Goal: Task Accomplishment & Management: Manage account settings

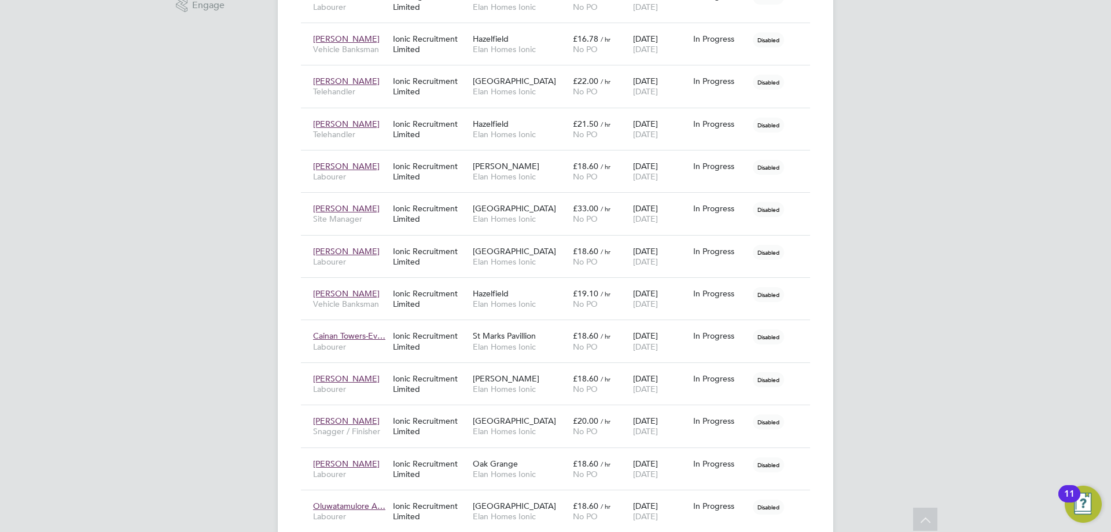
drag, startPoint x: 186, startPoint y: 373, endPoint x: 192, endPoint y: 370, distance: 6.0
click at [186, 373] on div "LM Laura Moody Notifications Applications: Network Team Members Businesses Site…" at bounding box center [555, 133] width 1111 height 1076
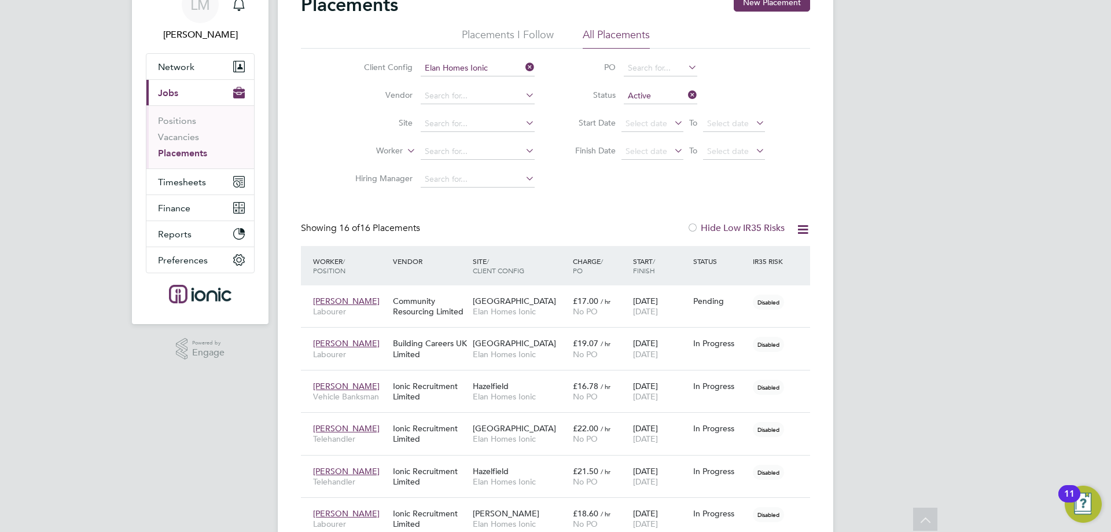
click at [369, 202] on div "Placements New Placement Placements I Follow All Placements Client Config Elan …" at bounding box center [555, 479] width 509 height 972
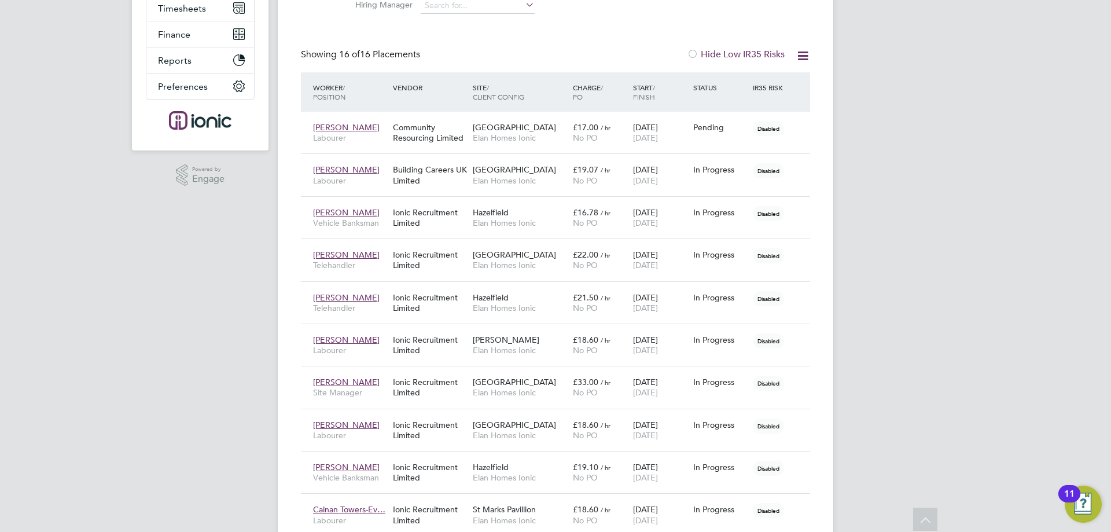
click at [151, 437] on div "LM Laura Moody Notifications Applications: Network Team Members Businesses Site…" at bounding box center [555, 307] width 1111 height 1076
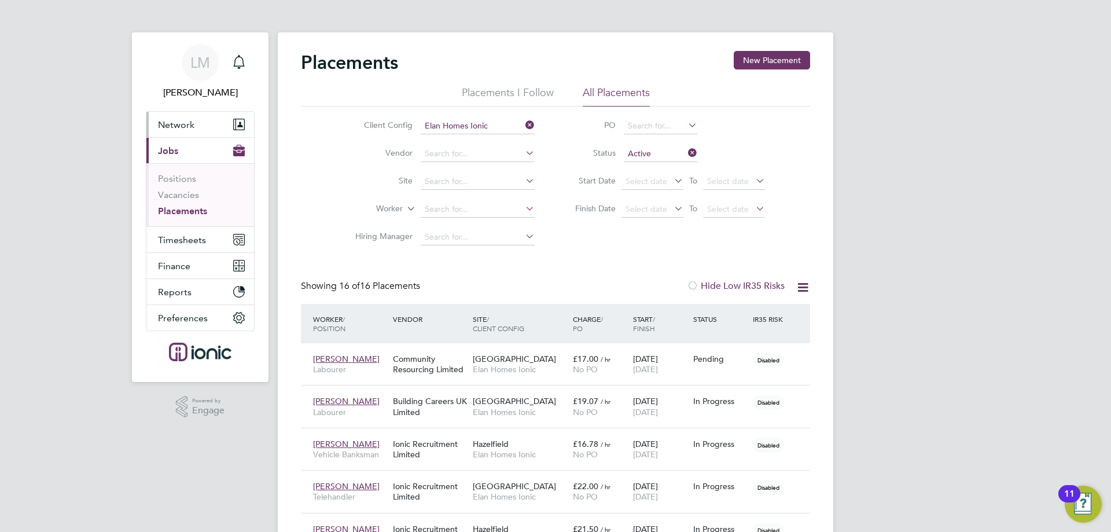
click at [186, 112] on button "Network" at bounding box center [200, 124] width 108 height 25
click at [171, 193] on link "Vacancies" at bounding box center [178, 194] width 41 height 11
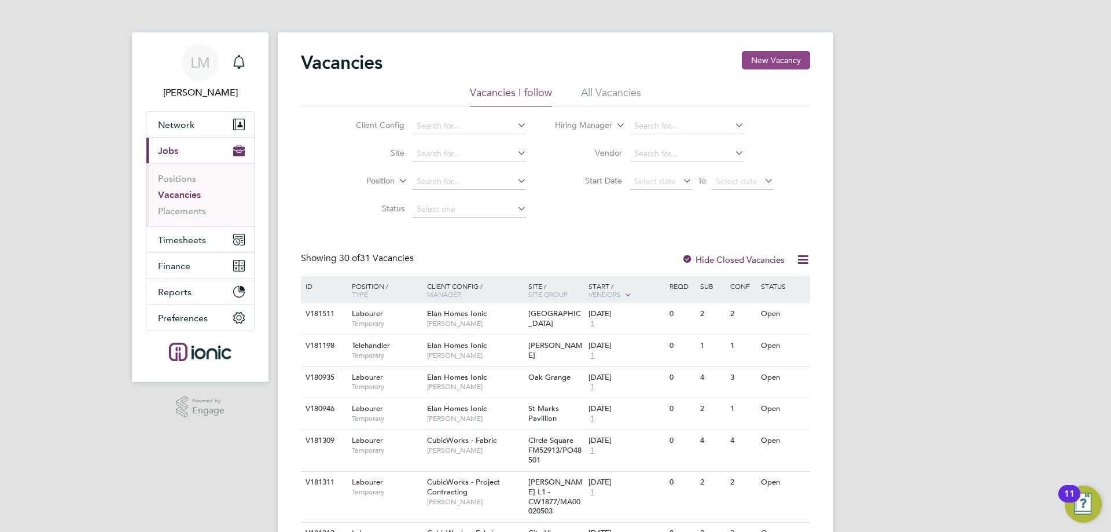
click at [786, 57] on button "New Vacancy" at bounding box center [776, 60] width 68 height 19
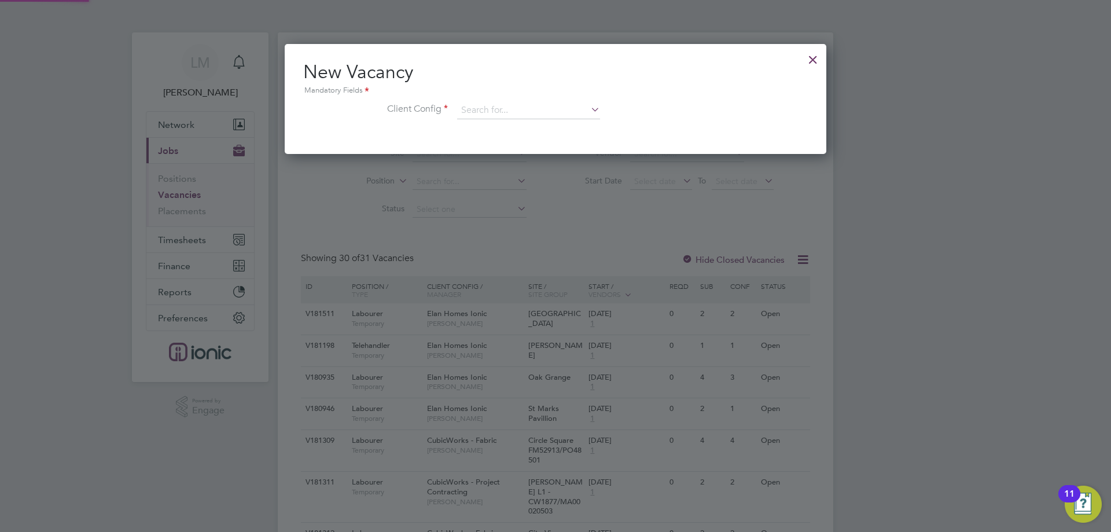
scroll to position [110, 542]
drag, startPoint x: 816, startPoint y: 58, endPoint x: 810, endPoint y: 58, distance: 5.8
click at [814, 58] on div at bounding box center [813, 56] width 21 height 21
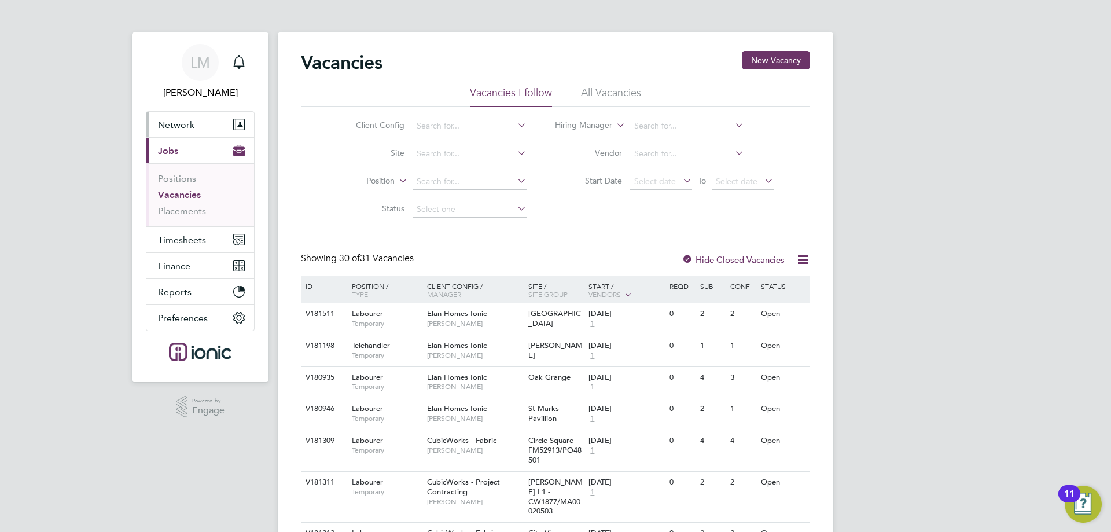
click at [181, 128] on span "Network" at bounding box center [176, 124] width 36 height 11
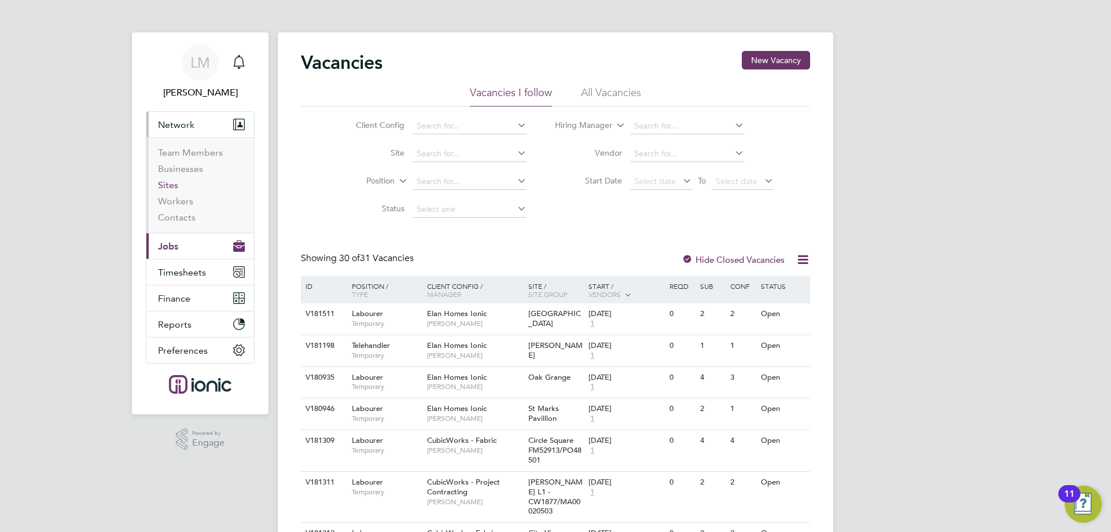
click at [171, 190] on link "Sites" at bounding box center [168, 184] width 20 height 11
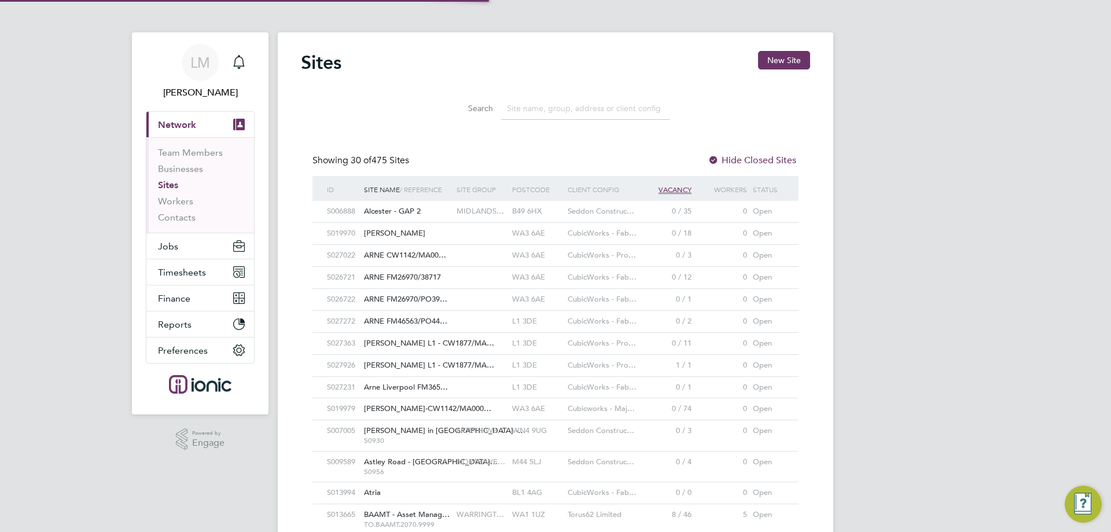
scroll to position [22, 56]
click at [383, 101] on div "Search" at bounding box center [555, 106] width 509 height 40
click at [771, 55] on button "New Site" at bounding box center [784, 60] width 52 height 19
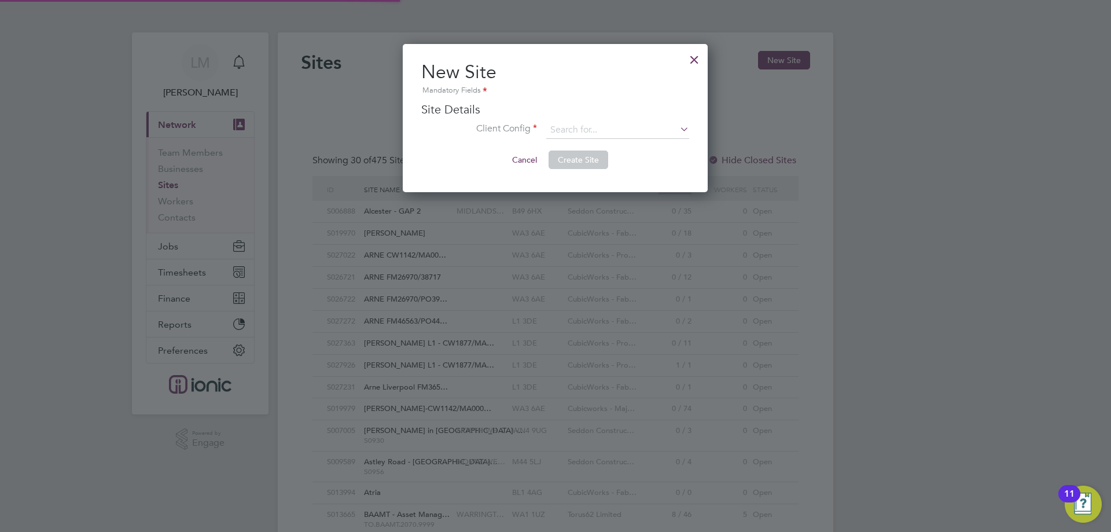
scroll to position [149, 306]
click at [695, 56] on div at bounding box center [694, 56] width 21 height 21
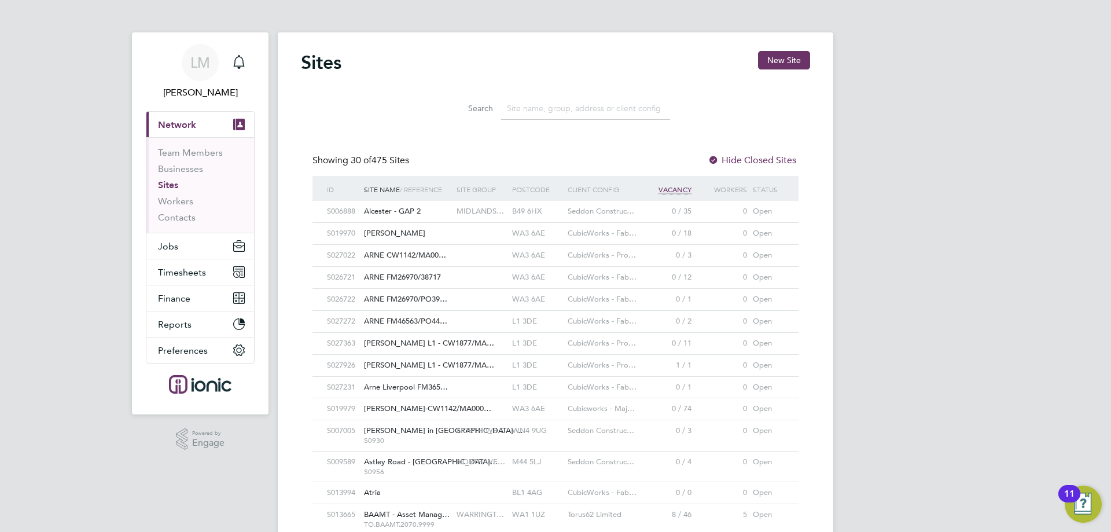
click at [199, 123] on button "Current page: Network" at bounding box center [200, 124] width 108 height 25
click at [190, 248] on button "Jobs" at bounding box center [200, 245] width 108 height 25
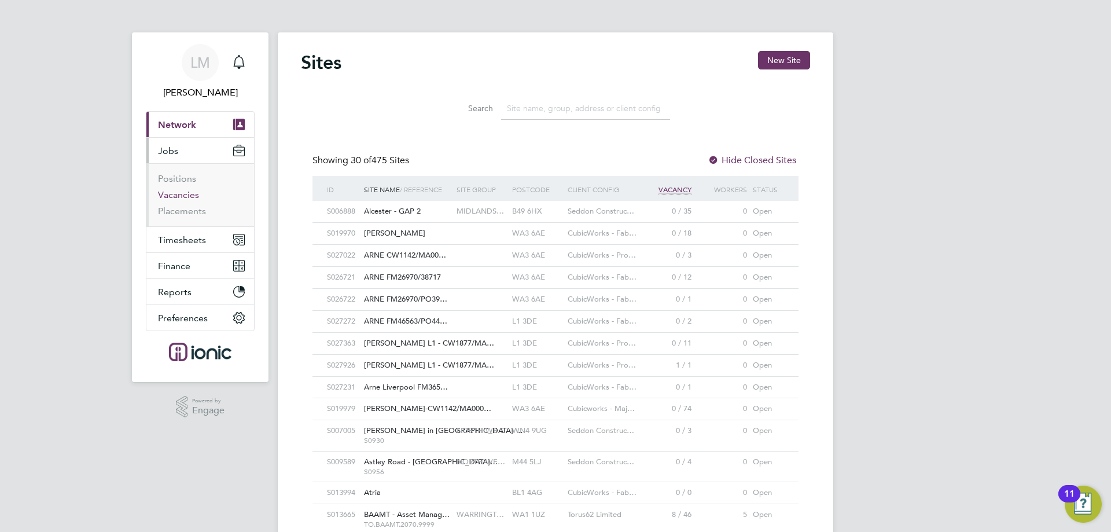
click at [183, 200] on link "Vacancies" at bounding box center [178, 194] width 41 height 11
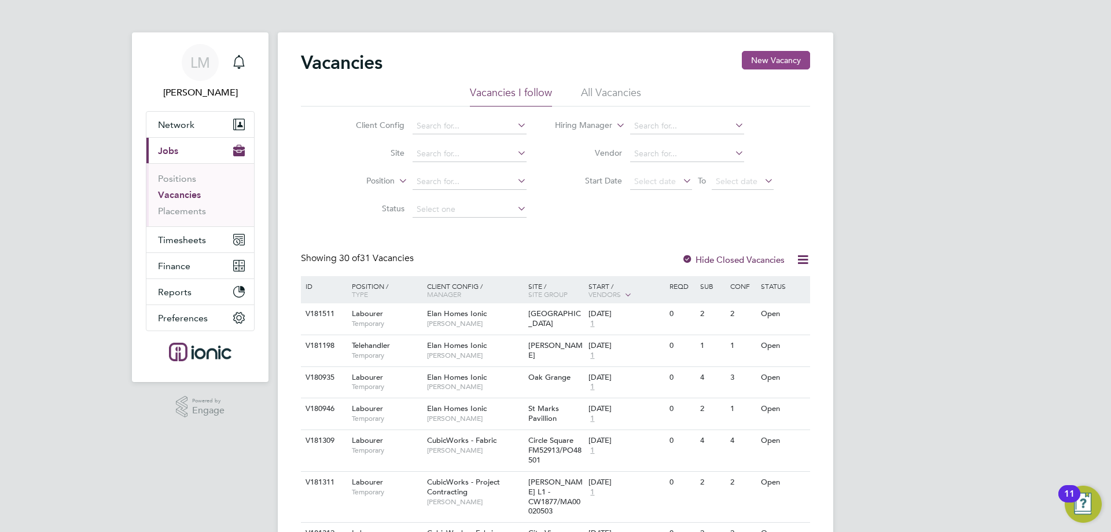
click at [752, 58] on button "New Vacancy" at bounding box center [776, 60] width 68 height 19
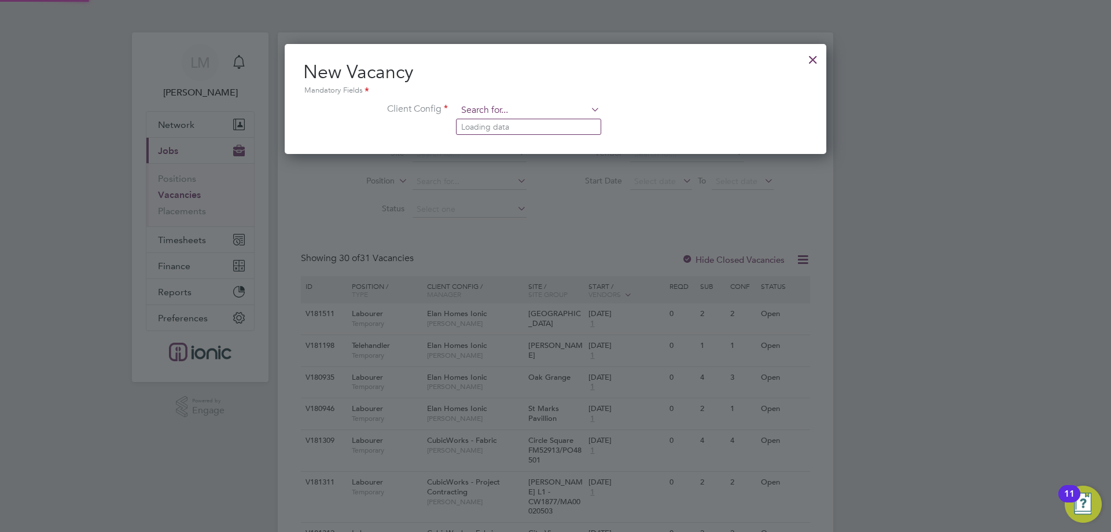
click at [523, 110] on input at bounding box center [528, 110] width 143 height 17
click at [524, 139] on li "CubicWorks - Fabric" at bounding box center [529, 143] width 144 height 16
type input "CubicWorks - Fabric"
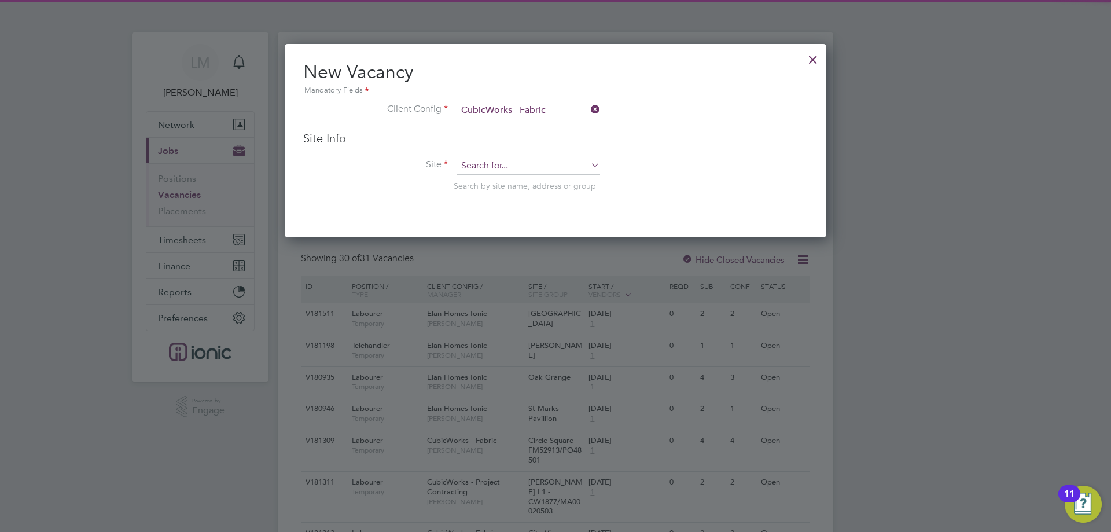
click at [524, 161] on input at bounding box center [528, 165] width 143 height 17
click at [503, 178] on li "Circle Square FM529 13/PO48501" at bounding box center [540, 183] width 166 height 16
type input "Circle Square FM52913/PO48501"
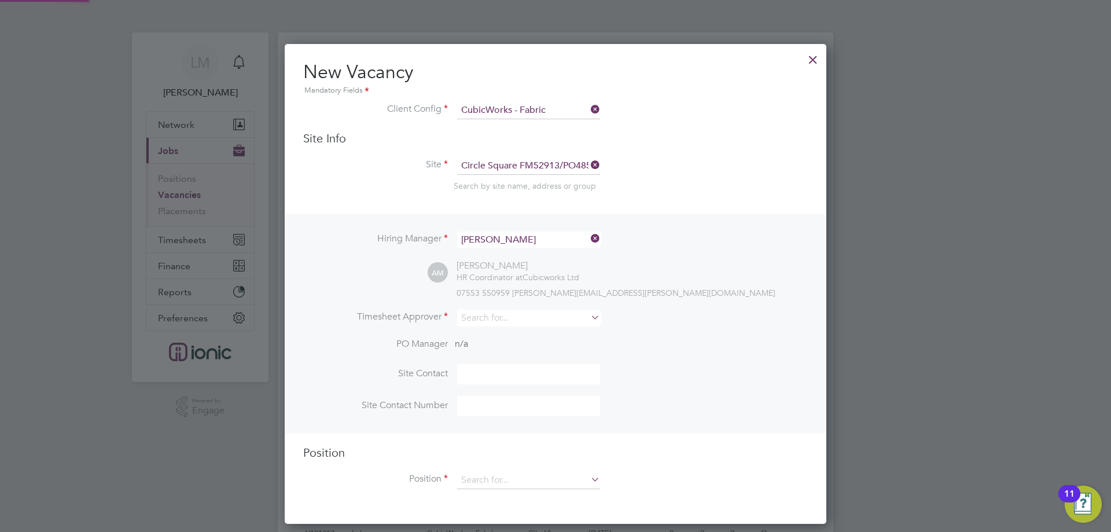
scroll to position [480, 542]
click at [494, 319] on input at bounding box center [528, 318] width 143 height 17
click at [490, 334] on li "Alie sha Murphy" at bounding box center [529, 335] width 144 height 16
type input "[PERSON_NAME]"
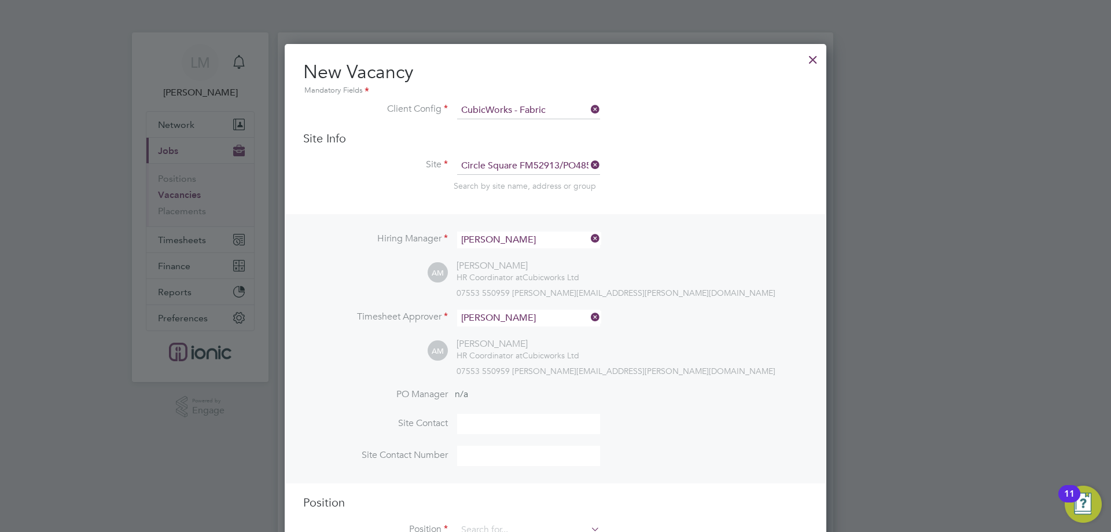
scroll to position [174, 0]
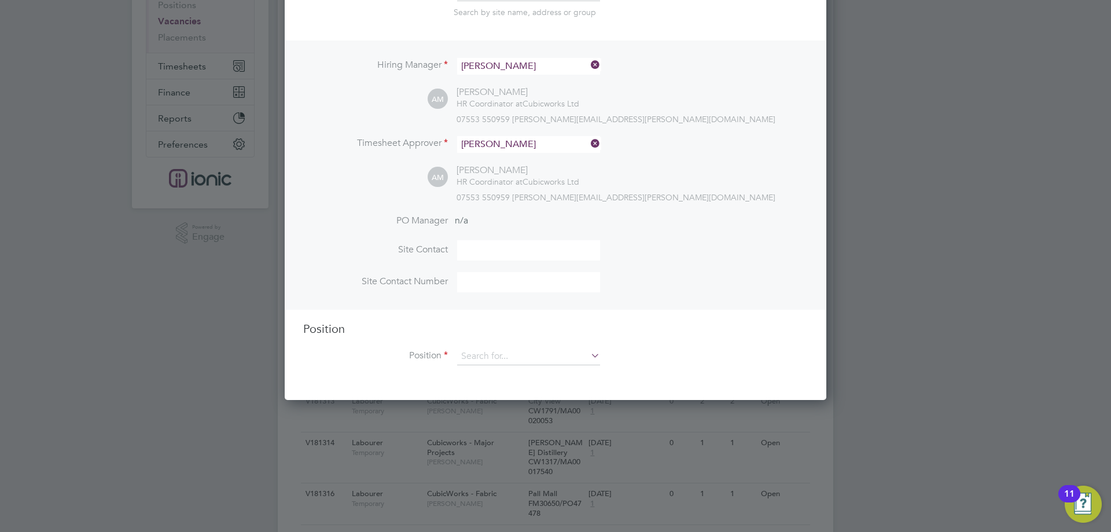
click at [539, 348] on div "Position Position" at bounding box center [555, 349] width 505 height 56
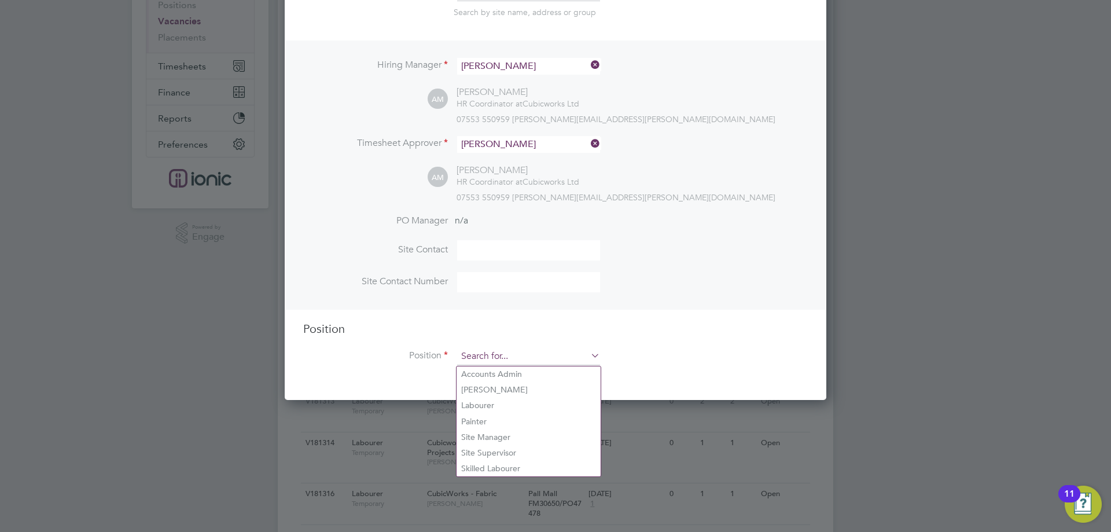
click at [539, 352] on input at bounding box center [528, 356] width 143 height 17
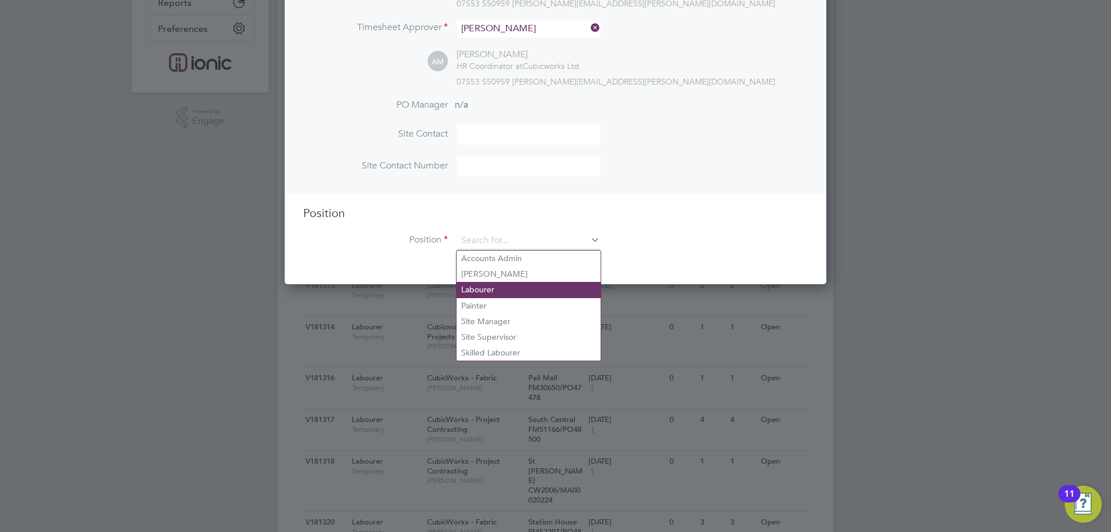
click at [498, 288] on li "Labourer" at bounding box center [529, 290] width 144 height 16
type input "Labourer"
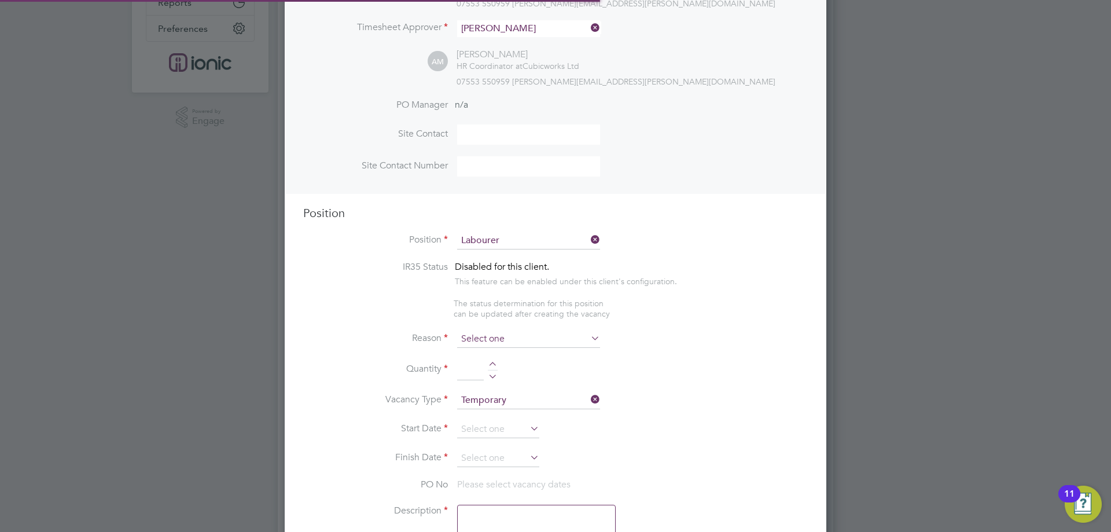
type textarea "General labourer working on office rip outs"
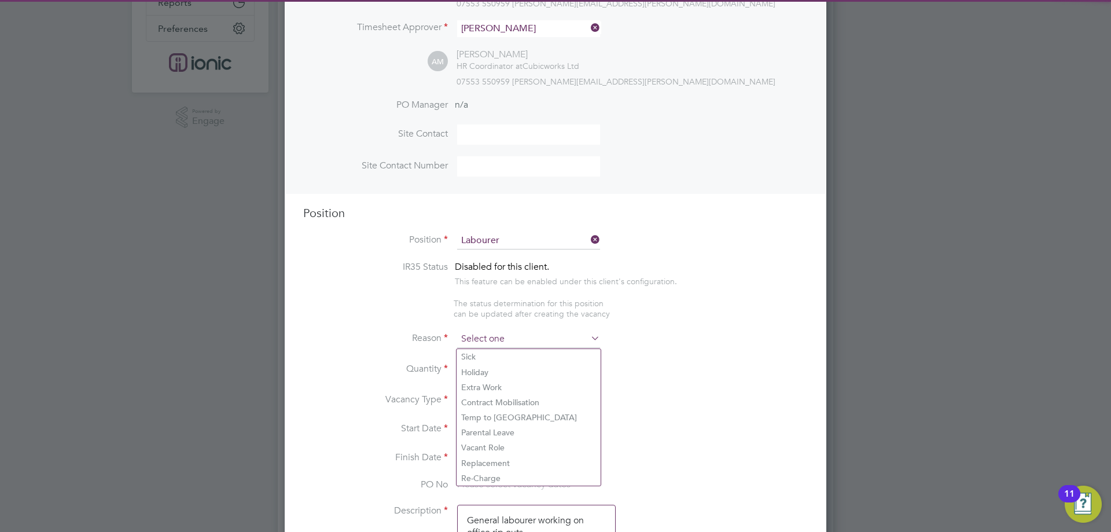
click at [490, 333] on input at bounding box center [528, 338] width 143 height 17
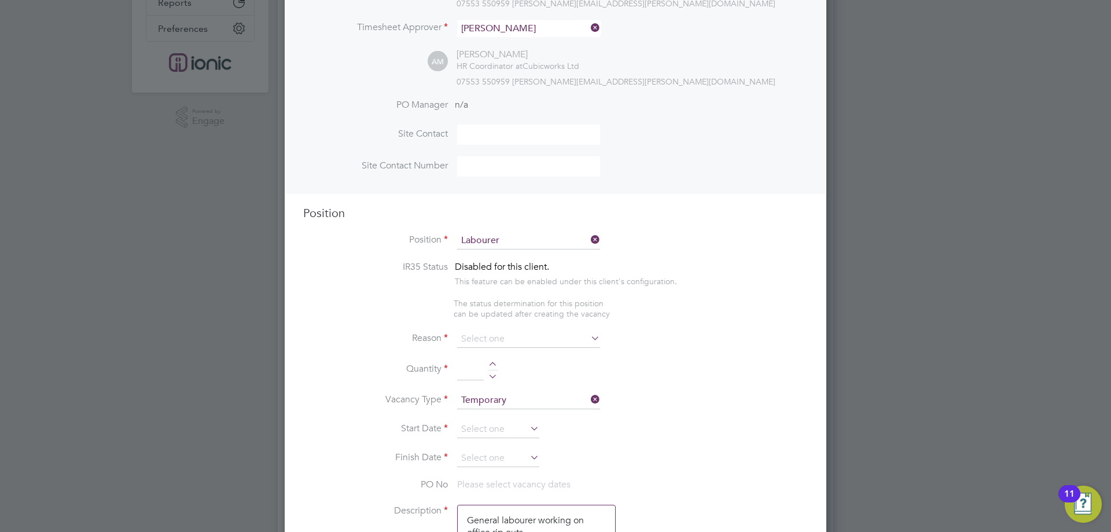
click at [488, 450] on li "Vacant Role" at bounding box center [529, 447] width 144 height 15
type input "Vacant Role"
click at [492, 367] on div at bounding box center [493, 366] width 10 height 8
type input "1"
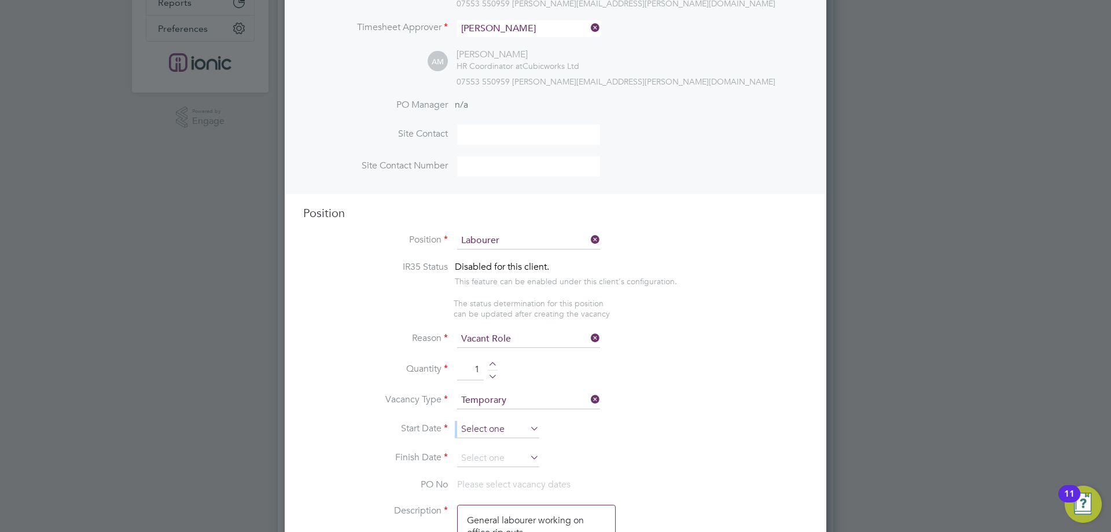
click at [499, 424] on input at bounding box center [498, 429] width 82 height 17
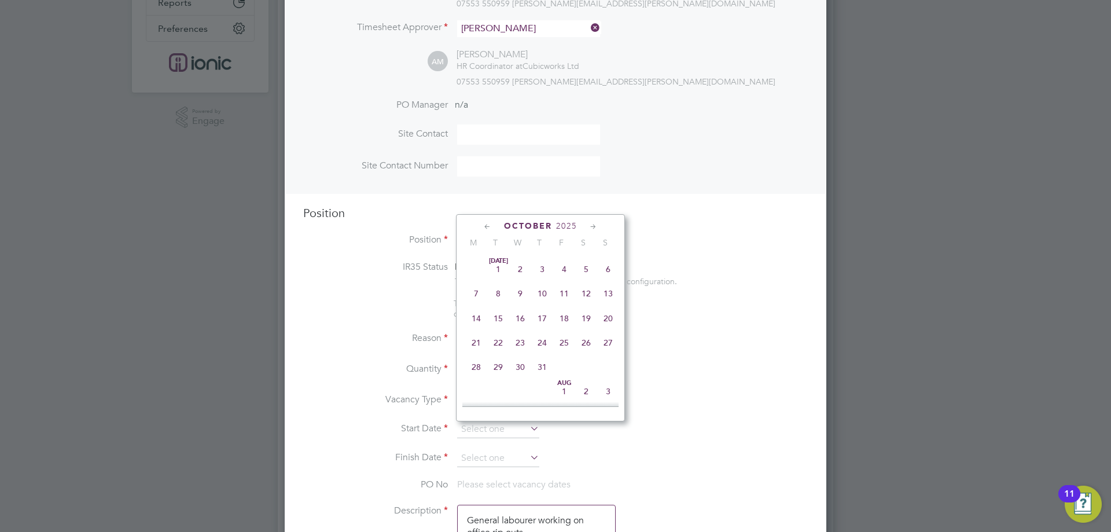
scroll to position [326, 0]
click at [477, 269] on span "22" at bounding box center [476, 261] width 22 height 22
type input "[DATE]"
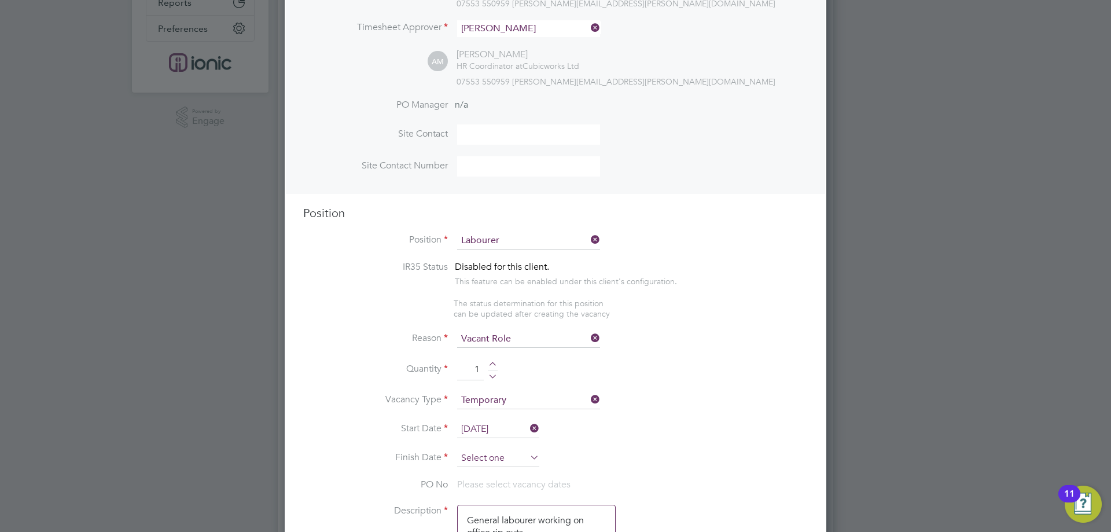
click at [499, 458] on input at bounding box center [498, 458] width 82 height 17
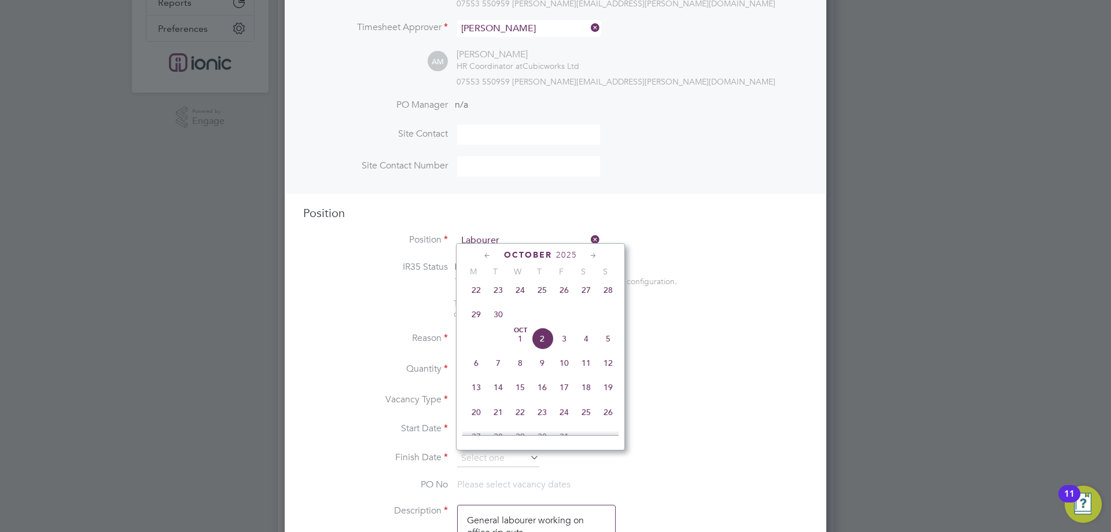
click at [605, 301] on span "28" at bounding box center [608, 290] width 22 height 22
type input "[DATE]"
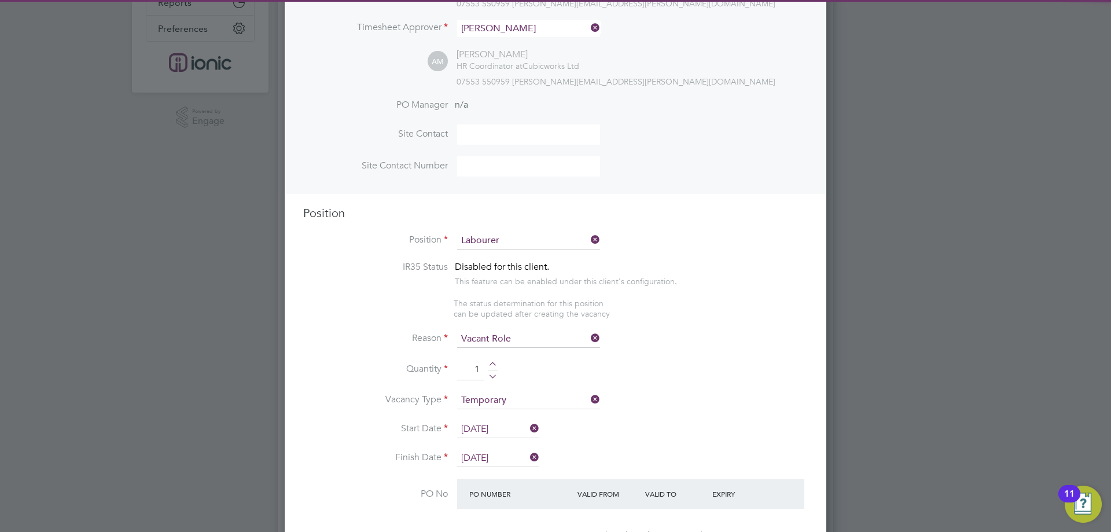
scroll to position [405, 0]
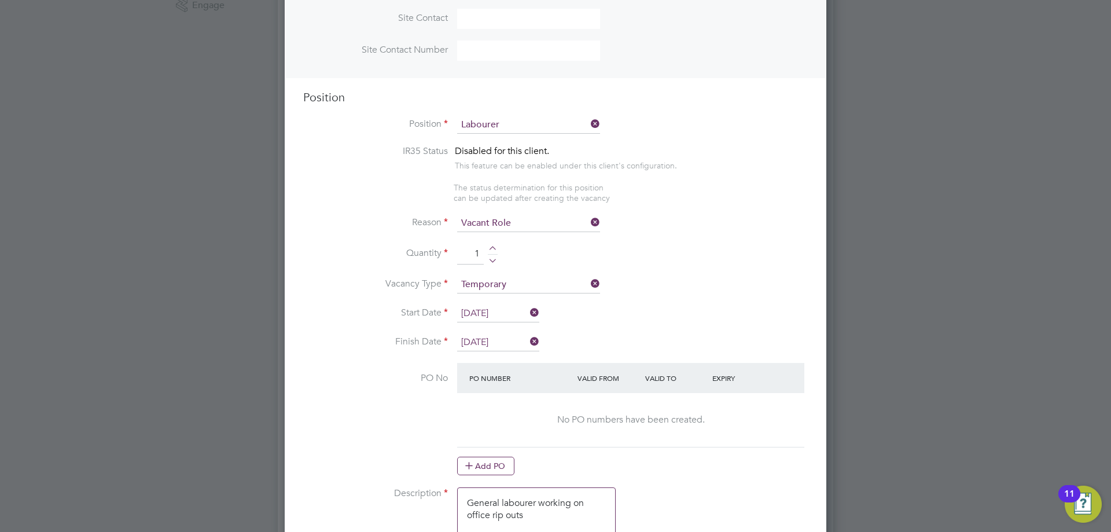
click at [503, 464] on button "Add PO" at bounding box center [485, 466] width 57 height 19
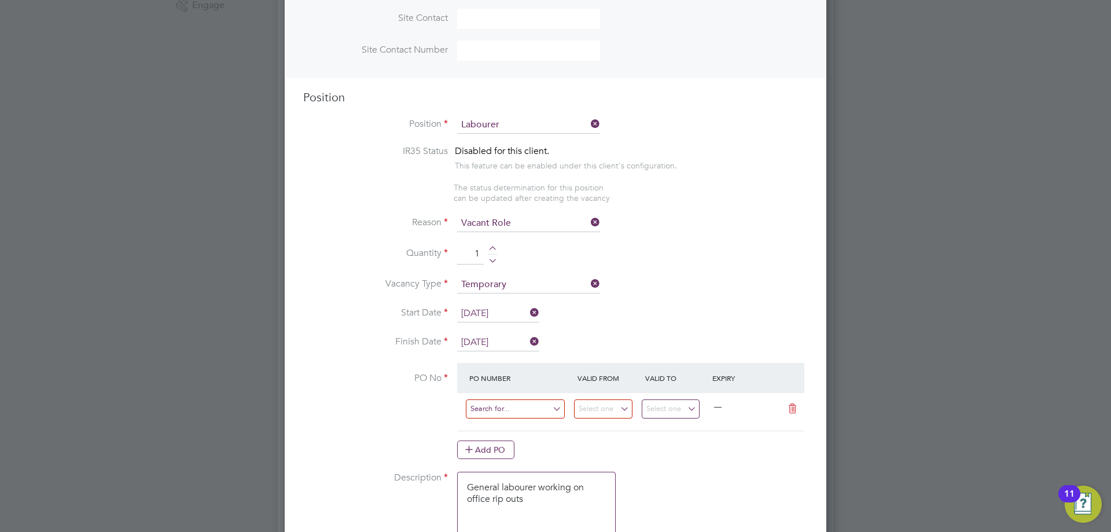
scroll to position [1760, 542]
click at [510, 405] on input at bounding box center [515, 408] width 99 height 19
type input "C"
type input "FM52913/PO48501"
click at [524, 424] on b "FM52913/PO48501" at bounding box center [506, 427] width 73 height 10
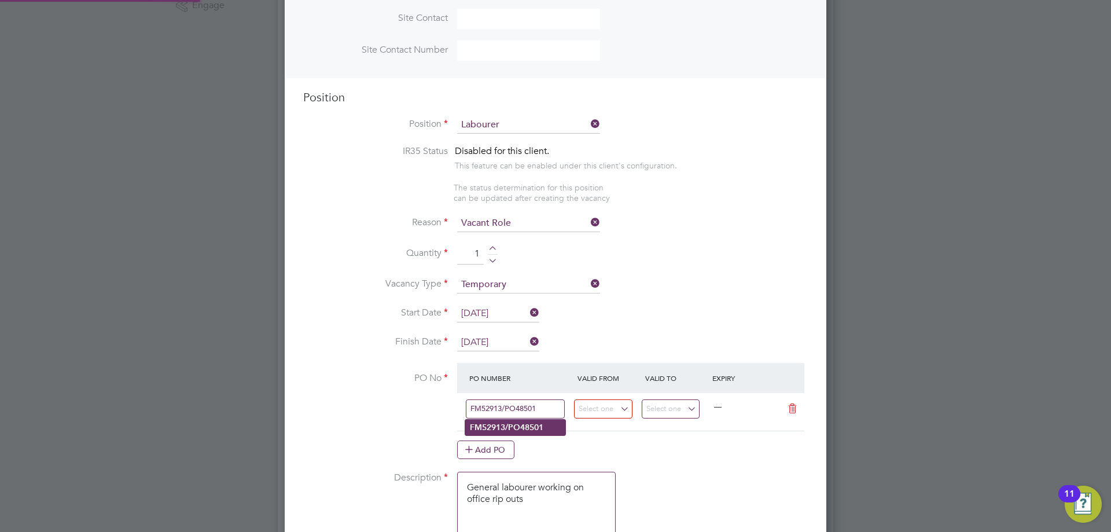
type input "[DATE]"
click at [674, 412] on input "21 Sep 2025" at bounding box center [671, 408] width 58 height 19
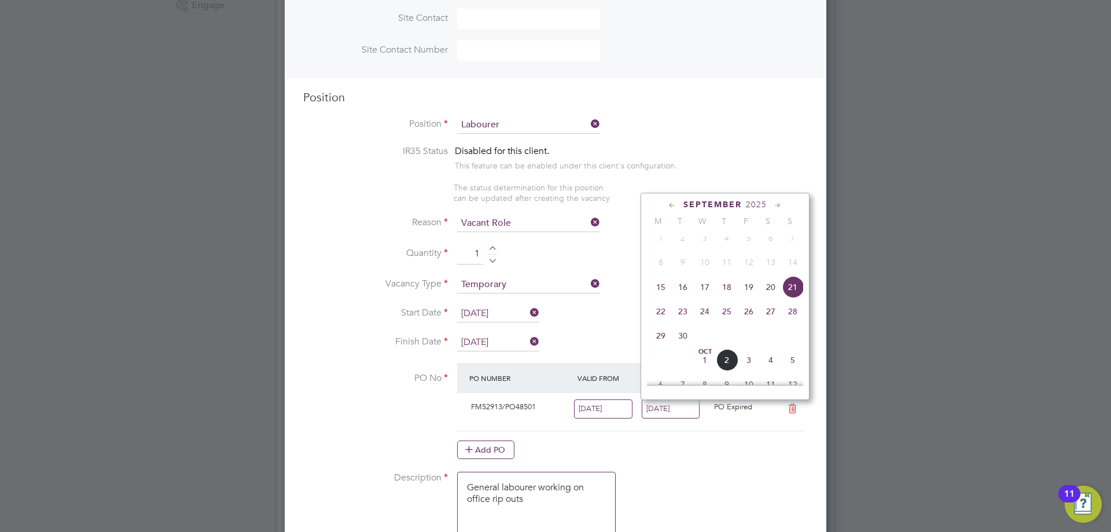
click at [794, 316] on span "28" at bounding box center [793, 311] width 22 height 22
type input "28 Sep 2025"
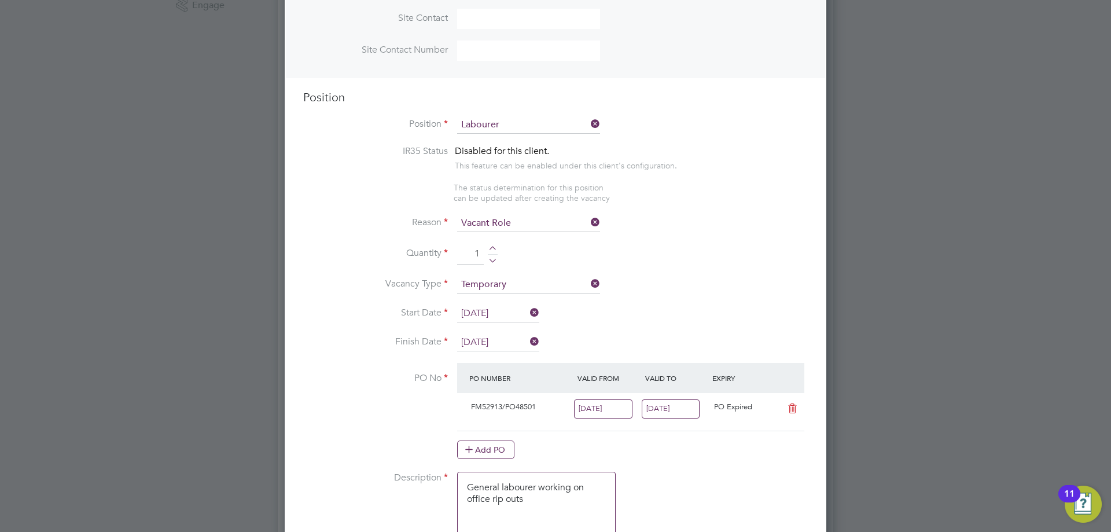
click at [615, 406] on input "15 Sep 2025" at bounding box center [603, 408] width 58 height 19
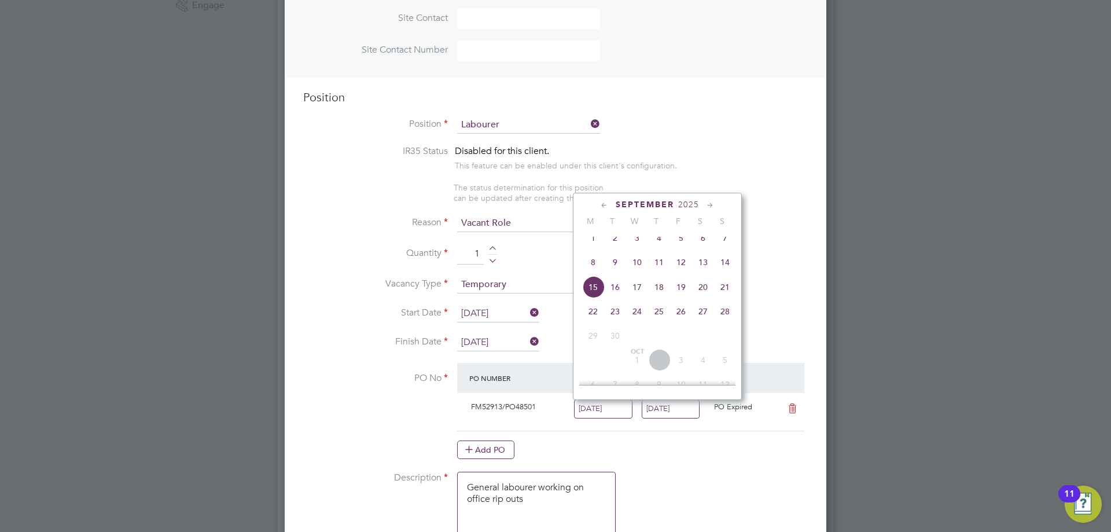
click at [598, 322] on span "22" at bounding box center [593, 311] width 22 height 22
type input "22 Sep 2025"
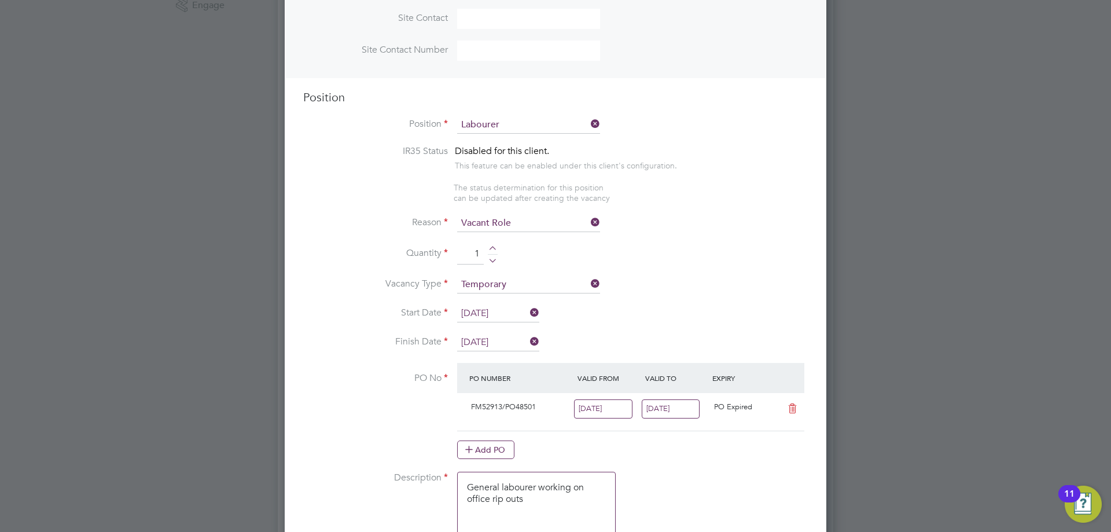
click at [376, 423] on li "PO No PO Number Valid From Valid To Expiry FM52913/PO48501 22 Sep 2025 28 Sep 2…" at bounding box center [555, 417] width 505 height 108
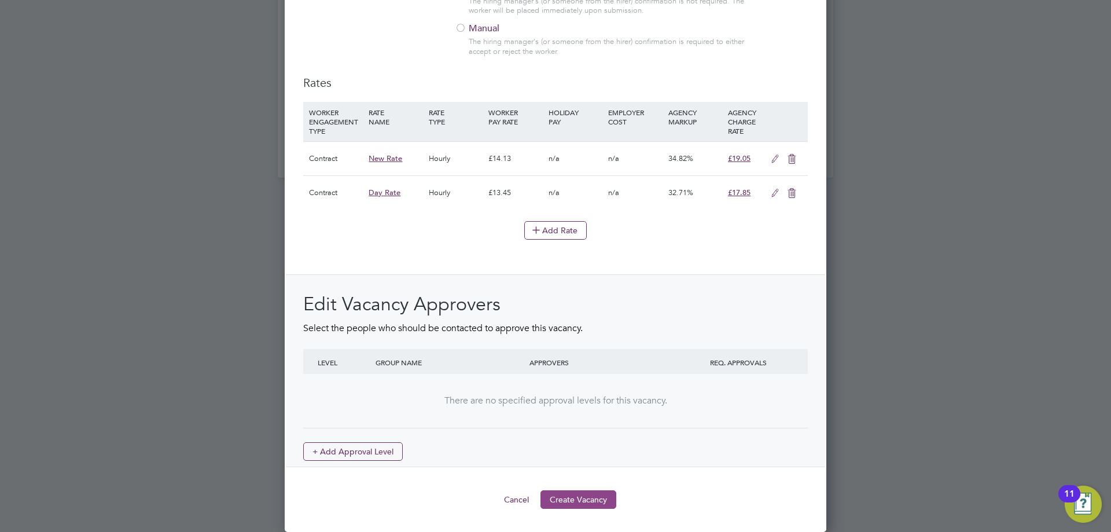
click at [598, 492] on button "Create Vacancy" at bounding box center [578, 499] width 76 height 19
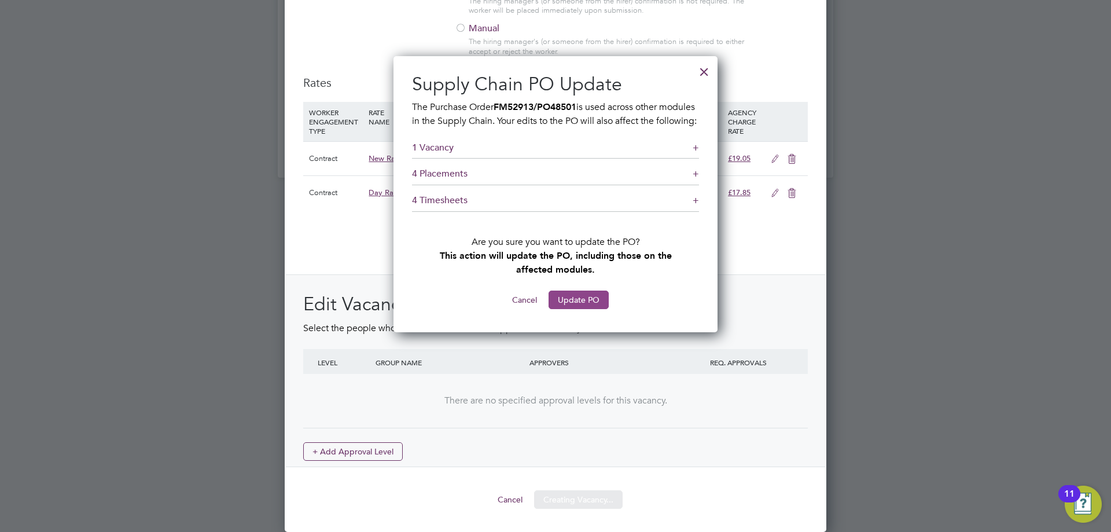
click at [587, 309] on button "Update PO" at bounding box center [579, 299] width 60 height 19
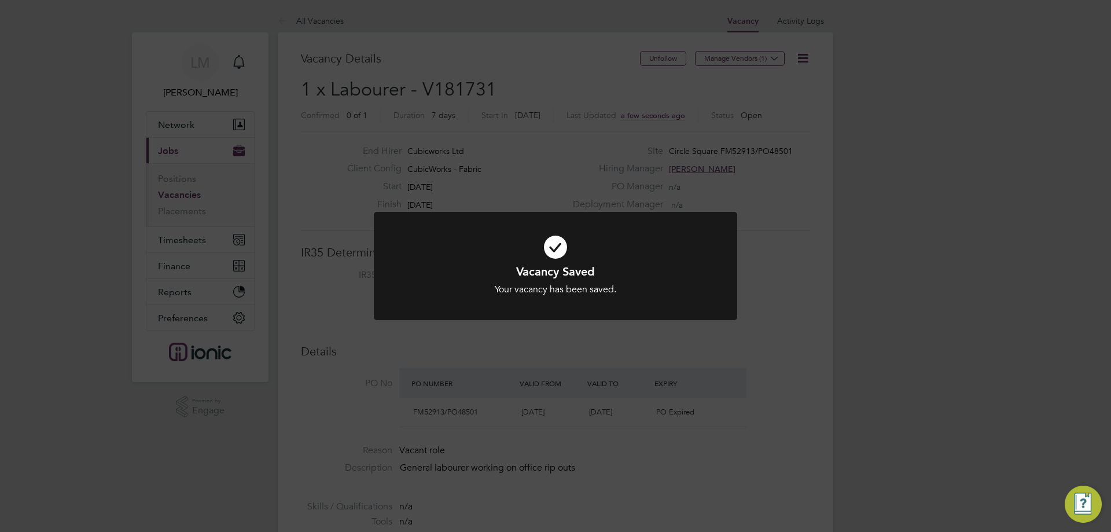
click at [467, 422] on div "Vacancy Saved Your vacancy has been saved. Cancel Okay" at bounding box center [555, 266] width 1111 height 532
click at [468, 422] on div "Vacancy Saved Your vacancy has been saved. Cancel Okay" at bounding box center [555, 266] width 1111 height 532
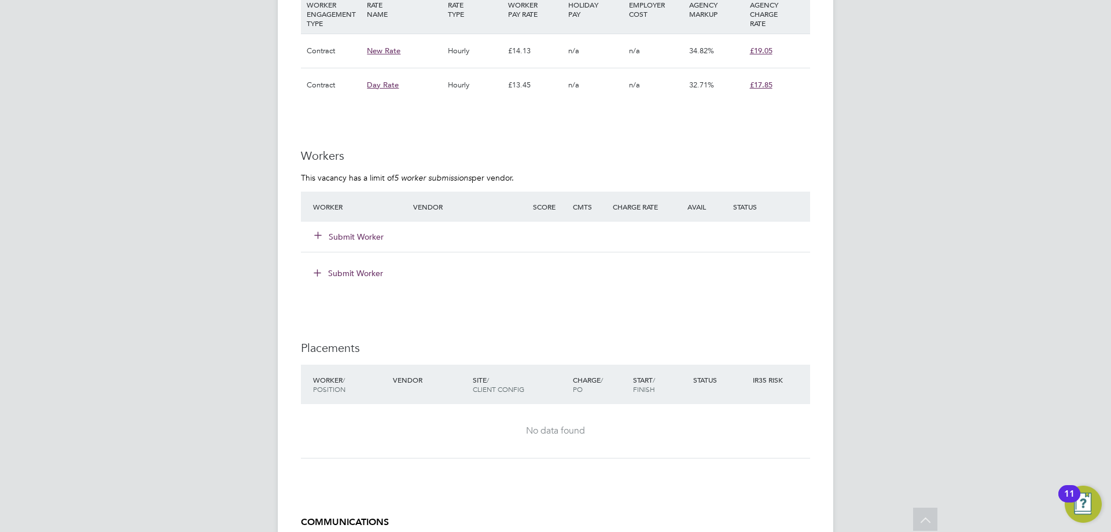
click at [365, 237] on button "Submit Worker" at bounding box center [349, 237] width 69 height 12
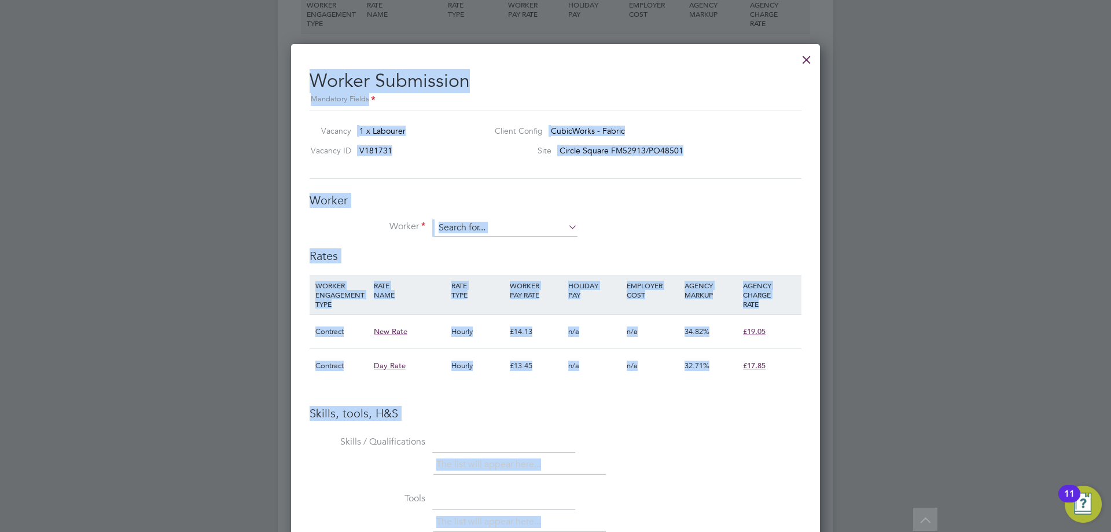
click at [718, 217] on div "Worker Worker Worker Engagement Type" at bounding box center [556, 221] width 492 height 56
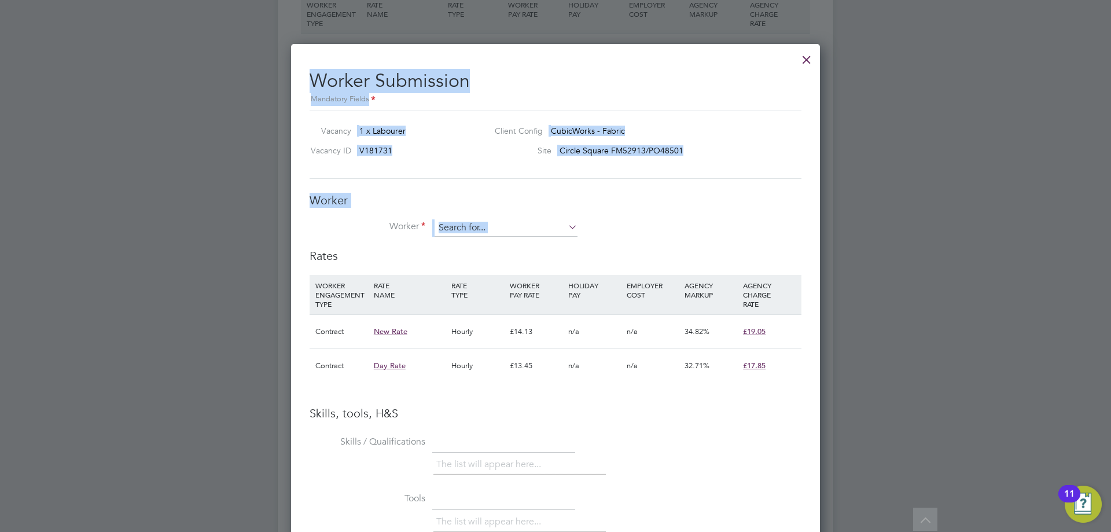
click at [718, 217] on div "Worker Worker Worker Engagement Type" at bounding box center [556, 221] width 492 height 56
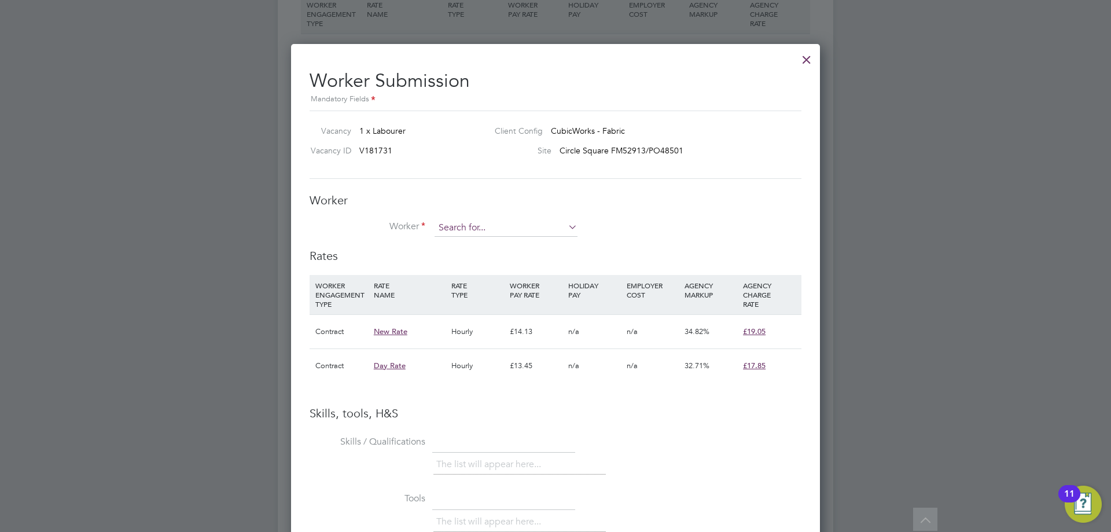
click at [519, 232] on input at bounding box center [506, 227] width 143 height 17
click at [505, 243] on b "Lacey" at bounding box center [515, 245] width 21 height 10
type input "Kyle Lacey (CAN-473906)"
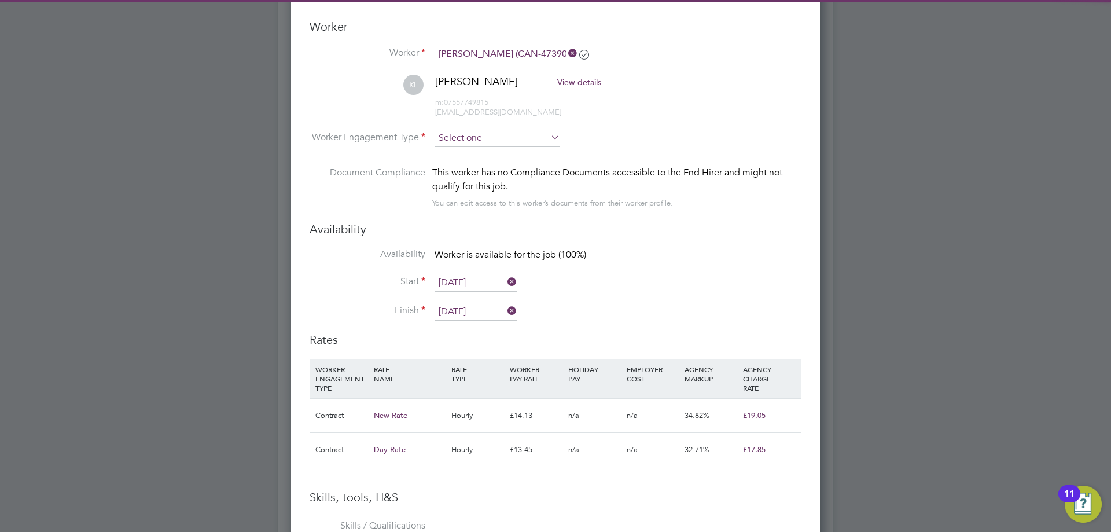
click at [466, 143] on input at bounding box center [498, 138] width 126 height 17
click at [468, 157] on li "Contract" at bounding box center [497, 154] width 127 height 15
type input "Contract"
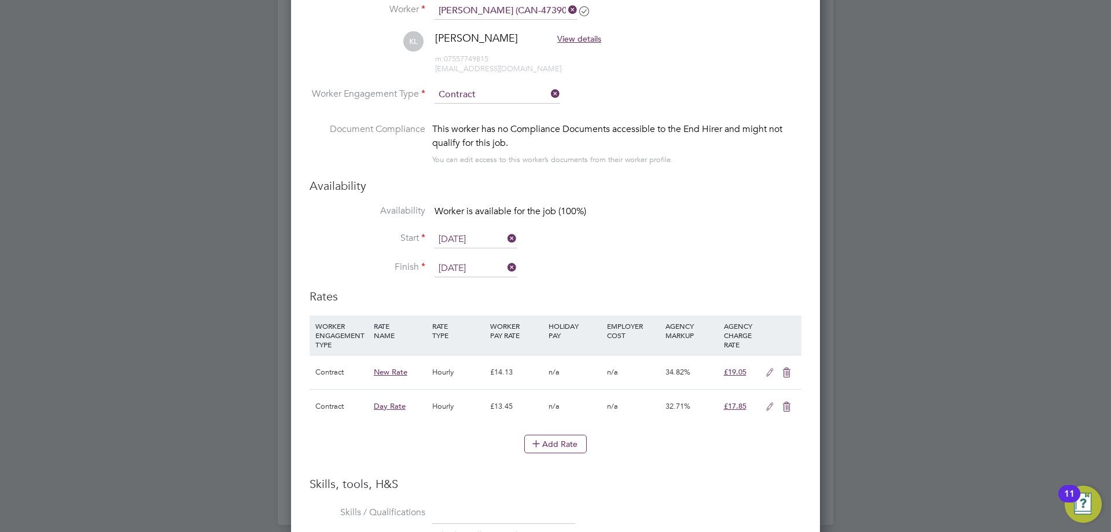
click at [469, 267] on input "[DATE]" at bounding box center [476, 268] width 82 height 17
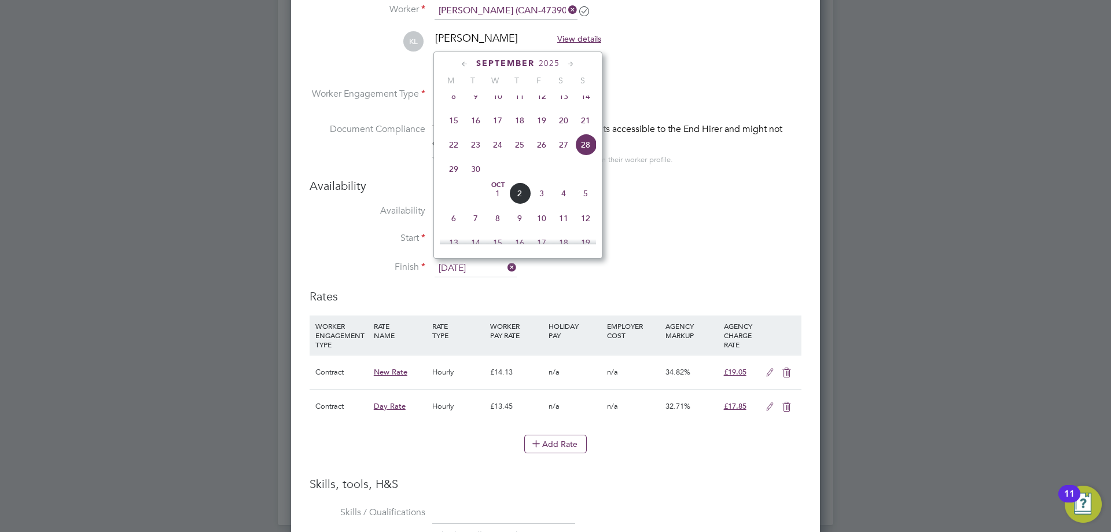
click at [473, 156] on span "23" at bounding box center [476, 145] width 22 height 22
type input "[DATE]"
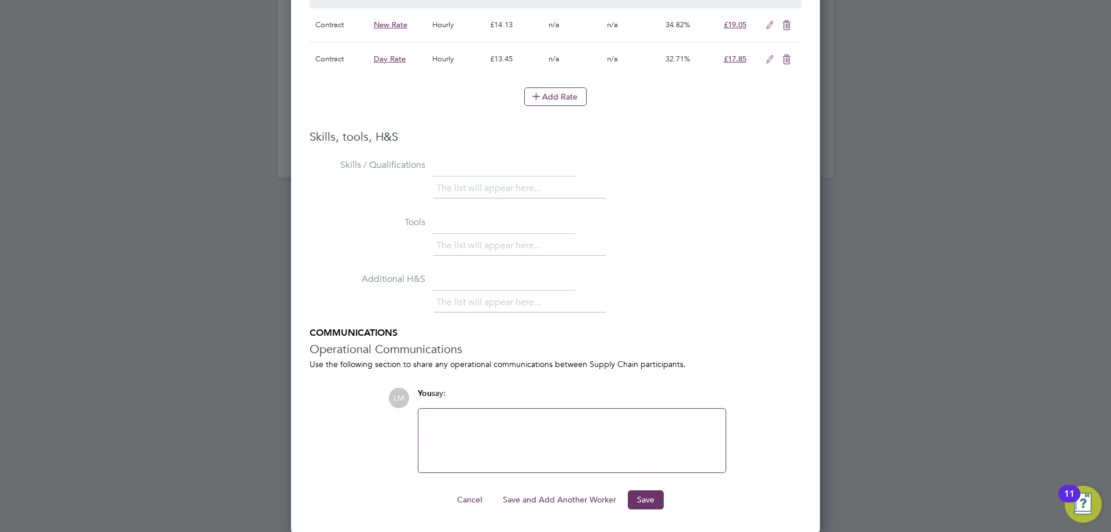
click at [641, 502] on button "Save" at bounding box center [646, 499] width 36 height 19
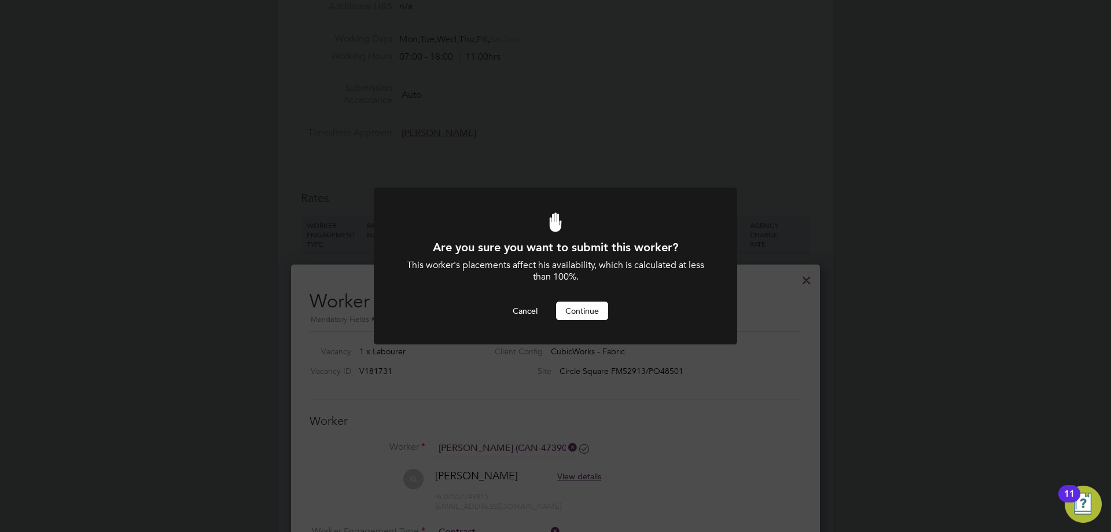
click at [575, 314] on button "Continue" at bounding box center [582, 310] width 52 height 19
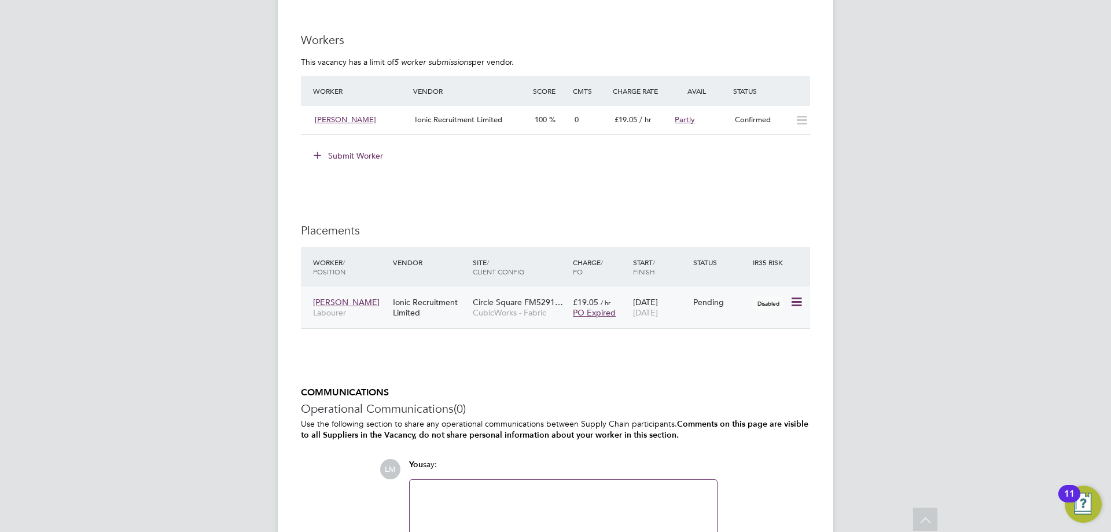
click at [793, 302] on icon at bounding box center [796, 302] width 12 height 14
click at [740, 370] on li "Start" at bounding box center [743, 374] width 119 height 16
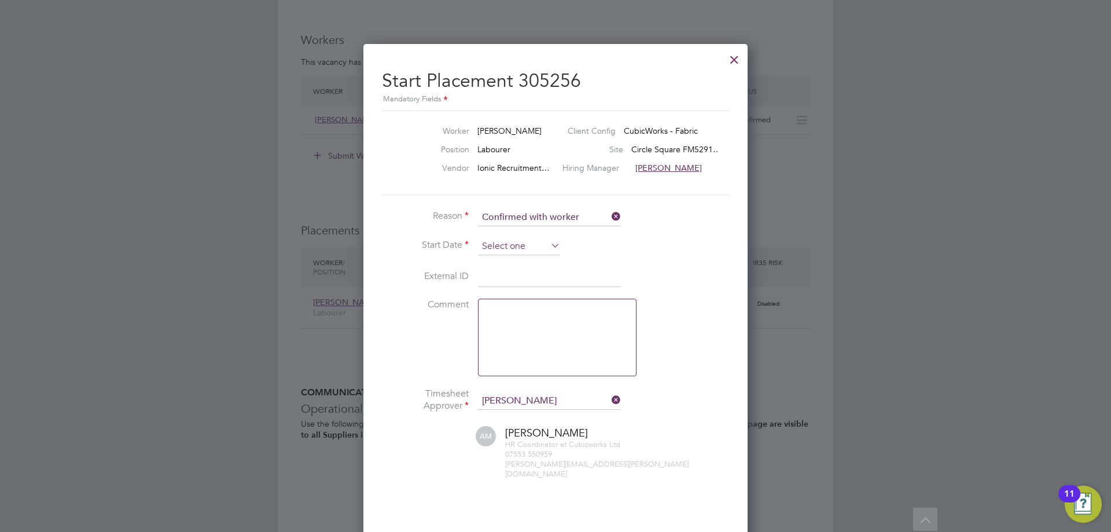
click at [502, 249] on input at bounding box center [519, 246] width 82 height 17
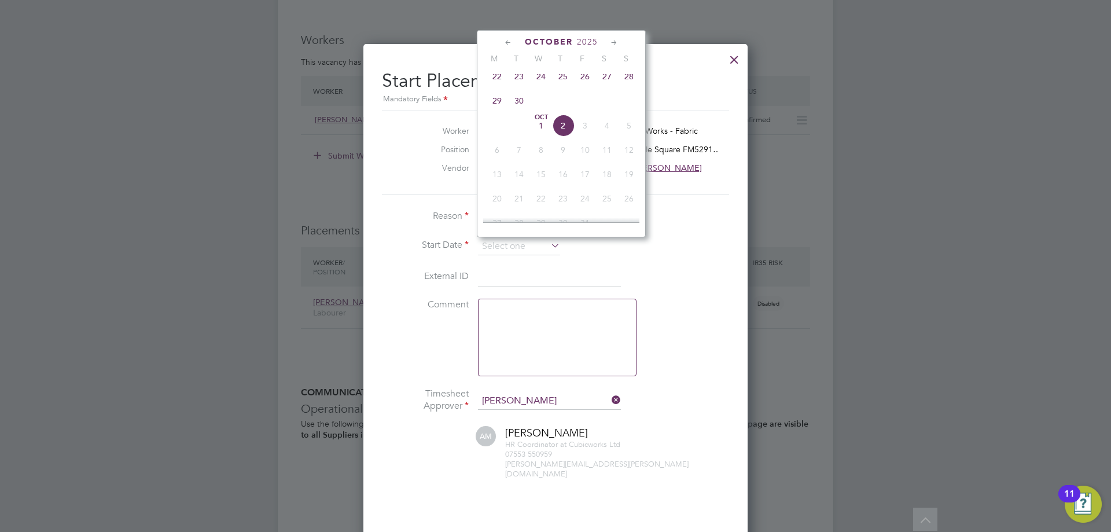
click at [492, 80] on span "22" at bounding box center [497, 76] width 22 height 22
type input "[DATE]"
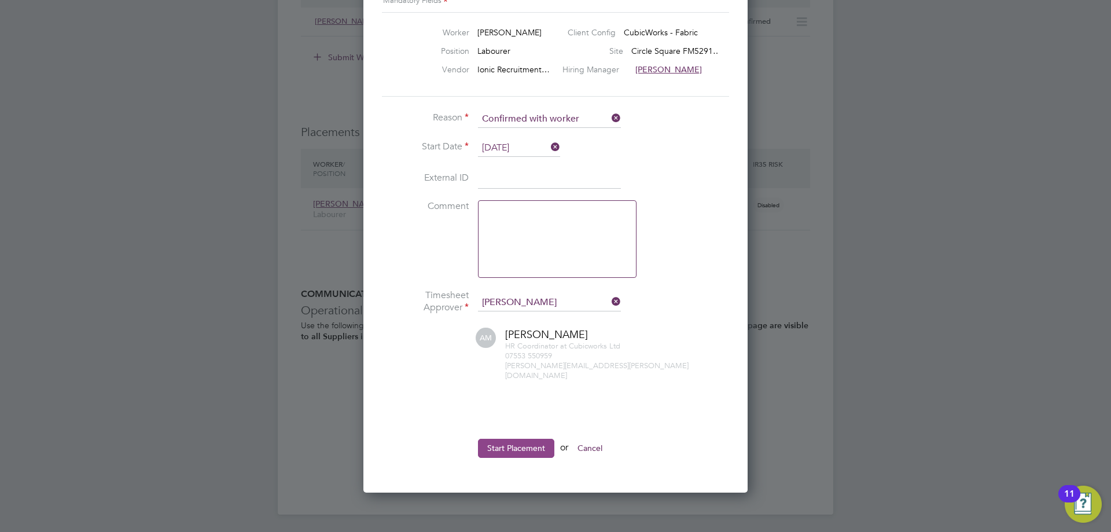
click at [509, 439] on button "Start Placement" at bounding box center [516, 448] width 76 height 19
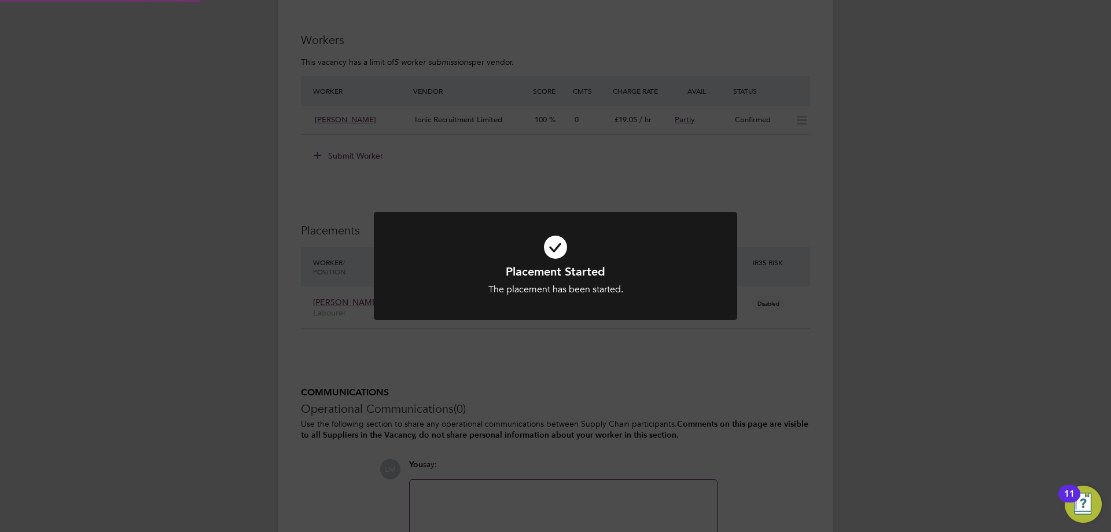
click at [202, 306] on div "Placement Started The placement has been started. Cancel Okay" at bounding box center [555, 266] width 1111 height 532
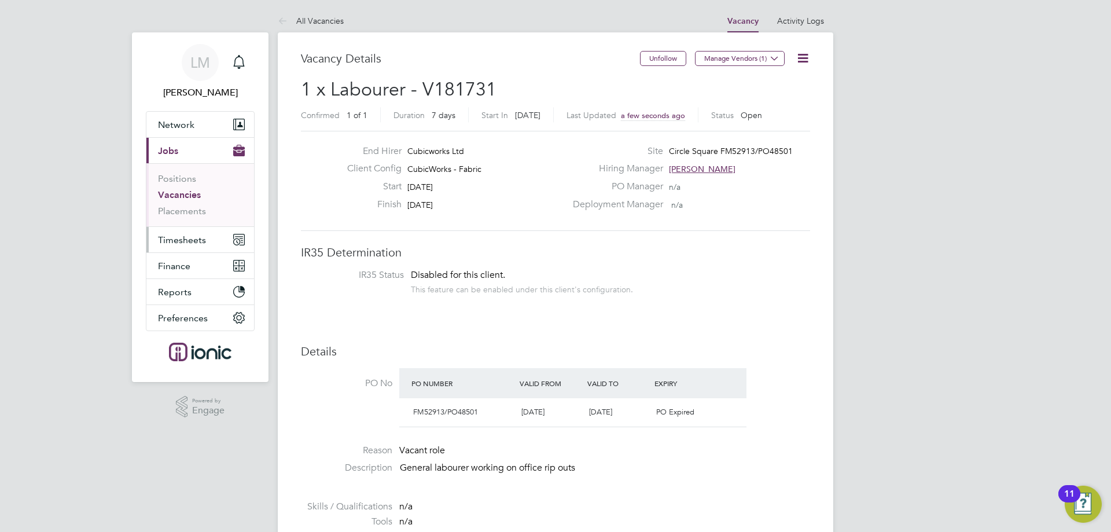
click at [214, 247] on button "Timesheets" at bounding box center [200, 239] width 108 height 25
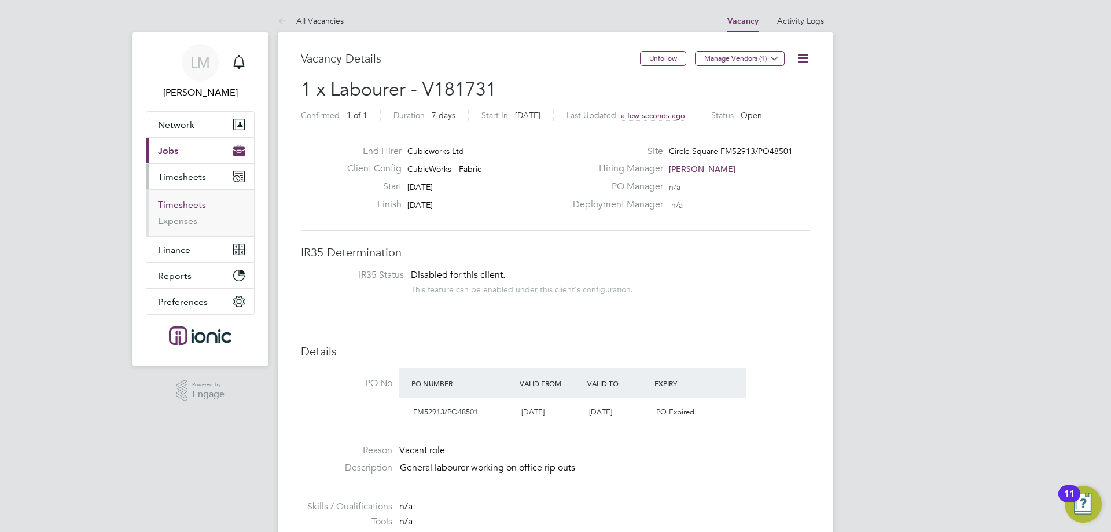
click at [191, 203] on link "Timesheets" at bounding box center [182, 204] width 48 height 11
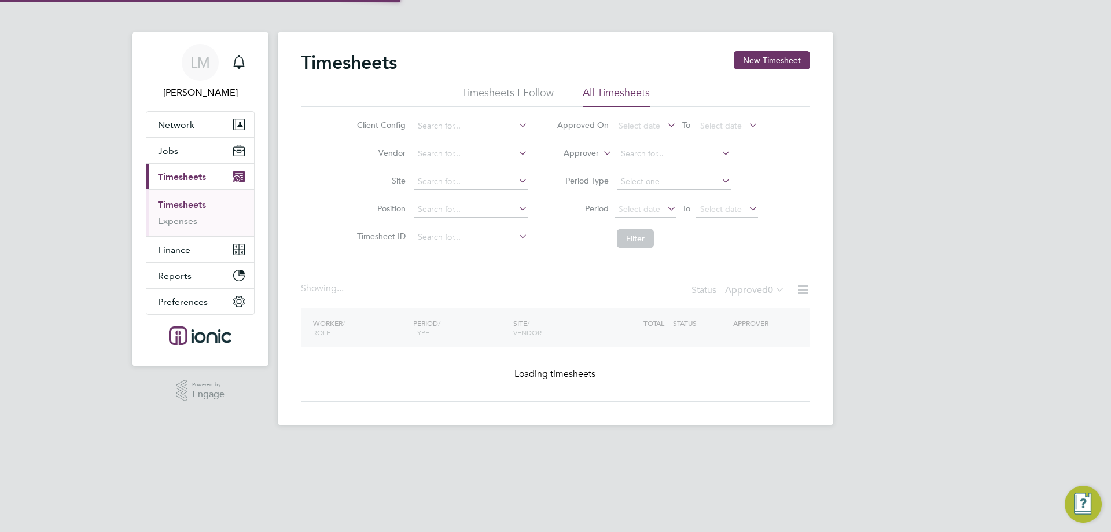
click at [779, 62] on button "New Timesheet" at bounding box center [772, 60] width 76 height 19
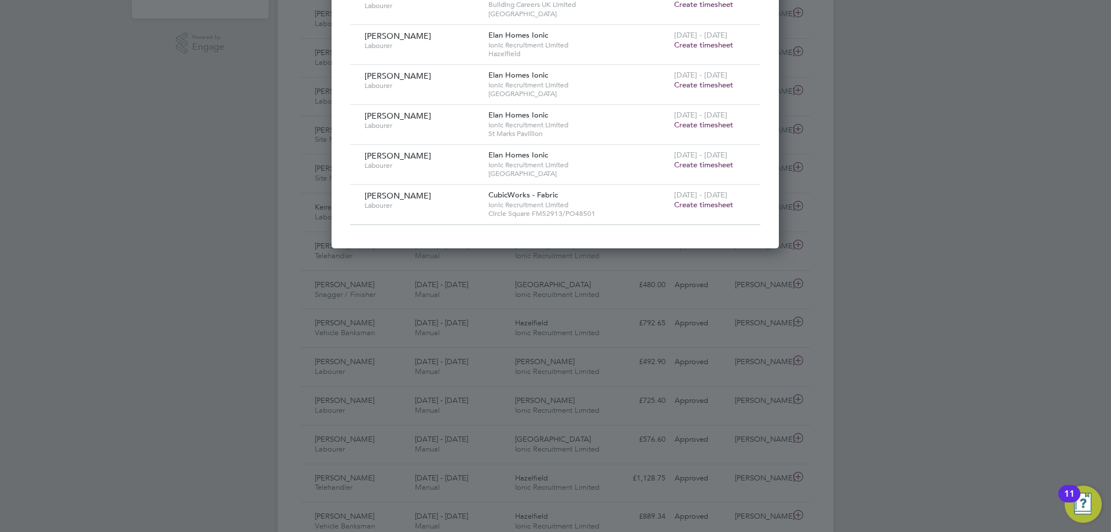
click at [690, 203] on span "Create timesheet" at bounding box center [703, 205] width 59 height 10
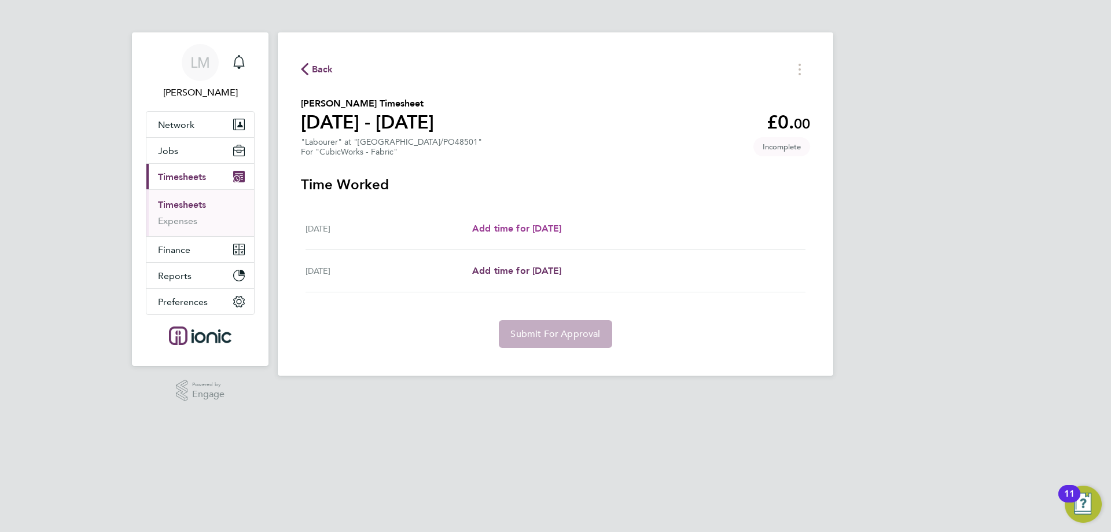
click at [540, 230] on span "Add time for [DATE]" at bounding box center [516, 228] width 89 height 11
select select "30"
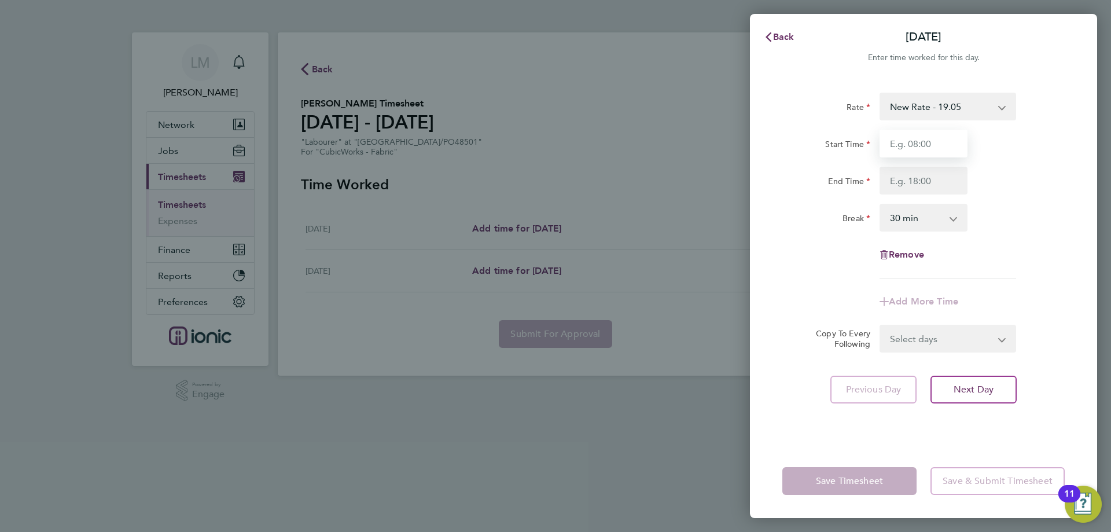
click at [892, 139] on input "Start Time" at bounding box center [924, 144] width 88 height 28
type input "07:30"
click at [924, 182] on input "End Time" at bounding box center [924, 181] width 88 height 28
type input "16:00"
click at [936, 338] on form "Rate New Rate - 19.05 Day Rate - 17.85 Start Time 07:30 End Time 16:00 Break 0 …" at bounding box center [923, 223] width 282 height 260
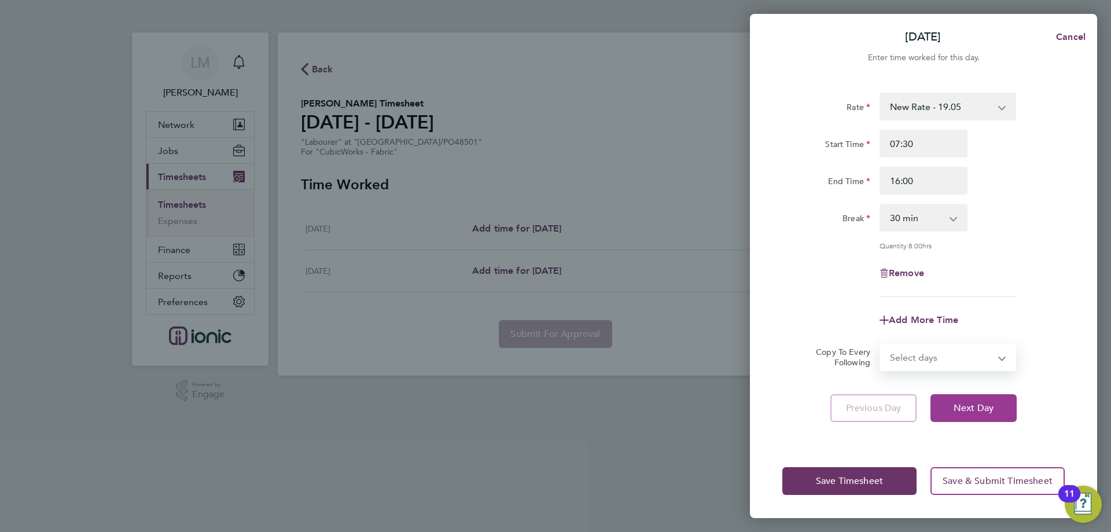
select select "TUE"
click at [881, 344] on select "Select days Tuesday" at bounding box center [942, 356] width 122 height 25
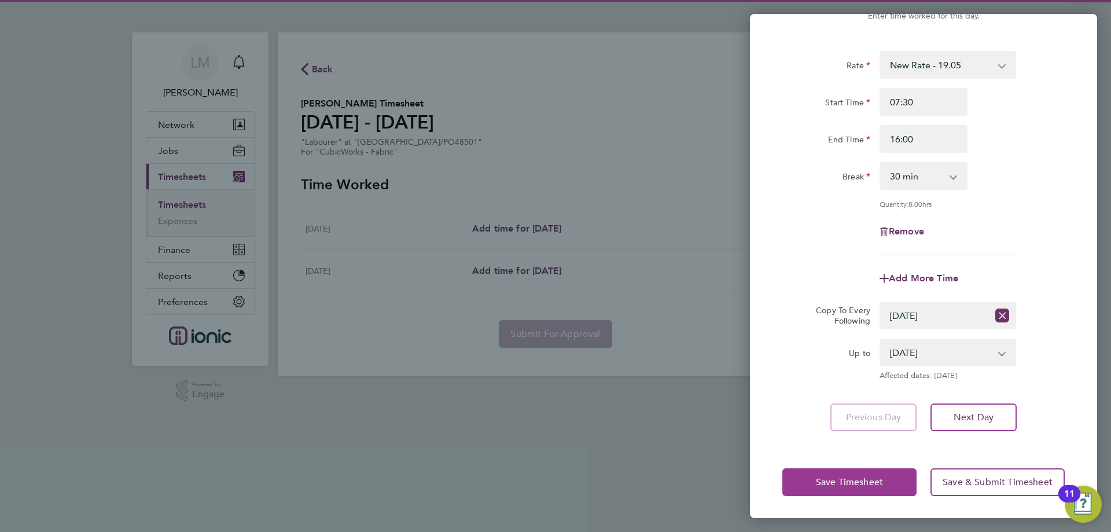
click at [877, 476] on span "Save Timesheet" at bounding box center [849, 482] width 67 height 12
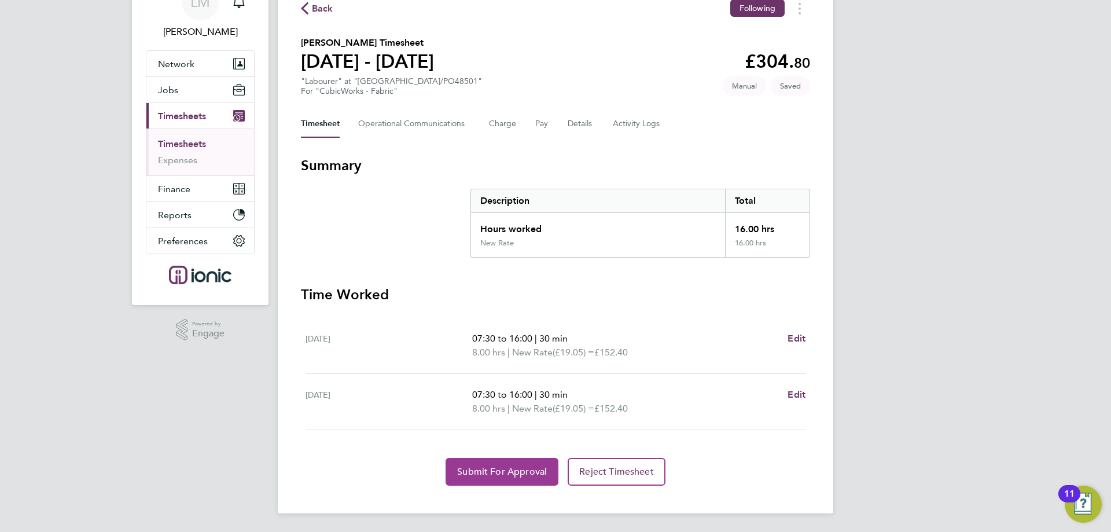
click at [475, 465] on button "Submit For Approval" at bounding box center [502, 472] width 113 height 28
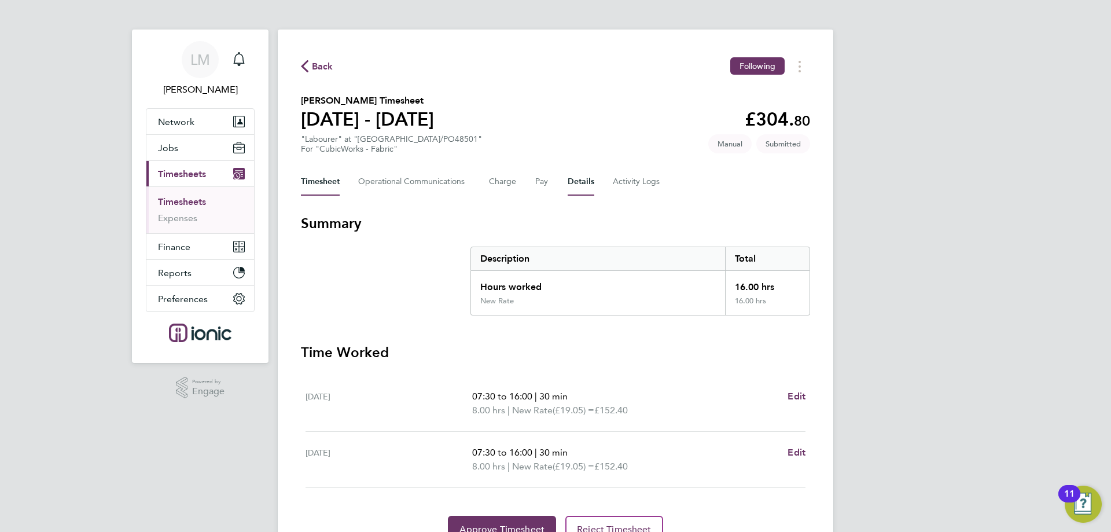
click at [573, 179] on button "Details" at bounding box center [581, 182] width 27 height 28
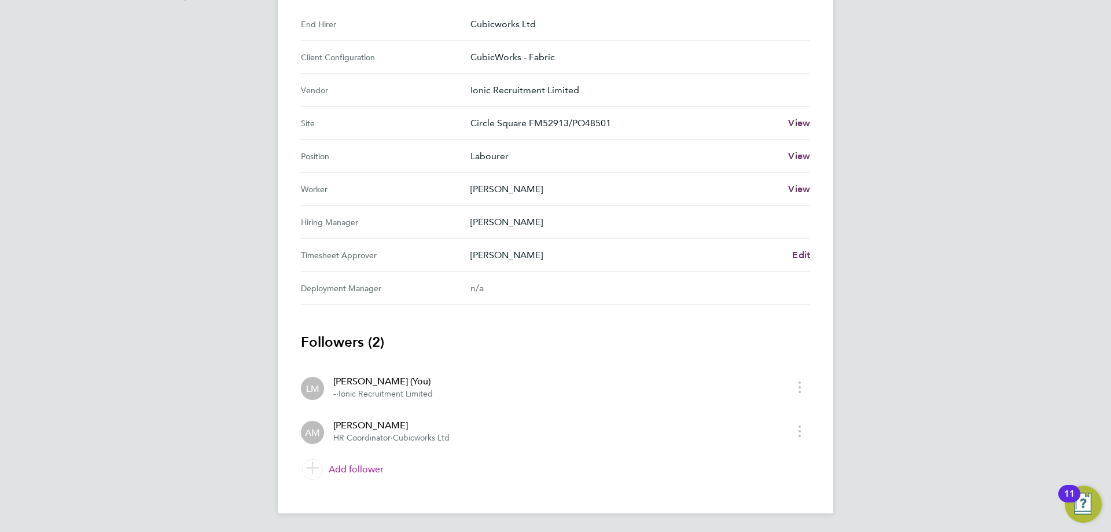
click at [365, 466] on link "Add follower" at bounding box center [555, 469] width 509 height 32
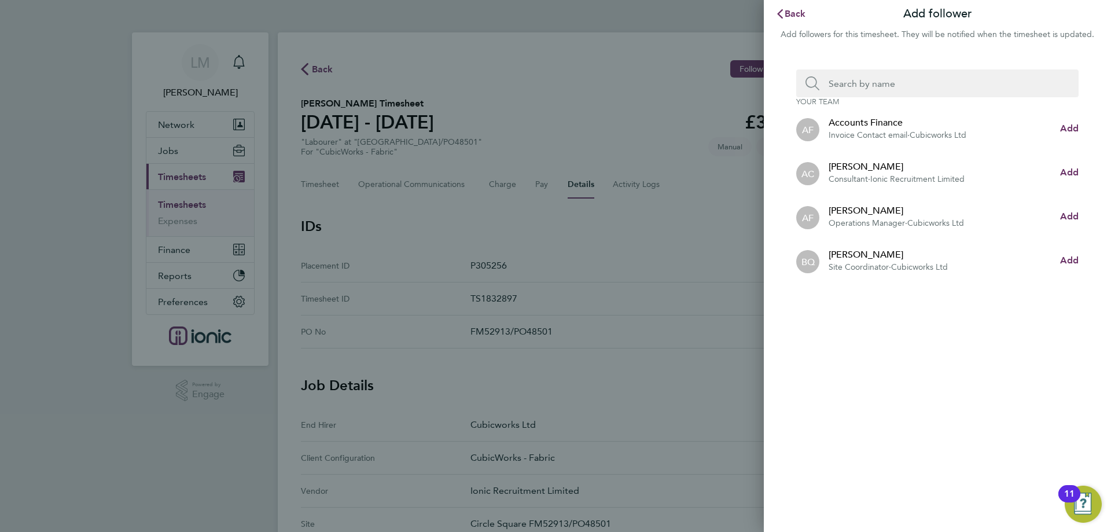
click at [929, 90] on input "Search team member by name:" at bounding box center [941, 83] width 245 height 28
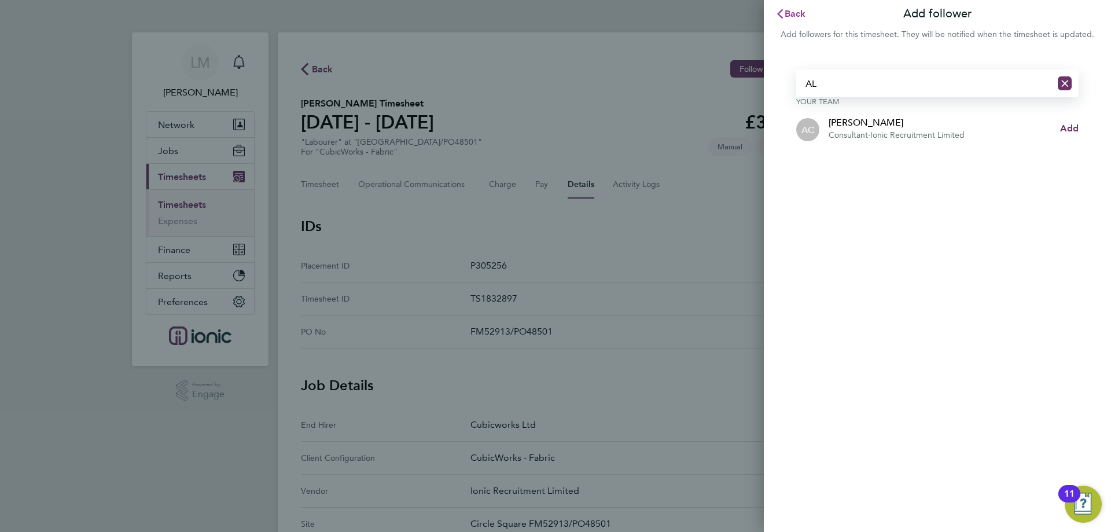
type input "AL"
click at [800, 10] on span "Back" at bounding box center [795, 13] width 21 height 11
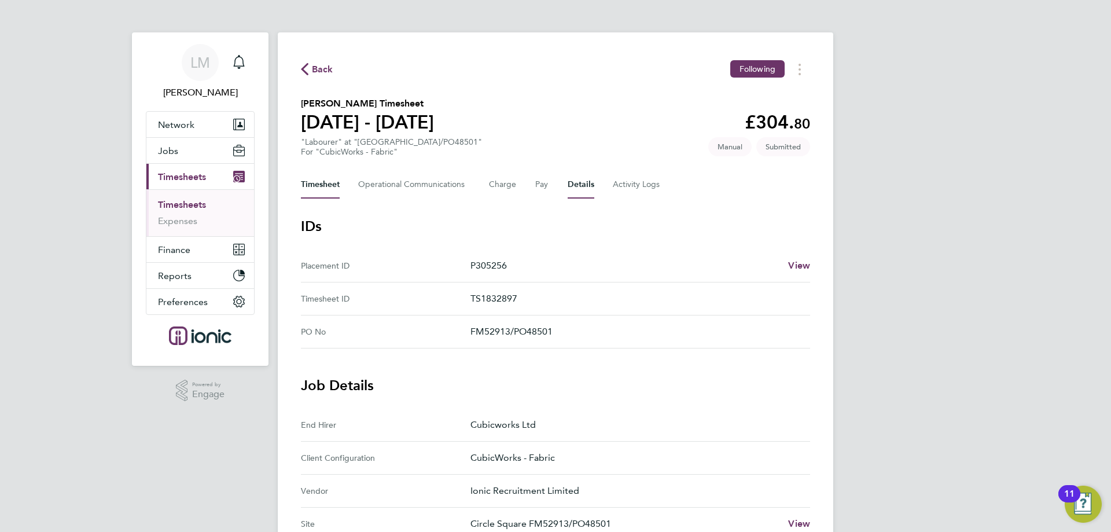
click at [308, 174] on button "Timesheet" at bounding box center [320, 185] width 39 height 28
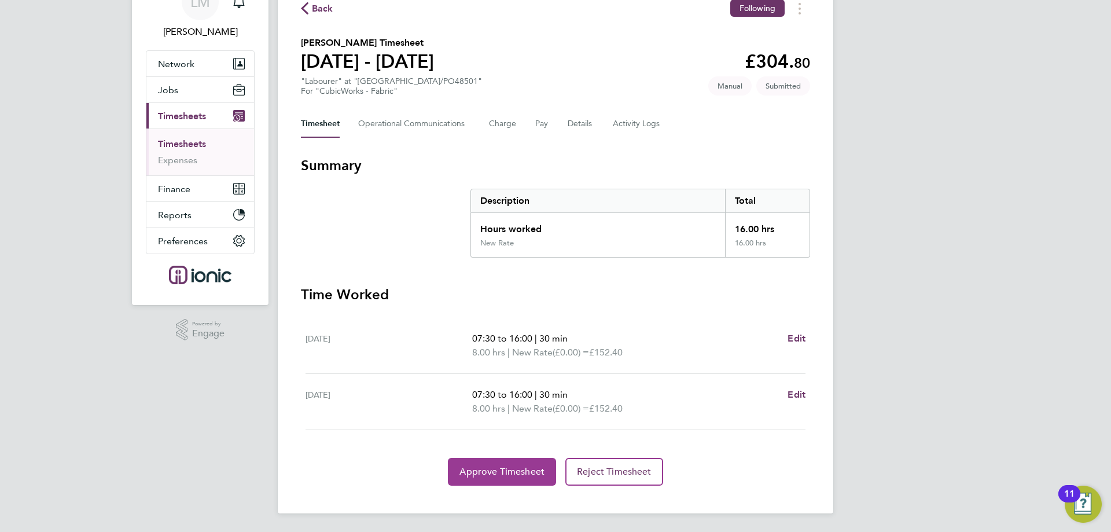
click at [503, 473] on span "Approve Timesheet" at bounding box center [501, 472] width 85 height 12
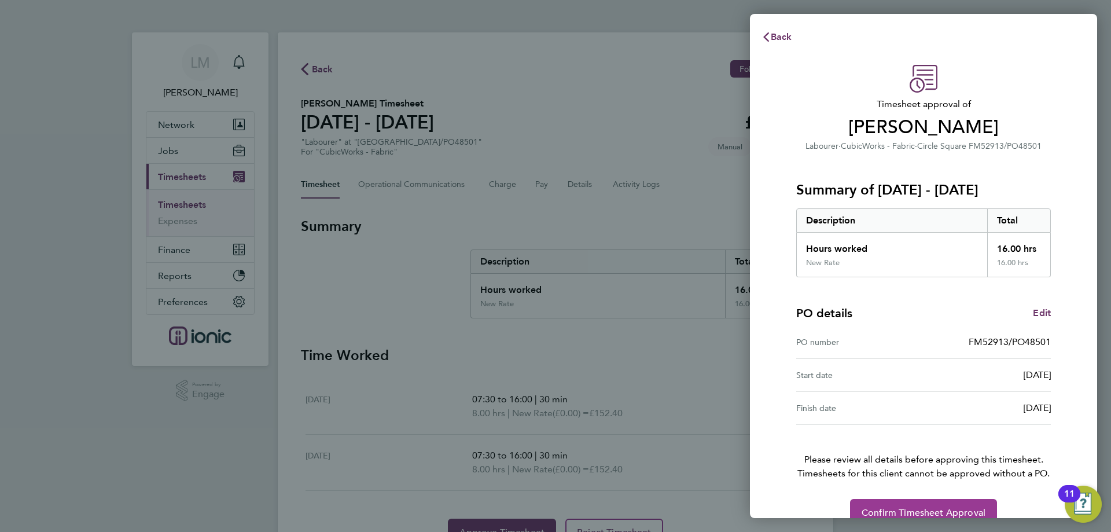
click at [940, 509] on span "Confirm Timesheet Approval" at bounding box center [924, 513] width 124 height 12
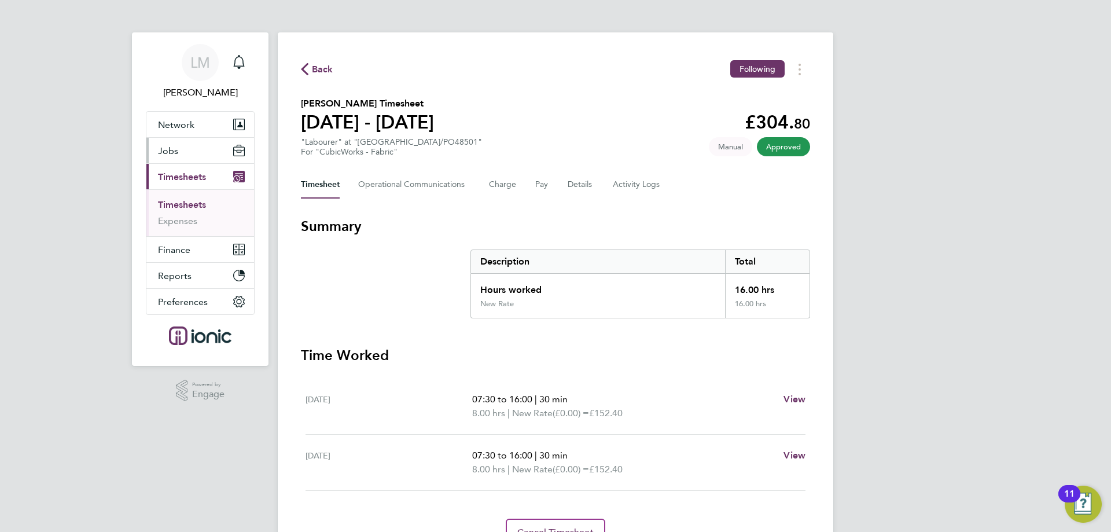
click at [189, 152] on button "Jobs" at bounding box center [200, 150] width 108 height 25
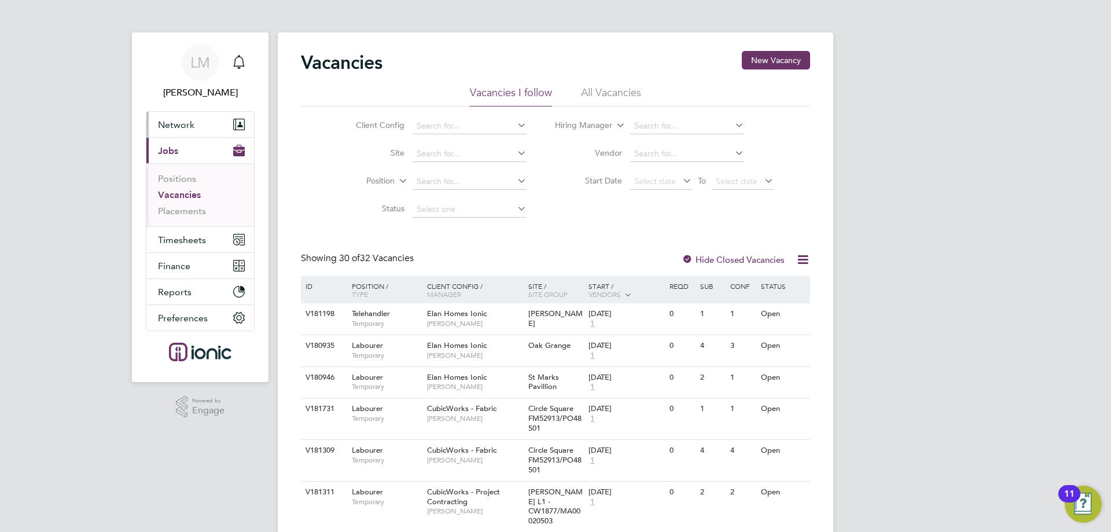
click at [186, 127] on span "Network" at bounding box center [176, 124] width 36 height 11
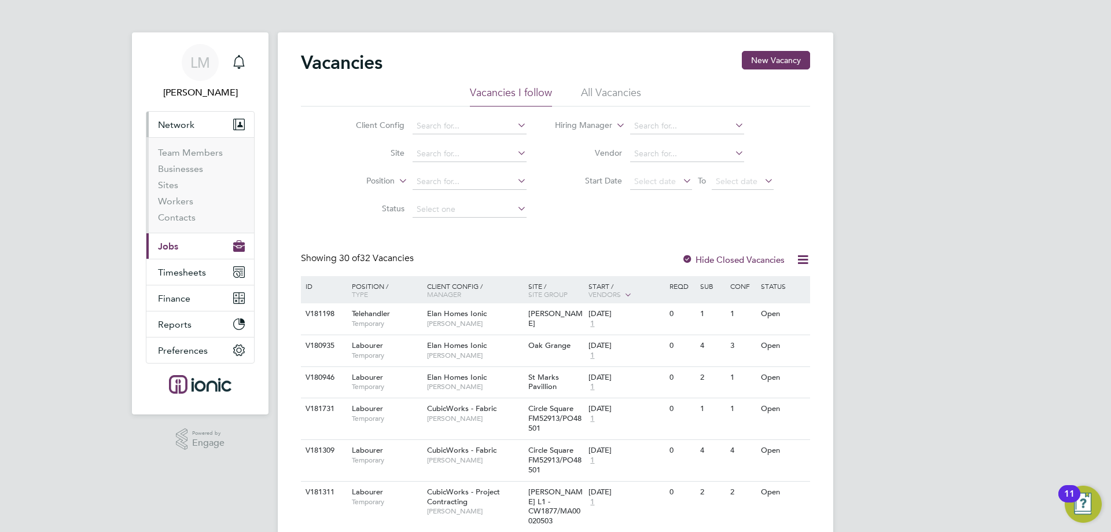
click at [168, 174] on li "Businesses" at bounding box center [201, 171] width 87 height 16
click at [170, 182] on link "Sites" at bounding box center [168, 184] width 20 height 11
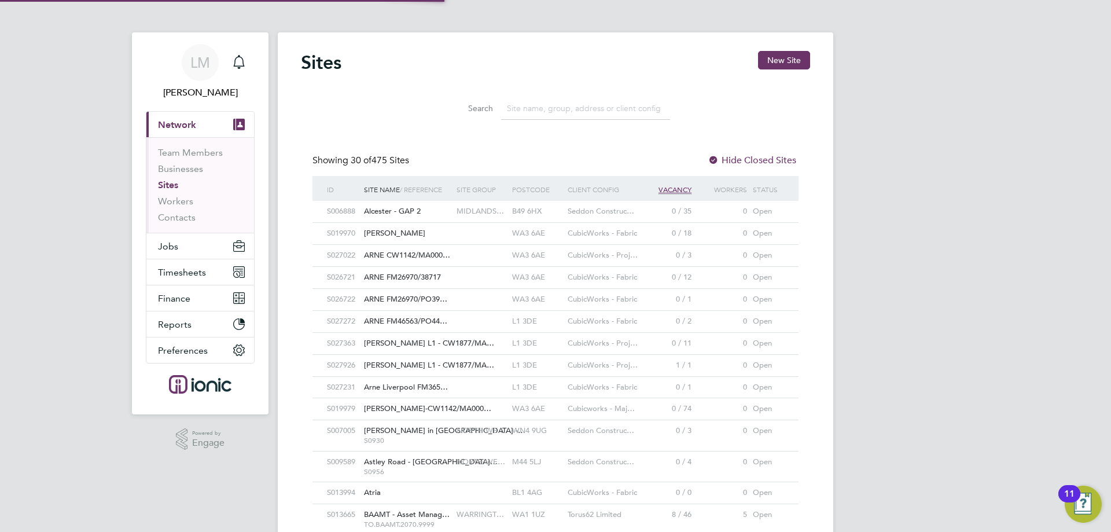
click at [774, 60] on button "New Site" at bounding box center [784, 60] width 52 height 19
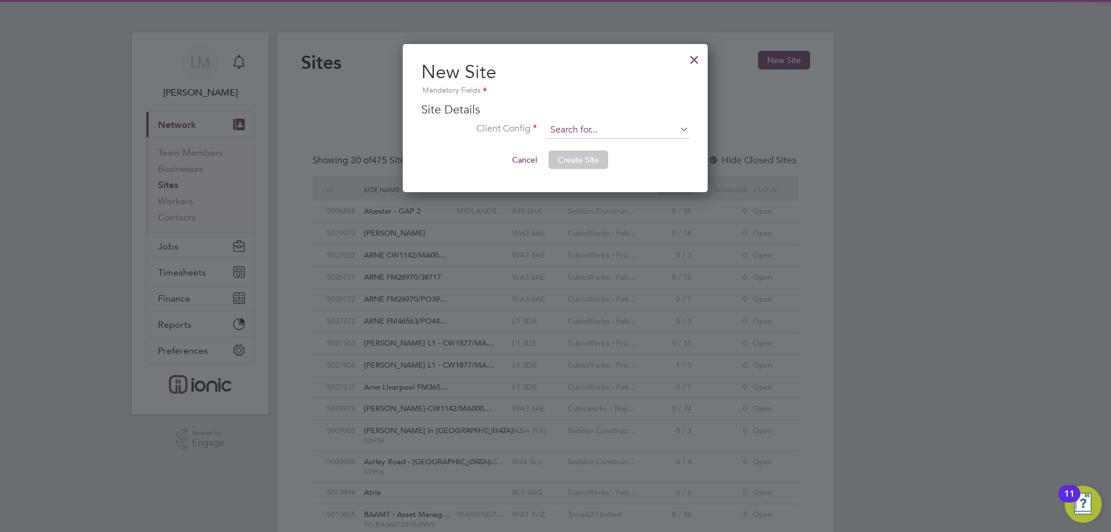
click at [583, 123] on input at bounding box center [617, 130] width 143 height 17
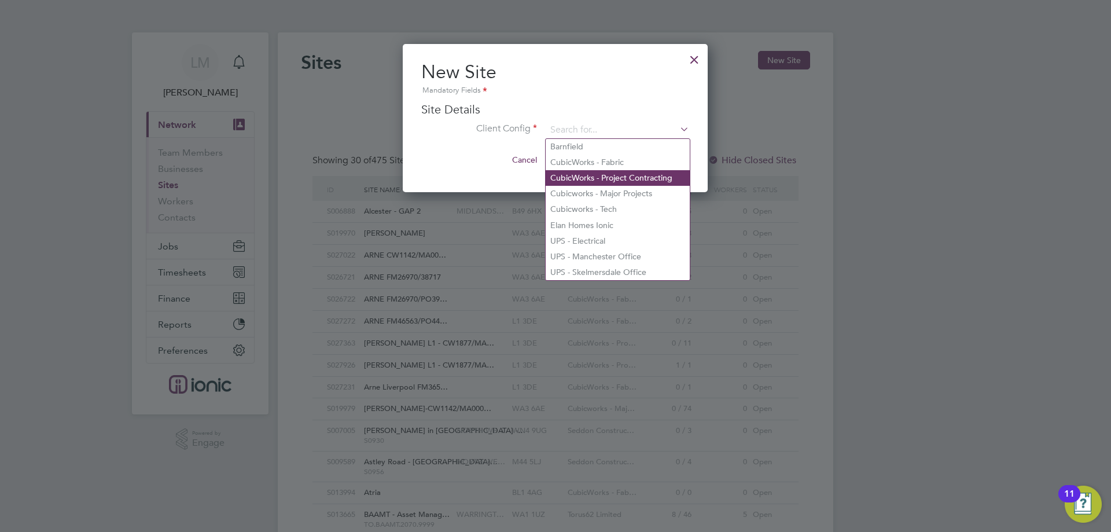
click at [591, 172] on li "CubicWorks - Project Contracting" at bounding box center [618, 178] width 144 height 16
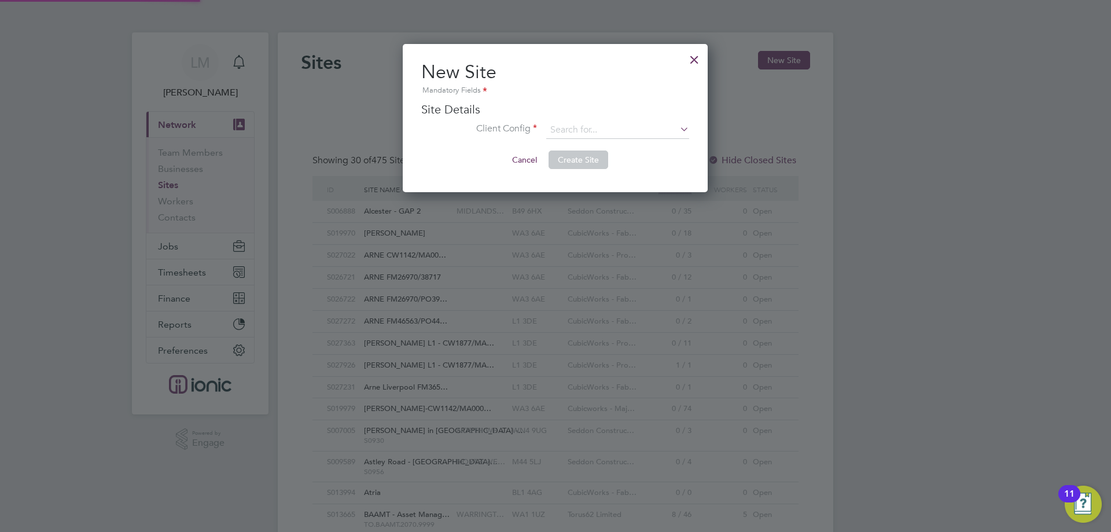
type input "CubicWorks - Project Contracting"
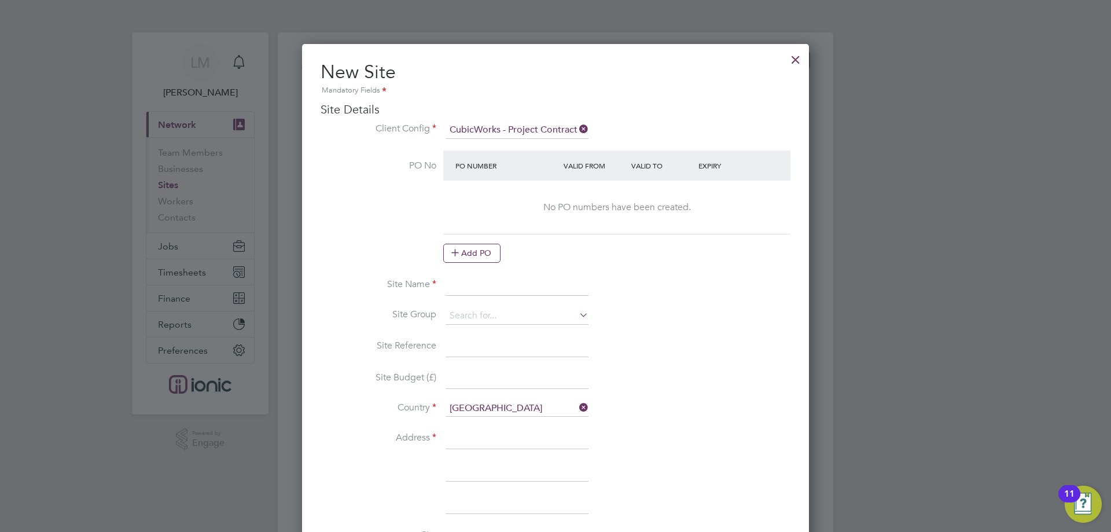
click at [510, 280] on input at bounding box center [517, 285] width 143 height 21
click at [478, 278] on input at bounding box center [517, 285] width 143 height 21
drag, startPoint x: 536, startPoint y: 289, endPoint x: 323, endPoint y: 266, distance: 213.6
click at [323, 266] on ng-template "PO No PO Number Valid From Valid To Expiry No PO numbers have been created. Add…" at bounding box center [556, 533] width 470 height 766
type input "[STREET_ADDRESS]"
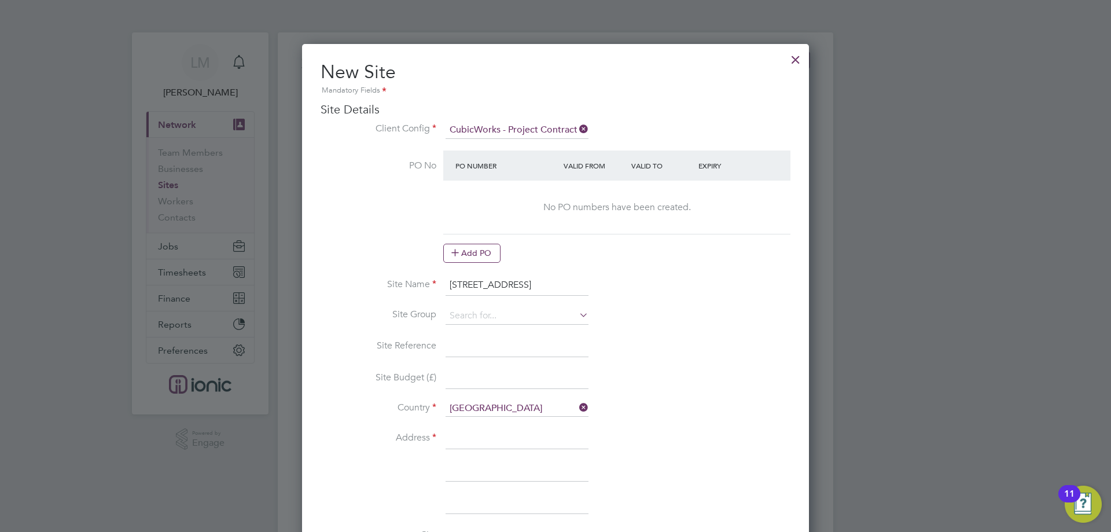
click at [499, 440] on input at bounding box center [517, 438] width 143 height 21
paste input "Sean @ Morgan King(he thinks) doing all snags on Lancaster uni 07483911367"
type input "Sean @ Morgan King(he thinks) doing all snags on Lancaster uni 07483911367"
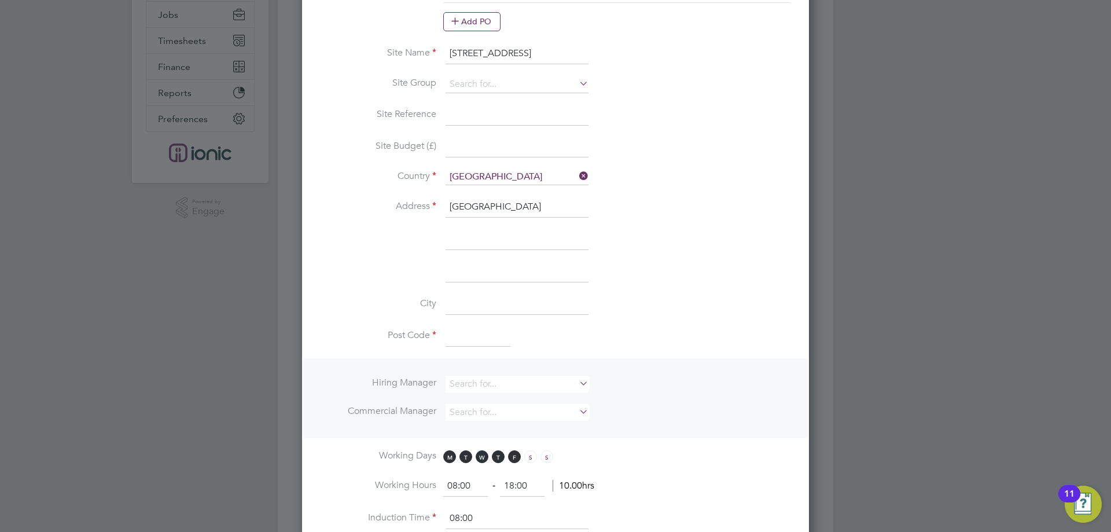
type input "King Street"
click at [472, 343] on input at bounding box center [478, 336] width 65 height 21
type input "l"
type input "LS1 2HL"
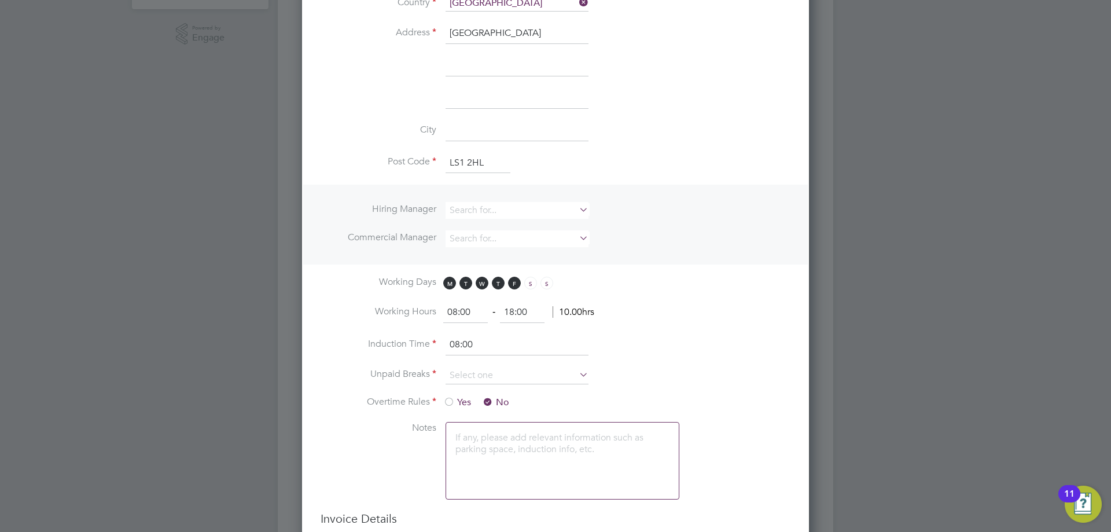
scroll to position [463, 0]
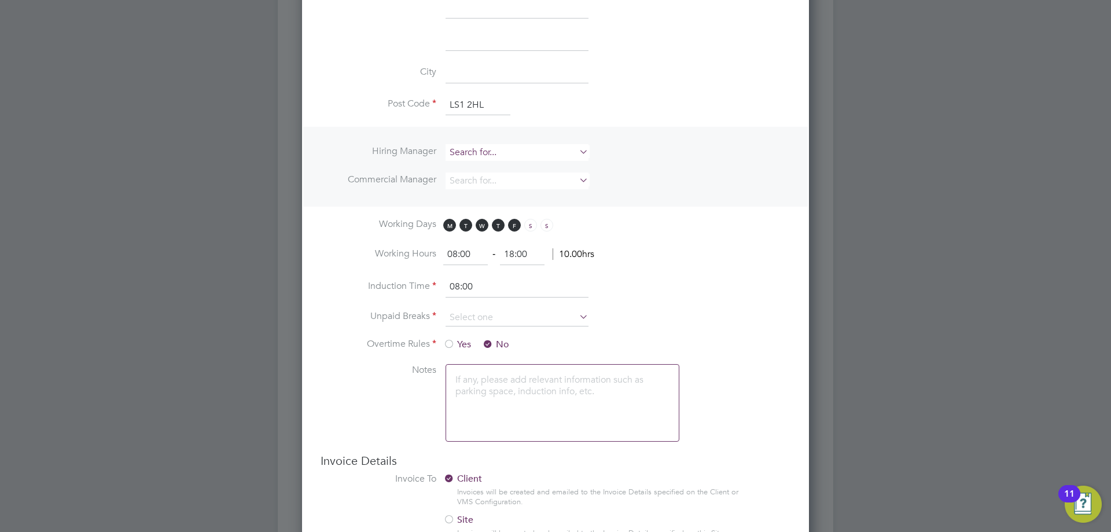
click at [483, 148] on input at bounding box center [517, 152] width 143 height 17
click at [486, 302] on li "[PERSON_NAME]" at bounding box center [517, 310] width 144 height 16
type input "[PERSON_NAME]"
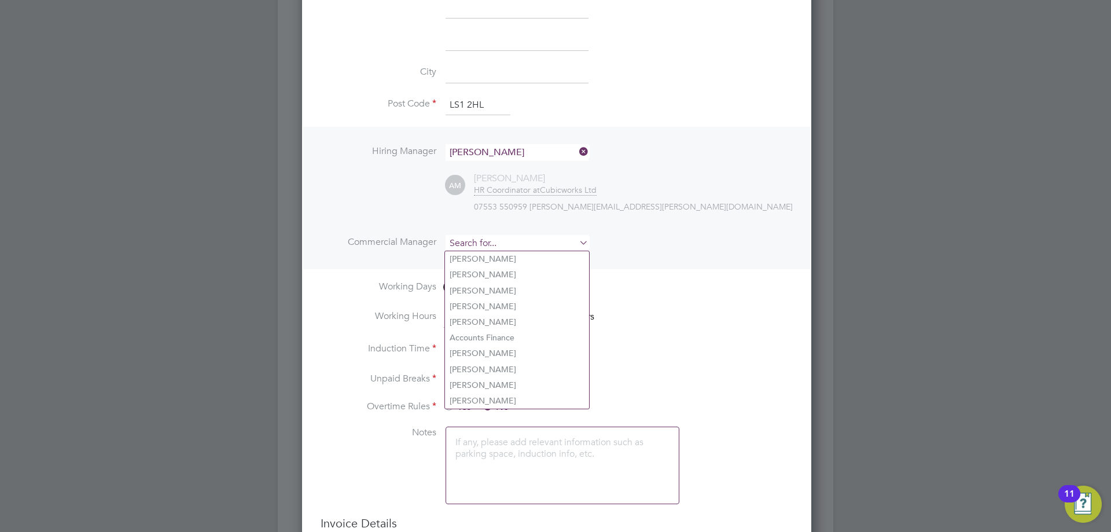
click at [469, 242] on input at bounding box center [517, 243] width 143 height 17
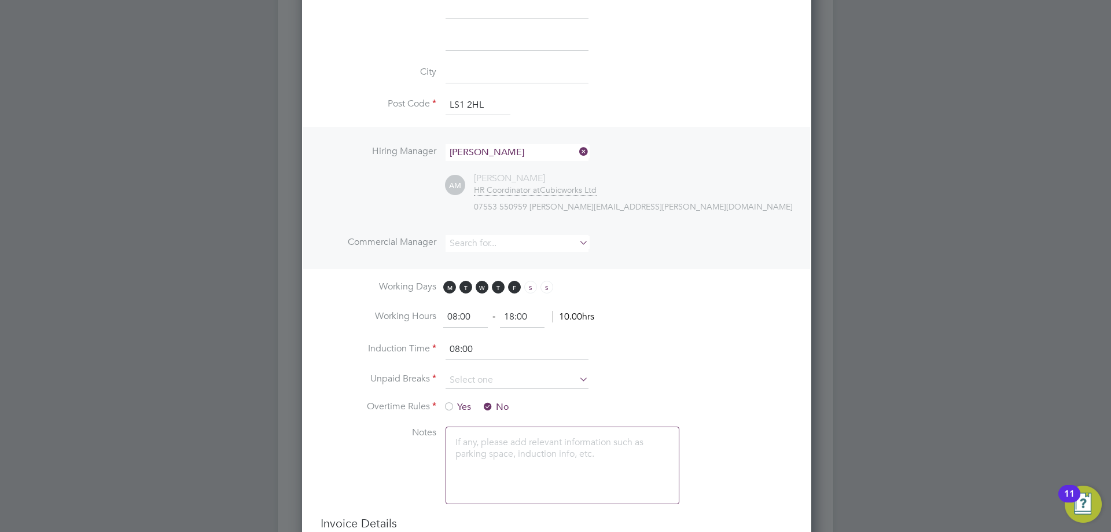
click at [489, 395] on li "[PERSON_NAME]" at bounding box center [517, 401] width 144 height 16
type input "[PERSON_NAME]"
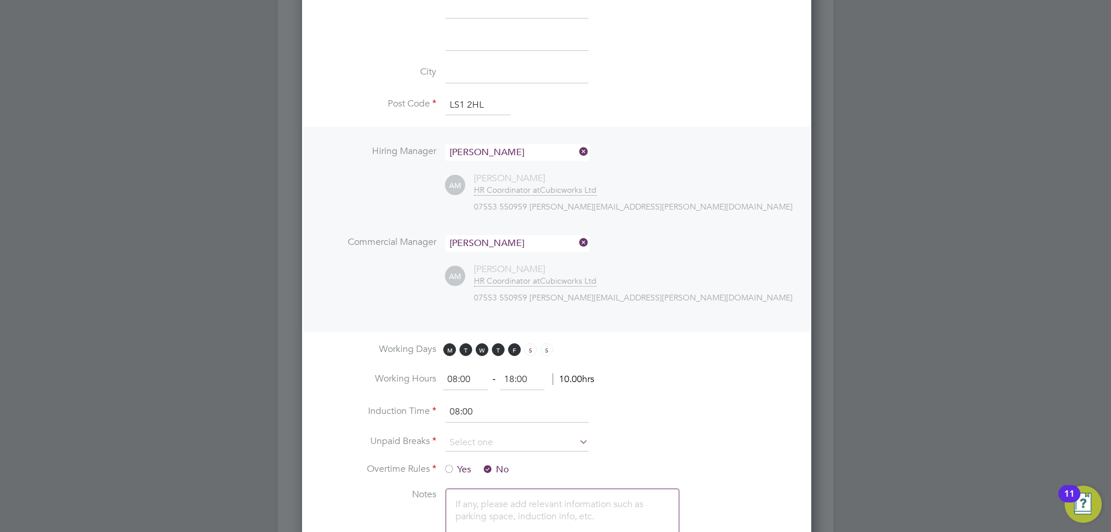
scroll to position [579, 0]
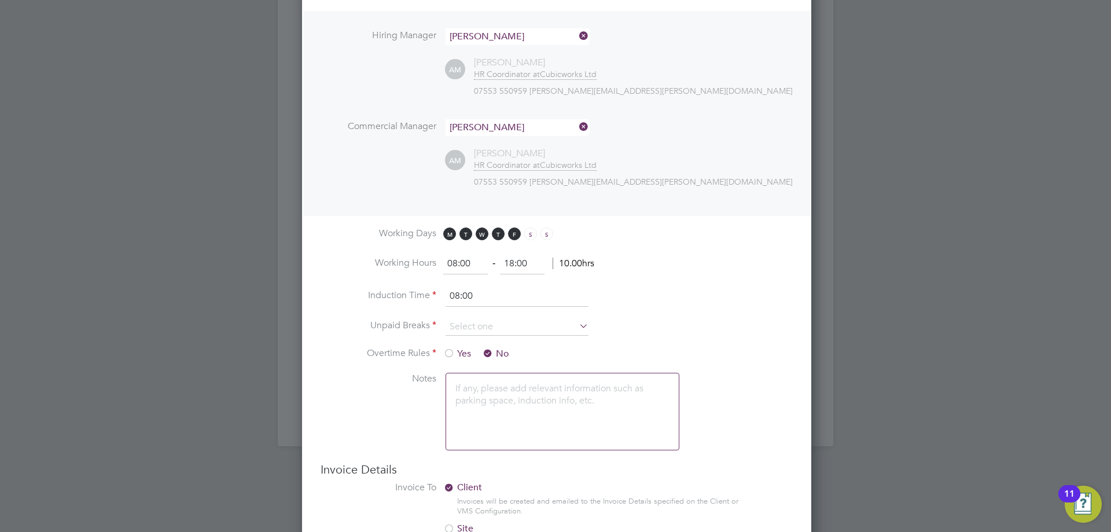
drag, startPoint x: 469, startPoint y: 265, endPoint x: 142, endPoint y: 234, distance: 327.9
type input "07:00"
click at [465, 324] on input at bounding box center [517, 326] width 143 height 17
click at [488, 369] on li "30 mins" at bounding box center [517, 372] width 144 height 15
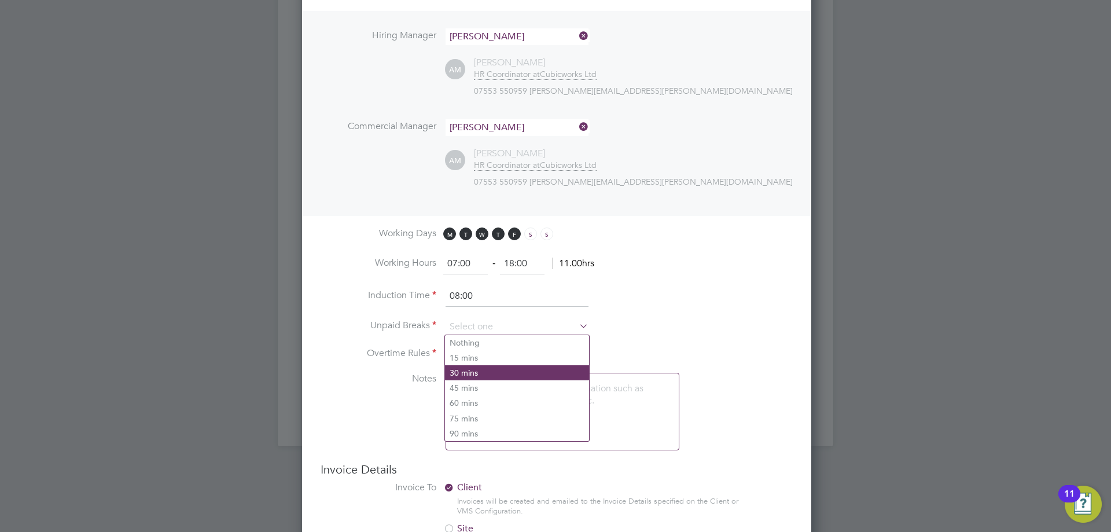
type input "30 mins"
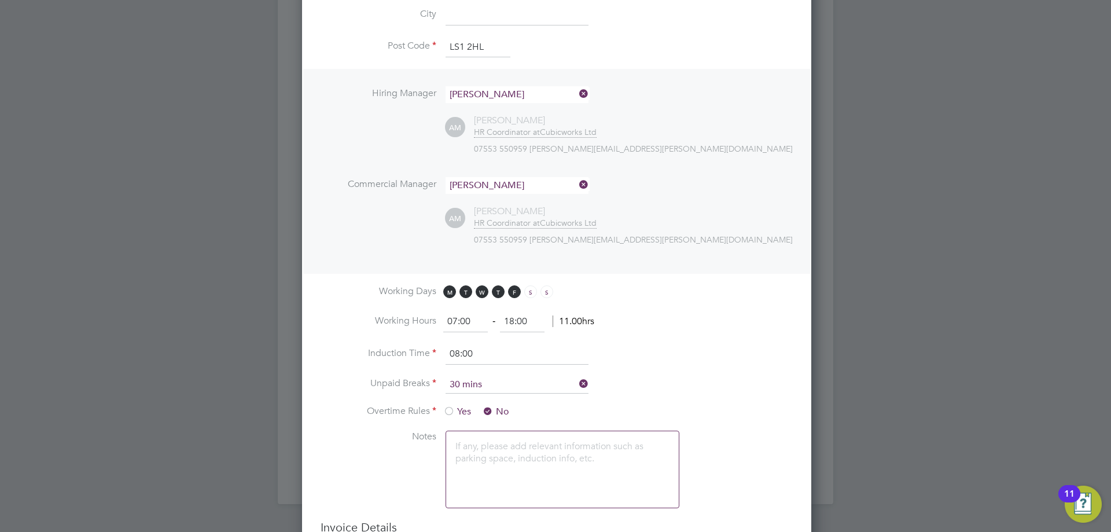
scroll to position [664, 0]
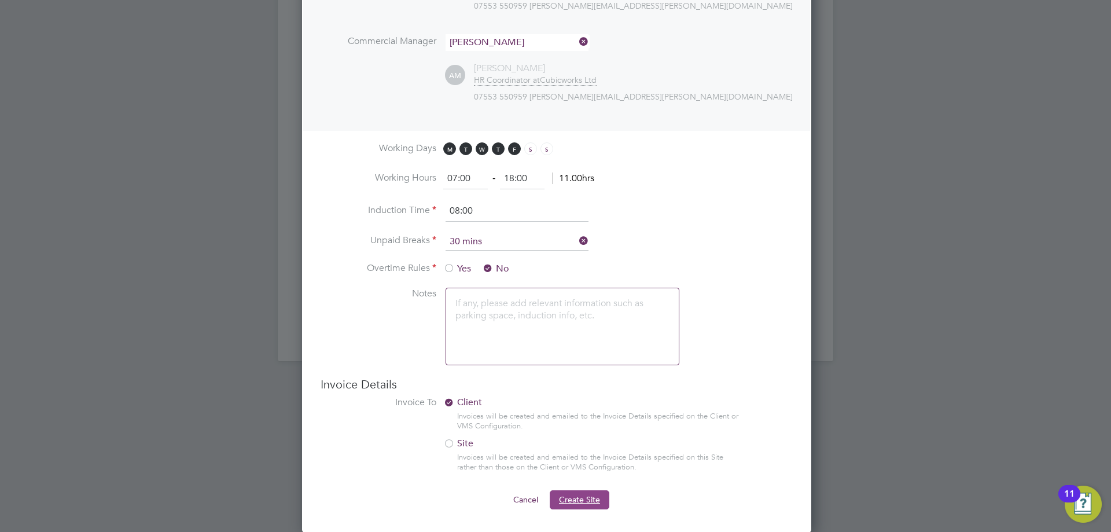
click at [581, 499] on span "Create Site" at bounding box center [579, 499] width 41 height 10
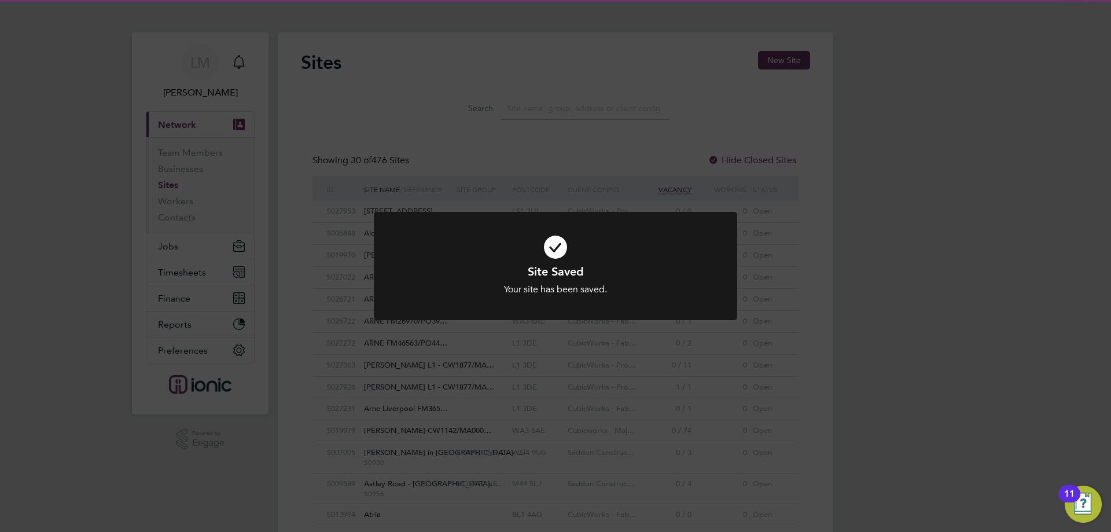
scroll to position [22, 93]
click at [467, 384] on div "Site Saved Your site has been saved. Cancel Okay" at bounding box center [555, 266] width 1111 height 532
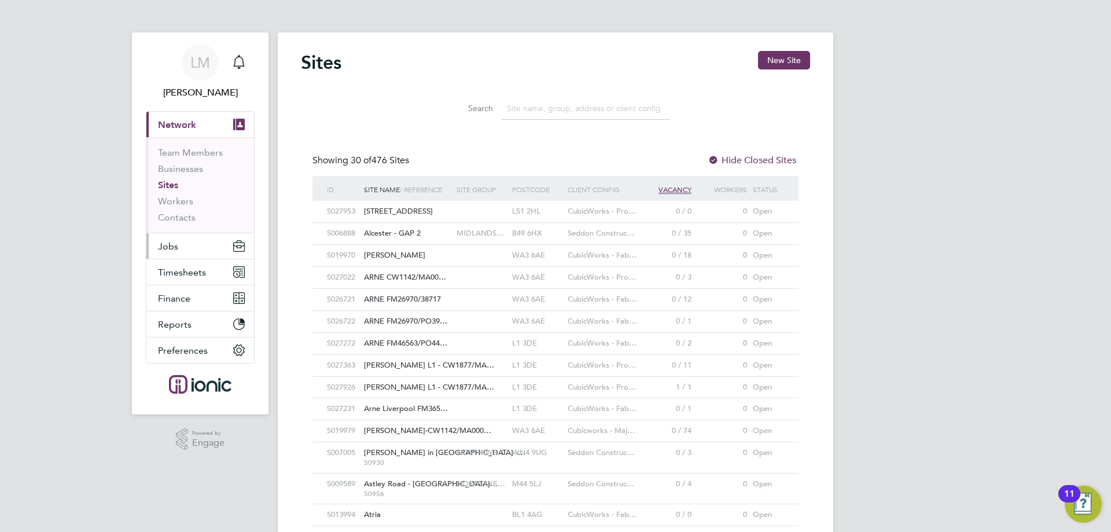
click at [171, 238] on button "Jobs" at bounding box center [200, 245] width 108 height 25
click at [203, 241] on button "Jobs" at bounding box center [200, 245] width 108 height 25
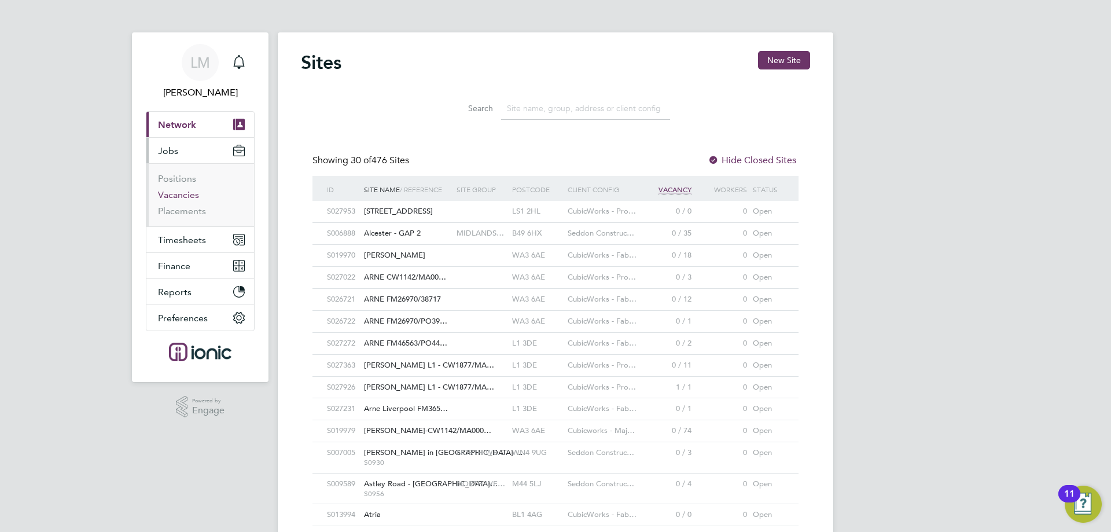
click at [189, 198] on link "Vacancies" at bounding box center [178, 194] width 41 height 11
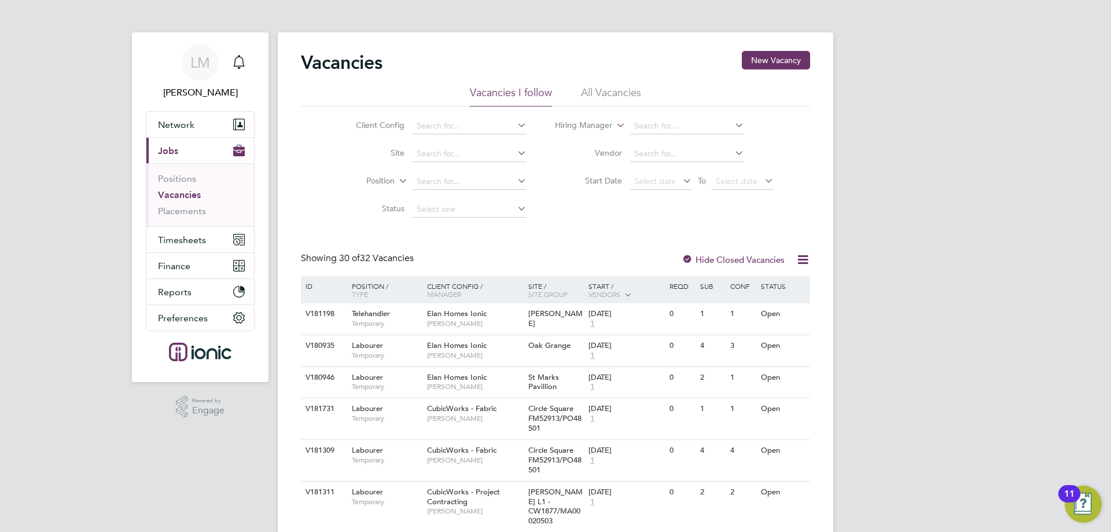
click at [524, 57] on div "Vacancies New Vacancy" at bounding box center [555, 68] width 509 height 35
click at [770, 59] on button "New Vacancy" at bounding box center [776, 60] width 68 height 19
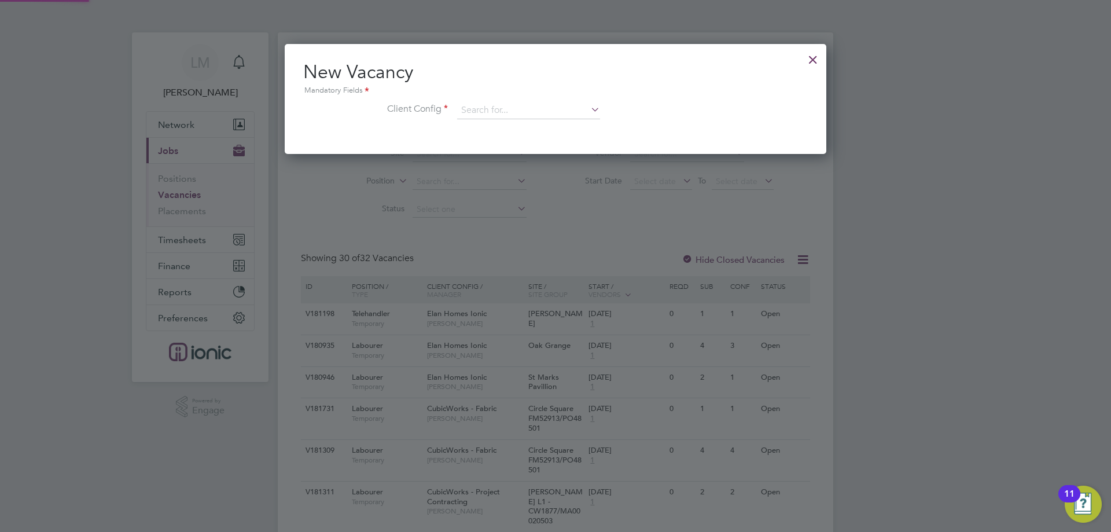
scroll to position [110, 542]
click at [563, 117] on input at bounding box center [528, 110] width 143 height 17
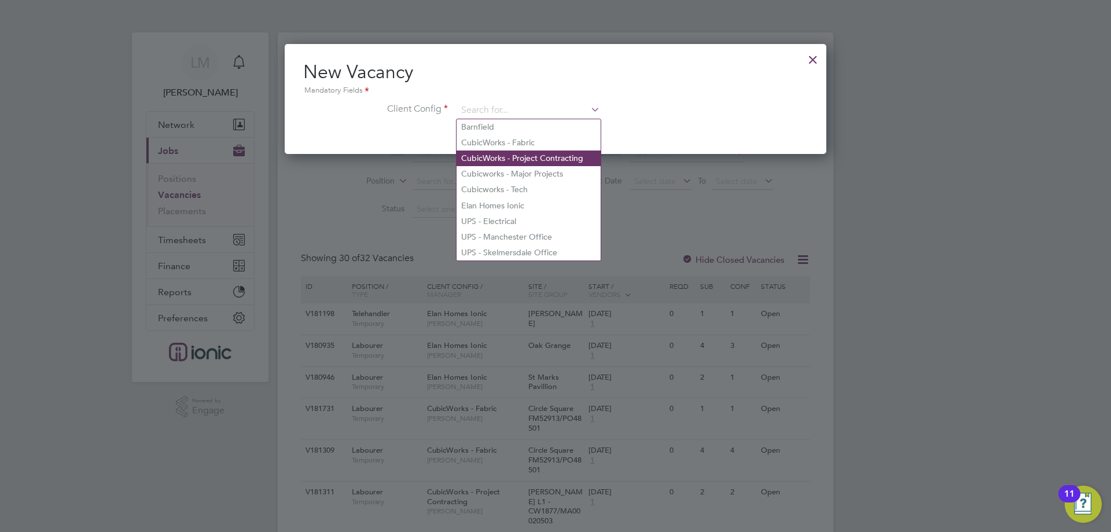
click at [527, 155] on li "CubicWorks - Project Contracting" at bounding box center [529, 158] width 144 height 16
type input "CubicWorks - Project Contracting"
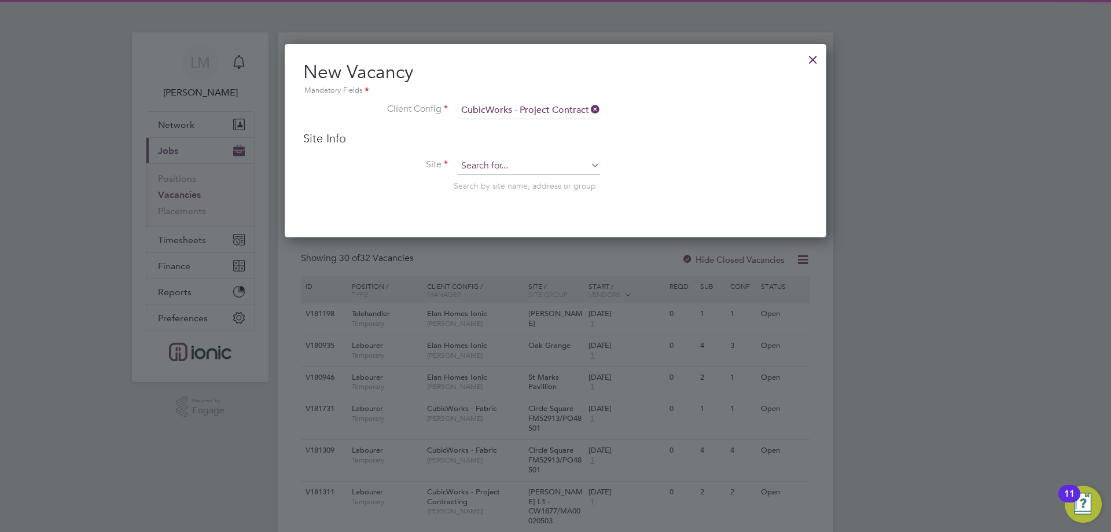
click at [502, 166] on input at bounding box center [528, 165] width 143 height 17
click at [517, 180] on li "29 King Street" at bounding box center [529, 183] width 144 height 16
type input "[STREET_ADDRESS]"
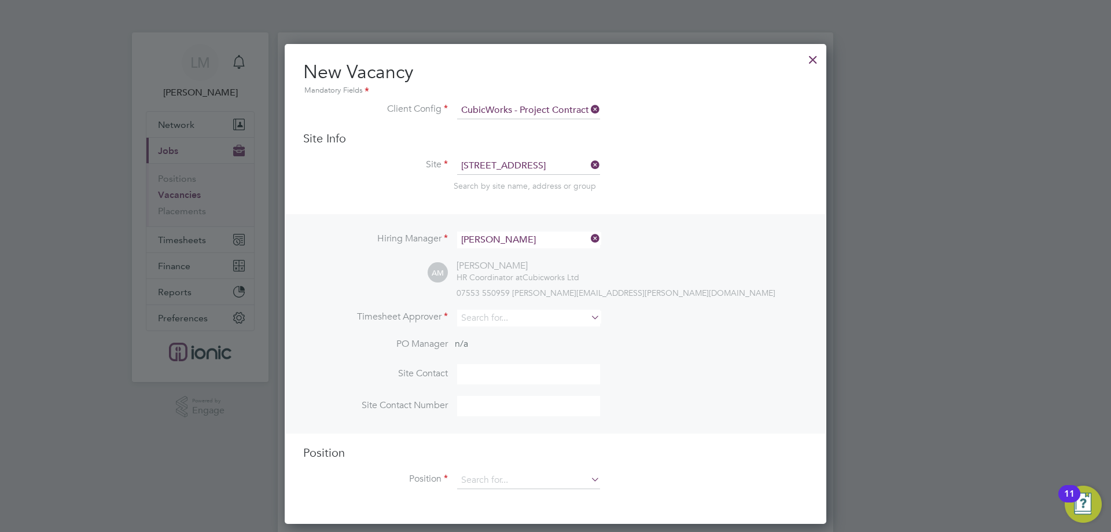
scroll to position [174, 0]
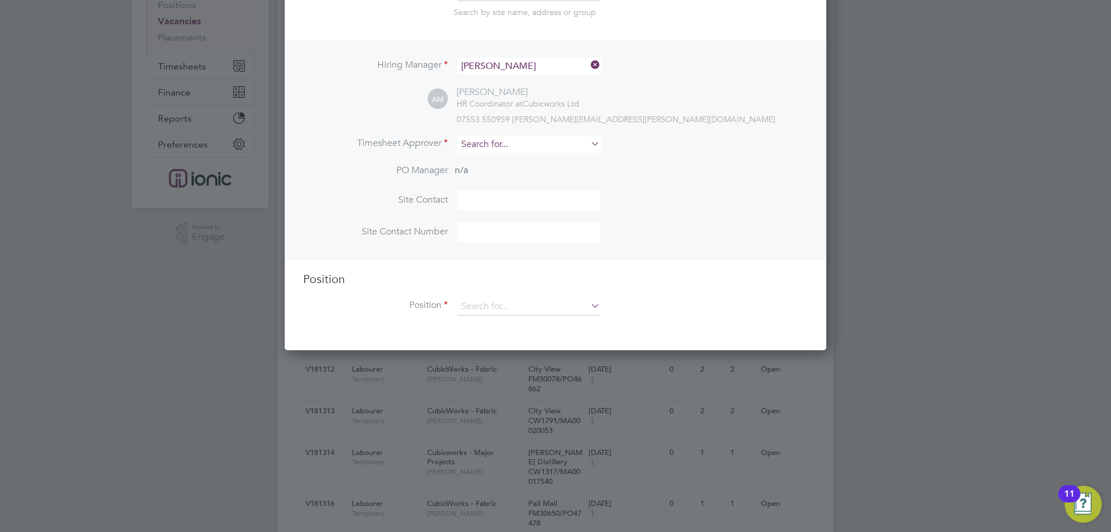
click at [492, 146] on input at bounding box center [528, 144] width 143 height 17
click at [499, 159] on li "Alie sha Murphy" at bounding box center [529, 161] width 144 height 16
type input "[PERSON_NAME]"
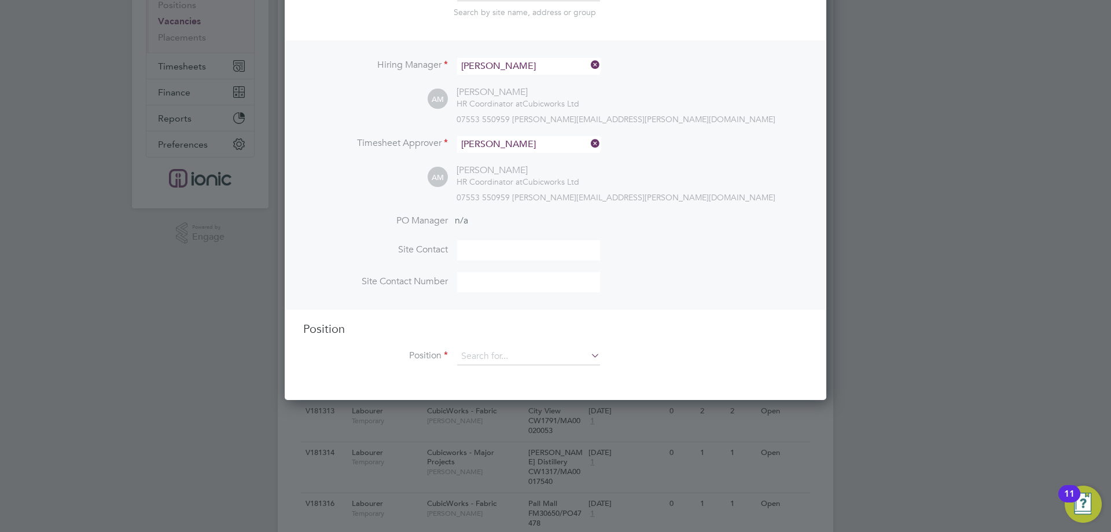
scroll to position [531, 542]
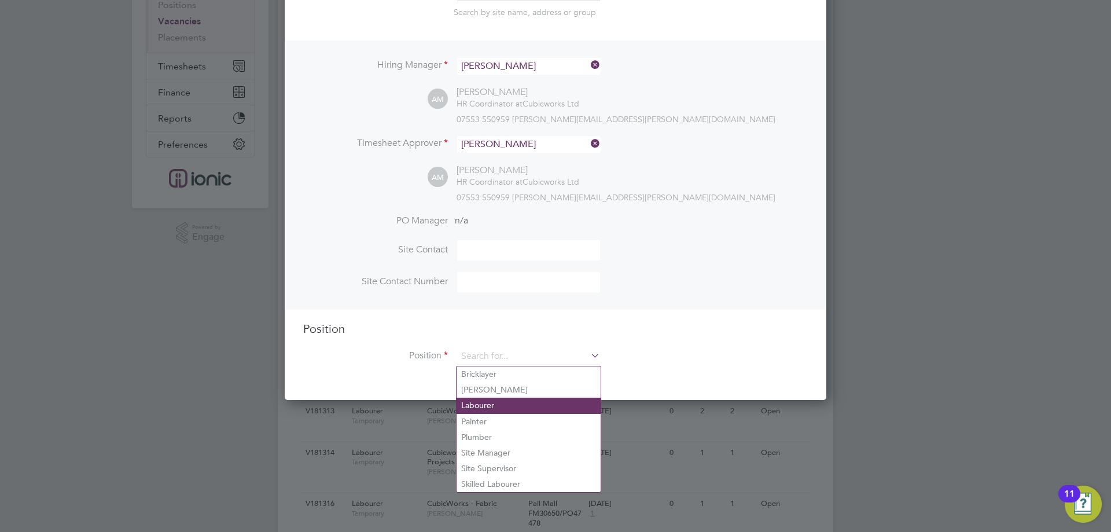
click at [491, 407] on li "Labourer" at bounding box center [529, 406] width 144 height 16
type input "Labourer"
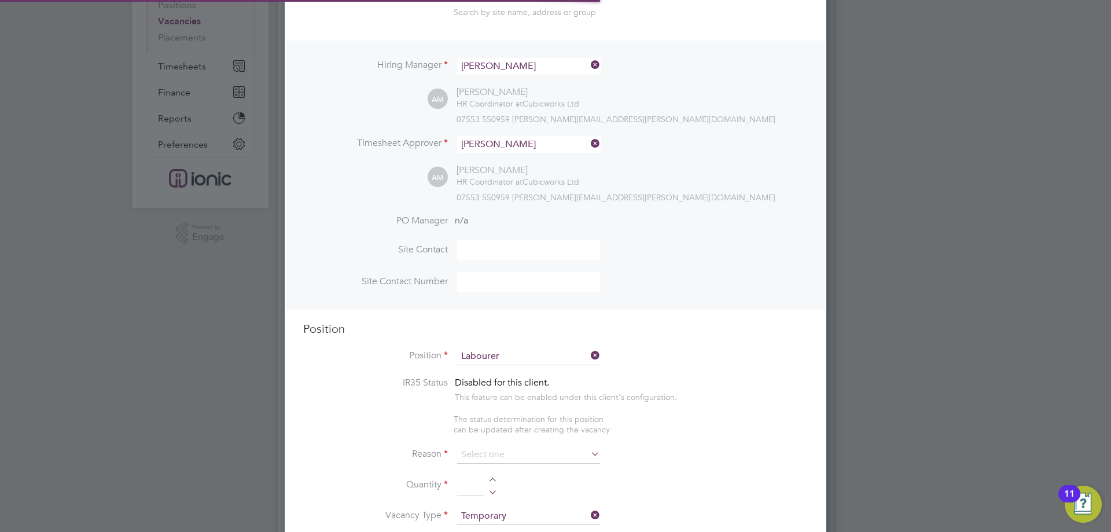
type textarea "General labourer, working on office rip outs / refurbs"
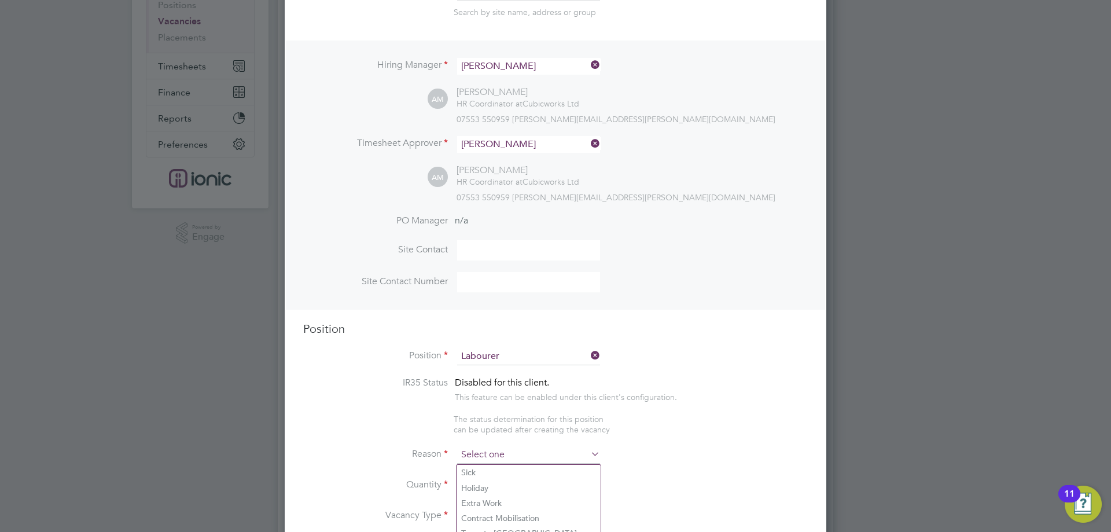
click at [499, 456] on input at bounding box center [528, 454] width 143 height 17
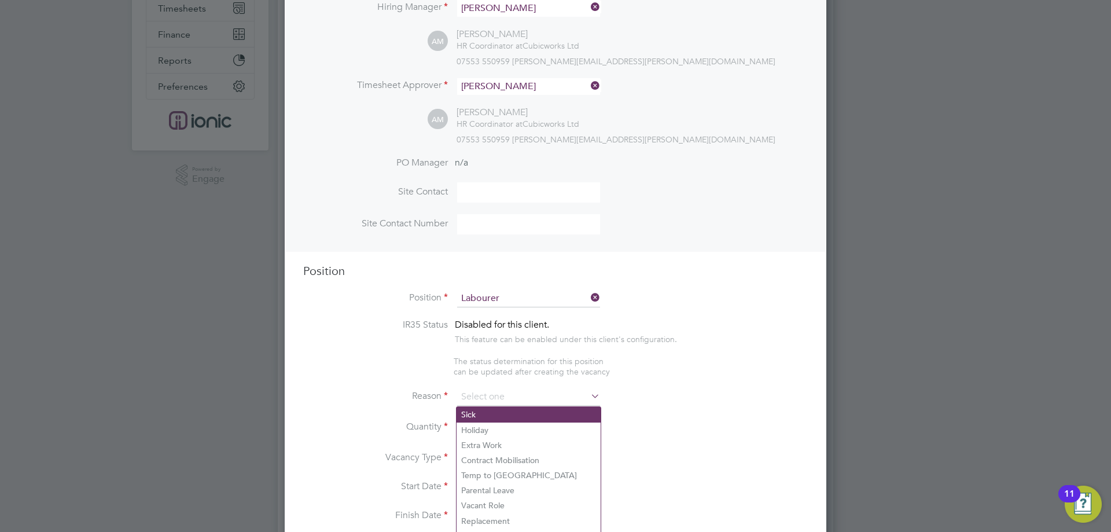
scroll to position [405, 0]
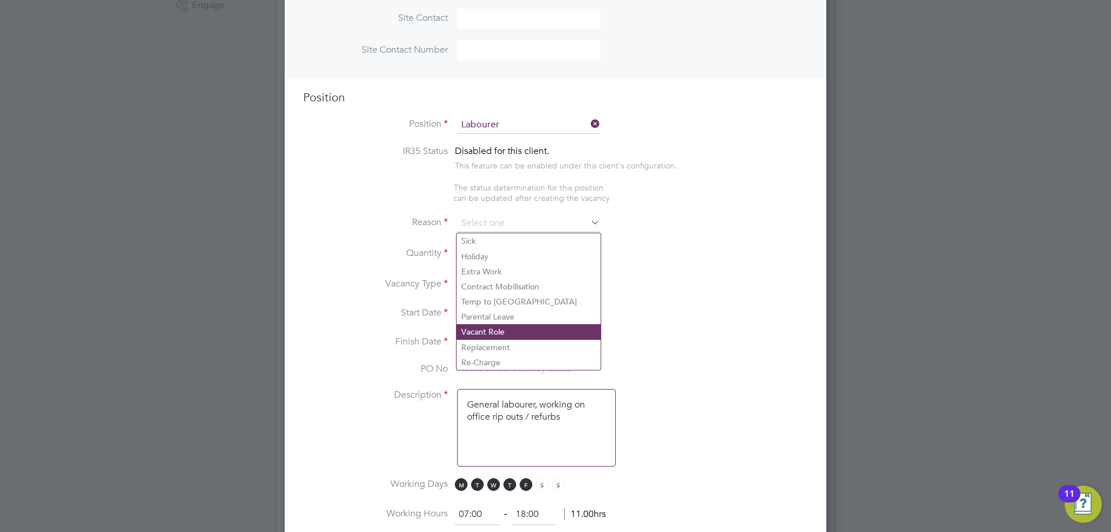
click at [498, 330] on li "Vacant Role" at bounding box center [529, 331] width 144 height 15
type input "Vacant Role"
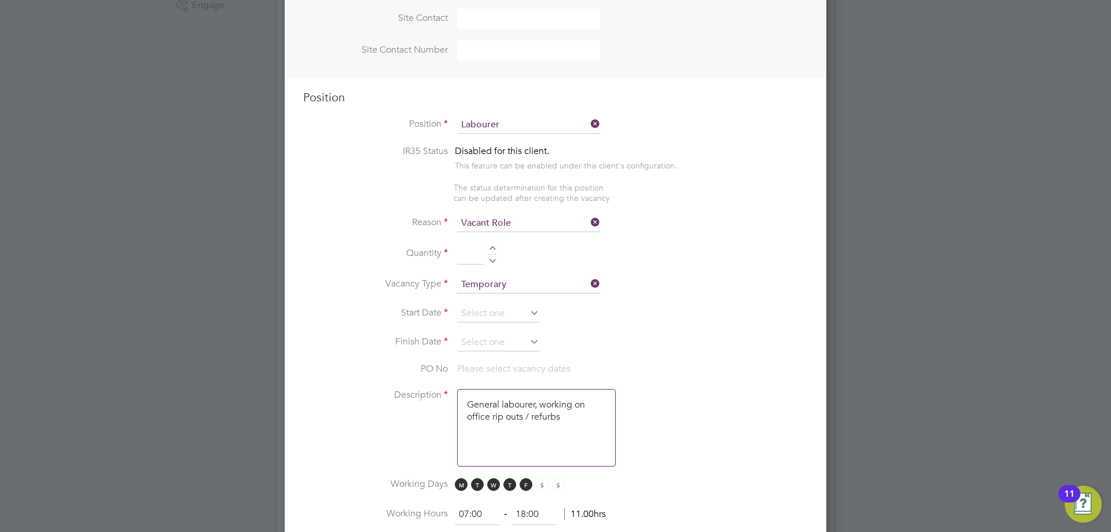
click at [494, 249] on div at bounding box center [493, 250] width 10 height 8
type input "1"
click at [488, 316] on input at bounding box center [498, 313] width 82 height 17
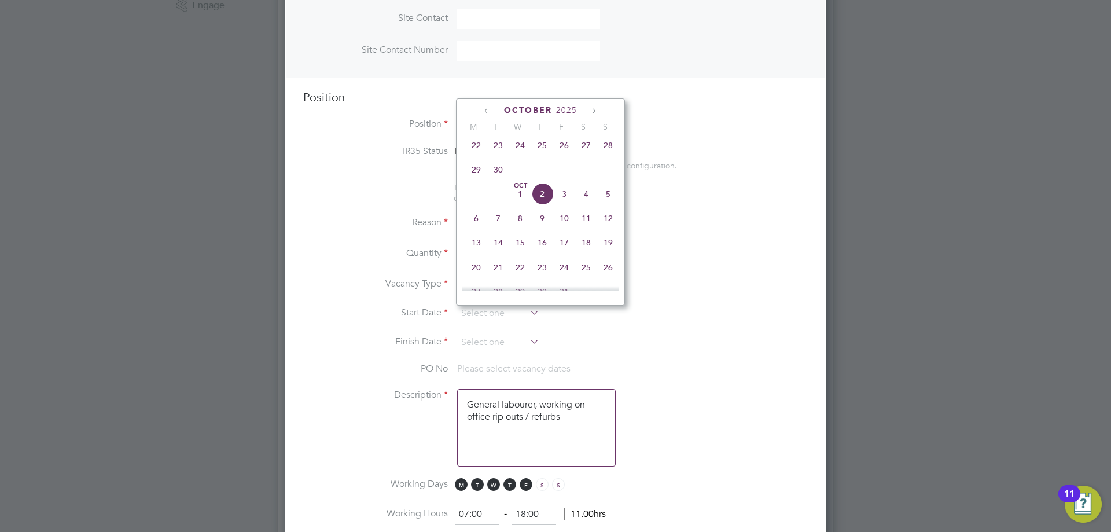
click at [474, 156] on span "22" at bounding box center [476, 145] width 22 height 22
type input "[DATE]"
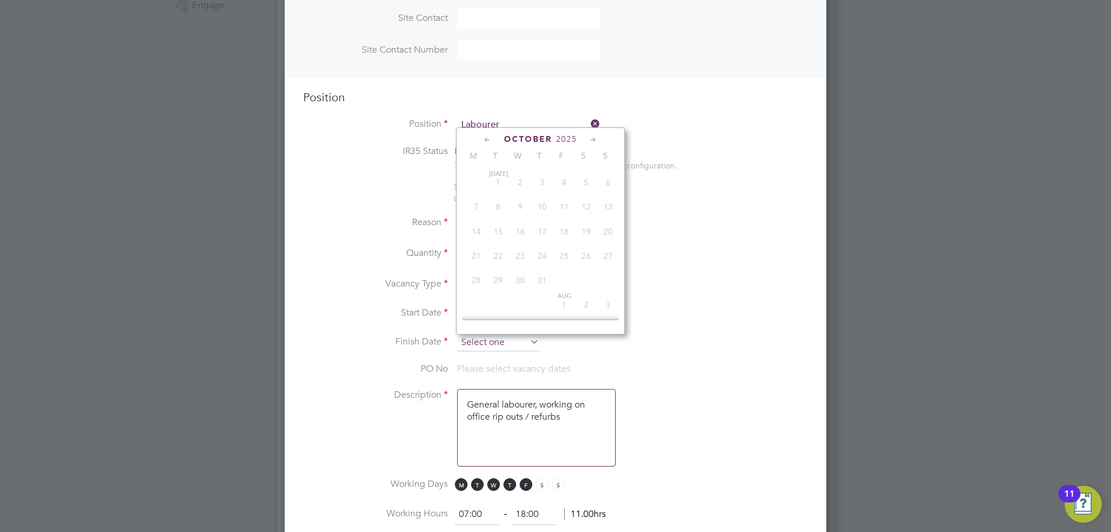
click at [481, 340] on input at bounding box center [498, 342] width 82 height 17
click at [608, 185] on span "28" at bounding box center [608, 174] width 22 height 22
type input "[DATE]"
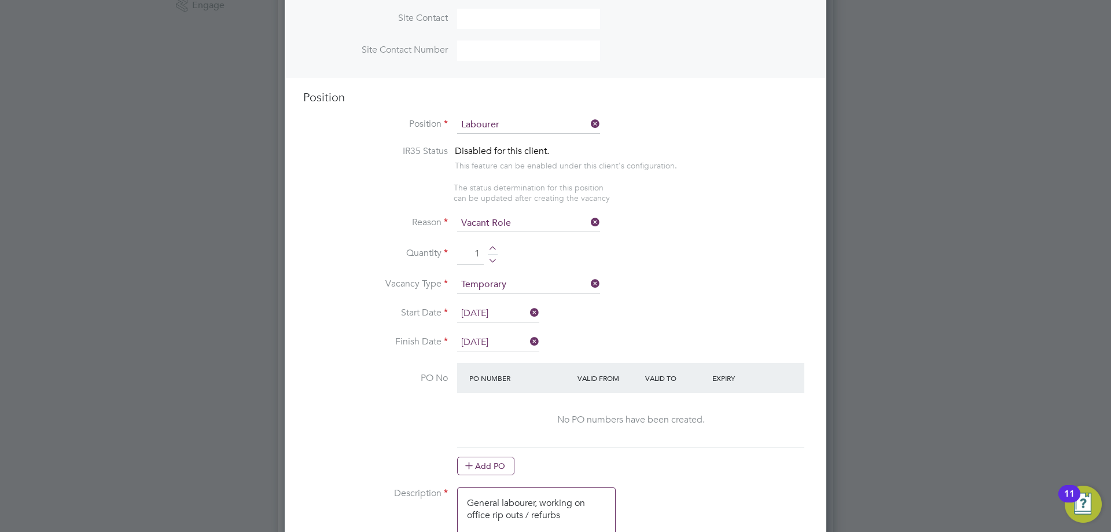
scroll to position [521, 0]
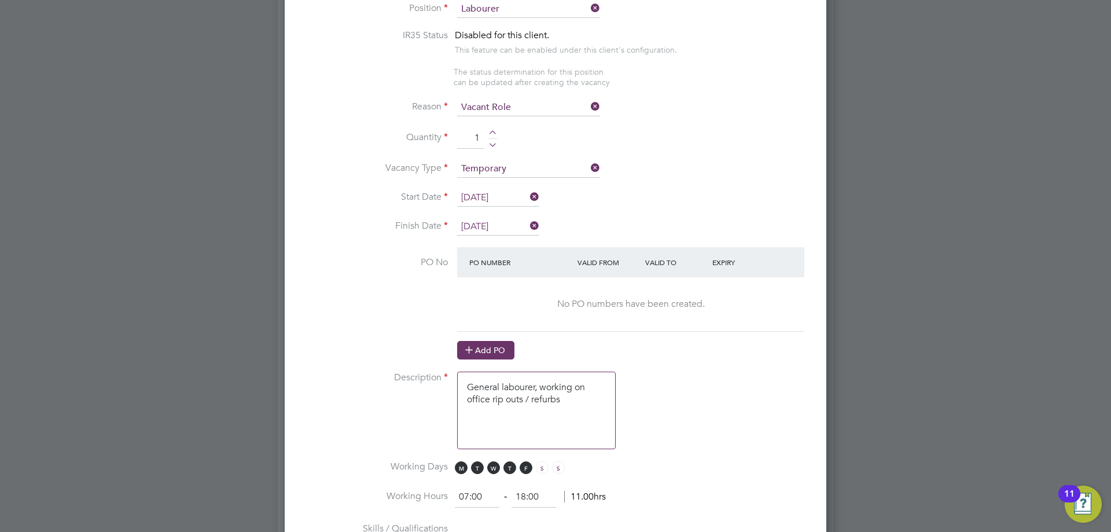
click at [494, 356] on button "Add PO" at bounding box center [485, 350] width 57 height 19
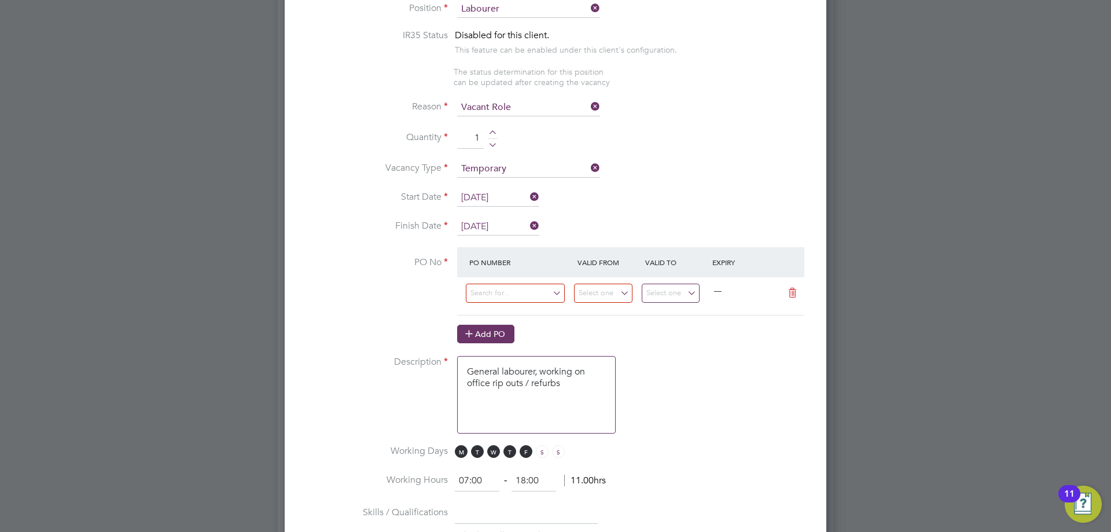
scroll to position [1760, 542]
click at [491, 292] on input at bounding box center [515, 293] width 99 height 19
drag, startPoint x: 523, startPoint y: 290, endPoint x: 281, endPoint y: 282, distance: 242.6
click at [281, 282] on div "Vacancies New Vacancy Vacancies I follow All Vacancies Client Config Site Posit…" at bounding box center [556, 225] width 556 height 1426
type input "CW1773/MA00020876"
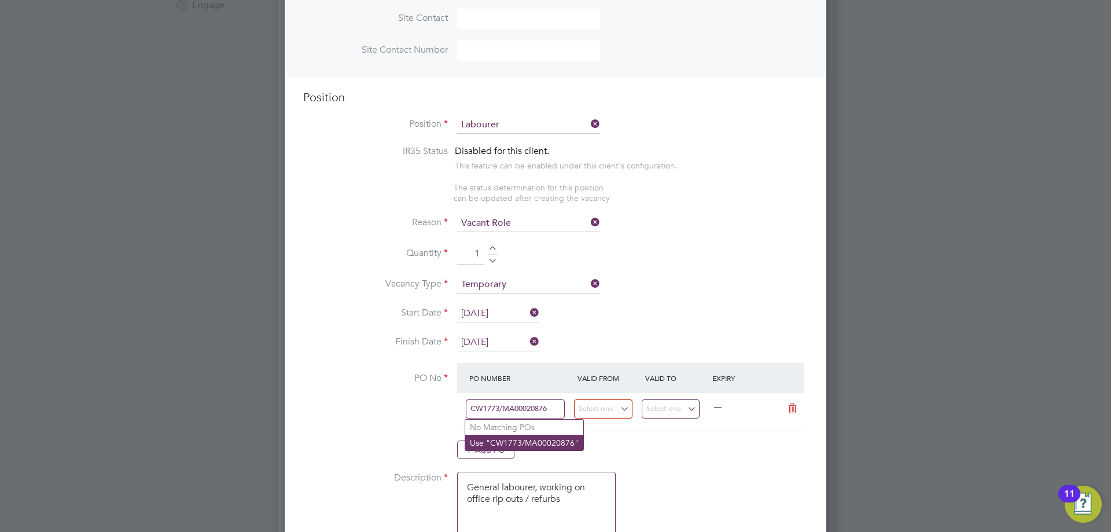
scroll to position [6, 6]
click at [506, 439] on li "Use "CW1773/MA00020876"" at bounding box center [524, 443] width 118 height 16
click at [606, 413] on input at bounding box center [603, 408] width 58 height 19
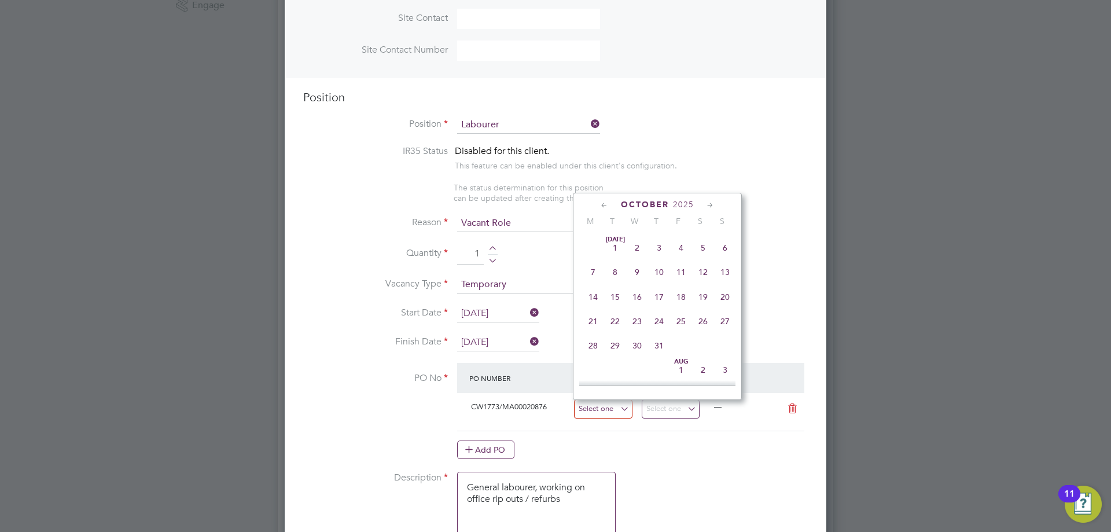
scroll to position [326, 0]
click at [594, 248] on span "22" at bounding box center [593, 240] width 22 height 22
type input "[DATE]"
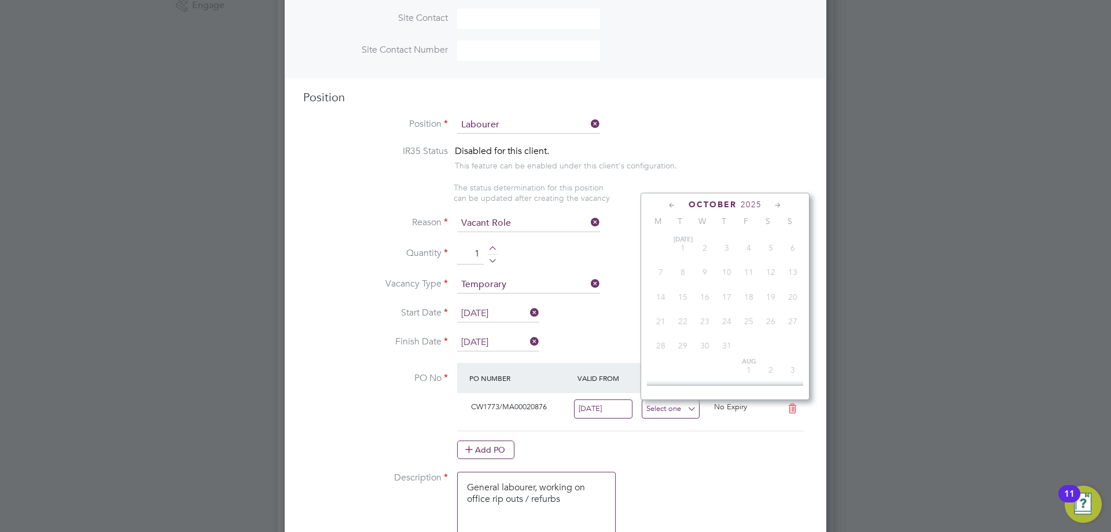
click at [676, 413] on input at bounding box center [671, 408] width 58 height 19
click at [788, 251] on span "28" at bounding box center [793, 240] width 22 height 22
type input "[DATE]"
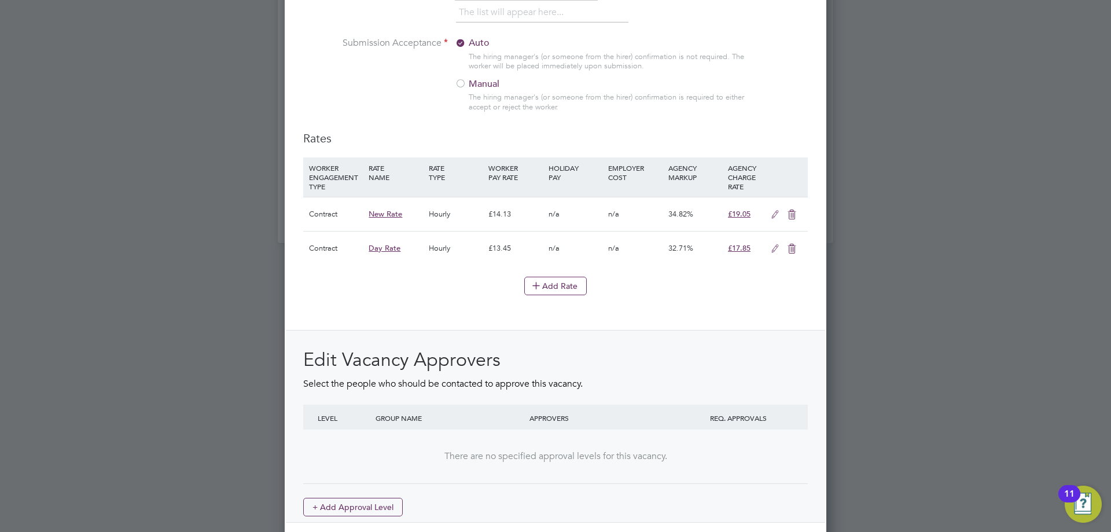
scroll to position [1271, 0]
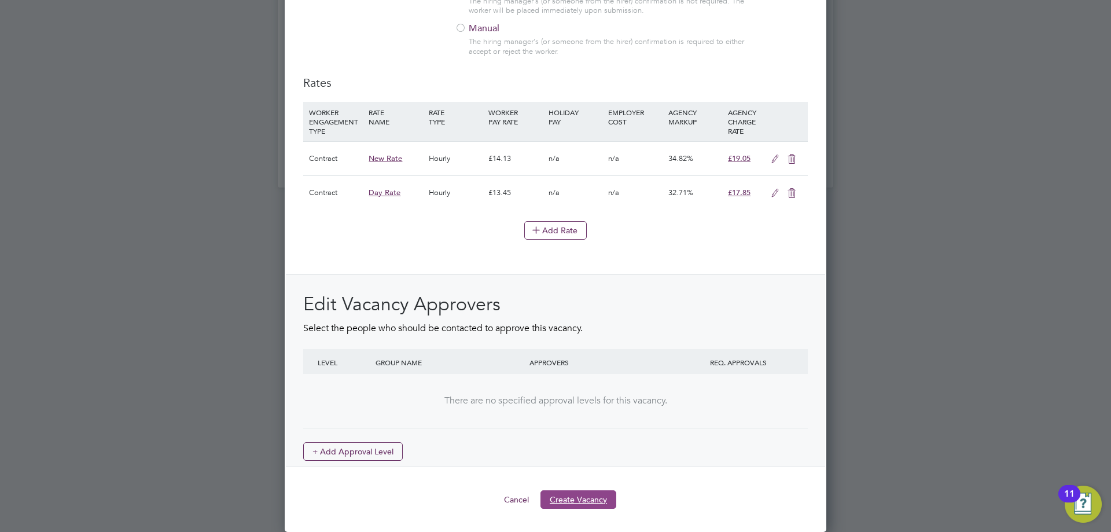
click at [590, 496] on button "Create Vacancy" at bounding box center [578, 499] width 76 height 19
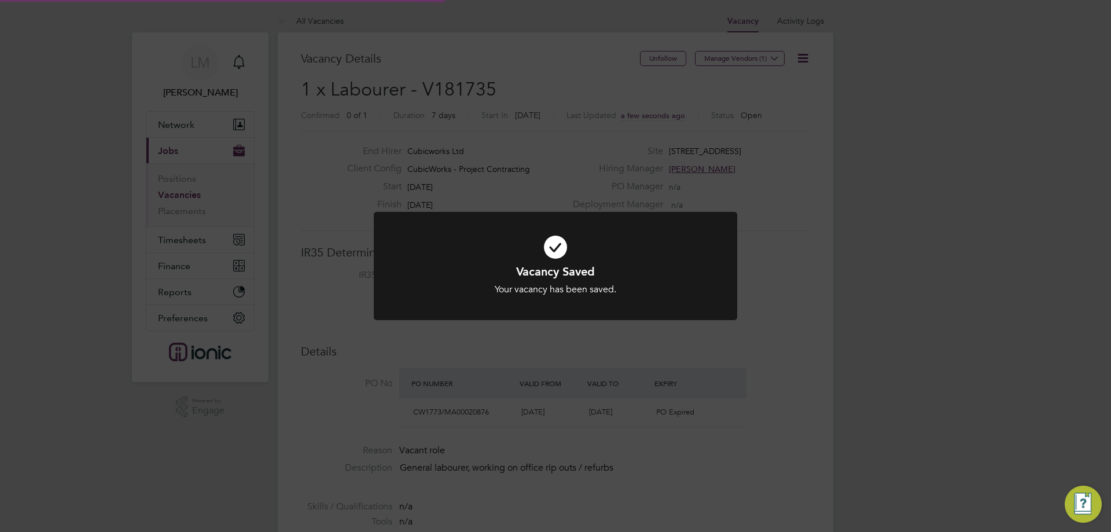
scroll to position [6, 6]
click at [370, 394] on div "Vacancy Saved Your vacancy has been saved. Cancel Okay" at bounding box center [555, 266] width 1111 height 532
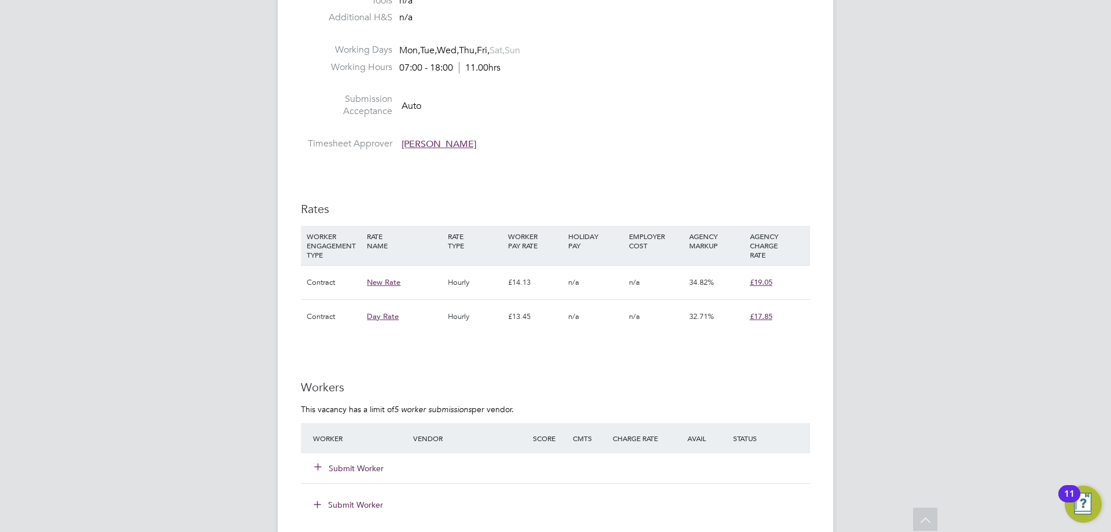
scroll to position [694, 0]
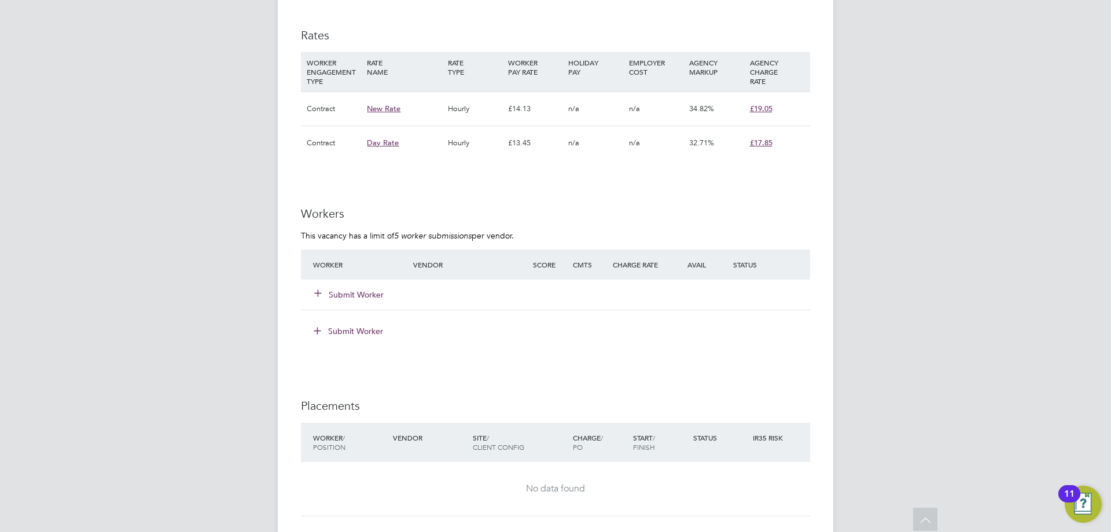
click at [373, 294] on button "Submit Worker" at bounding box center [349, 295] width 69 height 12
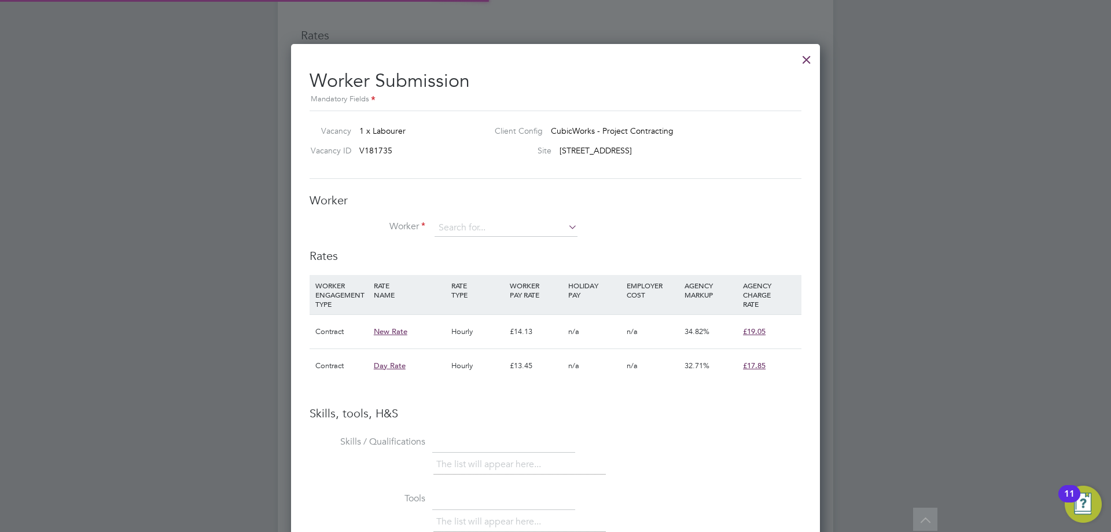
scroll to position [34, 79]
click at [460, 239] on li "Worker" at bounding box center [556, 233] width 492 height 29
click at [466, 222] on input at bounding box center [506, 227] width 143 height 17
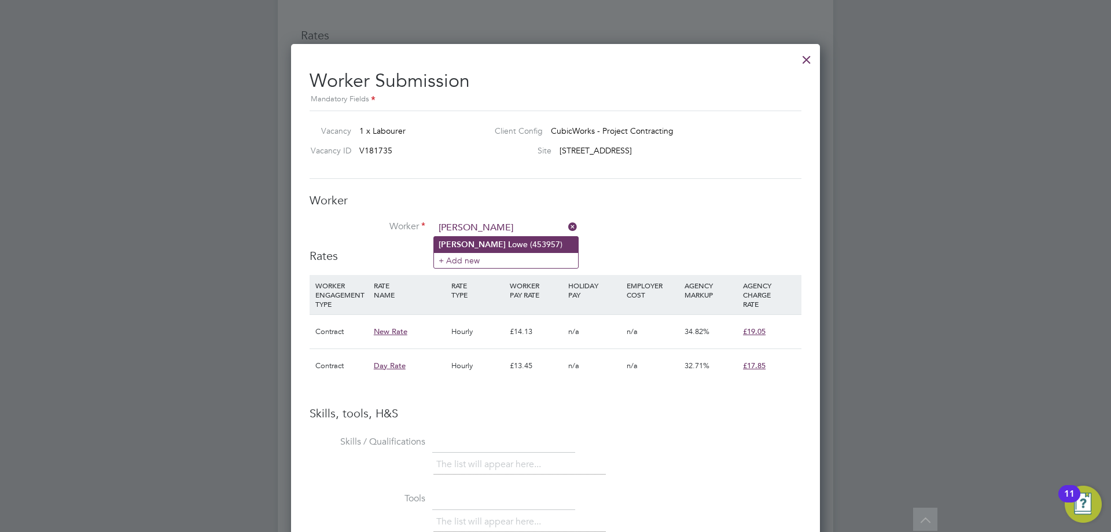
click at [494, 242] on li "Simon L owe (453957)" at bounding box center [506, 245] width 144 height 16
type input "Simon Lowe (453957)"
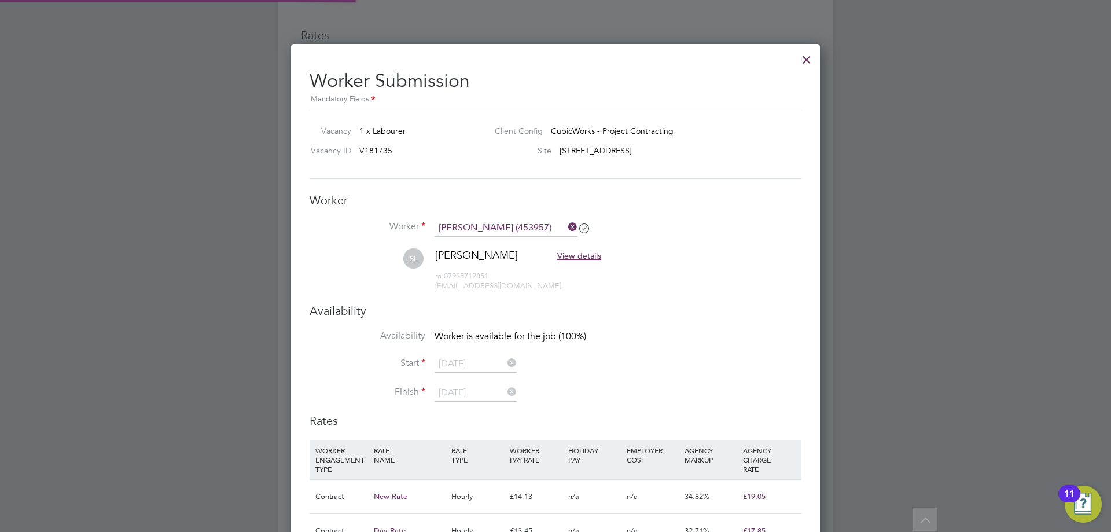
scroll to position [810, 0]
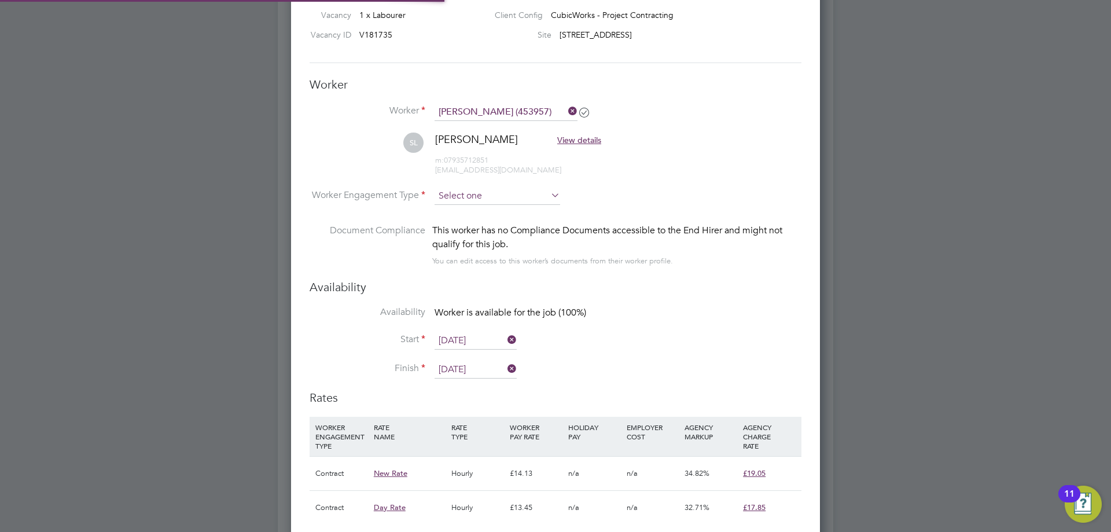
click at [480, 193] on input at bounding box center [498, 195] width 126 height 17
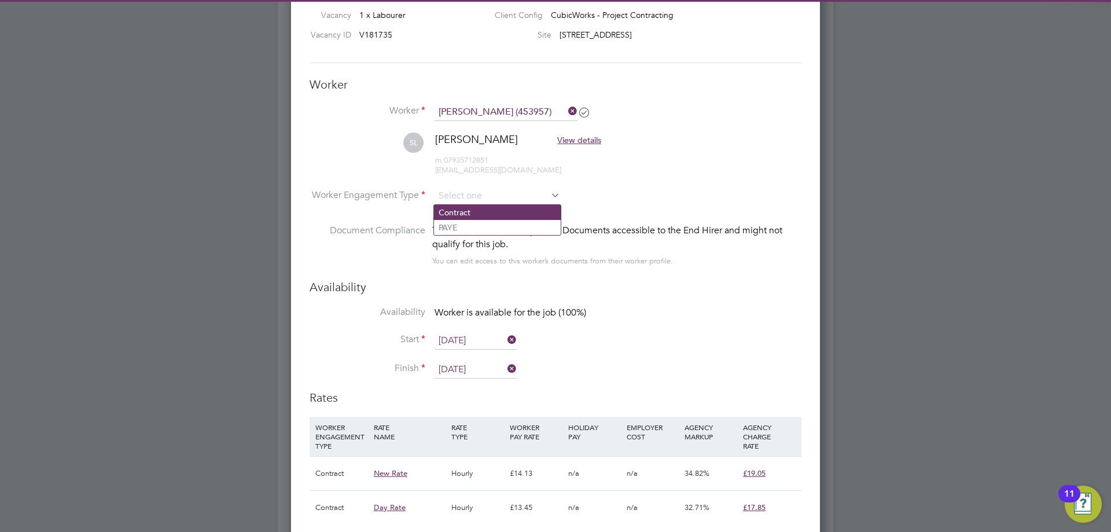
click at [467, 215] on li "Contract" at bounding box center [497, 212] width 127 height 15
type input "Contract"
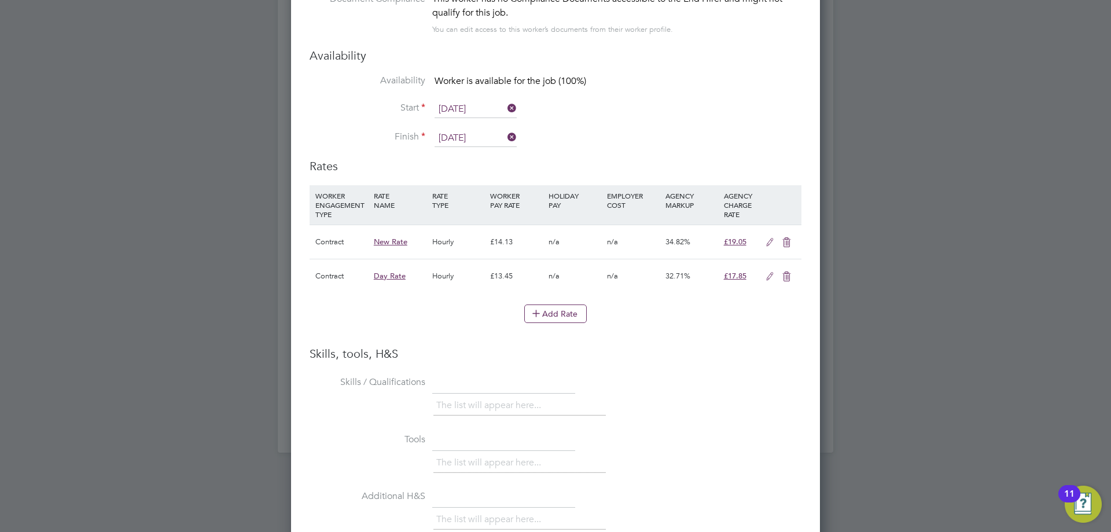
scroll to position [1259, 0]
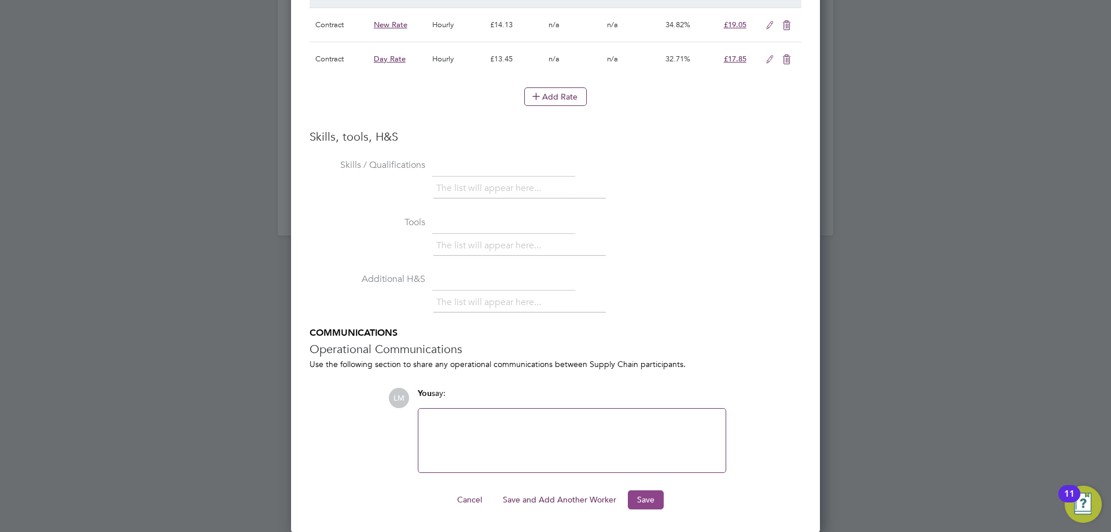
drag, startPoint x: 665, startPoint y: 505, endPoint x: 656, endPoint y: 502, distance: 9.9
click at [663, 505] on div "Cancel Save and Add Another Worker Save" at bounding box center [556, 499] width 492 height 19
click at [653, 501] on button "Save" at bounding box center [646, 499] width 36 height 19
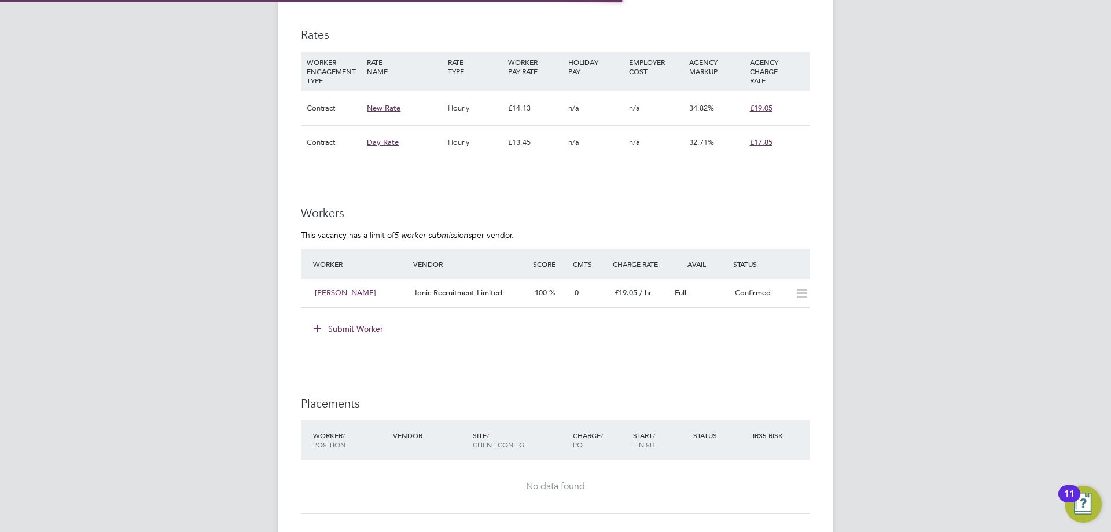
scroll to position [6, 6]
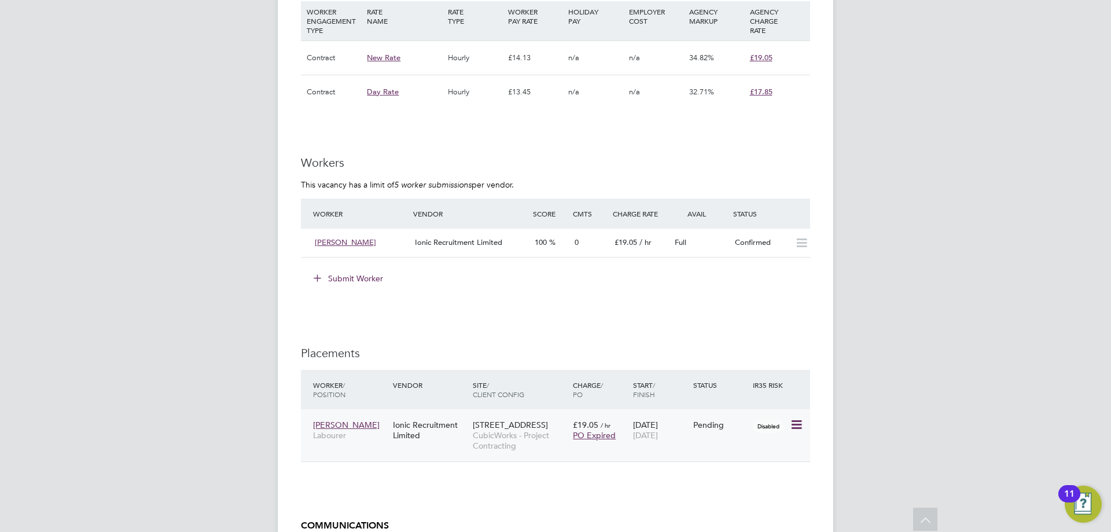
click at [796, 424] on icon at bounding box center [796, 425] width 12 height 14
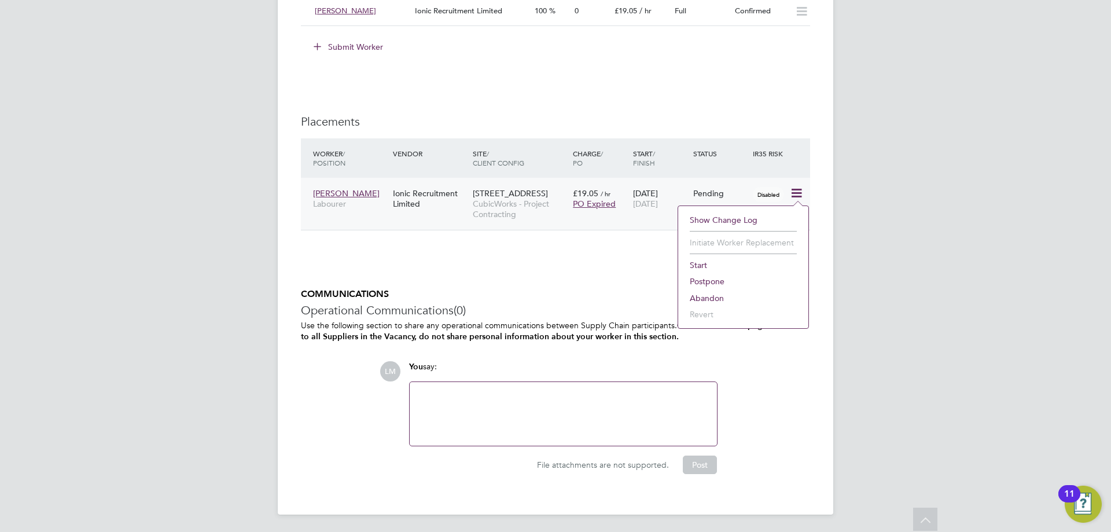
click at [697, 267] on li "Start" at bounding box center [743, 265] width 119 height 16
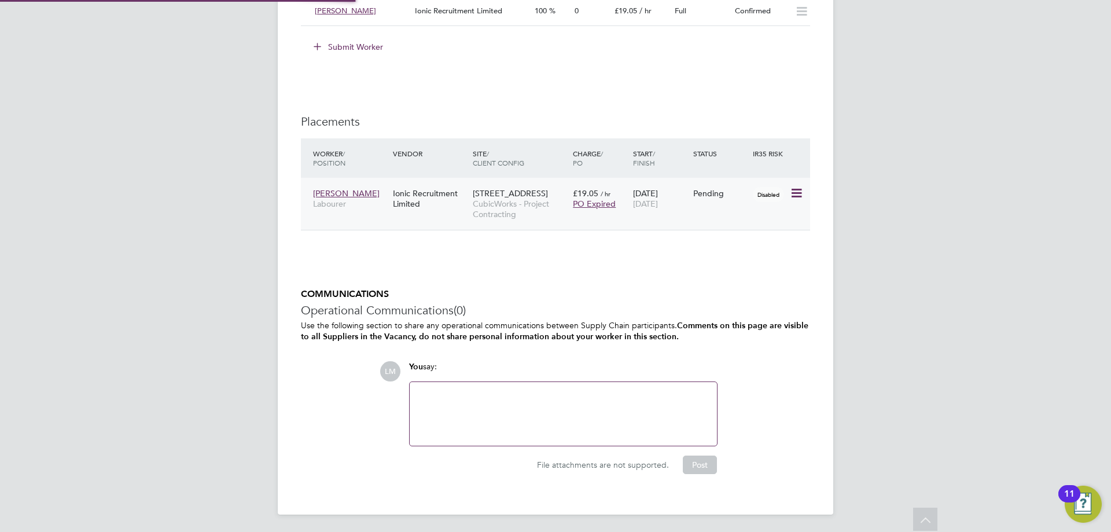
type input "[PERSON_NAME]"
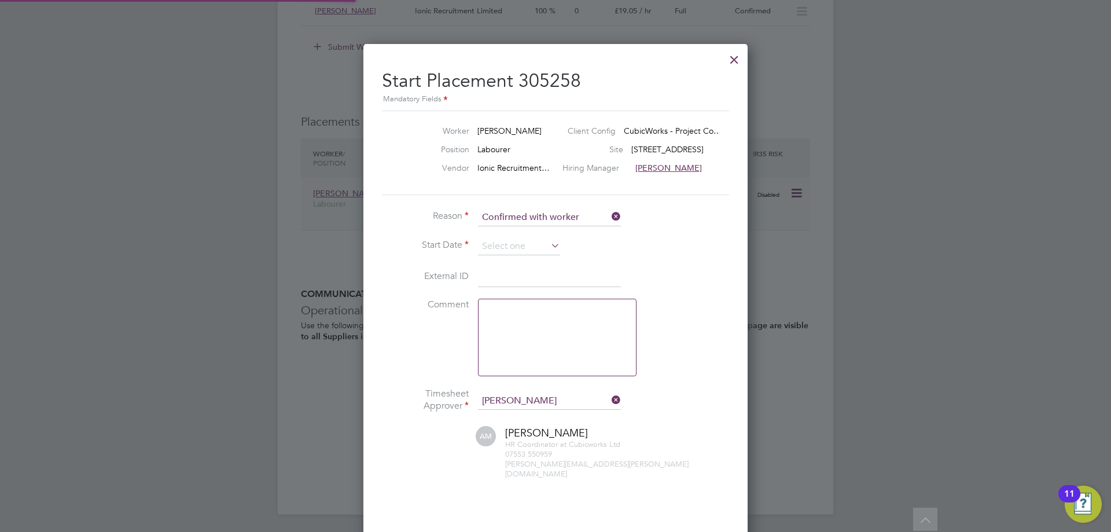
scroll to position [12, 153]
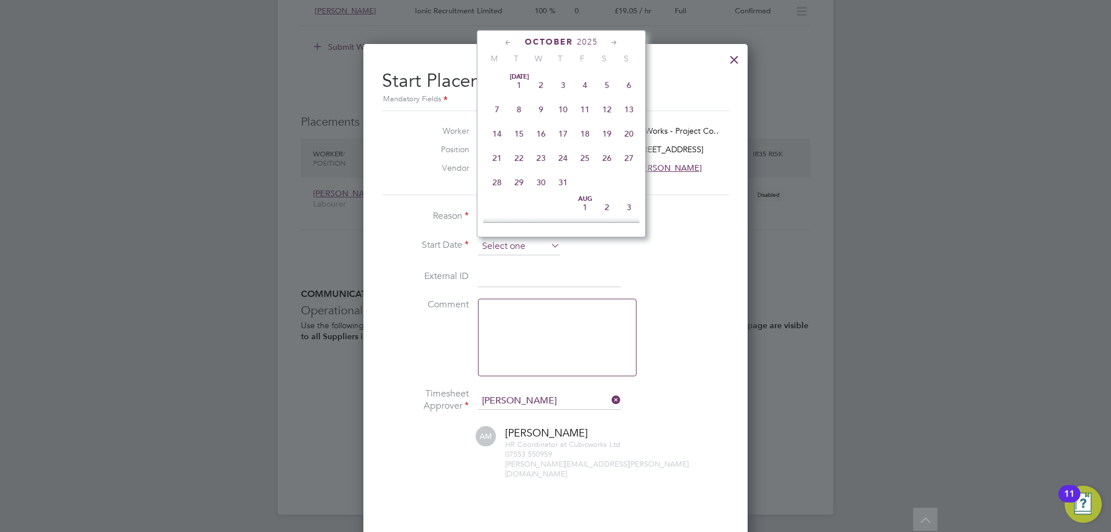
click at [496, 245] on input at bounding box center [519, 246] width 82 height 17
click at [494, 81] on span "22" at bounding box center [497, 76] width 22 height 22
type input "[DATE]"
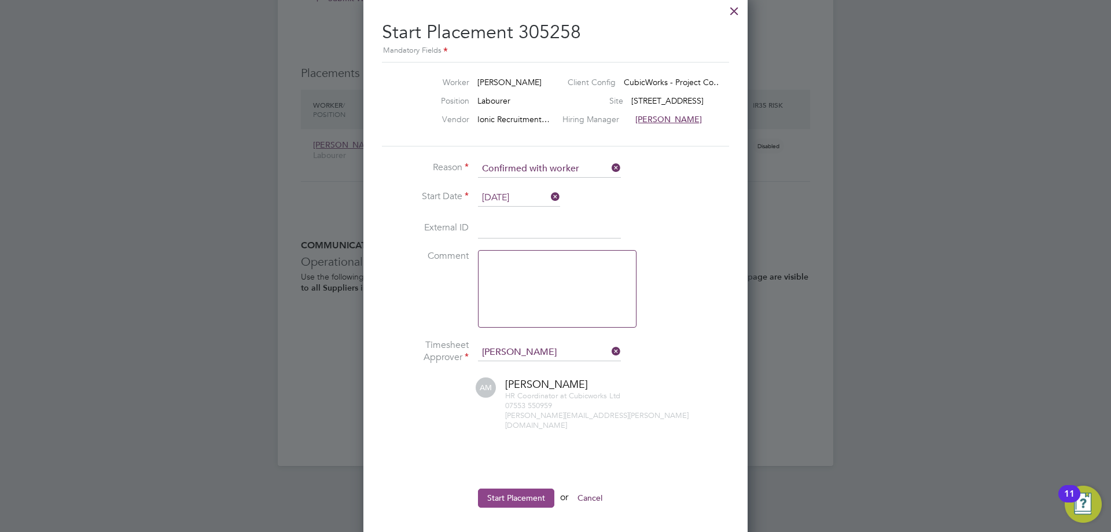
click at [497, 488] on button "Start Placement" at bounding box center [516, 497] width 76 height 19
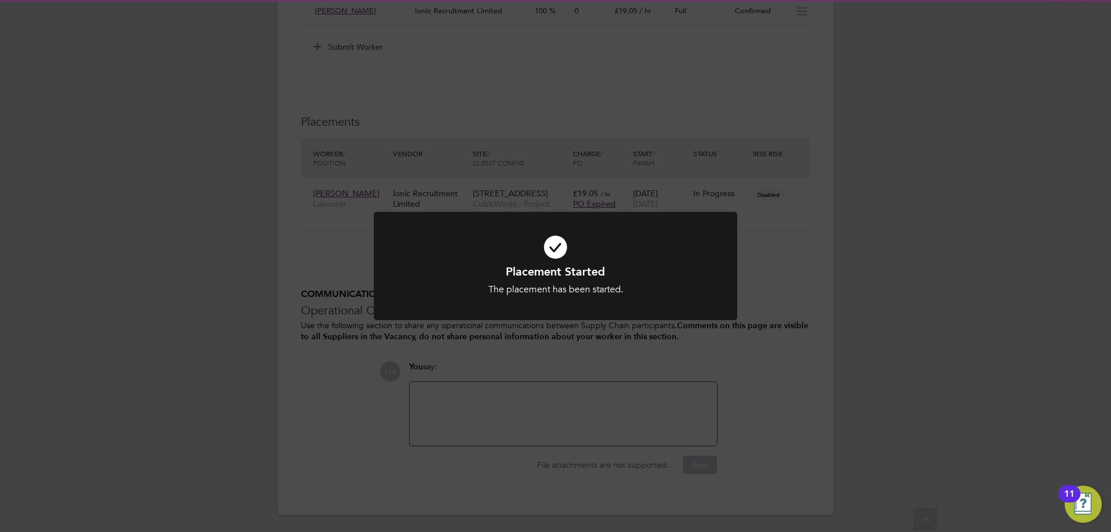
click at [367, 485] on div "Placement Started The placement has been started. Cancel Okay" at bounding box center [555, 266] width 1111 height 532
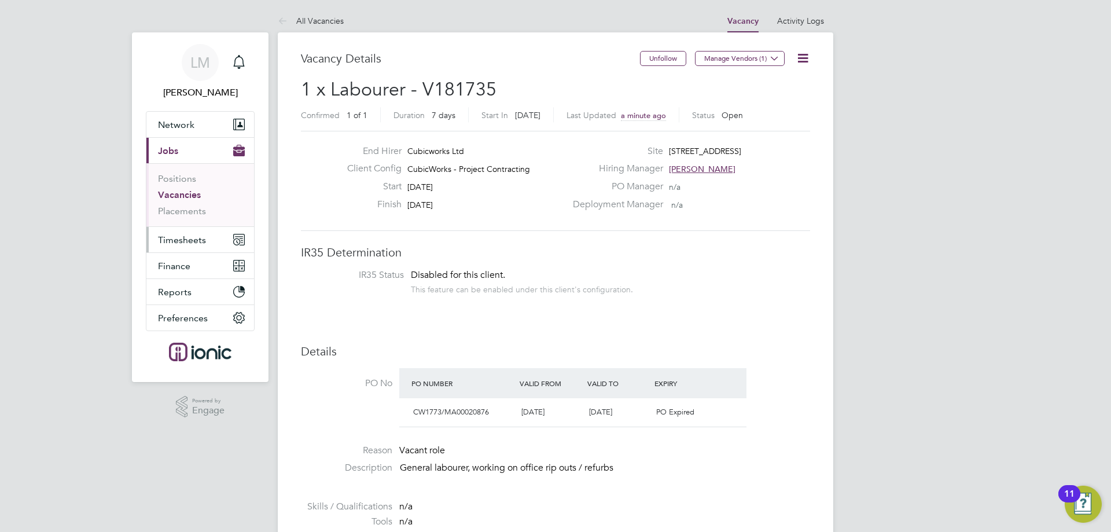
click at [183, 242] on span "Timesheets" at bounding box center [182, 239] width 48 height 11
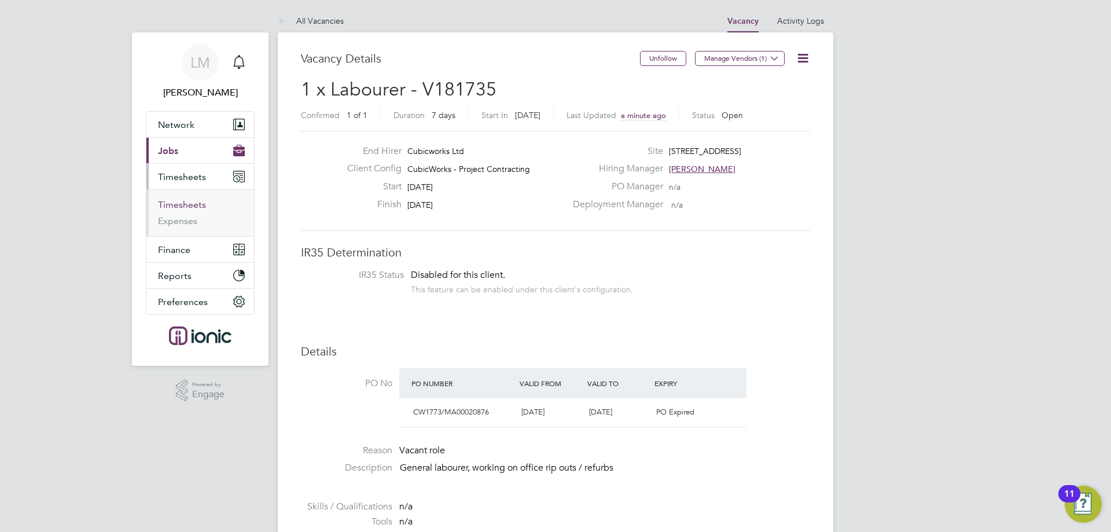
click at [178, 204] on link "Timesheets" at bounding box center [182, 204] width 48 height 11
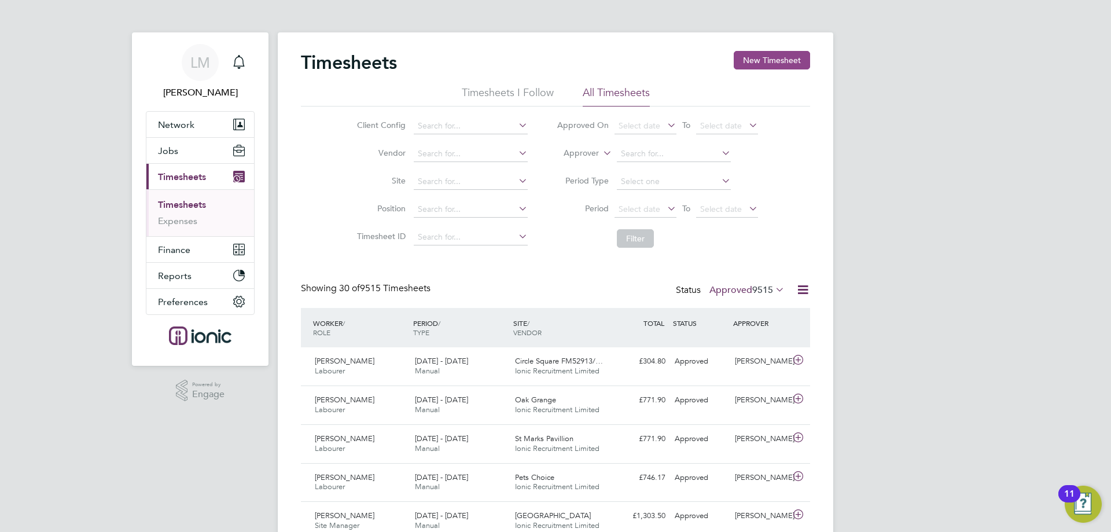
click at [765, 59] on button "New Timesheet" at bounding box center [772, 60] width 76 height 19
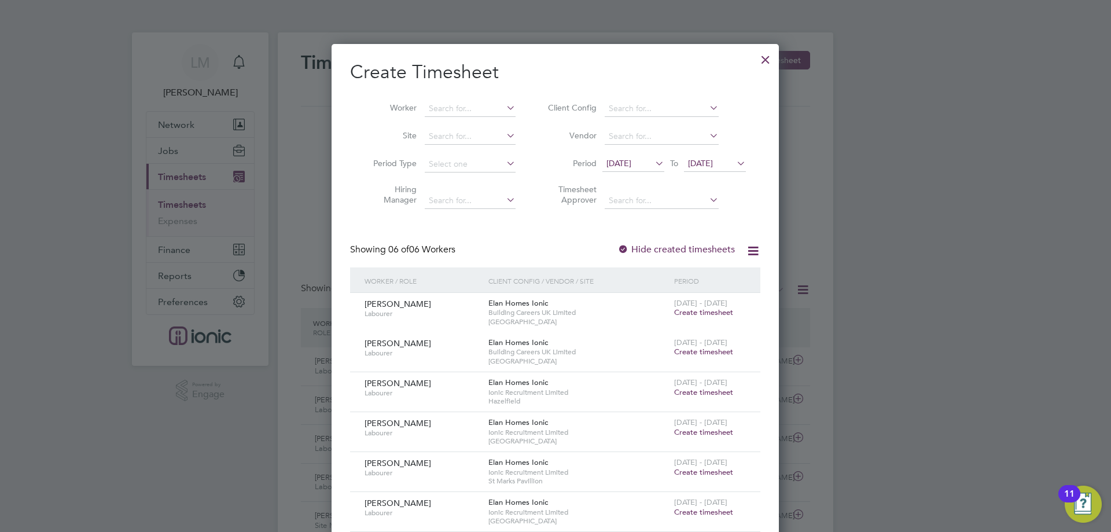
scroll to position [231, 0]
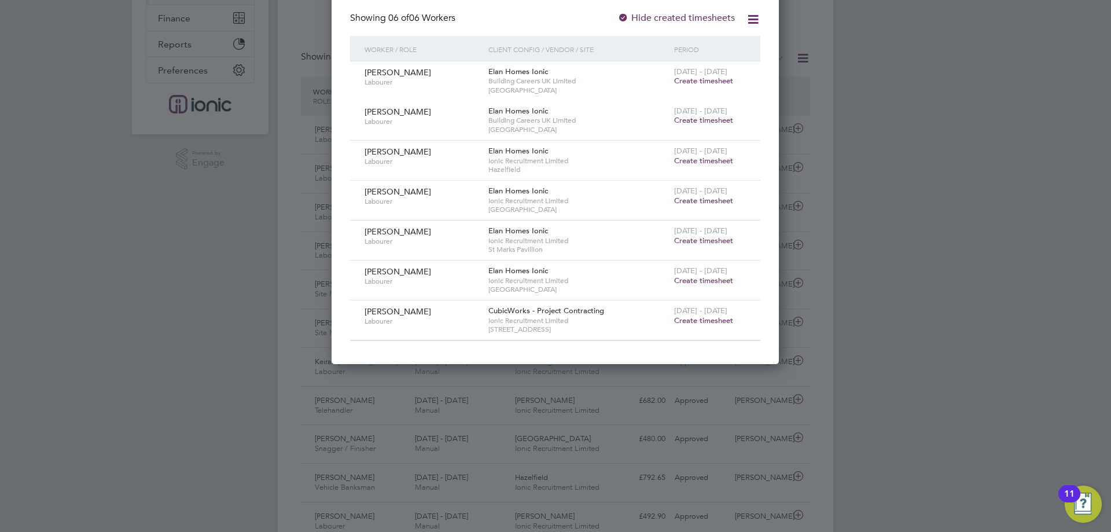
click at [699, 322] on span "Create timesheet" at bounding box center [703, 320] width 59 height 10
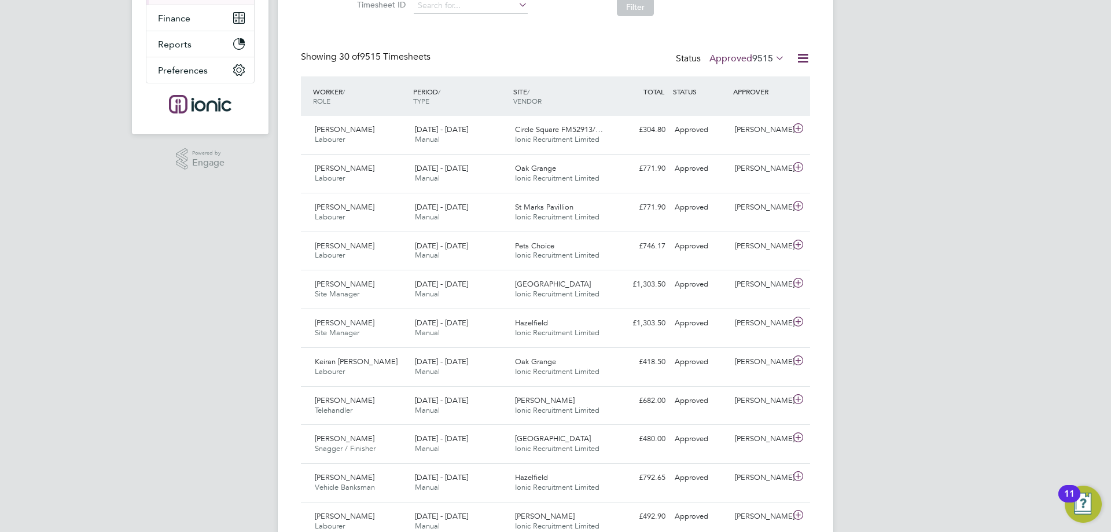
scroll to position [0, 0]
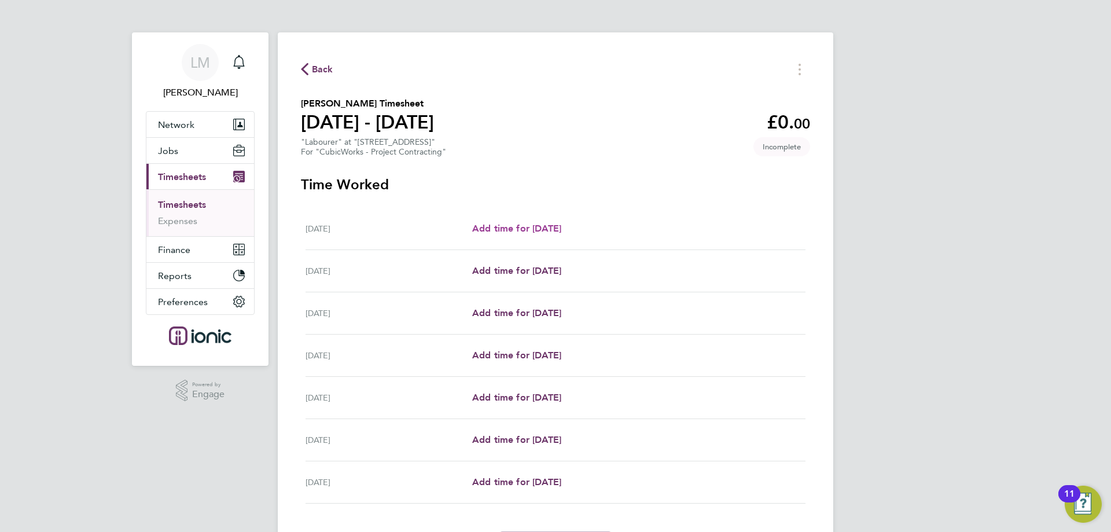
click at [514, 227] on span "Add time for [DATE]" at bounding box center [516, 228] width 89 height 11
select select "30"
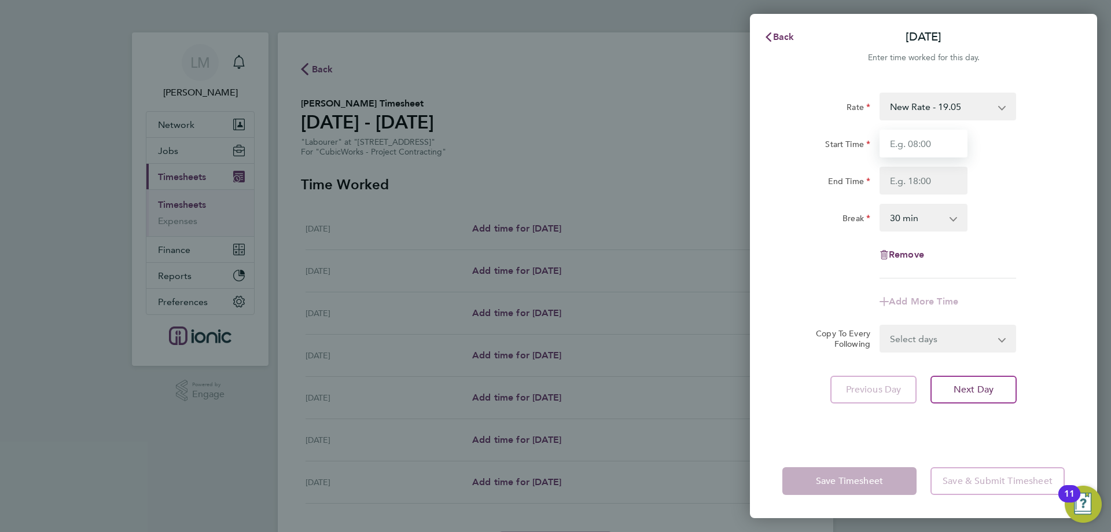
click at [947, 148] on input "Start Time" at bounding box center [924, 144] width 88 height 28
type input "07:00"
click at [924, 184] on input "End Time" at bounding box center [924, 181] width 88 height 28
type input "17:30"
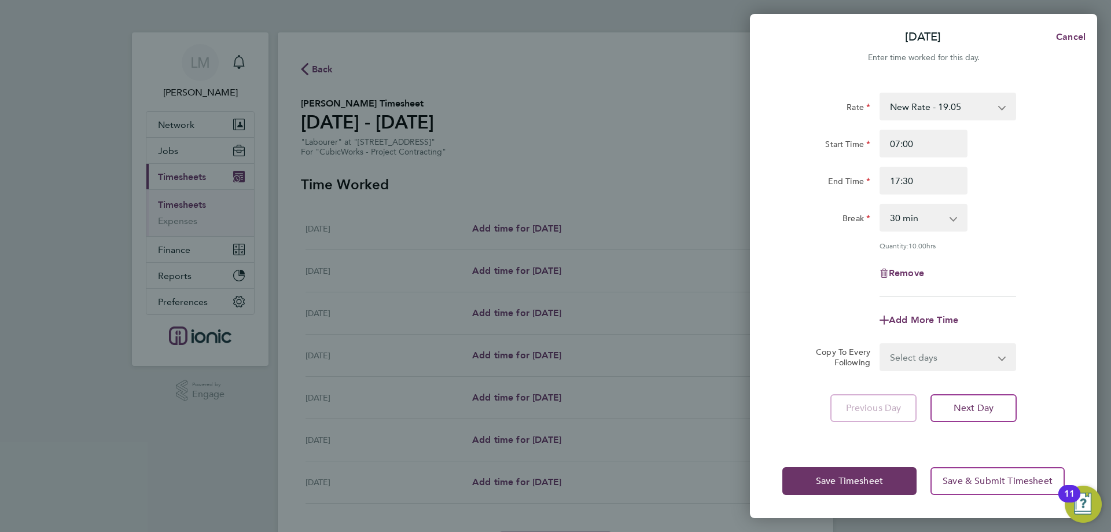
click at [996, 250] on div "Rate New Rate - 19.05 Day Rate - 17.85 Start Time 07:00 End Time 17:30 Break 0 …" at bounding box center [923, 195] width 282 height 204
click at [958, 355] on select "Select days Day Weekday (Mon-Fri) Weekend (Sat-Sun) [DATE] [DATE] [DATE] [DATE]…" at bounding box center [942, 356] width 122 height 25
select select "WEEKDAY"
click at [881, 344] on select "Select days Day Weekday (Mon-Fri) Weekend (Sat-Sun) [DATE] [DATE] [DATE] [DATE]…" at bounding box center [942, 356] width 122 height 25
select select "[DATE]"
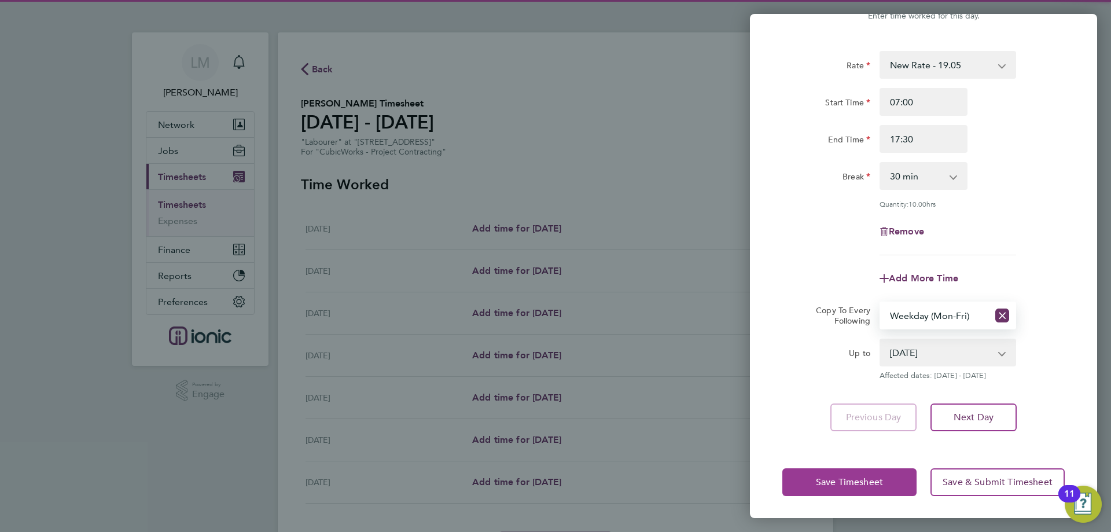
click at [862, 492] on button "Save Timesheet" at bounding box center [849, 482] width 134 height 28
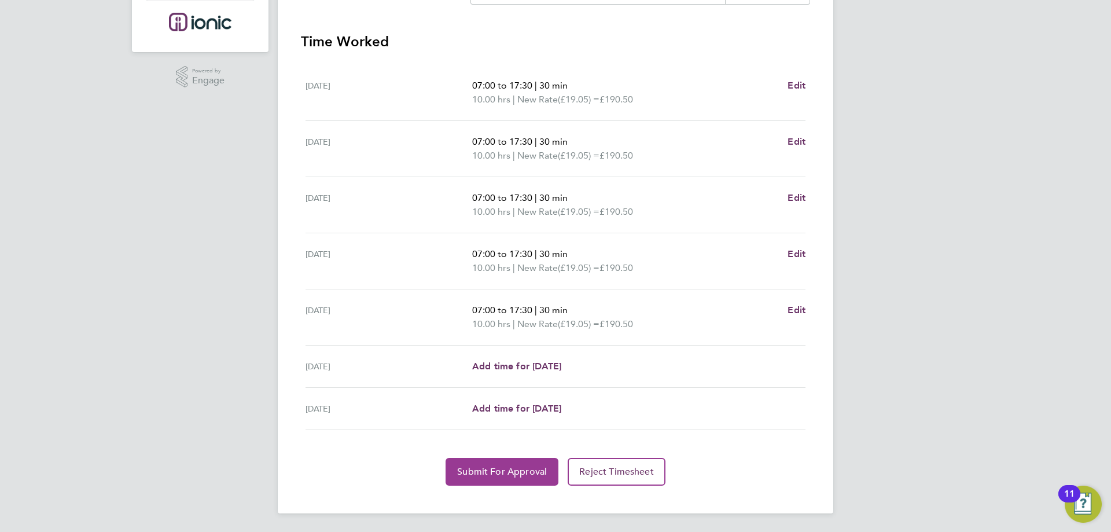
click at [528, 462] on button "Submit For Approval" at bounding box center [502, 472] width 113 height 28
click at [501, 458] on button "Approve Timesheet" at bounding box center [502, 472] width 108 height 28
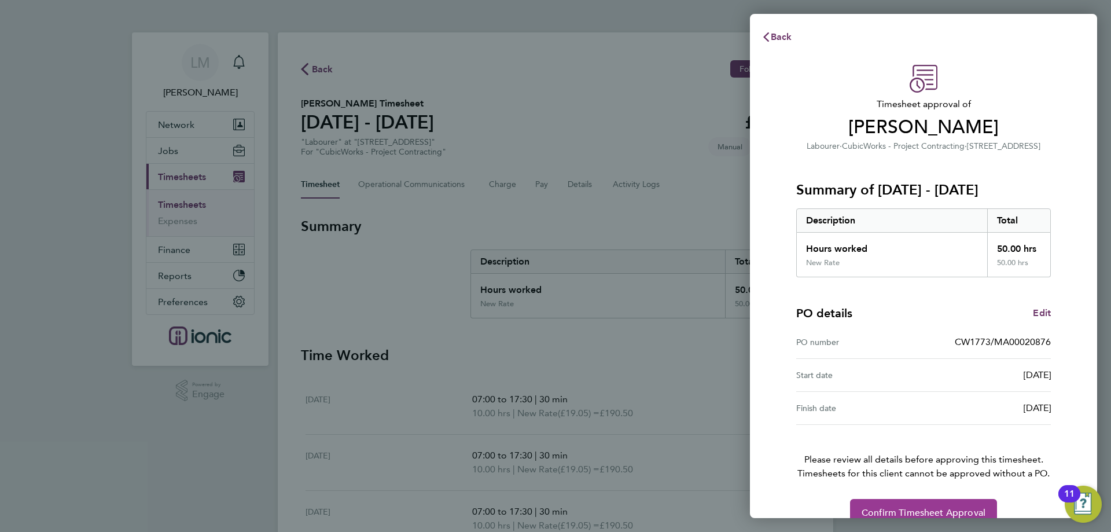
click at [939, 516] on span "Confirm Timesheet Approval" at bounding box center [924, 513] width 124 height 12
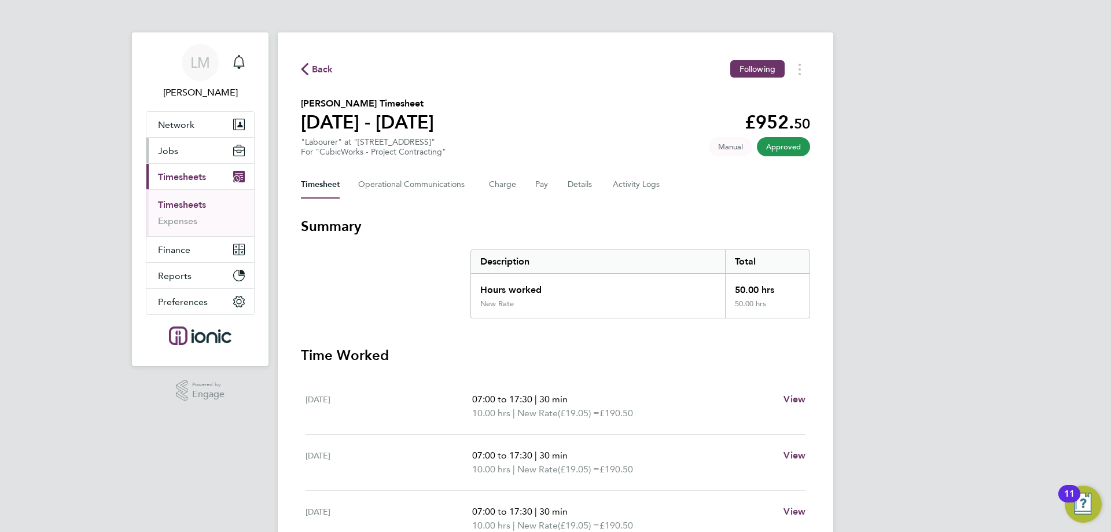
click at [176, 157] on button "Jobs" at bounding box center [200, 150] width 108 height 25
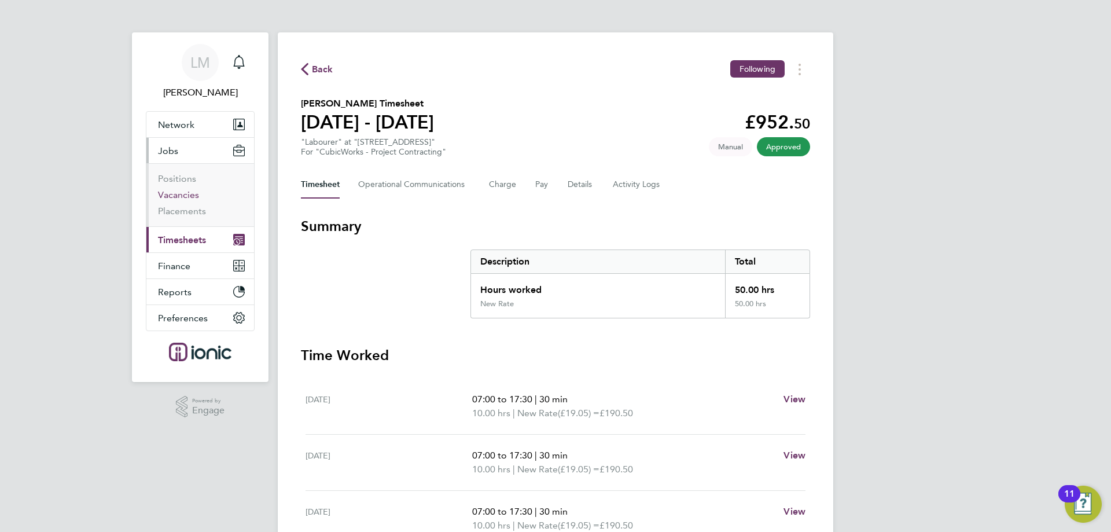
click at [180, 191] on link "Vacancies" at bounding box center [178, 194] width 41 height 11
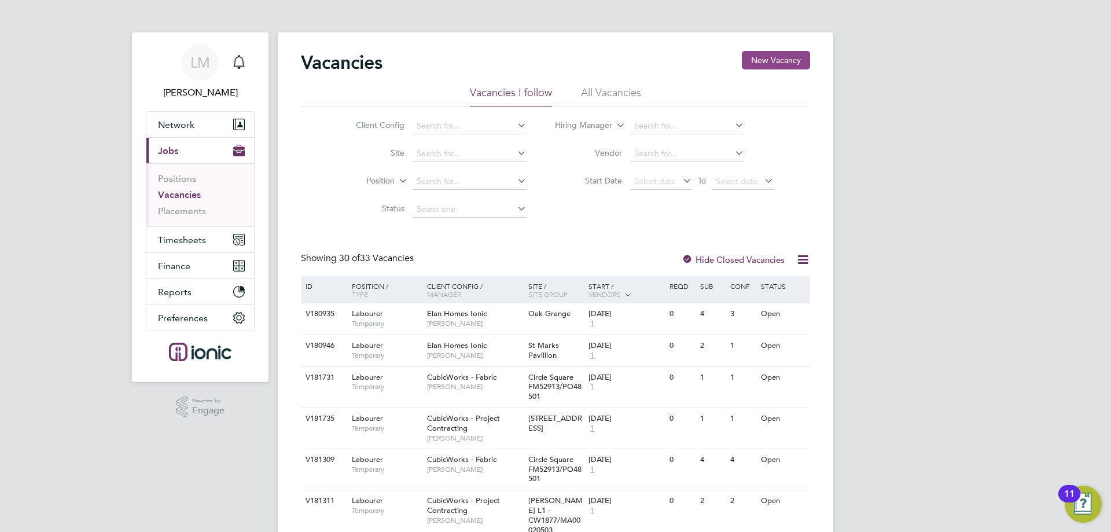
click at [791, 61] on button "New Vacancy" at bounding box center [776, 60] width 68 height 19
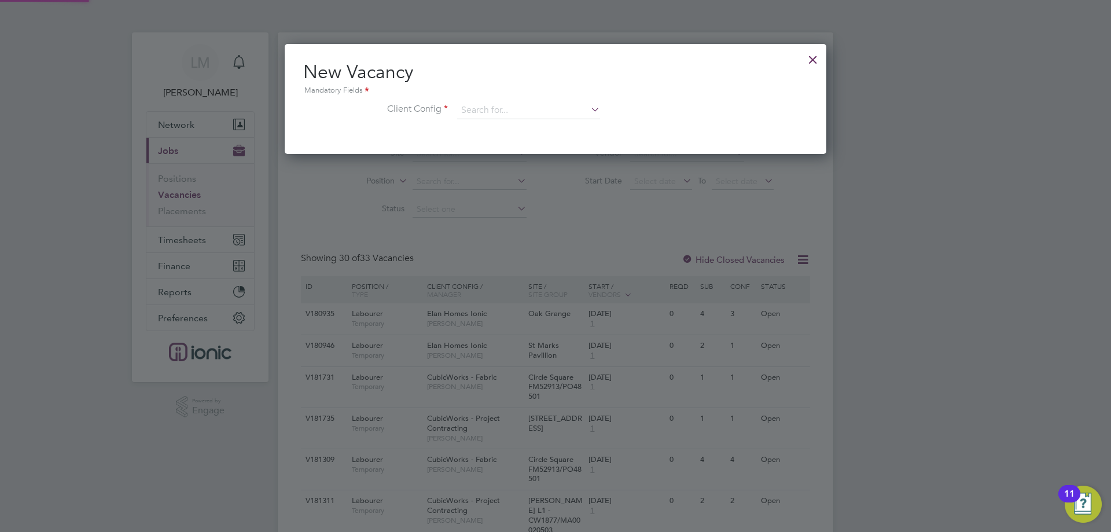
scroll to position [110, 542]
click at [532, 115] on input at bounding box center [528, 110] width 143 height 17
click at [513, 137] on li "CubicWorks - Fabric" at bounding box center [529, 143] width 144 height 16
type input "CubicWorks - Fabric"
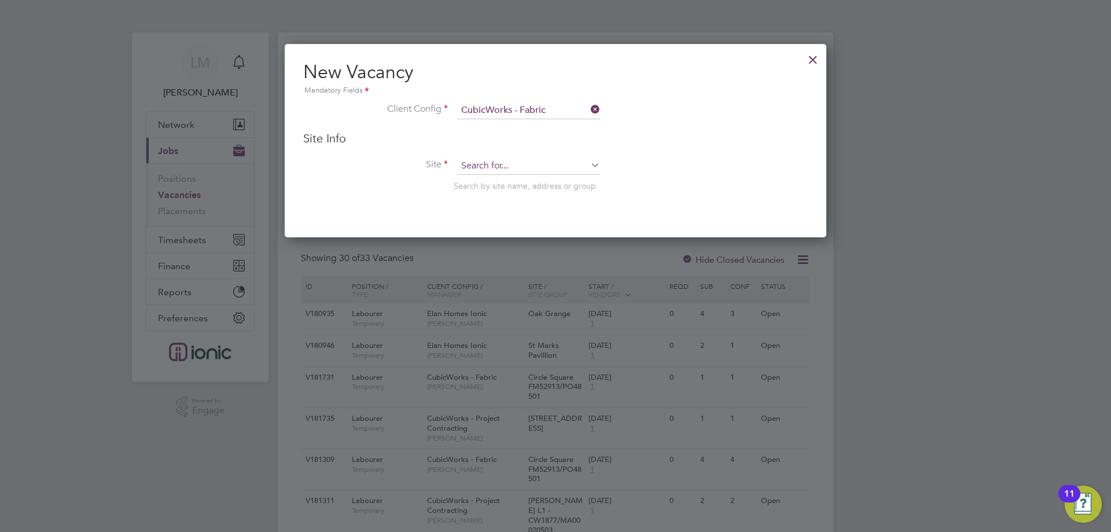
click at [490, 166] on input at bounding box center [528, 165] width 143 height 17
type input "CW216"
click at [812, 58] on div at bounding box center [813, 56] width 21 height 21
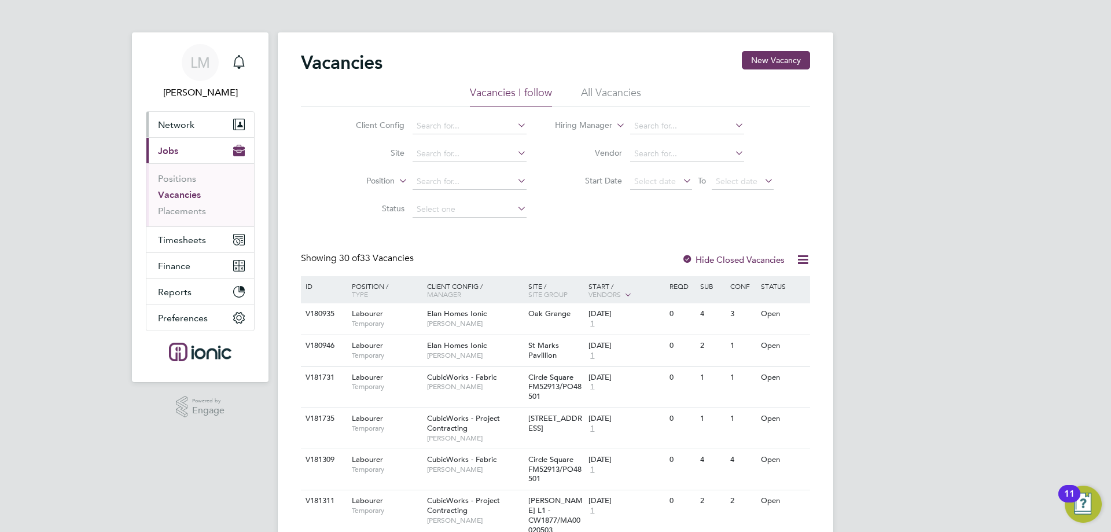
click at [176, 115] on button "Network" at bounding box center [200, 124] width 108 height 25
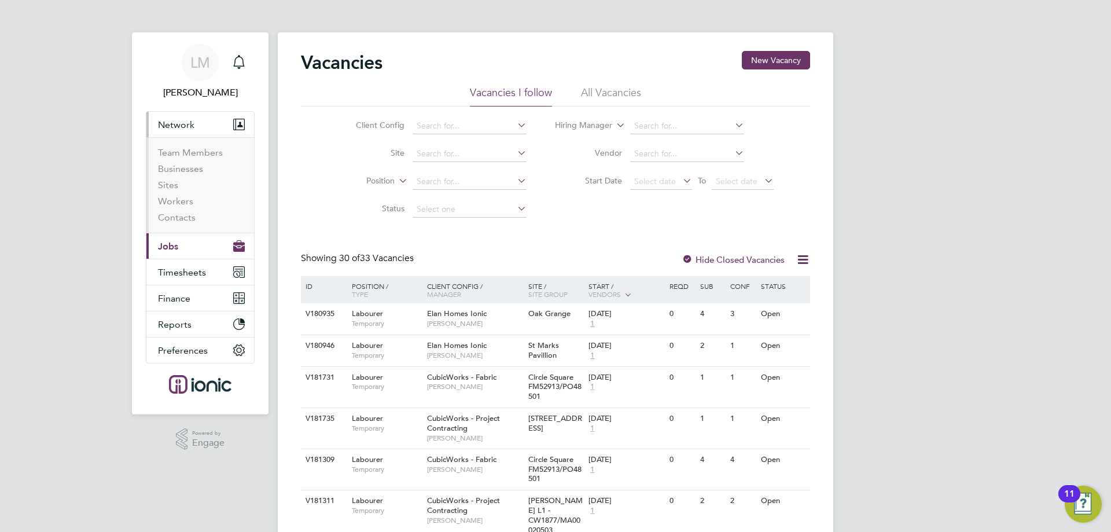
click at [175, 126] on span "Network" at bounding box center [176, 124] width 36 height 11
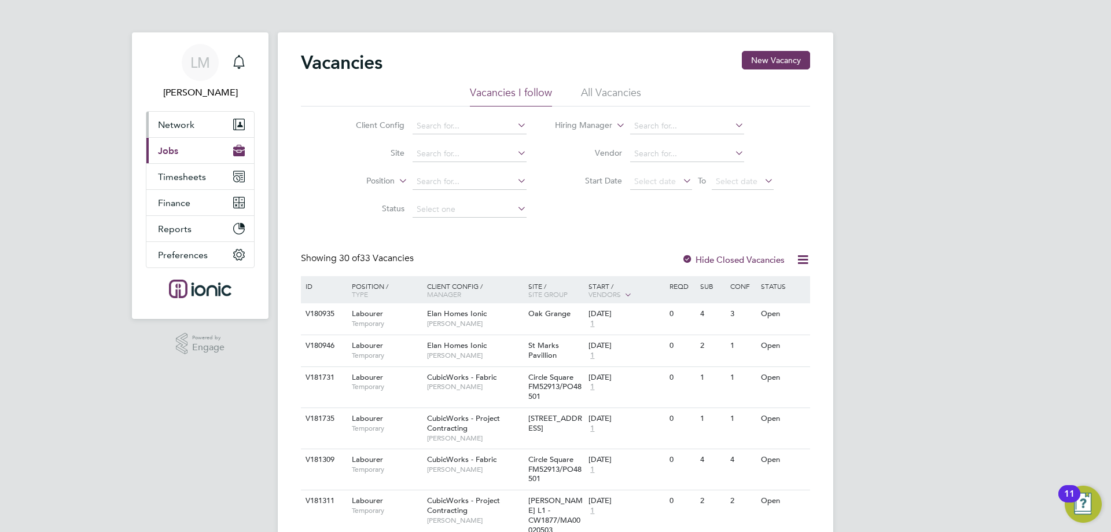
click at [174, 126] on span "Network" at bounding box center [176, 124] width 36 height 11
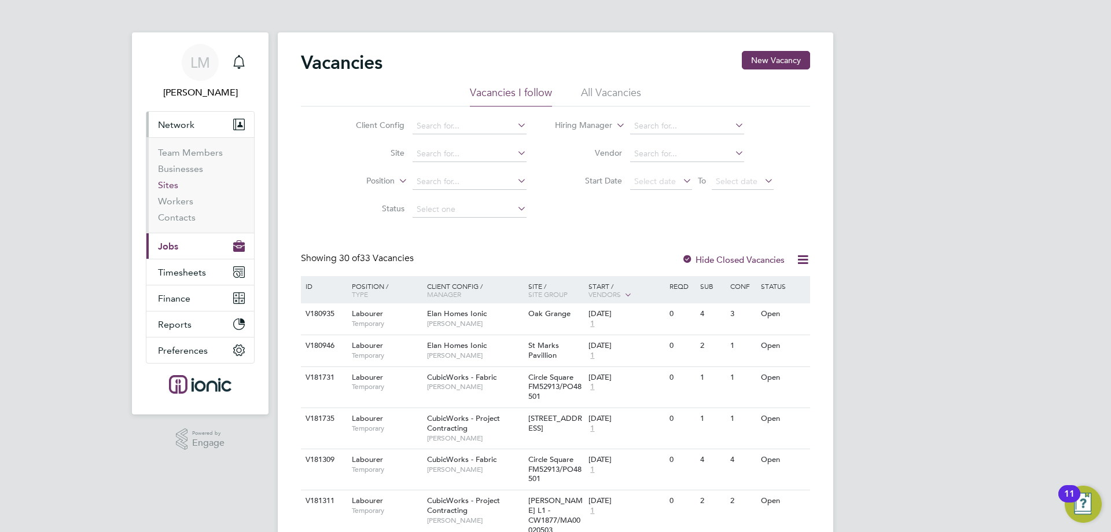
click at [165, 186] on link "Sites" at bounding box center [168, 184] width 20 height 11
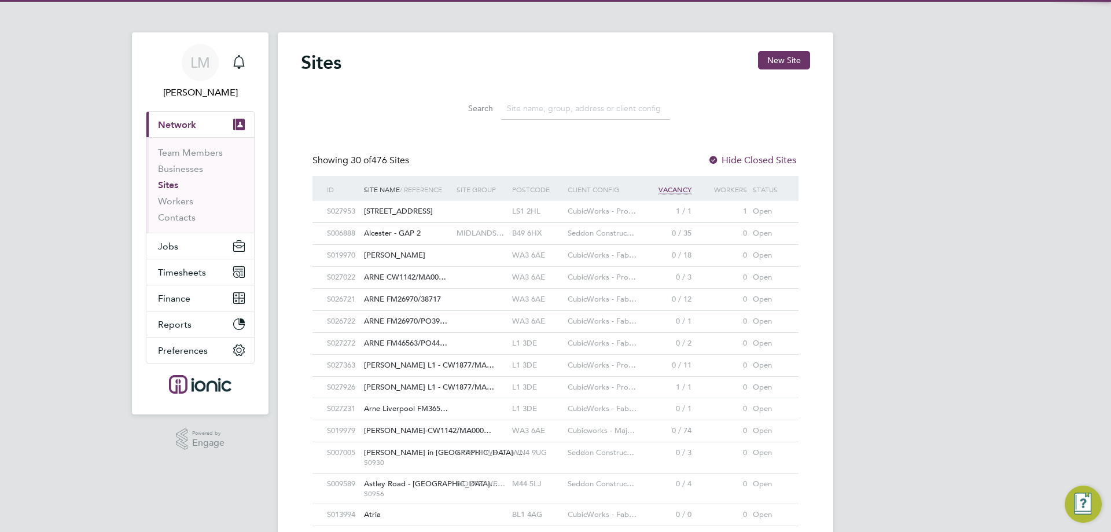
scroll to position [22, 56]
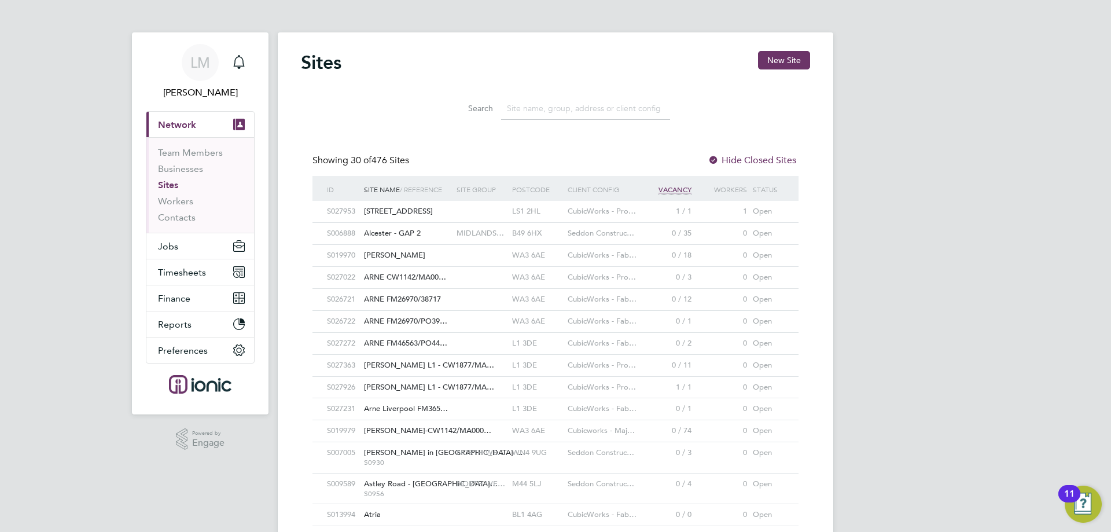
click at [554, 120] on li "Search" at bounding box center [555, 108] width 258 height 34
click at [556, 114] on input at bounding box center [585, 108] width 169 height 23
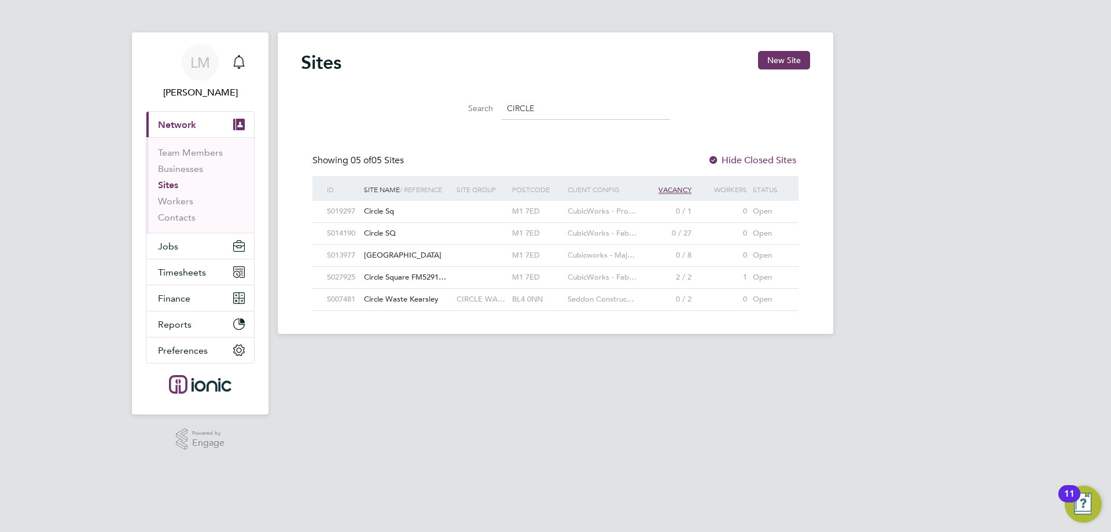
type input "CIRCLE"
click at [425, 282] on div "Circle Square FM5291…" at bounding box center [407, 277] width 93 height 21
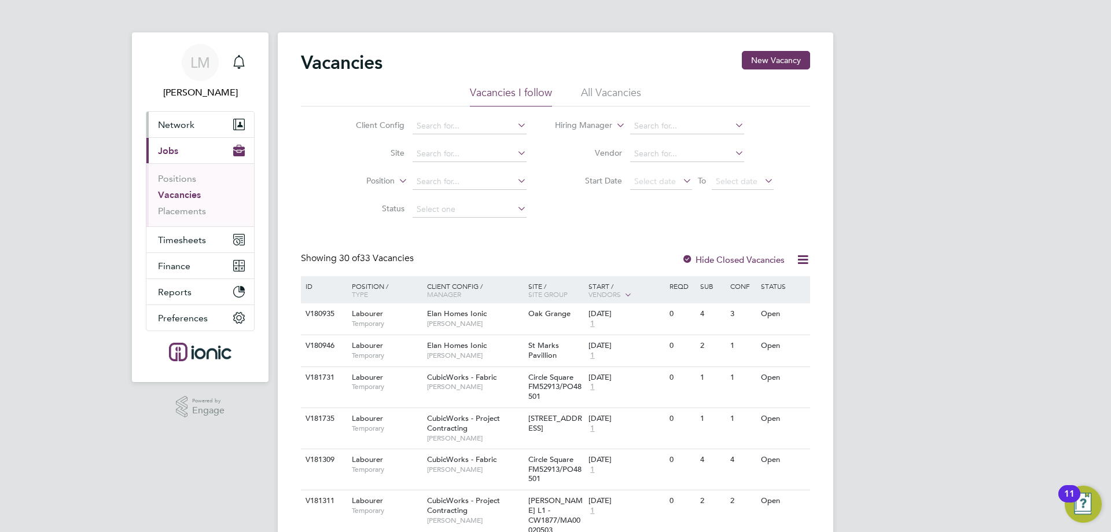
click at [178, 133] on button "Network" at bounding box center [200, 124] width 108 height 25
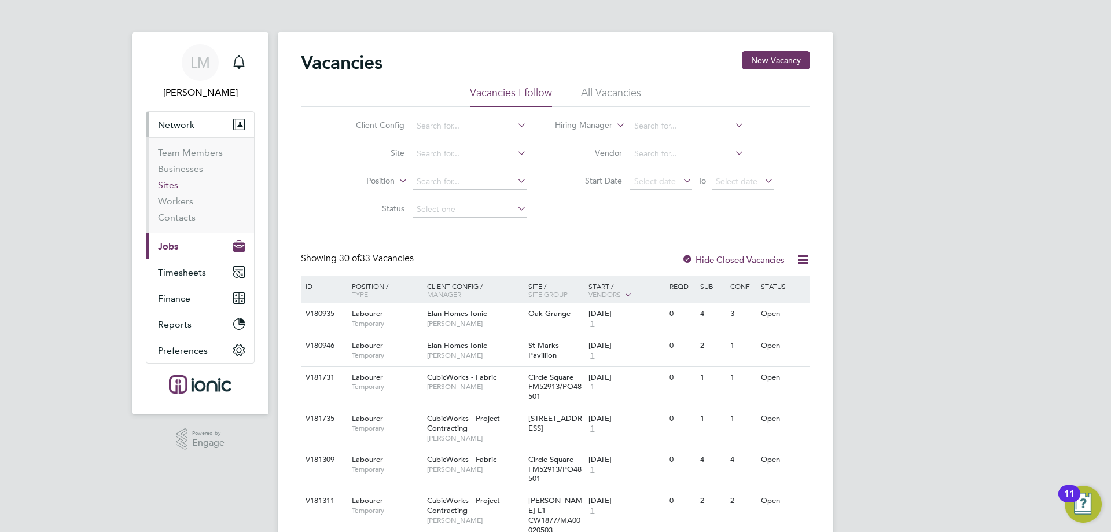
click at [172, 181] on link "Sites" at bounding box center [168, 184] width 20 height 11
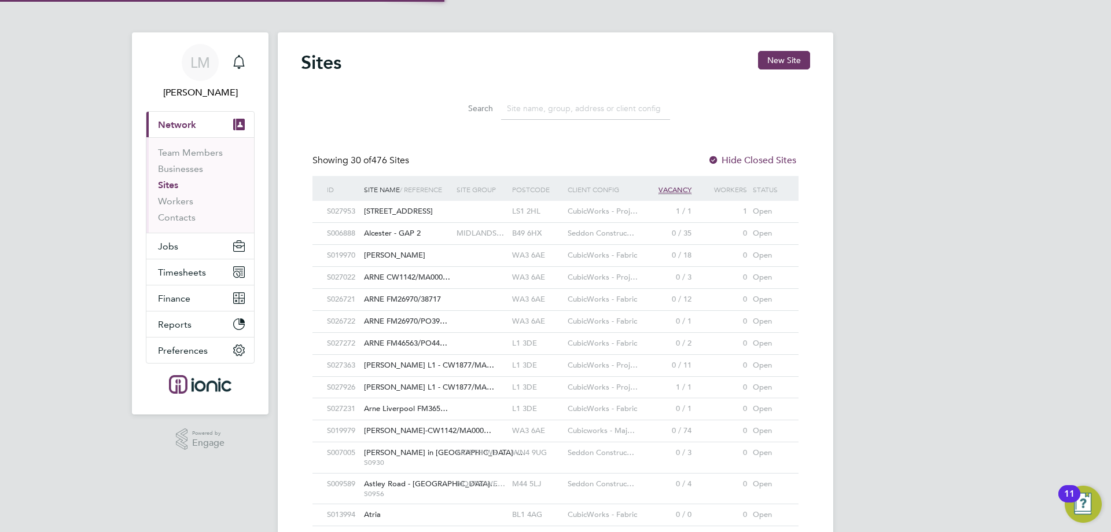
click at [587, 108] on input at bounding box center [585, 108] width 169 height 23
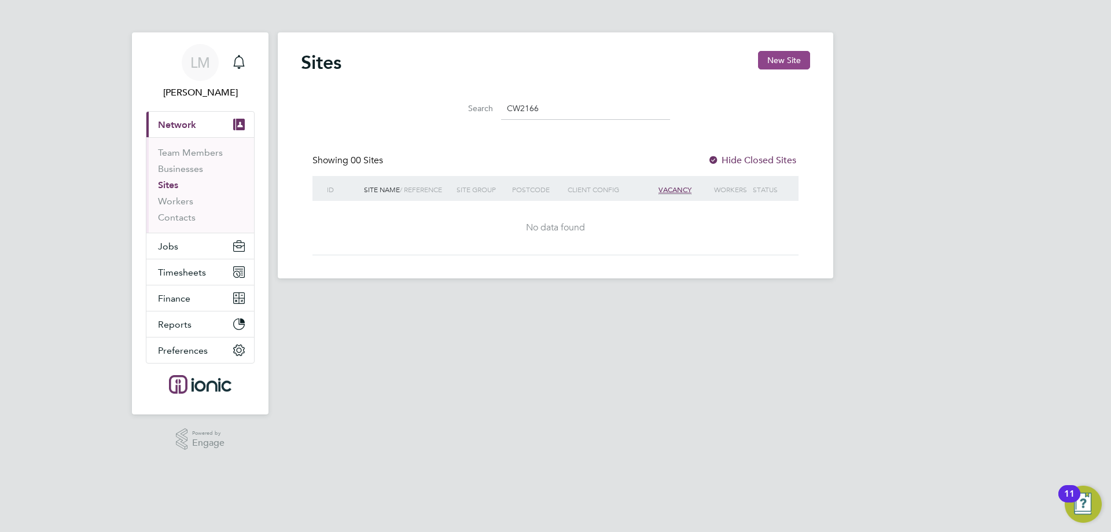
type input "CW2166"
click at [788, 64] on button "New Site" at bounding box center [784, 60] width 52 height 19
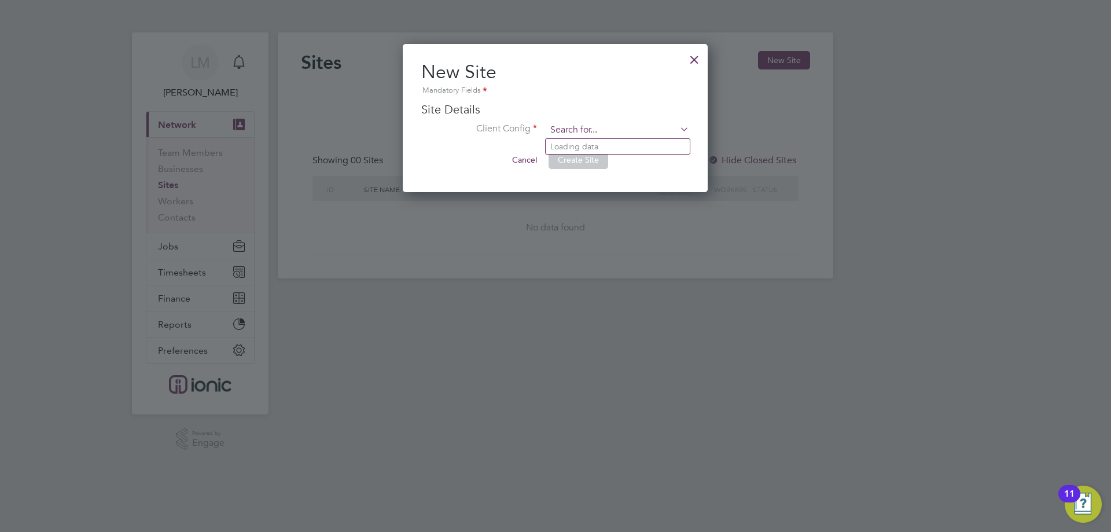
click at [576, 122] on input at bounding box center [617, 130] width 143 height 17
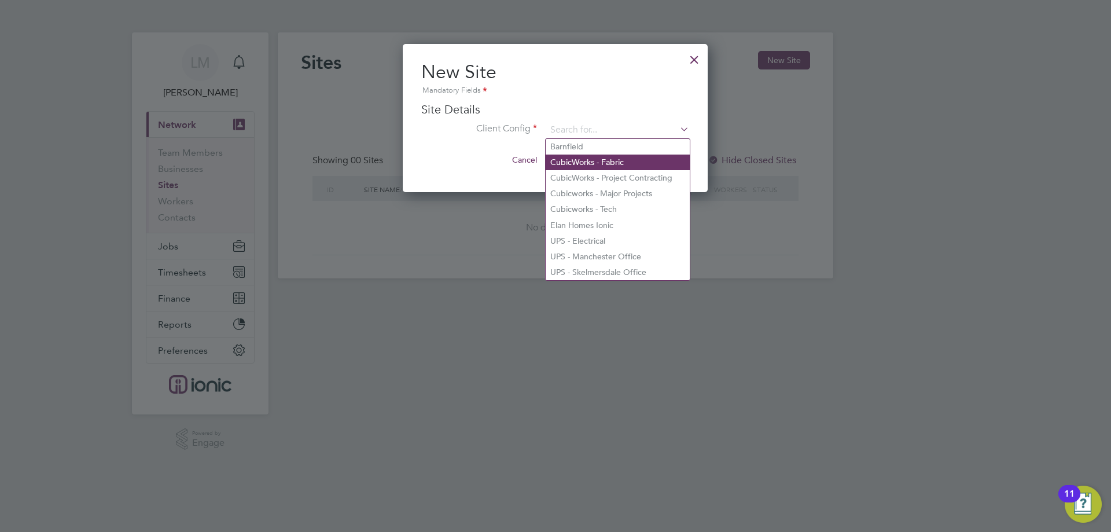
click at [641, 158] on li "CubicWorks - Fabric" at bounding box center [618, 163] width 144 height 16
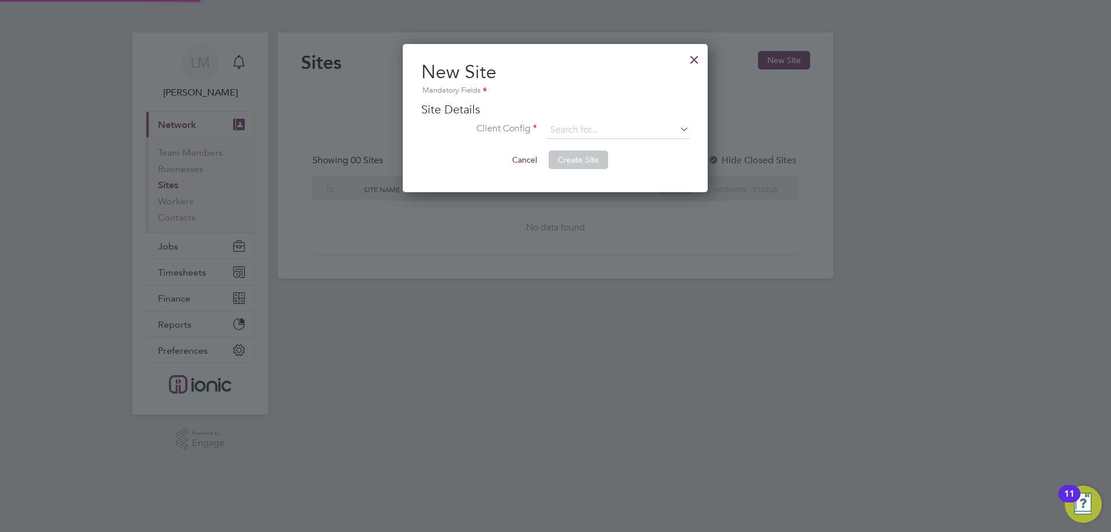
type input "CubicWorks - Fabric"
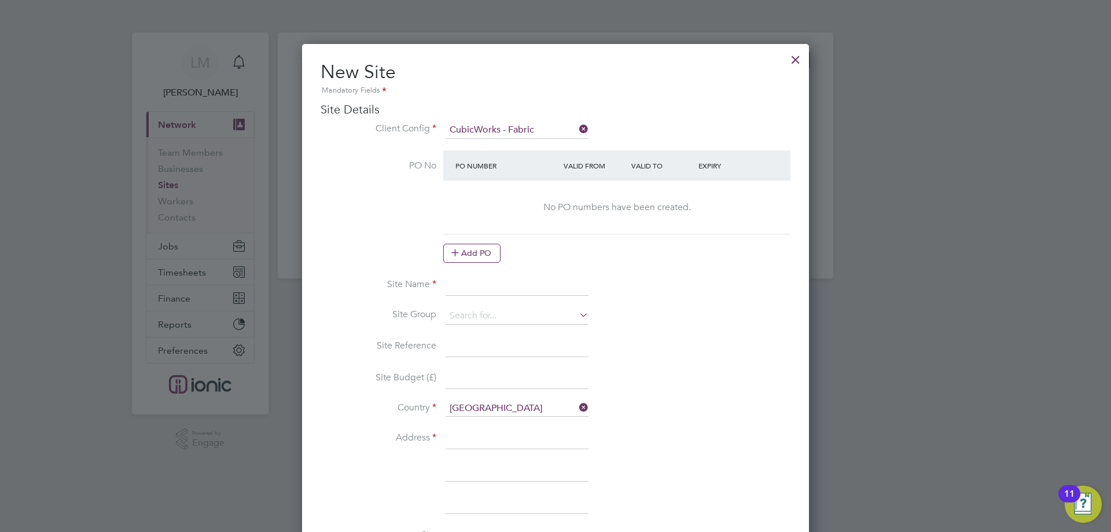
click at [511, 282] on input at bounding box center [517, 285] width 143 height 21
type input "c"
type input "Circle Square CW2166/MA00020882"
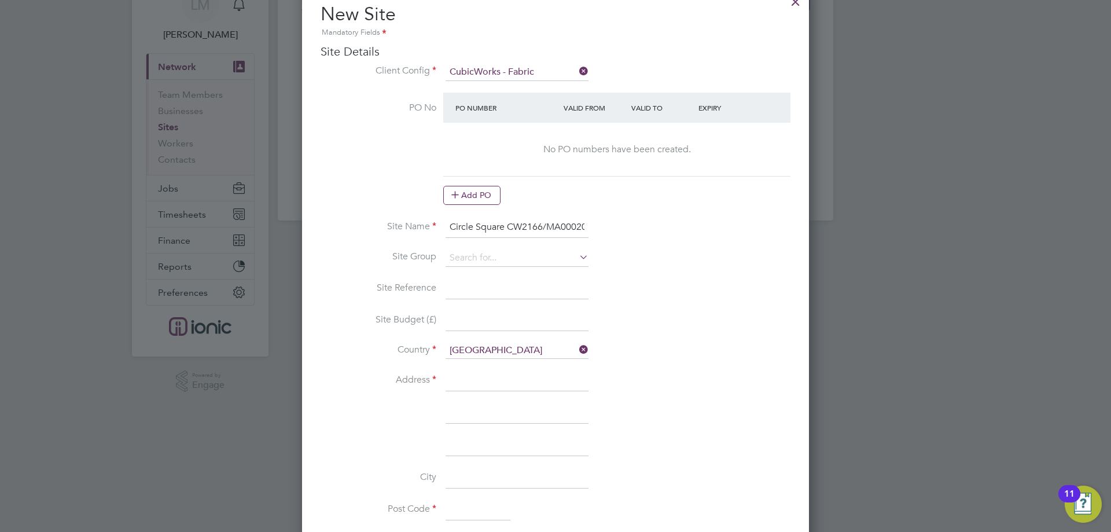
click at [497, 378] on input at bounding box center [517, 380] width 143 height 21
type input "i"
type input "Oxford Street"
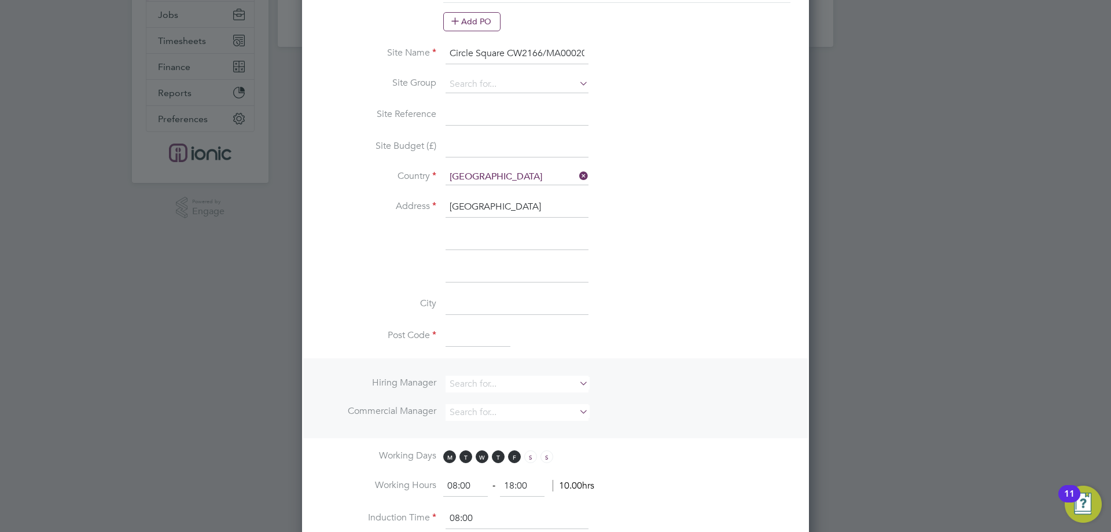
click at [469, 336] on input at bounding box center [478, 336] width 65 height 21
type input "M1 7ED"
click at [495, 381] on input at bounding box center [517, 384] width 143 height 17
type input "alie"
click at [538, 391] on ul "Alie sha Murphy" at bounding box center [516, 399] width 145 height 17
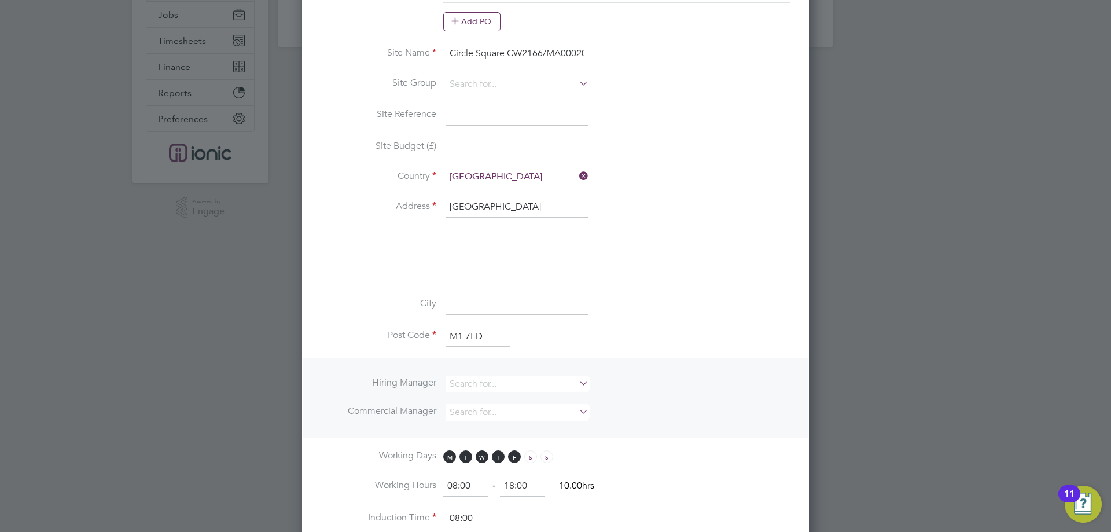
scroll to position [289, 0]
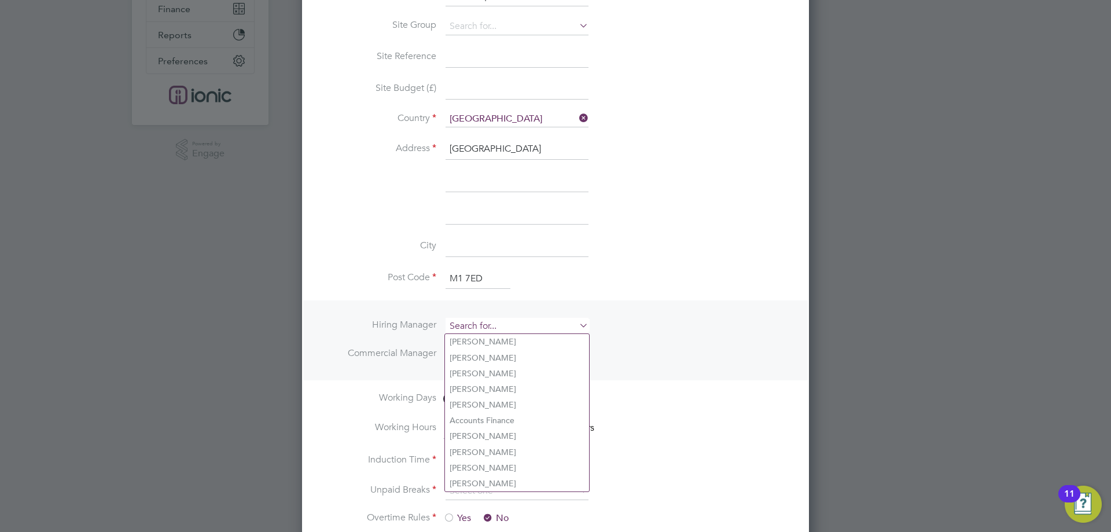
click at [505, 324] on input at bounding box center [517, 326] width 143 height 17
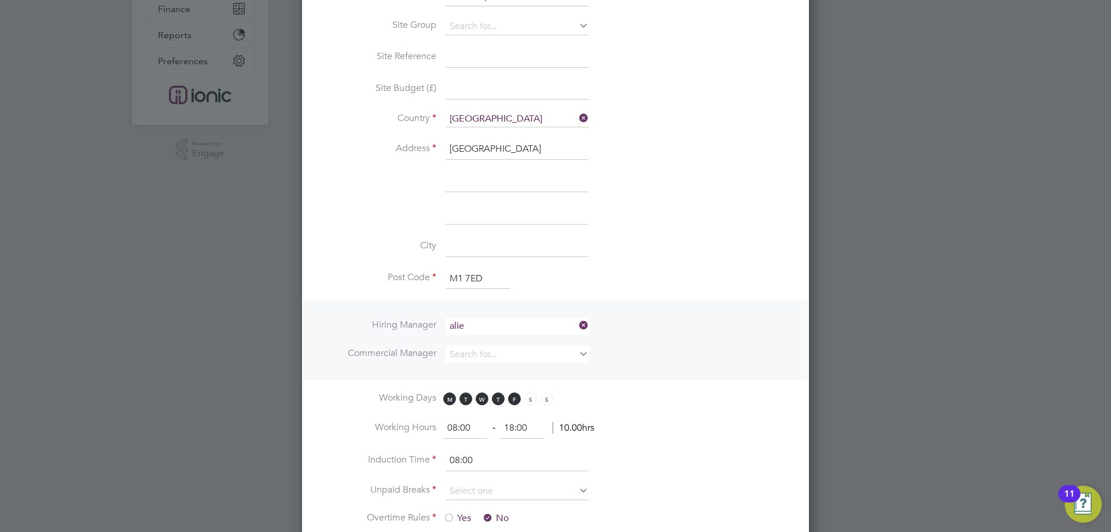
click at [495, 339] on li "Alie sha Murphy" at bounding box center [517, 342] width 144 height 16
type input "[PERSON_NAME]"
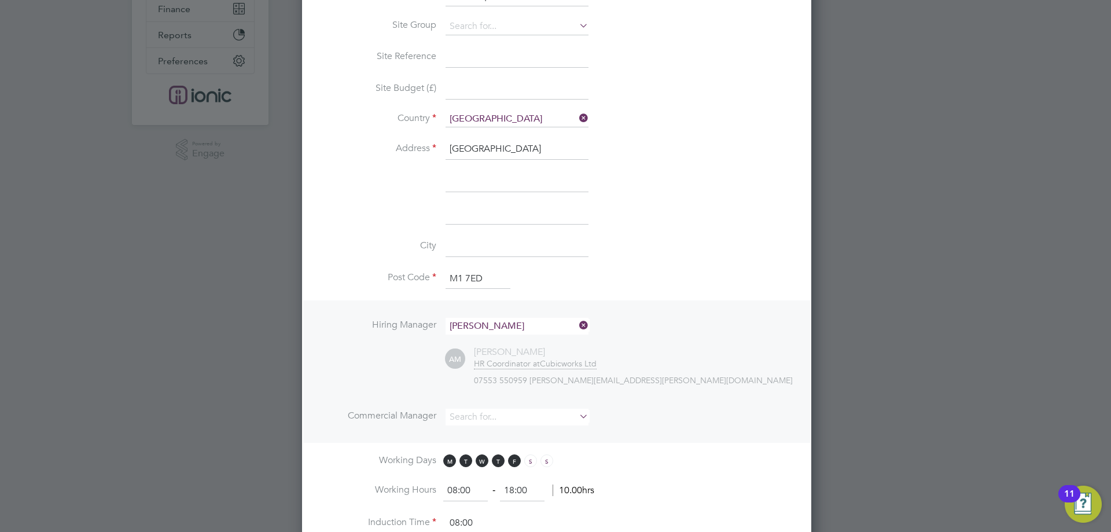
click at [486, 403] on ul "Hiring Manager Aliesha Murphy AM Aliesha Murphy HR Coordinator at Cubicworks Lt…" at bounding box center [557, 377] width 472 height 119
click at [487, 413] on input at bounding box center [517, 417] width 143 height 17
click at [489, 432] on li "Alie sha Murphy" at bounding box center [517, 433] width 144 height 16
type input "[PERSON_NAME]"
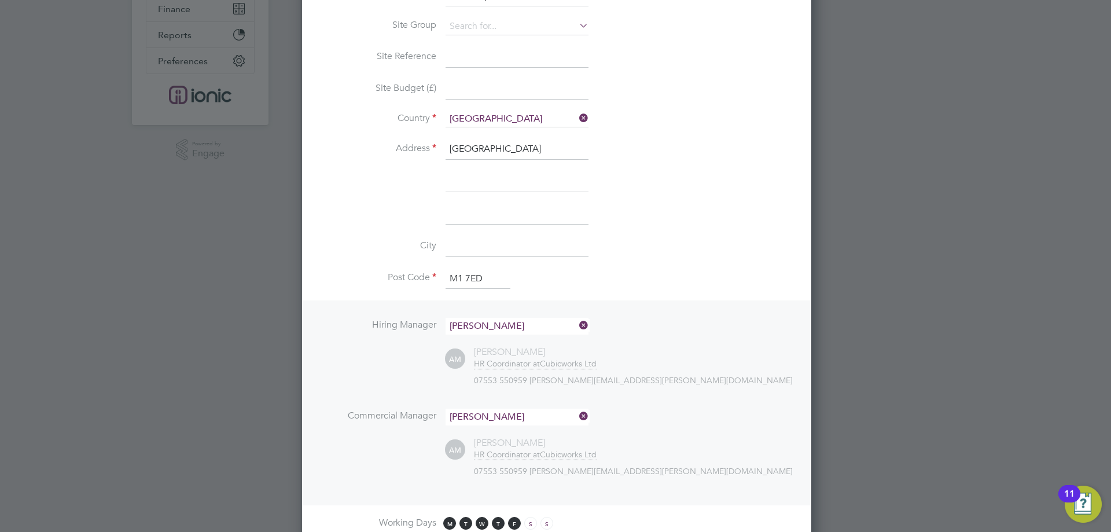
scroll to position [463, 0]
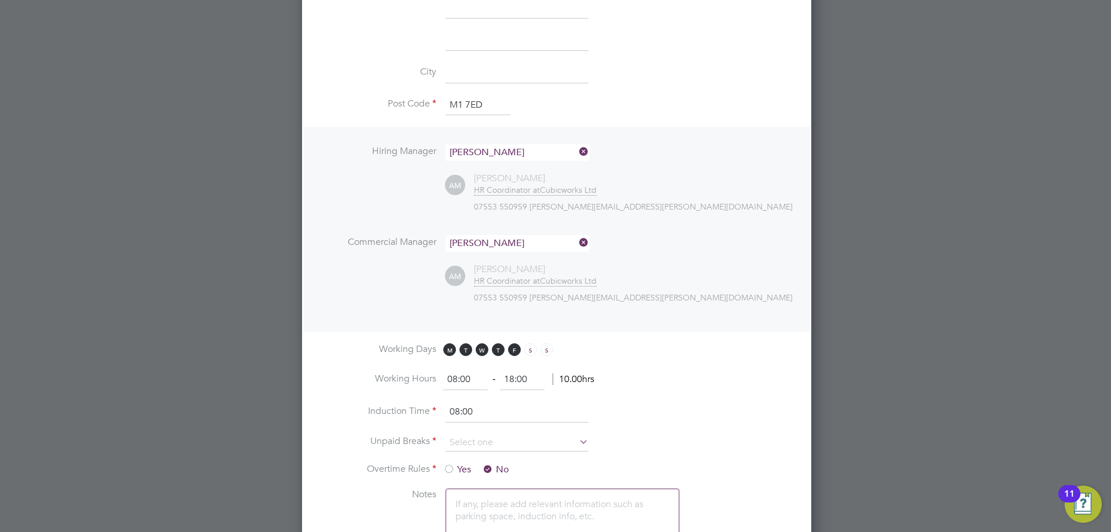
drag, startPoint x: 428, startPoint y: 374, endPoint x: 384, endPoint y: 375, distance: 44.6
click at [384, 375] on li "Working Hours 08:00 ‐ 18:00 10.00hrs" at bounding box center [557, 385] width 472 height 32
type input "07:00"
click at [468, 444] on input at bounding box center [517, 442] width 143 height 17
click at [482, 490] on li "30 mins" at bounding box center [517, 488] width 144 height 15
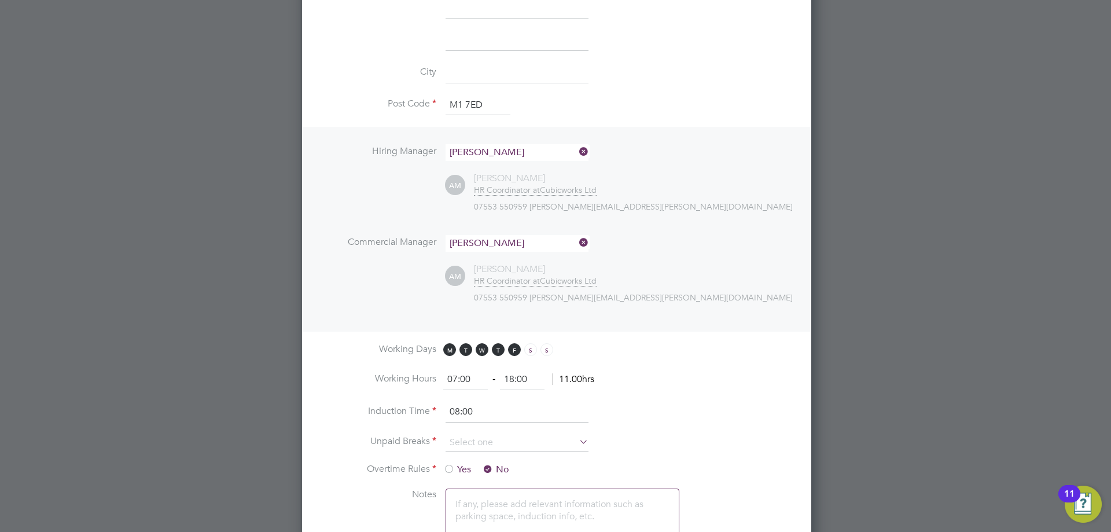
type input "30 mins"
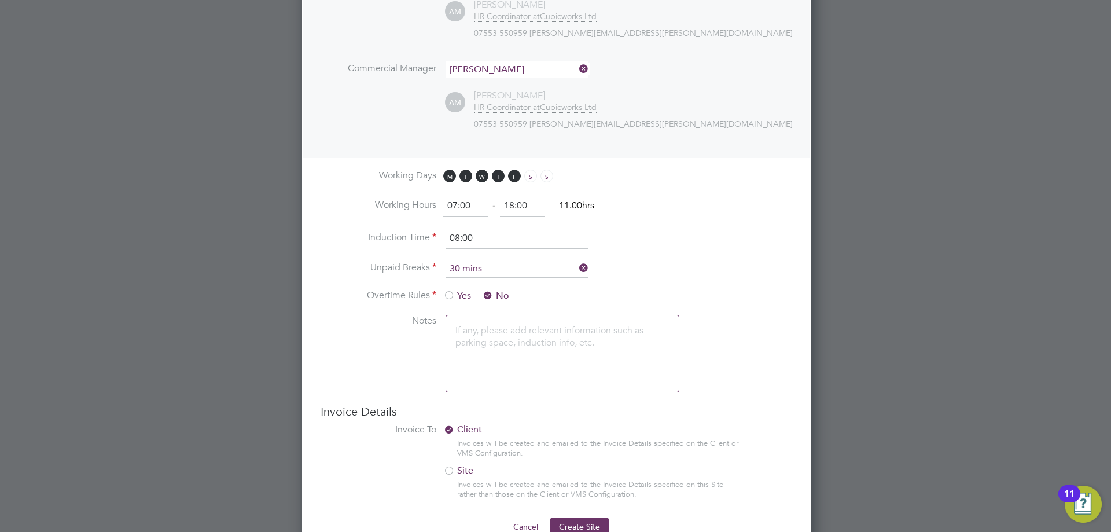
scroll to position [664, 0]
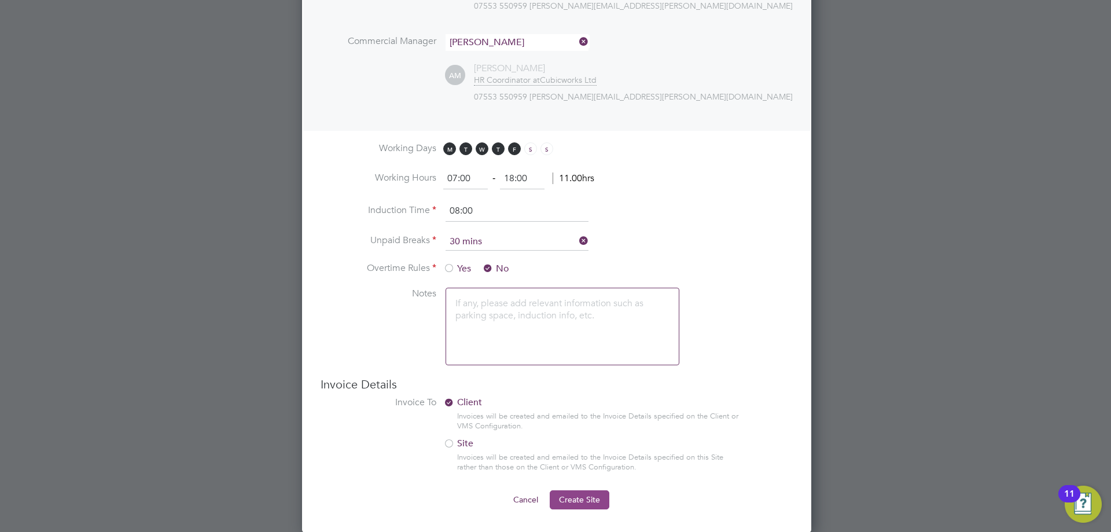
click at [571, 505] on button "Create Site" at bounding box center [580, 499] width 60 height 19
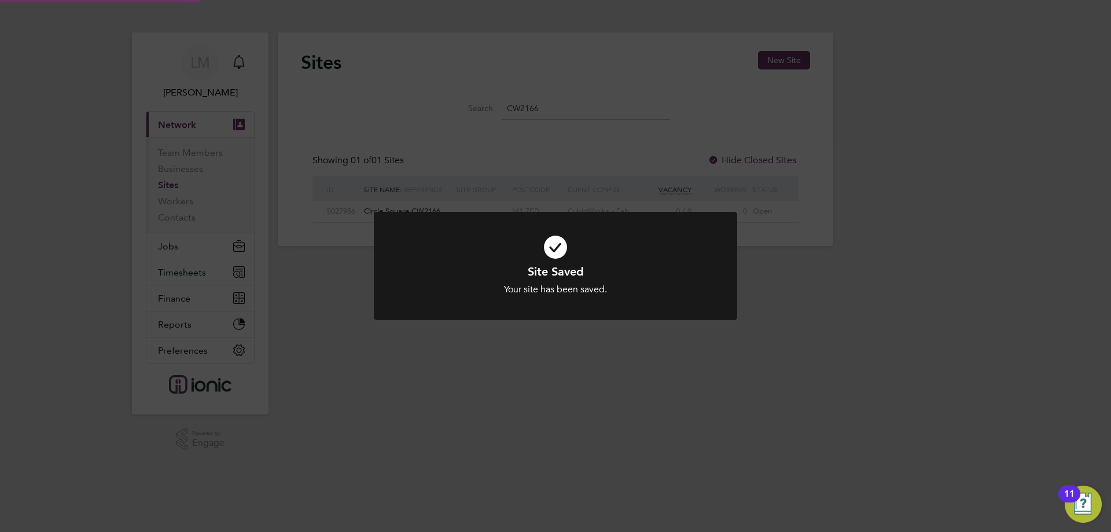
scroll to position [22, 75]
drag, startPoint x: 399, startPoint y: 416, endPoint x: 396, endPoint y: 402, distance: 14.9
click at [399, 417] on div "Site Saved Your site has been saved. Cancel Okay" at bounding box center [555, 266] width 1111 height 532
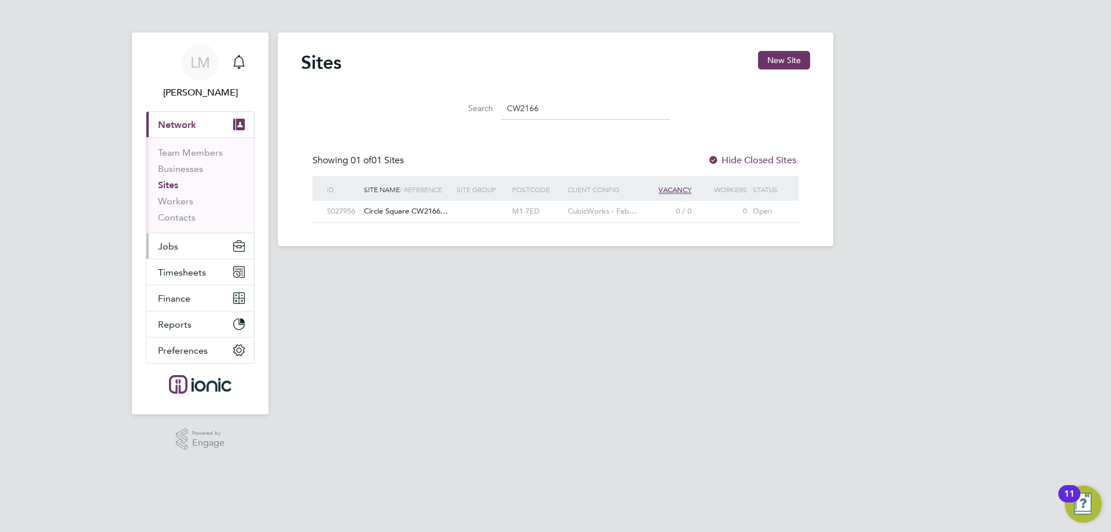
click at [190, 248] on button "Jobs" at bounding box center [200, 245] width 108 height 25
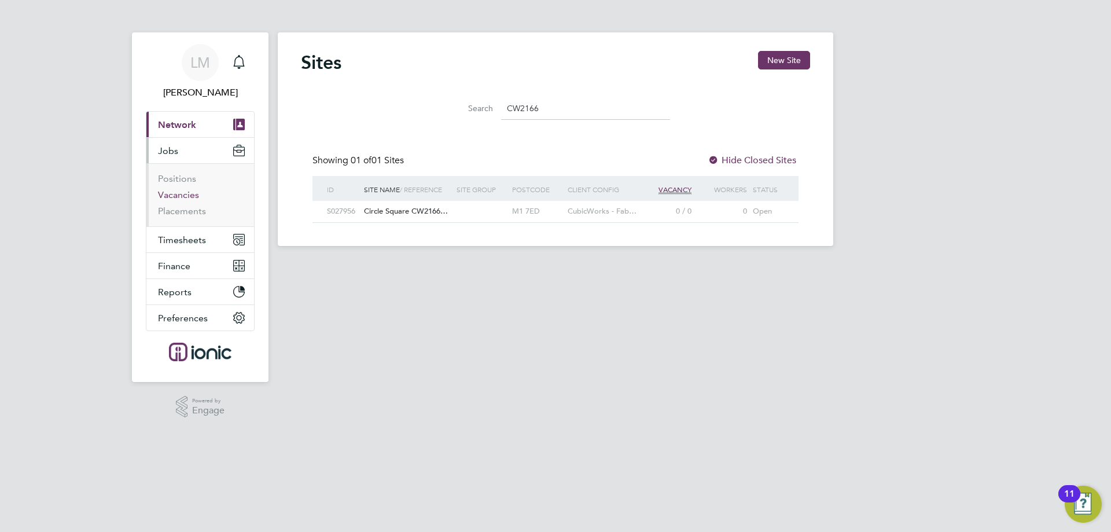
click at [183, 194] on link "Vacancies" at bounding box center [178, 194] width 41 height 11
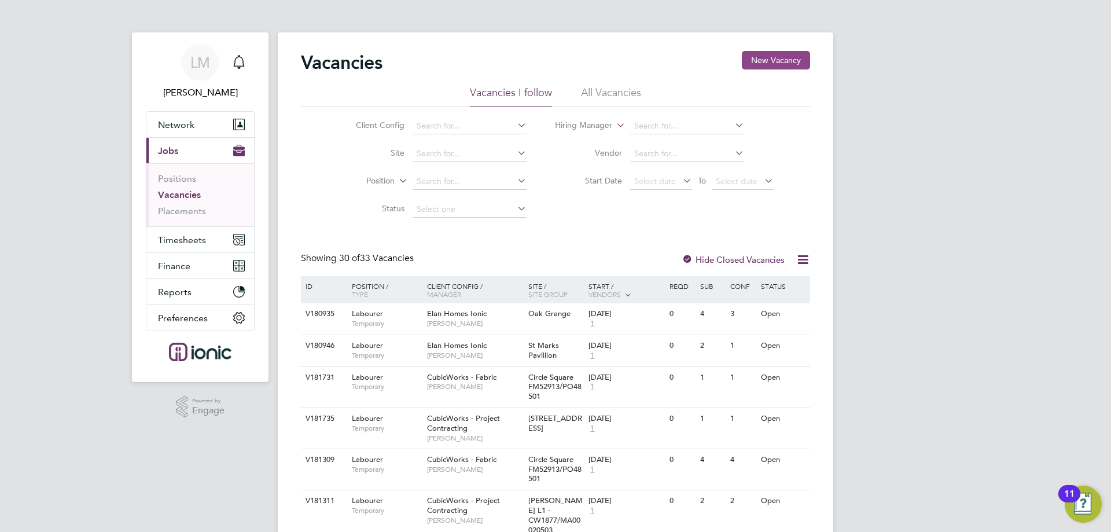
click at [778, 57] on button "New Vacancy" at bounding box center [776, 60] width 68 height 19
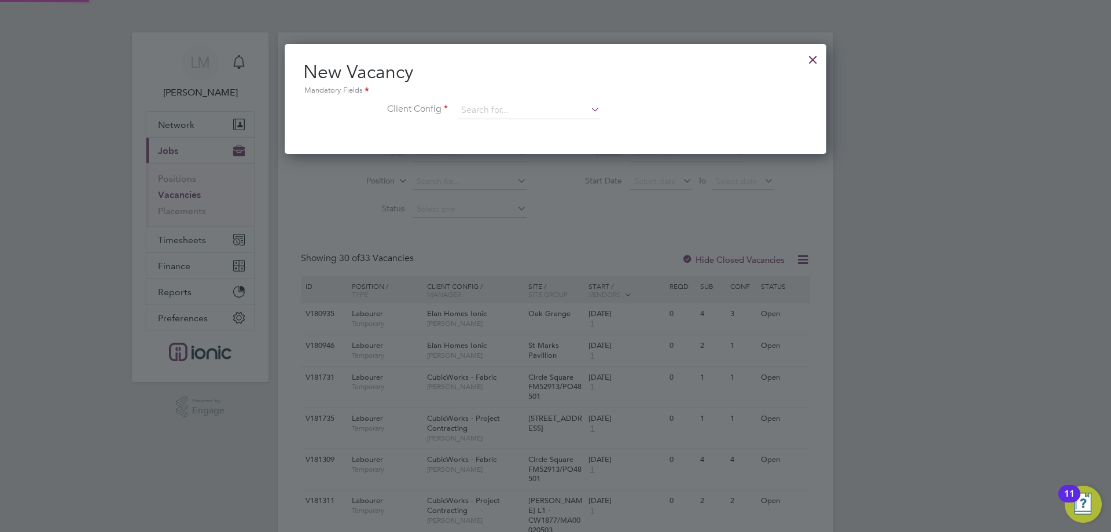
scroll to position [110, 542]
click at [573, 104] on input at bounding box center [528, 110] width 143 height 17
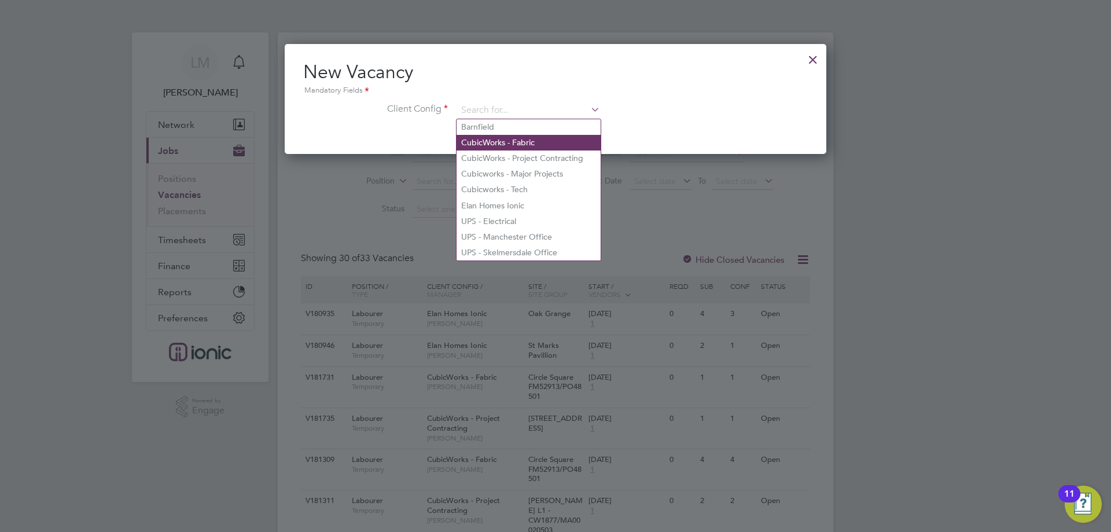
click at [550, 138] on li "CubicWorks - Fabric" at bounding box center [529, 143] width 144 height 16
type input "CubicWorks - Fabric"
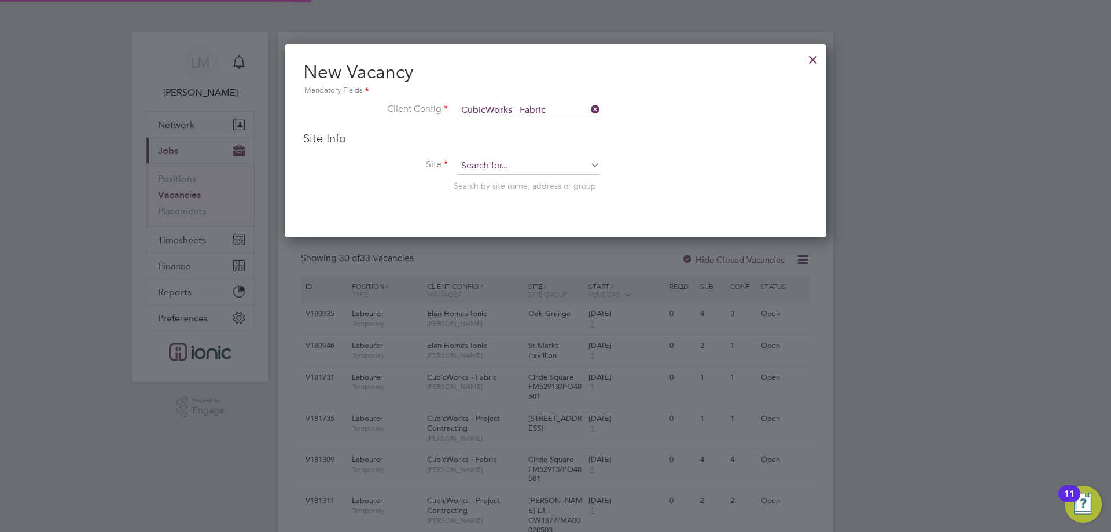
scroll to position [194, 542]
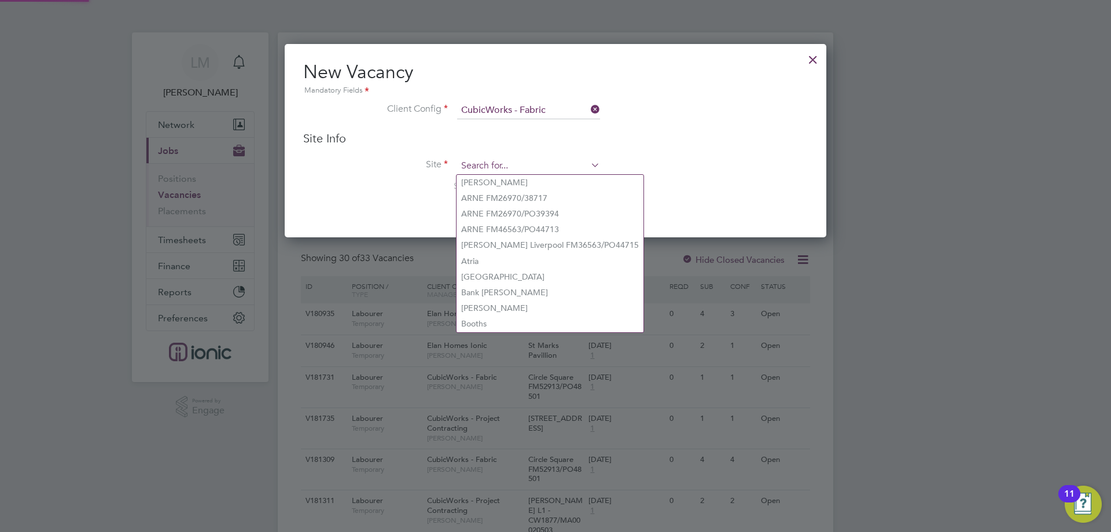
click at [509, 169] on input at bounding box center [528, 165] width 143 height 17
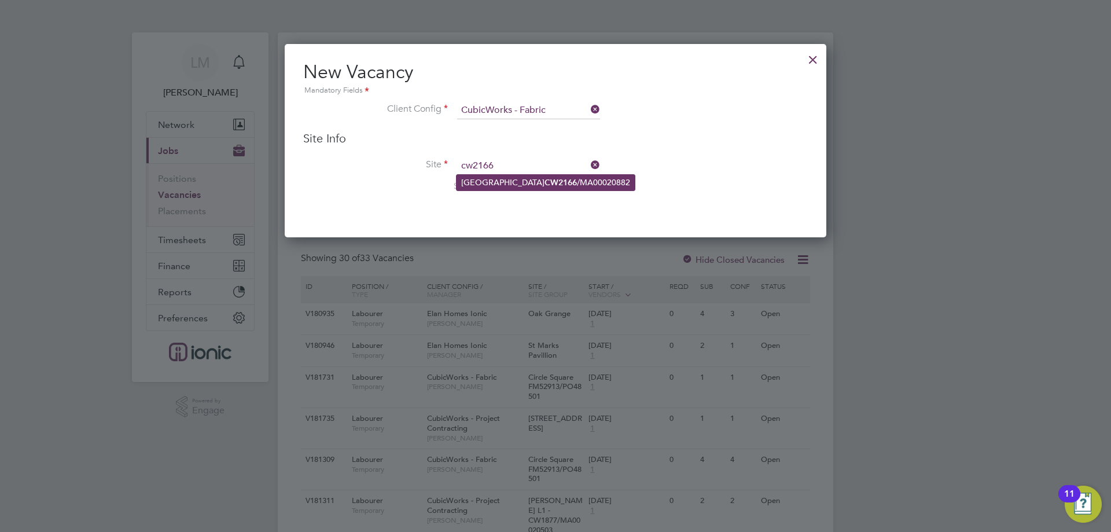
click at [545, 179] on b "CW2166" at bounding box center [561, 183] width 32 height 10
type input "Circle Square CW2166/MA00020882"
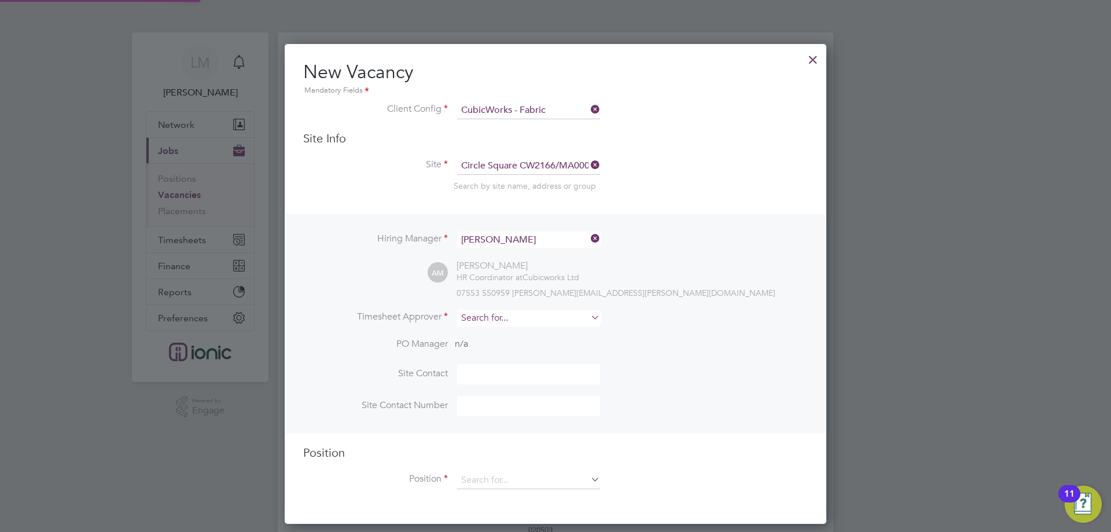
scroll to position [116, 0]
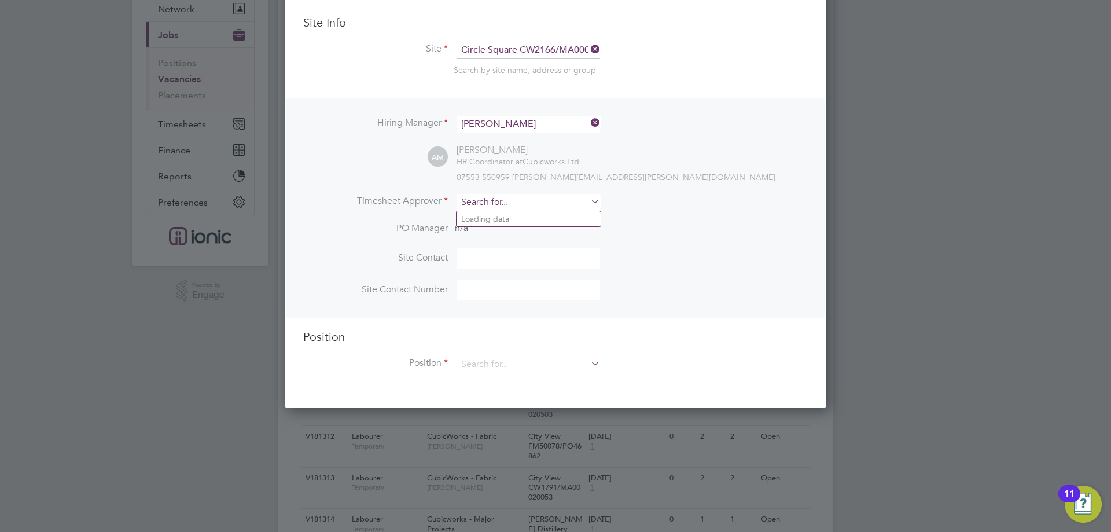
click at [495, 197] on input at bounding box center [528, 202] width 143 height 17
type input "alie"
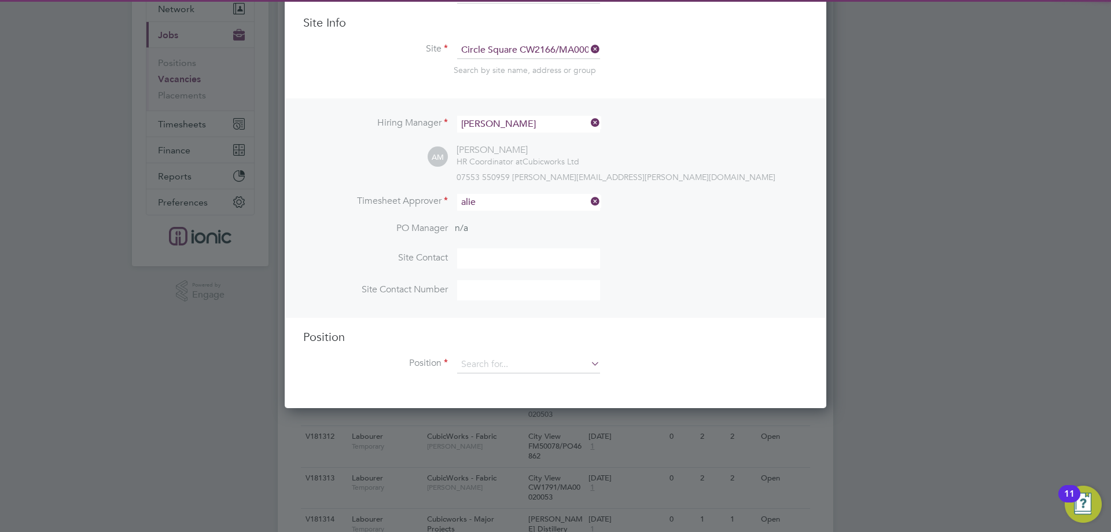
click at [518, 211] on ul "Alie sha Murphy" at bounding box center [528, 219] width 145 height 17
click at [516, 216] on li "Timesheet Approver" at bounding box center [555, 208] width 505 height 28
click at [505, 200] on input at bounding box center [528, 202] width 143 height 17
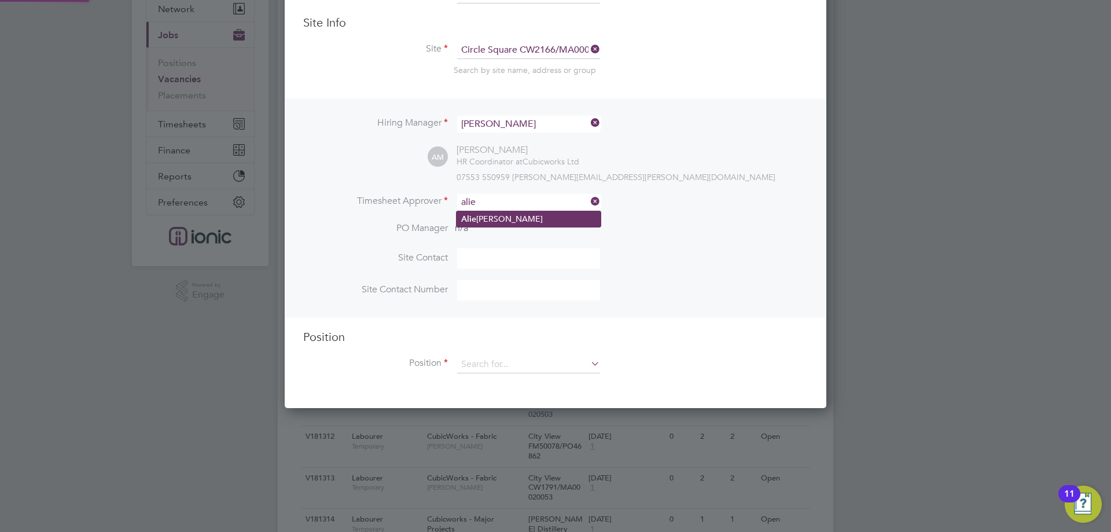
click at [520, 221] on li "Alie sha Murphy" at bounding box center [529, 219] width 144 height 16
type input "[PERSON_NAME]"
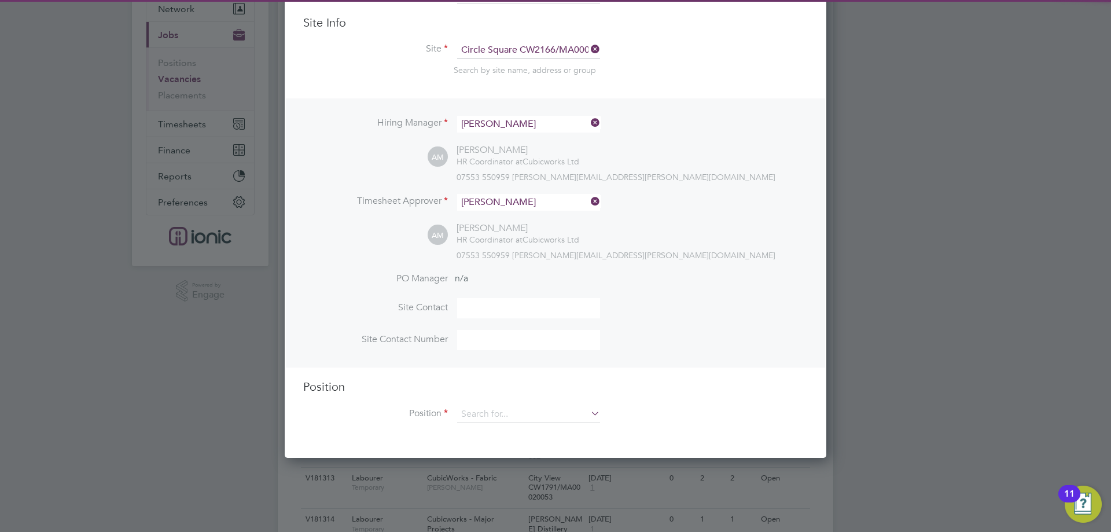
scroll to position [531, 542]
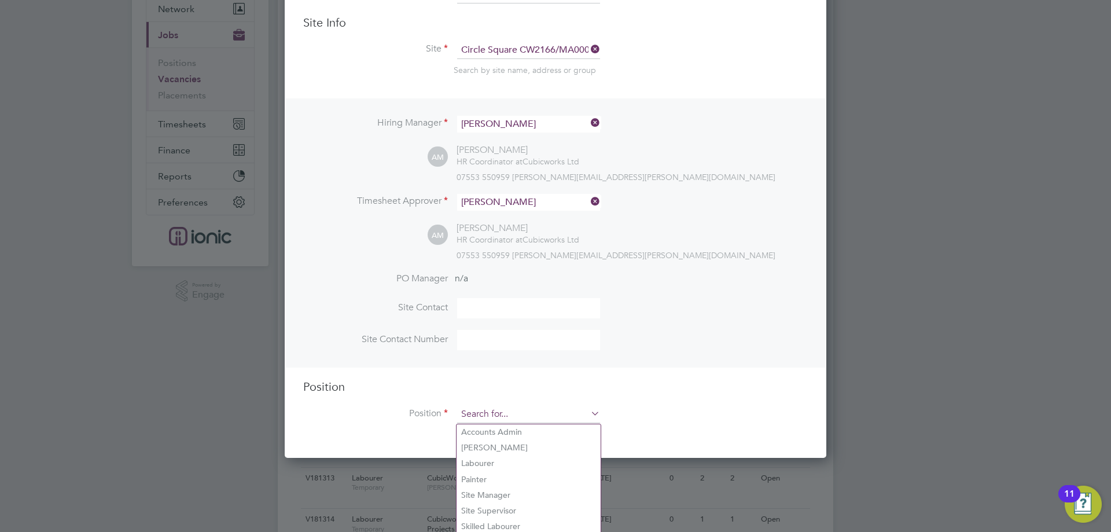
click at [491, 416] on input at bounding box center [528, 414] width 143 height 17
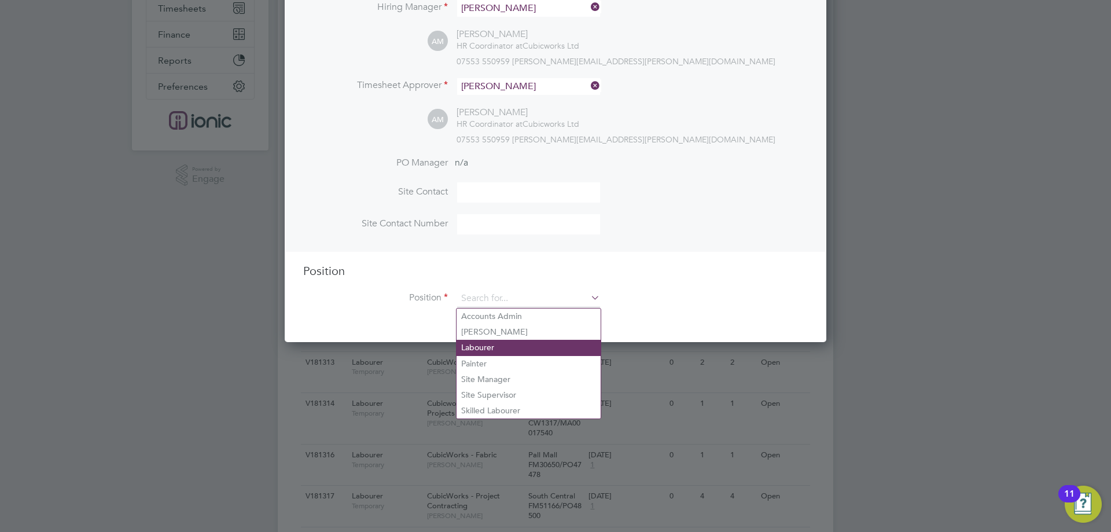
click at [487, 352] on li "Labourer" at bounding box center [529, 348] width 144 height 16
type input "Labourer"
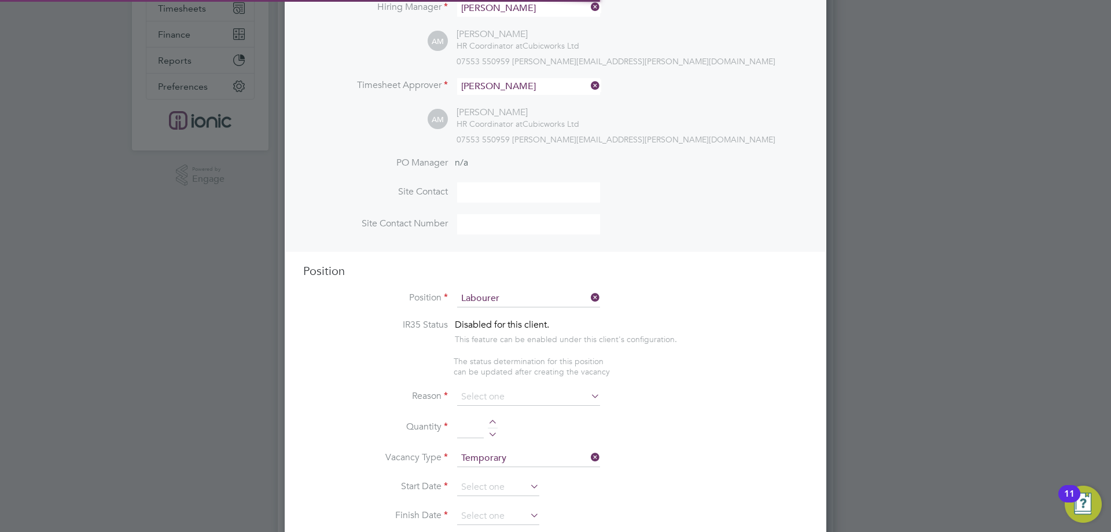
type textarea "General labourer working on office rip outs"
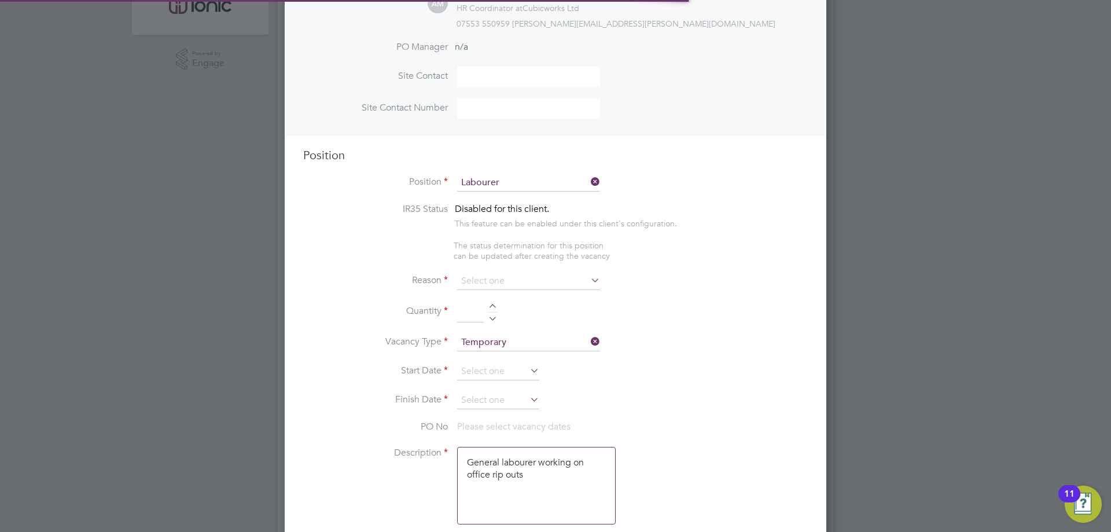
scroll to position [6, 6]
click at [496, 281] on input at bounding box center [528, 281] width 143 height 17
click at [504, 388] on li "Vacant Role" at bounding box center [529, 389] width 144 height 15
type input "Vacant Role"
drag, startPoint x: 502, startPoint y: 306, endPoint x: 494, endPoint y: 307, distance: 7.6
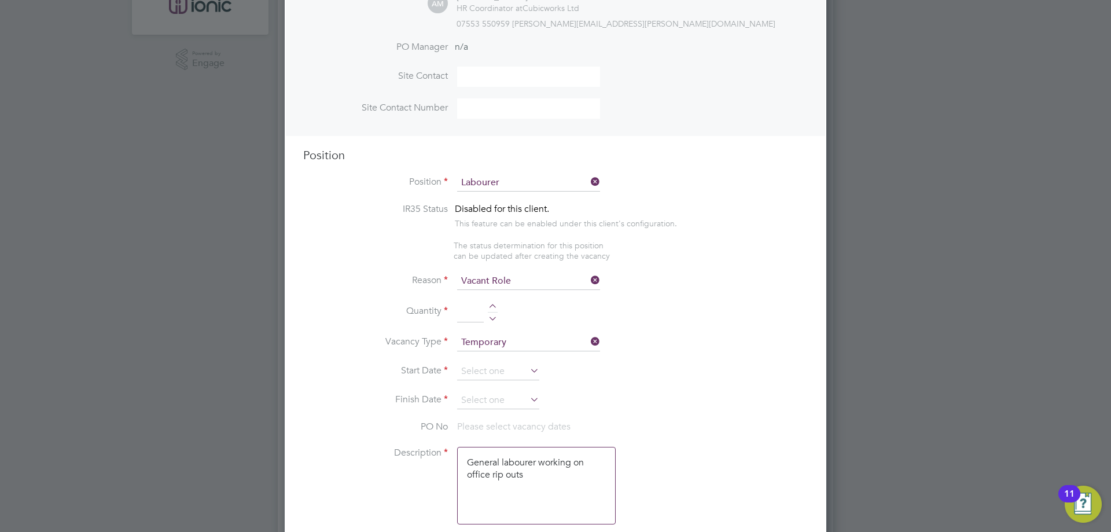
click at [499, 307] on li "Quantity" at bounding box center [555, 317] width 505 height 32
click at [490, 307] on div at bounding box center [493, 308] width 10 height 8
type input "1"
click at [507, 374] on input at bounding box center [498, 371] width 82 height 17
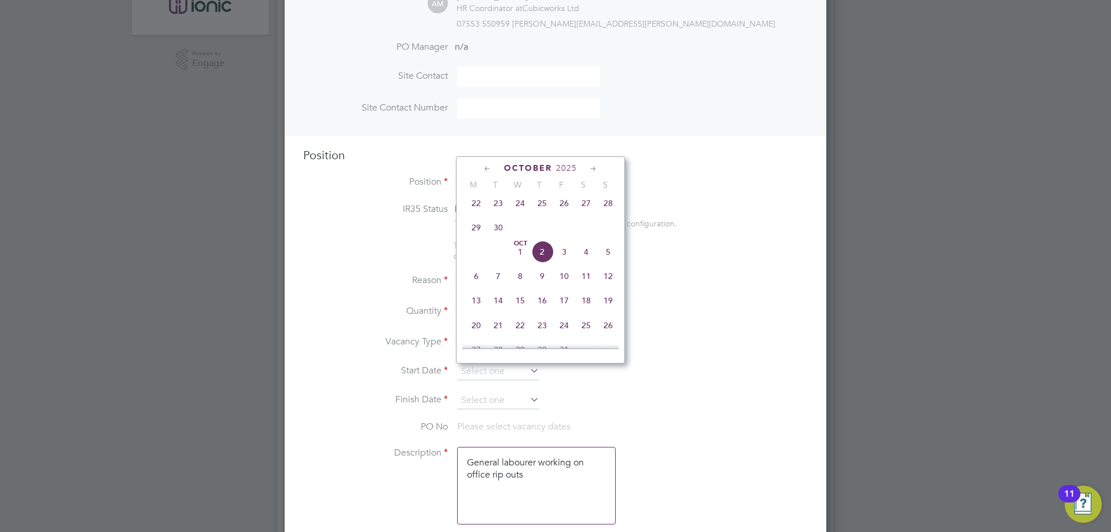
drag, startPoint x: 472, startPoint y: 211, endPoint x: 472, endPoint y: 267, distance: 55.6
click at [472, 208] on span "22" at bounding box center [476, 203] width 22 height 22
type input "[DATE]"
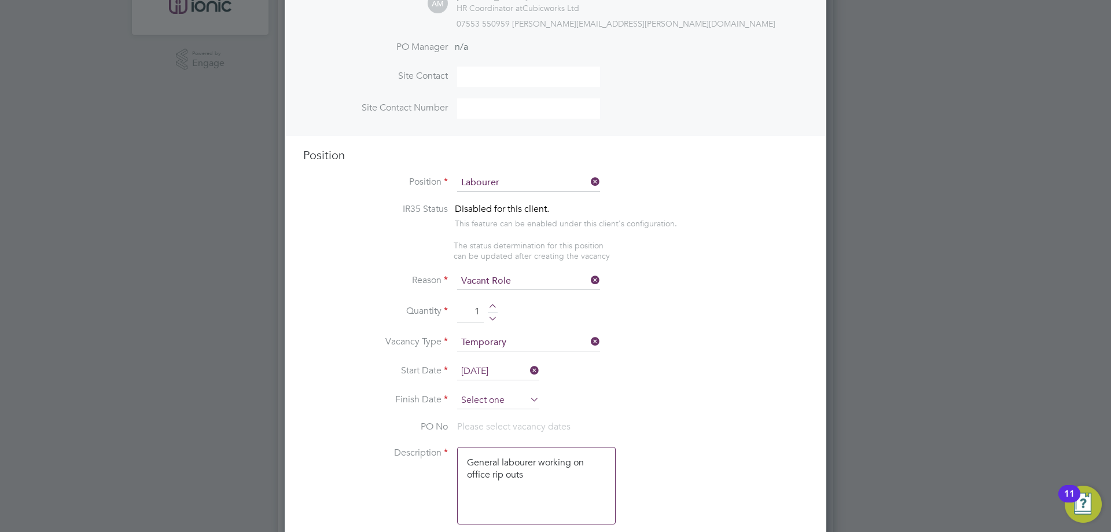
click at [493, 402] on input at bounding box center [498, 400] width 82 height 17
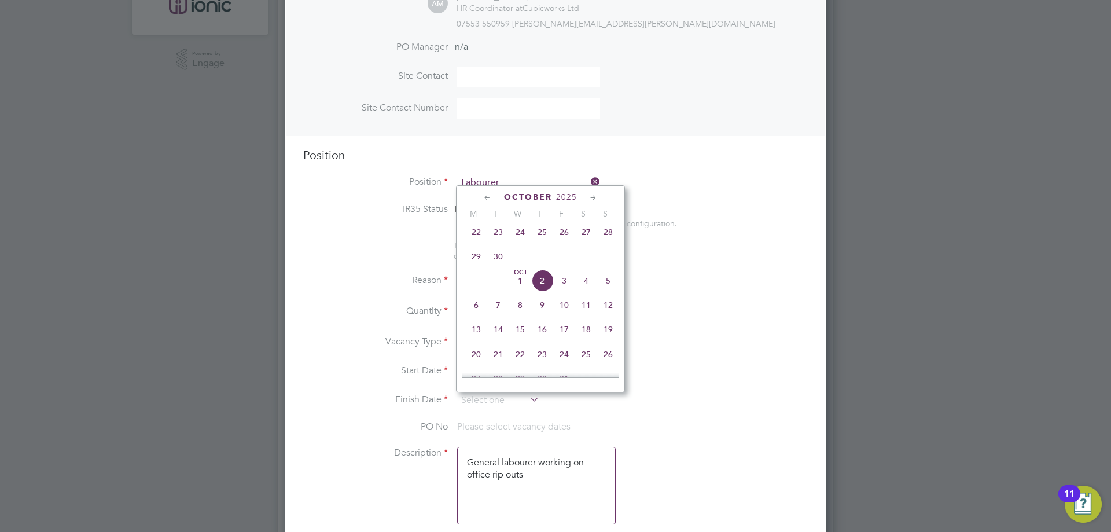
click at [606, 241] on span "28" at bounding box center [608, 232] width 22 height 22
type input "[DATE]"
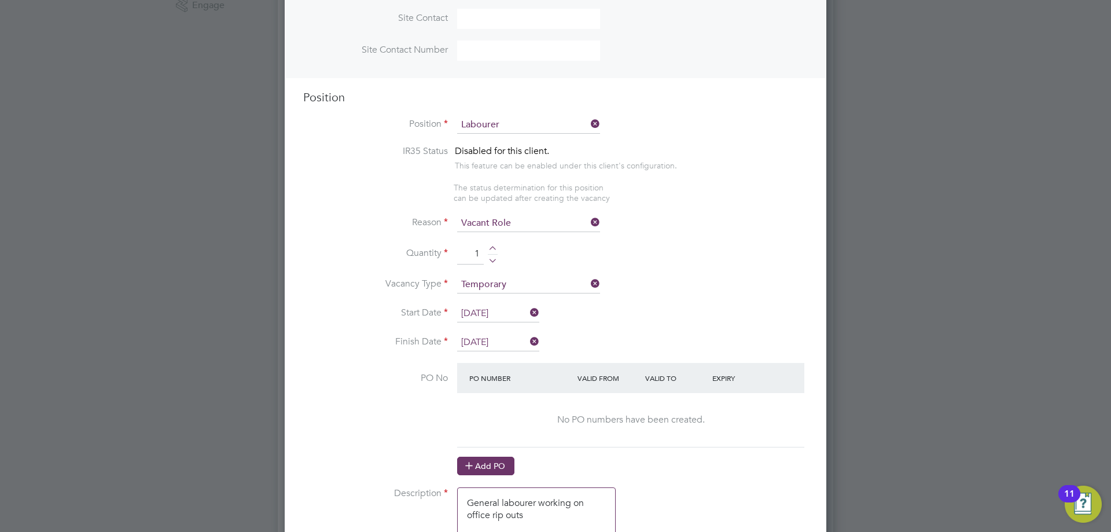
click at [479, 471] on button "Add PO" at bounding box center [485, 466] width 57 height 19
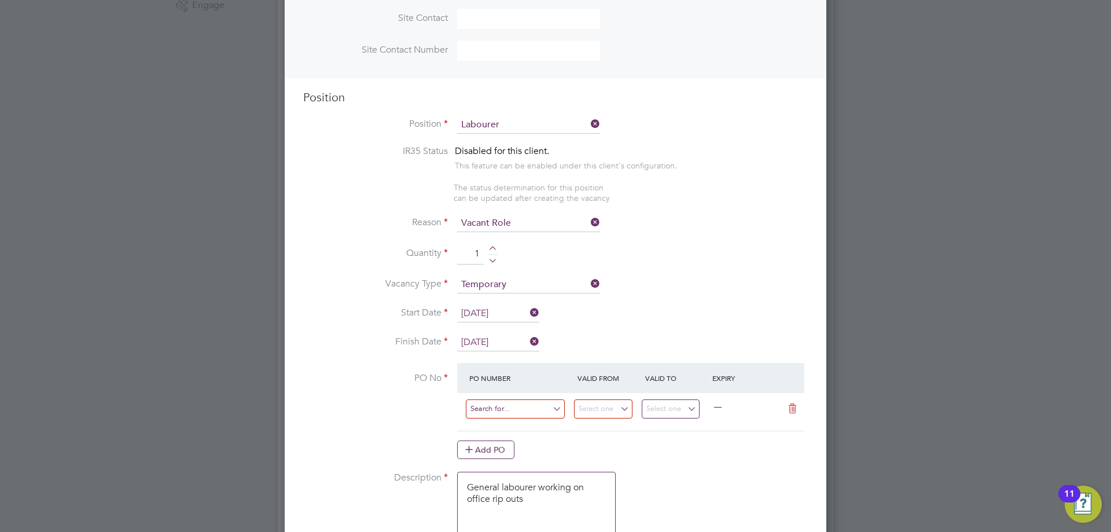
click at [492, 411] on input at bounding box center [515, 408] width 99 height 19
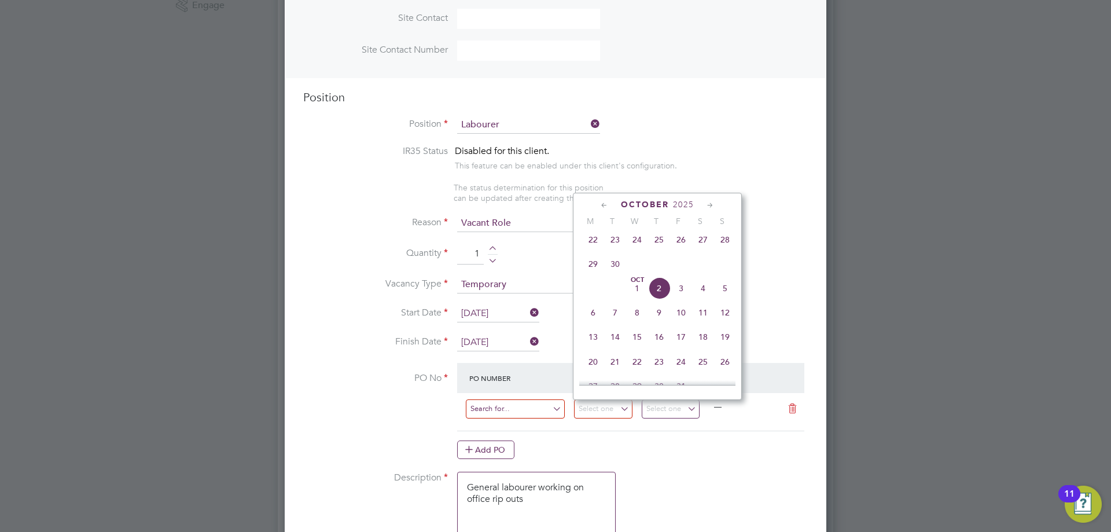
click at [492, 411] on input at bounding box center [515, 408] width 99 height 19
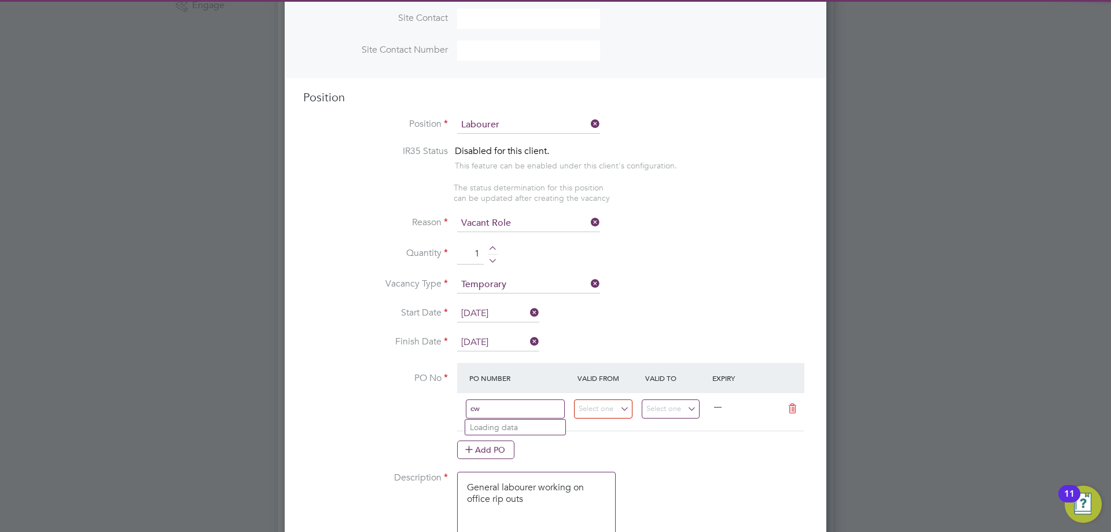
type input "c"
type input "CW2166/MA00020882"
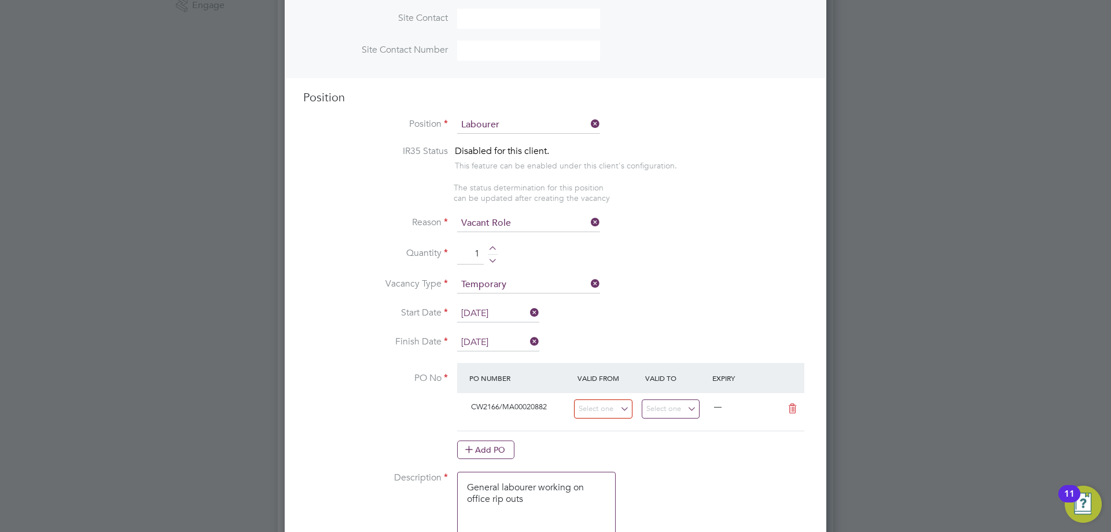
click at [557, 445] on li "Use "CW2166/MA00020882"" at bounding box center [524, 443] width 118 height 16
click at [610, 398] on div "CW2166/MA00020882 —" at bounding box center [630, 412] width 347 height 38
click at [613, 409] on input at bounding box center [603, 408] width 58 height 19
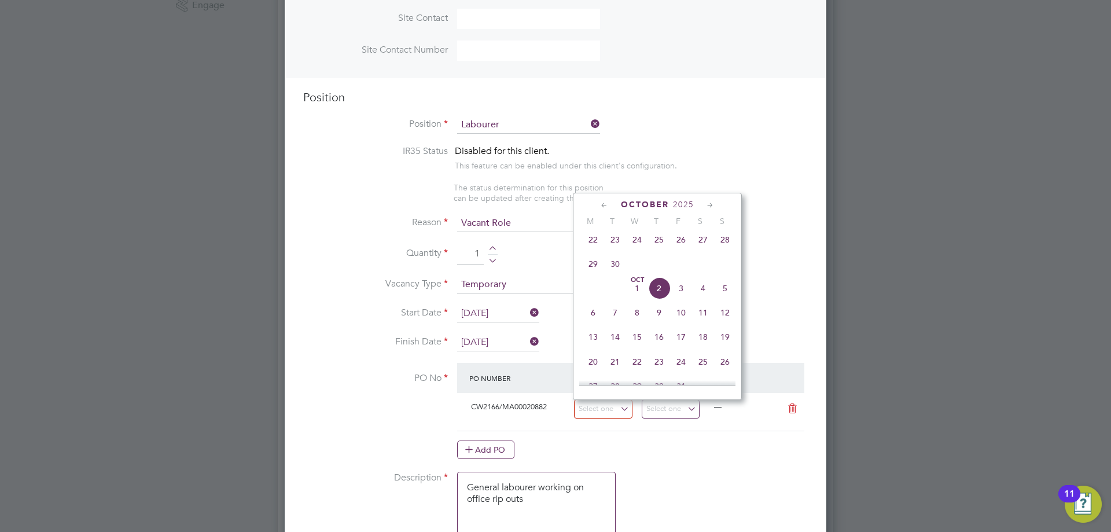
click at [591, 246] on span "22" at bounding box center [593, 240] width 22 height 22
type input "[DATE]"
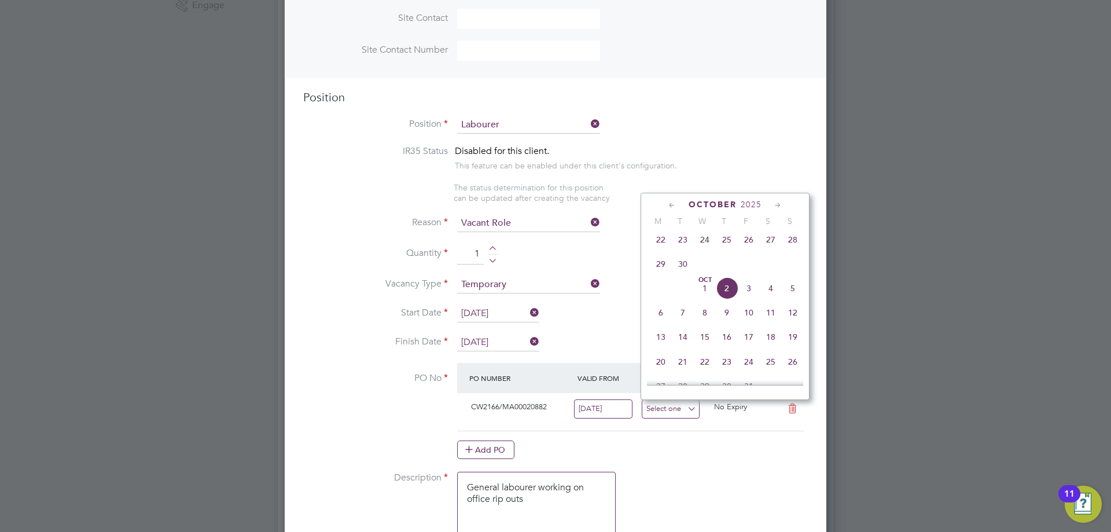
click at [669, 412] on input at bounding box center [671, 408] width 58 height 19
click at [789, 251] on span "28" at bounding box center [793, 240] width 22 height 22
type input "[DATE]"
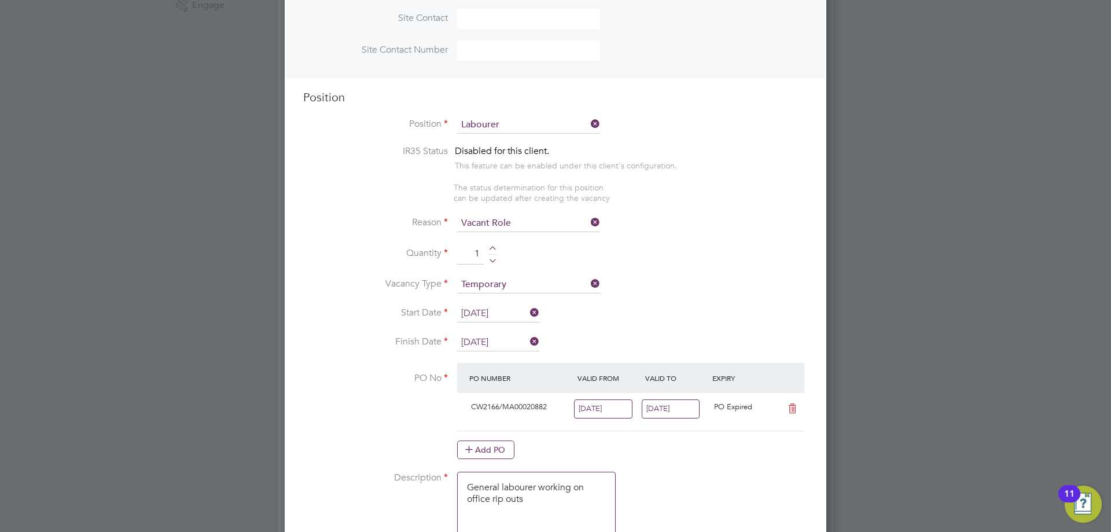
scroll to position [637, 0]
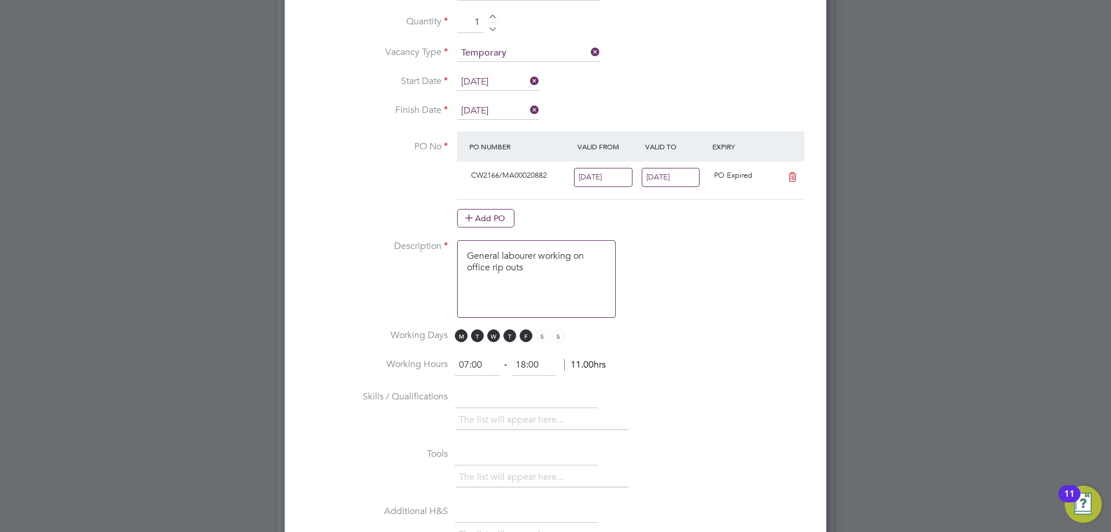
drag, startPoint x: 398, startPoint y: 256, endPoint x: 403, endPoint y: 258, distance: 6.2
click at [403, 258] on li "Description General labourer working on office rip outs" at bounding box center [555, 284] width 505 height 89
click at [405, 295] on li "Description General labourer working on office rip outs" at bounding box center [555, 284] width 505 height 89
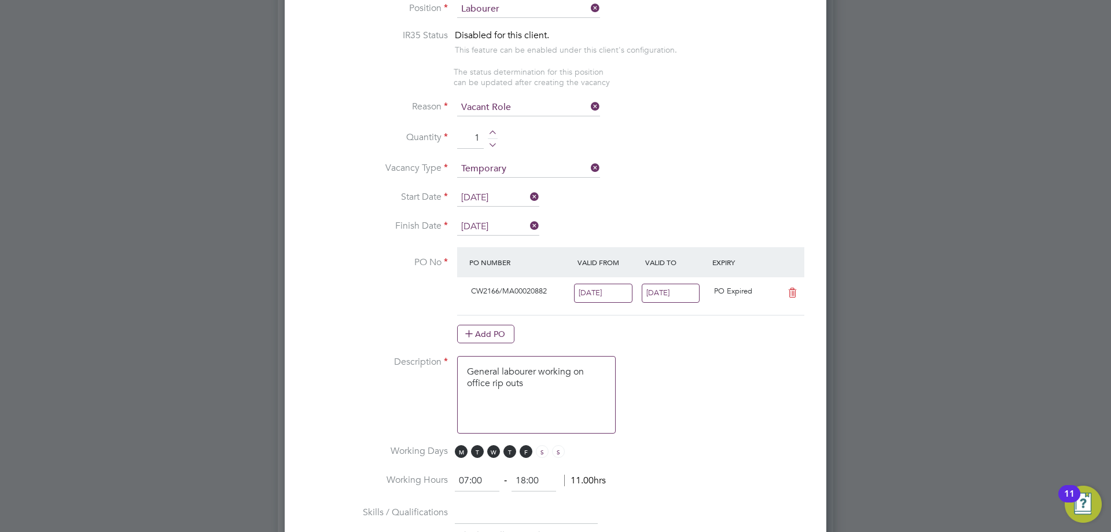
scroll to position [694, 0]
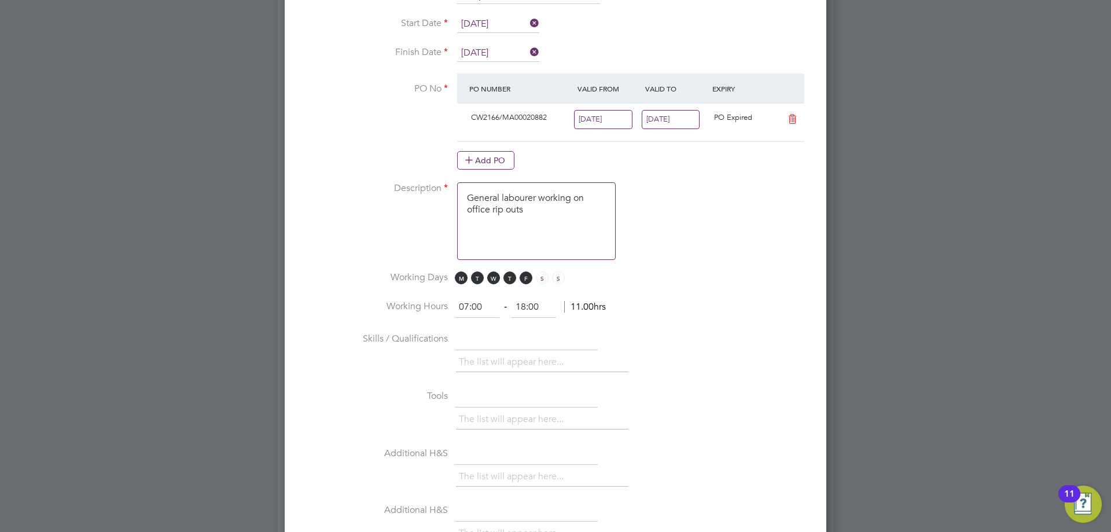
click at [549, 228] on textarea "General labourer working on office rip outs" at bounding box center [536, 221] width 159 height 78
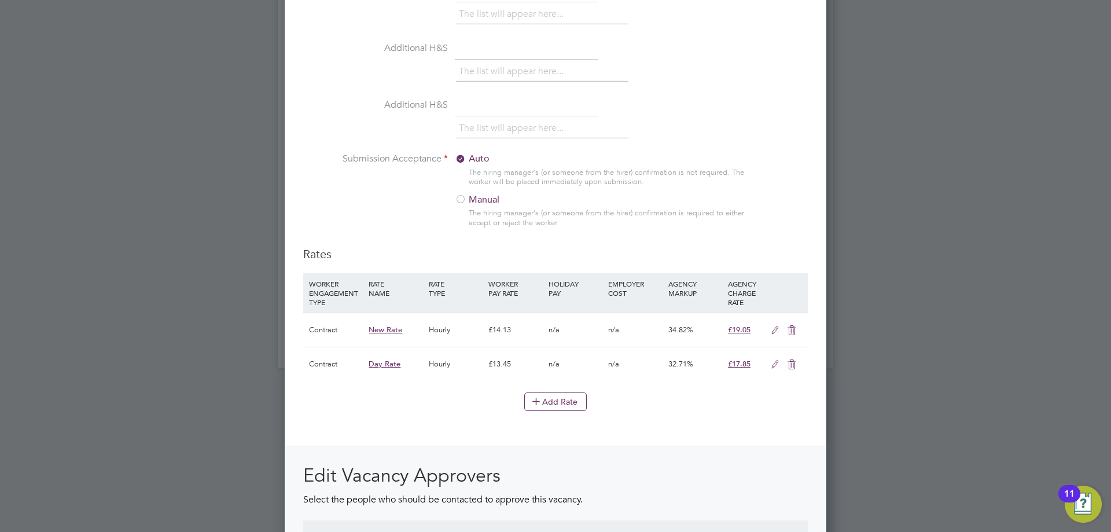
scroll to position [1271, 0]
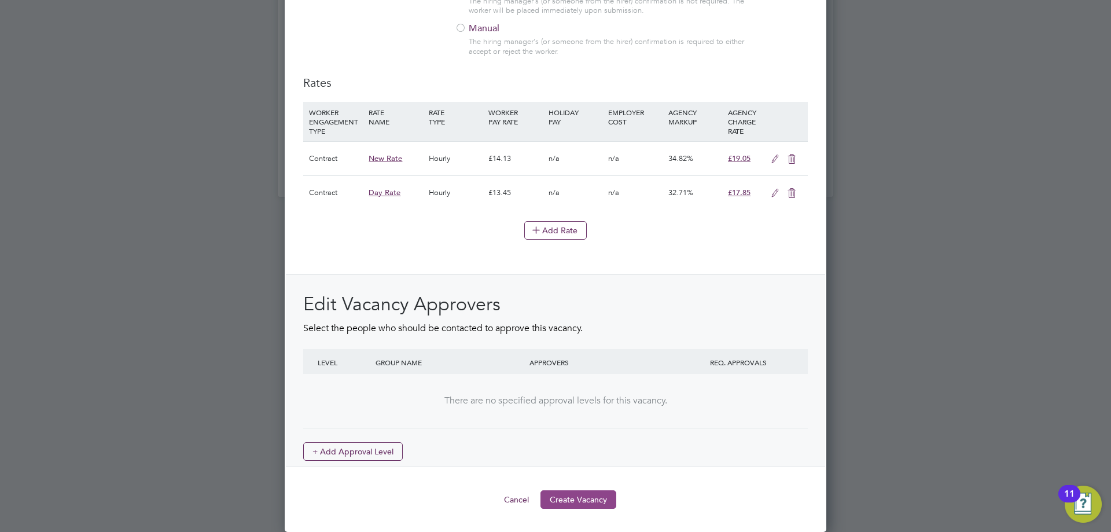
click at [583, 495] on button "Create Vacancy" at bounding box center [578, 499] width 76 height 19
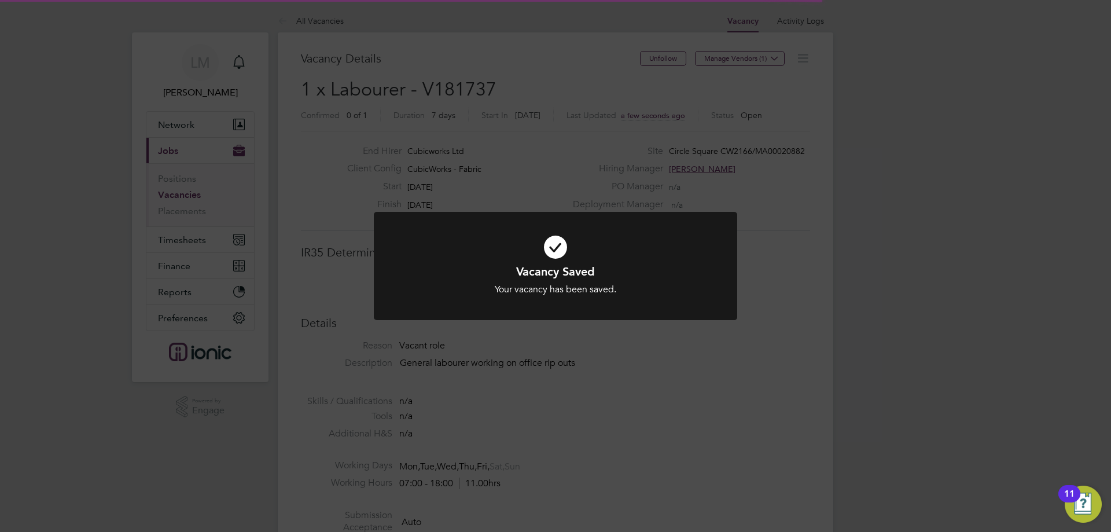
scroll to position [6, 6]
click at [604, 406] on div "Vacancy Saved Your vacancy has been saved. Cancel Okay" at bounding box center [555, 266] width 1111 height 532
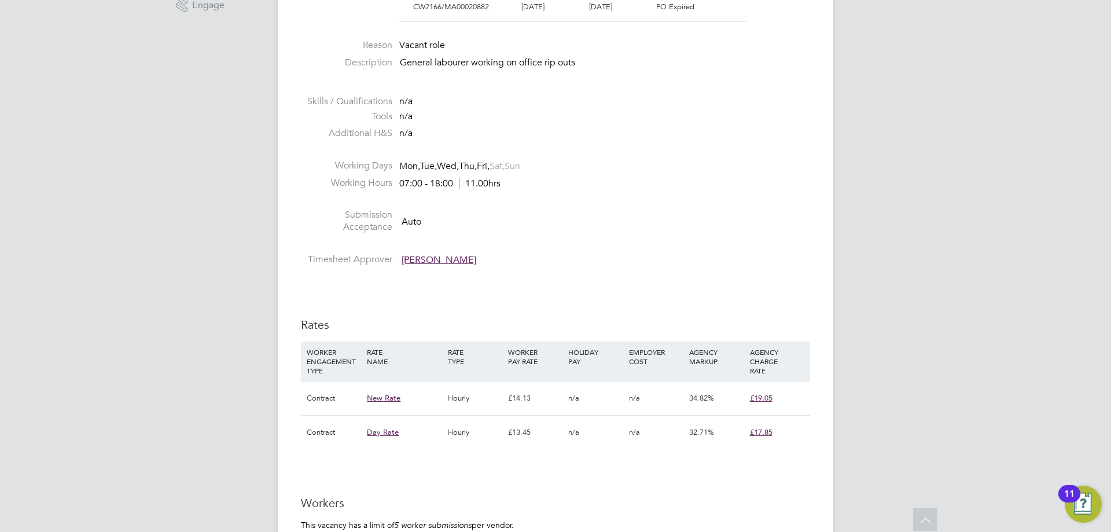
scroll to position [694, 0]
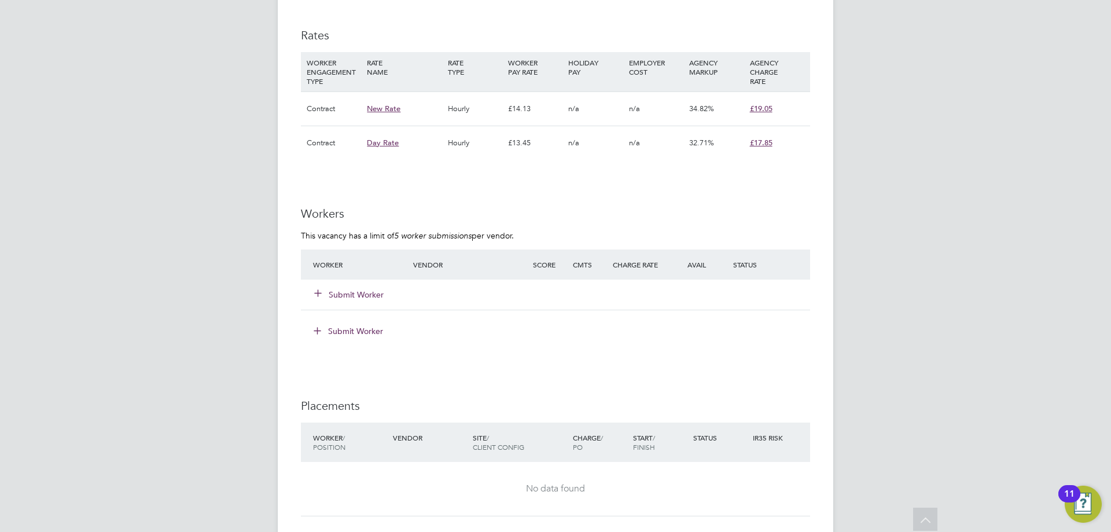
click at [364, 292] on button "Submit Worker" at bounding box center [349, 295] width 69 height 12
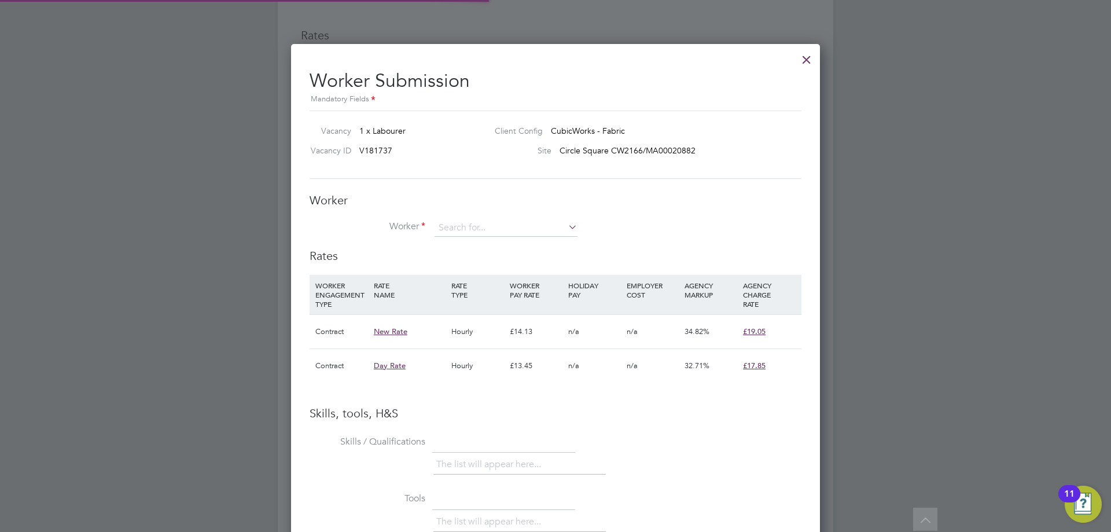
scroll to position [34, 79]
drag, startPoint x: 464, startPoint y: 238, endPoint x: 468, endPoint y: 229, distance: 10.4
click at [465, 237] on li "Worker" at bounding box center [556, 233] width 492 height 29
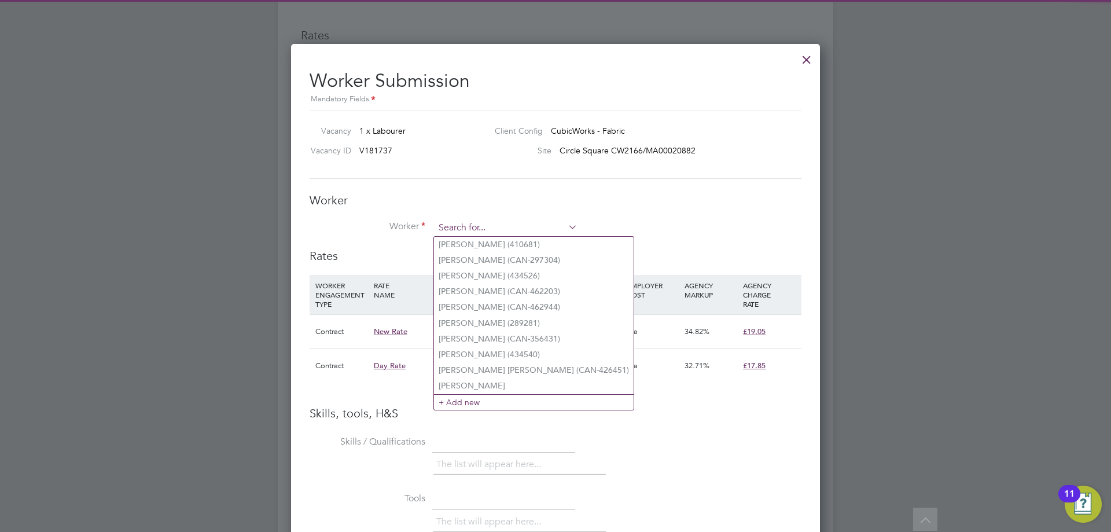
type input "Y"
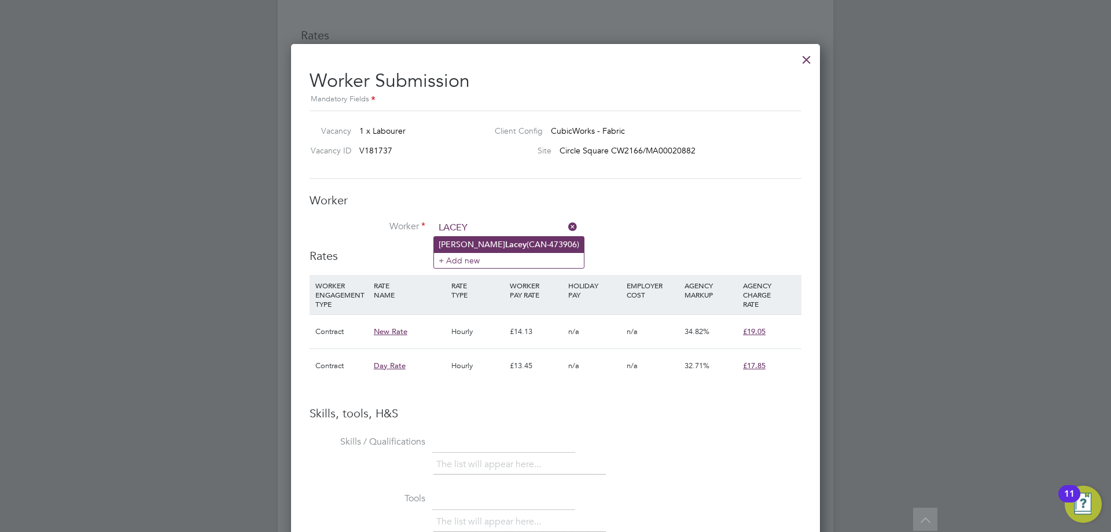
click at [487, 245] on li "Kyle Lacey (CAN-473906)" at bounding box center [509, 245] width 150 height 16
type input "Kyle Lacey (CAN-473906)"
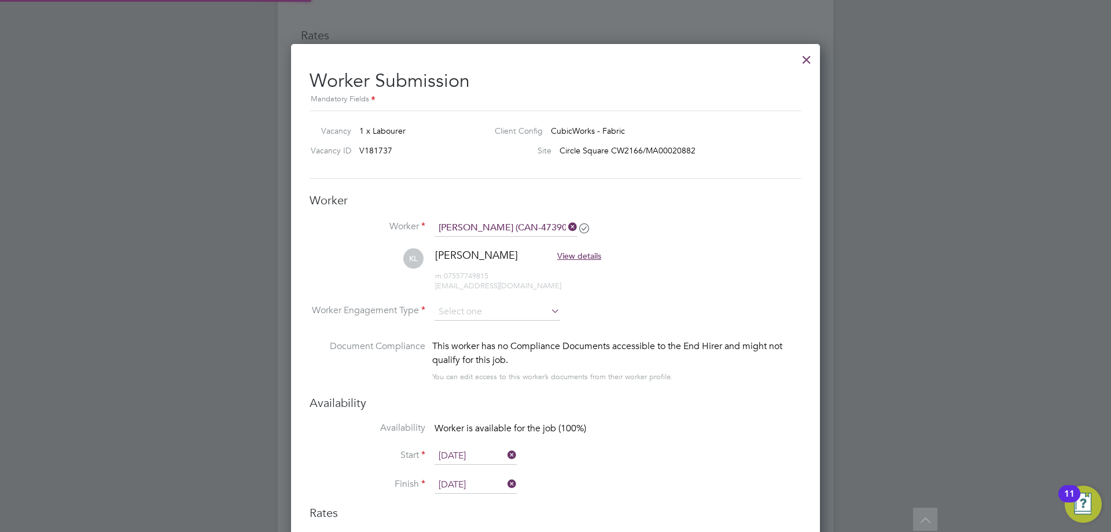
type input "[DATE]"
click at [510, 318] on input at bounding box center [498, 311] width 126 height 17
click at [467, 329] on li "Contract" at bounding box center [497, 328] width 127 height 15
type input "Contract"
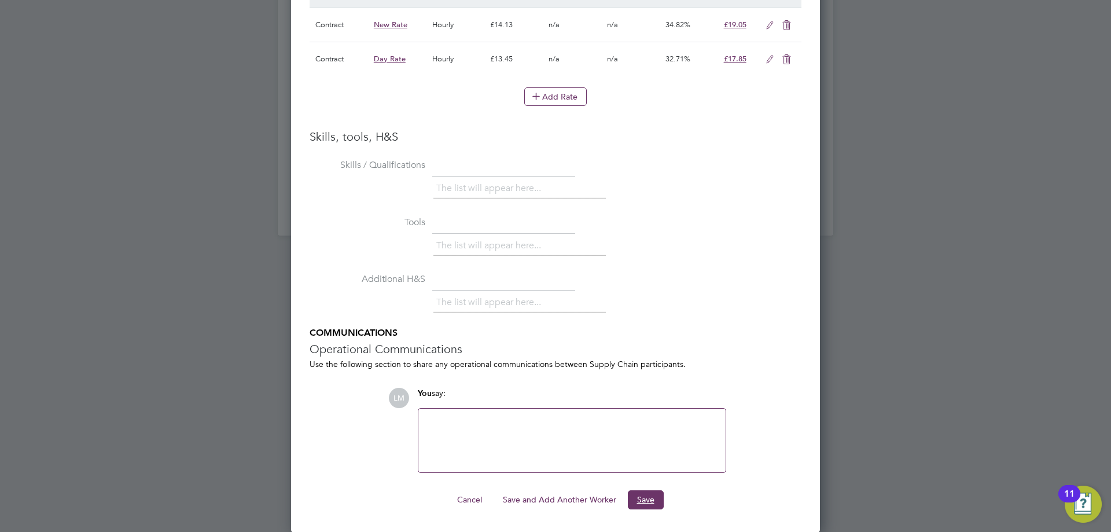
click at [654, 498] on button "Save" at bounding box center [646, 499] width 36 height 19
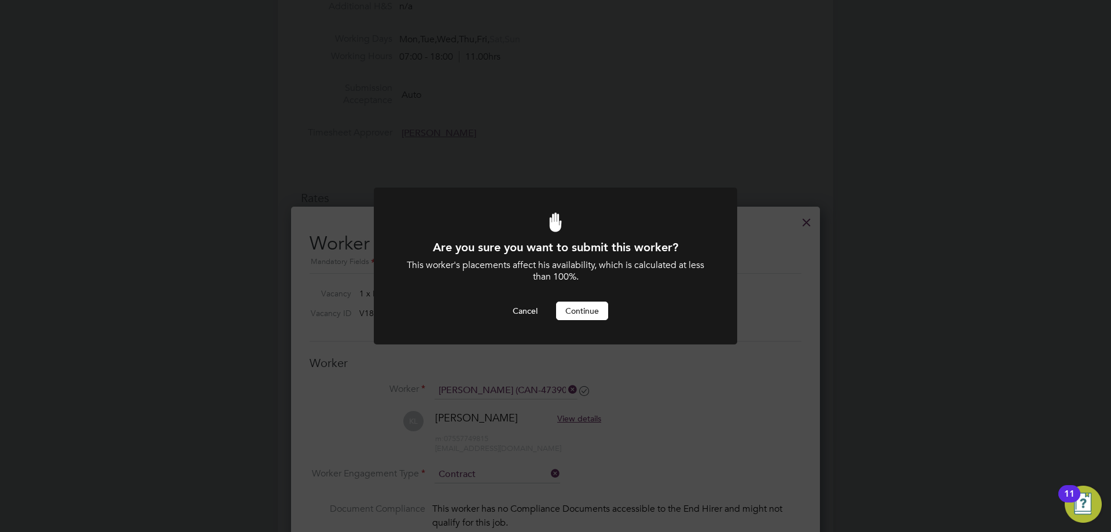
click at [586, 315] on button "Continue" at bounding box center [582, 310] width 52 height 19
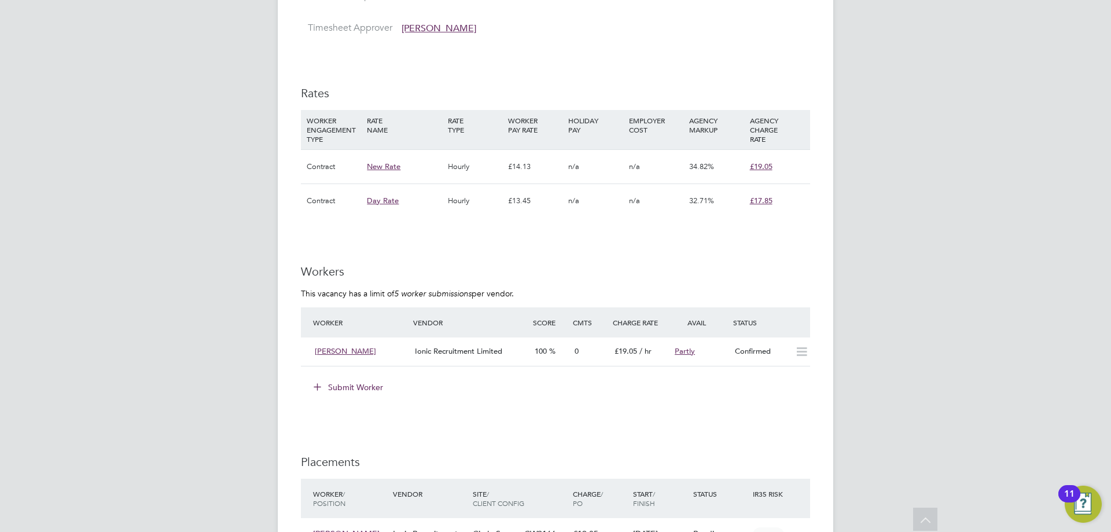
scroll to position [926, 0]
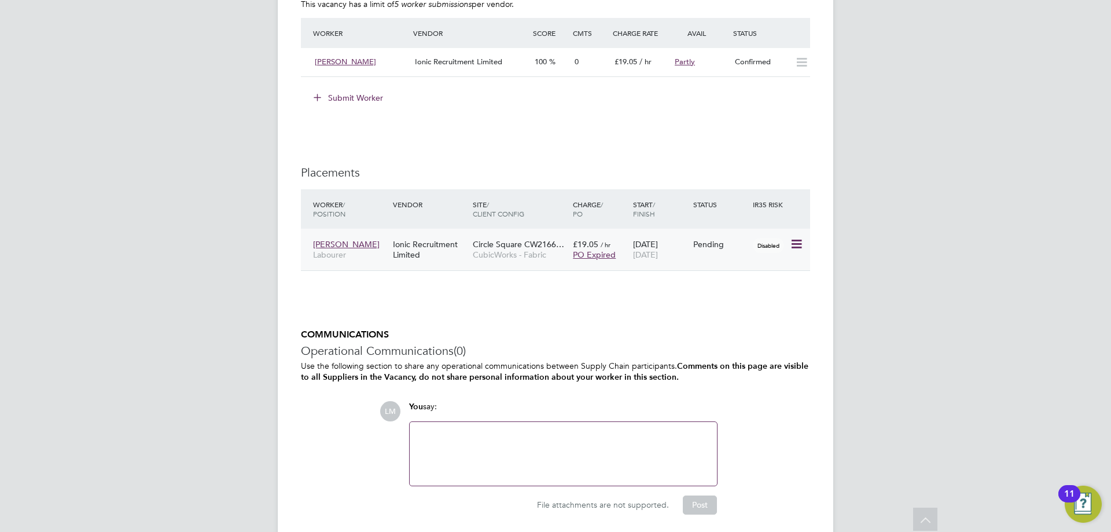
click at [793, 241] on icon at bounding box center [796, 244] width 12 height 14
click at [699, 316] on li "Start" at bounding box center [743, 316] width 119 height 16
type input "[PERSON_NAME]"
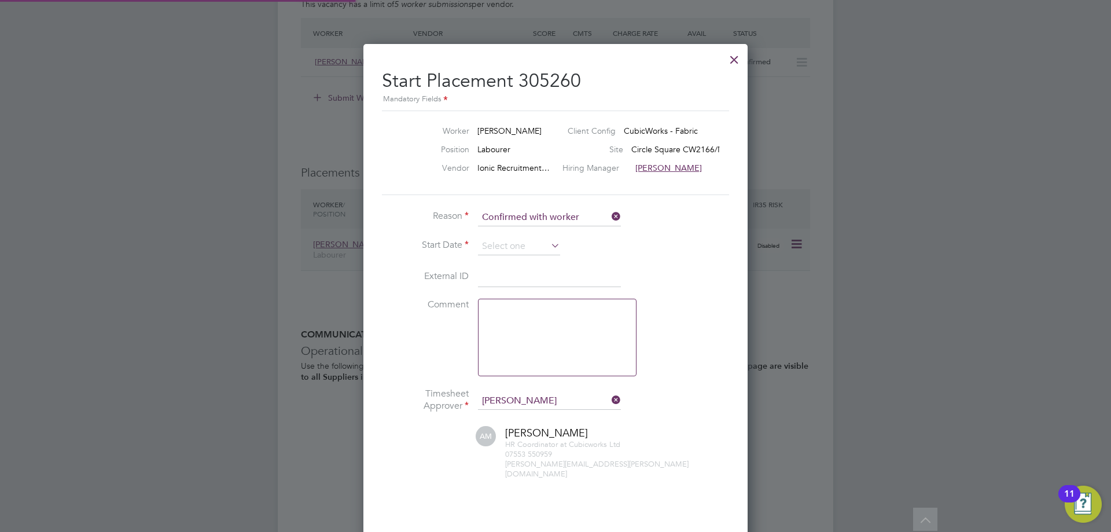
scroll to position [6, 6]
click at [511, 242] on input at bounding box center [519, 246] width 82 height 17
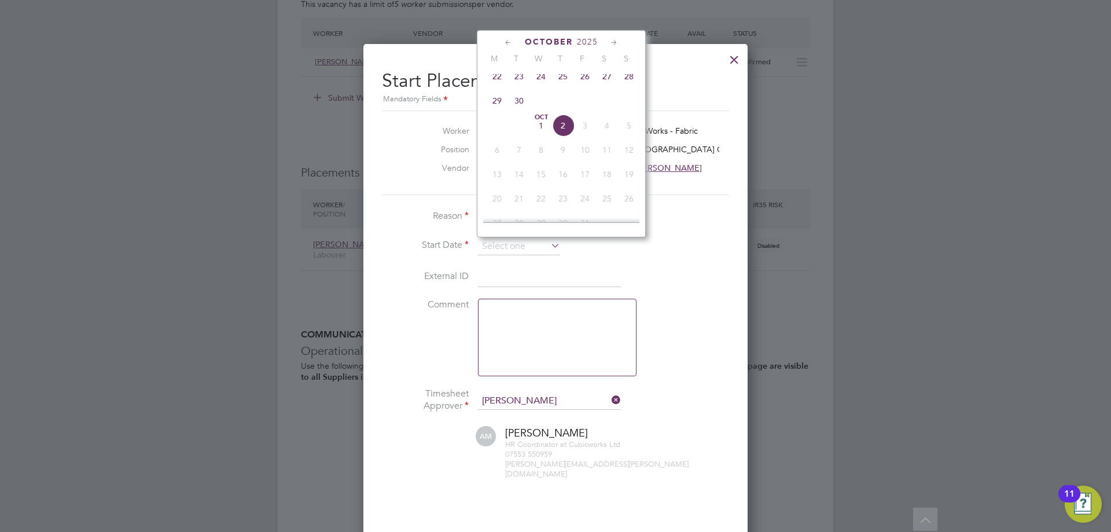
click at [545, 83] on span "24" at bounding box center [541, 76] width 22 height 22
type input "[DATE]"
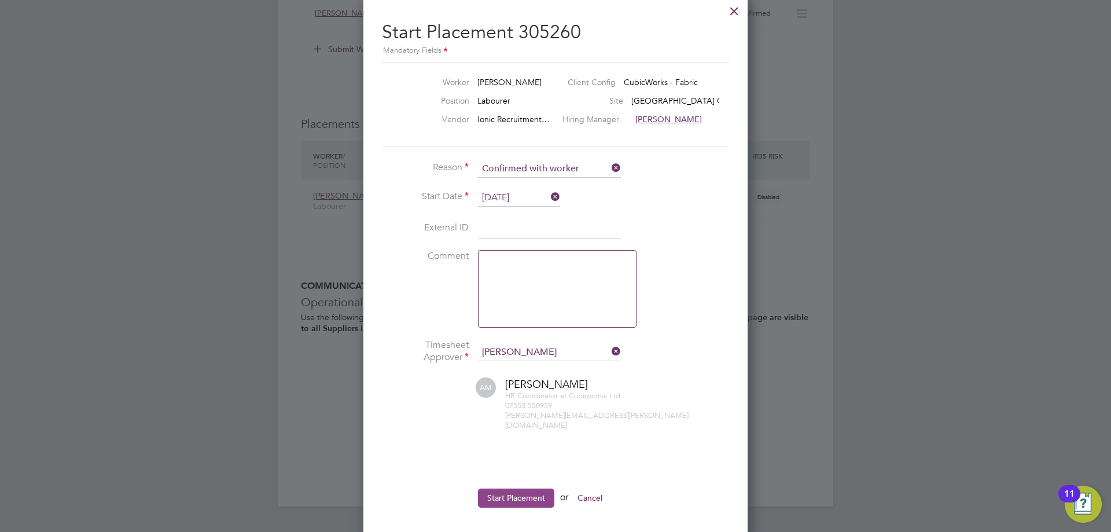
click at [509, 490] on button "Start Placement" at bounding box center [516, 497] width 76 height 19
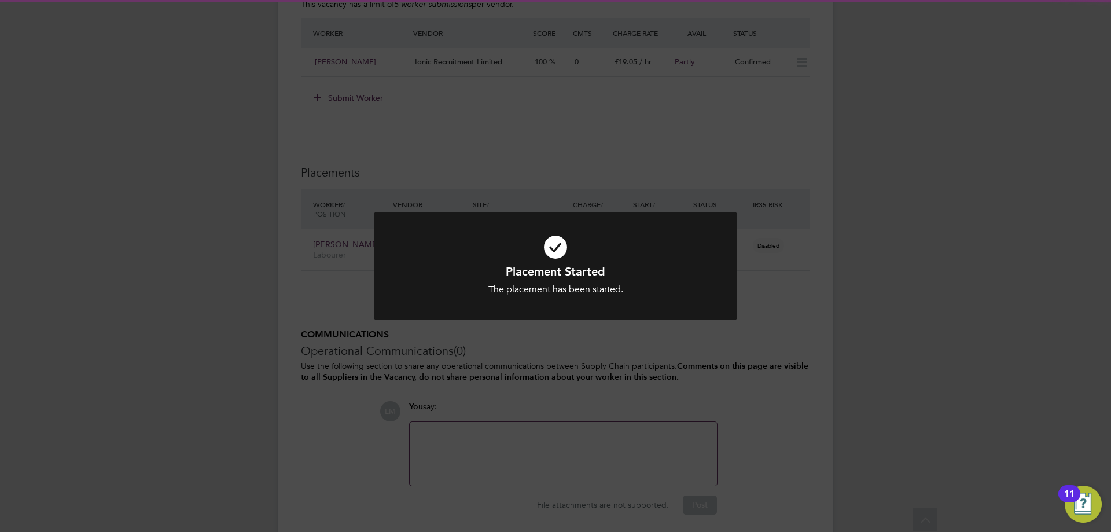
drag, startPoint x: 564, startPoint y: 428, endPoint x: 550, endPoint y: 407, distance: 25.5
click at [564, 428] on div "Placement Started The placement has been started. Cancel Okay" at bounding box center [555, 266] width 1111 height 532
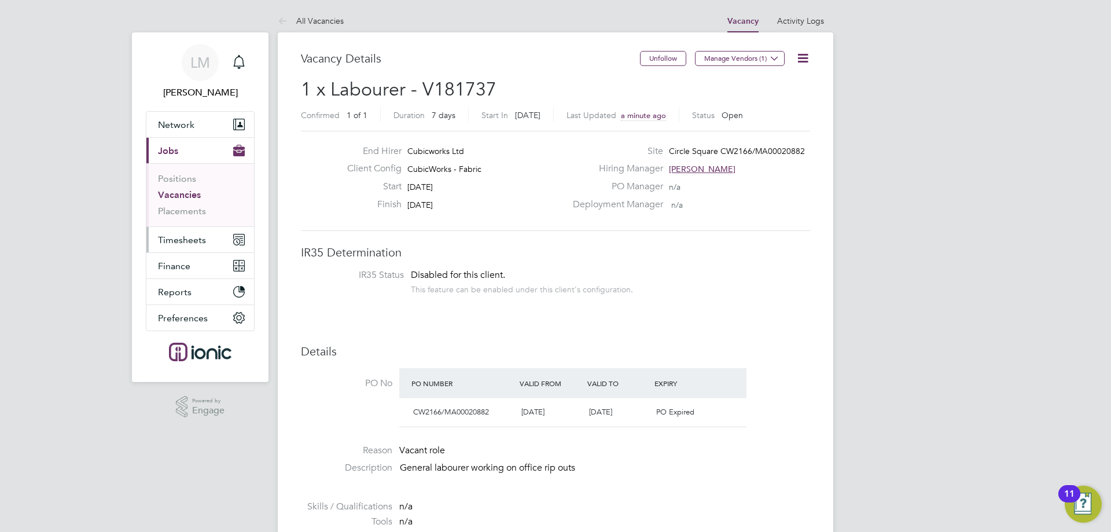
click at [189, 242] on span "Timesheets" at bounding box center [182, 239] width 48 height 11
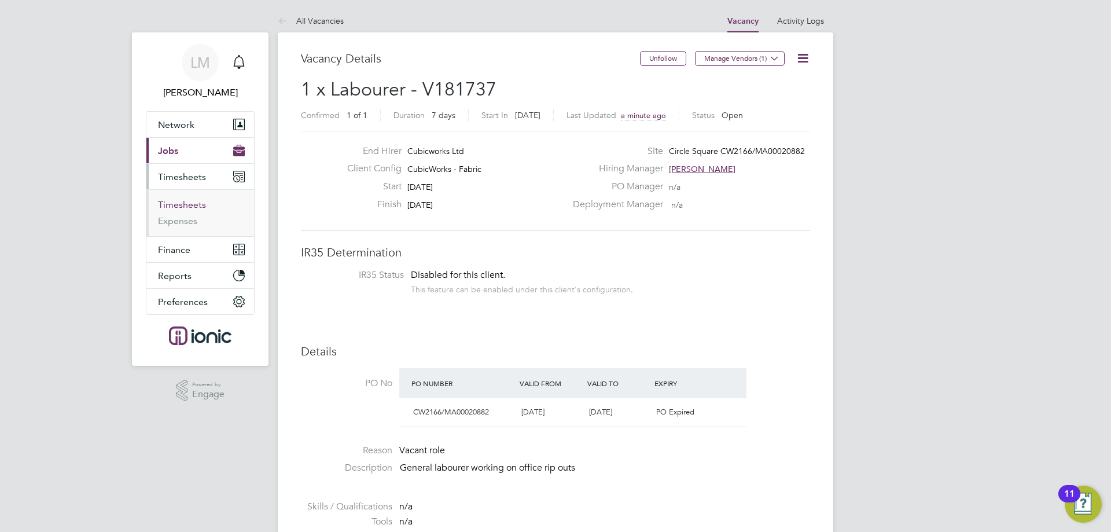
click at [176, 206] on link "Timesheets" at bounding box center [182, 204] width 48 height 11
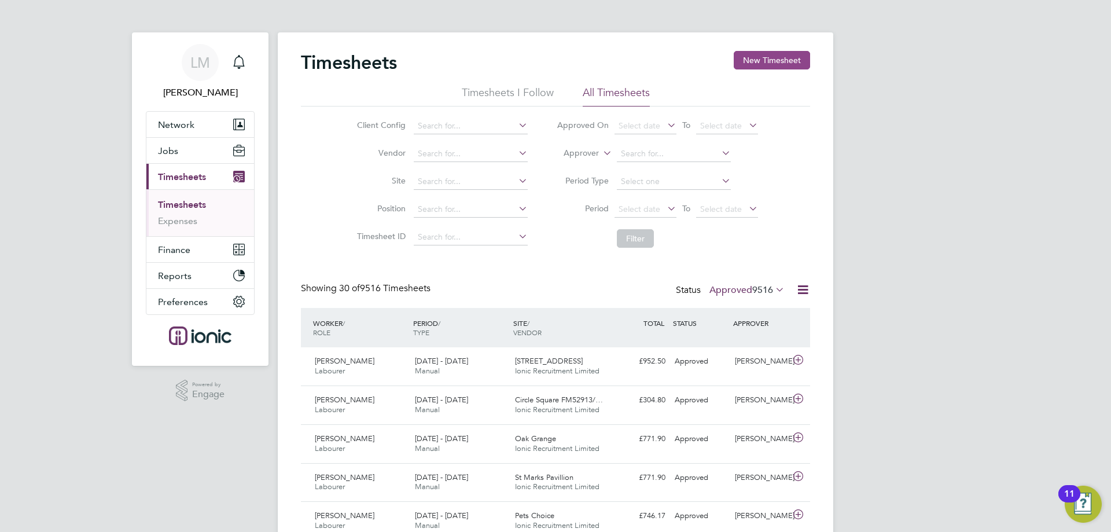
click at [781, 64] on button "New Timesheet" at bounding box center [772, 60] width 76 height 19
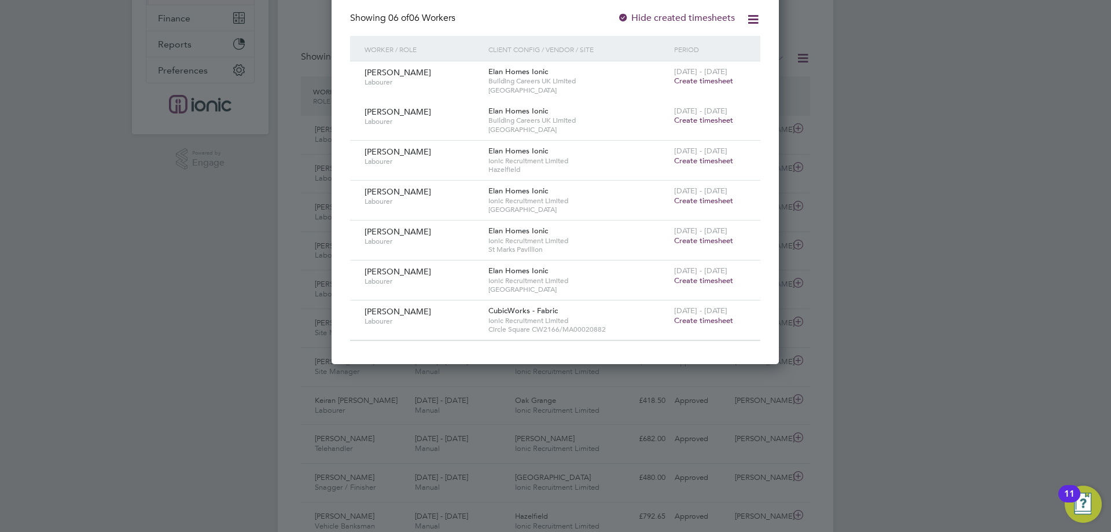
click at [691, 321] on span "Create timesheet" at bounding box center [703, 320] width 59 height 10
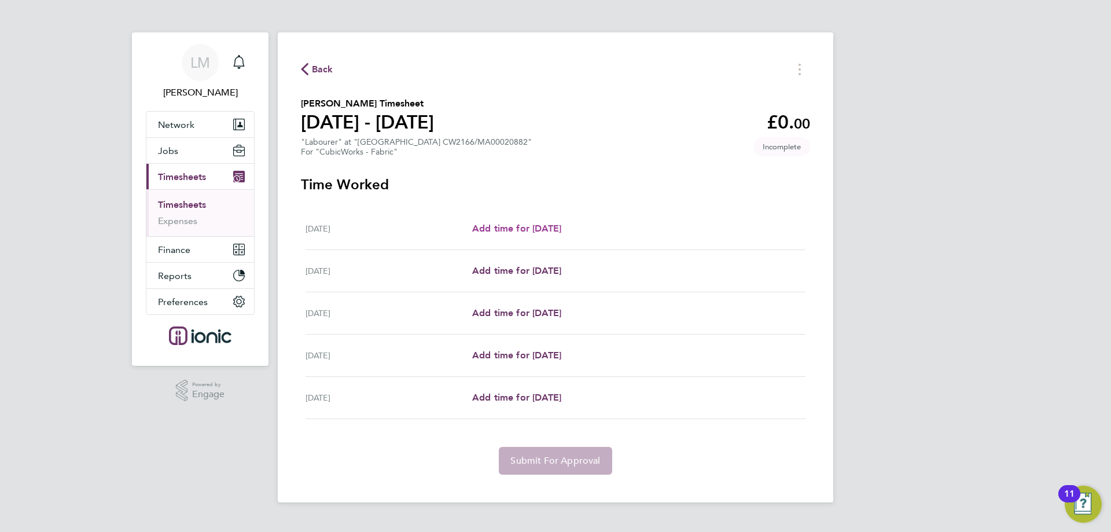
click at [532, 229] on span "Add time for [DATE]" at bounding box center [516, 228] width 89 height 11
select select "30"
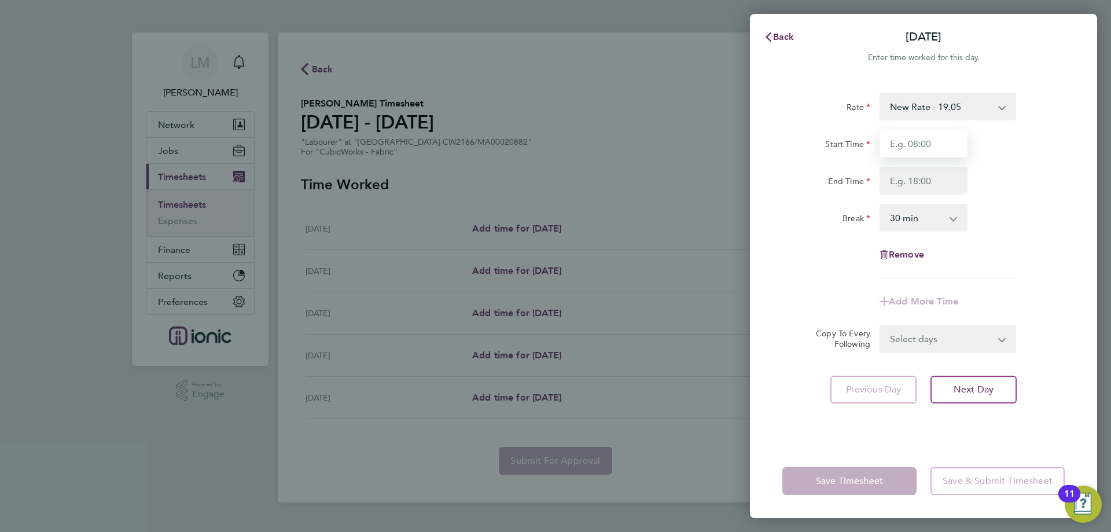
click at [915, 151] on input "Start Time" at bounding box center [924, 144] width 88 height 28
type input "07:30"
click at [914, 176] on input "End Time" at bounding box center [924, 181] width 88 height 28
type input "16:00"
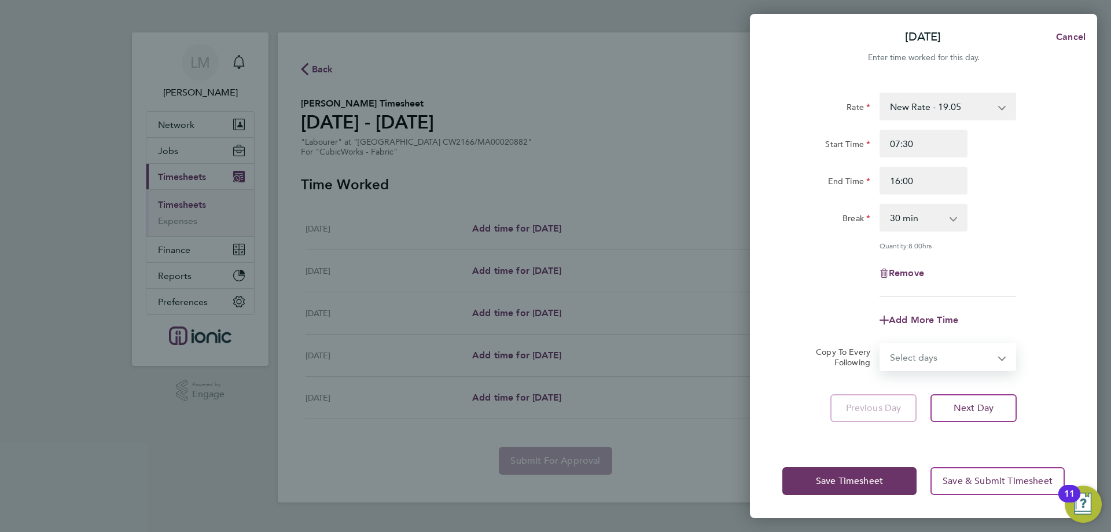
click at [914, 332] on form "Rate New Rate - 19.05 Day Rate - 17.85 Start Time 07:30 End Time 16:00 Break 0 …" at bounding box center [923, 232] width 282 height 278
select select "WEEKDAY"
click at [881, 344] on select "Select days Day Weekday (Mon-Fri) Weekend (Sat-Sun) Thursday Friday Saturday Su…" at bounding box center [942, 356] width 122 height 25
select select "[DATE]"
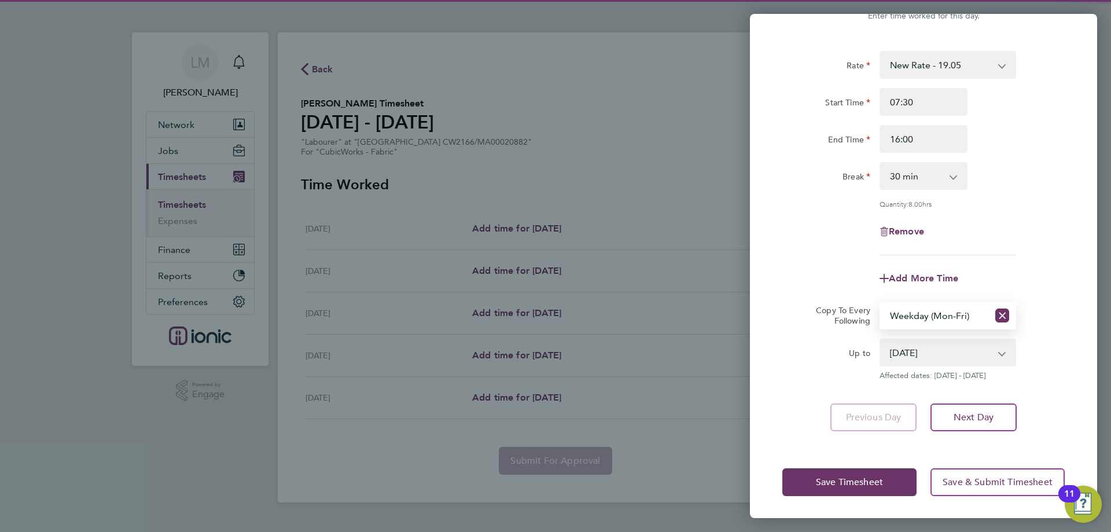
click at [853, 465] on div "Save Timesheet Save & Submit Timesheet" at bounding box center [923, 482] width 347 height 74
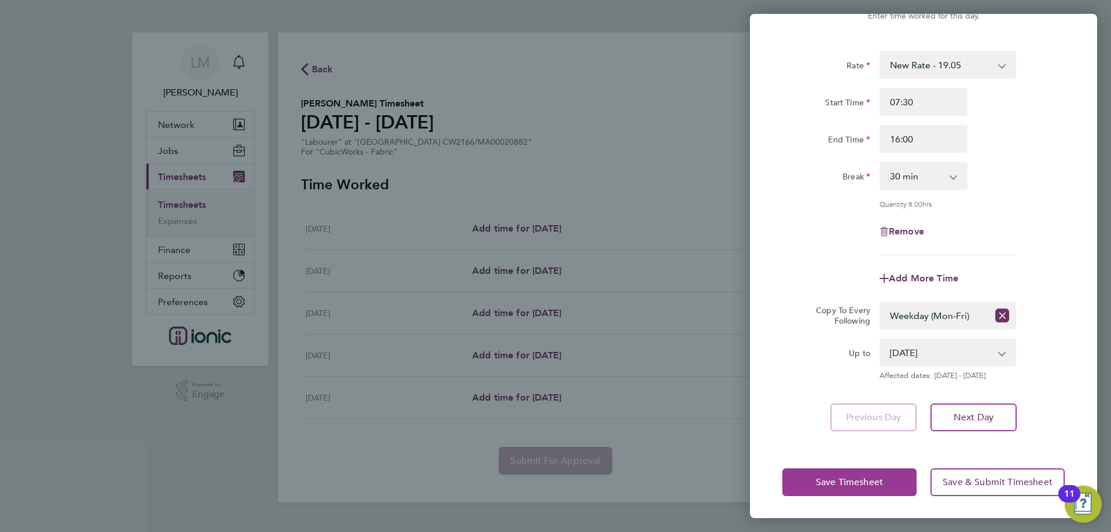
click at [855, 480] on span "Save Timesheet" at bounding box center [849, 482] width 67 height 12
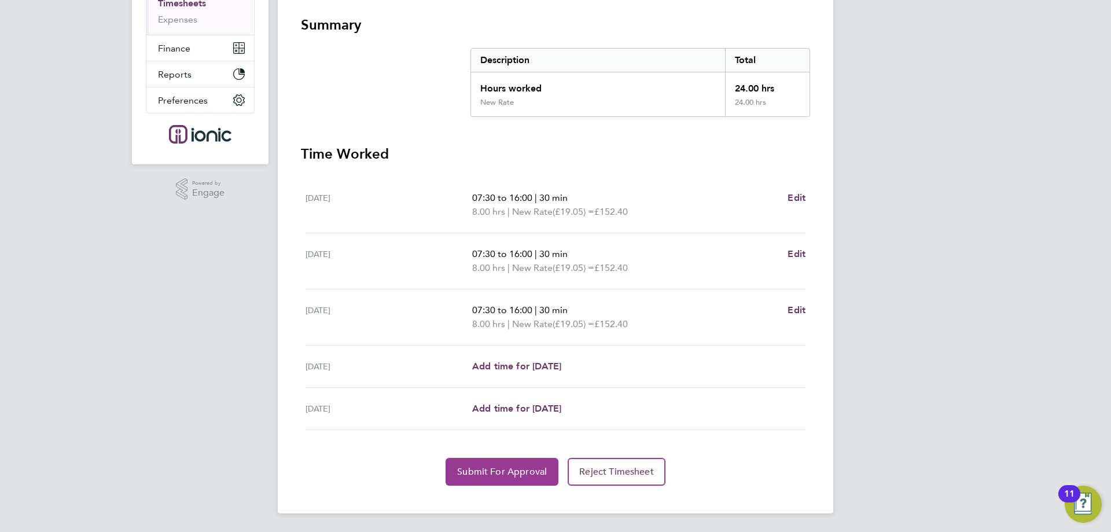
drag, startPoint x: 487, startPoint y: 470, endPoint x: 490, endPoint y: 475, distance: 6.3
click at [490, 475] on button "Submit For Approval" at bounding box center [502, 472] width 113 height 28
click at [484, 471] on app-form-button "Submit For Approval Loading" at bounding box center [504, 472] width 117 height 28
click at [486, 469] on span "Approve Timesheet" at bounding box center [501, 472] width 85 height 12
click at [486, 469] on app-root "LM Laura Moody Notifications Applications: Network Team Members Businesses Site…" at bounding box center [555, 165] width 1111 height 733
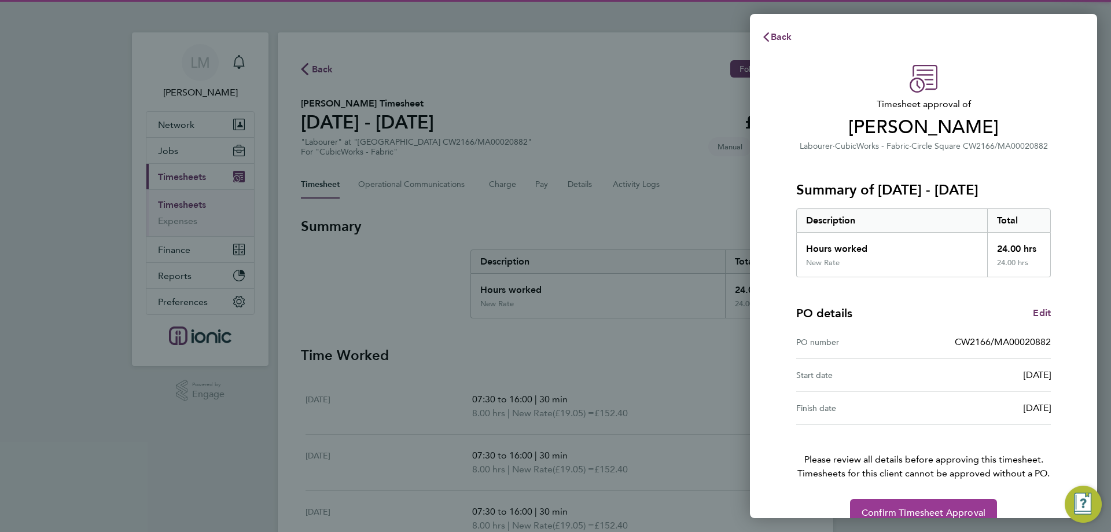
click at [946, 508] on span "Confirm Timesheet Approval" at bounding box center [924, 513] width 124 height 12
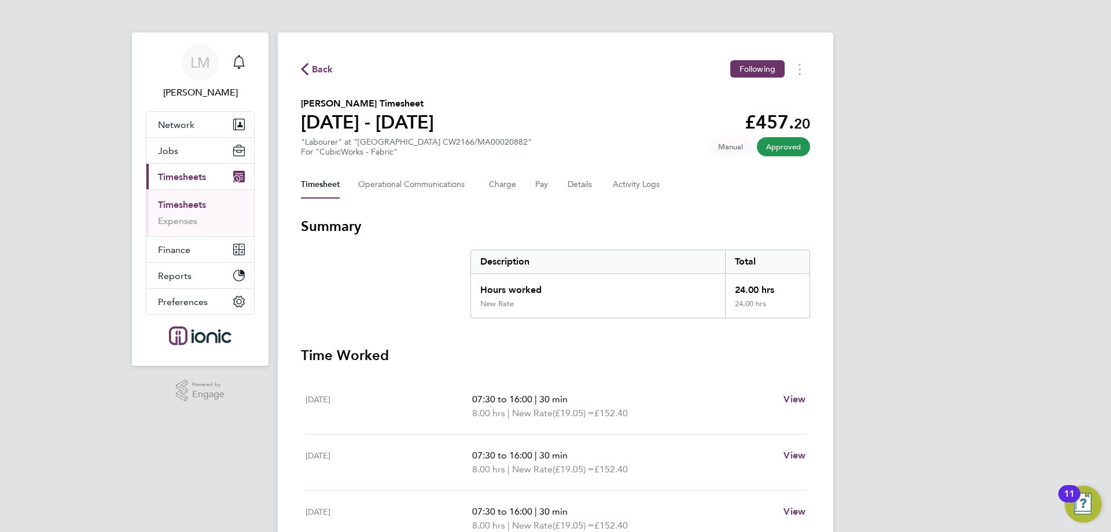
click at [328, 62] on span "Back" at bounding box center [322, 69] width 21 height 14
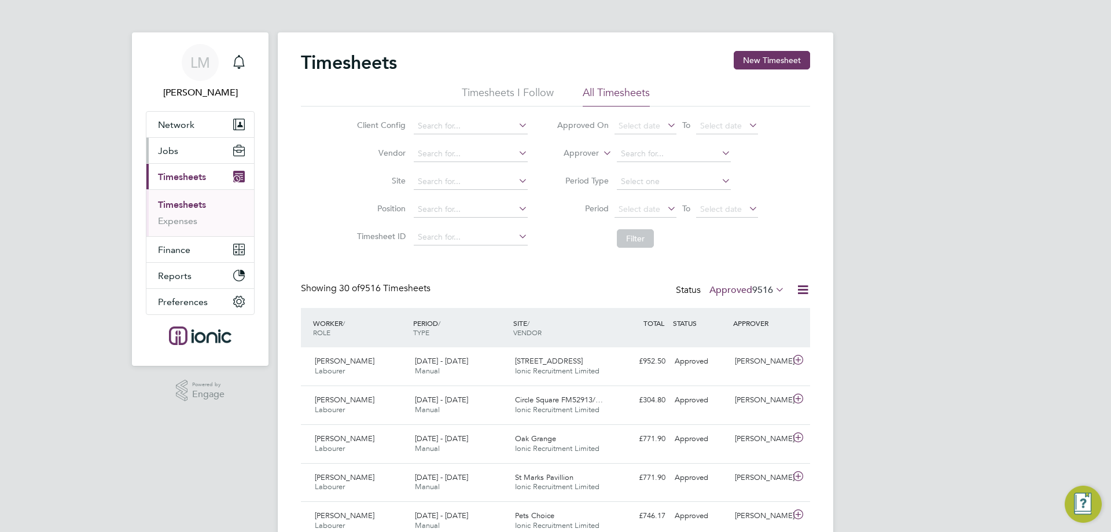
click at [180, 148] on button "Jobs" at bounding box center [200, 150] width 108 height 25
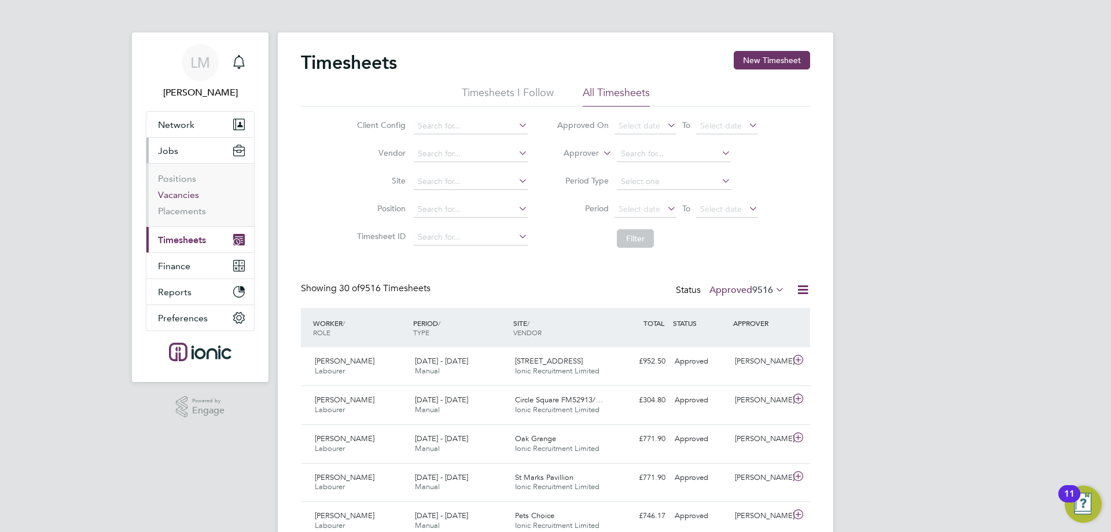
click at [190, 194] on link "Vacancies" at bounding box center [178, 194] width 41 height 11
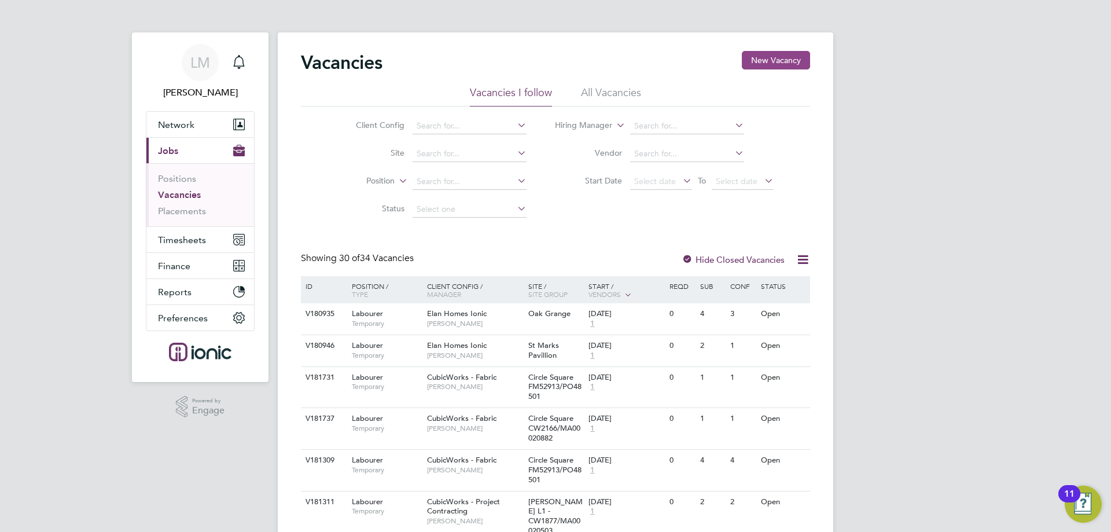
click at [777, 60] on button "New Vacancy" at bounding box center [776, 60] width 68 height 19
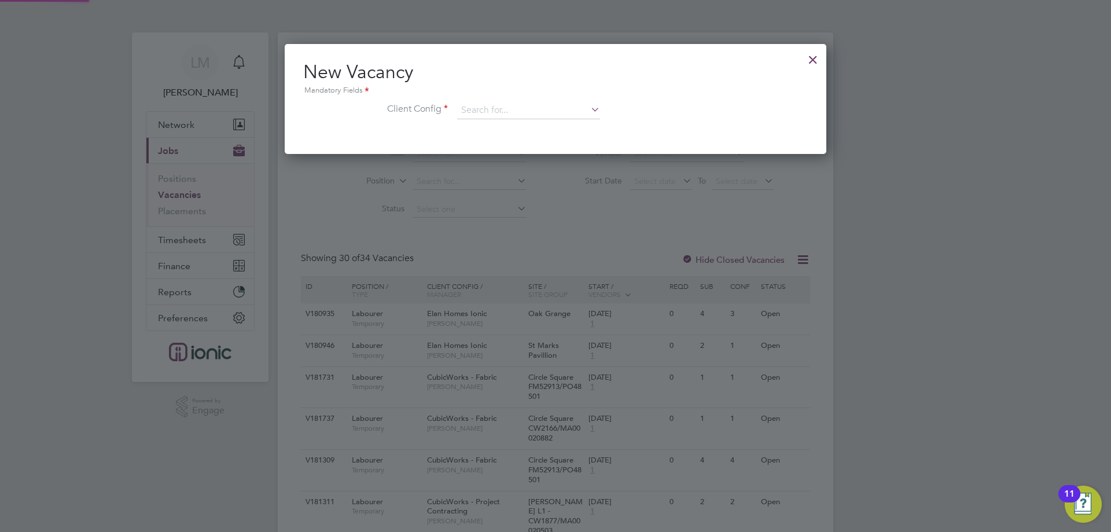
scroll to position [110, 542]
click at [525, 109] on input at bounding box center [528, 110] width 143 height 17
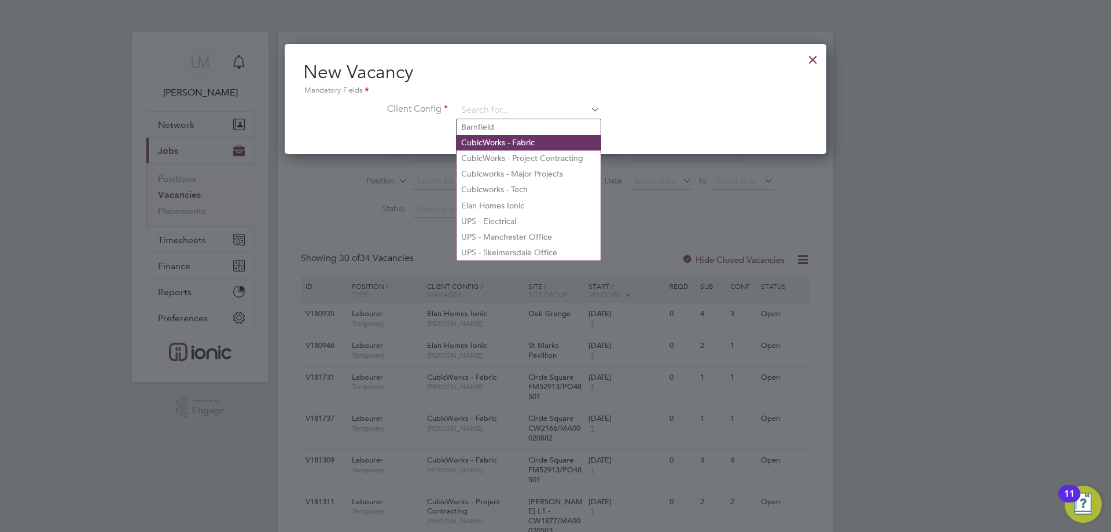
click at [523, 140] on li "CubicWorks - Fabric" at bounding box center [529, 143] width 144 height 16
type input "CubicWorks - Fabric"
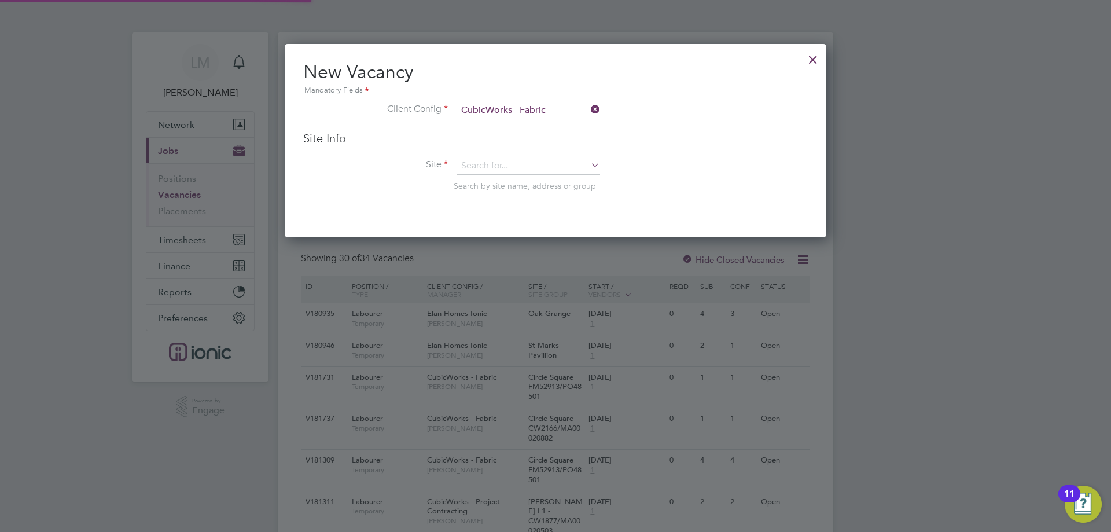
scroll to position [194, 542]
click at [520, 162] on input at bounding box center [528, 165] width 143 height 17
click at [519, 179] on b "FM50078" at bounding box center [513, 183] width 35 height 10
type input "City View FM50078/PO46862"
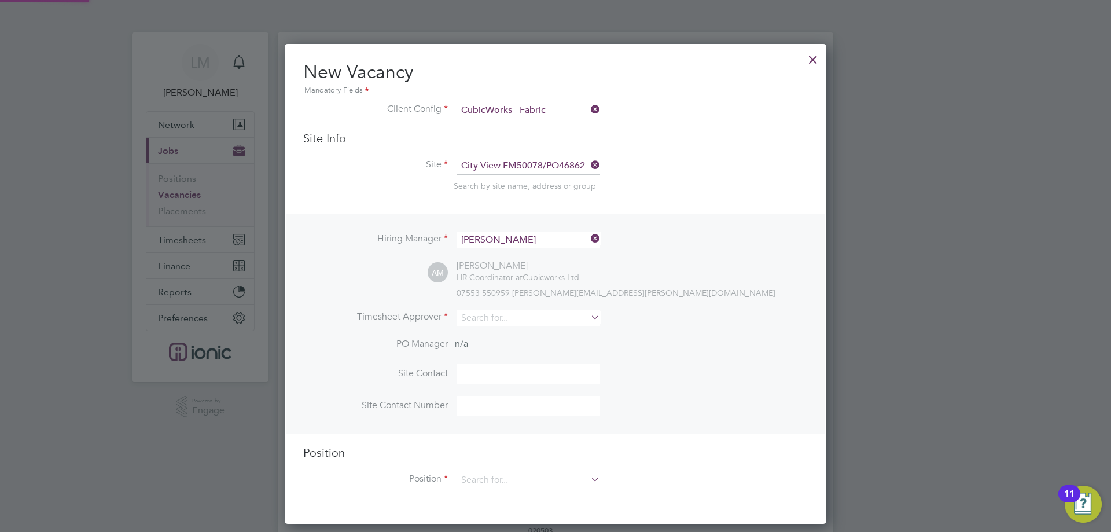
scroll to position [480, 542]
click at [481, 325] on input at bounding box center [528, 318] width 143 height 17
click at [487, 330] on li "[PERSON_NAME]" at bounding box center [529, 335] width 144 height 16
type input "[PERSON_NAME]"
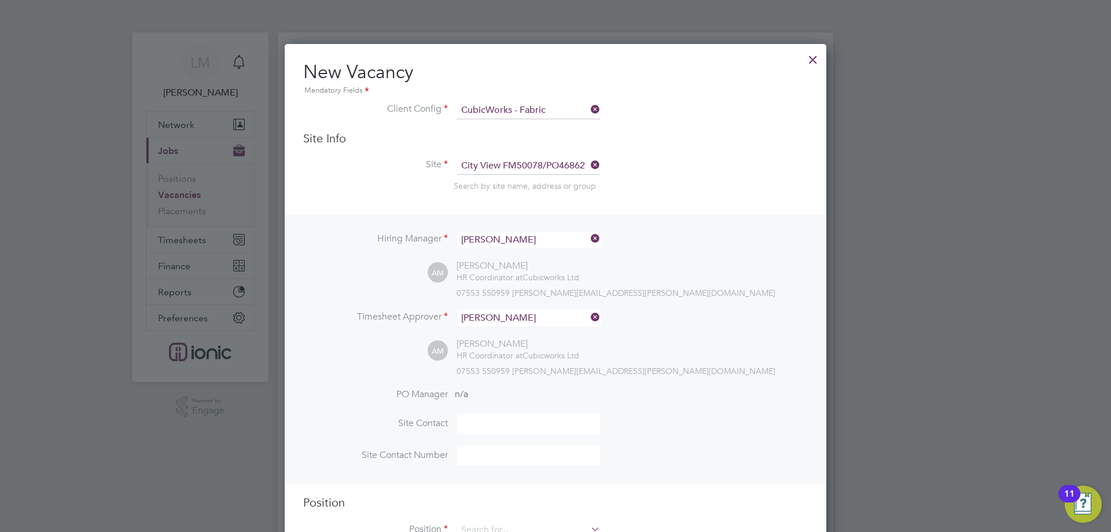
scroll to position [231, 0]
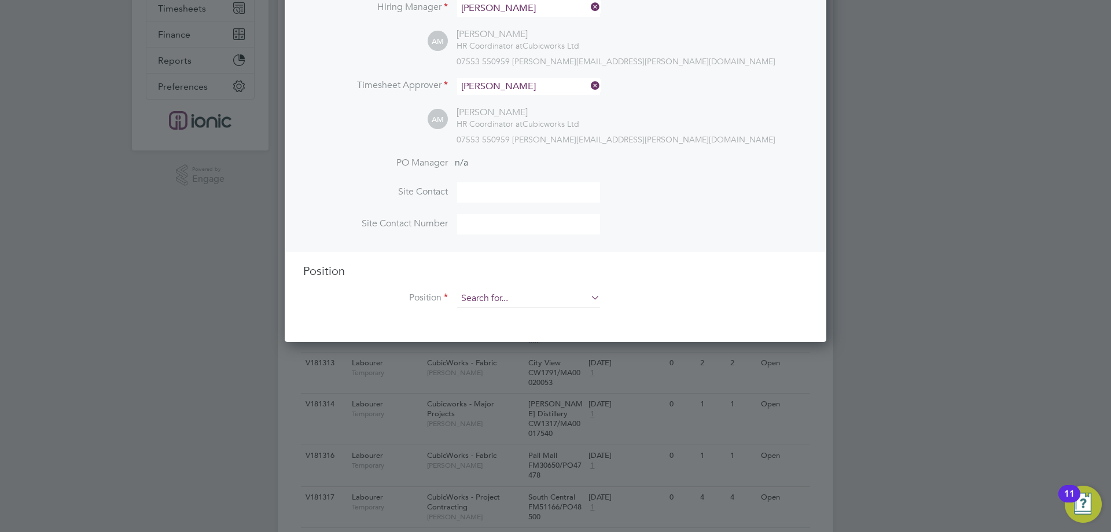
click at [487, 296] on input at bounding box center [528, 298] width 143 height 17
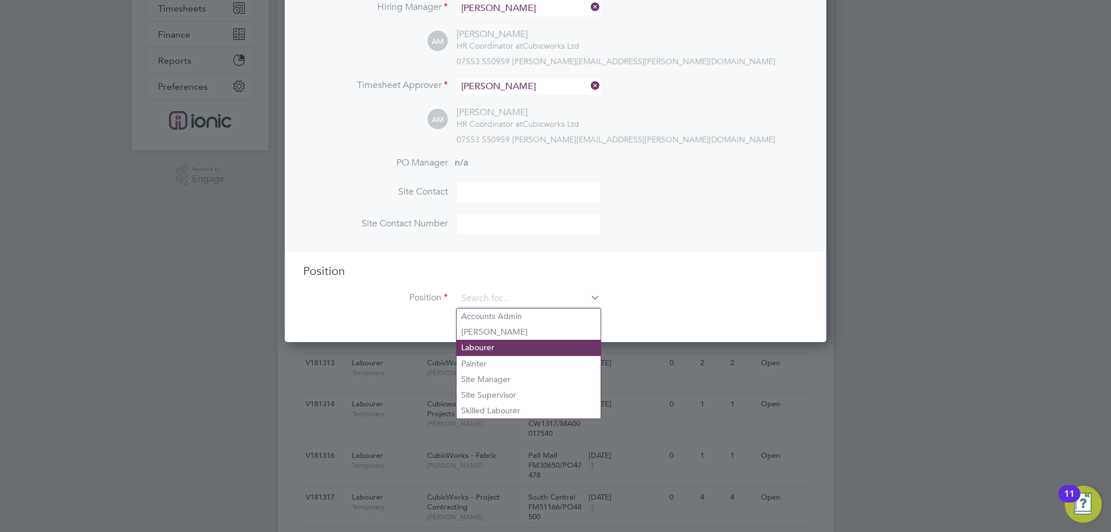
click at [495, 349] on li "Labourer" at bounding box center [529, 348] width 144 height 16
type input "Labourer"
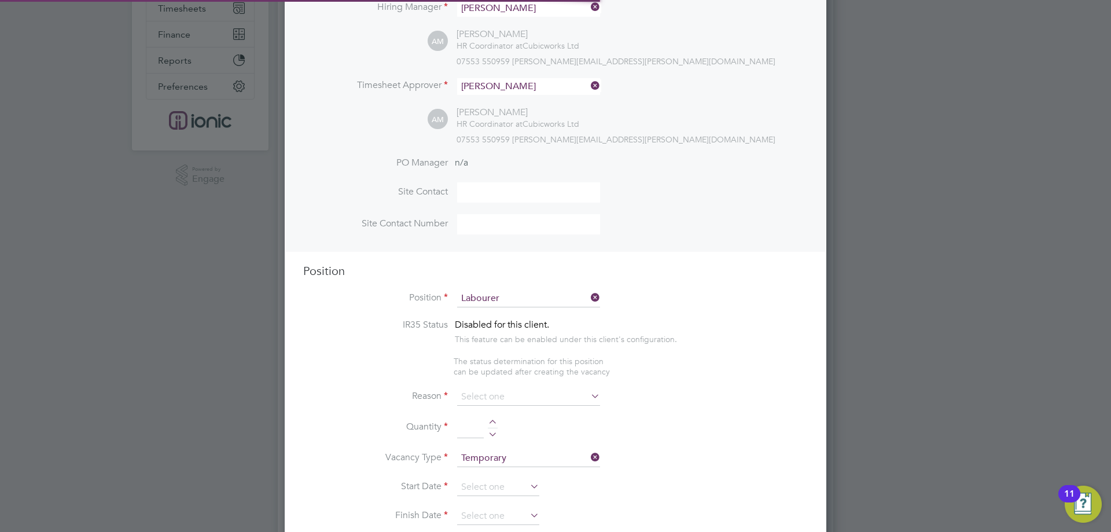
type textarea "General labourer working on office rip outs"
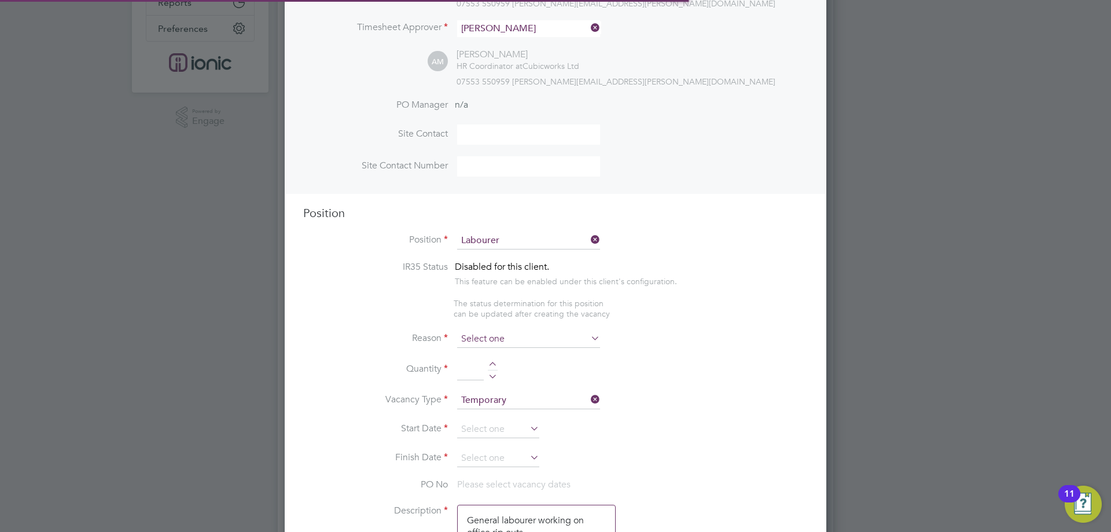
scroll to position [6, 6]
click at [495, 337] on input at bounding box center [528, 338] width 143 height 17
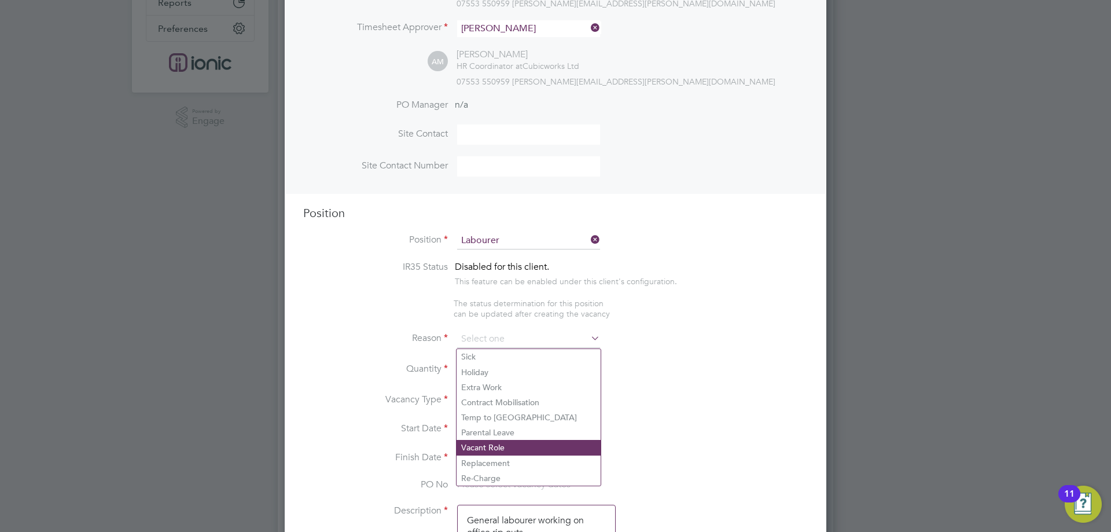
click at [485, 441] on li "Vacant Role" at bounding box center [529, 447] width 144 height 15
type input "Vacant Role"
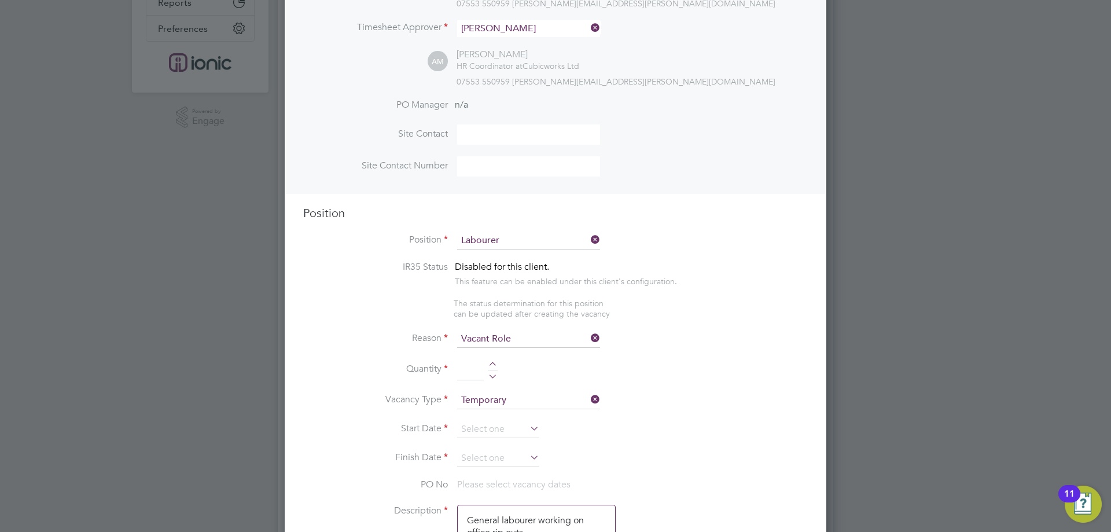
click at [492, 367] on div at bounding box center [493, 366] width 10 height 8
type input "1"
click at [490, 417] on li "Vacancy Type Temporary" at bounding box center [555, 406] width 505 height 29
click at [490, 423] on input at bounding box center [498, 429] width 82 height 17
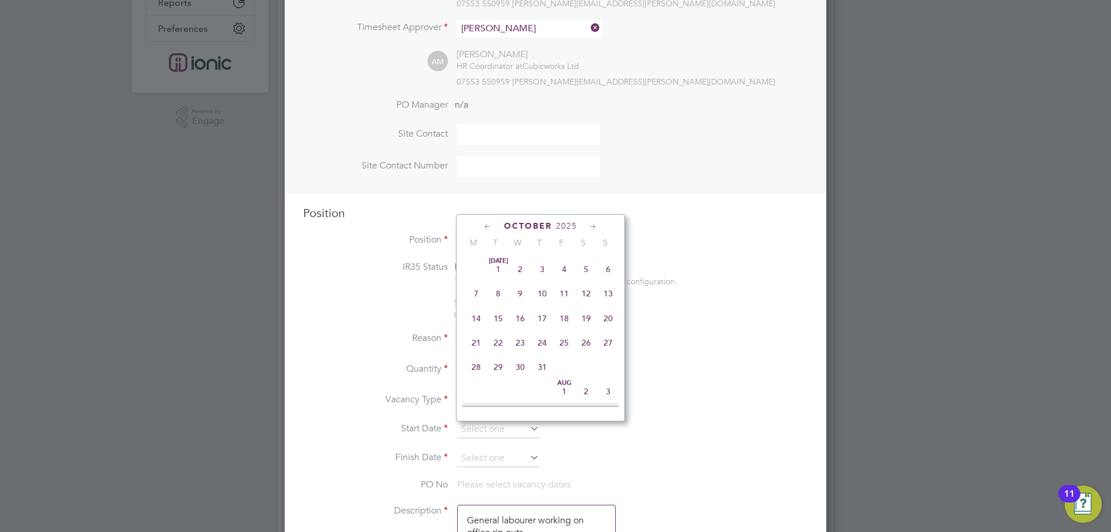
scroll to position [326, 0]
click at [473, 271] on span "22" at bounding box center [476, 261] width 22 height 22
type input "[DATE]"
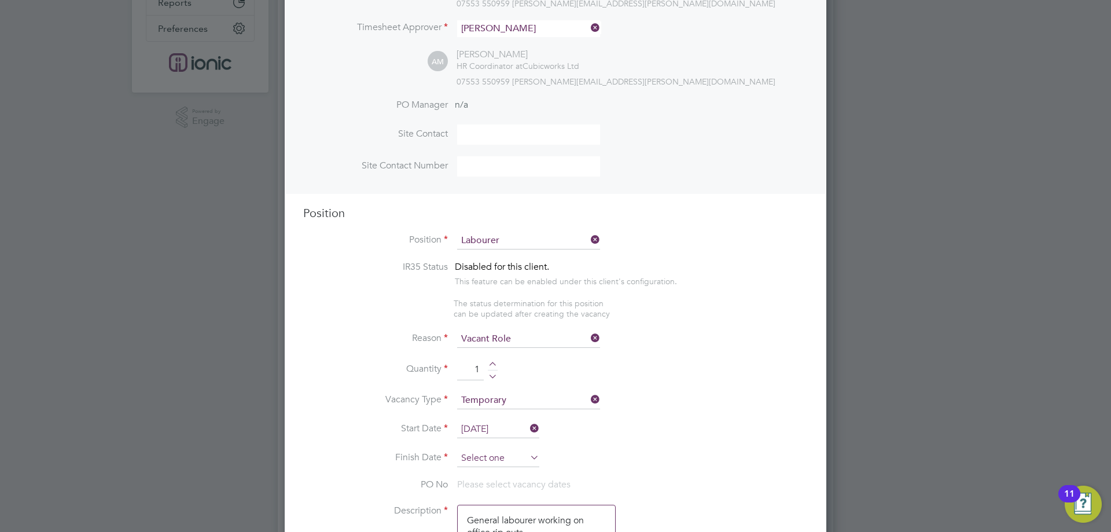
click at [497, 466] on input at bounding box center [498, 458] width 82 height 17
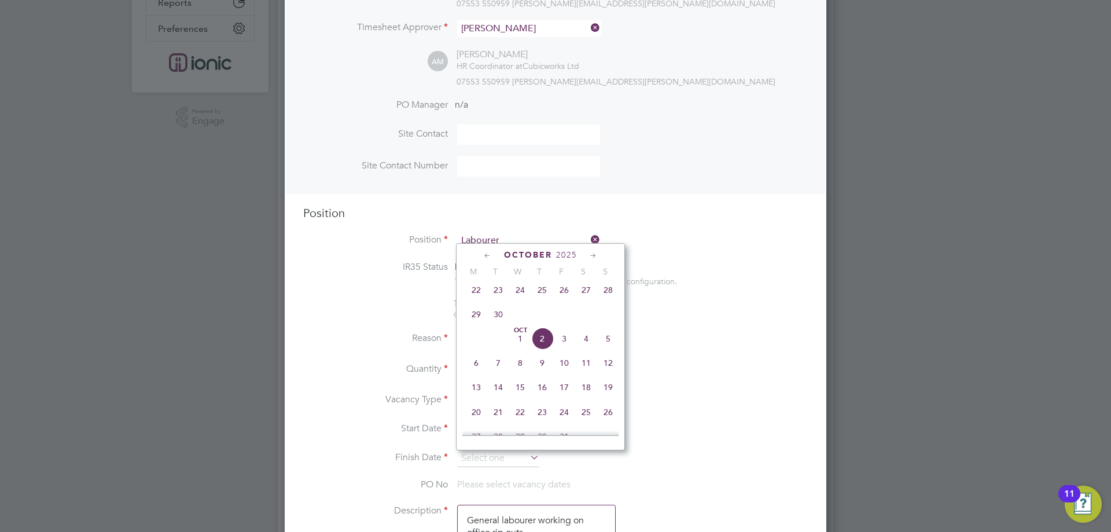
click at [607, 297] on span "28" at bounding box center [608, 290] width 22 height 22
type input "[DATE]"
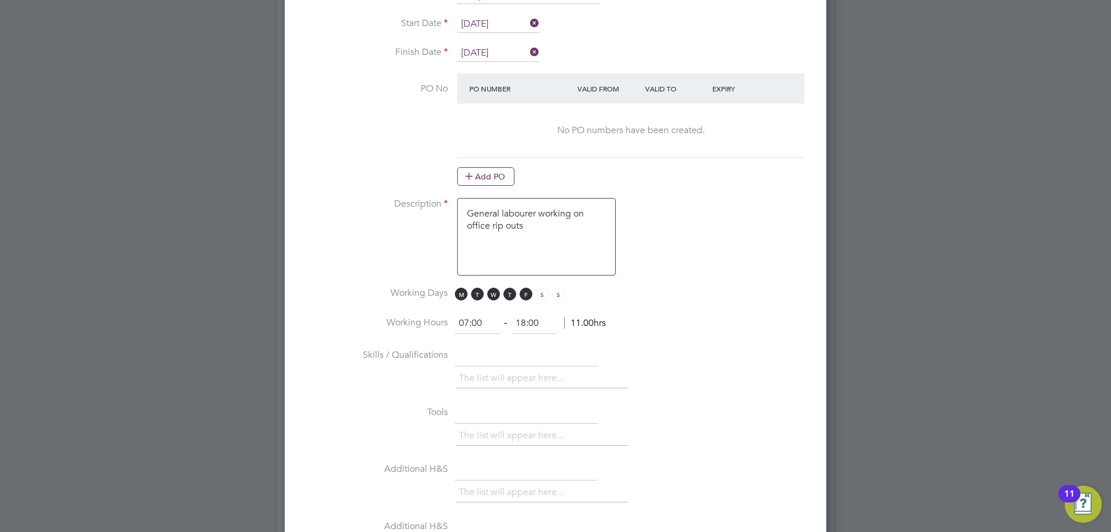
scroll to position [637, 0]
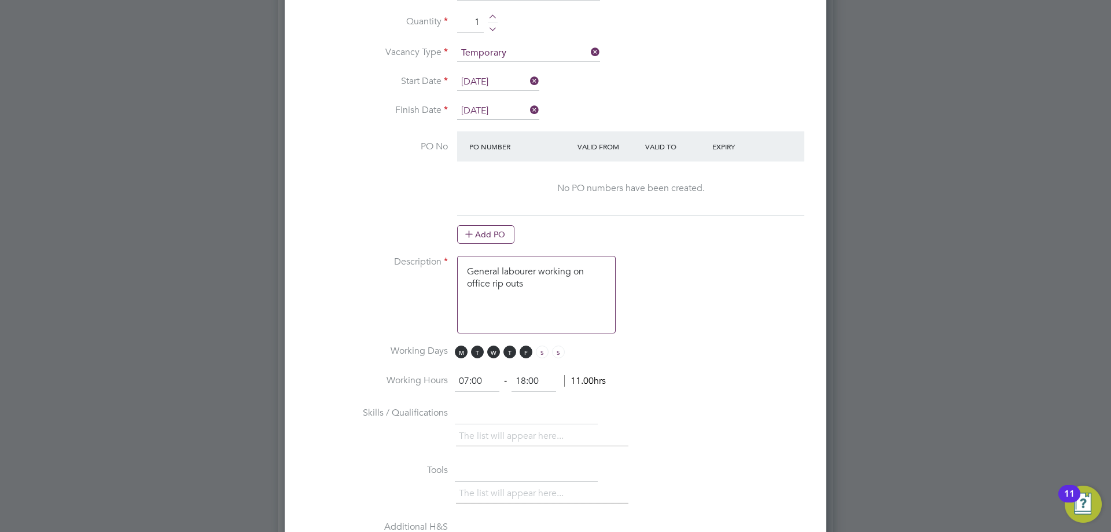
drag, startPoint x: 491, startPoint y: 242, endPoint x: 514, endPoint y: 243, distance: 23.2
click at [490, 241] on button "Add PO" at bounding box center [485, 234] width 57 height 19
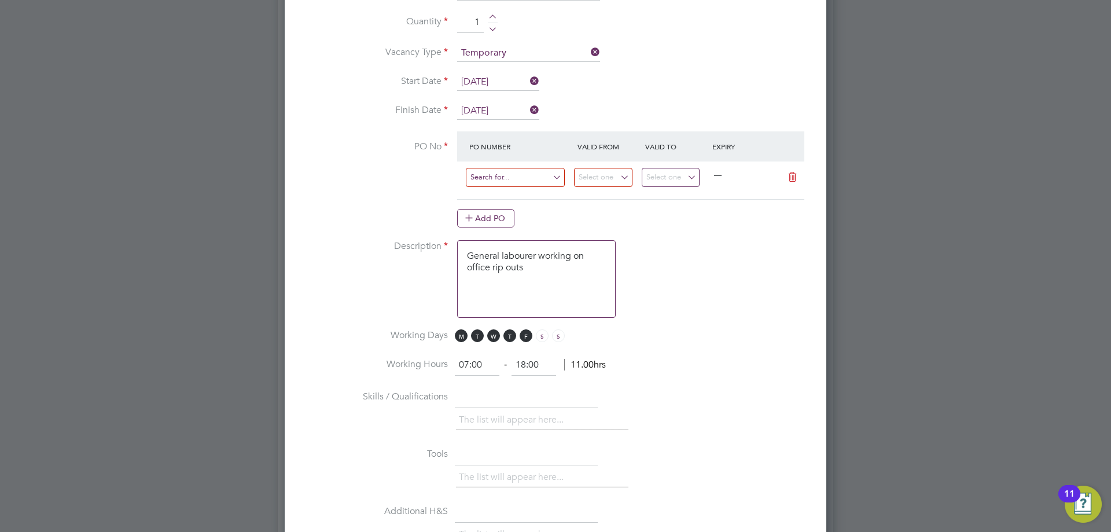
click at [507, 174] on input at bounding box center [515, 177] width 99 height 19
type input "FM50078/"
click at [531, 194] on li "FM50078/ PO46862" at bounding box center [515, 196] width 100 height 16
type input "[DATE]"
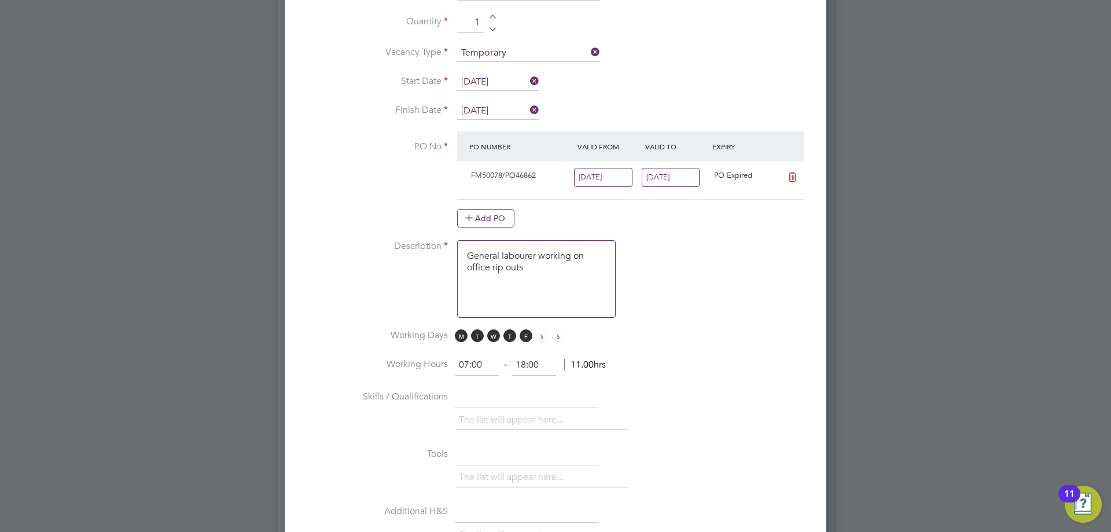
click at [654, 178] on input "21 Sep 2025" at bounding box center [671, 177] width 58 height 19
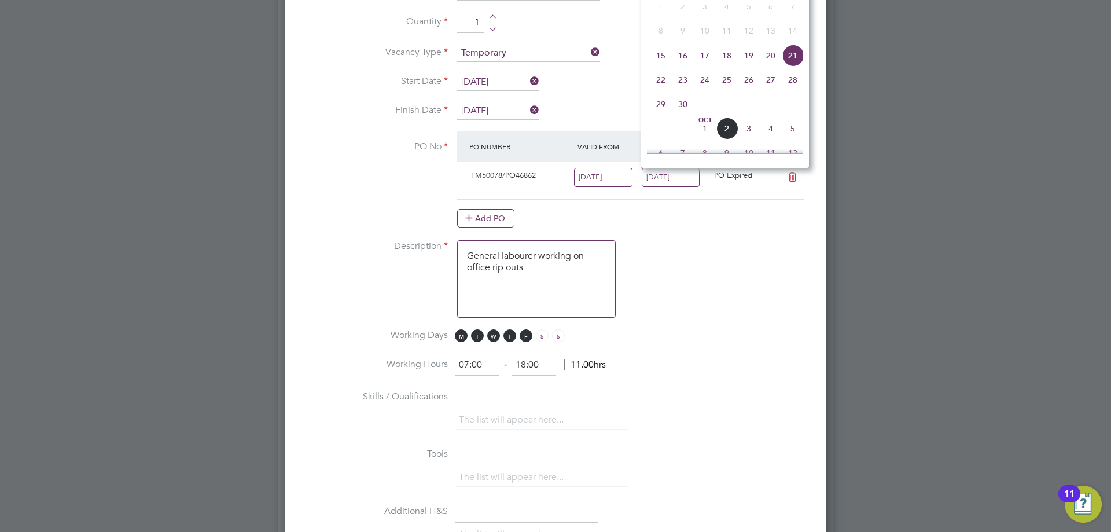
click at [792, 88] on span "28" at bounding box center [793, 80] width 22 height 22
type input "[DATE]"
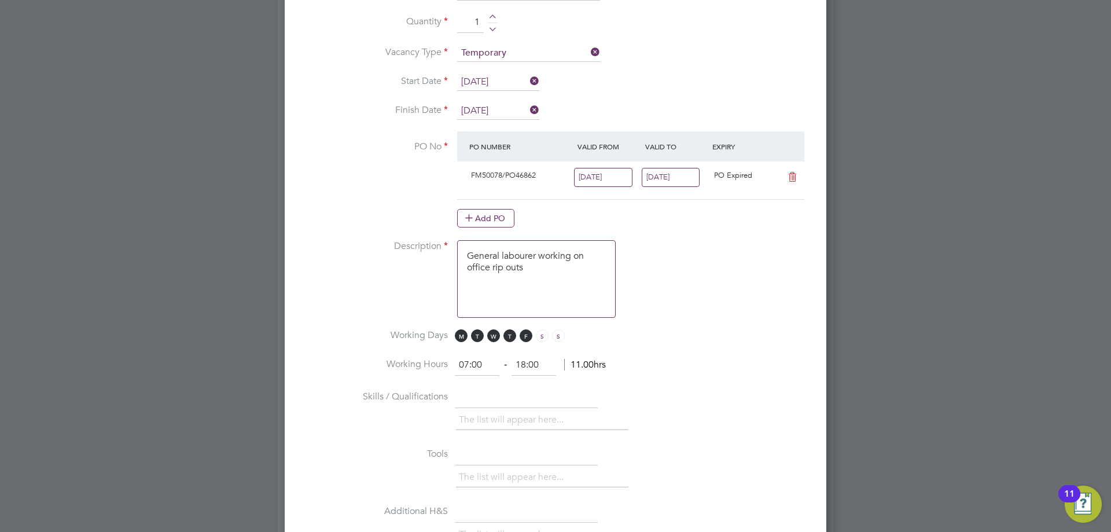
click at [606, 185] on input "[DATE]" at bounding box center [603, 177] width 58 height 19
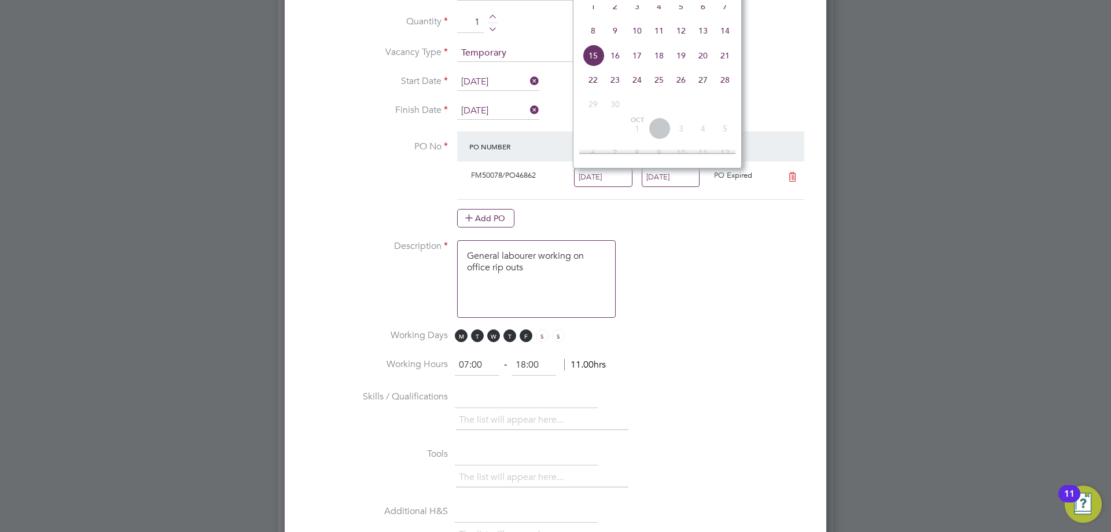
click at [600, 91] on span "22" at bounding box center [593, 80] width 22 height 22
type input "[DATE]"
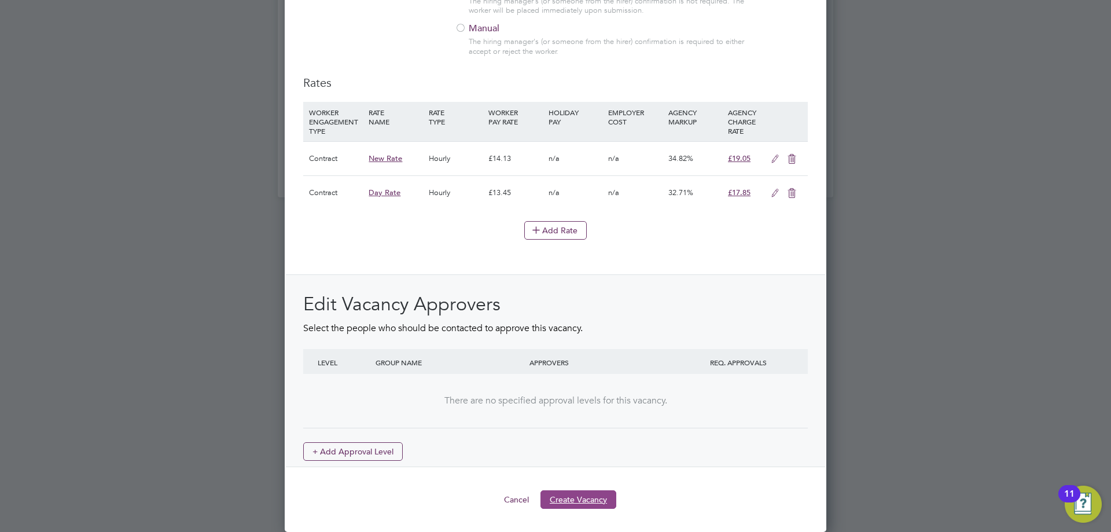
click at [592, 501] on button "Create Vacancy" at bounding box center [578, 499] width 76 height 19
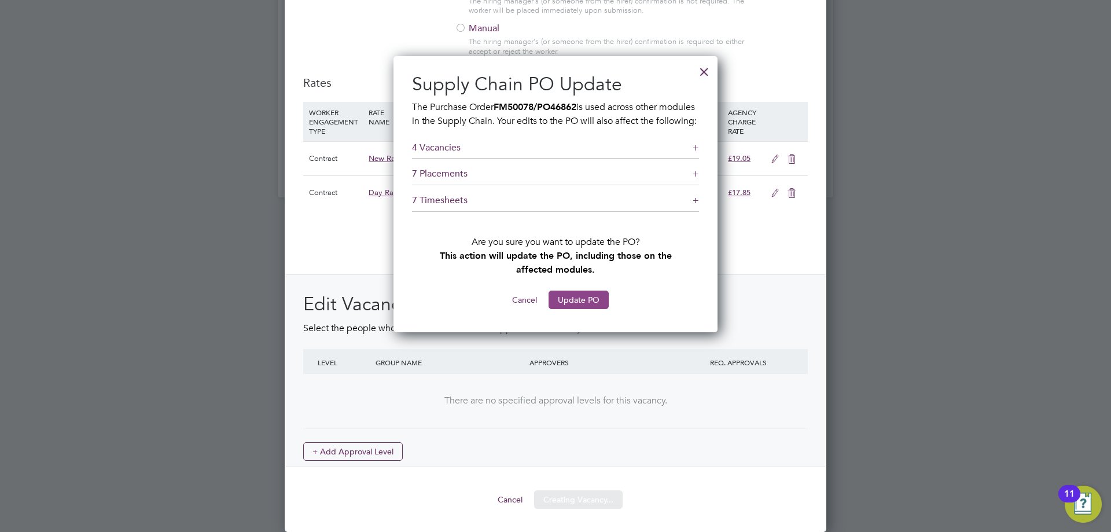
click at [584, 309] on button "Update PO" at bounding box center [579, 299] width 60 height 19
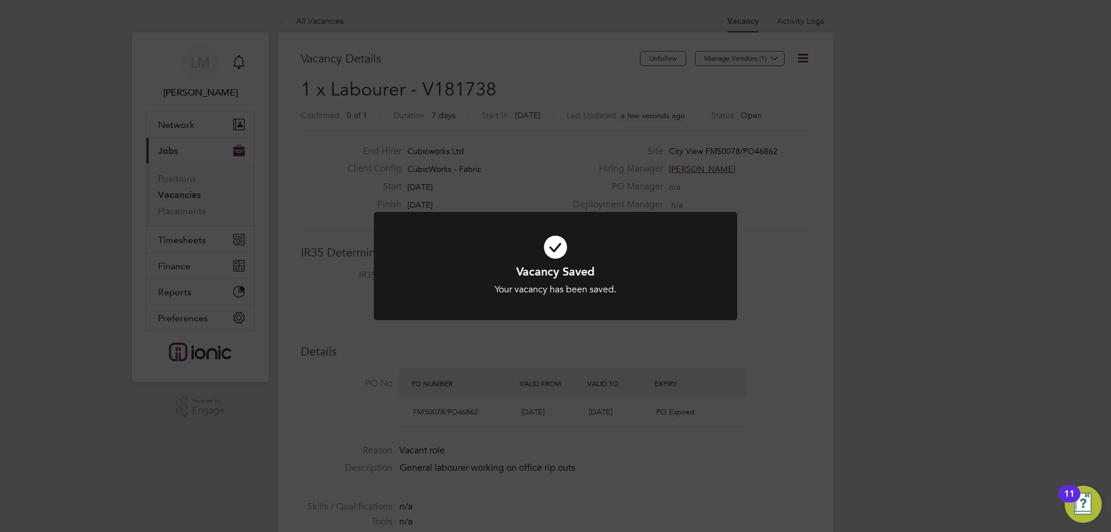
click at [426, 372] on div "Vacancy Saved Your vacancy has been saved. Cancel Okay" at bounding box center [555, 266] width 1111 height 532
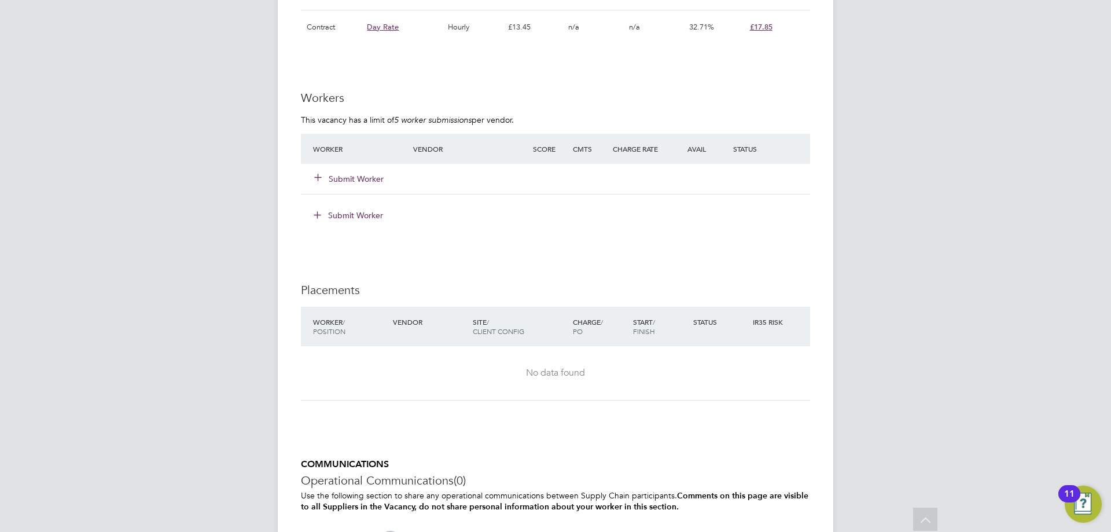
click at [358, 179] on button "Submit Worker" at bounding box center [349, 179] width 69 height 12
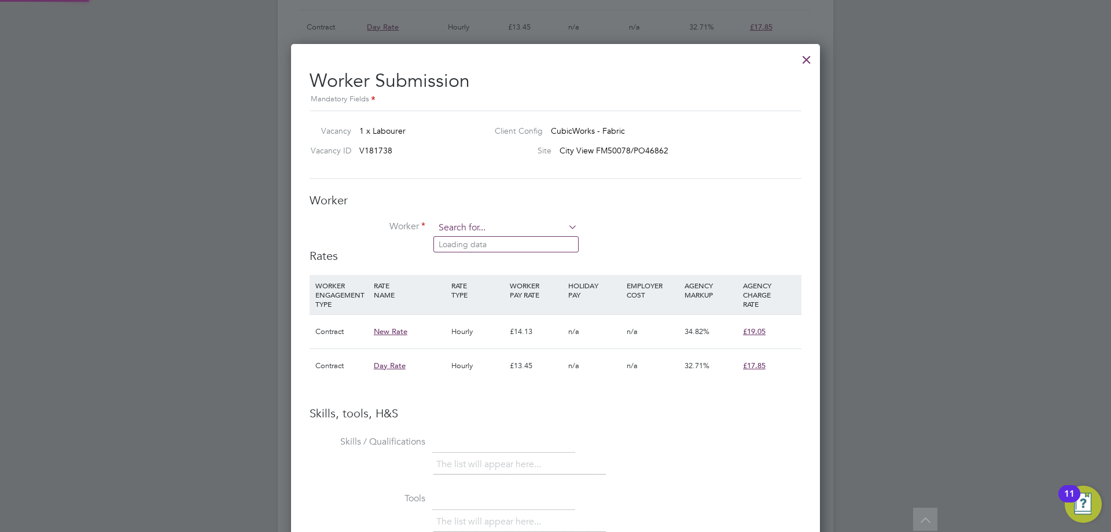
click at [491, 227] on input at bounding box center [506, 227] width 143 height 17
click at [505, 242] on b "Braith" at bounding box center [516, 245] width 23 height 10
type input "[PERSON_NAME] (CAN-446848)"
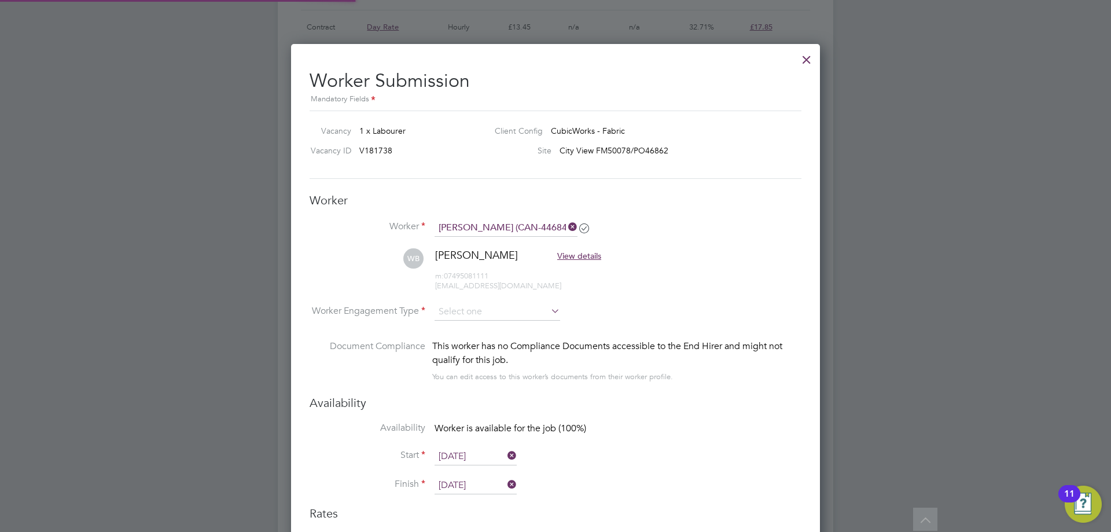
click at [473, 299] on li "WB William Braithwaite View details m: 07495081111 willbraithwaite10@gmail.com" at bounding box center [556, 275] width 492 height 55
drag, startPoint x: 474, startPoint y: 307, endPoint x: 487, endPoint y: 319, distance: 17.6
click at [475, 307] on input at bounding box center [498, 311] width 126 height 17
click at [483, 329] on li "Contract" at bounding box center [497, 328] width 127 height 15
type input "Contract"
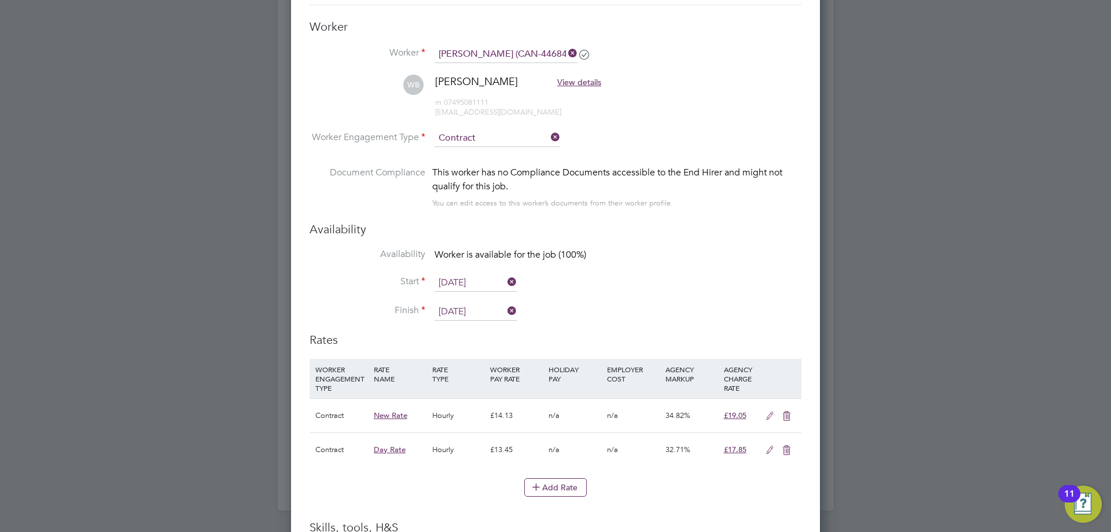
click at [474, 288] on input "[DATE]" at bounding box center [476, 282] width 82 height 17
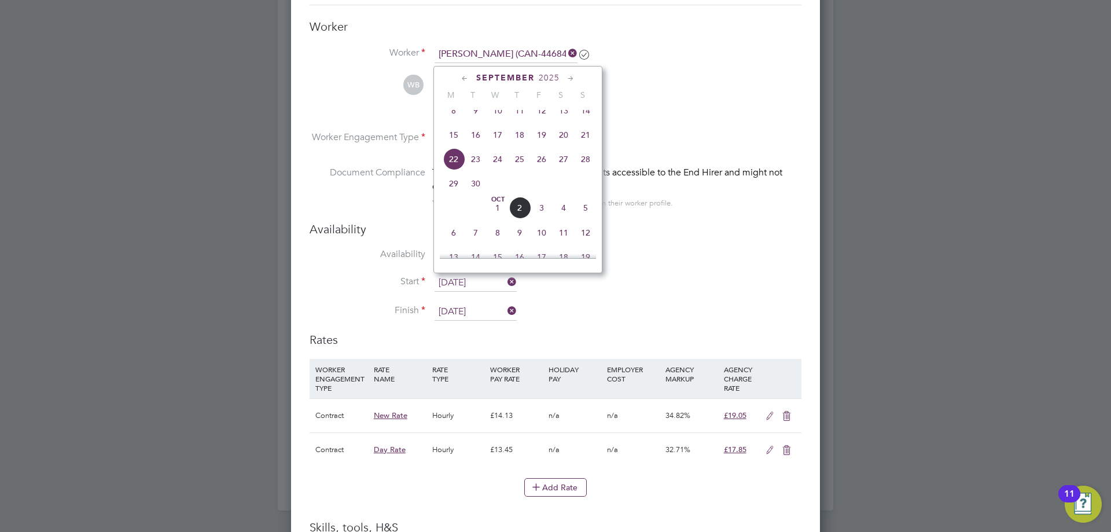
drag, startPoint x: 482, startPoint y: 174, endPoint x: 475, endPoint y: 220, distance: 46.9
click at [482, 170] on span "23" at bounding box center [476, 159] width 22 height 22
type input "23 Sep 2025"
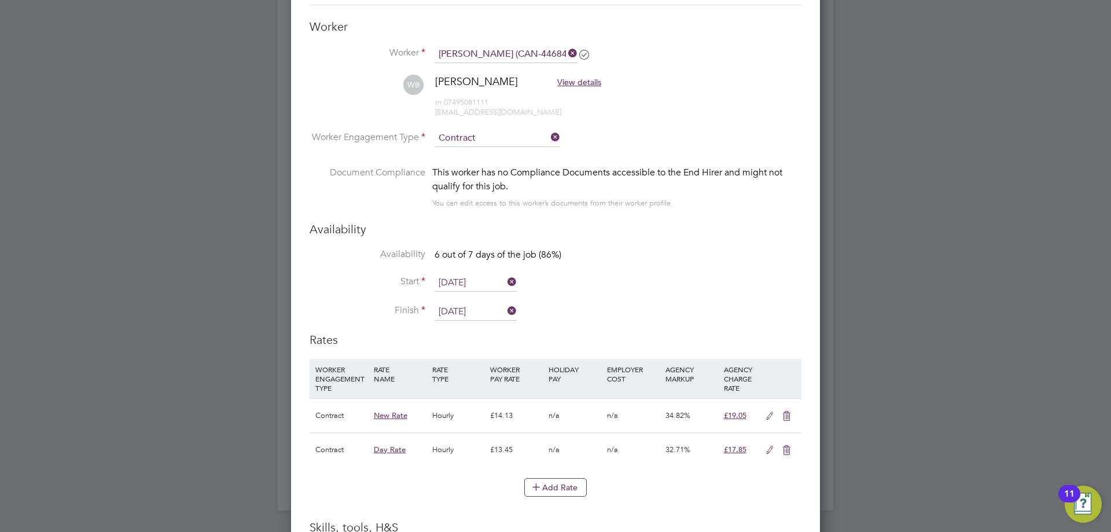
click at [475, 318] on input "[DATE]" at bounding box center [476, 311] width 82 height 17
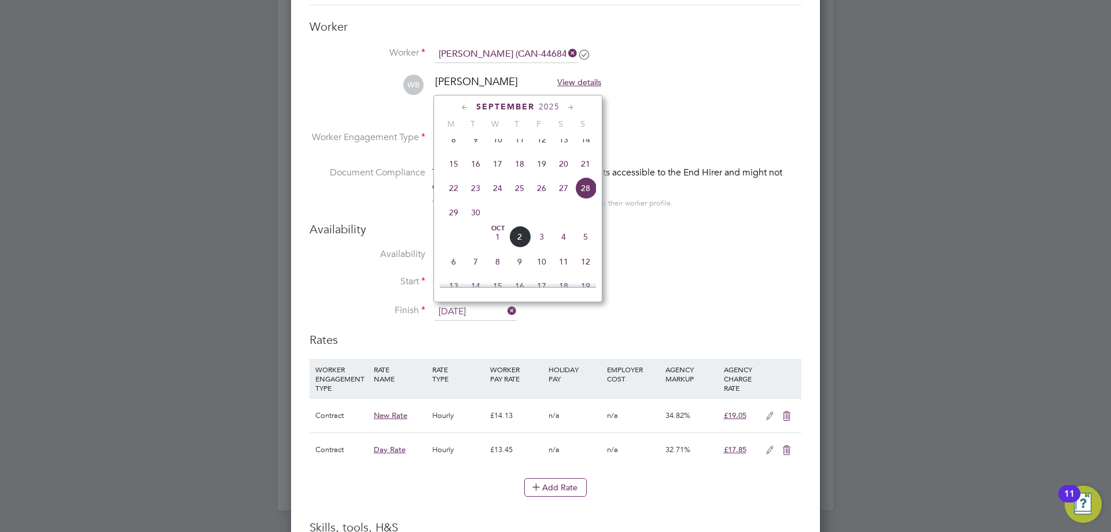
click at [479, 199] on span "23" at bounding box center [476, 188] width 22 height 22
type input "23 Sep 2025"
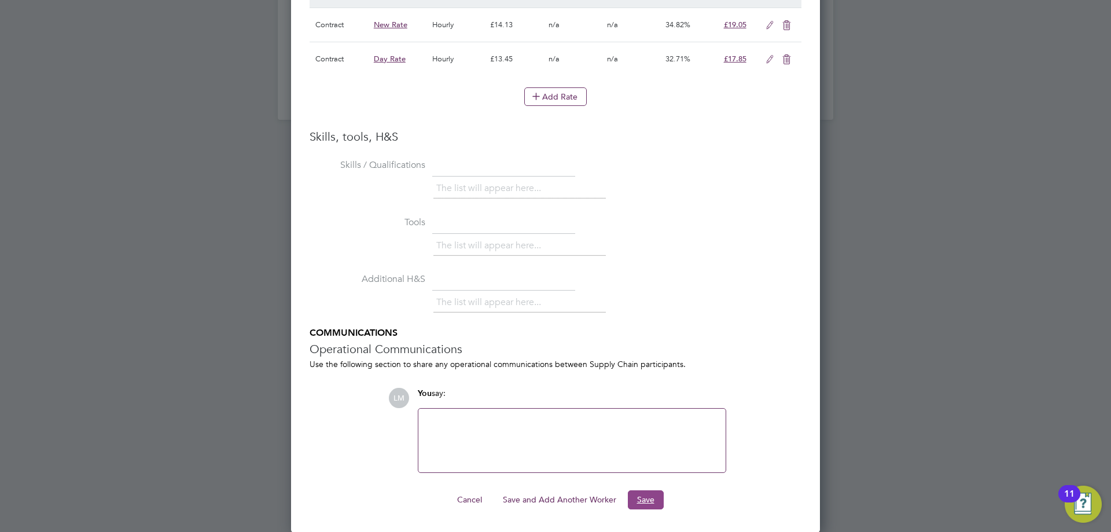
click at [637, 497] on button "Save" at bounding box center [646, 499] width 36 height 19
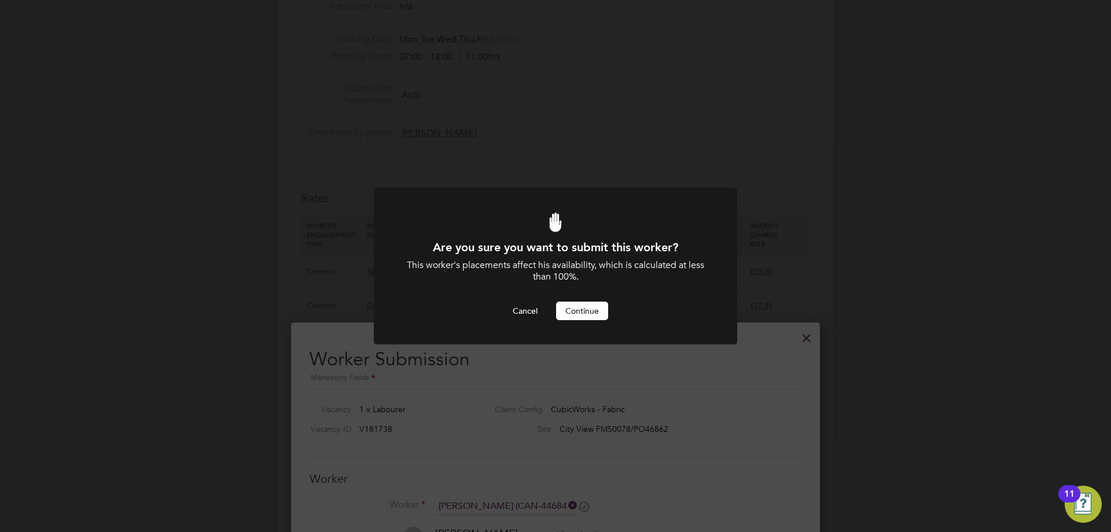
click at [598, 316] on button "Continue" at bounding box center [582, 310] width 52 height 19
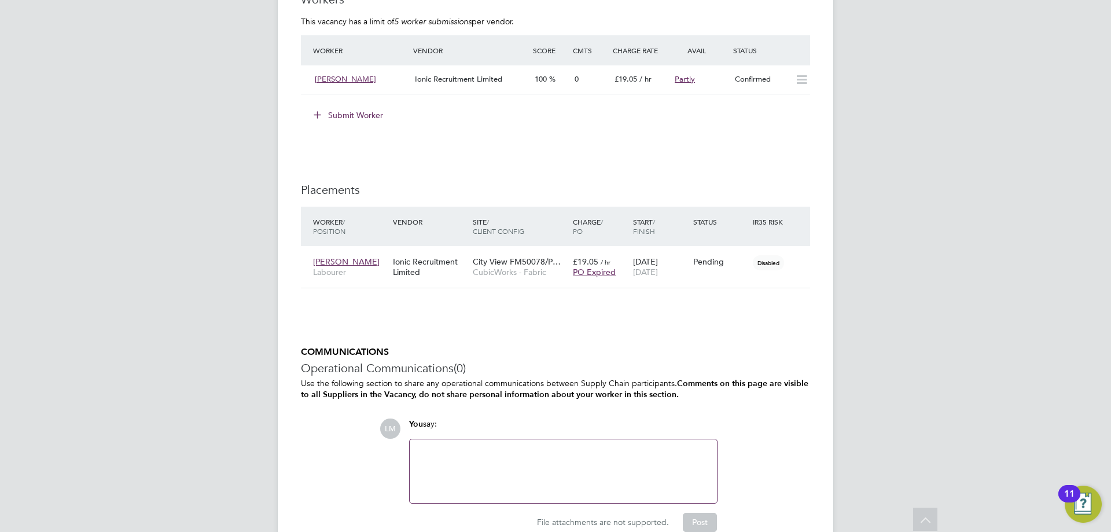
drag, startPoint x: 792, startPoint y: 262, endPoint x: 773, endPoint y: 279, distance: 25.8
click at [810, 263] on icon at bounding box center [816, 262] width 12 height 14
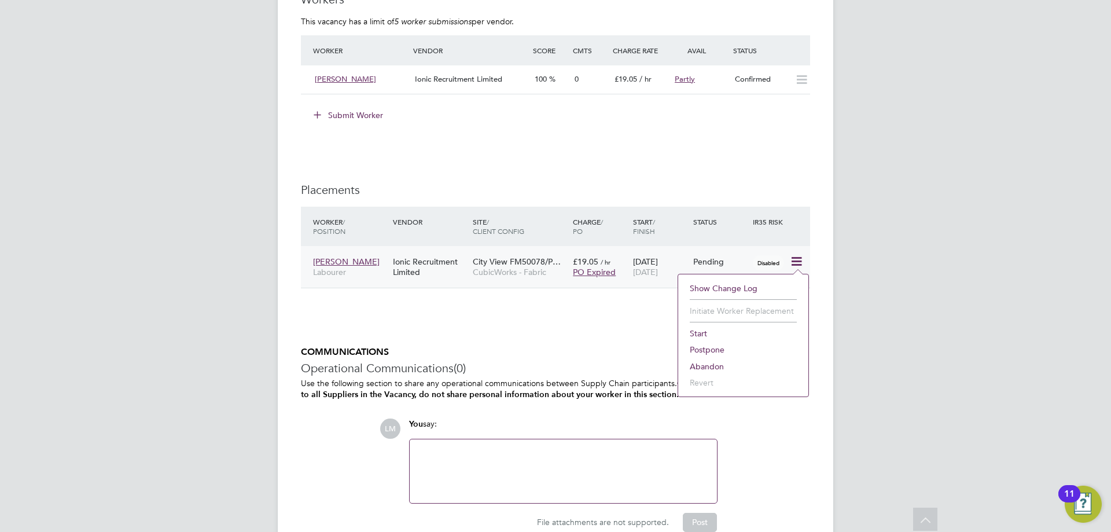
click at [709, 333] on li "Start" at bounding box center [743, 333] width 119 height 16
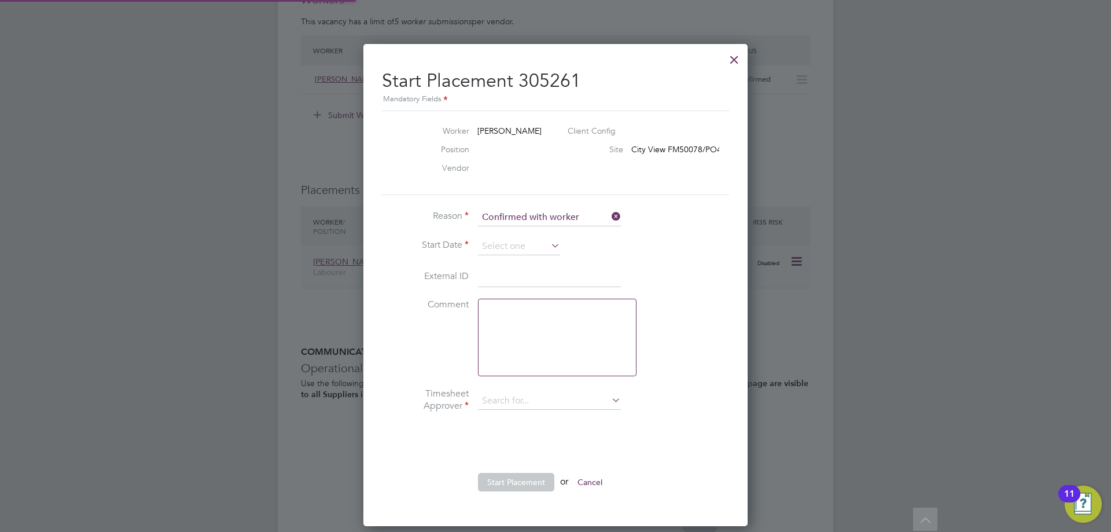
type input "[PERSON_NAME]"
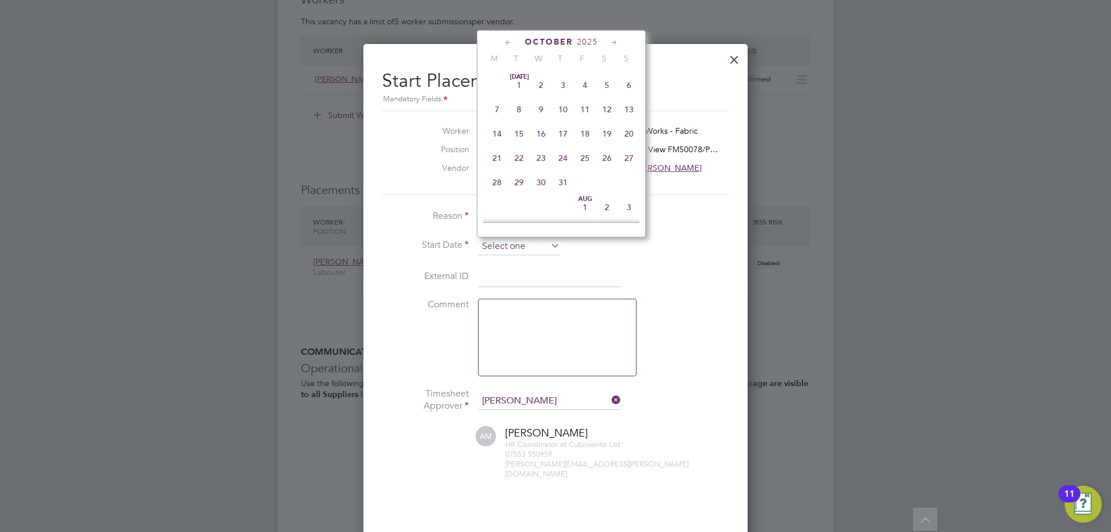
click at [517, 248] on input at bounding box center [519, 246] width 82 height 17
click at [524, 81] on span "23" at bounding box center [519, 76] width 22 height 22
type input "23 Sep 2025"
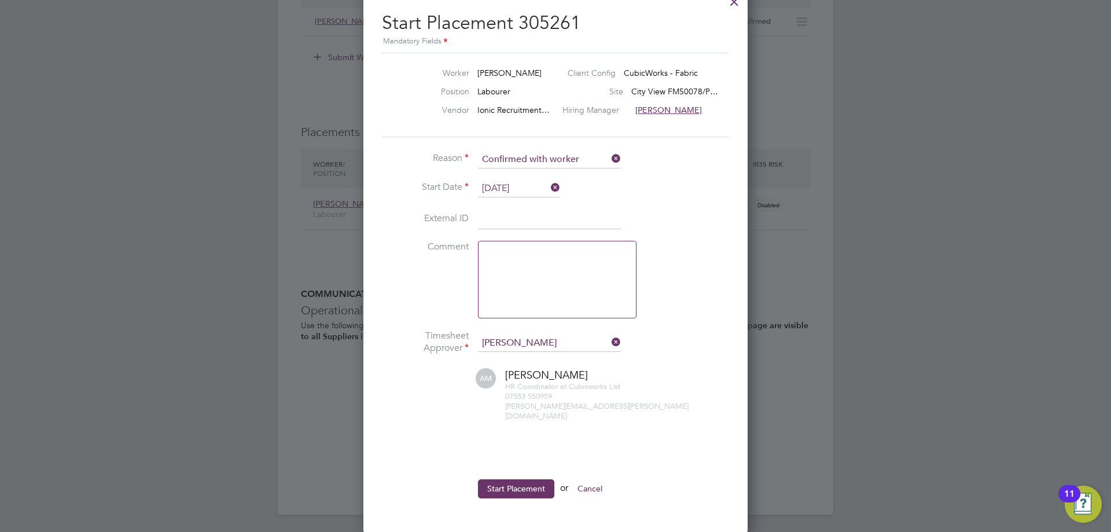
click at [514, 465] on ul "Reason Confirmed with worker Start Date 23 Sep 2025 External ID Comment Timeshe…" at bounding box center [555, 330] width 347 height 359
click at [515, 479] on button "Start Placement" at bounding box center [516, 488] width 76 height 19
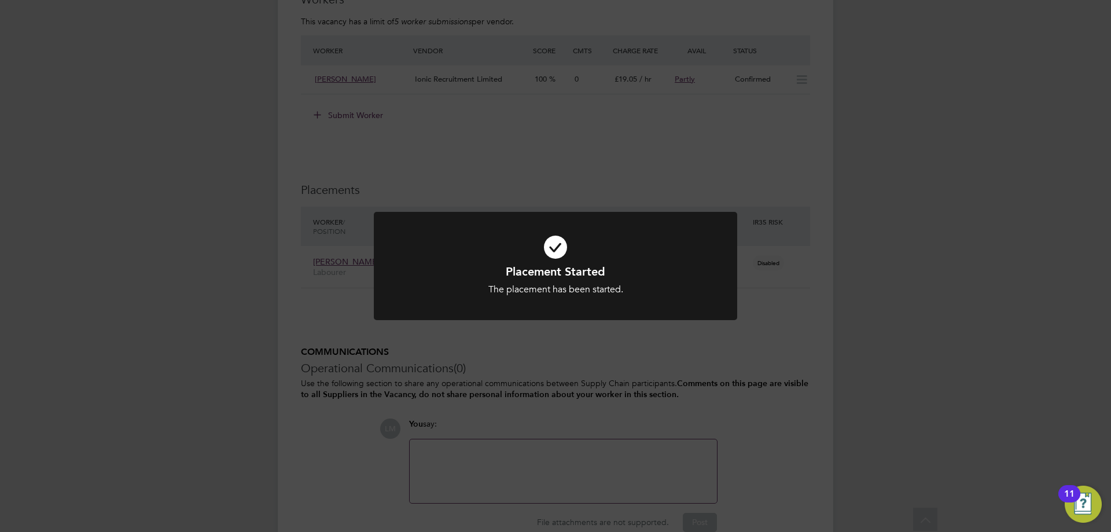
drag, startPoint x: 595, startPoint y: 442, endPoint x: 583, endPoint y: 436, distance: 13.5
click at [593, 440] on div "Placement Started The placement has been started. Cancel Okay" at bounding box center [555, 266] width 1111 height 532
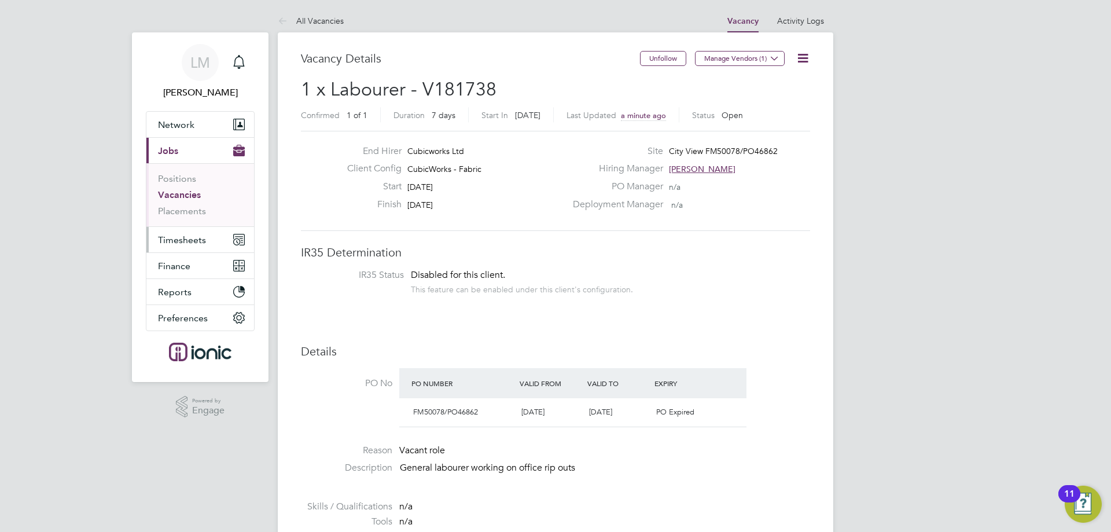
click at [198, 249] on button "Timesheets" at bounding box center [200, 239] width 108 height 25
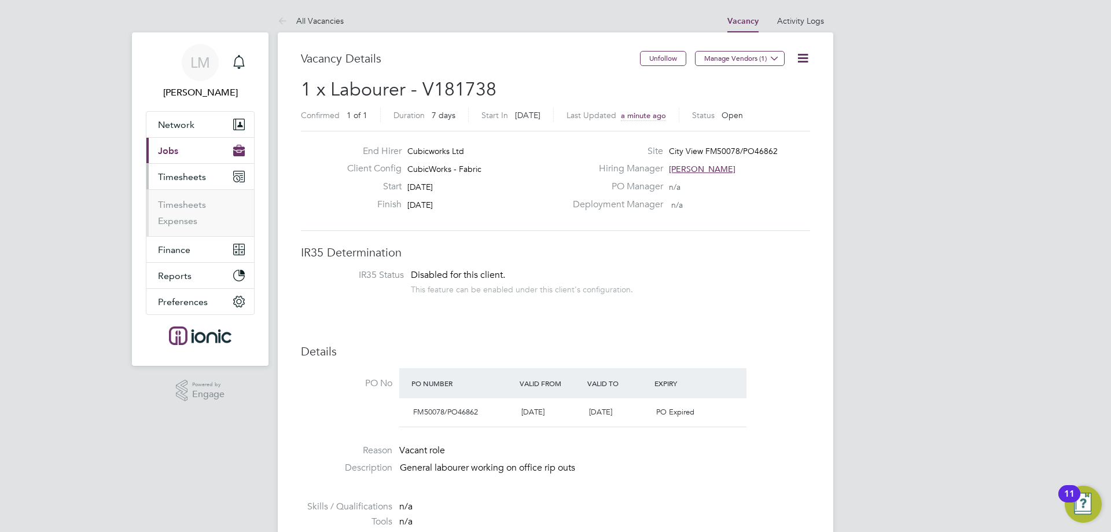
click at [182, 196] on ul "Timesheets Expenses" at bounding box center [200, 212] width 108 height 47
click at [187, 200] on link "Timesheets" at bounding box center [182, 204] width 48 height 11
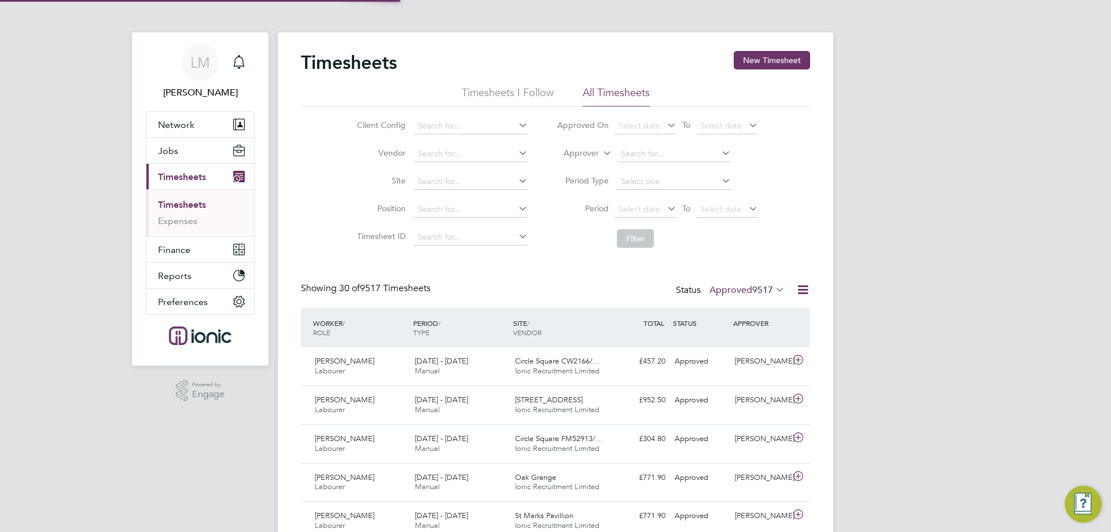
click at [778, 54] on button "New Timesheet" at bounding box center [772, 60] width 76 height 19
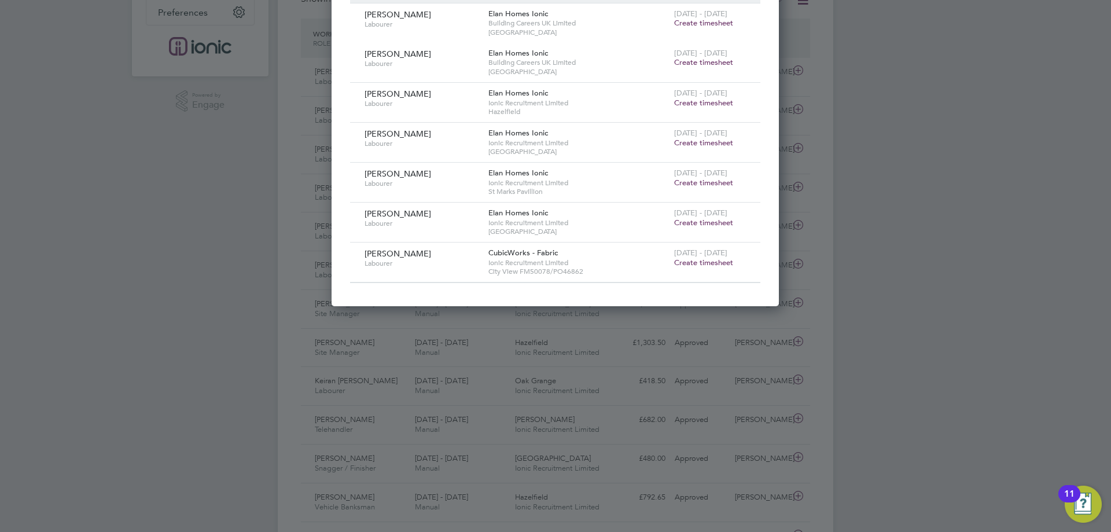
click at [698, 265] on span "Create timesheet" at bounding box center [703, 263] width 59 height 10
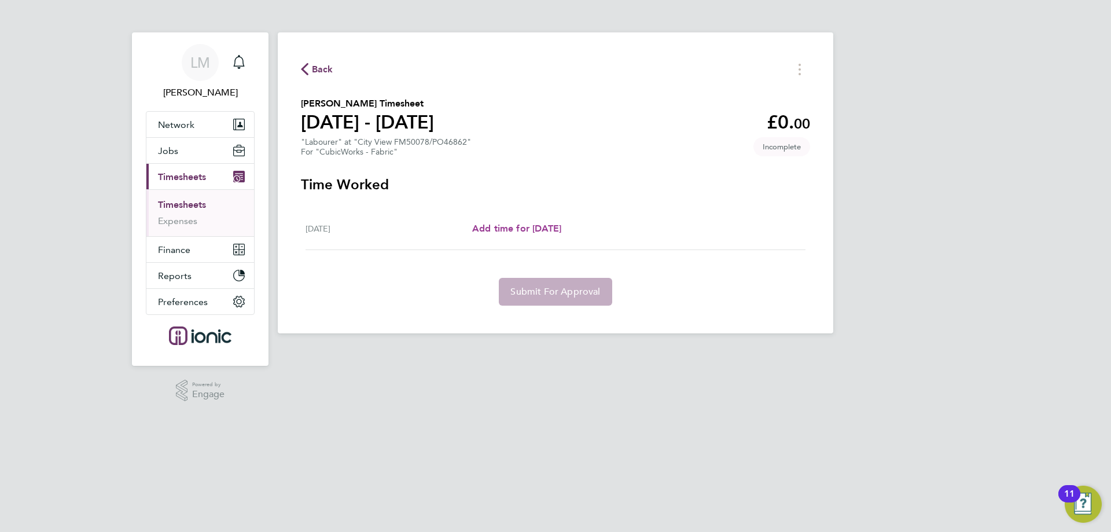
click at [551, 227] on span "Add time for Tue 23 Sep" at bounding box center [516, 228] width 89 height 11
select select "30"
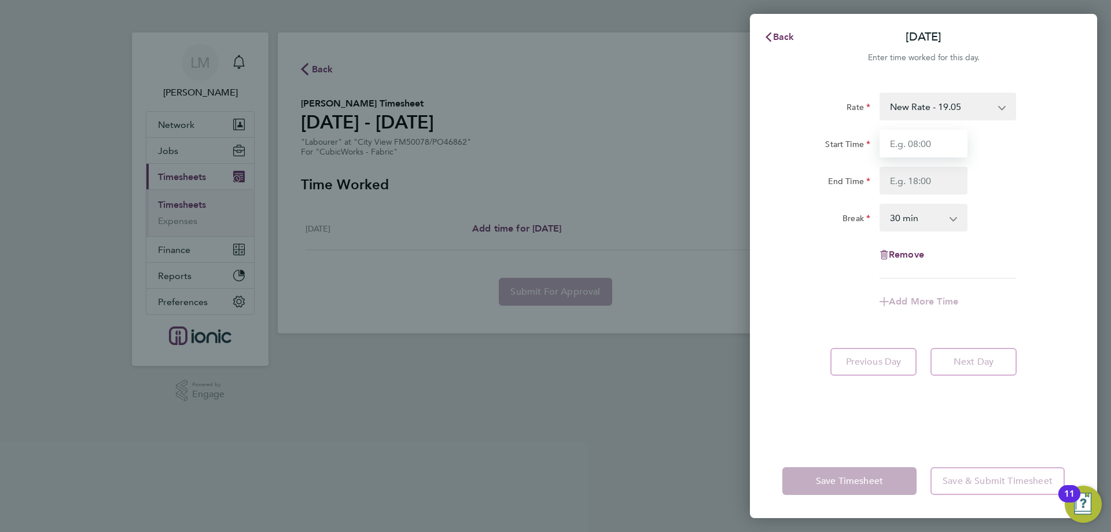
click at [940, 137] on input "Start Time" at bounding box center [924, 144] width 88 height 28
type input "07:30"
click at [900, 182] on input "End Time" at bounding box center [924, 181] width 88 height 28
type input "16:00"
click at [818, 260] on div "Remove" at bounding box center [924, 255] width 292 height 28
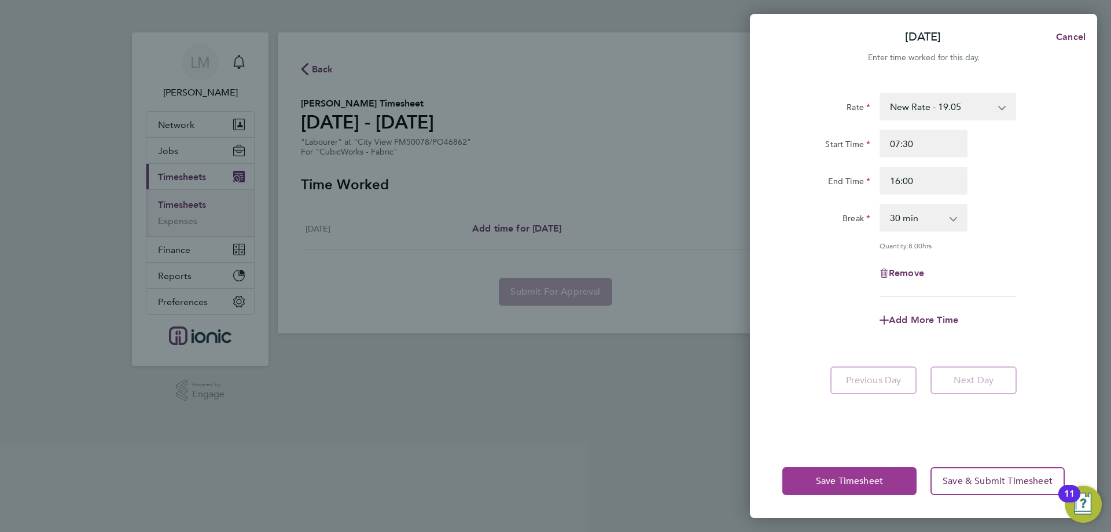
click at [874, 476] on span "Save Timesheet" at bounding box center [849, 481] width 67 height 12
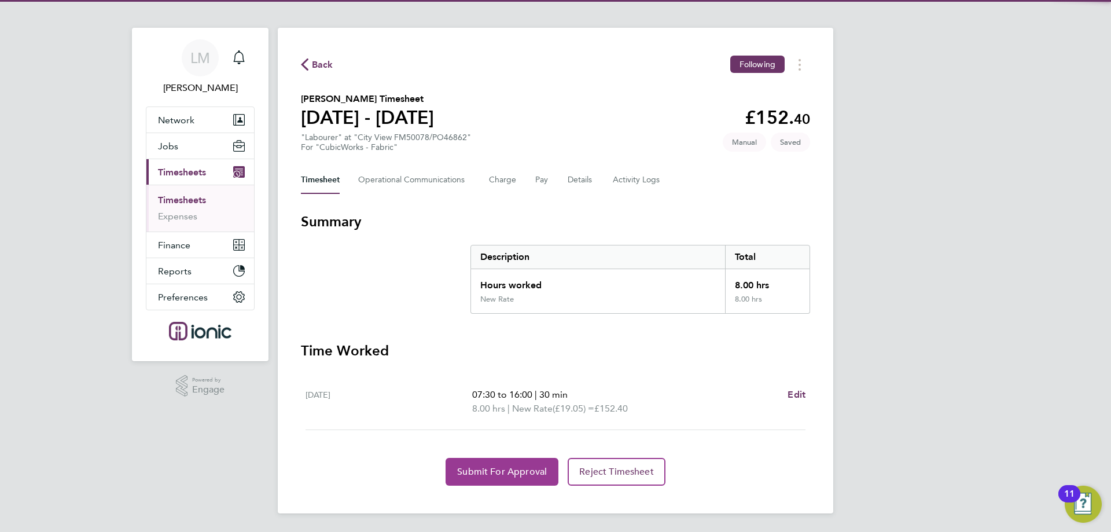
click at [502, 467] on span "Submit For Approval" at bounding box center [502, 472] width 90 height 12
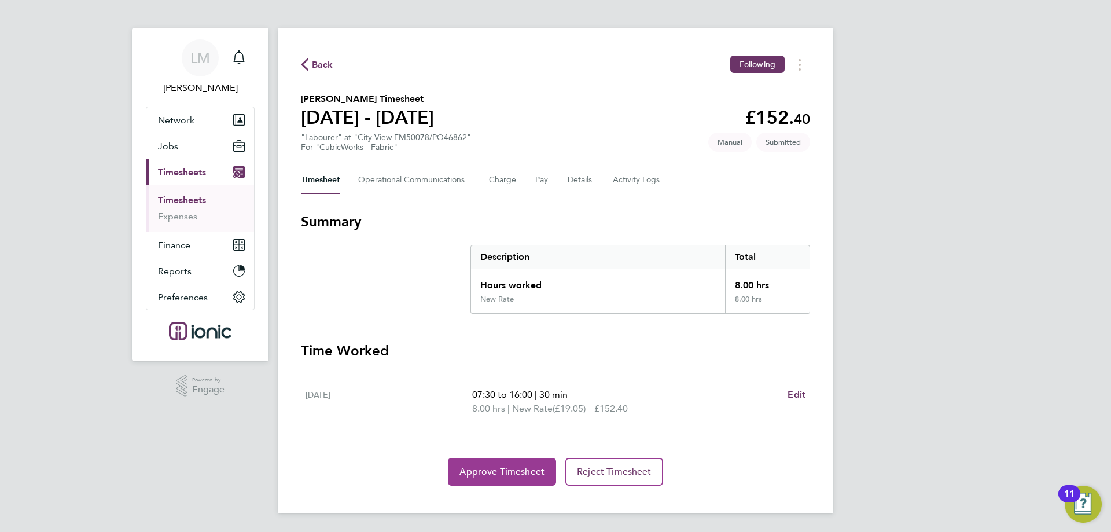
click at [472, 470] on span "Approve Timesheet" at bounding box center [501, 472] width 85 height 12
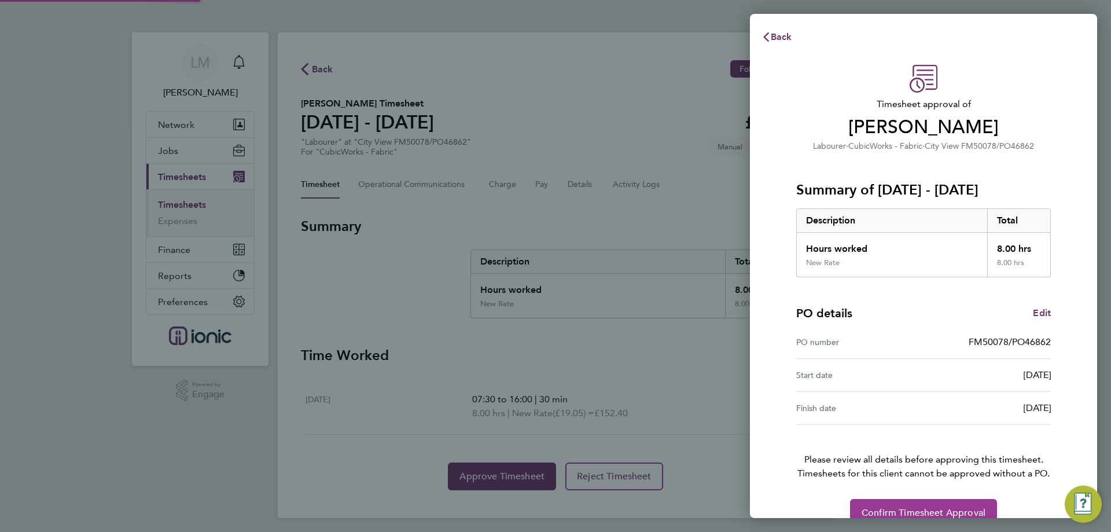
click at [905, 506] on button "Confirm Timesheet Approval" at bounding box center [923, 513] width 147 height 28
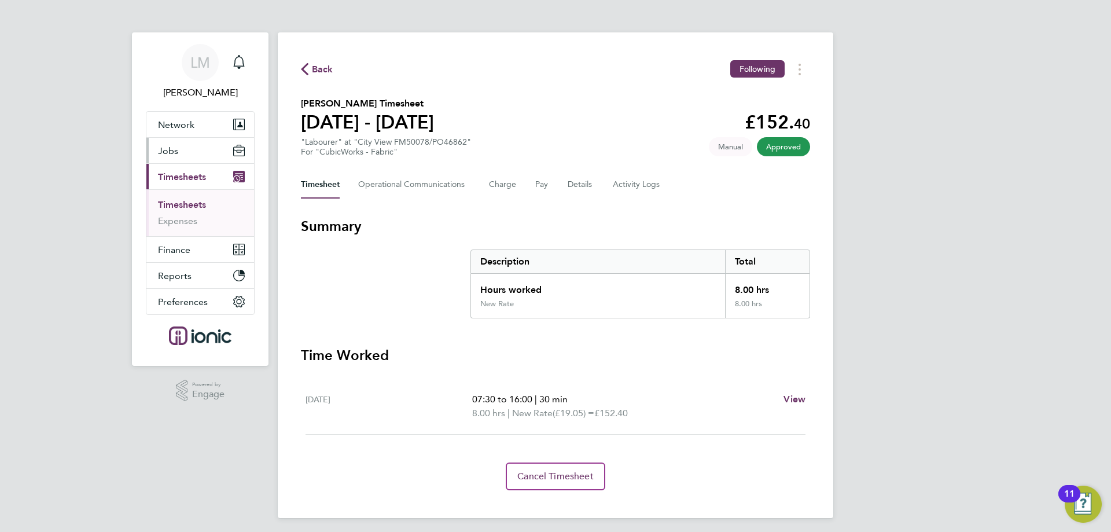
click at [185, 143] on button "Jobs" at bounding box center [200, 150] width 108 height 25
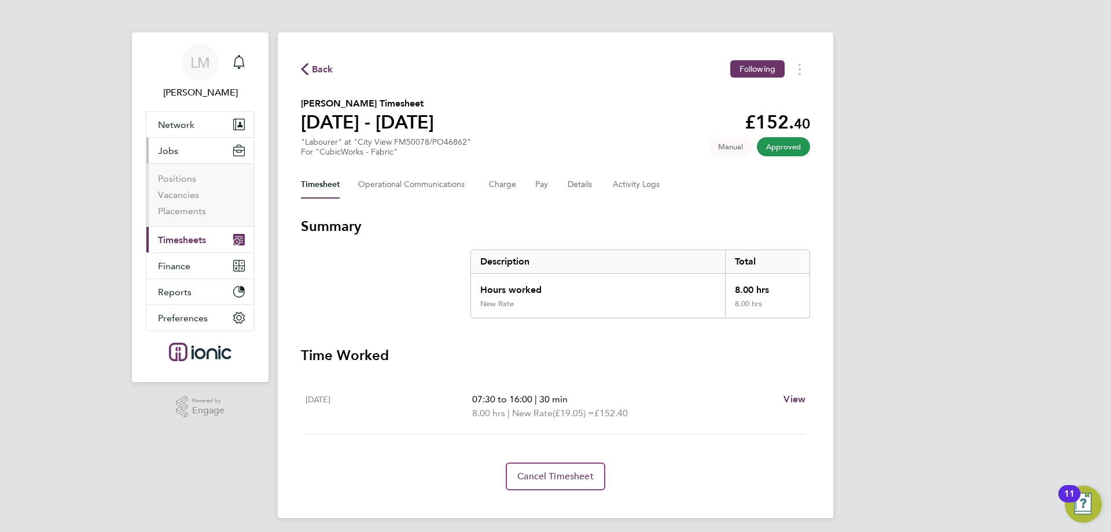
click at [187, 200] on li "Vacancies" at bounding box center [201, 197] width 87 height 16
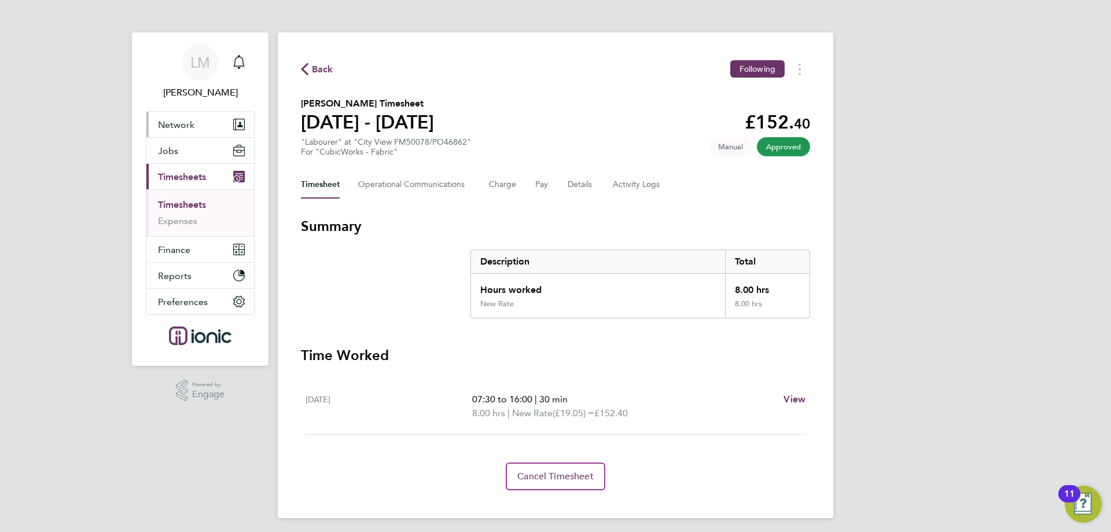
click at [189, 133] on button "Network" at bounding box center [200, 124] width 108 height 25
click at [172, 120] on span "Network" at bounding box center [176, 124] width 36 height 11
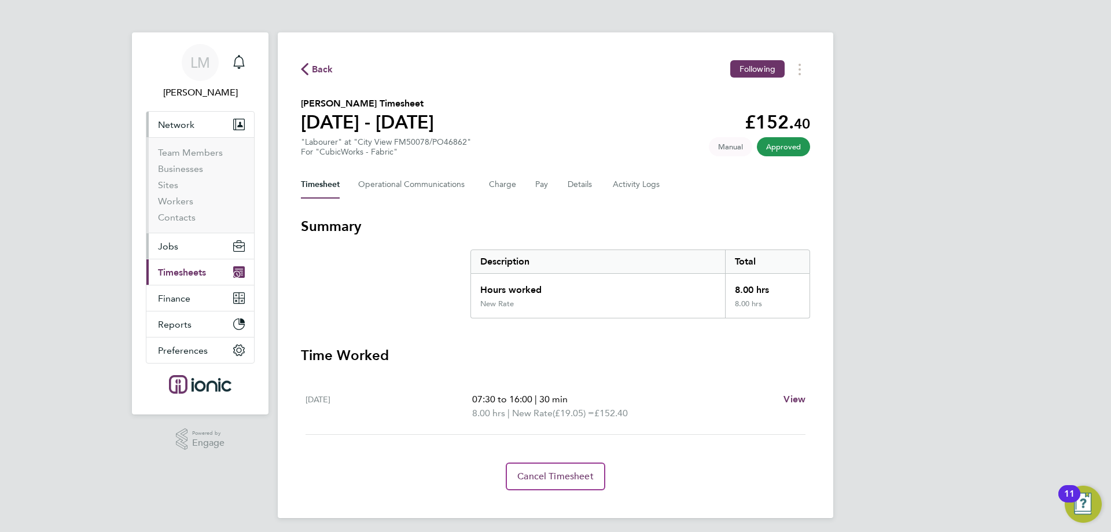
click at [184, 250] on button "Jobs" at bounding box center [200, 245] width 108 height 25
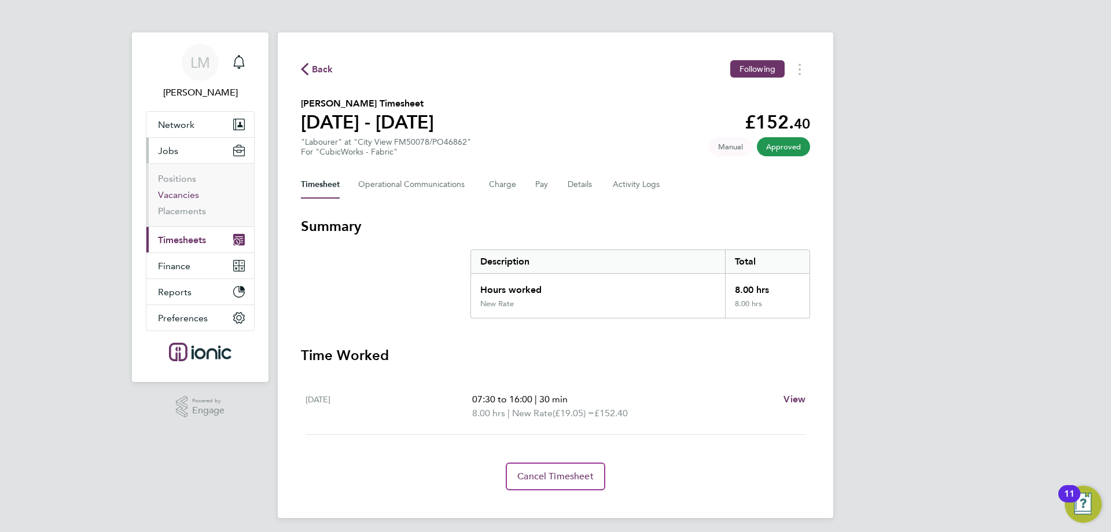
click at [175, 196] on link "Vacancies" at bounding box center [178, 194] width 41 height 11
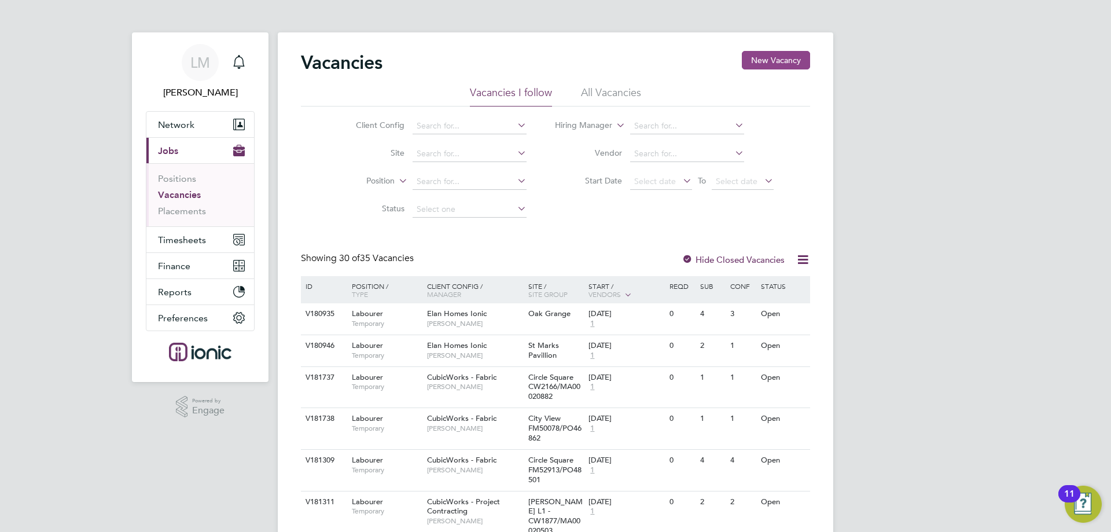
click at [768, 67] on button "New Vacancy" at bounding box center [776, 60] width 68 height 19
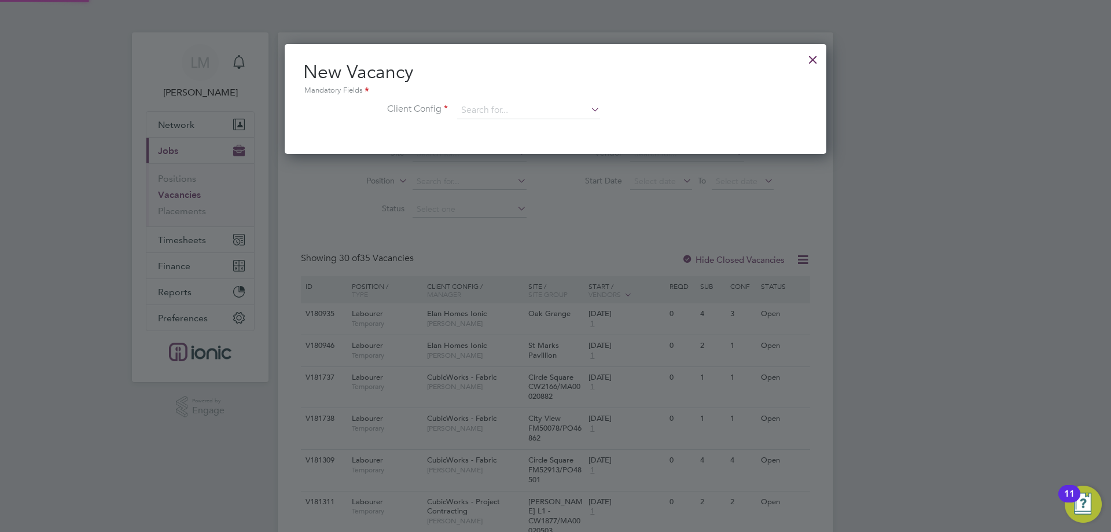
scroll to position [110, 542]
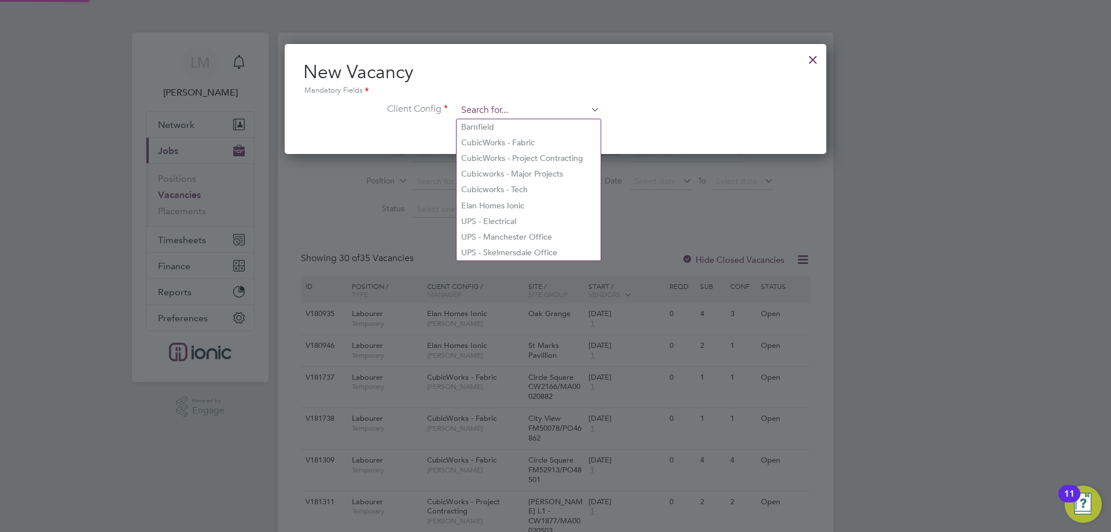
click at [520, 106] on input at bounding box center [528, 110] width 143 height 17
click at [546, 145] on li "CubicWorks - Fabric" at bounding box center [529, 143] width 144 height 16
type input "CubicWorks - Fabric"
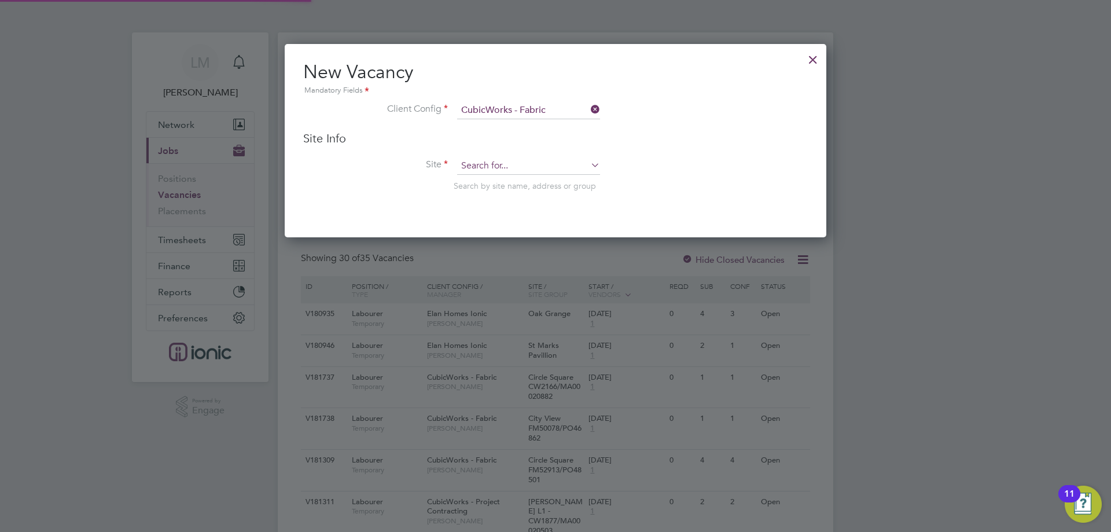
scroll to position [194, 542]
drag, startPoint x: 538, startPoint y: 172, endPoint x: 533, endPoint y: 162, distance: 10.9
click at [538, 172] on input at bounding box center [528, 165] width 143 height 17
click at [511, 209] on b "CW1791" at bounding box center [512, 214] width 32 height 10
type input "City View CW1791/MA00020053"
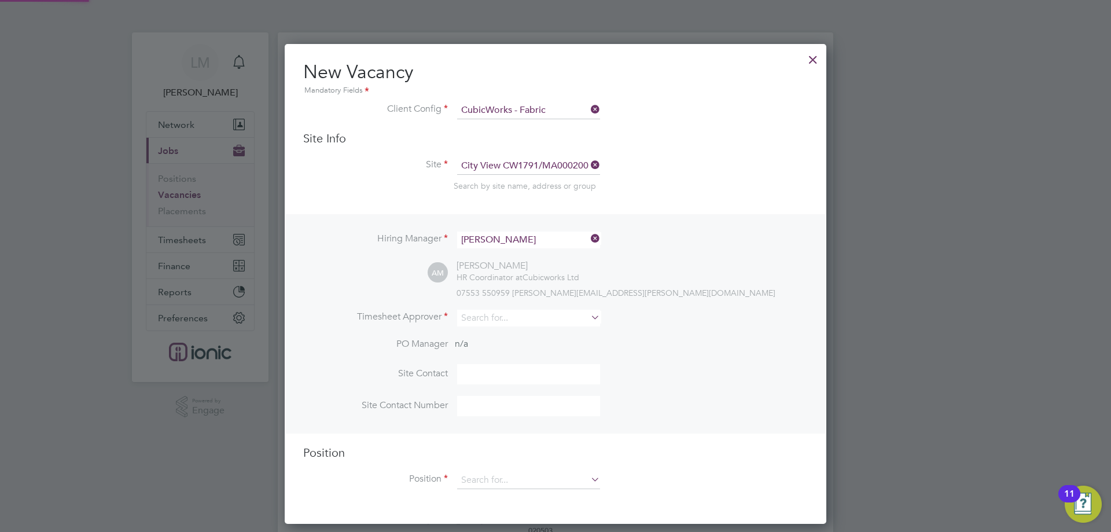
scroll to position [480, 542]
drag, startPoint x: 510, startPoint y: 318, endPoint x: 474, endPoint y: 238, distance: 87.0
click at [509, 316] on input at bounding box center [528, 318] width 143 height 17
click at [503, 330] on li "[PERSON_NAME]" at bounding box center [529, 335] width 144 height 16
type input "[PERSON_NAME]"
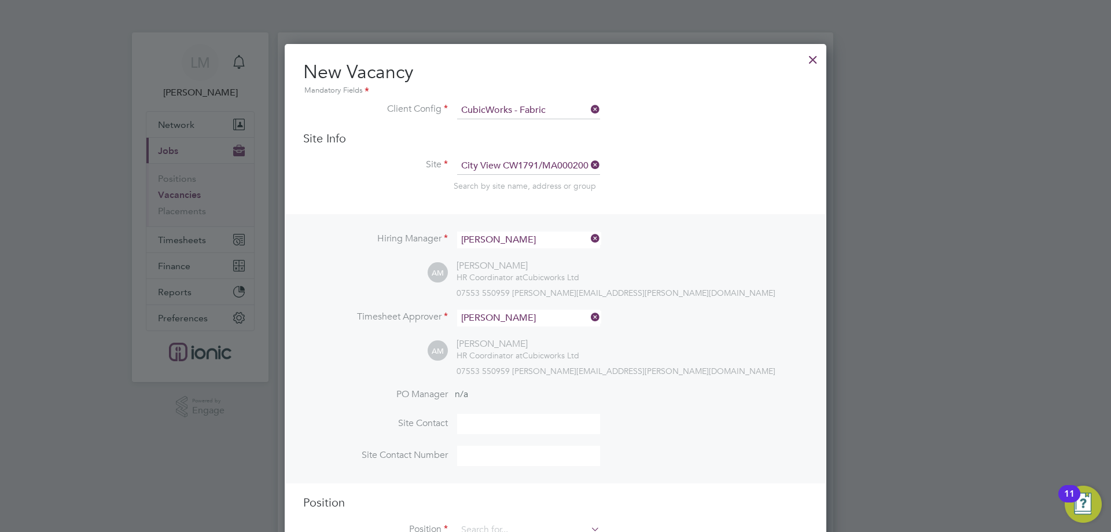
scroll to position [231, 0]
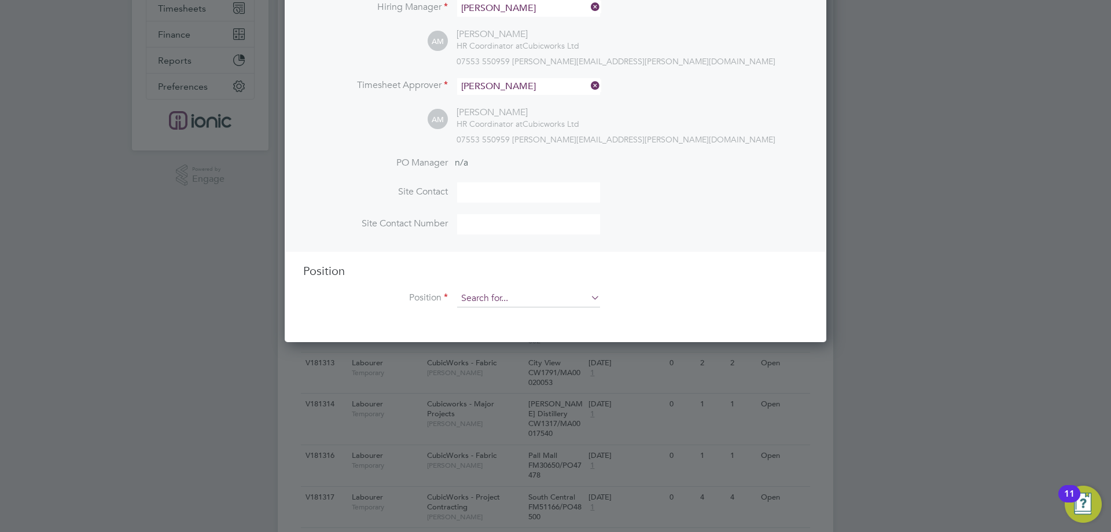
click at [487, 292] on input at bounding box center [528, 298] width 143 height 17
click at [485, 345] on li "Labourer" at bounding box center [529, 348] width 144 height 16
type input "Labourer"
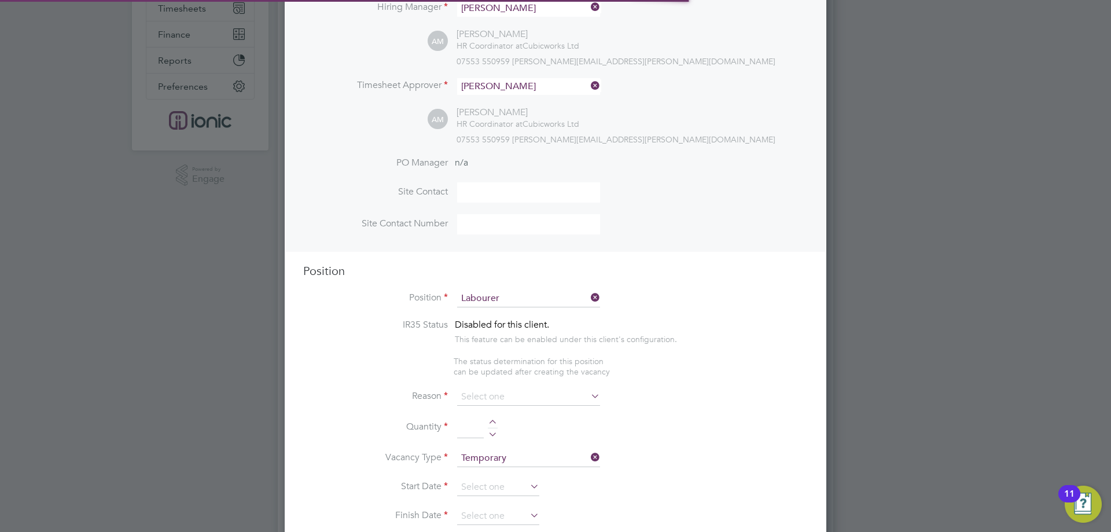
scroll to position [521, 0]
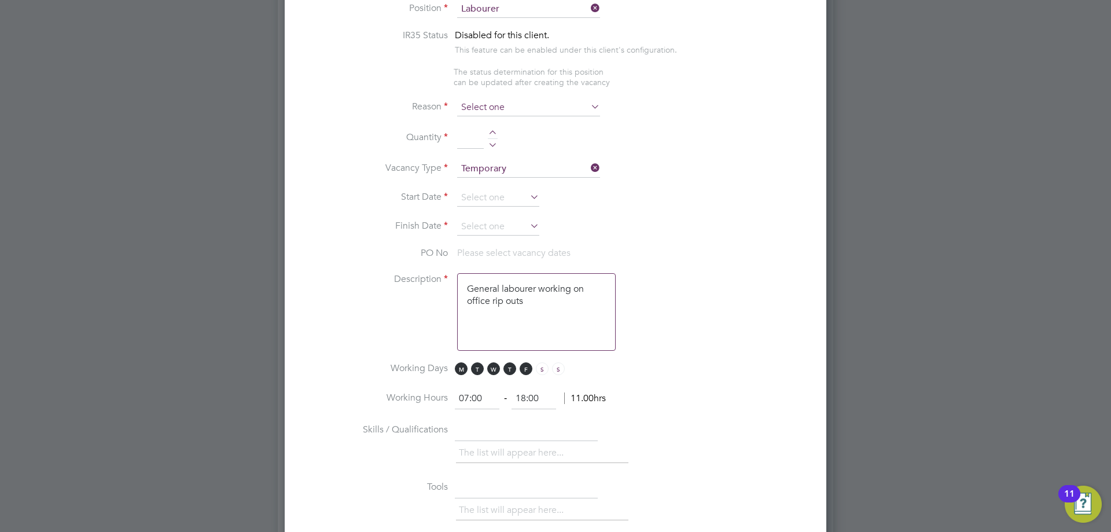
click at [508, 105] on input at bounding box center [528, 107] width 143 height 17
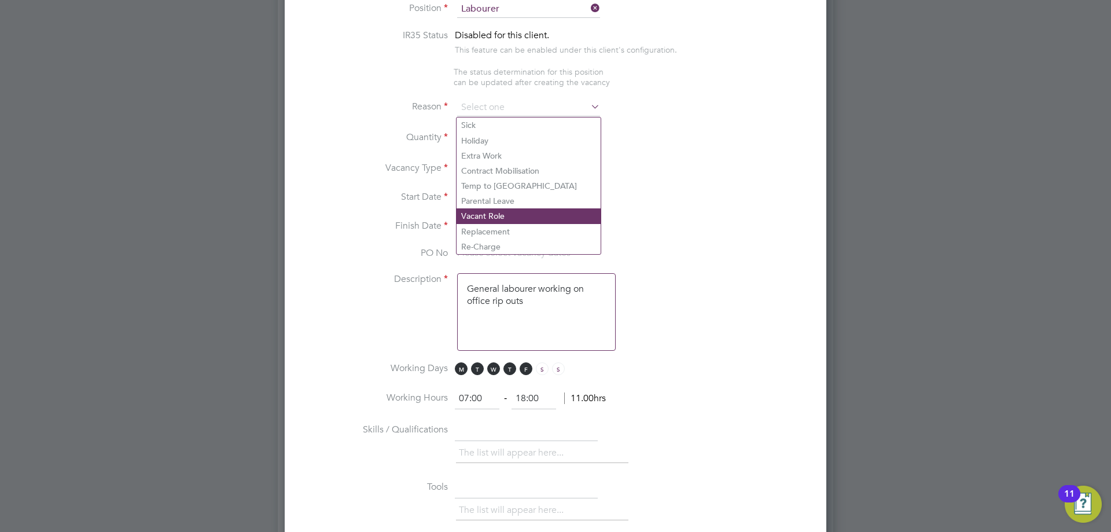
click at [499, 213] on li "Vacant Role" at bounding box center [529, 215] width 144 height 15
type input "Vacant Role"
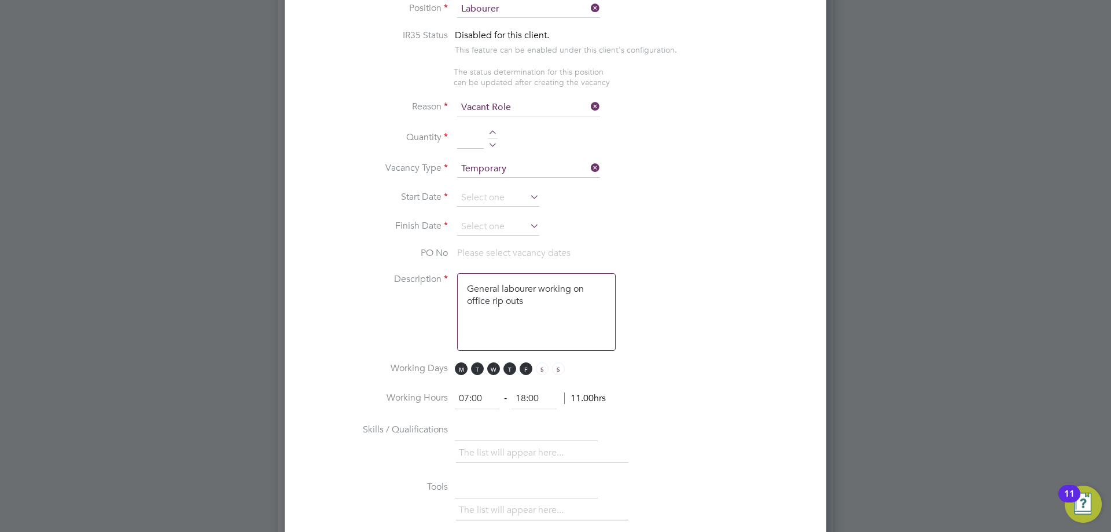
click at [495, 134] on div at bounding box center [493, 134] width 10 height 8
type input "2"
click at [490, 202] on input at bounding box center [498, 197] width 82 height 17
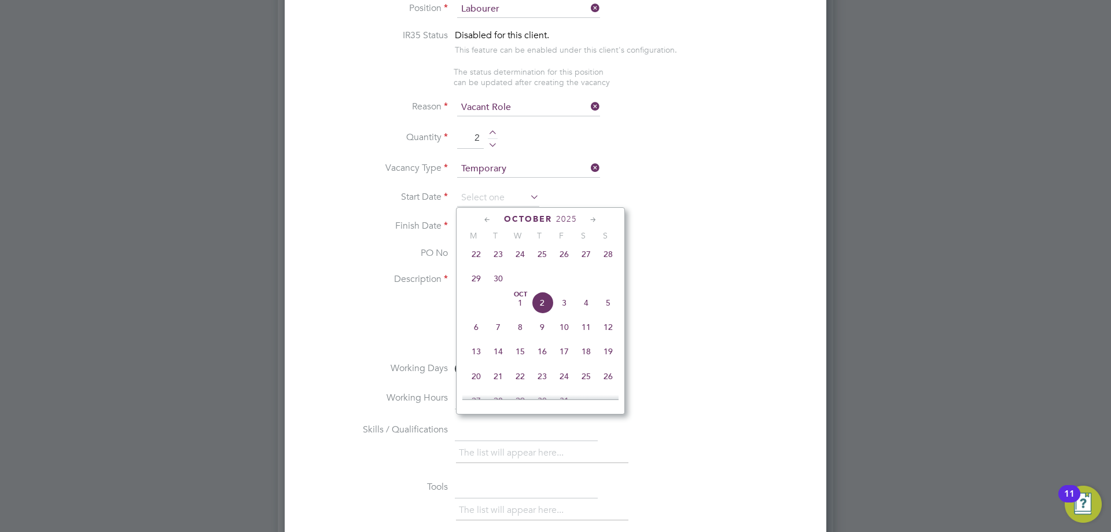
click at [480, 259] on span "22" at bounding box center [476, 254] width 22 height 22
type input "[DATE]"
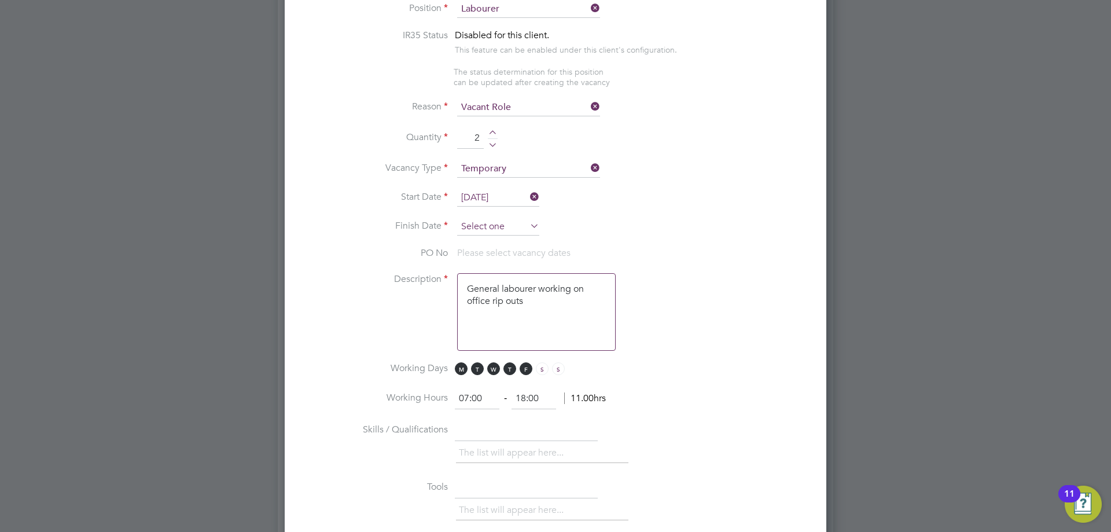
click at [476, 233] on input at bounding box center [498, 226] width 82 height 17
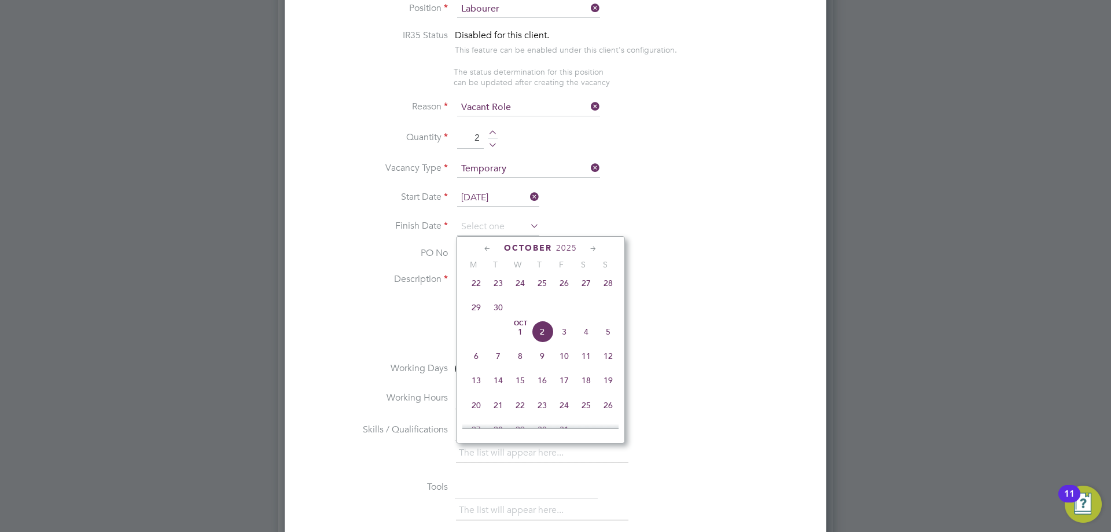
click at [611, 293] on span "28" at bounding box center [608, 283] width 22 height 22
type input "[DATE]"
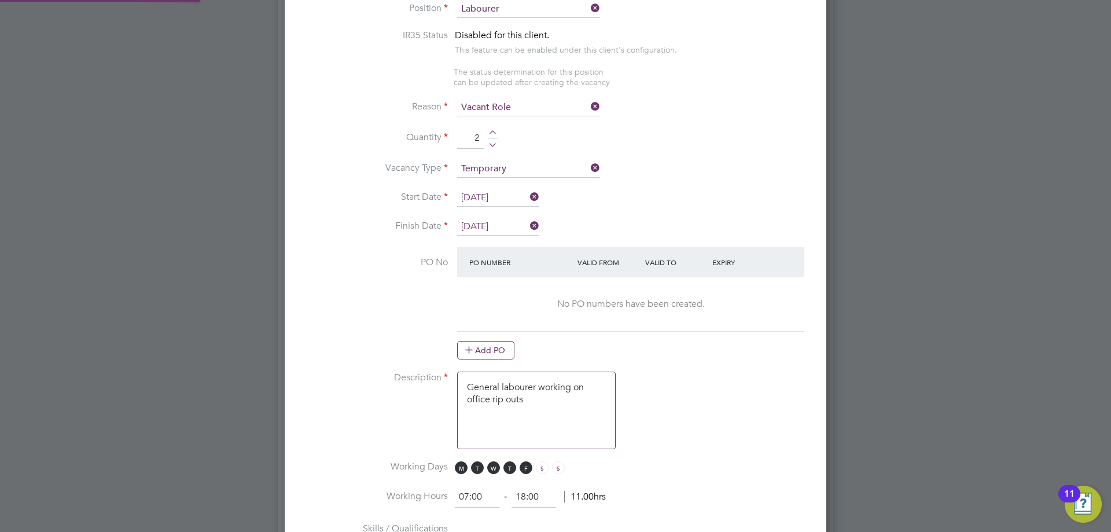
scroll to position [637, 0]
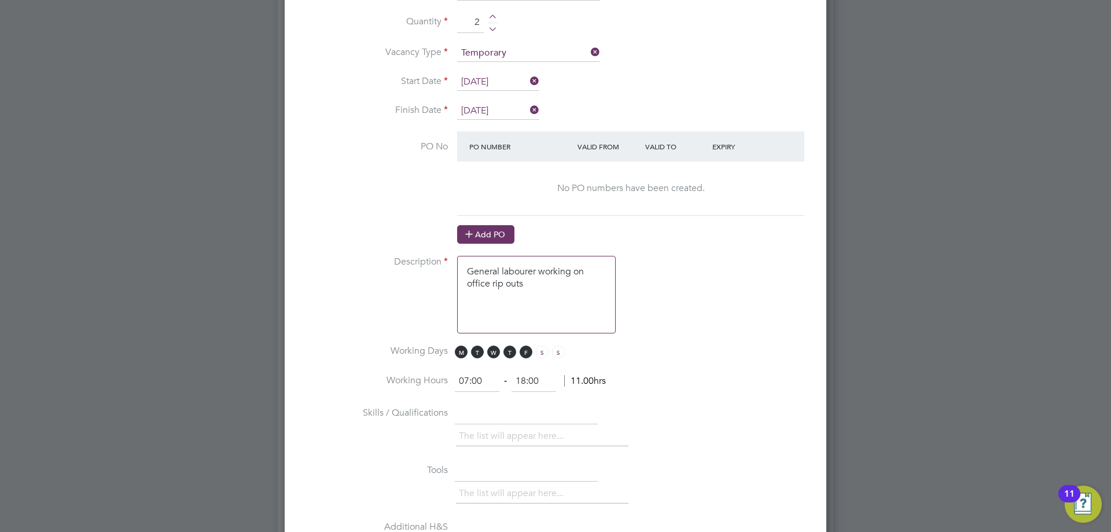
click at [503, 233] on button "Add PO" at bounding box center [485, 234] width 57 height 19
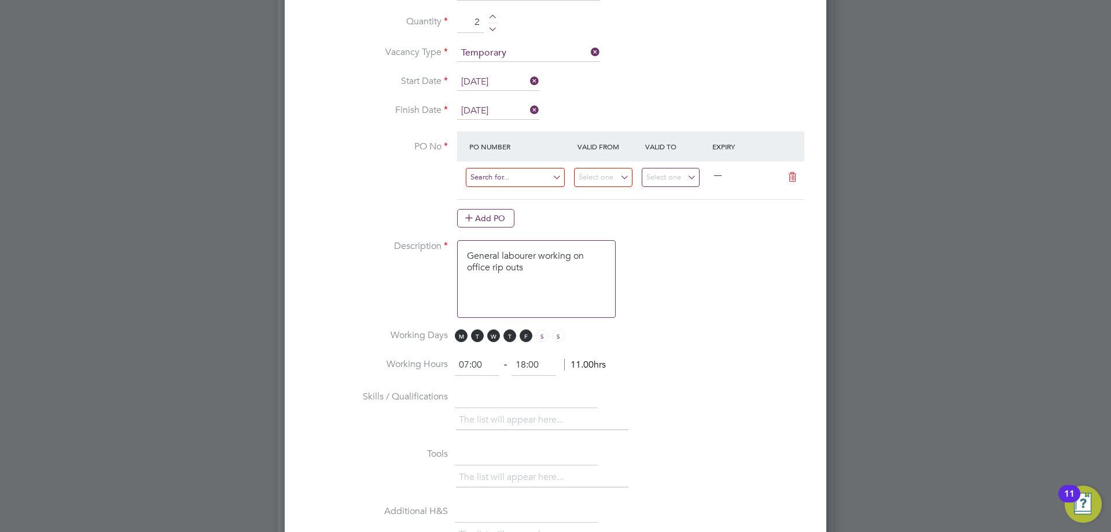
scroll to position [1760, 542]
click at [499, 179] on input at bounding box center [515, 177] width 99 height 19
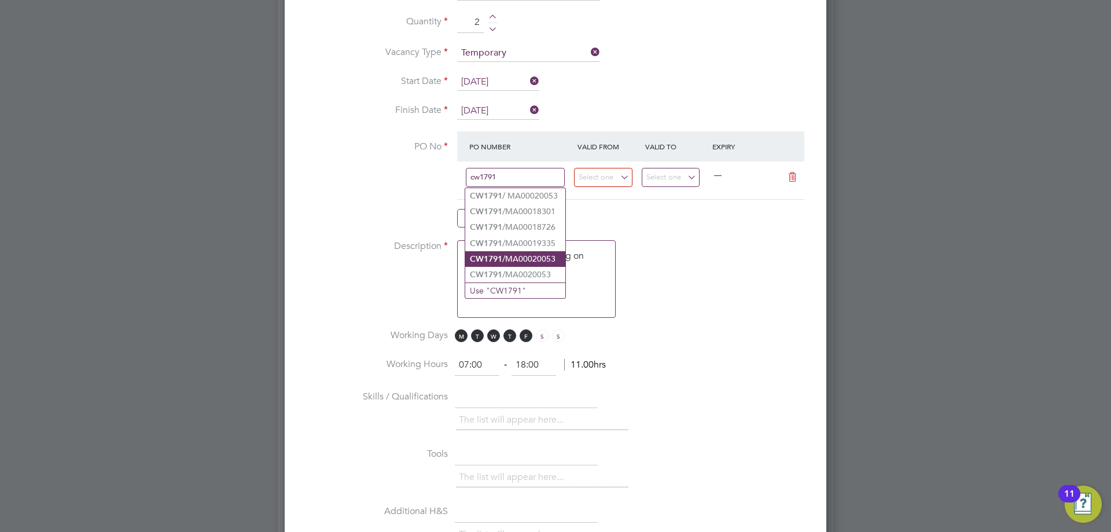
type input "cw1791"
click at [503, 255] on li "CW1791 /MA00020053" at bounding box center [515, 259] width 100 height 16
type input "[DATE]"
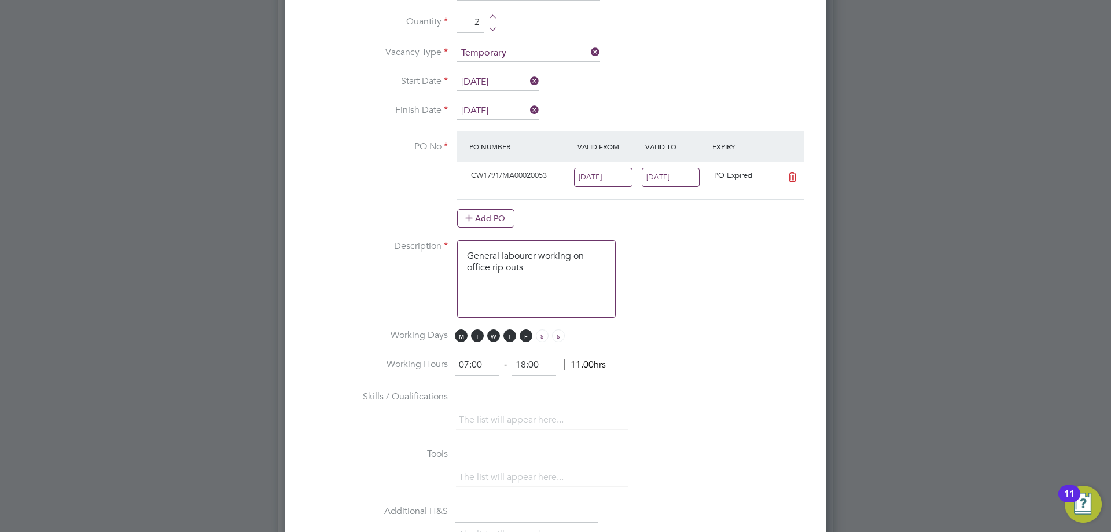
scroll to position [20, 109]
click at [659, 175] on input "21 Sep 2025" at bounding box center [671, 177] width 58 height 19
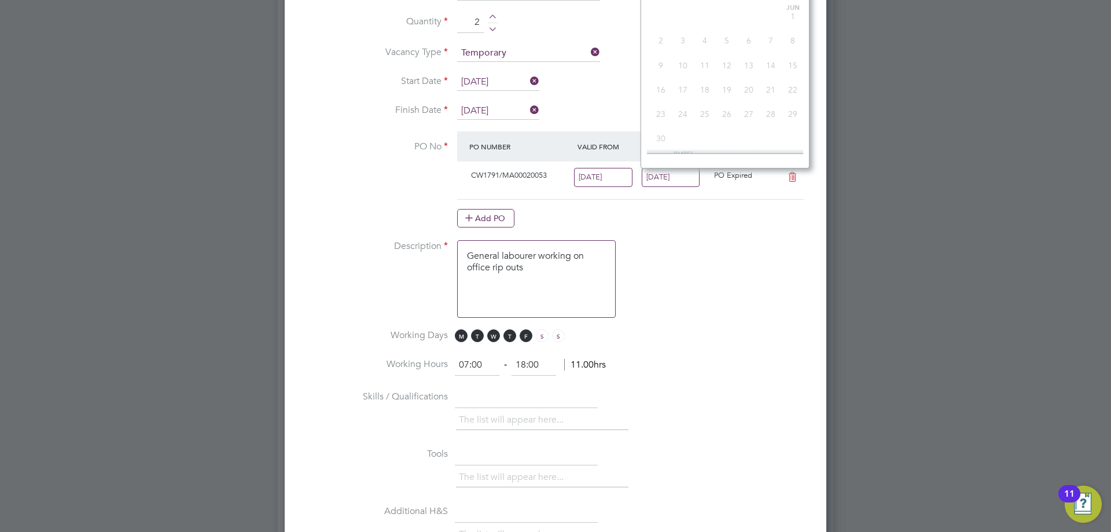
scroll to position [400, 0]
click at [795, 89] on span "28" at bounding box center [793, 80] width 22 height 22
type input "[DATE]"
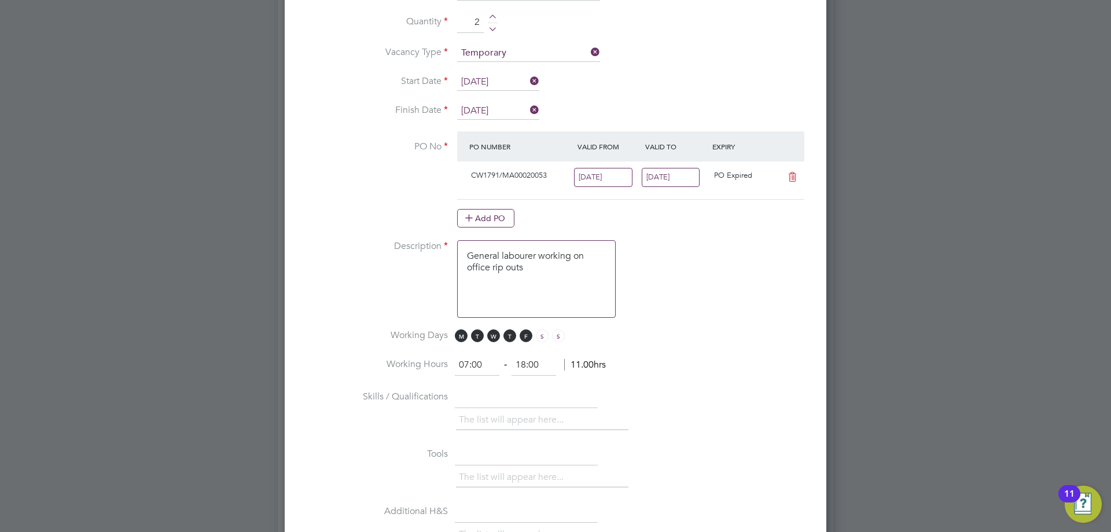
click at [600, 184] on input "[DATE]" at bounding box center [603, 177] width 58 height 19
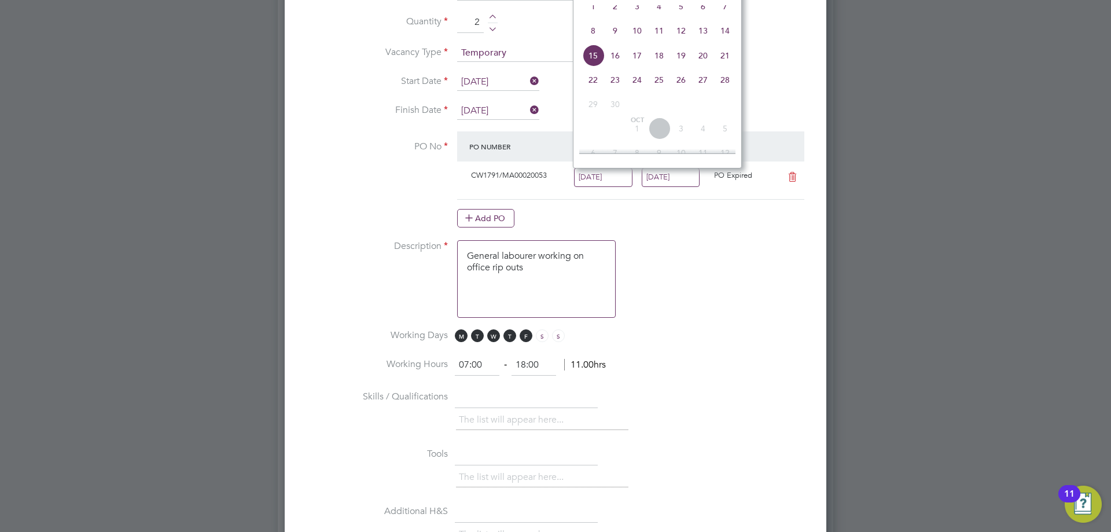
click at [597, 87] on span "22" at bounding box center [593, 80] width 22 height 22
type input "[DATE]"
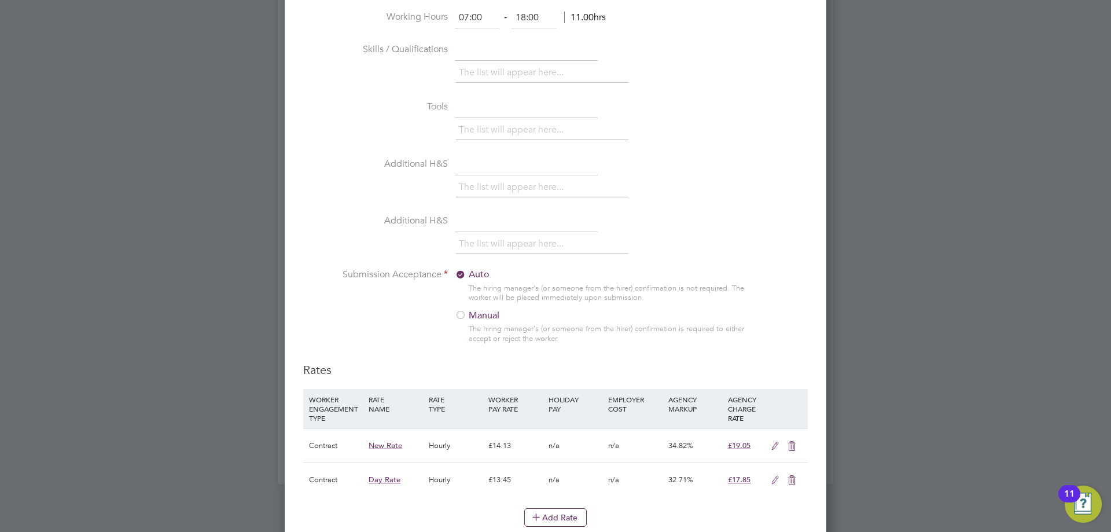
scroll to position [1271, 0]
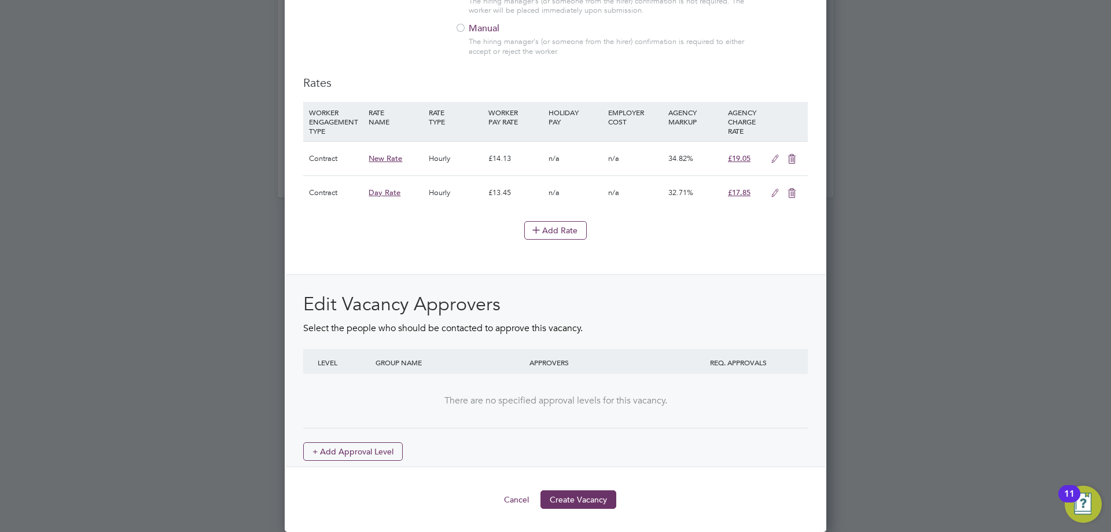
click at [591, 504] on button "Create Vacancy" at bounding box center [578, 499] width 76 height 19
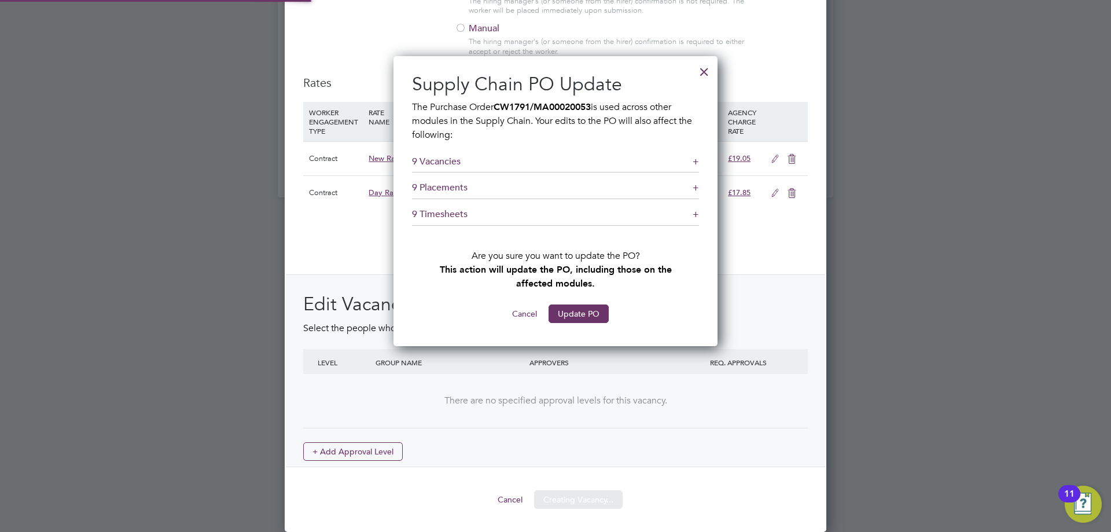
scroll to position [290, 325]
click at [583, 313] on button "Update PO" at bounding box center [579, 313] width 60 height 19
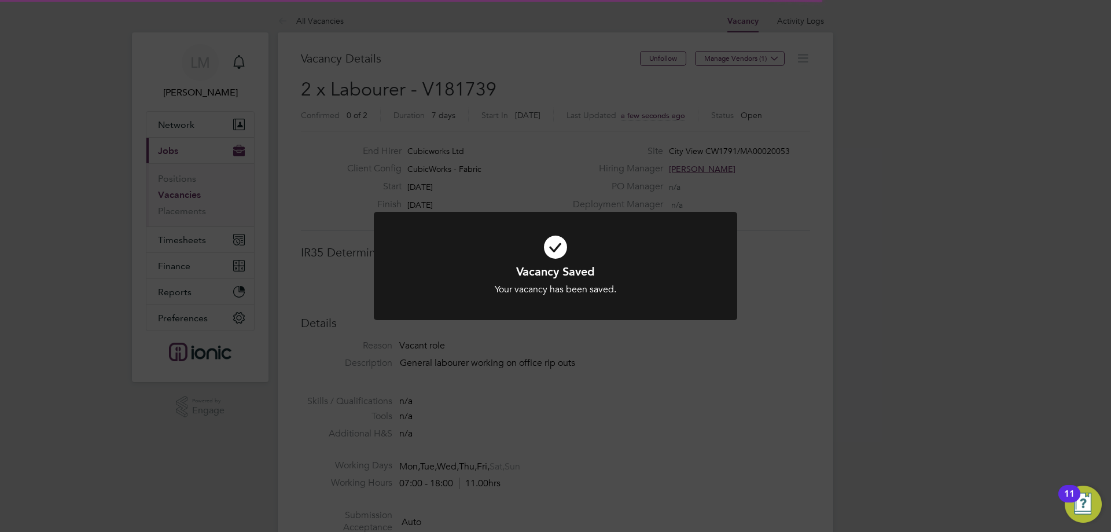
scroll to position [34, 81]
click at [465, 358] on div "Vacancy Saved Your vacancy has been saved. Cancel Okay" at bounding box center [555, 266] width 1111 height 532
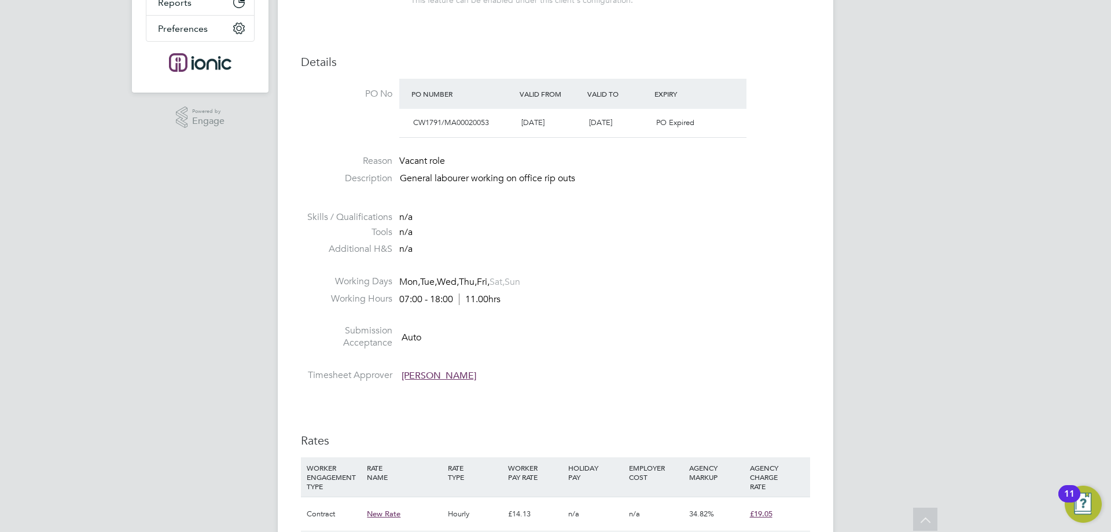
scroll to position [579, 0]
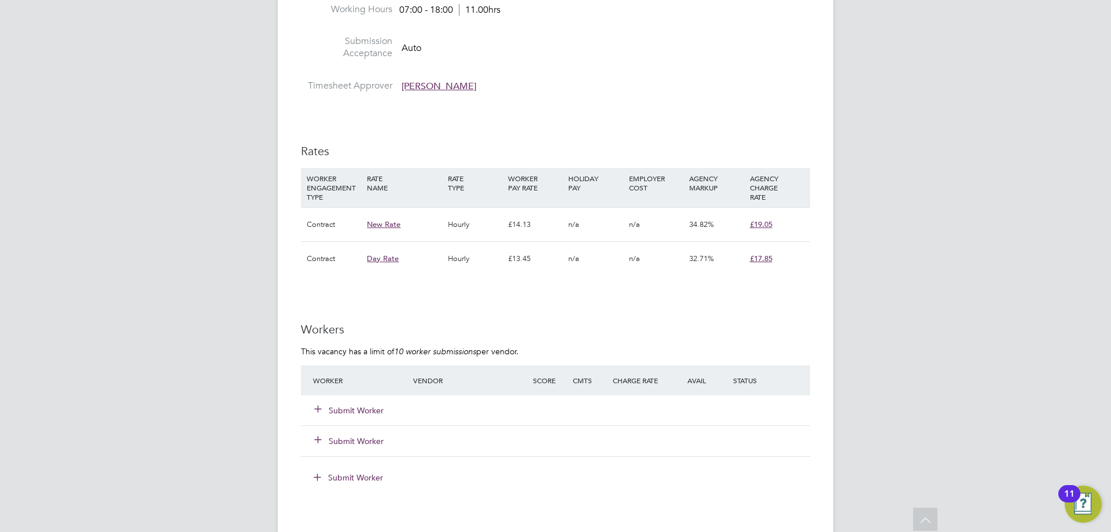
click at [357, 398] on div "Submit Worker" at bounding box center [555, 410] width 509 height 30
click at [356, 407] on button "Submit Worker" at bounding box center [349, 411] width 69 height 12
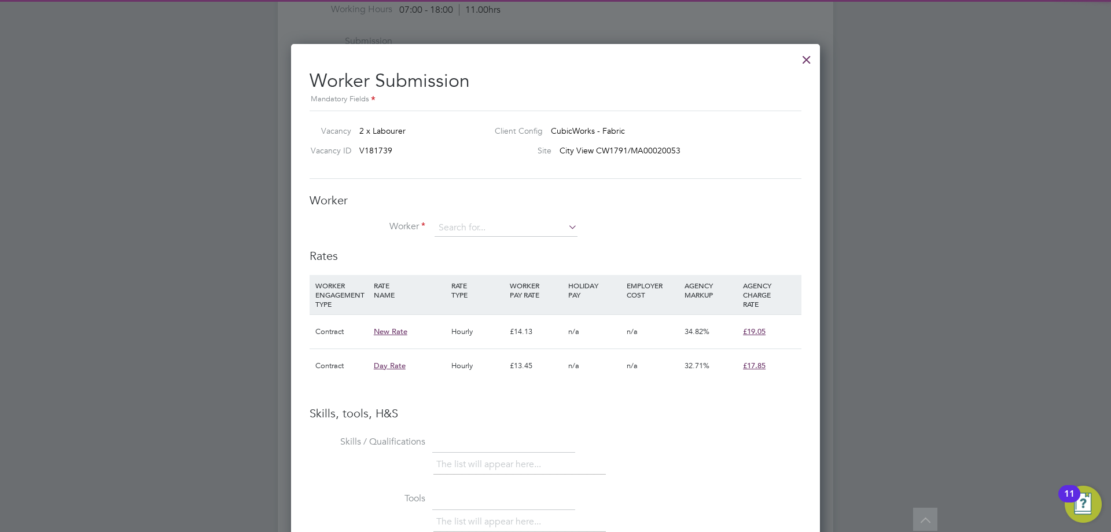
click at [315, 405] on button "Submit Worker" at bounding box center [349, 411] width 69 height 12
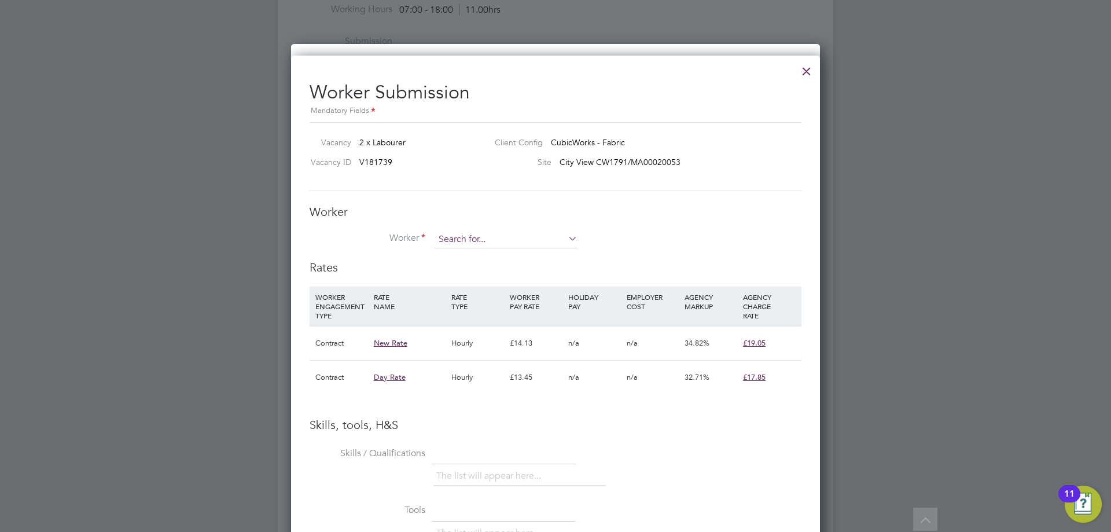
click at [521, 240] on input at bounding box center [506, 239] width 143 height 17
click at [519, 259] on li "Dale Ha ll (434216)" at bounding box center [506, 256] width 144 height 16
type input "Dale Hall (434216)"
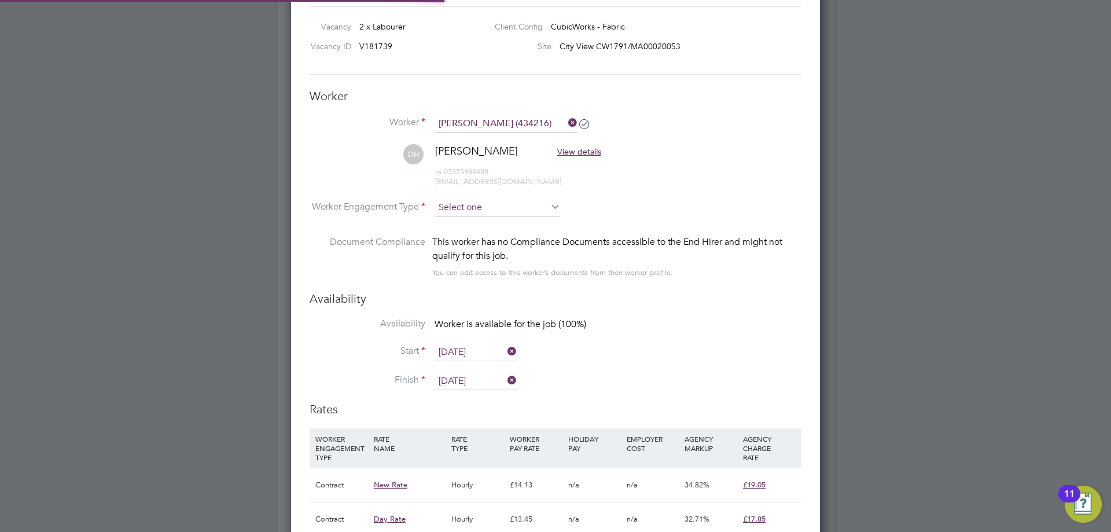
click at [501, 212] on input at bounding box center [498, 207] width 126 height 17
click at [501, 226] on li "Contract" at bounding box center [497, 223] width 127 height 15
type input "Contract"
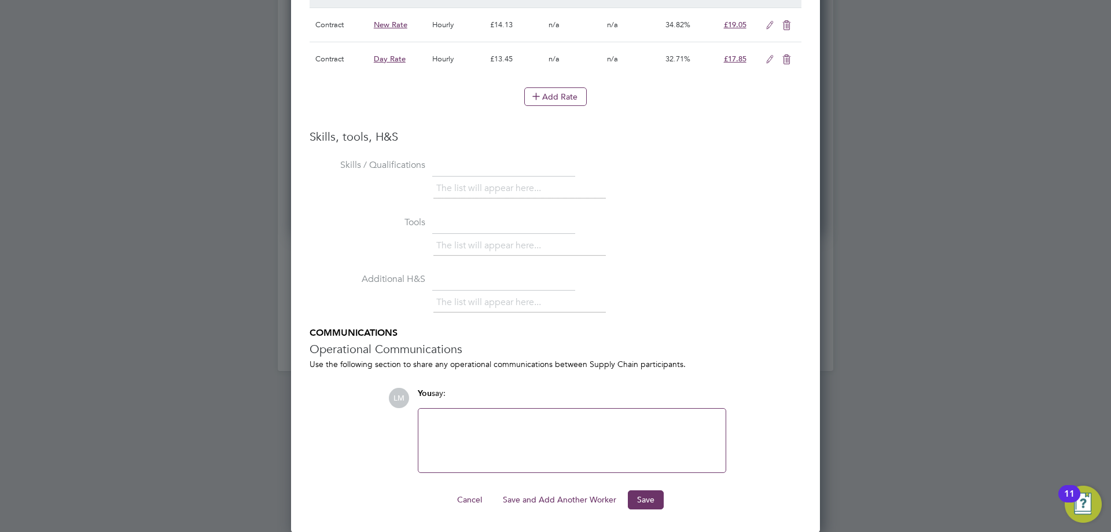
click at [556, 498] on button "Save and Add Another Worker" at bounding box center [560, 499] width 132 height 19
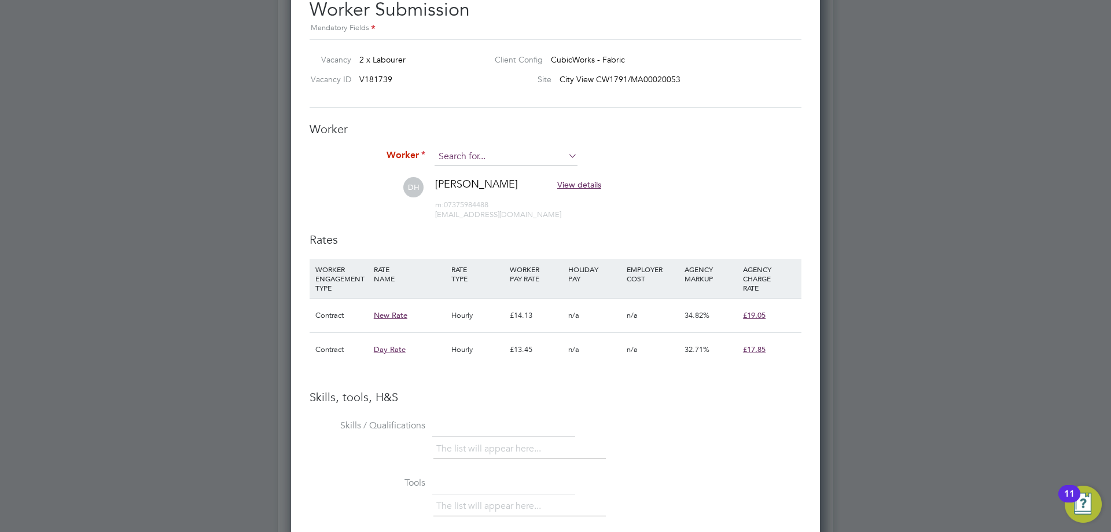
click at [503, 153] on input at bounding box center [506, 156] width 143 height 17
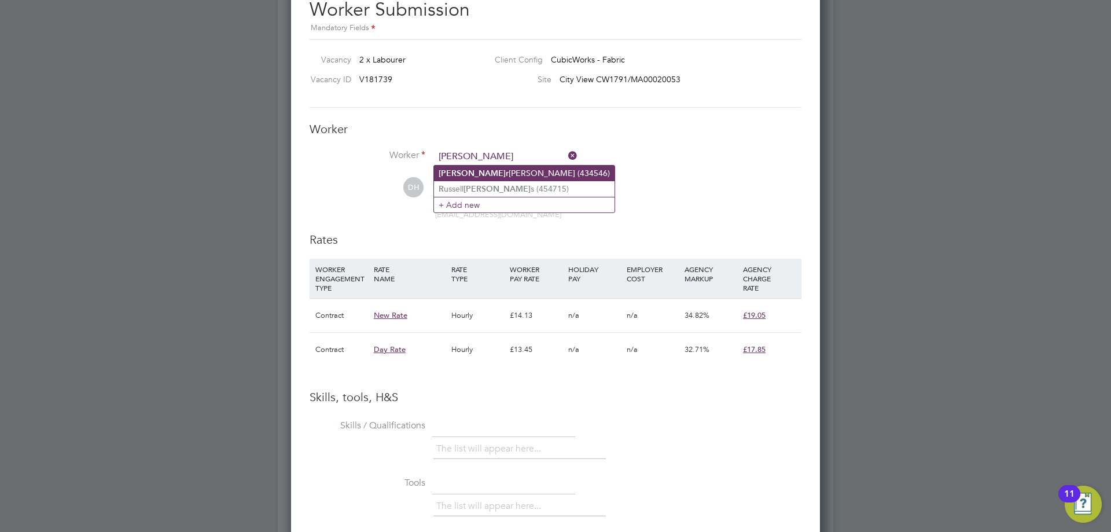
click at [507, 170] on li "Pete r Roberts (434546)" at bounding box center [524, 174] width 181 height 16
type input "Peter Roberts (434546)"
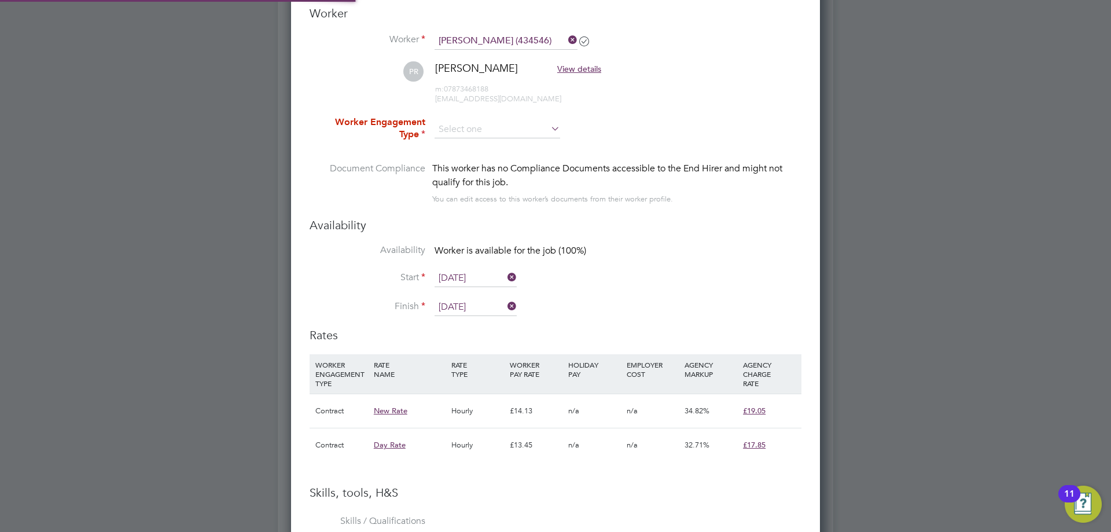
drag, startPoint x: 502, startPoint y: 134, endPoint x: 504, endPoint y: 145, distance: 11.2
click at [502, 134] on input at bounding box center [498, 129] width 126 height 17
click at [504, 150] on li "Contract" at bounding box center [497, 145] width 127 height 15
type input "Contract"
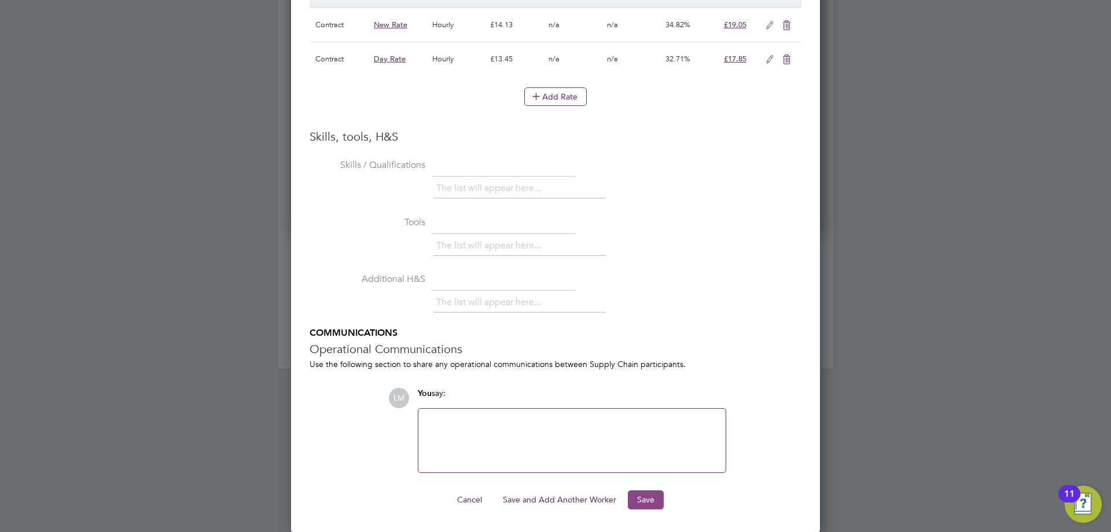
click at [635, 502] on button "Save" at bounding box center [646, 499] width 36 height 19
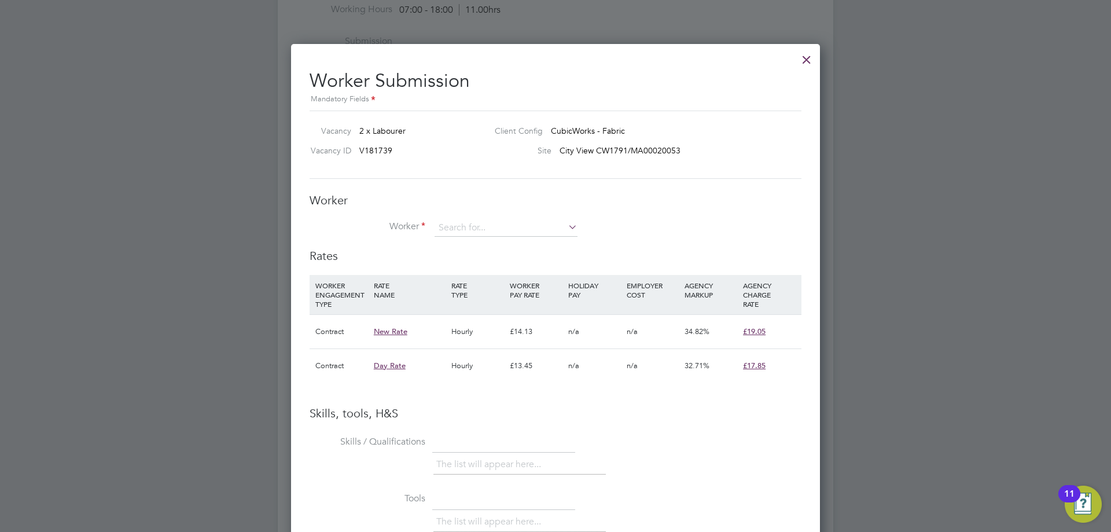
click at [810, 62] on div at bounding box center [806, 56] width 21 height 21
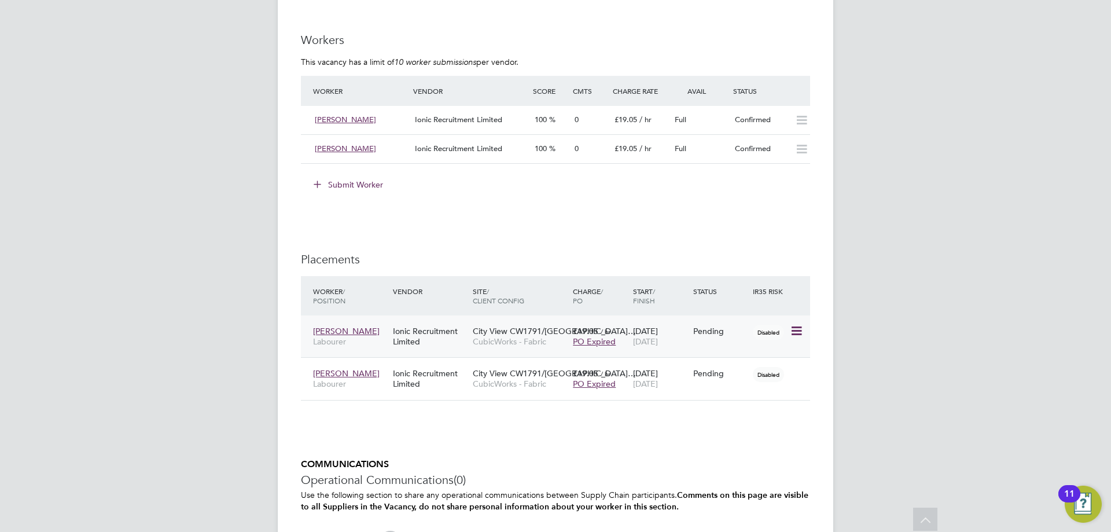
click at [800, 328] on icon at bounding box center [796, 331] width 12 height 14
click at [709, 402] on li "Start" at bounding box center [743, 403] width 119 height 16
type input "[PERSON_NAME]"
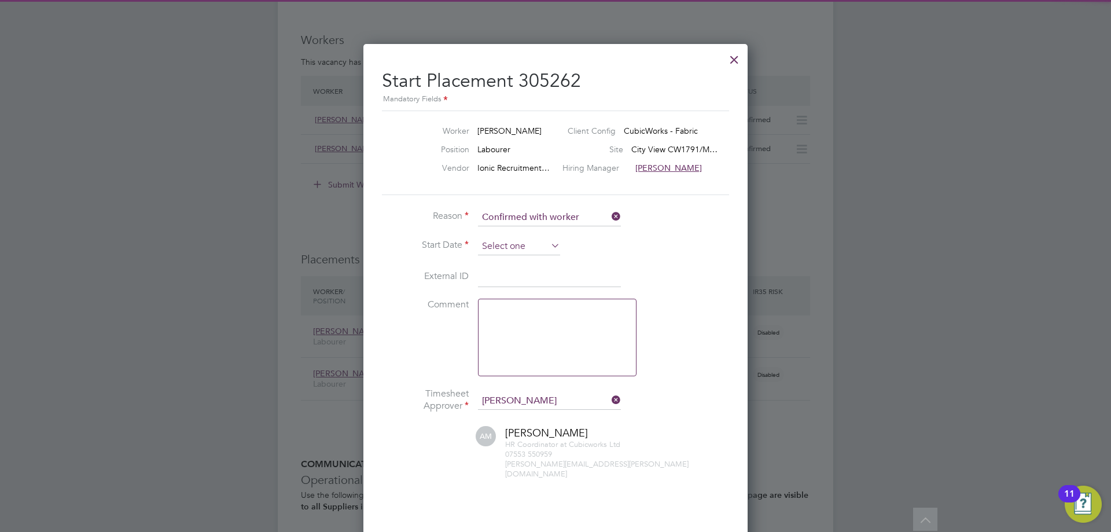
click at [481, 248] on input at bounding box center [519, 246] width 82 height 17
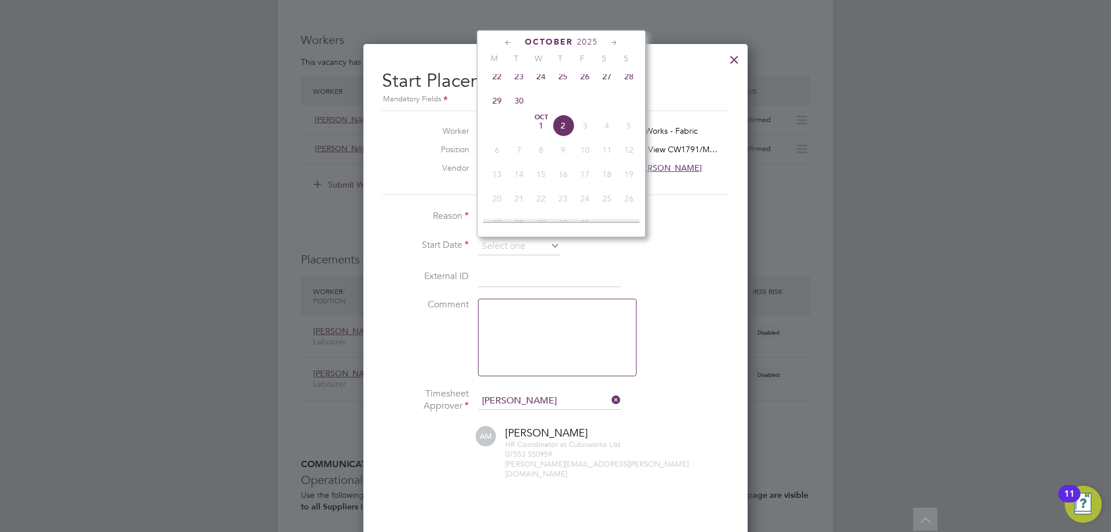
click at [498, 83] on span "22" at bounding box center [497, 76] width 22 height 22
type input "[DATE]"
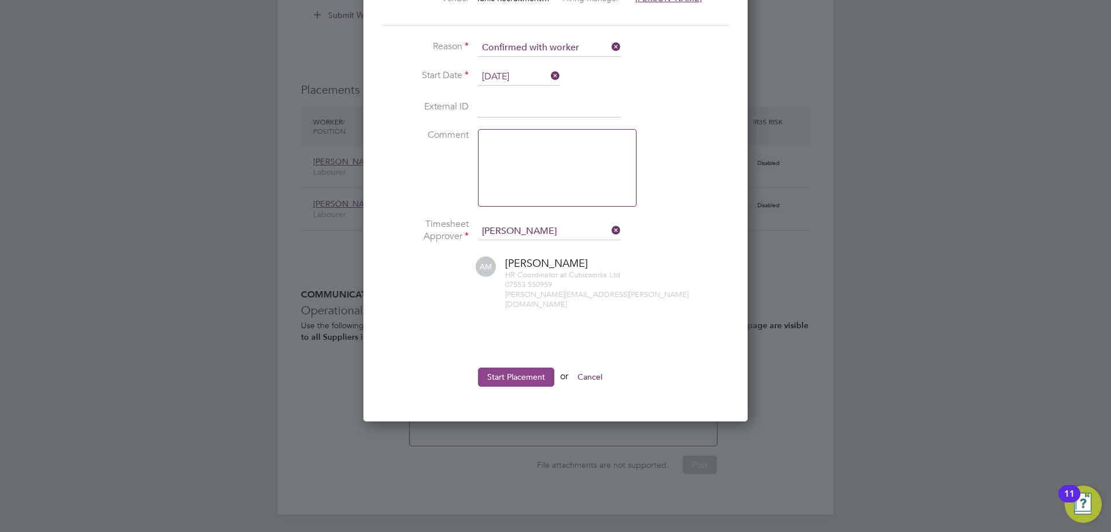
click at [506, 367] on button "Start Placement" at bounding box center [516, 376] width 76 height 19
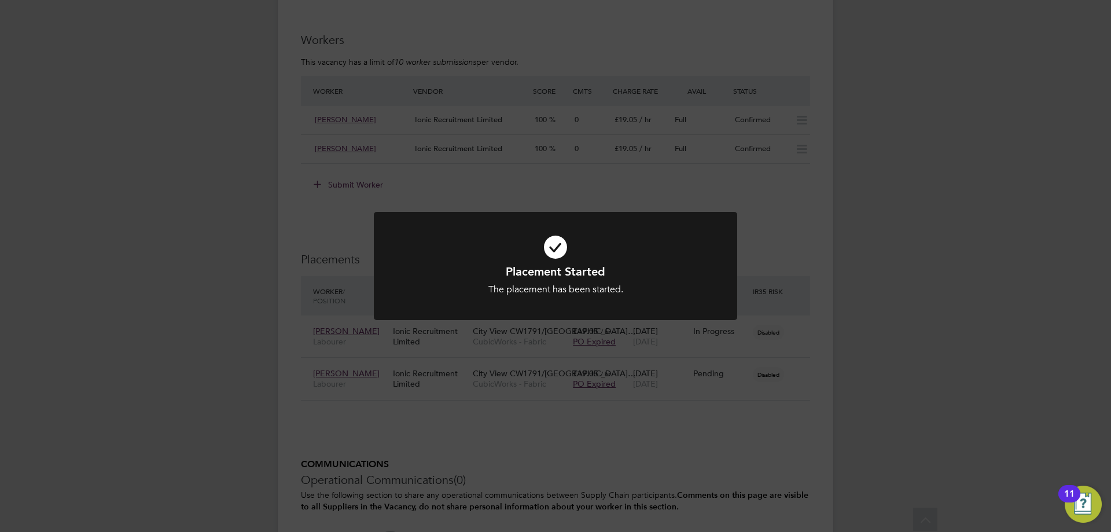
drag, startPoint x: 654, startPoint y: 440, endPoint x: 652, endPoint y: 446, distance: 6.0
click at [654, 445] on div "Placement Started The placement has been started. Cancel Okay" at bounding box center [555, 266] width 1111 height 532
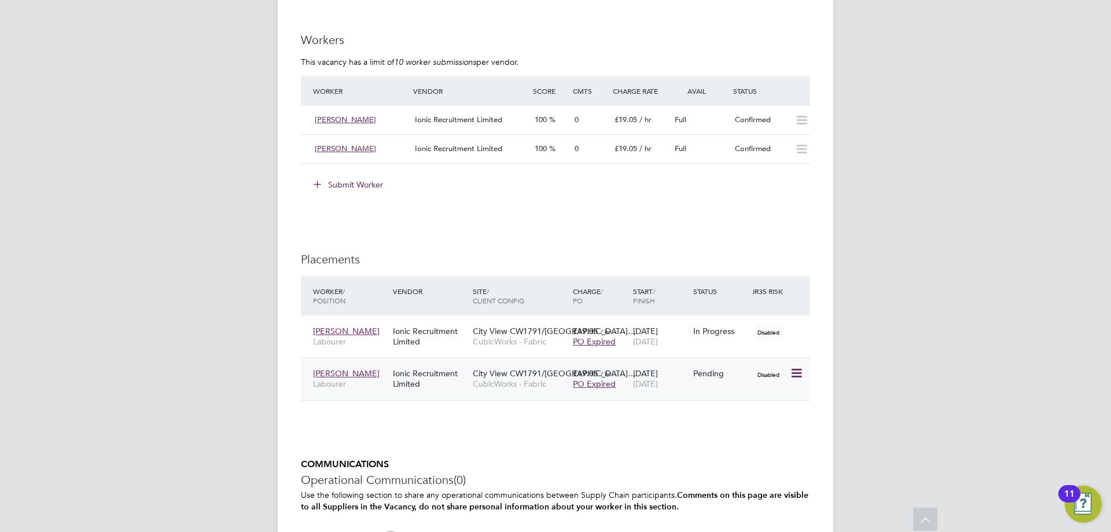
click at [793, 372] on icon at bounding box center [796, 373] width 12 height 14
click at [733, 447] on li "Start" at bounding box center [743, 445] width 119 height 16
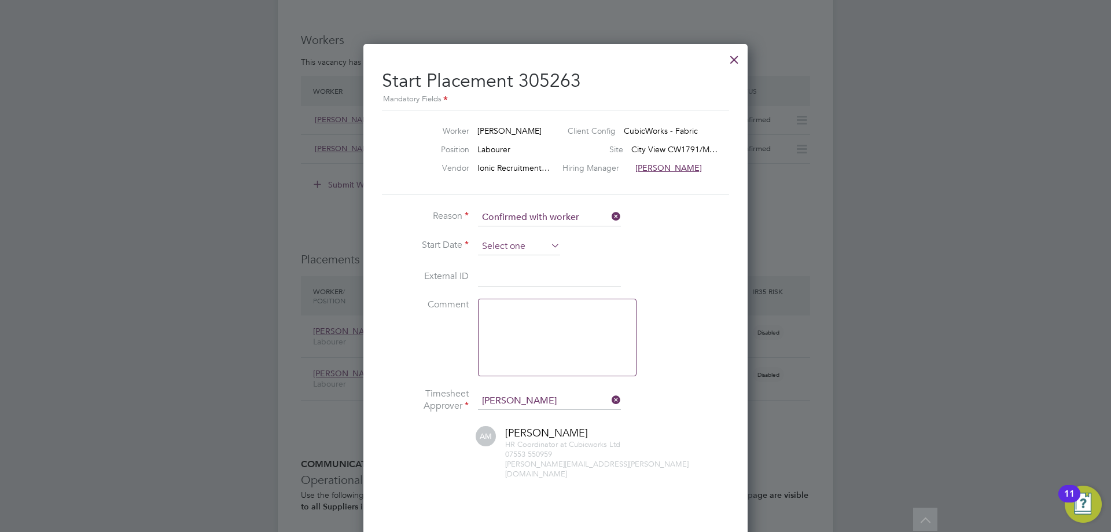
click at [509, 248] on input at bounding box center [519, 246] width 82 height 17
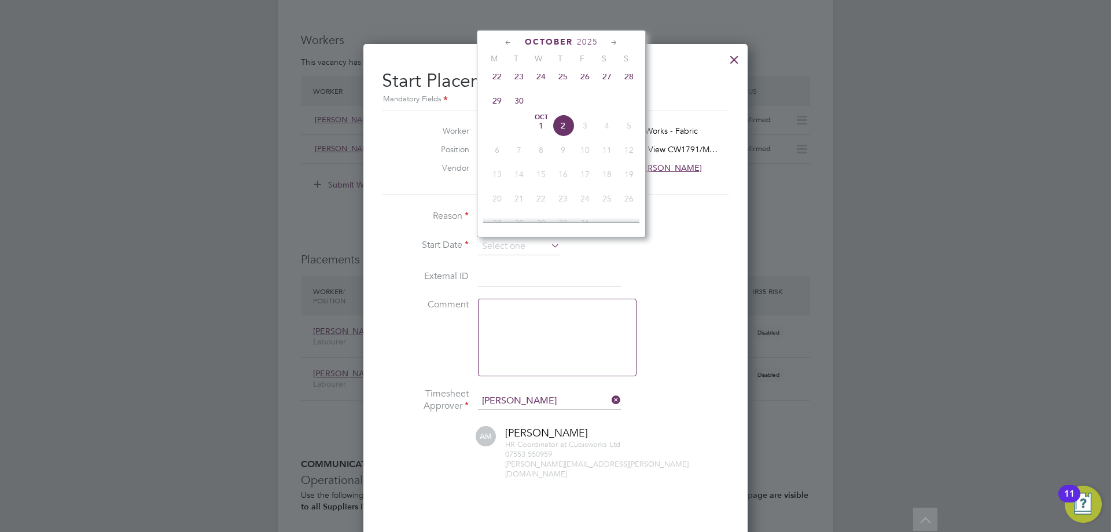
click at [497, 87] on span "22" at bounding box center [497, 76] width 22 height 22
type input "[DATE]"
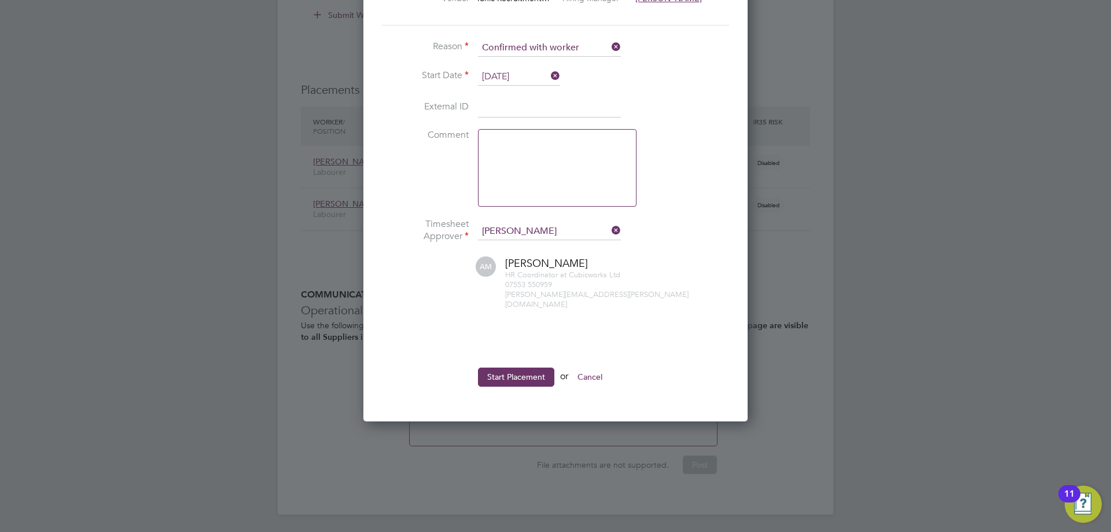
click at [524, 367] on button "Start Placement" at bounding box center [516, 376] width 76 height 19
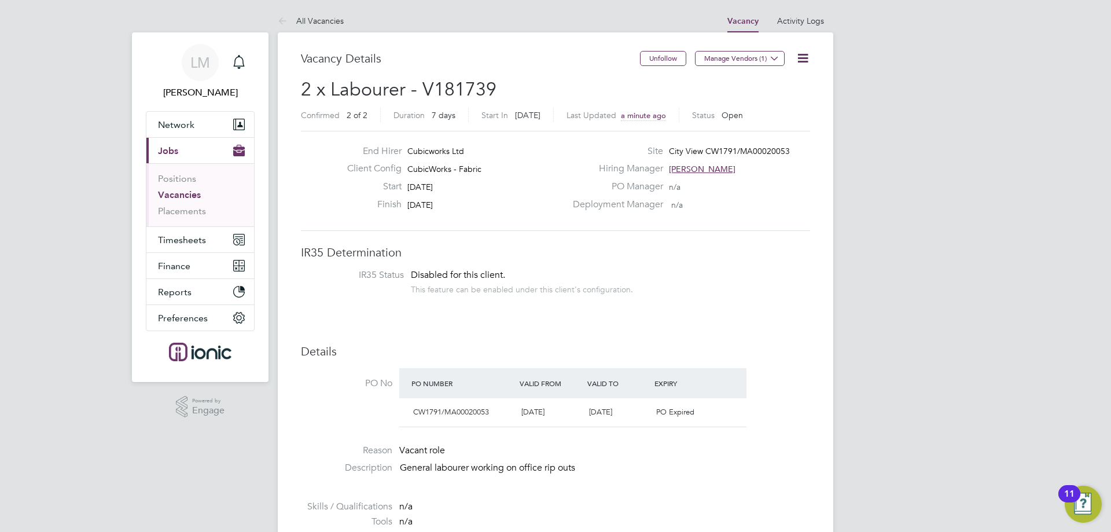
click at [176, 225] on ul "Positions Vacancies Placements" at bounding box center [200, 194] width 108 height 63
click at [177, 237] on span "Timesheets" at bounding box center [182, 239] width 48 height 11
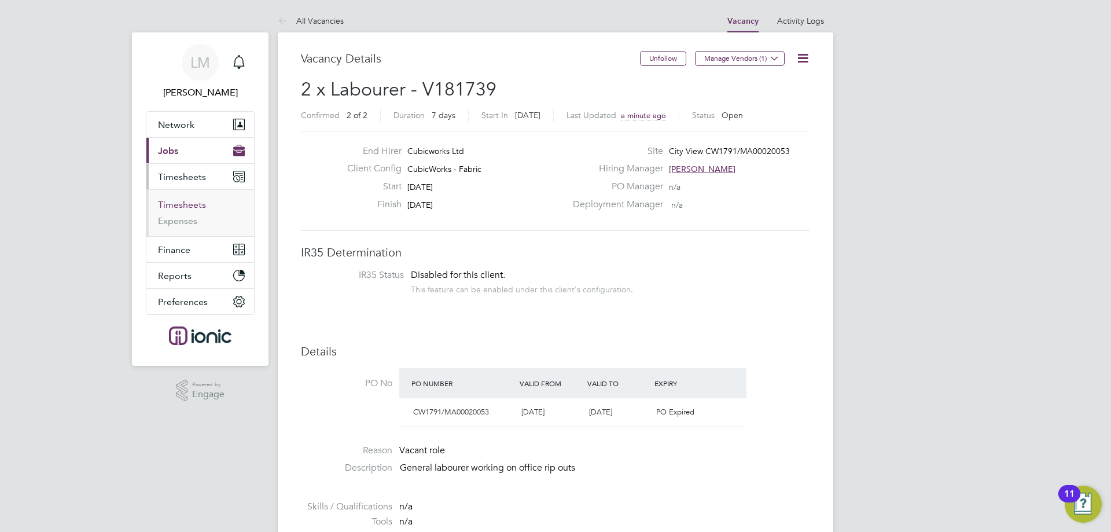
click at [191, 204] on link "Timesheets" at bounding box center [182, 204] width 48 height 11
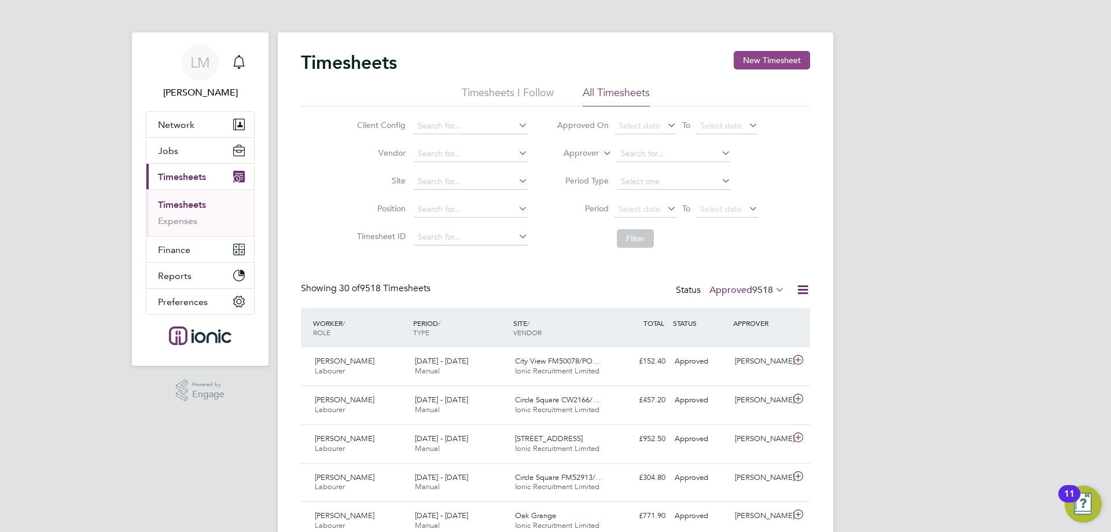
click at [764, 57] on button "New Timesheet" at bounding box center [772, 60] width 76 height 19
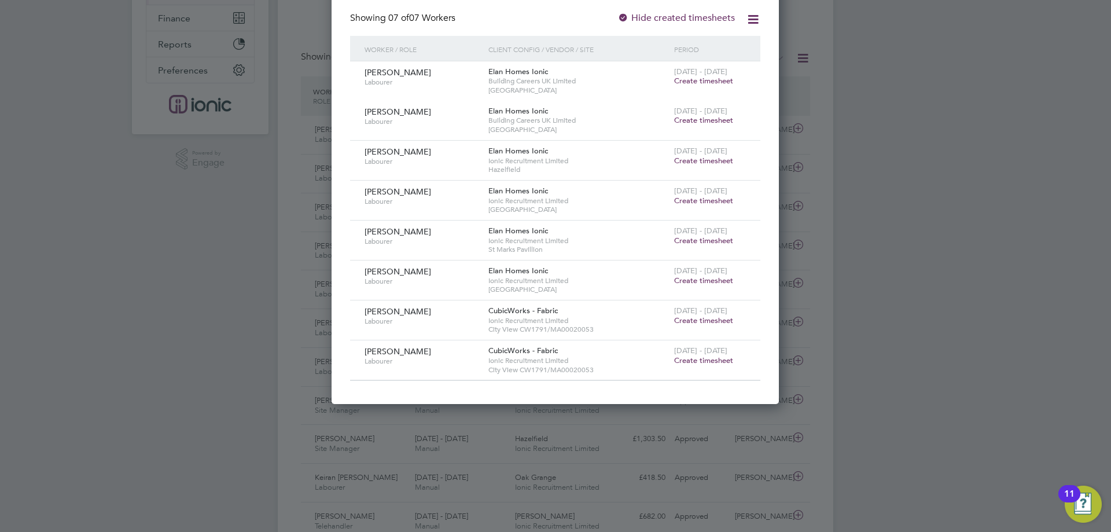
drag, startPoint x: 691, startPoint y: 317, endPoint x: 696, endPoint y: 312, distance: 7.0
click at [693, 318] on span "Create timesheet" at bounding box center [703, 320] width 59 height 10
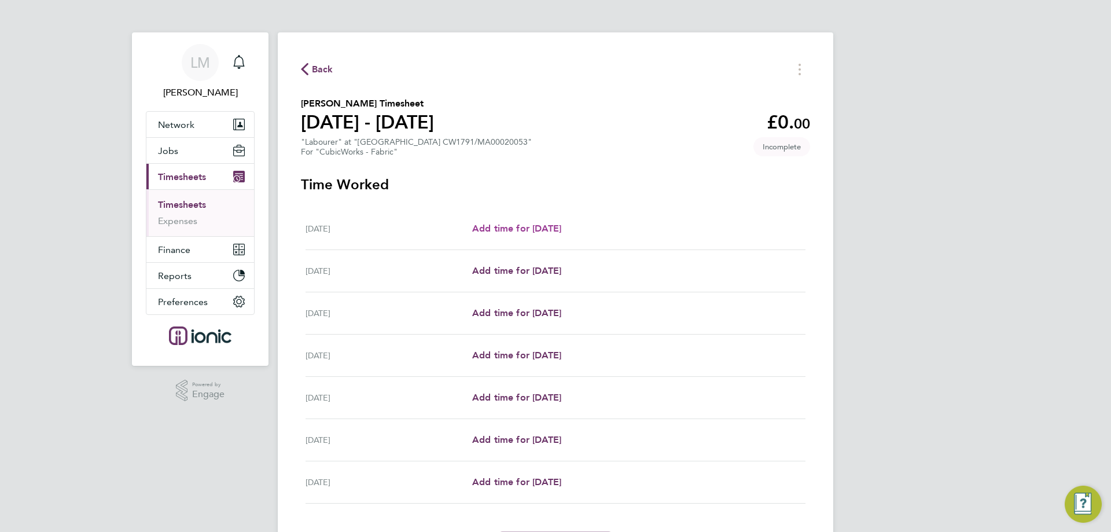
click at [529, 225] on span "Add time for Mon 22 Sep" at bounding box center [516, 228] width 89 height 11
select select "30"
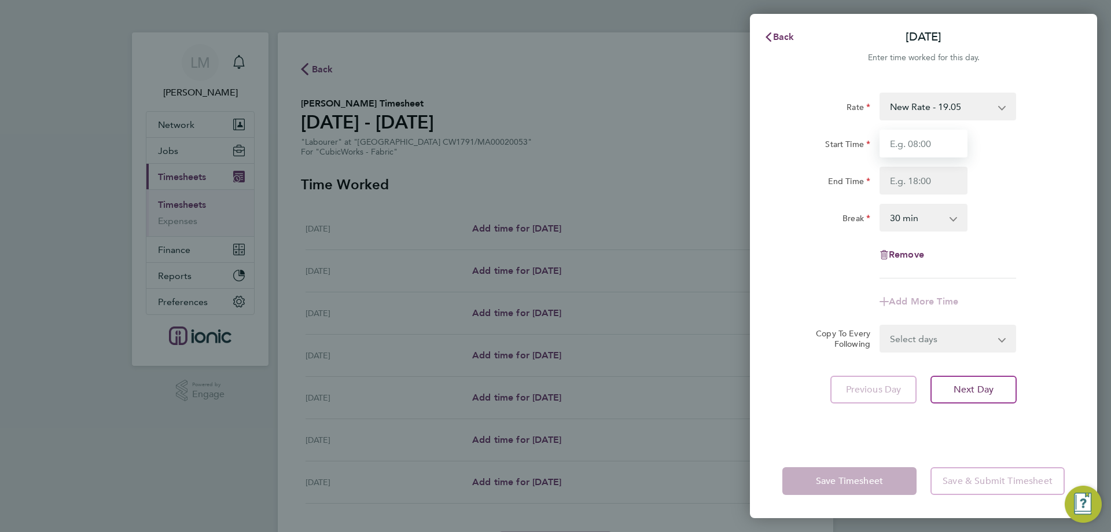
click at [911, 137] on input "Start Time" at bounding box center [924, 144] width 88 height 28
type input "07:30"
click at [914, 190] on input "End Time" at bounding box center [924, 181] width 88 height 28
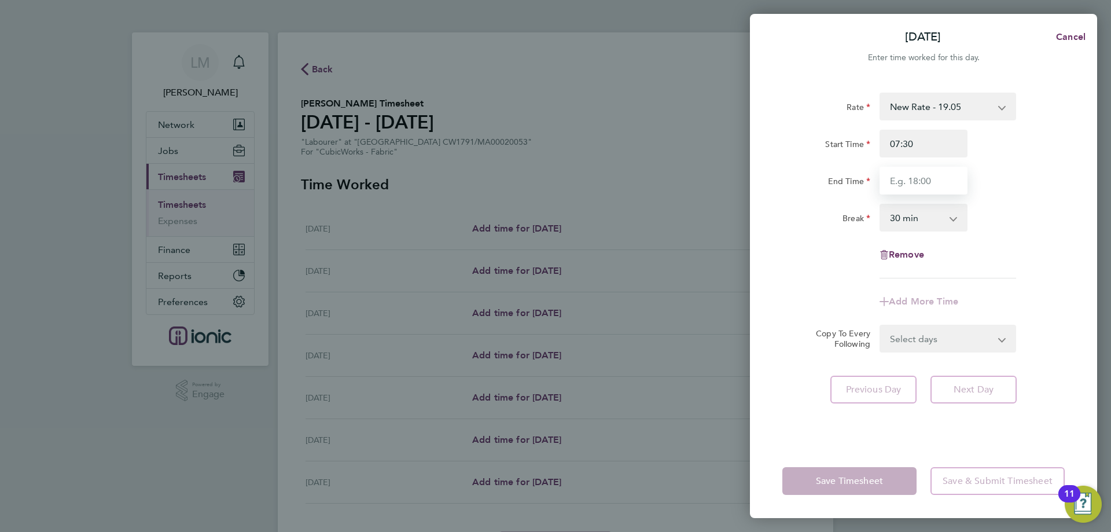
type input "16:00"
click at [945, 339] on form "Rate New Rate - 19.05 Day Rate - 17.85 Start Time 07:30 End Time 16:00 Break 0 …" at bounding box center [923, 223] width 282 height 260
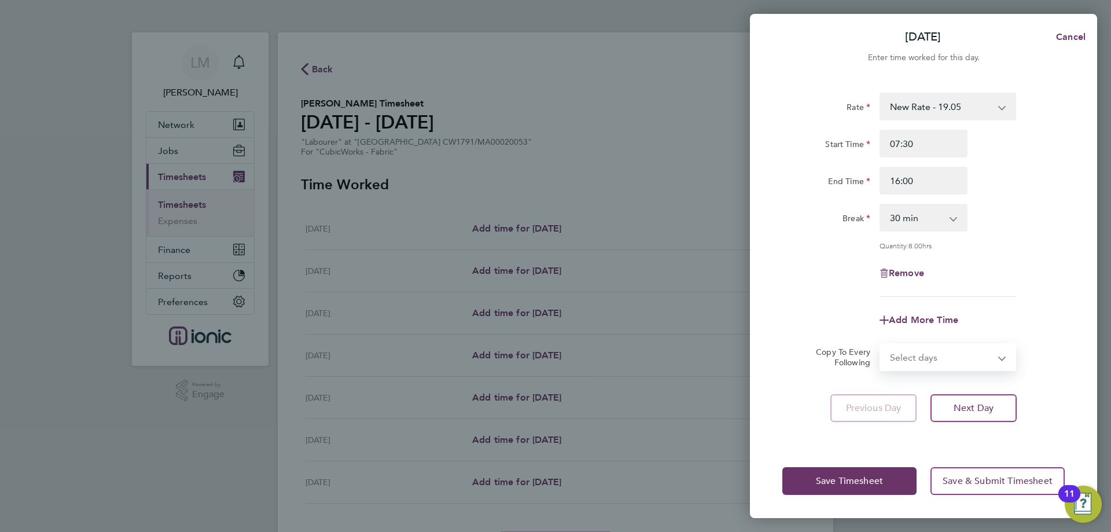
select select "WEEKDAY"
click at [881, 344] on select "Select days Day Weekday (Mon-Fri) Weekend (Sat-Sun) Tuesday Wednesday Thursday …" at bounding box center [942, 356] width 122 height 25
select select "2025-09-28"
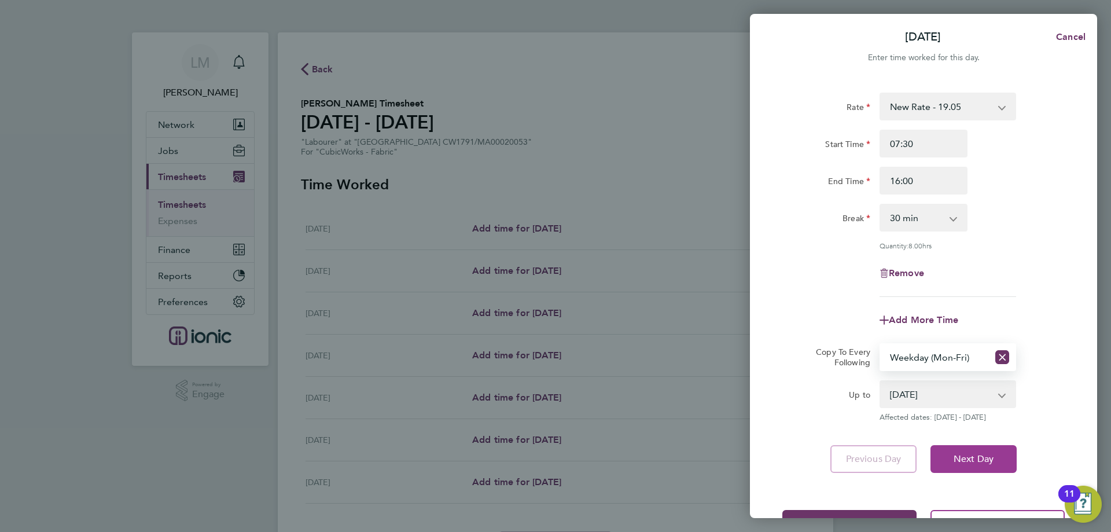
click at [989, 461] on span "Next Day" at bounding box center [974, 459] width 40 height 12
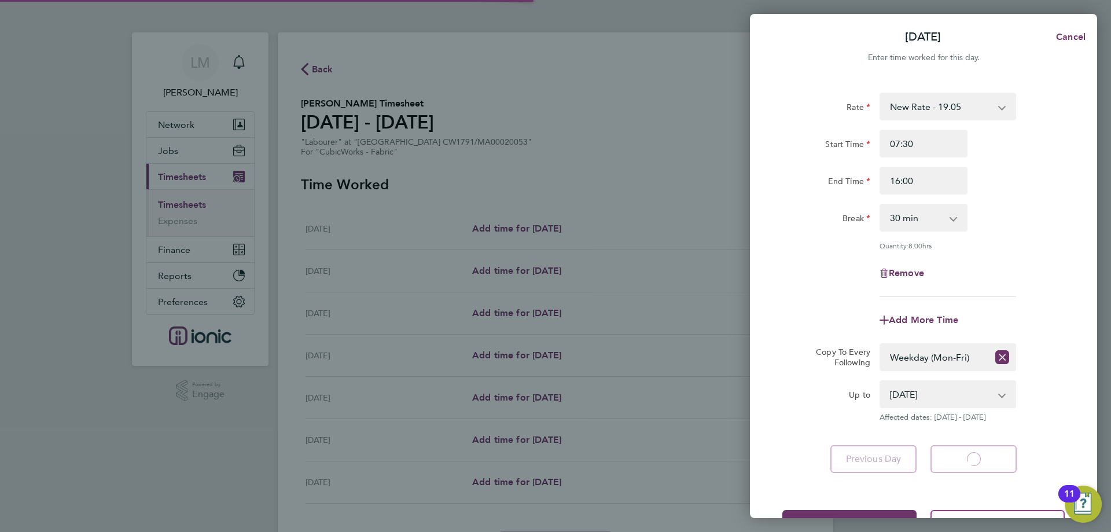
select select "30"
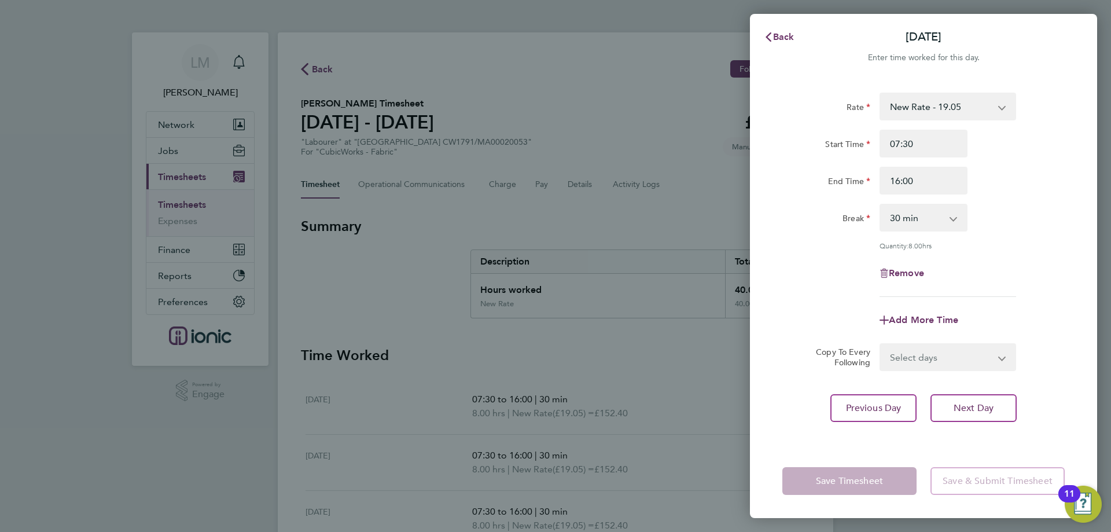
click at [946, 358] on select "Select days Day Weekday (Mon-Fri) Weekend (Sat-Sun) Wednesday Thursday Friday S…" at bounding box center [942, 356] width 122 height 25
select select "WEEKEND"
click at [881, 344] on select "Select days Day Weekday (Mon-Fri) Weekend (Sat-Sun) Wednesday Thursday Friday S…" at bounding box center [942, 356] width 122 height 25
select select "2025-09-28"
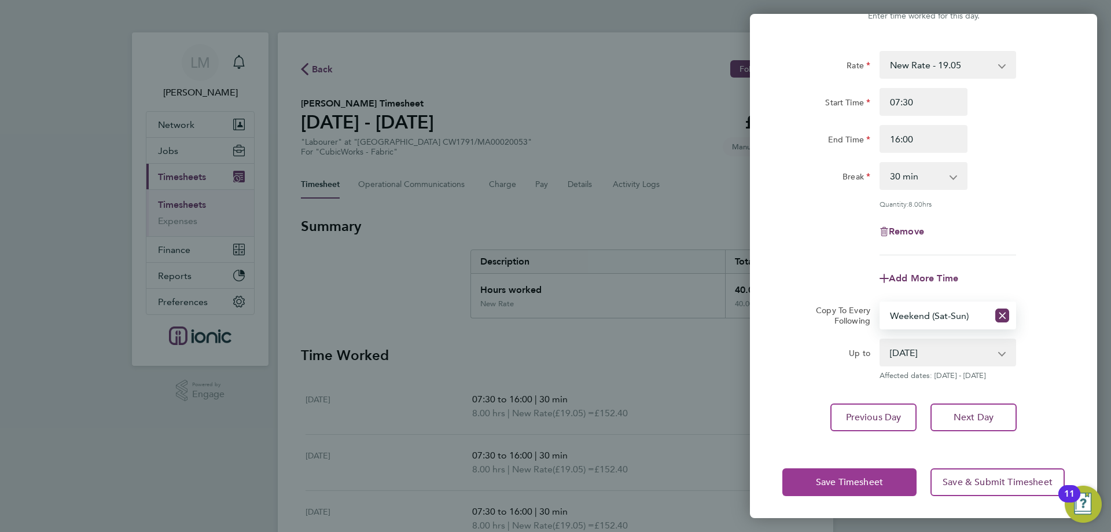
click at [857, 480] on span "Save Timesheet" at bounding box center [849, 482] width 67 height 12
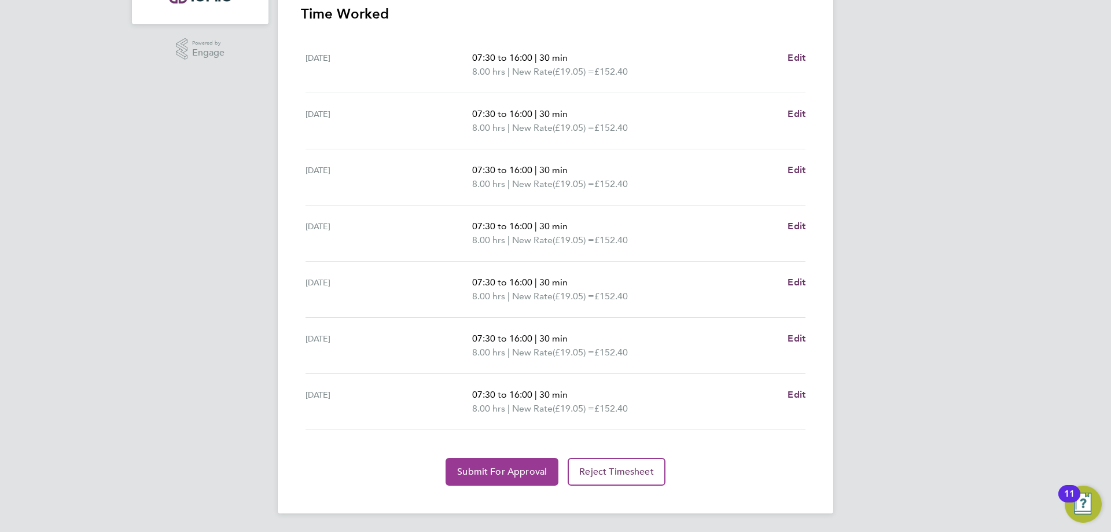
click at [499, 465] on button "Submit For Approval" at bounding box center [502, 472] width 113 height 28
click at [471, 477] on span "Approve Timesheet" at bounding box center [501, 472] width 85 height 12
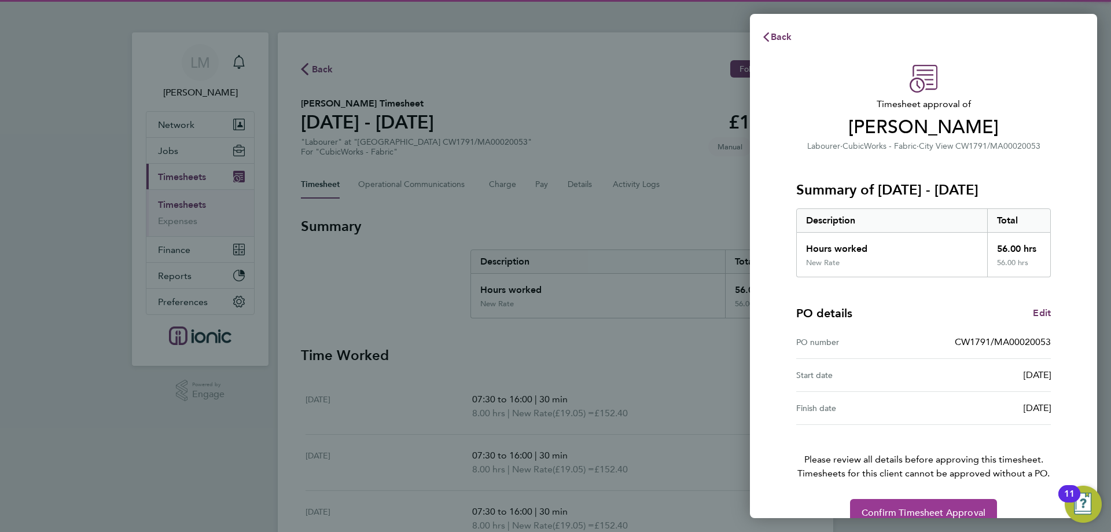
click at [928, 508] on span "Confirm Timesheet Approval" at bounding box center [924, 513] width 124 height 12
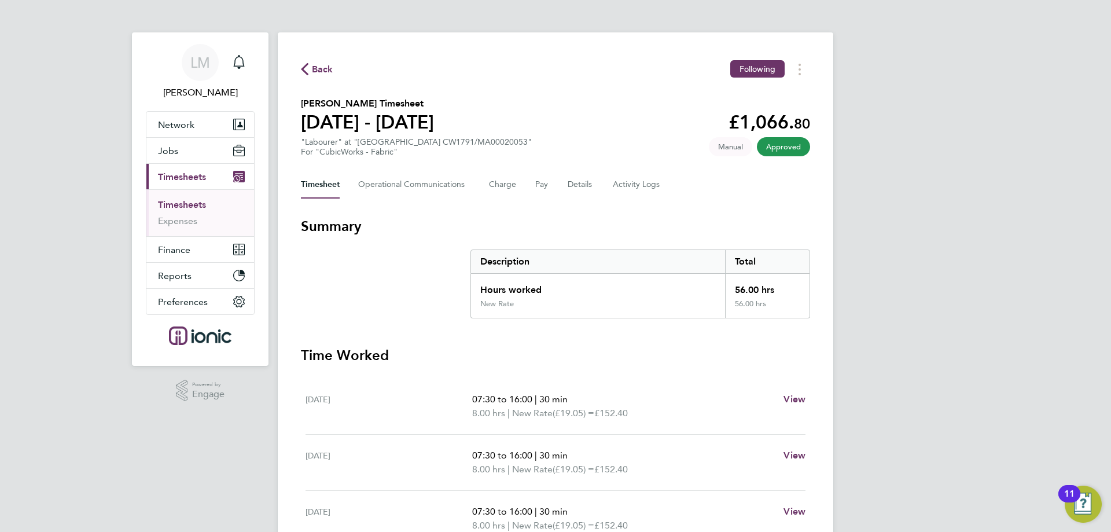
click at [326, 73] on span "Back" at bounding box center [322, 69] width 21 height 14
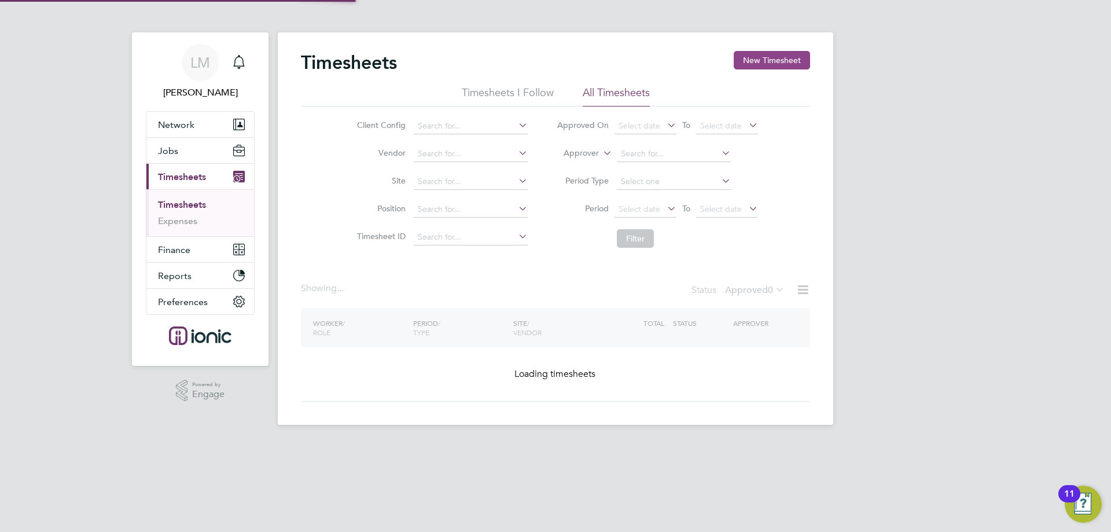
click at [770, 58] on button "New Timesheet" at bounding box center [772, 60] width 76 height 19
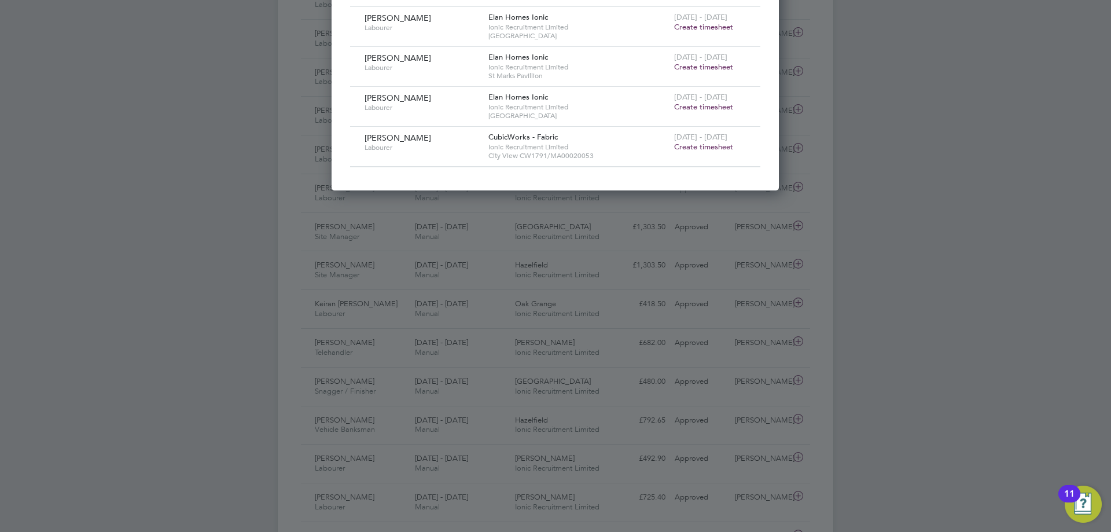
click at [710, 144] on span "Create timesheet" at bounding box center [703, 147] width 59 height 10
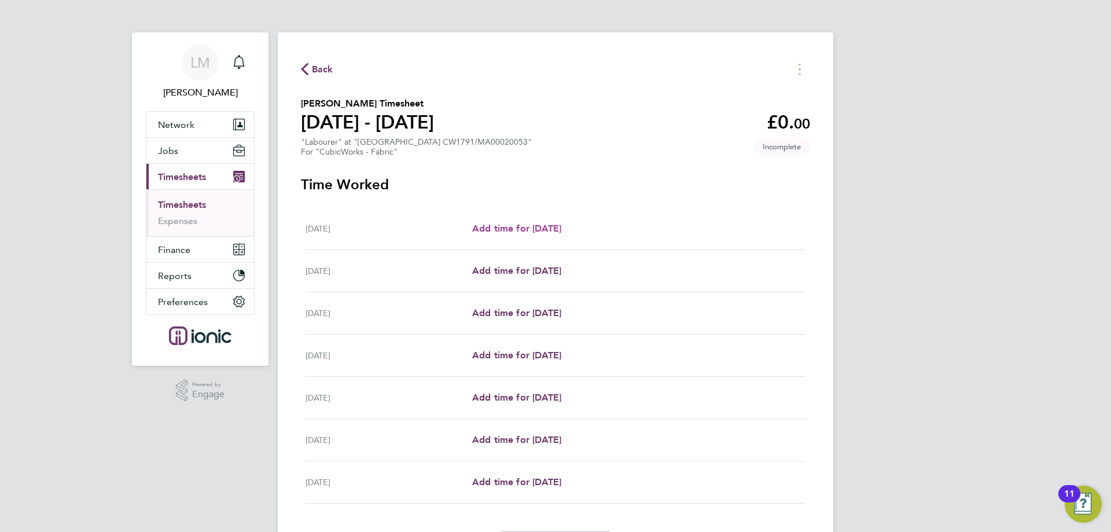
click at [549, 224] on span "Add time for Mon 22 Sep" at bounding box center [516, 228] width 89 height 11
select select "30"
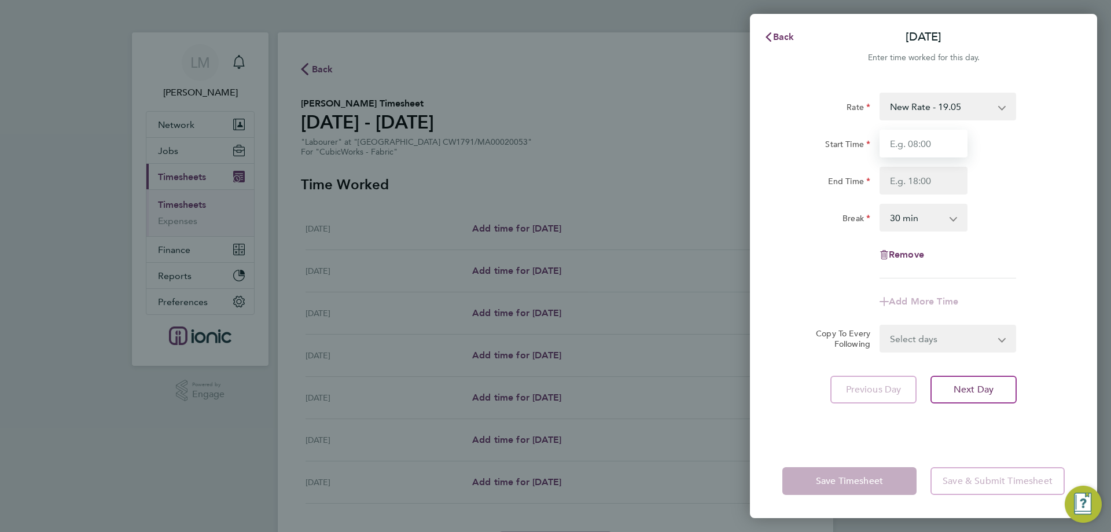
click at [899, 144] on input "Start Time" at bounding box center [924, 144] width 88 height 28
type input "07:30"
click at [901, 183] on input "End Time" at bounding box center [924, 181] width 88 height 28
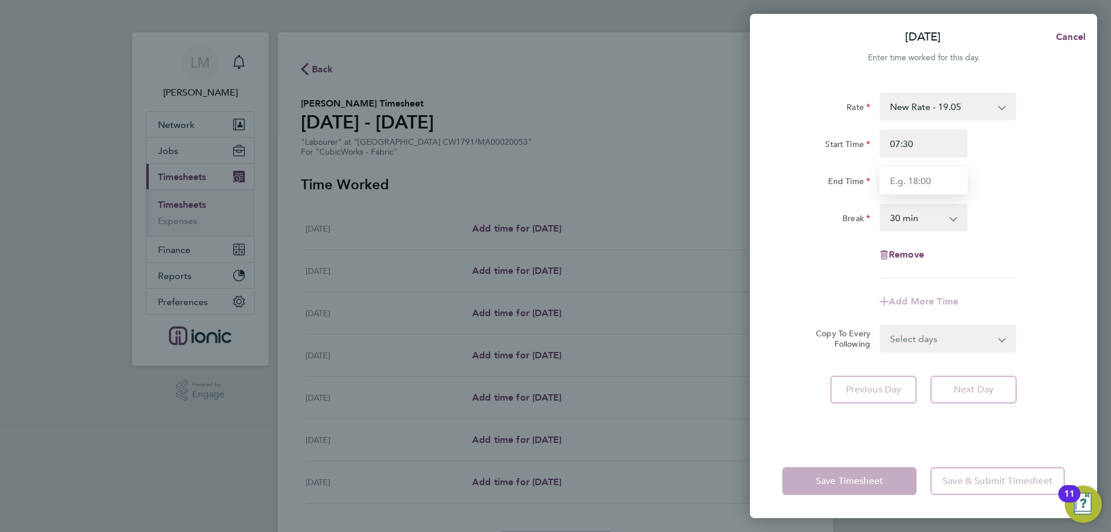
type input "16:00"
click at [920, 345] on select "Select days Day Weekday (Mon-Fri) Weekend (Sat-Sun) Tuesday Wednesday Thursday …" at bounding box center [942, 338] width 122 height 25
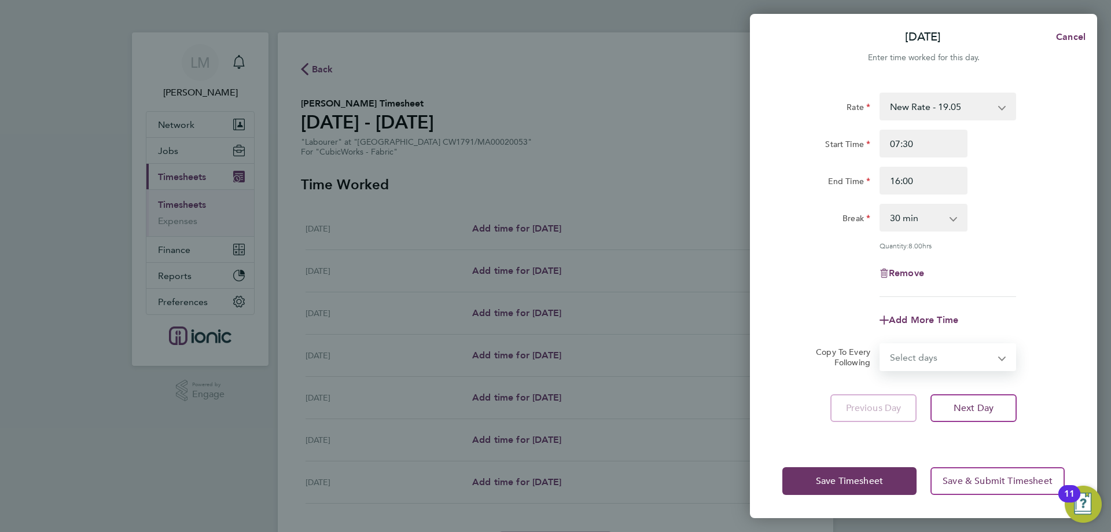
select select "WEEKDAY"
click at [881, 344] on select "Select days Day Weekday (Mon-Fri) Weekend (Sat-Sun) Tuesday Wednesday Thursday …" at bounding box center [942, 356] width 122 height 25
select select "2025-09-28"
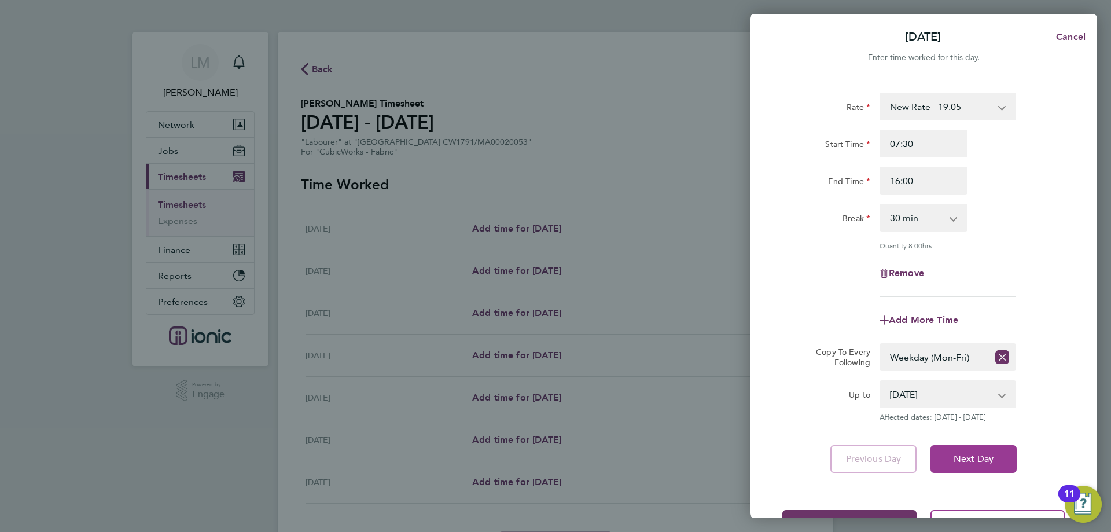
click at [984, 459] on span "Next Day" at bounding box center [974, 459] width 40 height 12
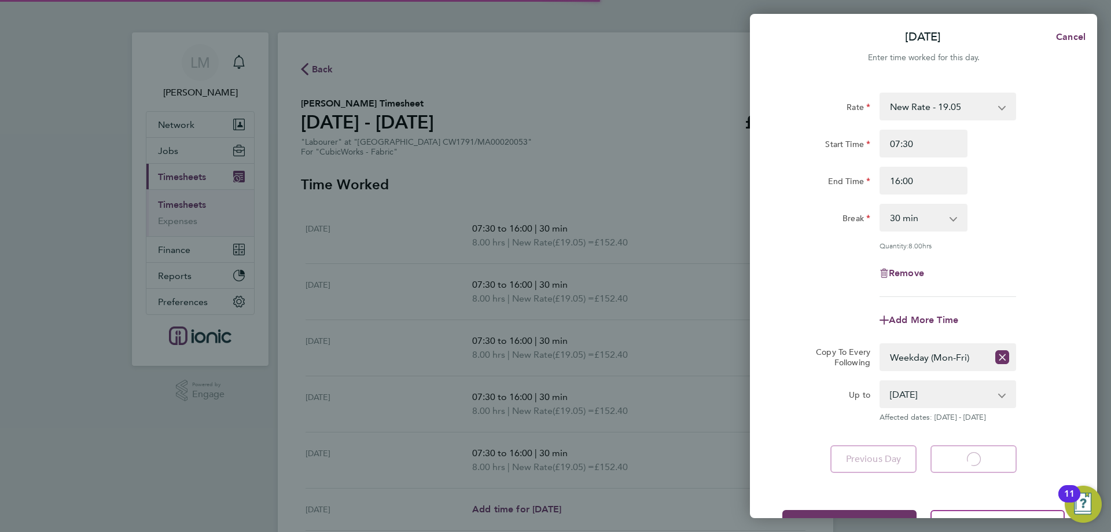
select select "30"
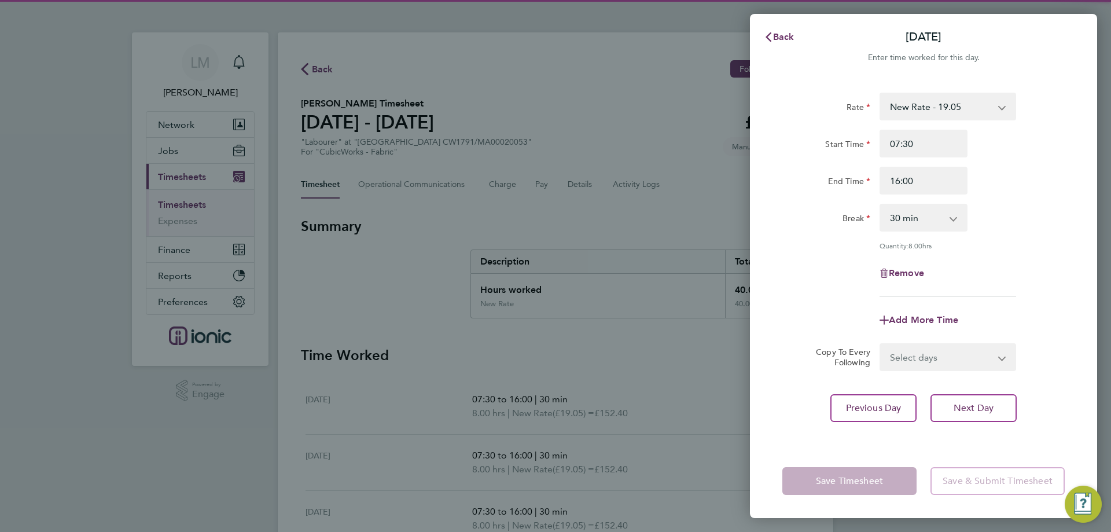
click at [930, 361] on select "Select days Day Weekday (Mon-Fri) Weekend (Sat-Sun) Wednesday Thursday Friday S…" at bounding box center [942, 356] width 122 height 25
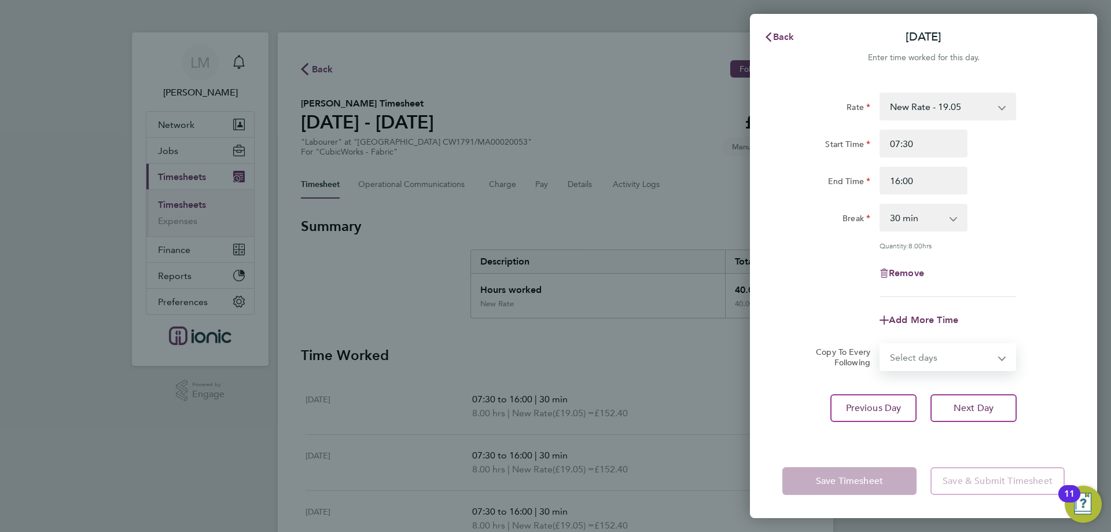
select select "SAT"
click at [881, 344] on select "Select days Day Weekday (Mon-Fri) Weekend (Sat-Sun) Wednesday Thursday Friday S…" at bounding box center [942, 356] width 122 height 25
select select "2025-09-28"
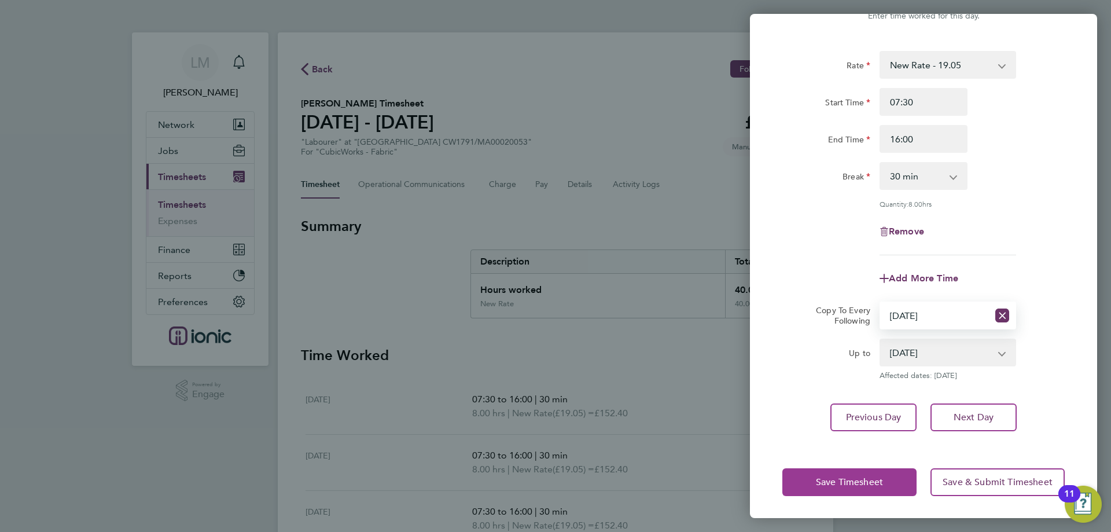
click at [854, 484] on span "Save Timesheet" at bounding box center [849, 482] width 67 height 12
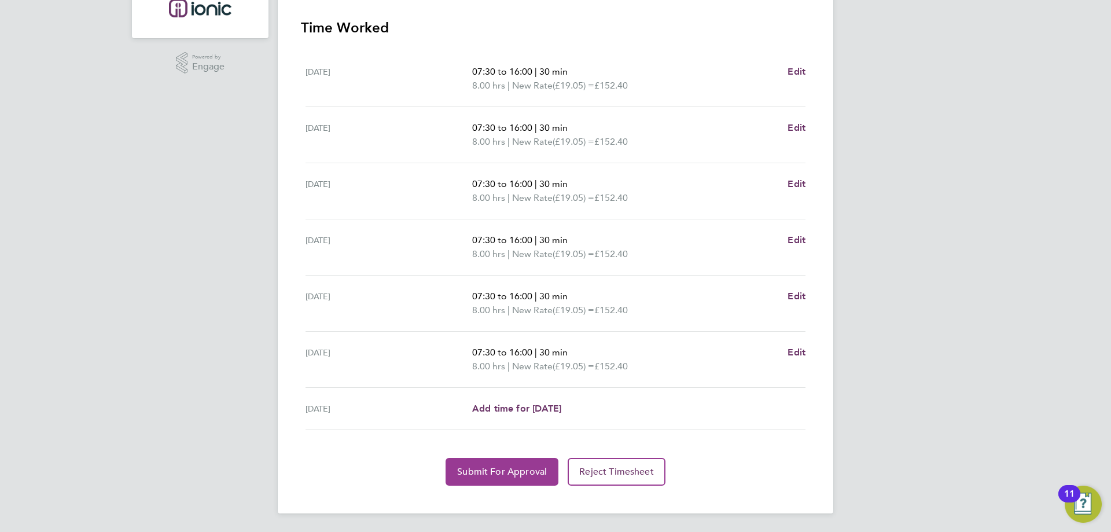
click at [490, 479] on button "Submit For Approval" at bounding box center [502, 472] width 113 height 28
click at [451, 455] on section "Time Worked Mon 22 Sep 07:30 to 16:00 | 30 min 8.00 hrs | New Rate (£19.05) = £…" at bounding box center [555, 252] width 509 height 467
drag, startPoint x: 451, startPoint y: 455, endPoint x: 470, endPoint y: 477, distance: 29.1
click at [470, 478] on button "Approve Timesheet" at bounding box center [502, 472] width 108 height 28
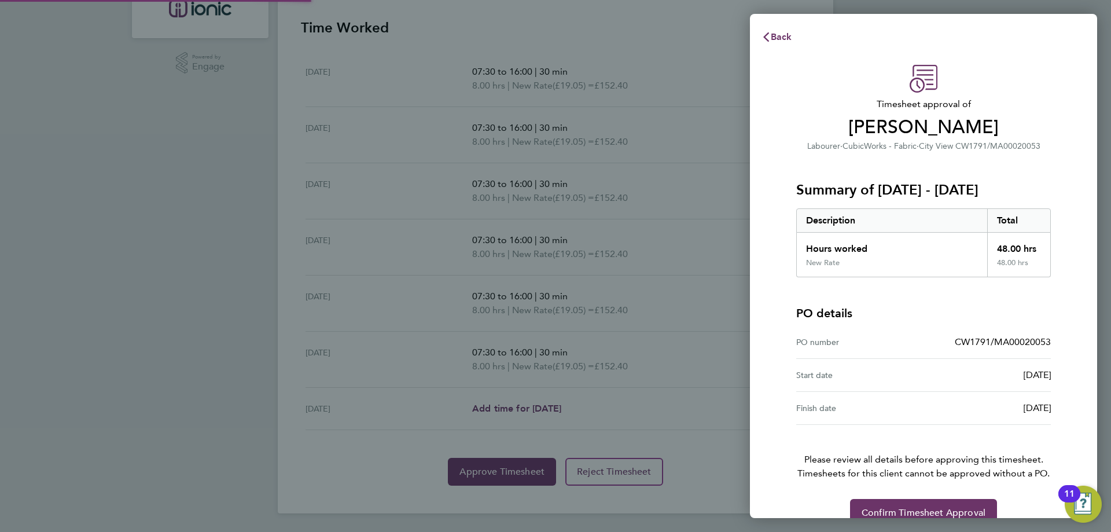
click at [472, 477] on div "Back Timesheet approval of Peter Roberts Labourer · CubicWorks - Fabric · City …" at bounding box center [555, 266] width 1111 height 532
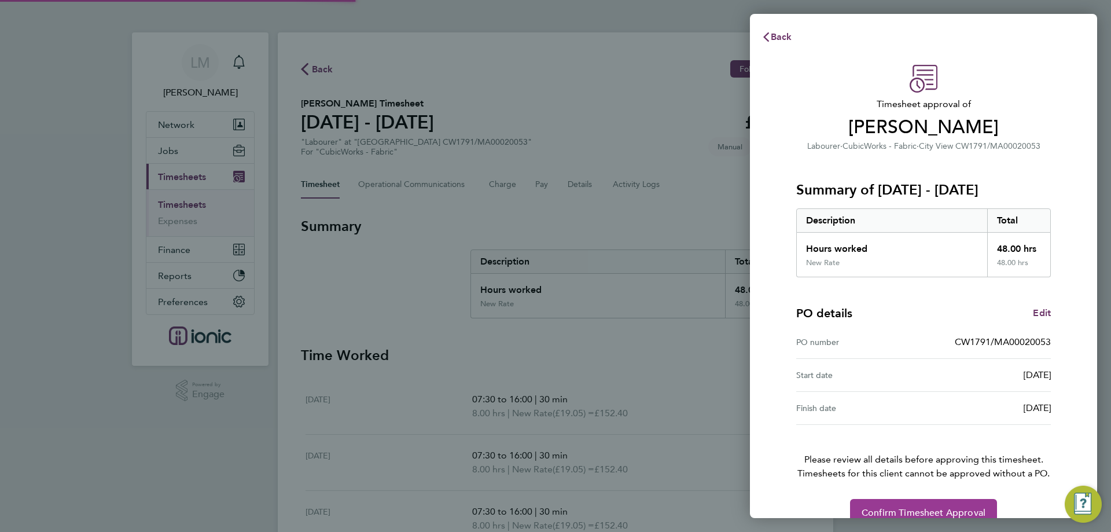
click at [958, 508] on span "Confirm Timesheet Approval" at bounding box center [924, 513] width 124 height 12
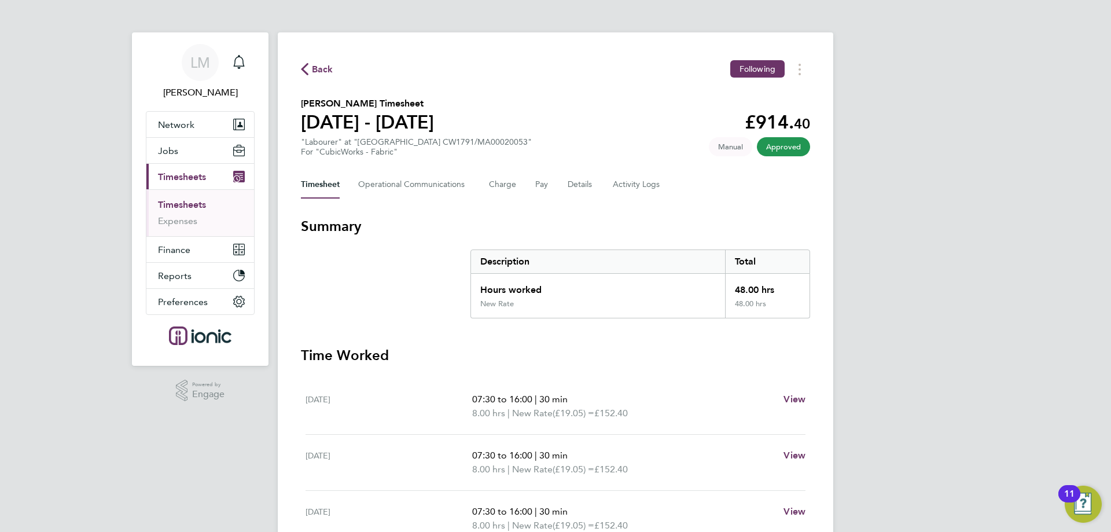
click at [322, 75] on span "Back" at bounding box center [322, 69] width 21 height 14
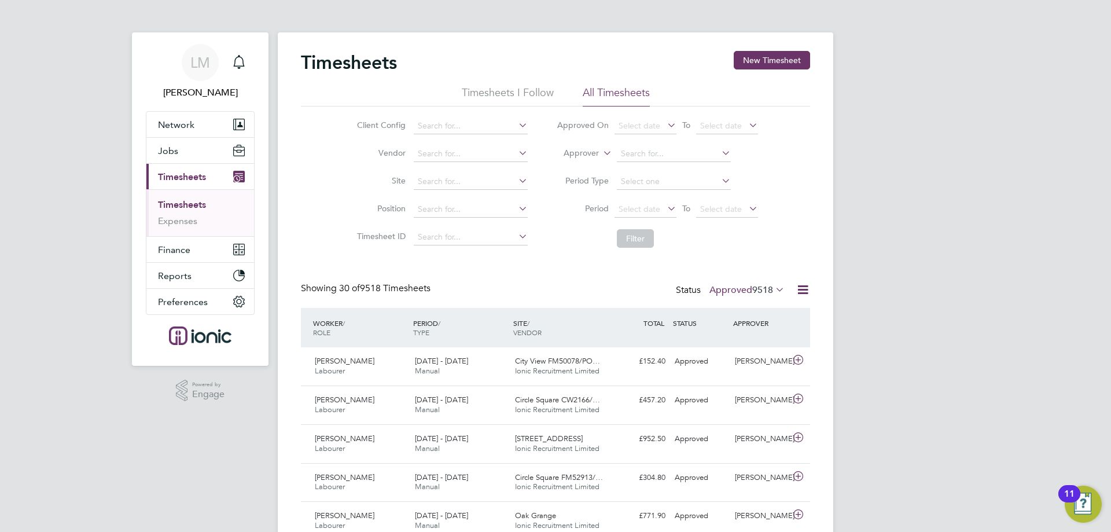
click at [178, 141] on button "Jobs" at bounding box center [200, 150] width 108 height 25
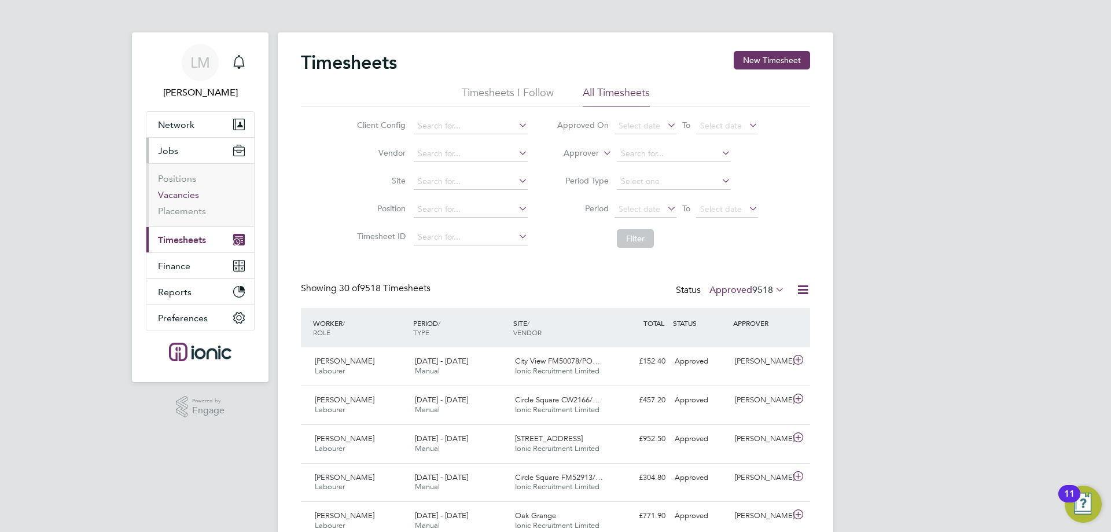
click at [182, 196] on link "Vacancies" at bounding box center [178, 194] width 41 height 11
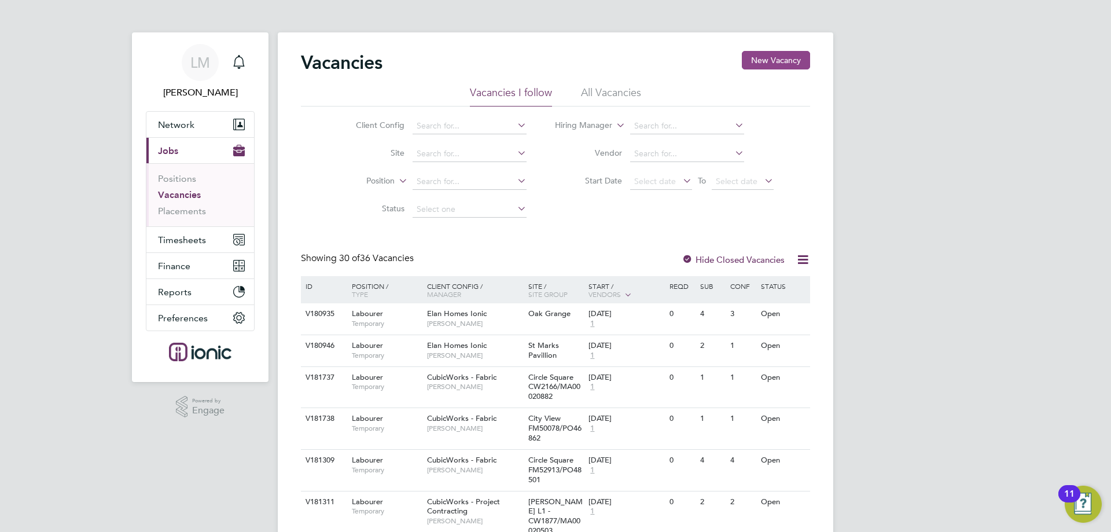
click at [777, 65] on button "New Vacancy" at bounding box center [776, 60] width 68 height 19
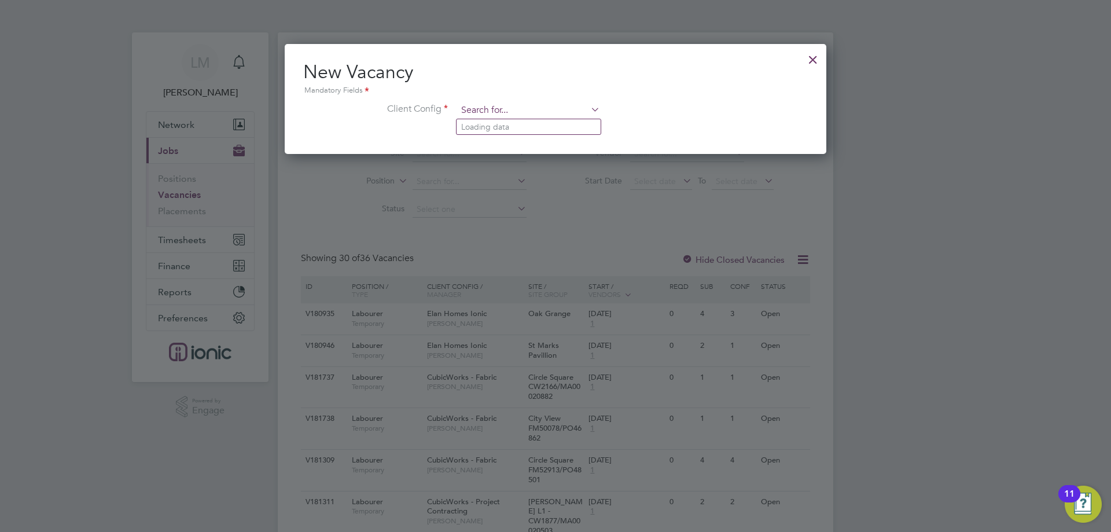
click at [556, 112] on input at bounding box center [528, 110] width 143 height 17
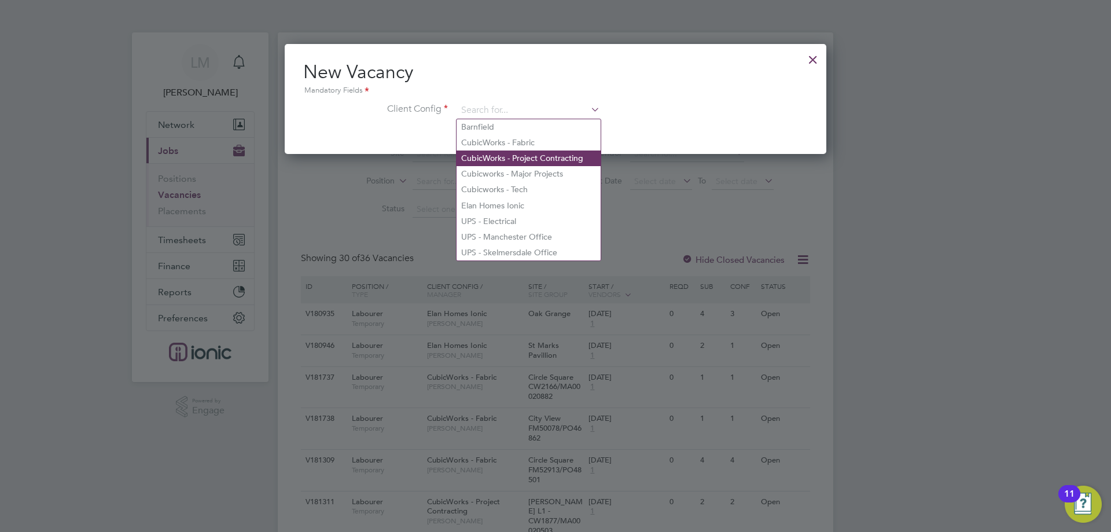
click at [543, 156] on li "CubicWorks - Project Contracting" at bounding box center [529, 158] width 144 height 16
type input "CubicWorks - Project Contracting"
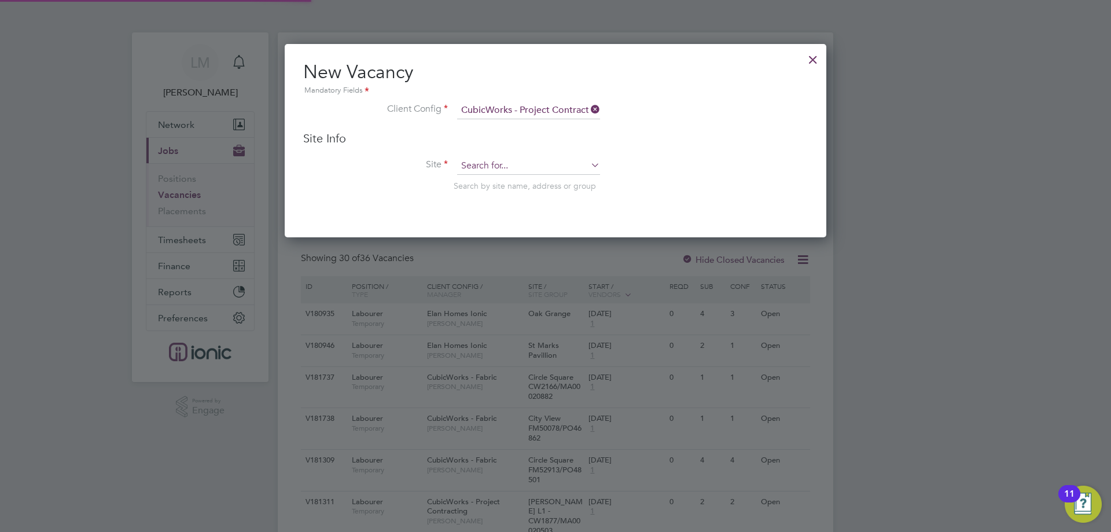
click at [539, 167] on input at bounding box center [528, 165] width 143 height 17
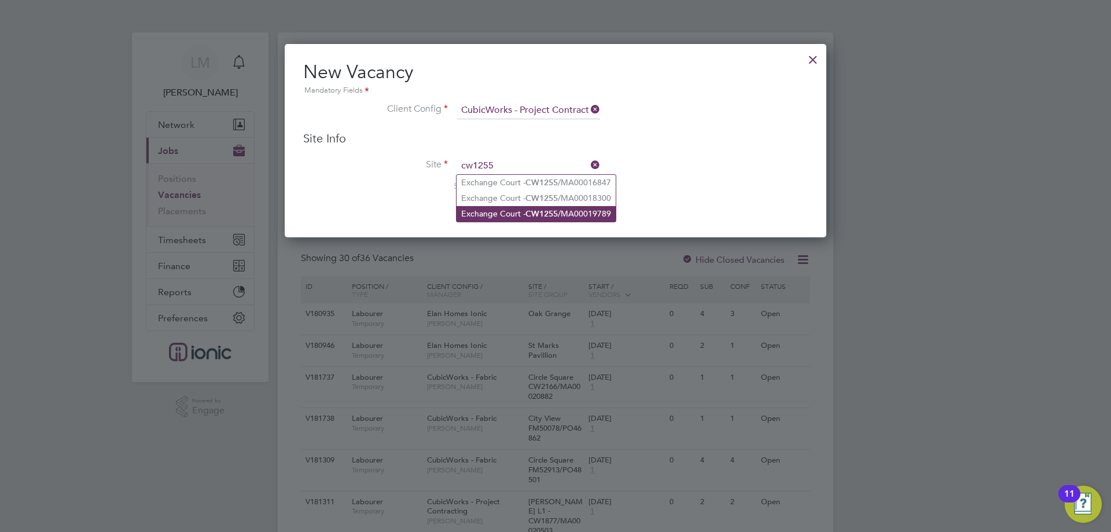
click at [511, 209] on li "Exchange Court - CW1255 /MA00019789" at bounding box center [536, 214] width 159 height 16
type input "Exchange Court - CW1255/MA00019789"
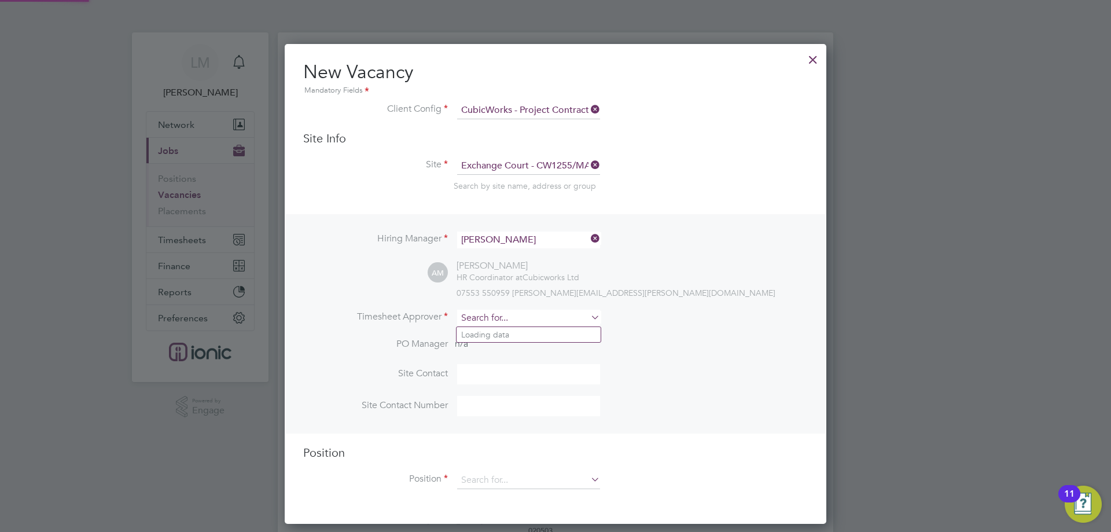
click at [504, 318] on input at bounding box center [528, 318] width 143 height 17
click at [530, 341] on li "[PERSON_NAME]" at bounding box center [529, 335] width 144 height 16
type input "[PERSON_NAME]"
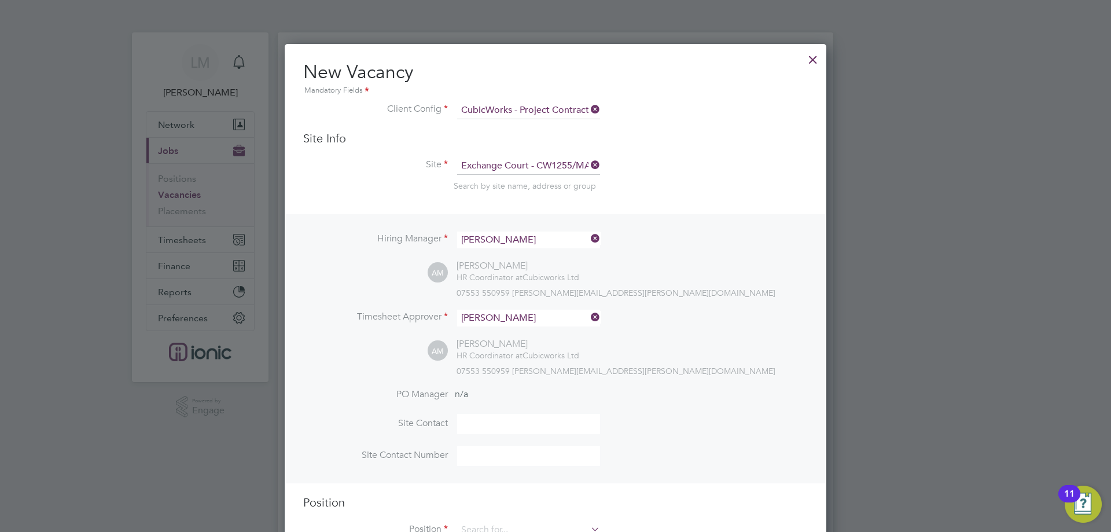
scroll to position [174, 0]
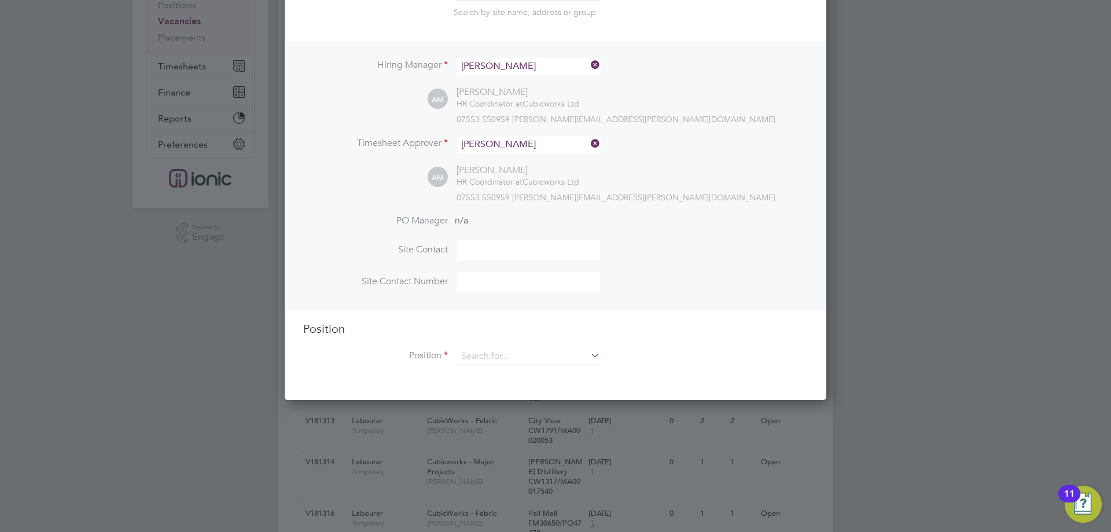
click at [520, 402] on li "Labourer" at bounding box center [529, 406] width 144 height 16
type input "Labourer"
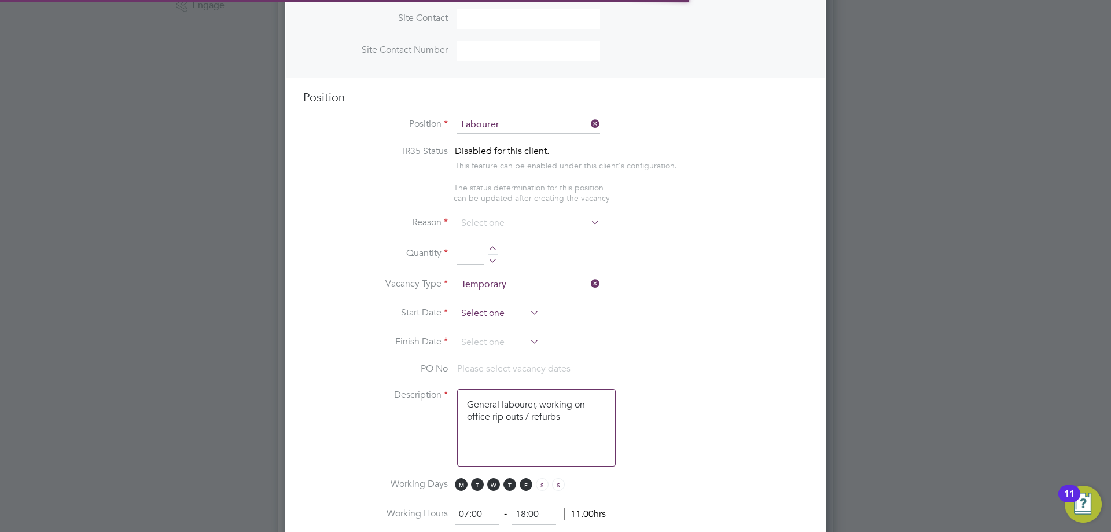
scroll to position [1678, 542]
click at [488, 227] on input at bounding box center [528, 223] width 143 height 17
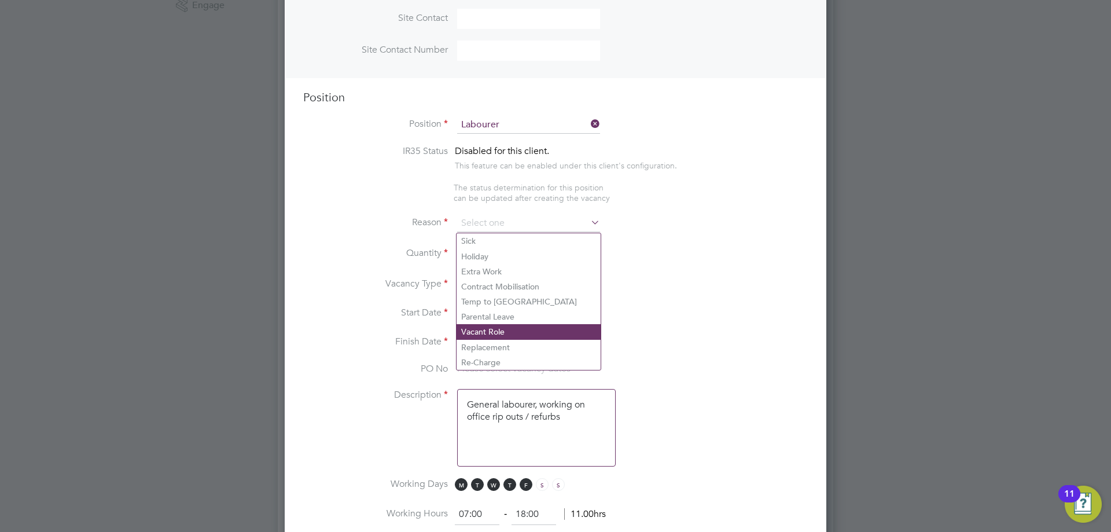
click at [490, 333] on li "Vacant Role" at bounding box center [529, 331] width 144 height 15
type input "Vacant Role"
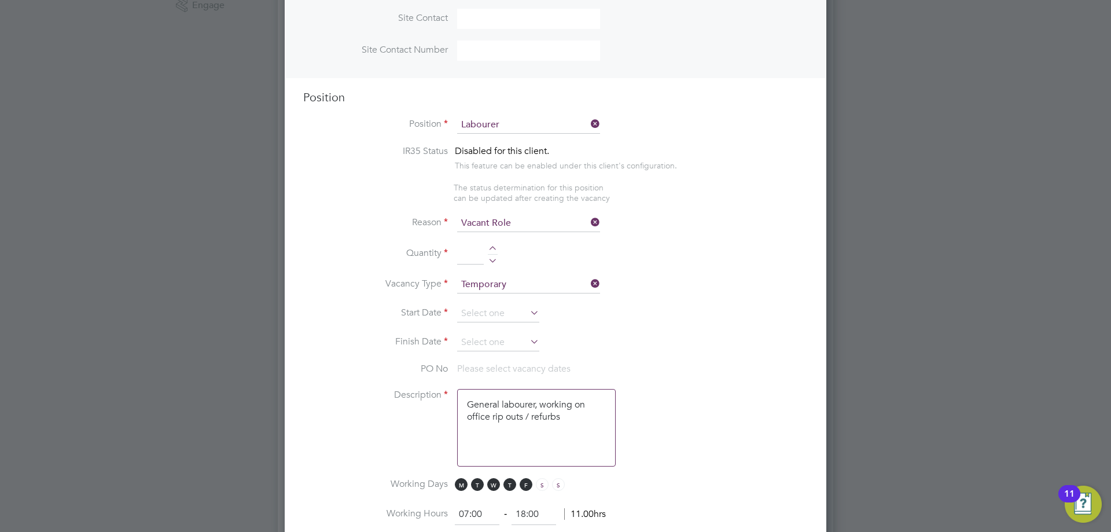
click at [495, 247] on div at bounding box center [493, 250] width 10 height 8
type input "1"
click at [491, 314] on input at bounding box center [498, 313] width 82 height 17
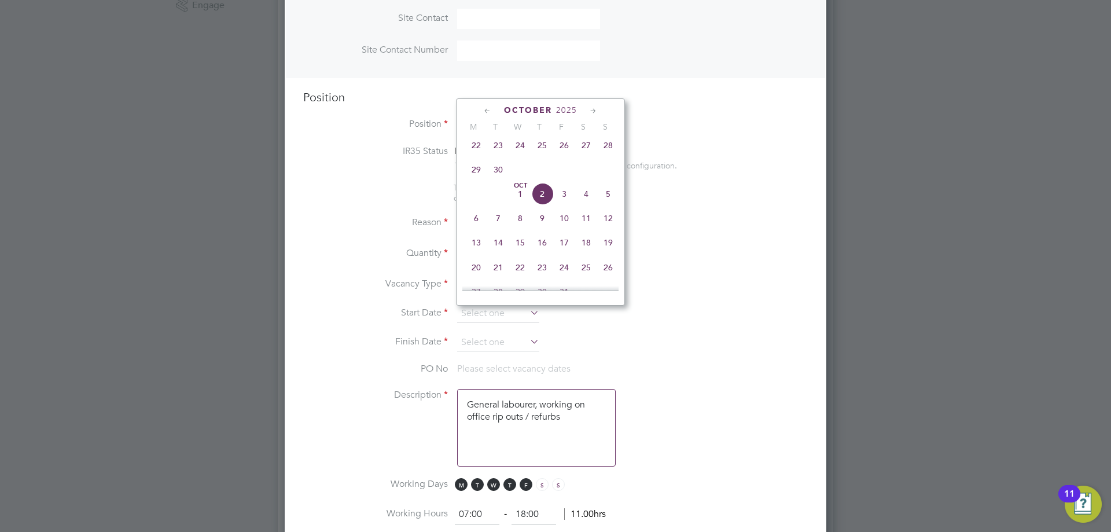
click at [477, 154] on span "22" at bounding box center [476, 145] width 22 height 22
type input "[DATE]"
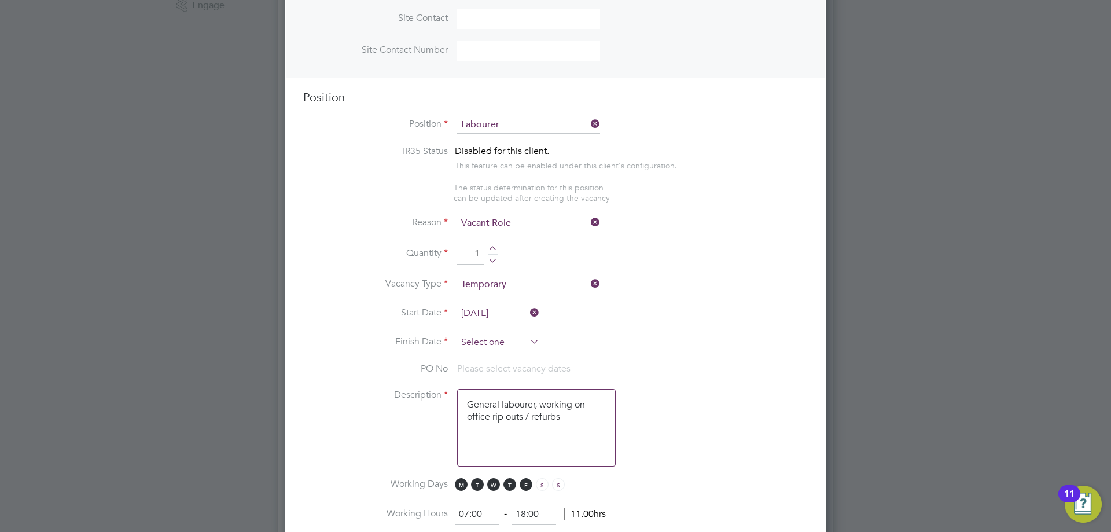
click at [480, 349] on input at bounding box center [498, 342] width 82 height 17
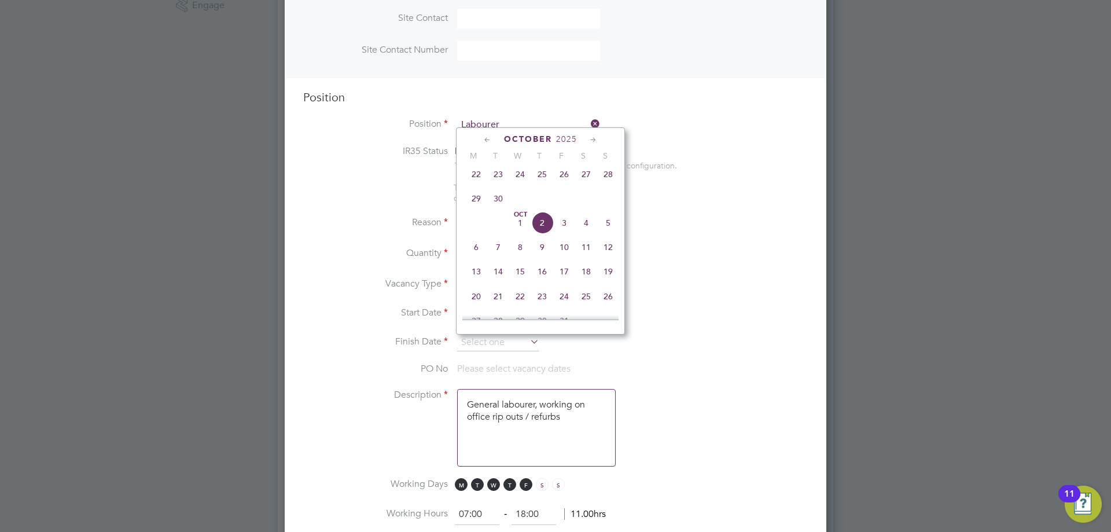
click at [607, 183] on span "28" at bounding box center [608, 174] width 22 height 22
type input "[DATE]"
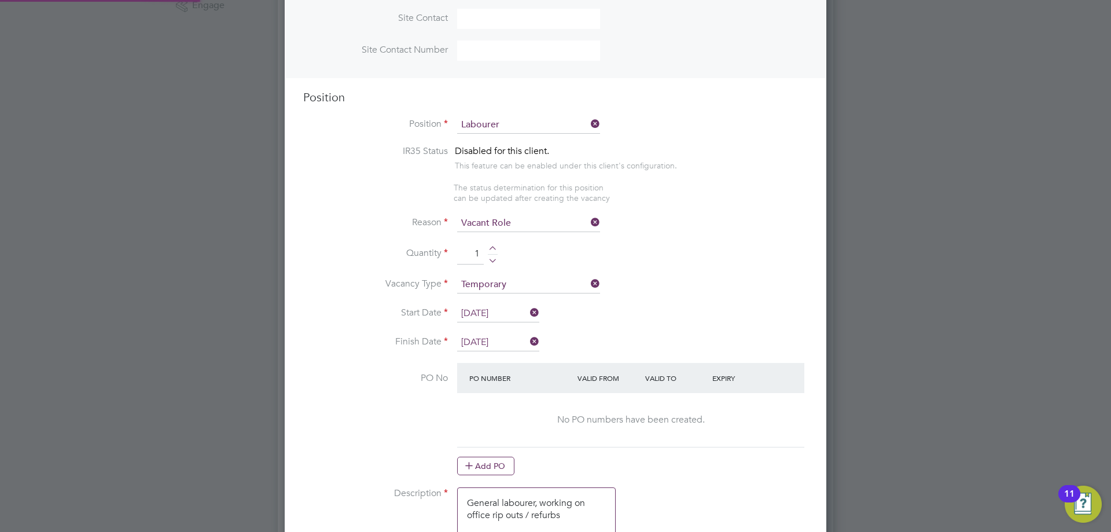
scroll to position [637, 0]
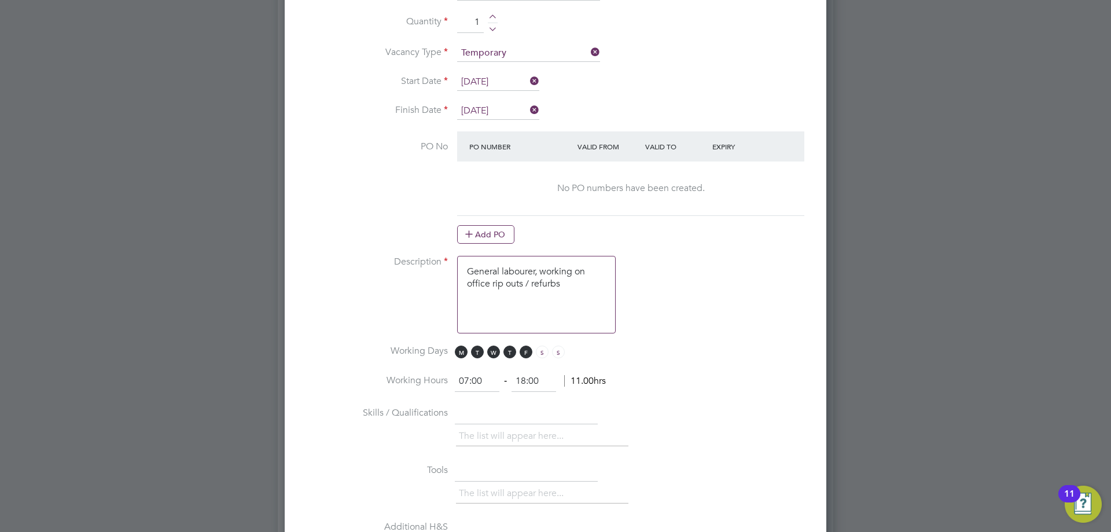
drag, startPoint x: 492, startPoint y: 227, endPoint x: 495, endPoint y: 208, distance: 19.3
click at [492, 226] on button "Add PO" at bounding box center [485, 234] width 57 height 19
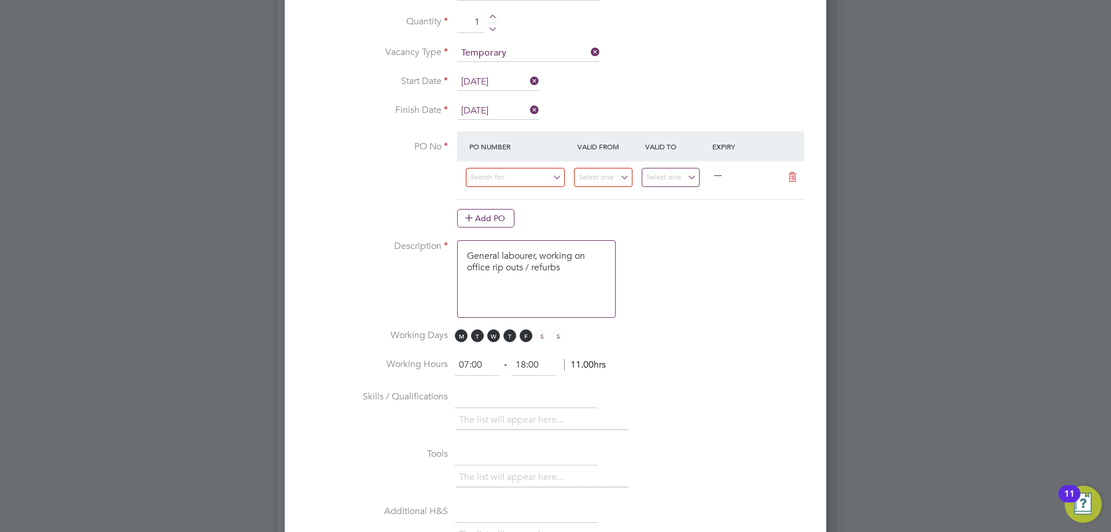
scroll to position [1760, 542]
click at [500, 180] on input at bounding box center [515, 177] width 99 height 19
type input "CW1255/MA00019789"
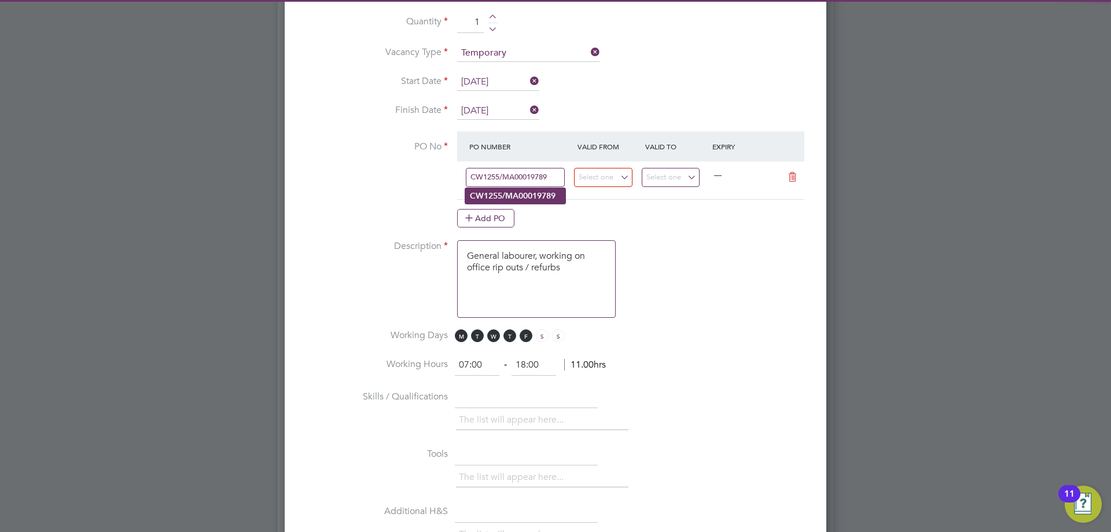
click at [548, 195] on b "CW1255/MA00019789" at bounding box center [513, 196] width 86 height 10
type input "[DATE]"
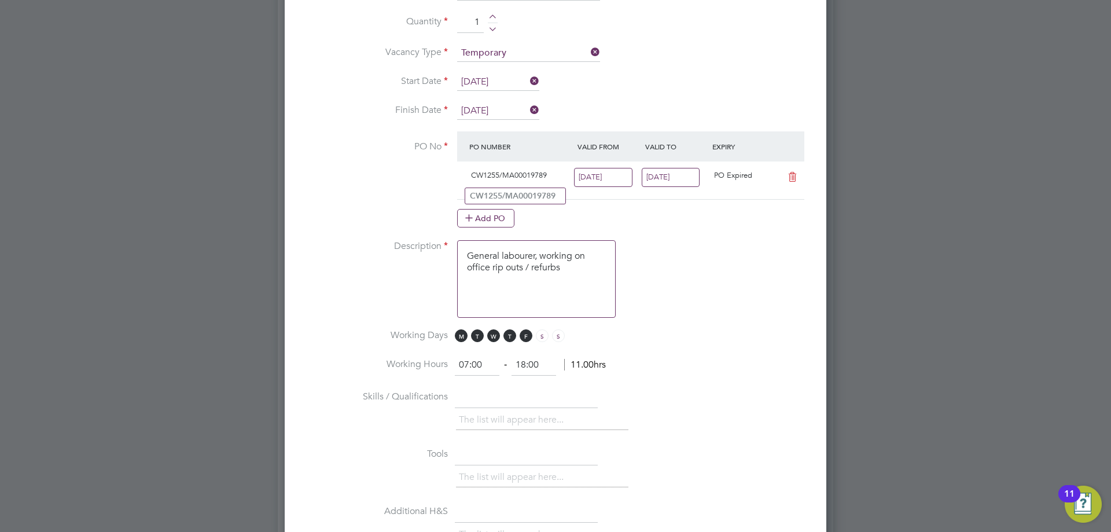
scroll to position [20, 109]
click at [669, 177] on input "14 Sep 2025" at bounding box center [671, 177] width 58 height 19
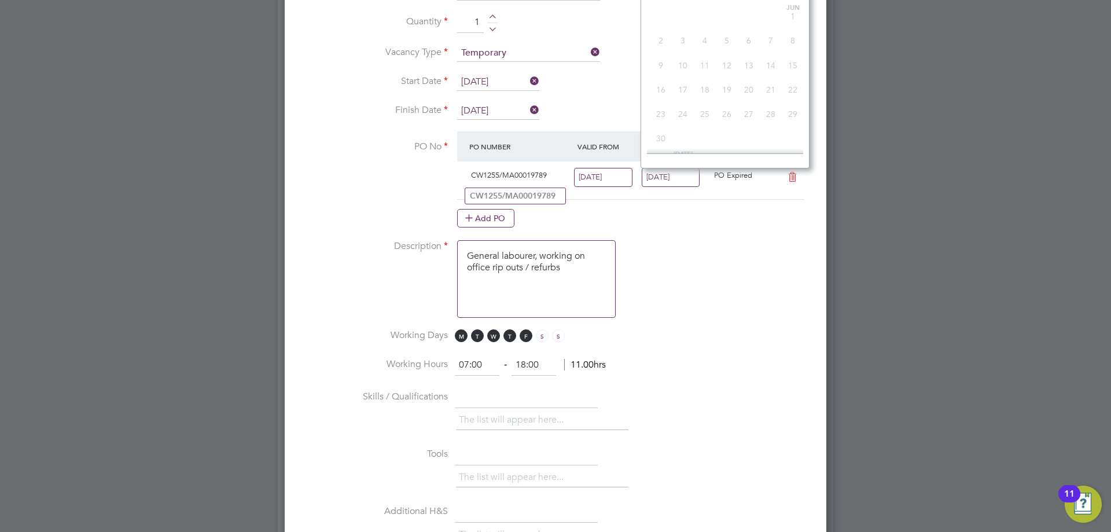
scroll to position [376, 0]
click at [796, 90] on span "21" at bounding box center [793, 80] width 22 height 22
type input "[DATE]"
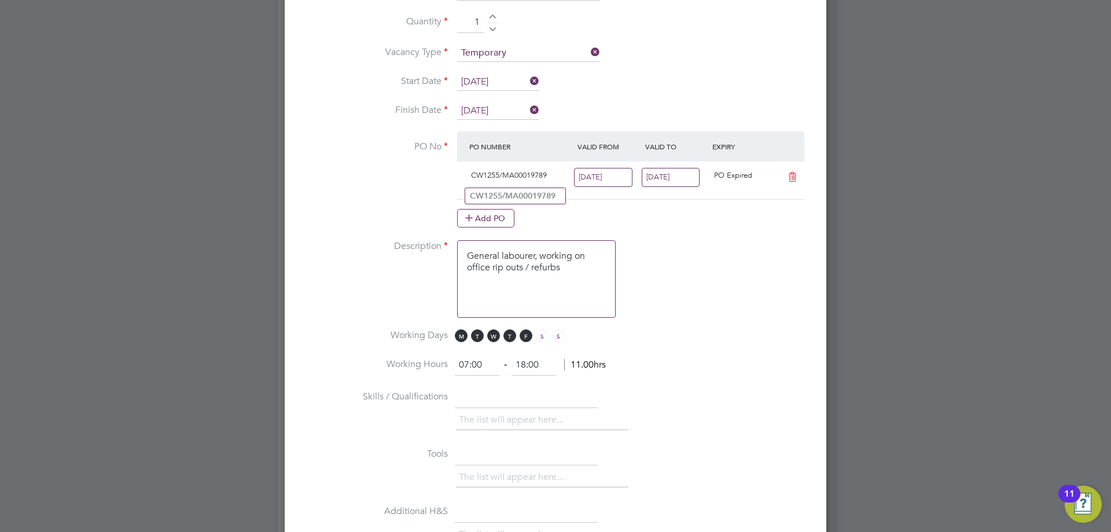
click at [603, 175] on input "[DATE]" at bounding box center [603, 177] width 58 height 19
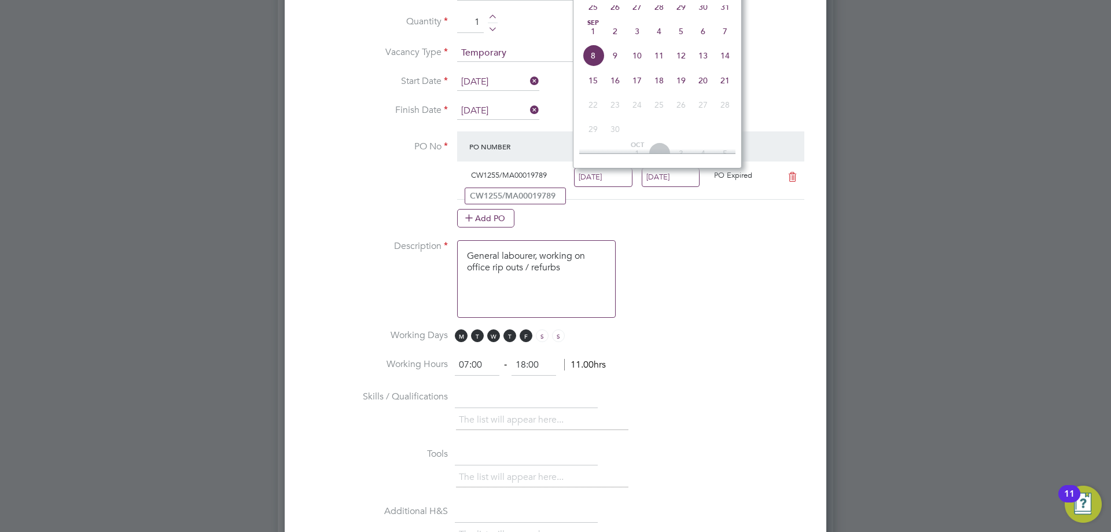
click at [589, 89] on span "15" at bounding box center [593, 80] width 22 height 22
type input "[DATE]"
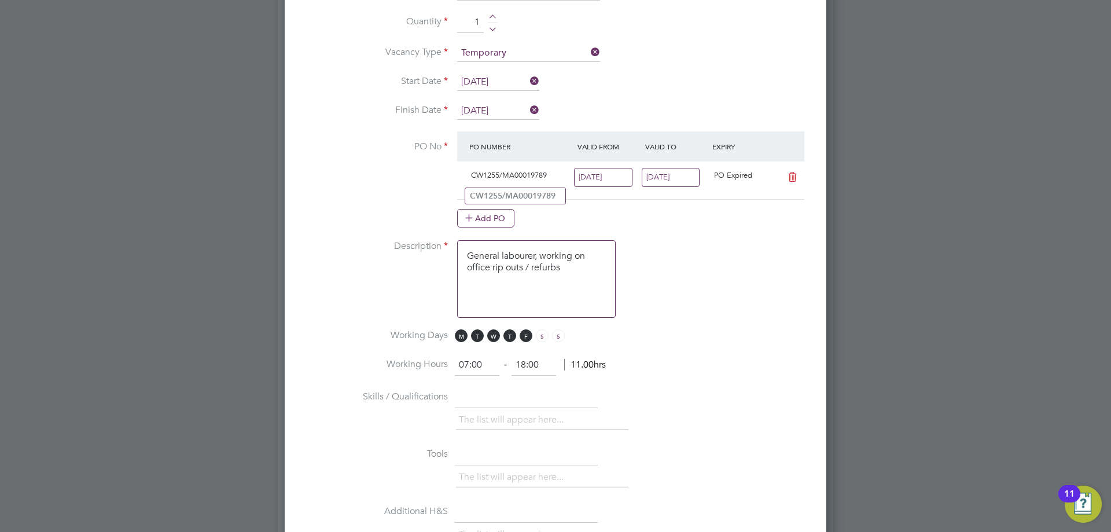
click at [665, 179] on input "[DATE]" at bounding box center [671, 177] width 58 height 19
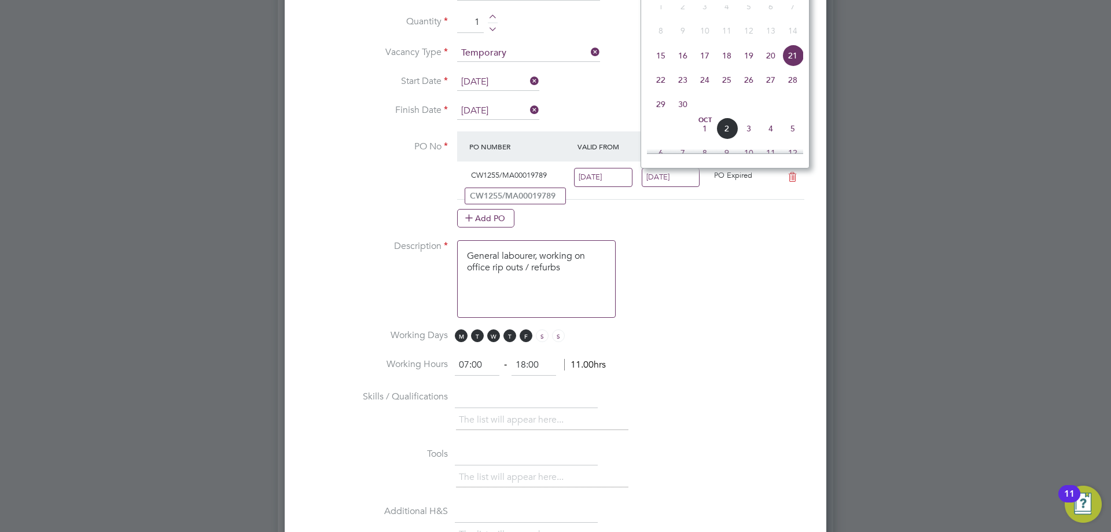
click at [799, 89] on span "28" at bounding box center [793, 80] width 22 height 22
type input "[DATE]"
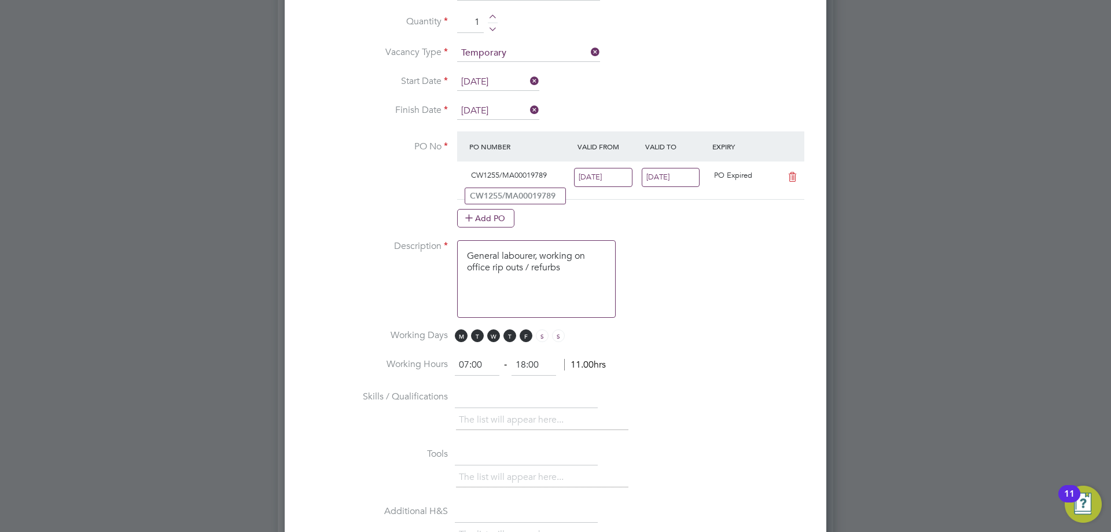
click at [622, 176] on input "[DATE]" at bounding box center [603, 177] width 58 height 19
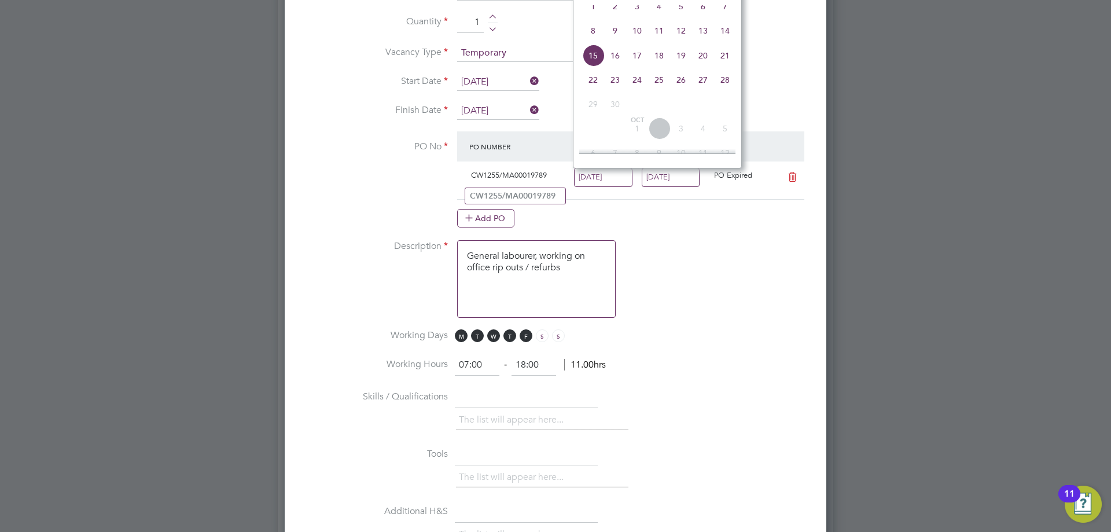
click at [593, 90] on span "22" at bounding box center [593, 80] width 22 height 22
type input "[DATE]"
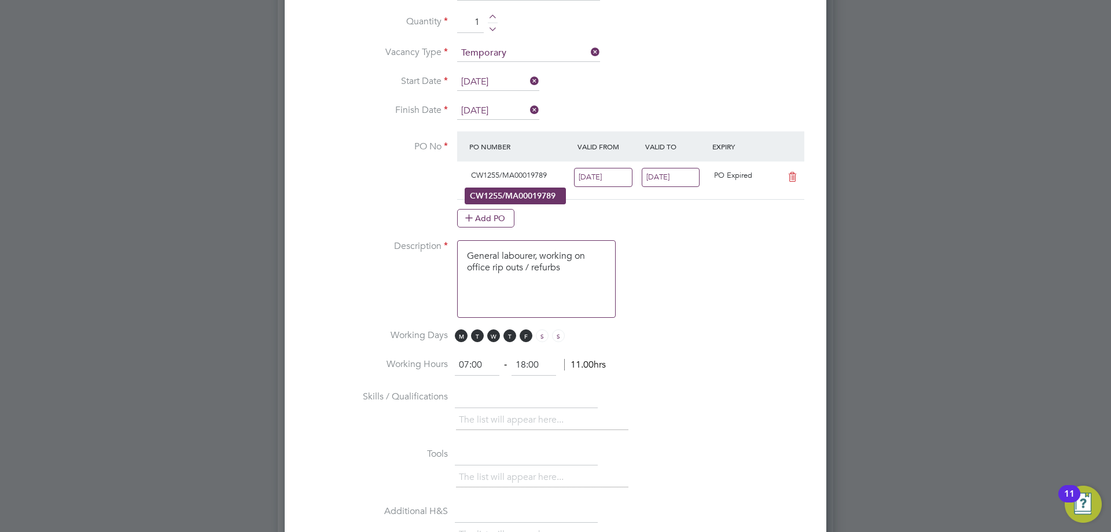
click at [488, 196] on b "CW1255/MA00019789" at bounding box center [513, 196] width 86 height 10
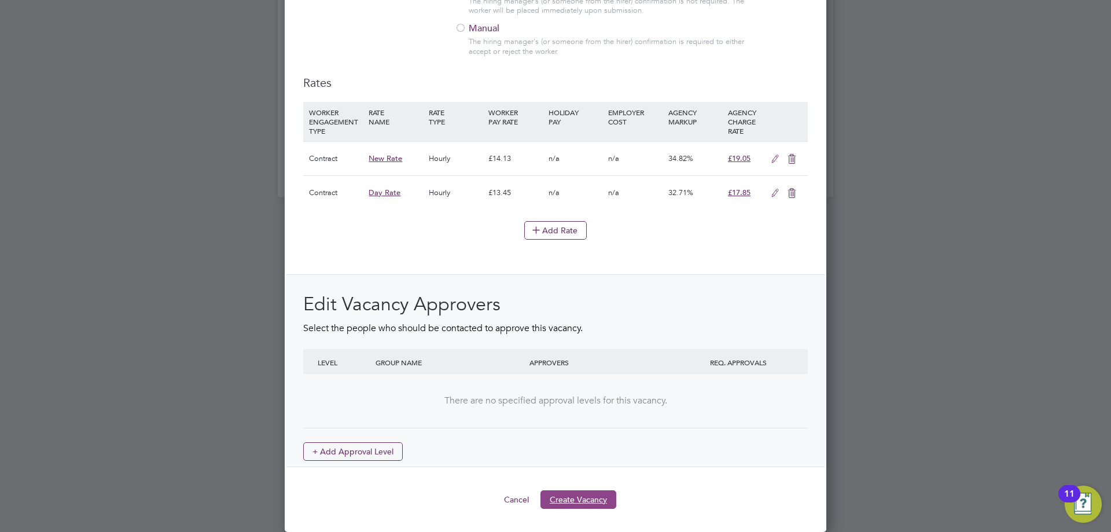
click at [602, 497] on button "Create Vacancy" at bounding box center [578, 499] width 76 height 19
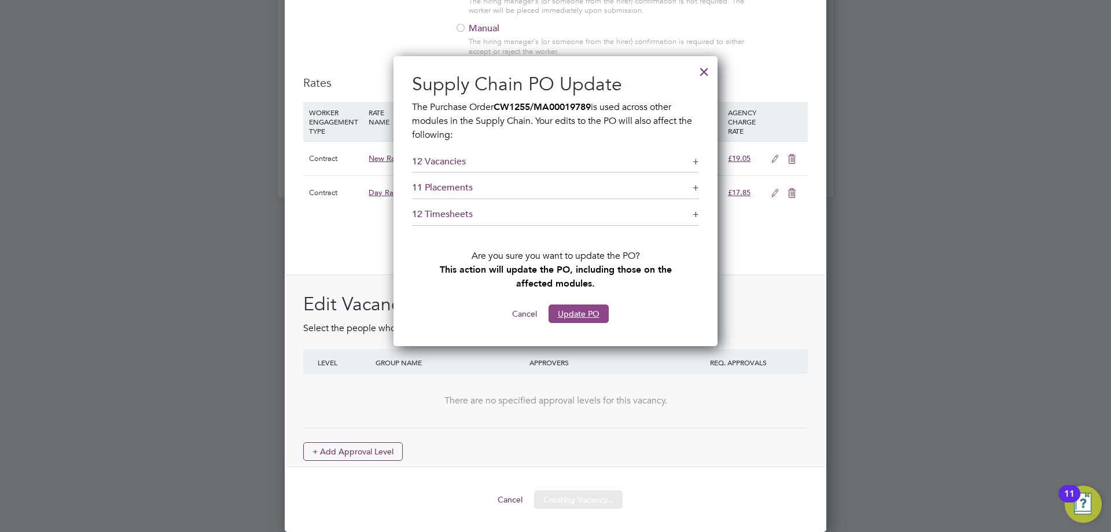
click at [569, 309] on button "Update PO" at bounding box center [579, 313] width 60 height 19
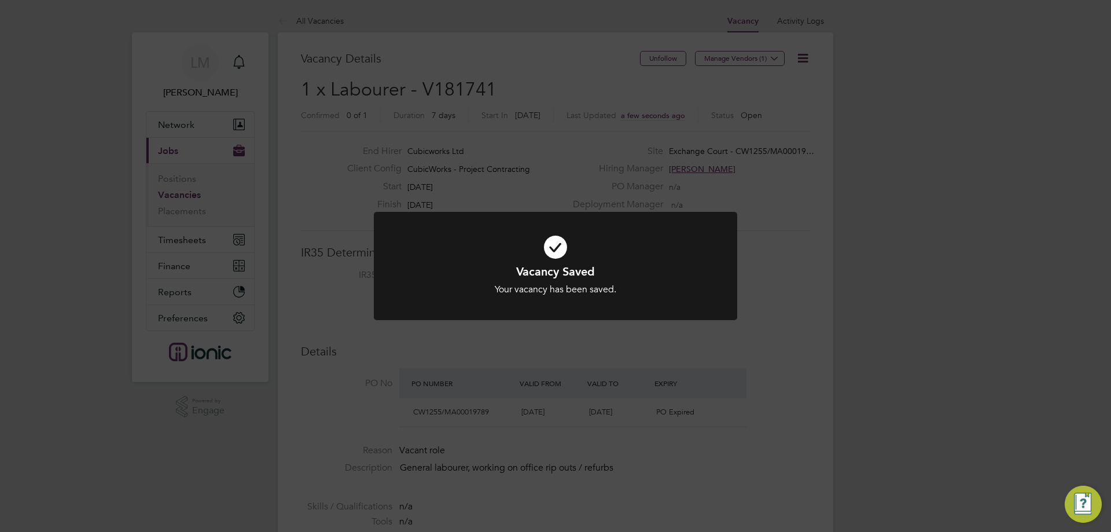
click at [369, 361] on div "Vacancy Saved Your vacancy has been saved. Cancel Okay" at bounding box center [555, 266] width 1111 height 532
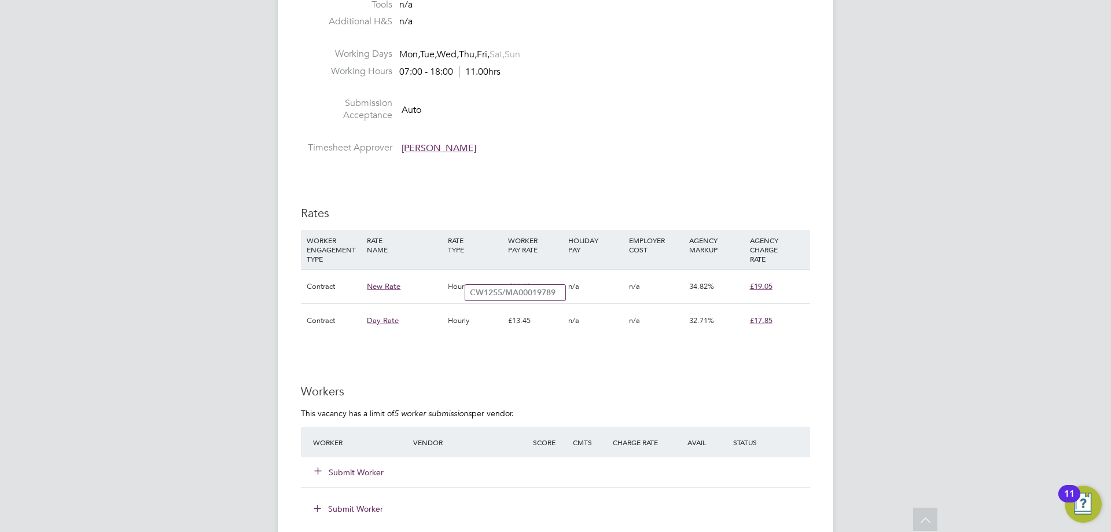
click at [361, 476] on button "Submit Worker" at bounding box center [349, 472] width 69 height 12
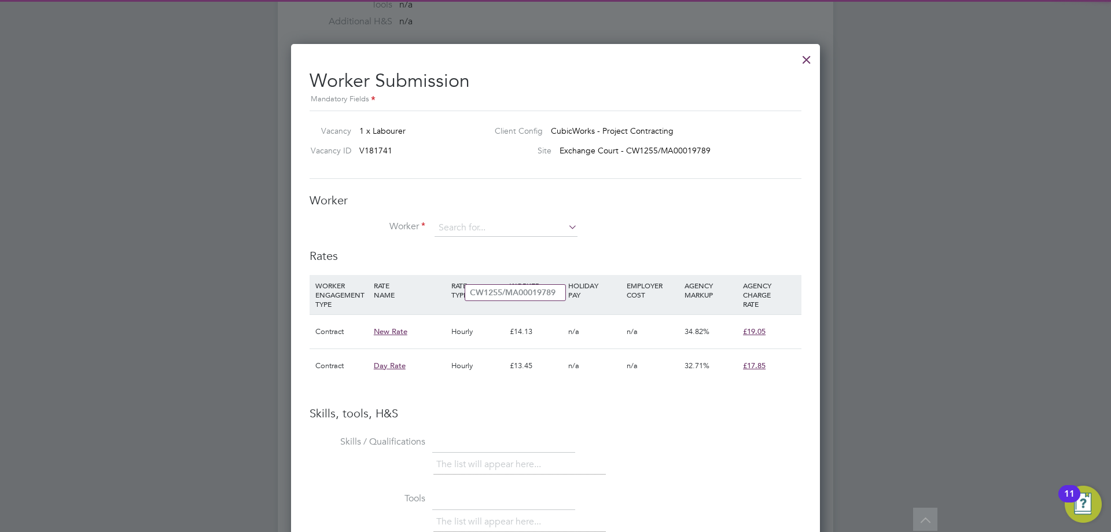
click at [361, 471] on li "Skills / Qualifications The list will appear here..." at bounding box center [556, 460] width 492 height 57
click at [498, 223] on input at bounding box center [506, 227] width 143 height 17
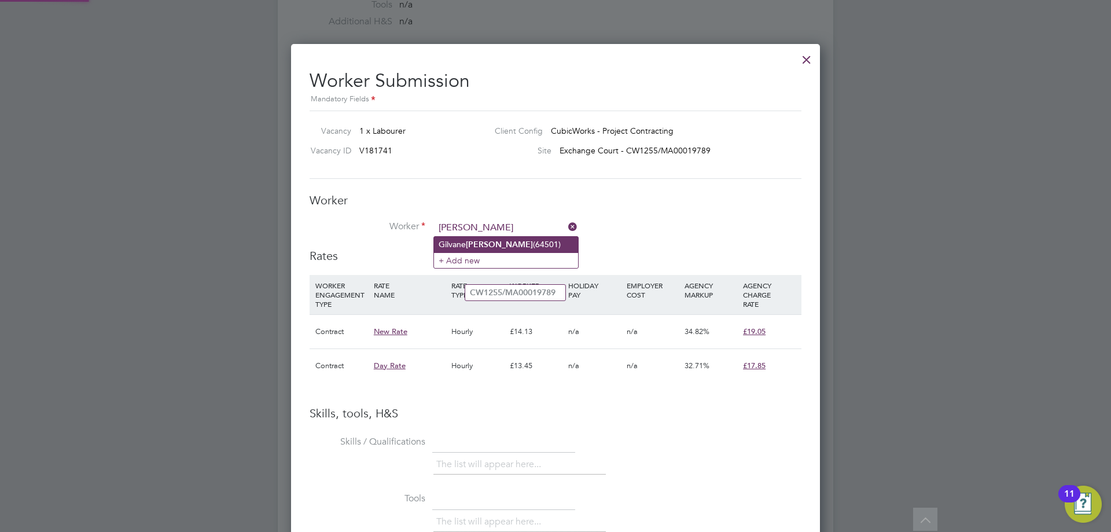
click at [491, 244] on li "Gilvane Silva (64501)" at bounding box center [506, 245] width 144 height 16
type input "Gilvane Silva (64501)"
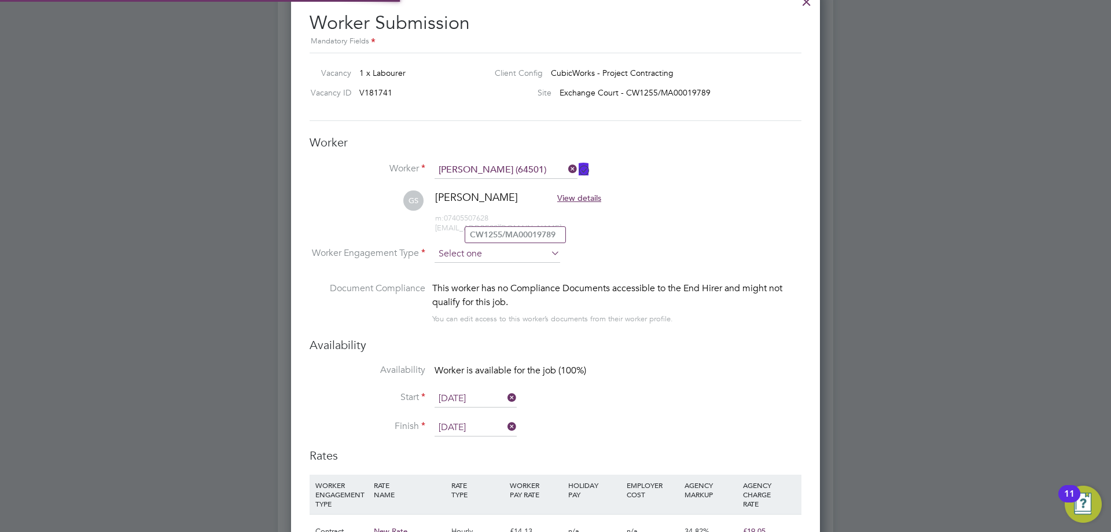
click at [448, 251] on input at bounding box center [498, 253] width 126 height 17
click at [462, 271] on li "Contract" at bounding box center [497, 270] width 127 height 15
type input "Contract"
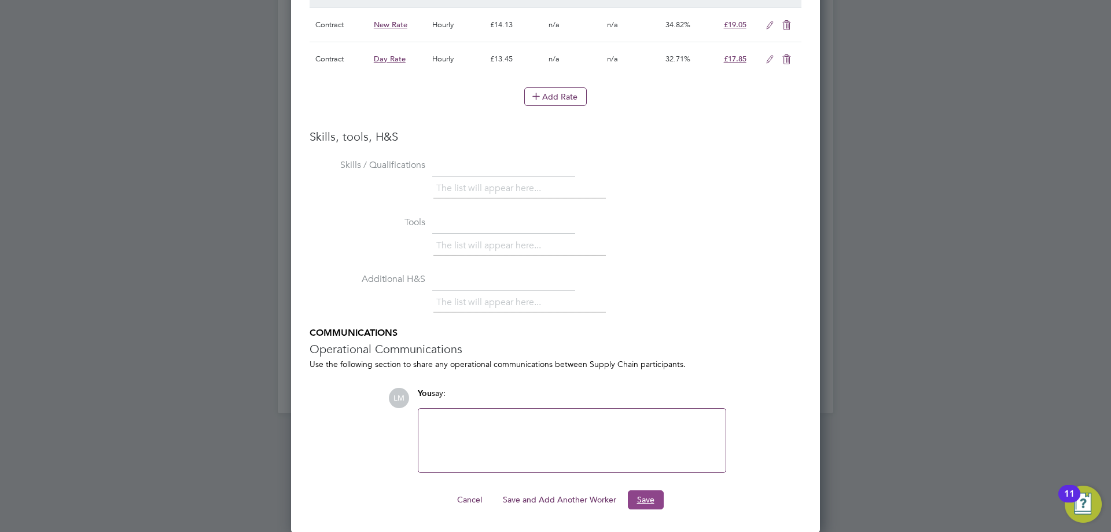
click at [649, 509] on button "Save" at bounding box center [646, 499] width 36 height 19
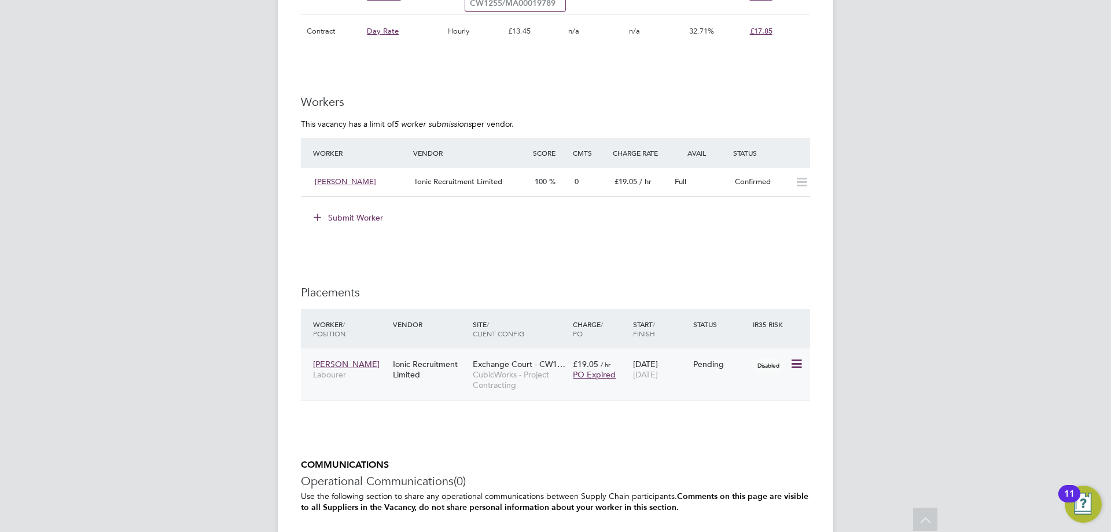
click at [795, 361] on icon at bounding box center [796, 364] width 12 height 14
click at [720, 433] on li "Start" at bounding box center [743, 436] width 119 height 16
type input "[PERSON_NAME]"
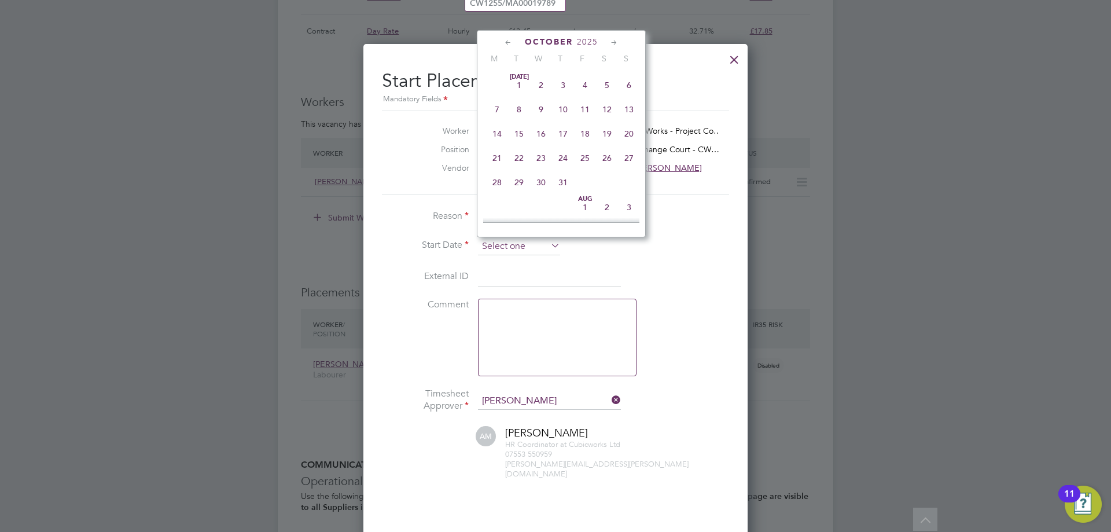
click at [524, 248] on input at bounding box center [519, 246] width 82 height 17
click at [495, 87] on span "22" at bounding box center [497, 76] width 22 height 22
type input "[DATE]"
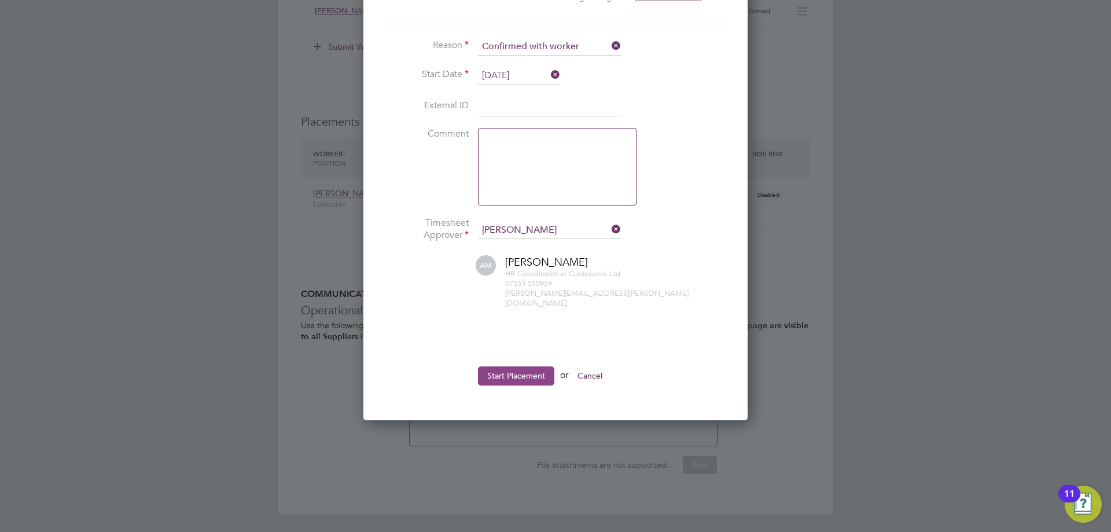
click at [509, 367] on button "Start Placement" at bounding box center [516, 375] width 76 height 19
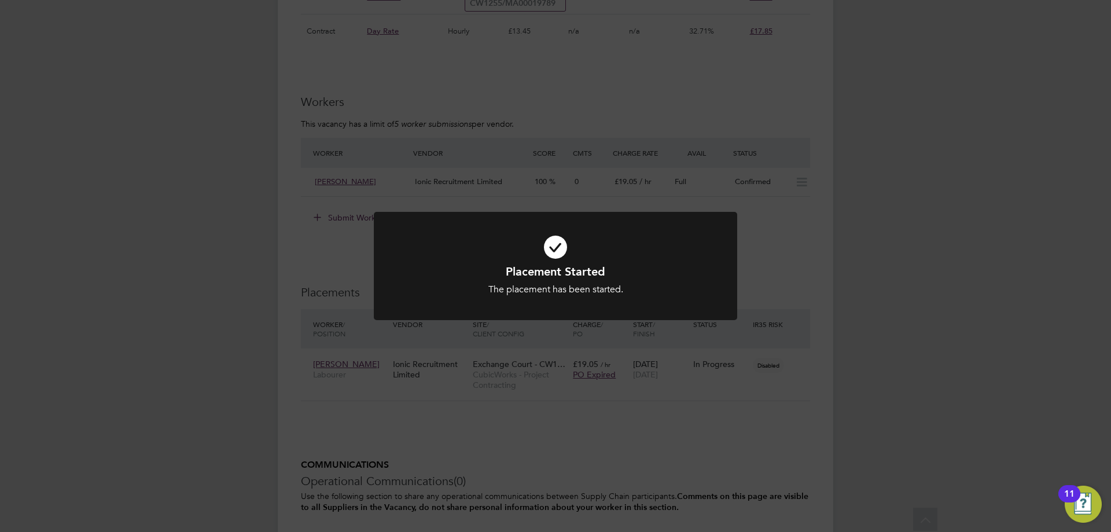
drag, startPoint x: 433, startPoint y: 380, endPoint x: 429, endPoint y: 374, distance: 6.7
click at [433, 380] on div "Placement Started The placement has been started. Cancel Okay" at bounding box center [555, 266] width 1111 height 532
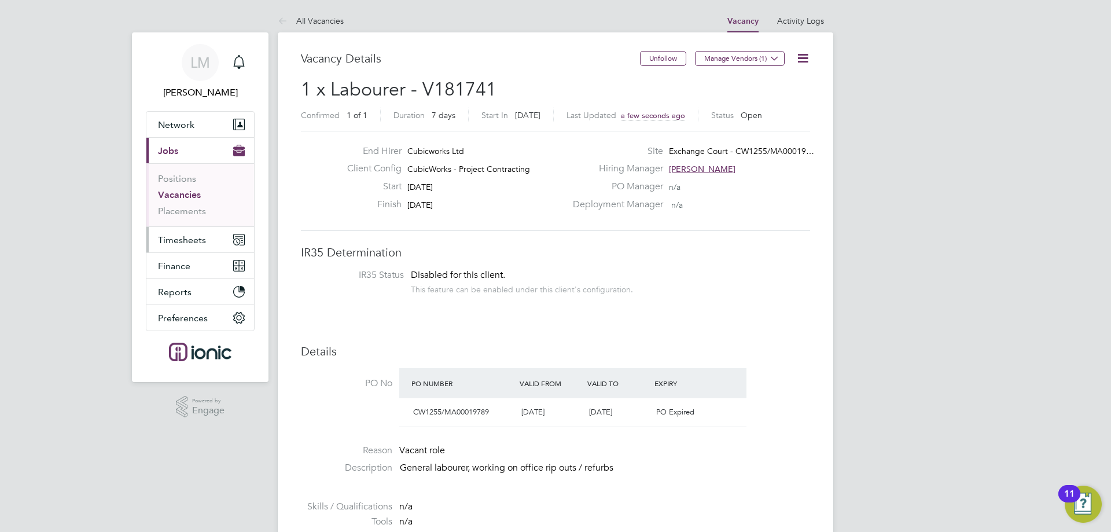
click at [183, 236] on span "Timesheets" at bounding box center [182, 239] width 48 height 11
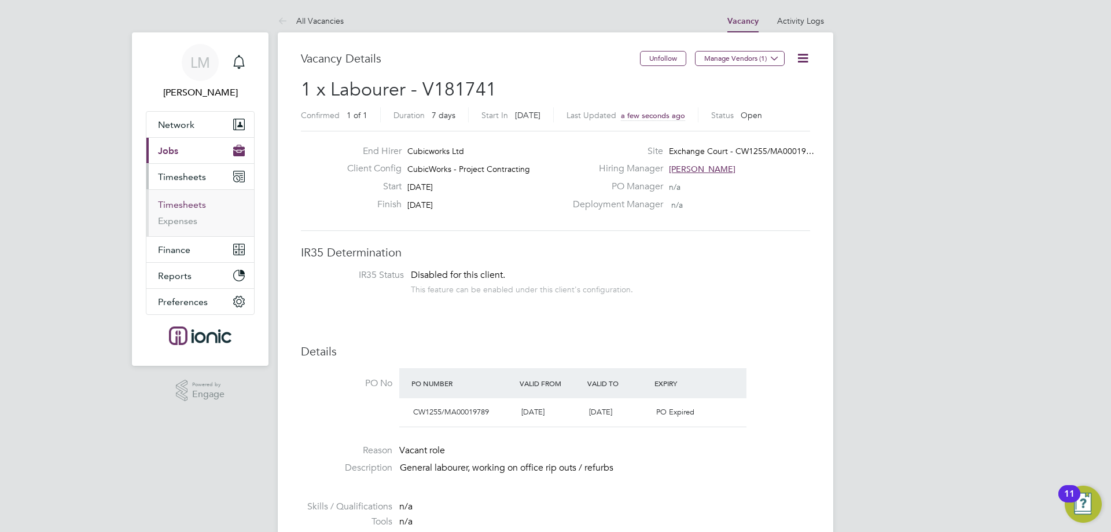
click at [188, 205] on link "Timesheets" at bounding box center [182, 204] width 48 height 11
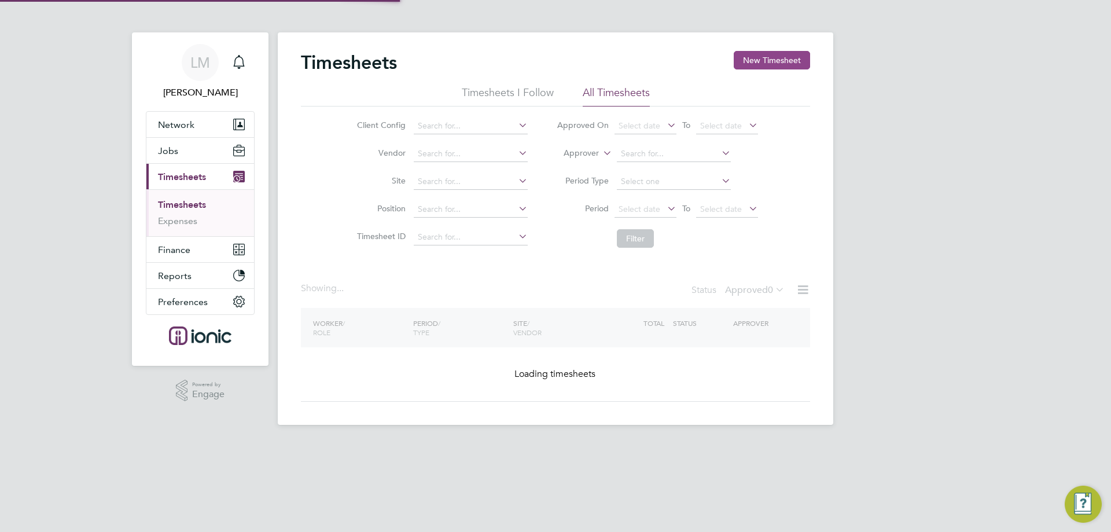
click at [768, 64] on button "New Timesheet" at bounding box center [772, 60] width 76 height 19
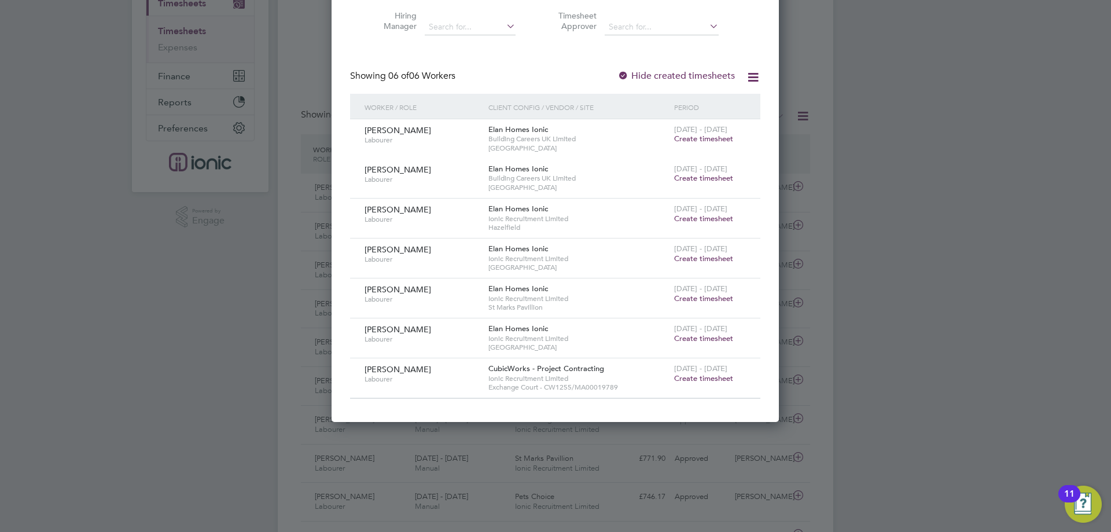
drag, startPoint x: 711, startPoint y: 377, endPoint x: 508, endPoint y: 339, distance: 206.0
click at [710, 377] on span "Create timesheet" at bounding box center [703, 378] width 59 height 10
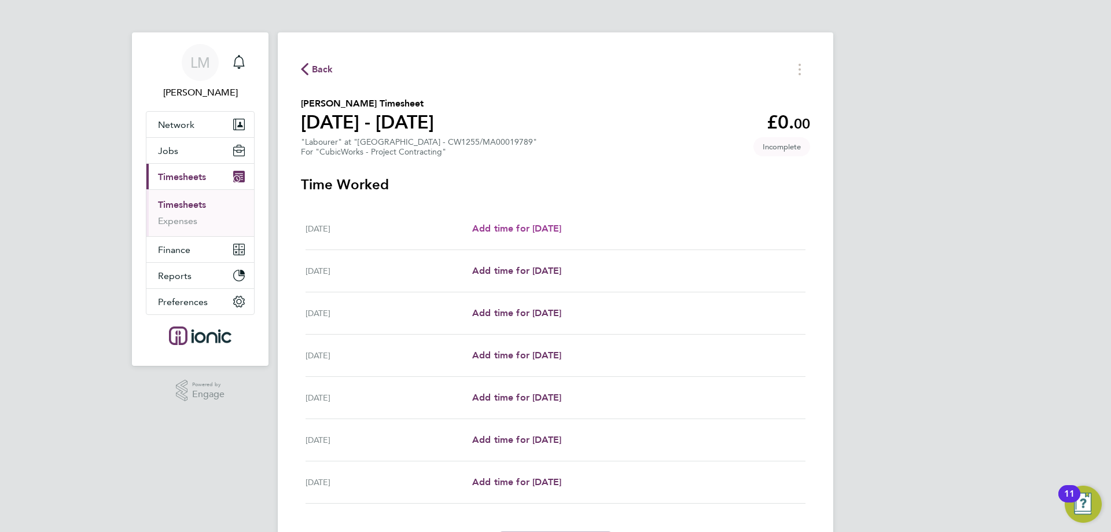
click at [522, 235] on link "Add time for Mon 22 Sep" at bounding box center [516, 229] width 89 height 14
select select "30"
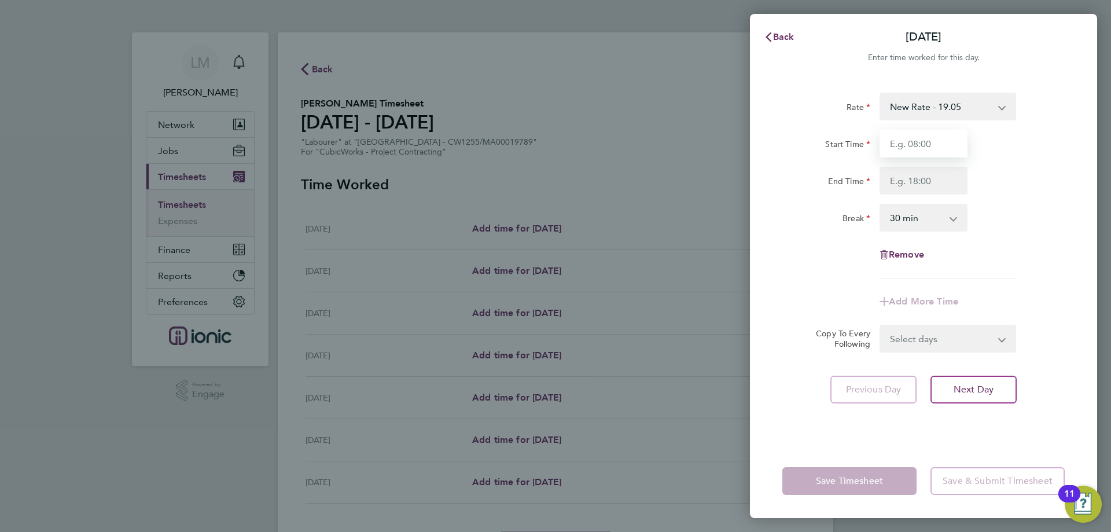
click at [911, 141] on input "Start Time" at bounding box center [924, 144] width 88 height 28
type input "07:30"
drag, startPoint x: 918, startPoint y: 178, endPoint x: 921, endPoint y: 188, distance: 10.8
click at [917, 178] on input "End Time" at bounding box center [924, 181] width 88 height 28
type input "16:00"
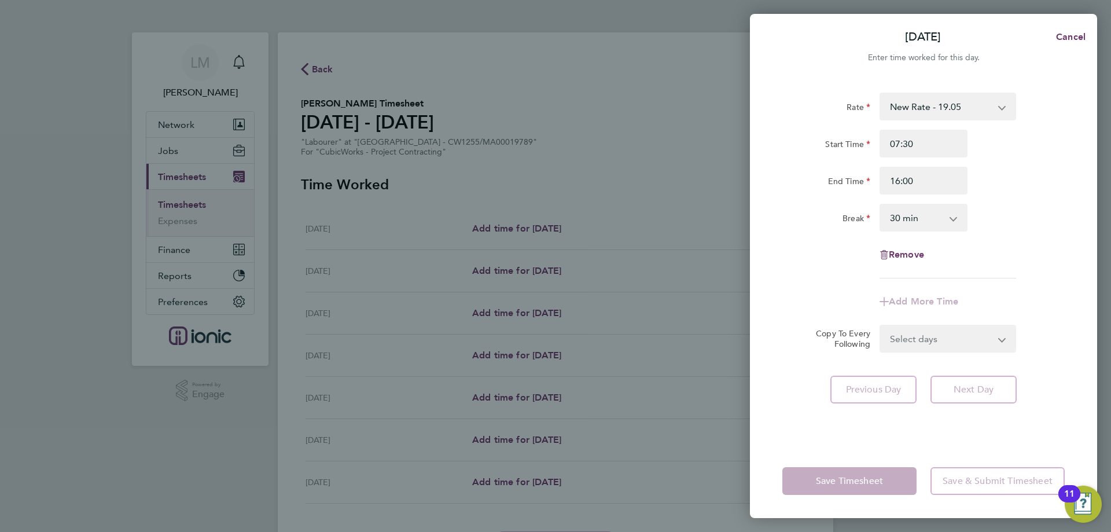
click at [1054, 255] on div "Rate New Rate - 19.05 Day Rate - 17.85 Start Time 07:30 End Time 16:00 Break 0 …" at bounding box center [923, 186] width 282 height 186
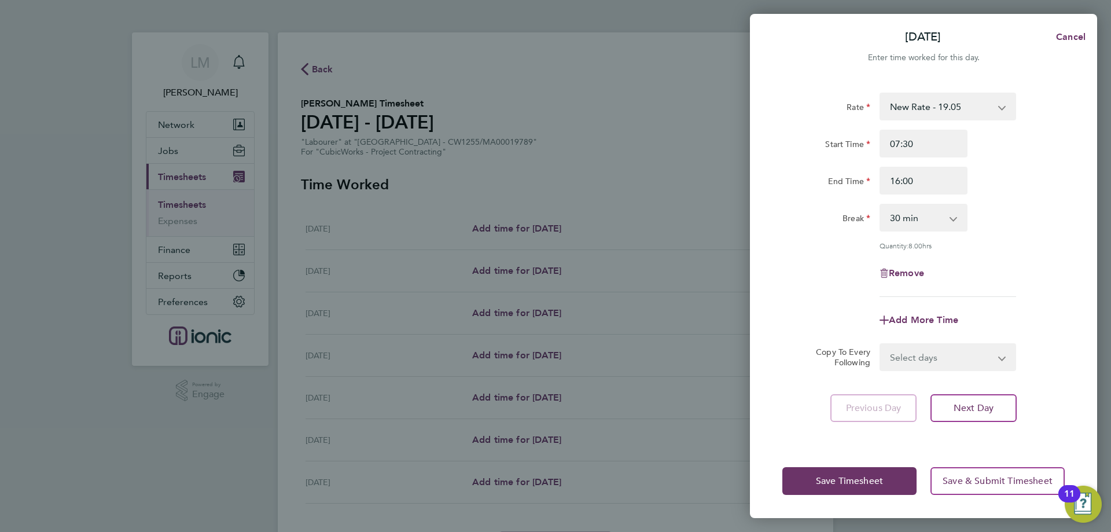
click at [932, 368] on select "Select days Day Weekday (Mon-Fri) Weekend (Sat-Sun) Tuesday Wednesday Thursday …" at bounding box center [942, 356] width 122 height 25
select select "WEEKDAY"
click at [881, 344] on select "Select days Day Weekday (Mon-Fri) Weekend (Sat-Sun) Tuesday Wednesday Thursday …" at bounding box center [942, 356] width 122 height 25
select select "2025-09-28"
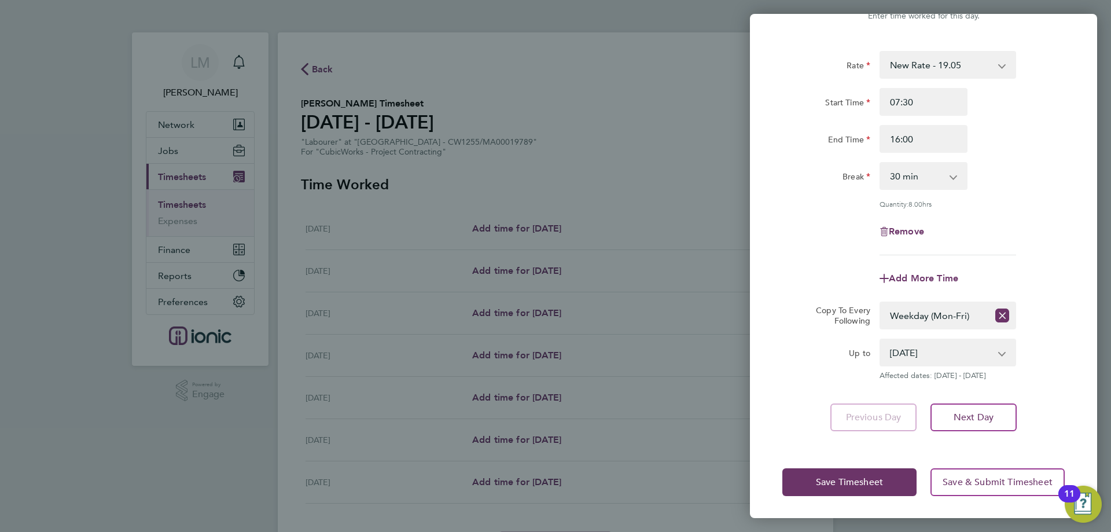
click at [856, 497] on div "Save Timesheet Save & Submit Timesheet" at bounding box center [923, 482] width 347 height 74
click at [828, 485] on span "Save Timesheet" at bounding box center [849, 482] width 67 height 12
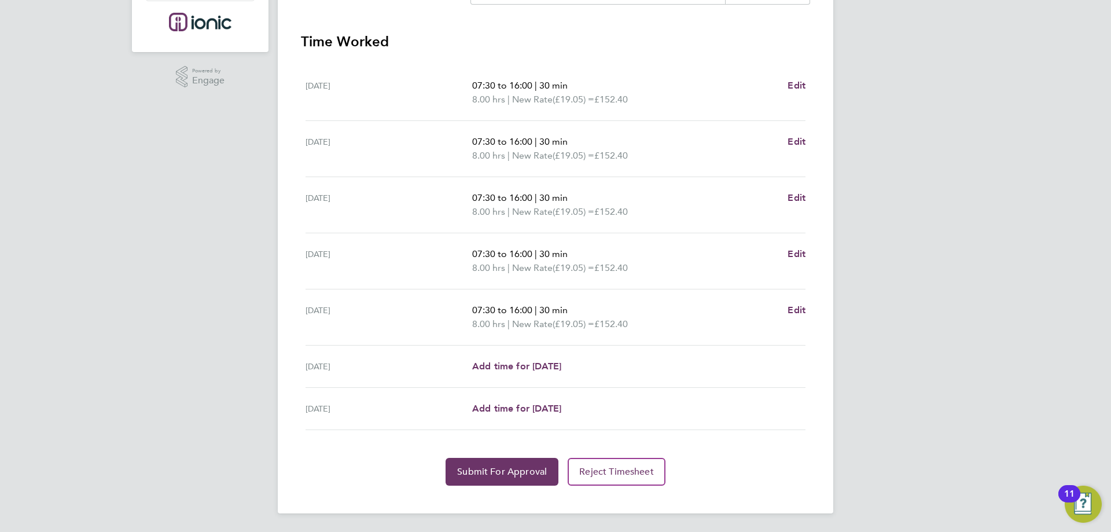
click at [499, 497] on div "Back Following Gilvane Silva's Timesheet 22 - 28 Sept 2025 £762. 00 "Labourer" …" at bounding box center [556, 116] width 556 height 795
click at [500, 484] on button "Submit For Approval" at bounding box center [502, 472] width 113 height 28
click at [485, 479] on button "Approve Timesheet" at bounding box center [502, 472] width 108 height 28
click at [485, 479] on app-root "LM Laura Moody Notifications Applications: Network Team Members Businesses Site…" at bounding box center [555, 108] width 1111 height 845
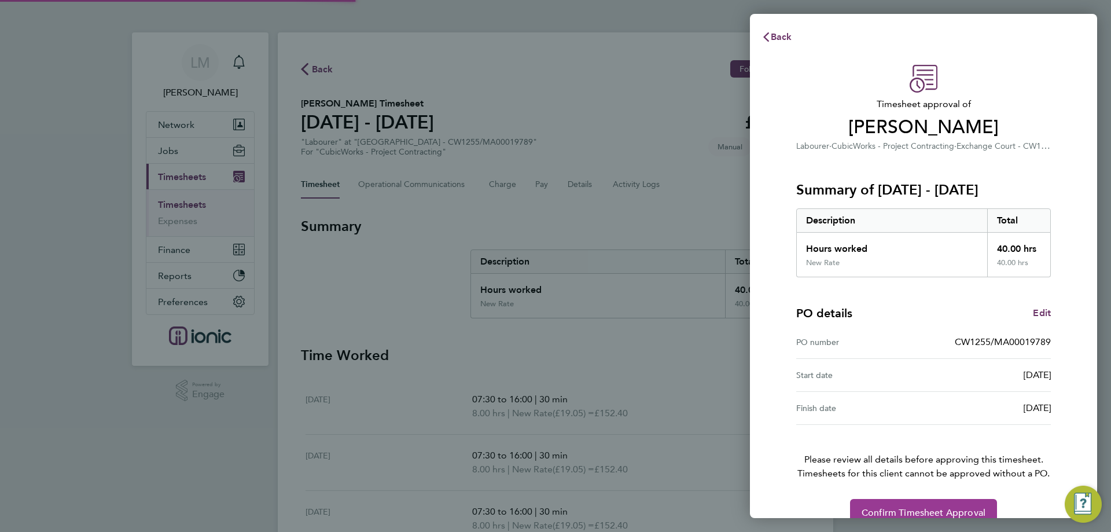
click at [929, 514] on span "Confirm Timesheet Approval" at bounding box center [924, 513] width 124 height 12
click at [929, 514] on div "Confirm Timesheet Approval" at bounding box center [923, 513] width 282 height 28
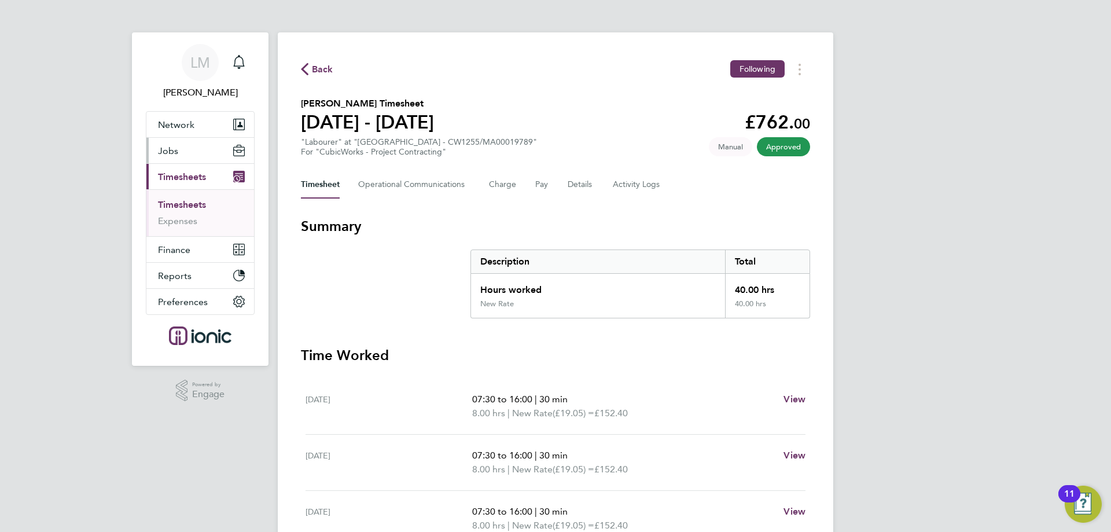
click at [187, 142] on button "Jobs" at bounding box center [200, 150] width 108 height 25
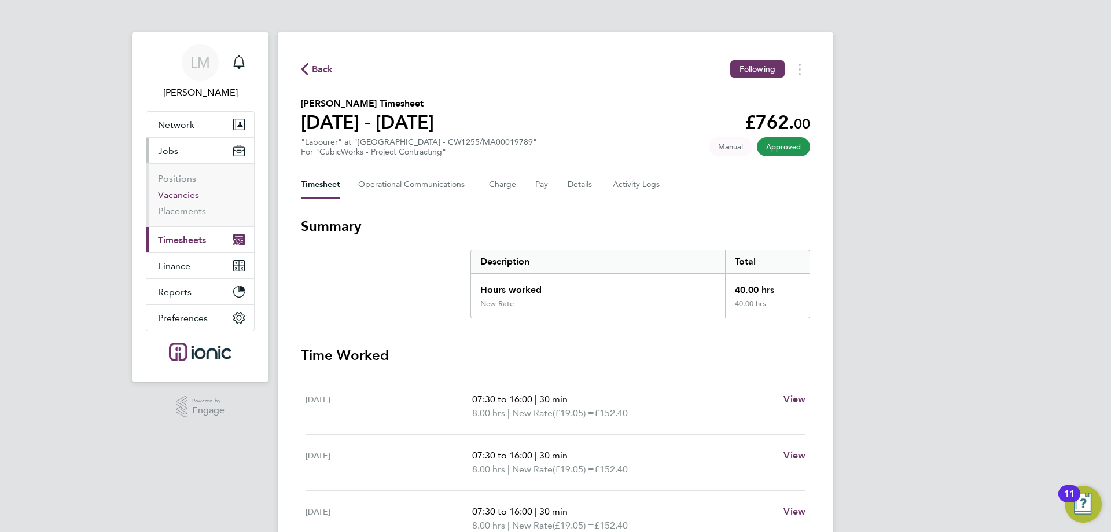
click at [182, 196] on link "Vacancies" at bounding box center [178, 194] width 41 height 11
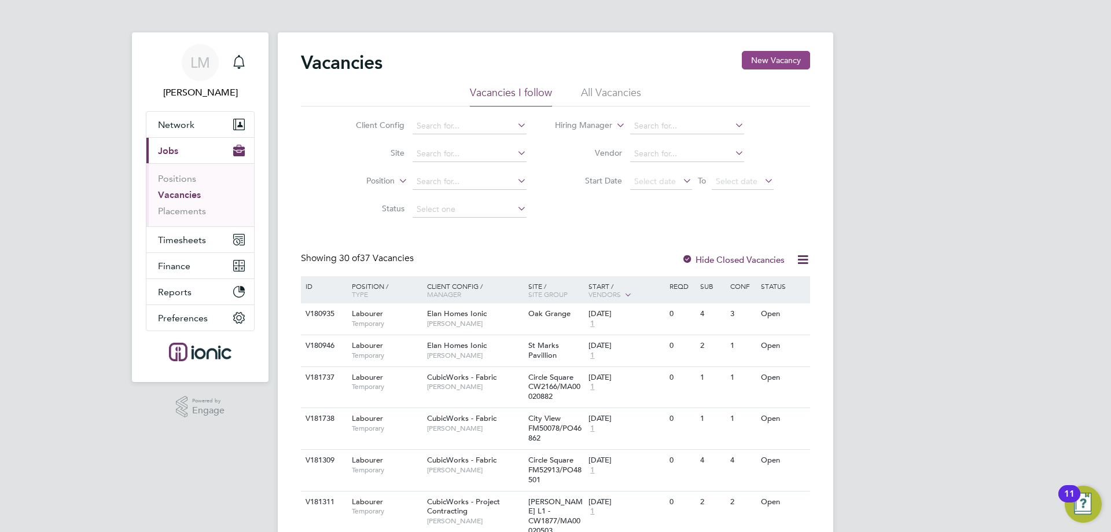
click at [771, 60] on button "New Vacancy" at bounding box center [776, 60] width 68 height 19
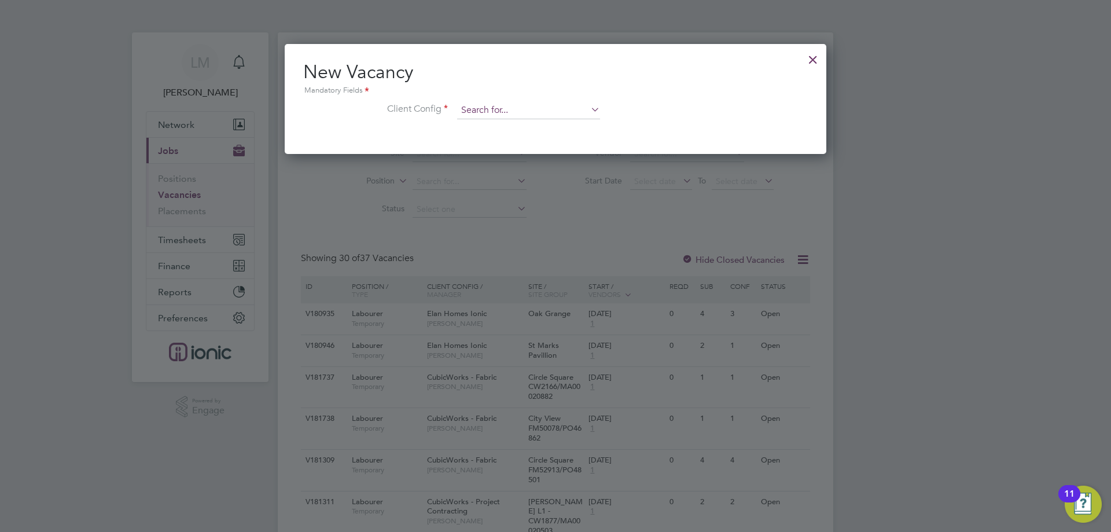
click at [516, 105] on input at bounding box center [528, 110] width 143 height 17
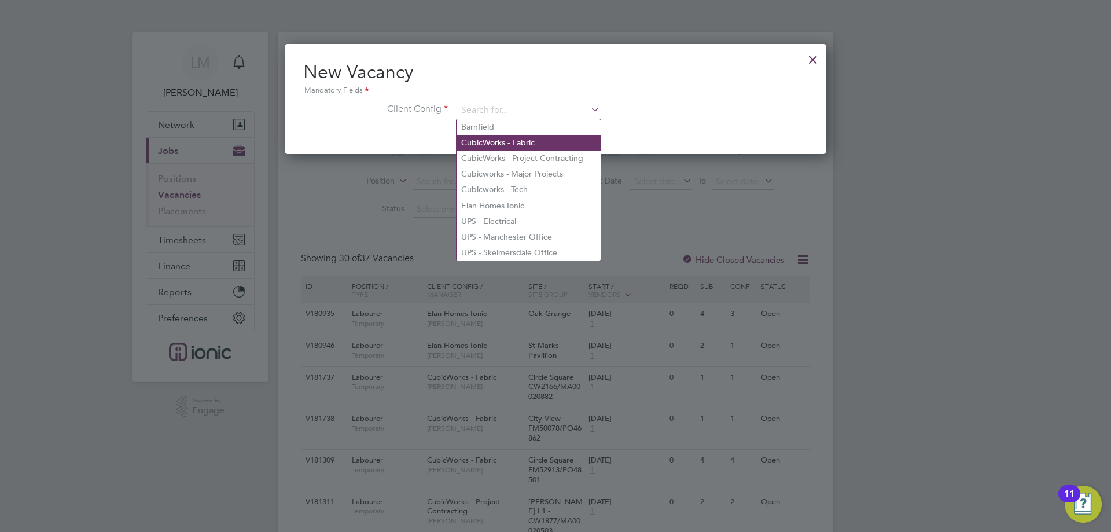
click at [520, 145] on li "CubicWorks - Fabric" at bounding box center [529, 143] width 144 height 16
type input "CubicWorks - Fabric"
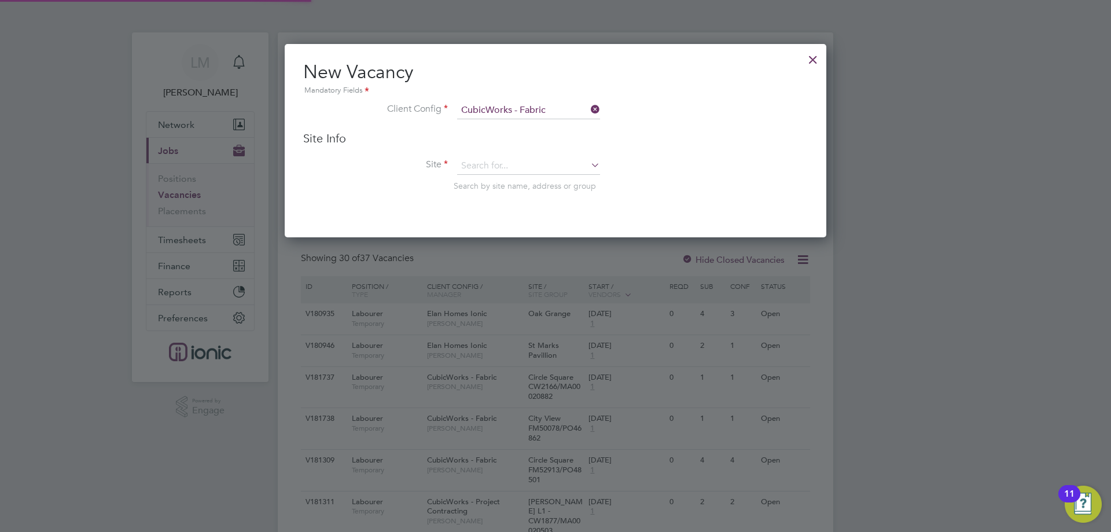
scroll to position [194, 542]
click at [531, 170] on input at bounding box center [528, 165] width 143 height 17
click at [526, 198] on b "FM30650" at bounding box center [508, 198] width 35 height 10
type input "Pall Mall FM30650/PO47478"
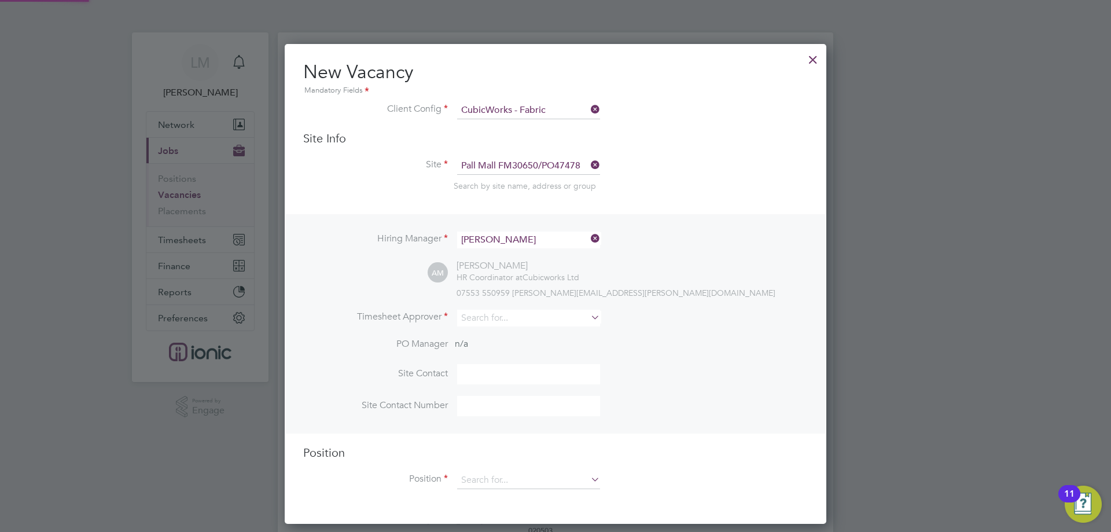
scroll to position [480, 542]
click at [492, 319] on input at bounding box center [528, 318] width 143 height 17
click at [527, 338] on li "[PERSON_NAME]" at bounding box center [529, 335] width 144 height 16
type input "[PERSON_NAME]"
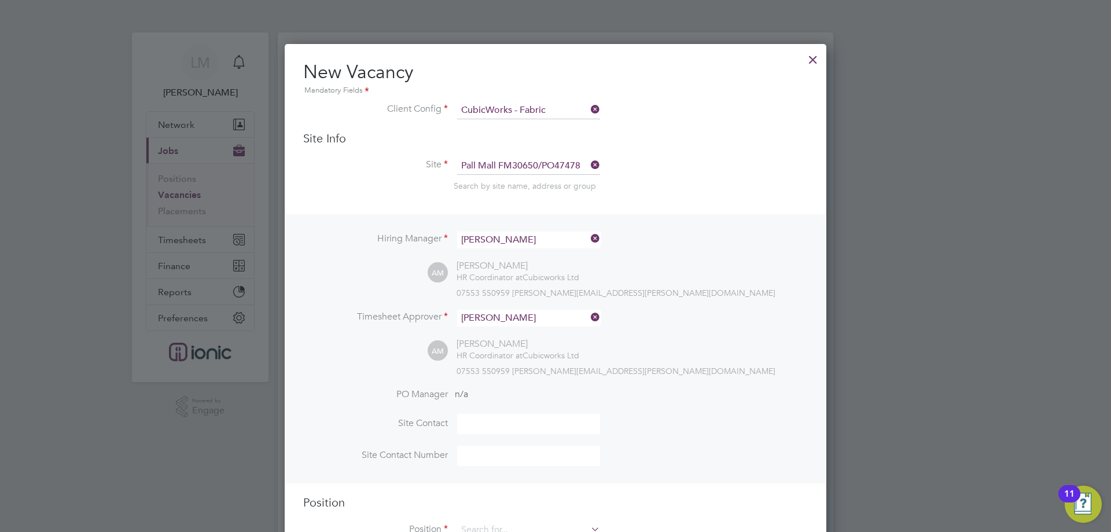
scroll to position [289, 0]
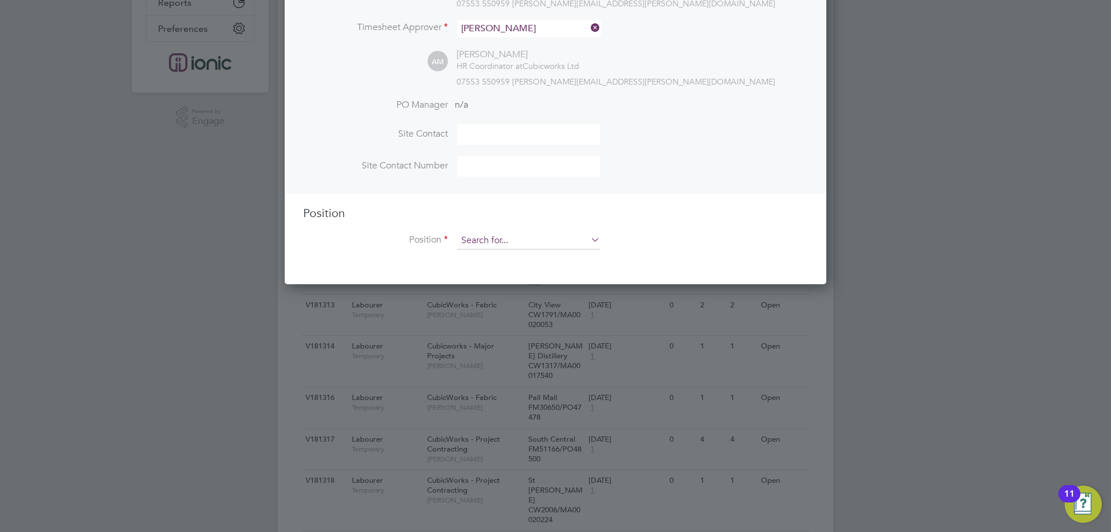
click at [499, 241] on input at bounding box center [528, 240] width 143 height 17
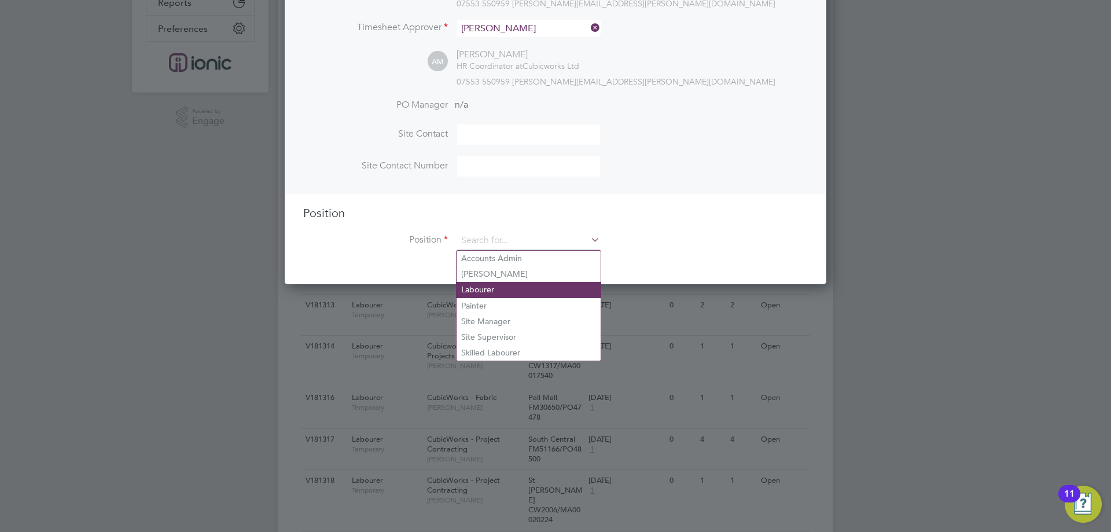
click at [493, 286] on li "Labourer" at bounding box center [529, 290] width 144 height 16
type input "Labourer"
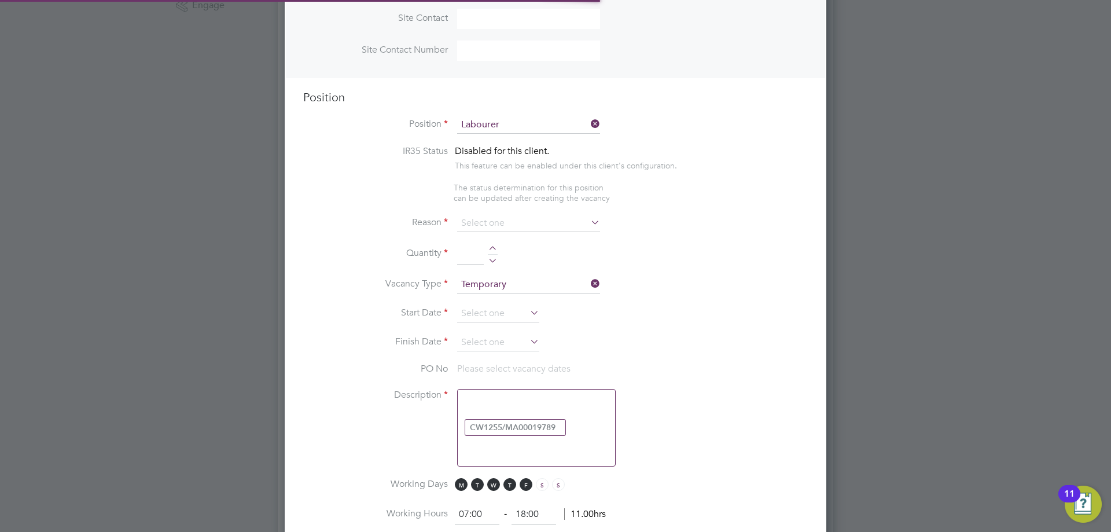
scroll to position [1664, 542]
type textarea "General labourer working on office rip outs"
click at [508, 212] on ng-container "IR35 Status Disabled for this client. This feature can be enabled under this cl…" at bounding box center [555, 502] width 505 height 714
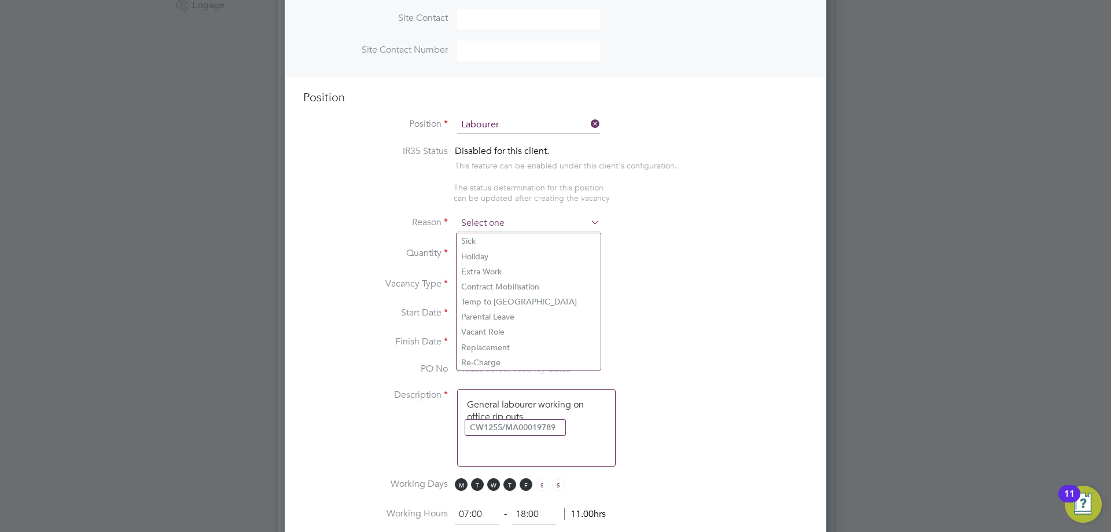
click at [505, 227] on input at bounding box center [528, 223] width 143 height 17
click at [494, 333] on li "Vacant Role" at bounding box center [529, 331] width 144 height 15
type input "Vacant Role"
click at [493, 245] on li "Quantity" at bounding box center [555, 260] width 505 height 32
click at [492, 252] on div at bounding box center [493, 250] width 10 height 8
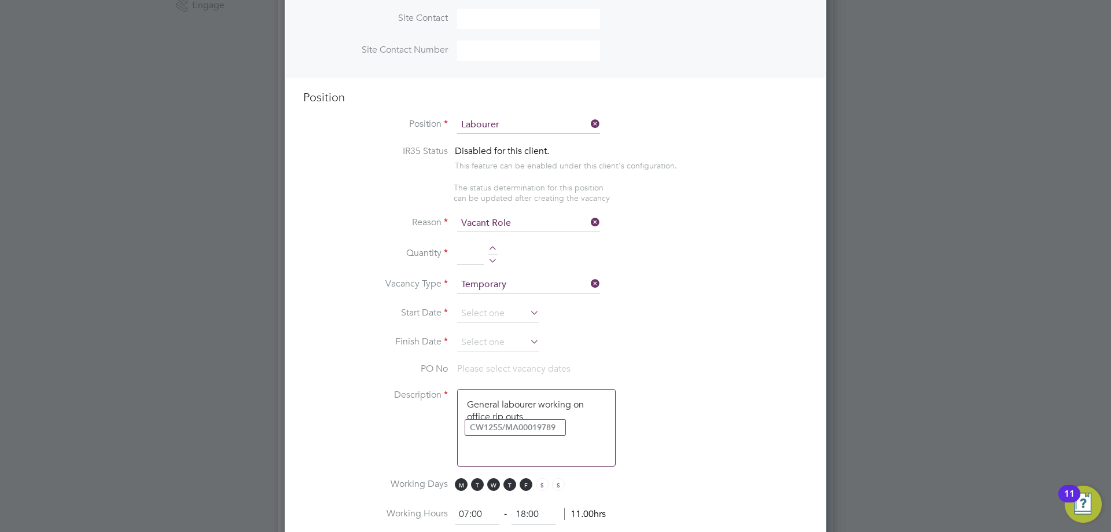
type input "1"
click at [507, 307] on input at bounding box center [498, 313] width 82 height 17
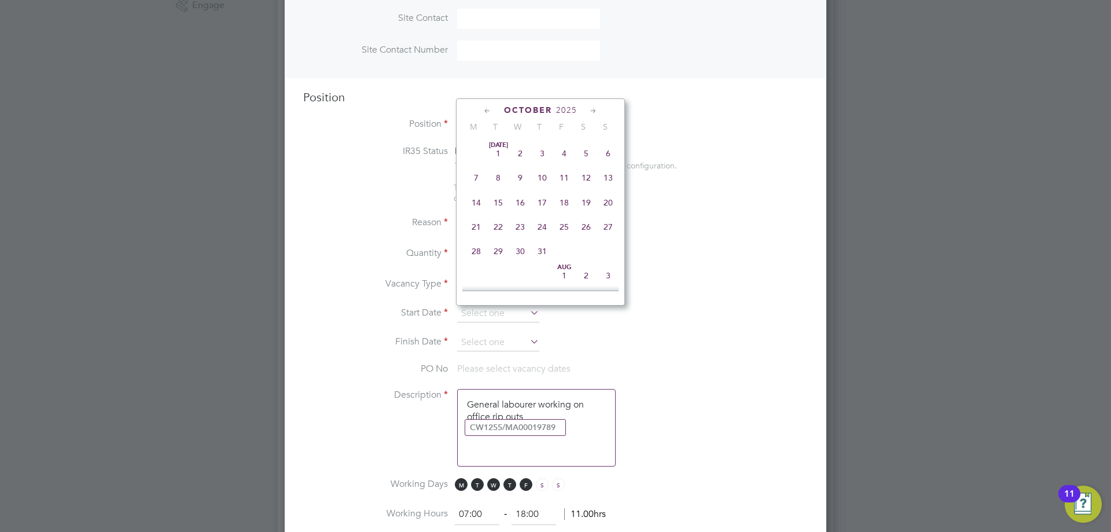
scroll to position [326, 0]
click at [469, 144] on span "22" at bounding box center [476, 145] width 22 height 22
type input "[DATE]"
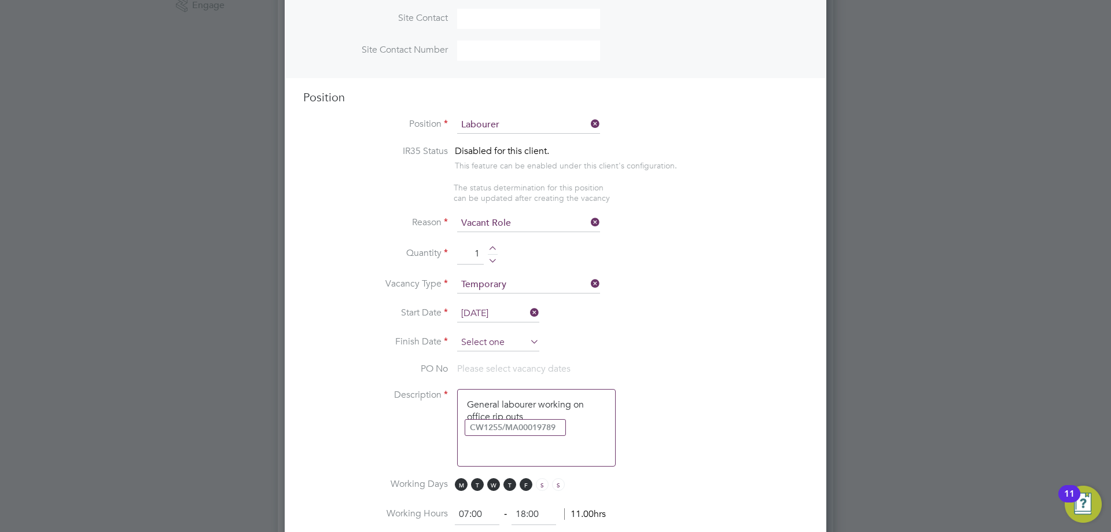
click at [483, 351] on input at bounding box center [498, 342] width 82 height 17
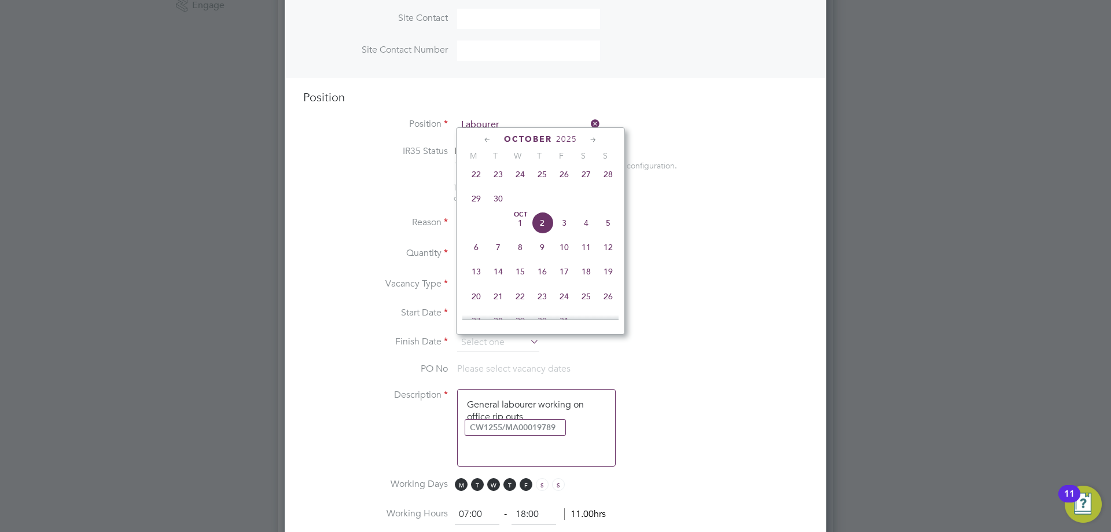
click at [612, 178] on span "28" at bounding box center [608, 174] width 22 height 22
type input "[DATE]"
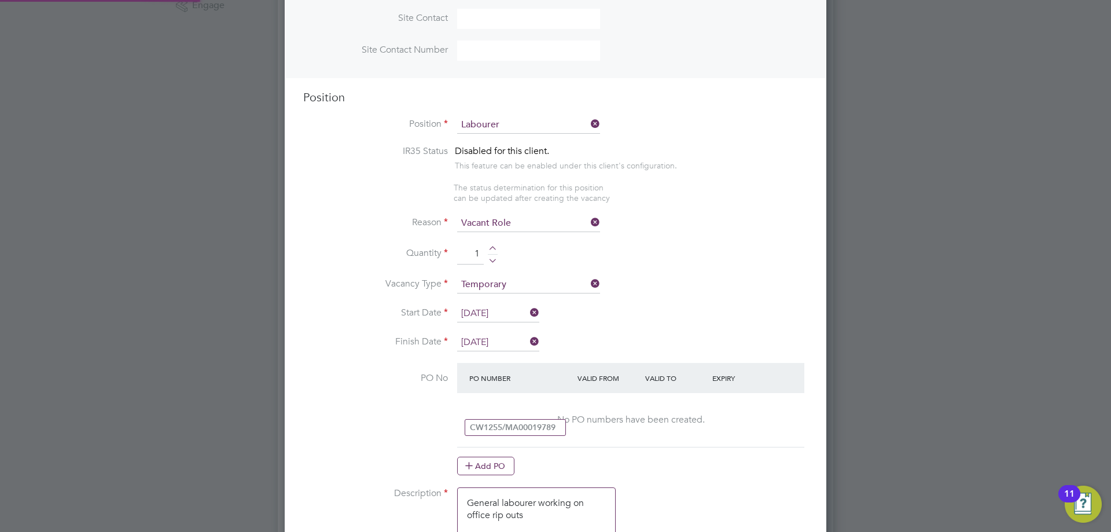
scroll to position [521, 0]
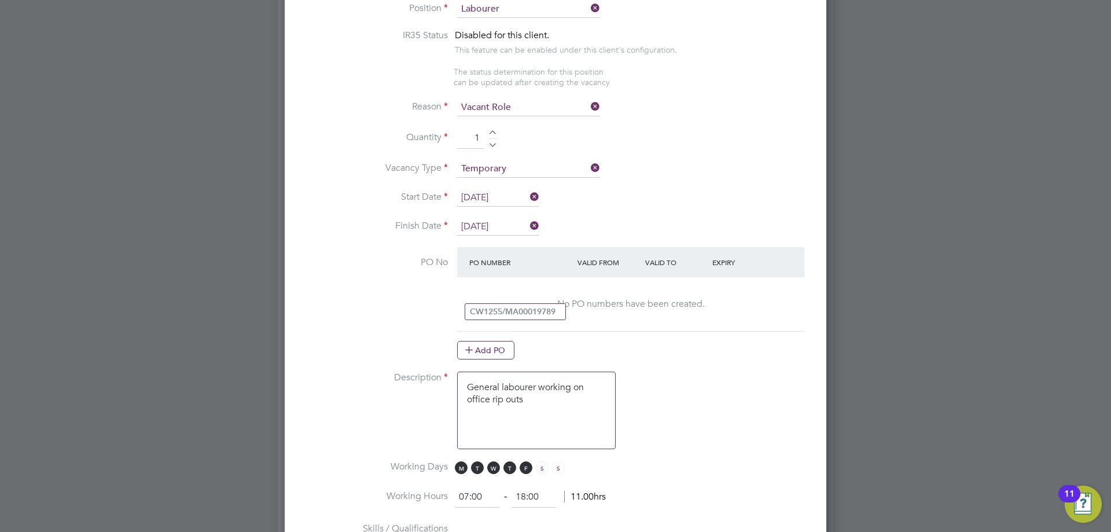
click at [497, 354] on button "Add PO" at bounding box center [485, 350] width 57 height 19
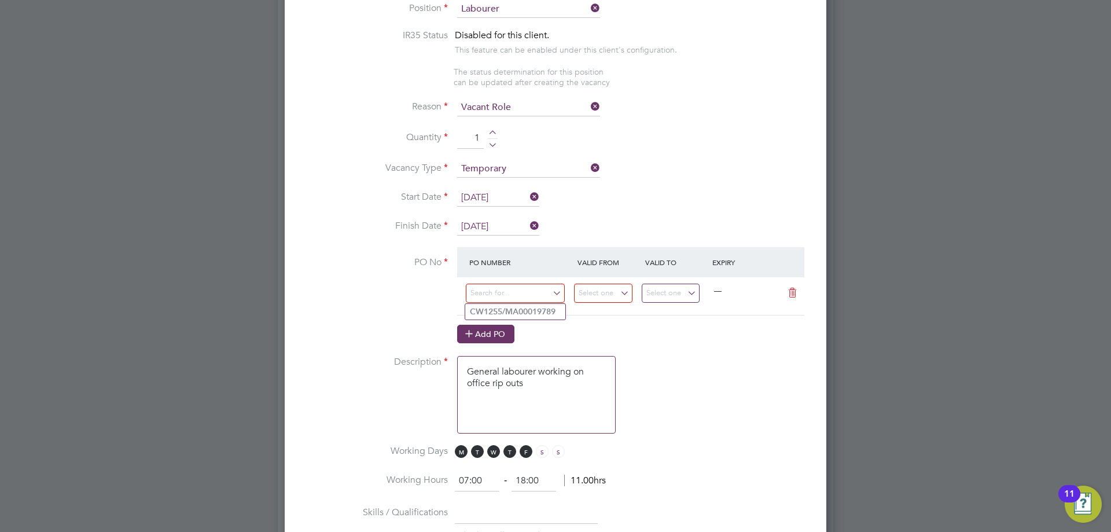
scroll to position [1760, 542]
click at [497, 291] on input at bounding box center [515, 293] width 99 height 19
type input "fm30650"
click at [502, 339] on b "FM30650" at bounding box center [487, 343] width 35 height 10
type input "[DATE]"
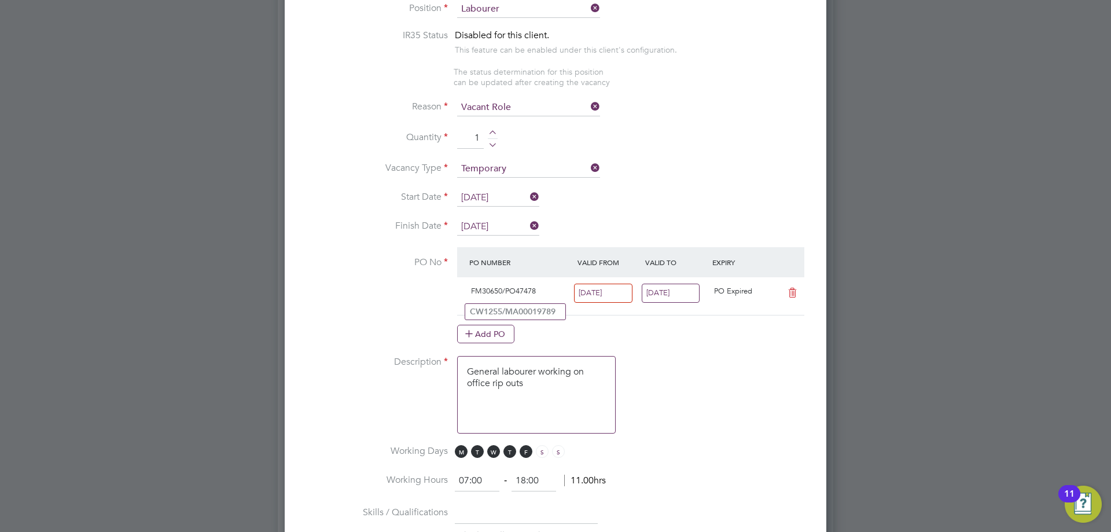
scroll to position [20, 109]
click at [666, 296] on input "[DATE]" at bounding box center [671, 293] width 58 height 19
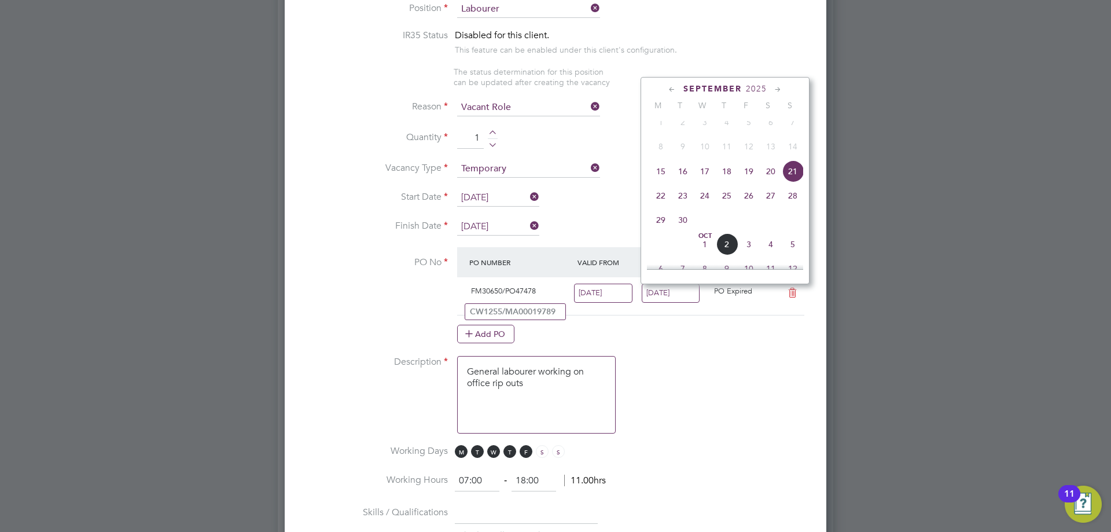
click at [798, 205] on span "28" at bounding box center [793, 196] width 22 height 22
type input "[DATE]"
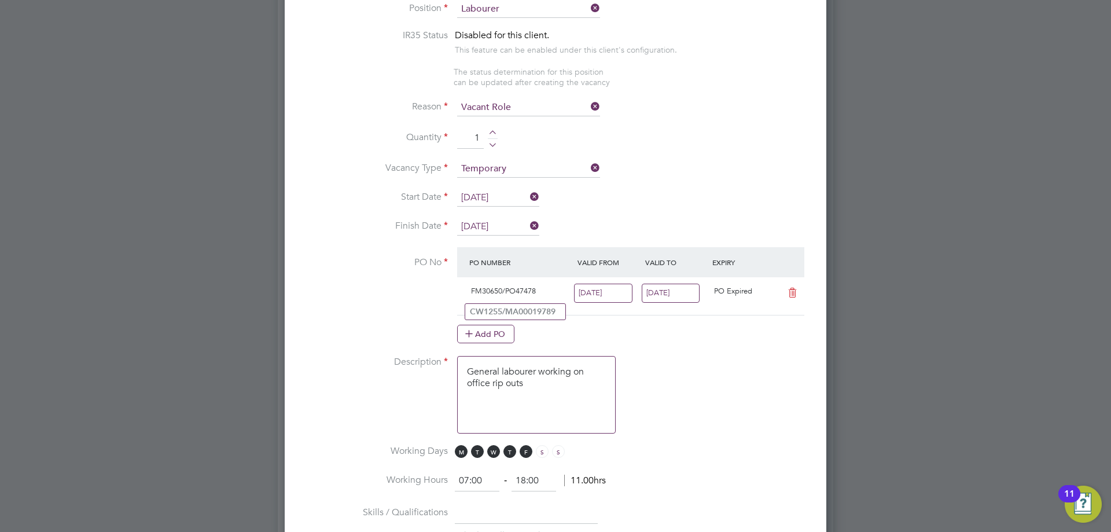
click at [603, 294] on input "[DATE]" at bounding box center [603, 293] width 58 height 19
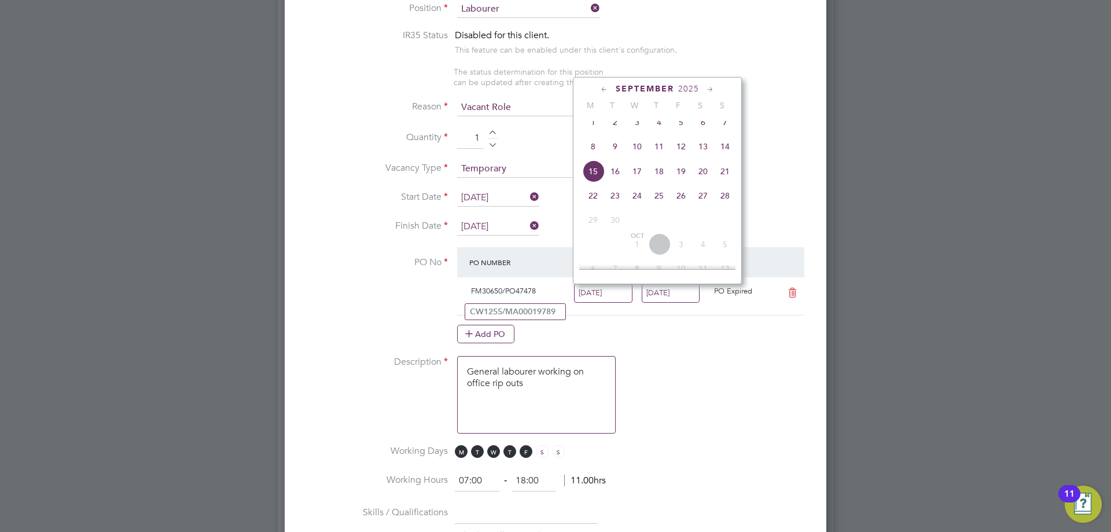
click at [599, 207] on span "22" at bounding box center [593, 196] width 22 height 22
type input "[DATE]"
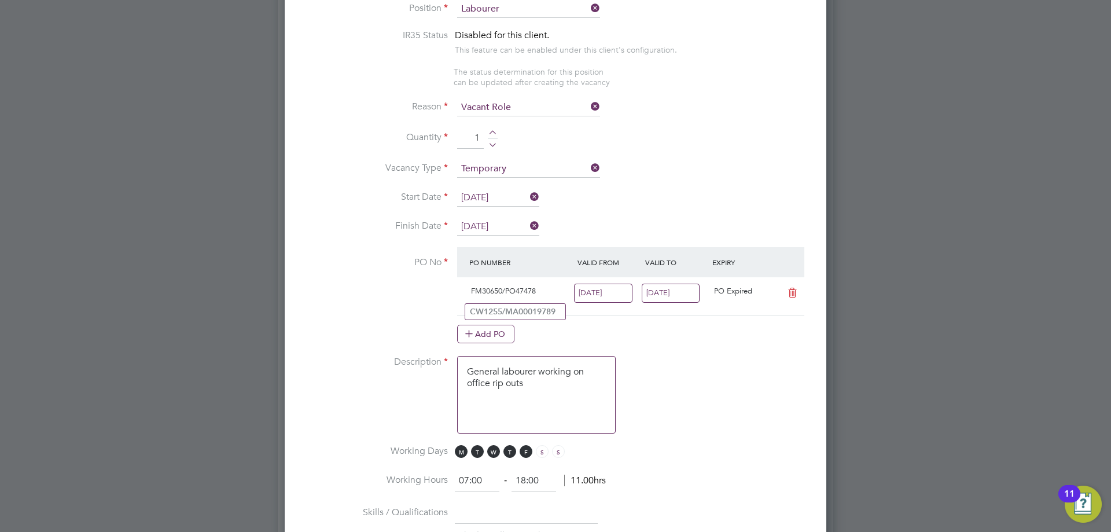
click at [388, 309] on li "PO No PO Number Valid From Valid To Expiry FM30650/PO47478 22 Sep 2025 28 Sep 2…" at bounding box center [555, 301] width 505 height 108
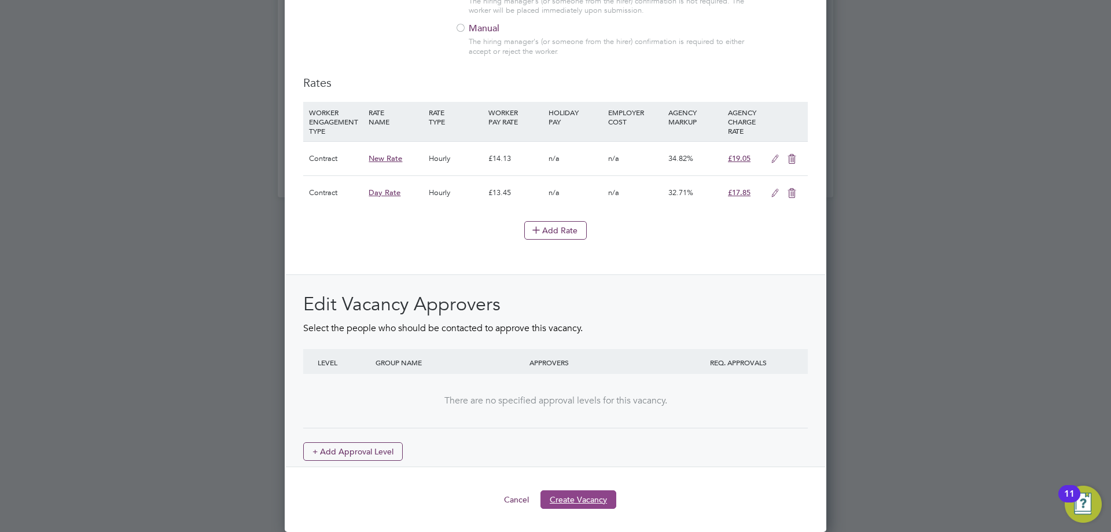
click at [578, 504] on button "Create Vacancy" at bounding box center [578, 499] width 76 height 19
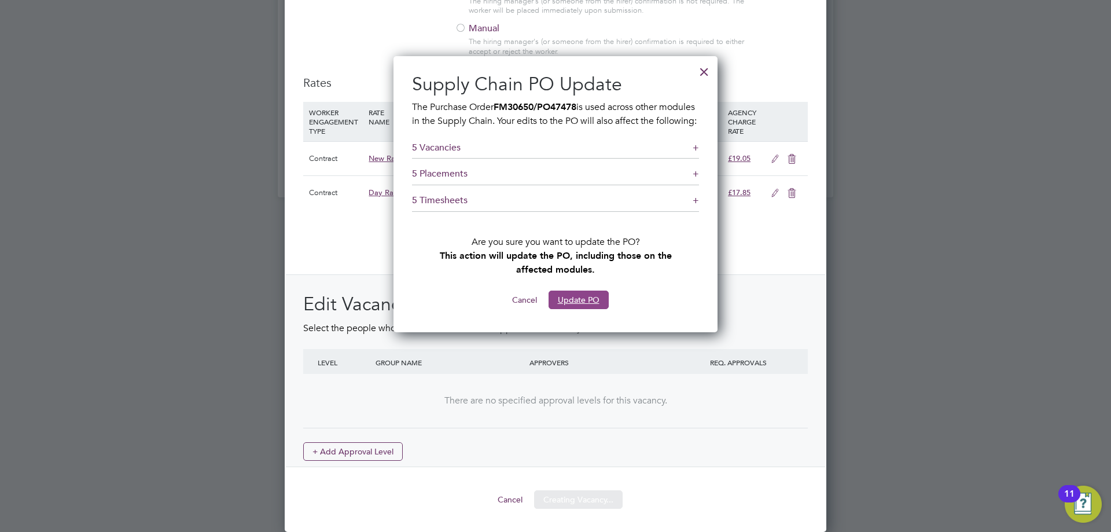
click at [566, 309] on button "Update PO" at bounding box center [579, 299] width 60 height 19
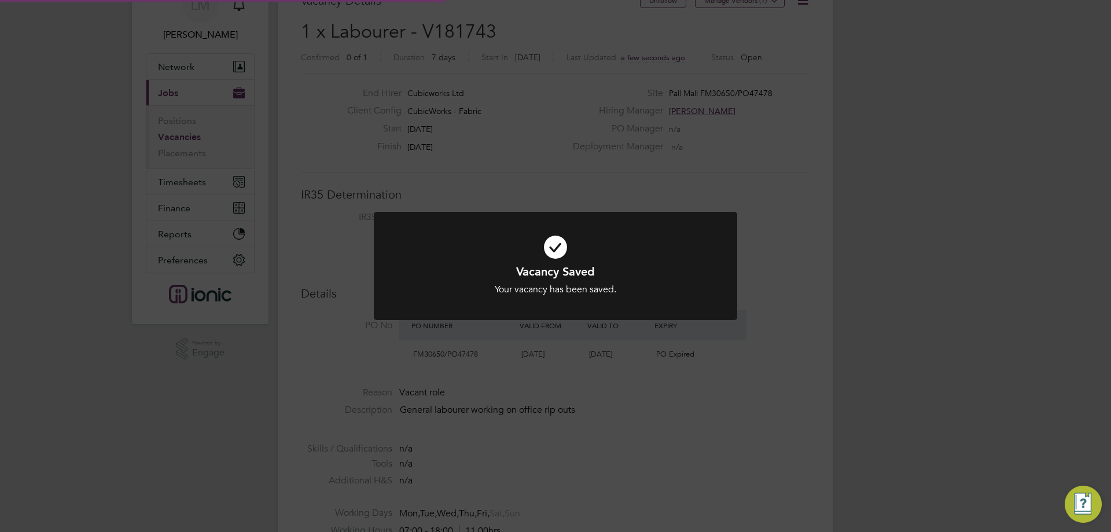
click at [408, 382] on div "Vacancy Saved Your vacancy has been saved. Cancel Okay" at bounding box center [555, 266] width 1111 height 532
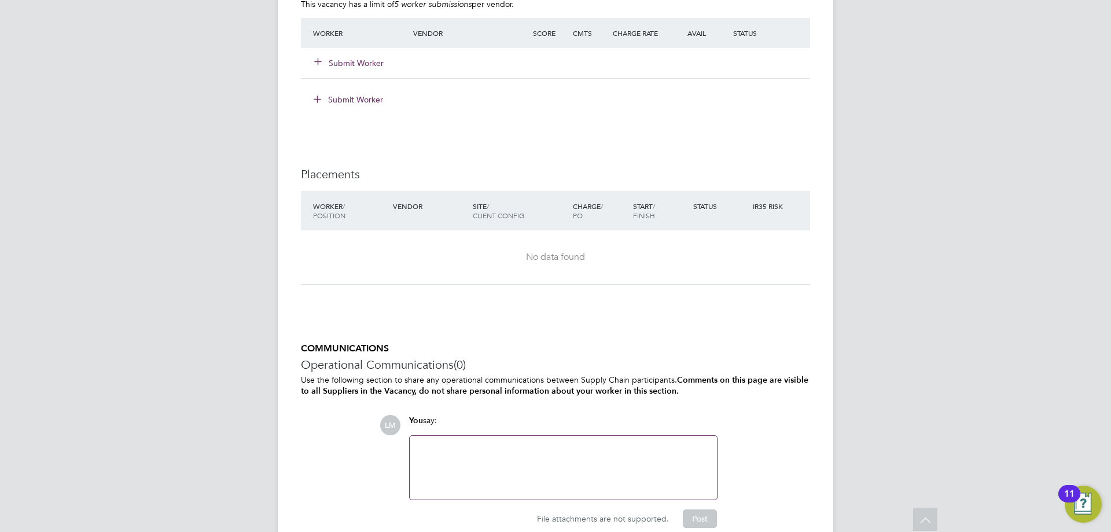
scroll to position [810, 0]
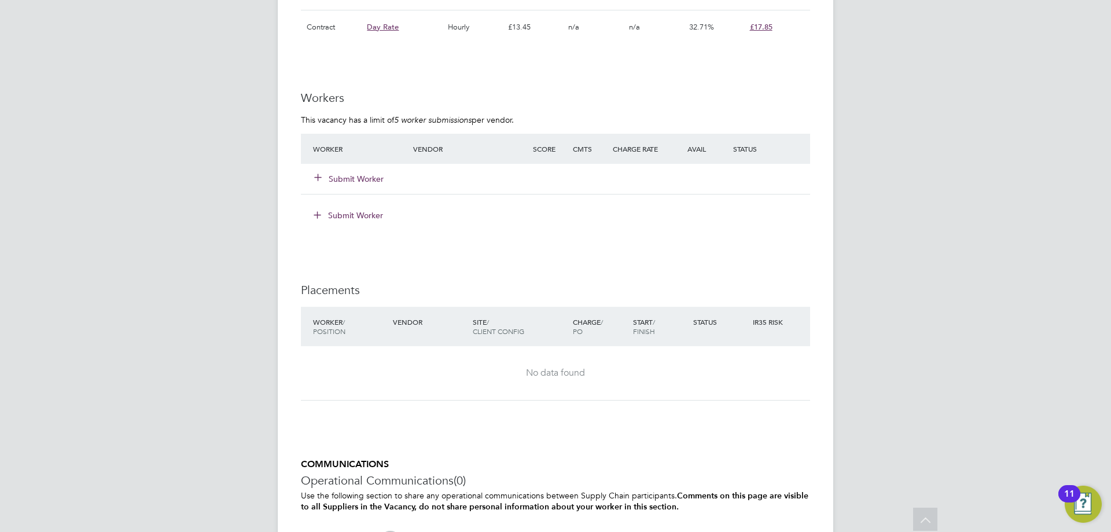
click at [360, 181] on button "Submit Worker" at bounding box center [349, 179] width 69 height 12
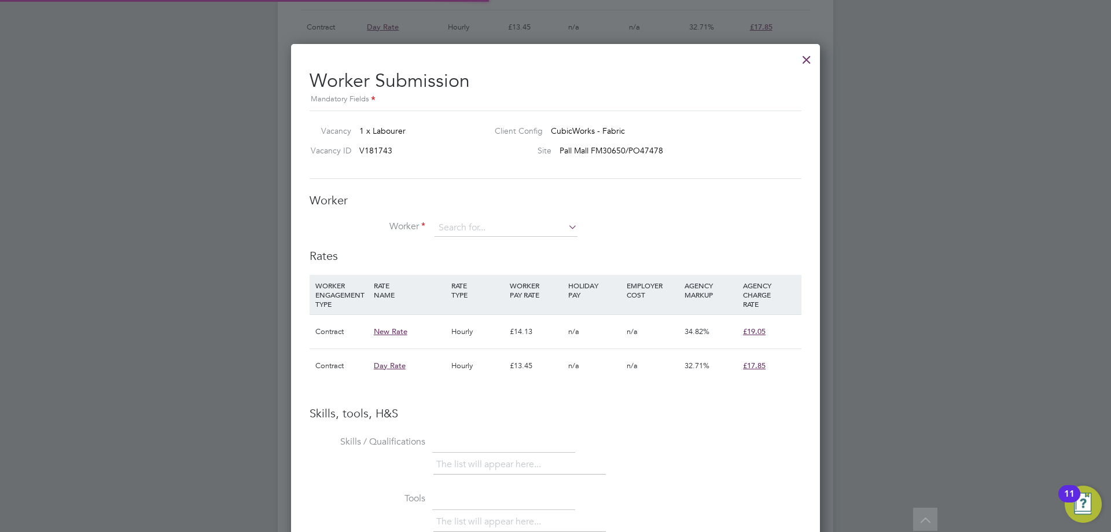
scroll to position [34, 79]
click at [468, 222] on input at bounding box center [506, 227] width 143 height 17
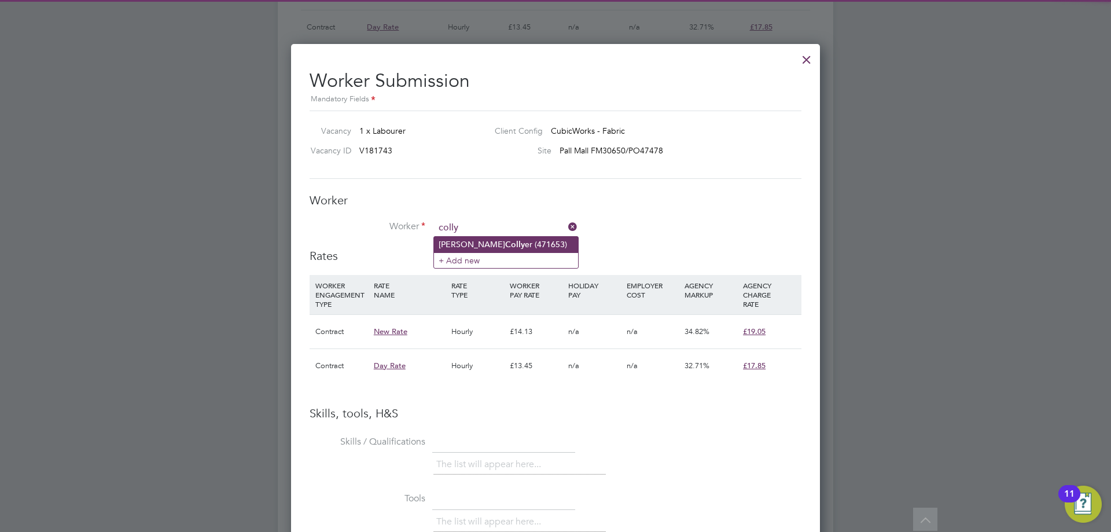
click at [505, 240] on b "Colly" at bounding box center [515, 245] width 20 height 10
type input "[PERSON_NAME] [PERSON_NAME] (471653)"
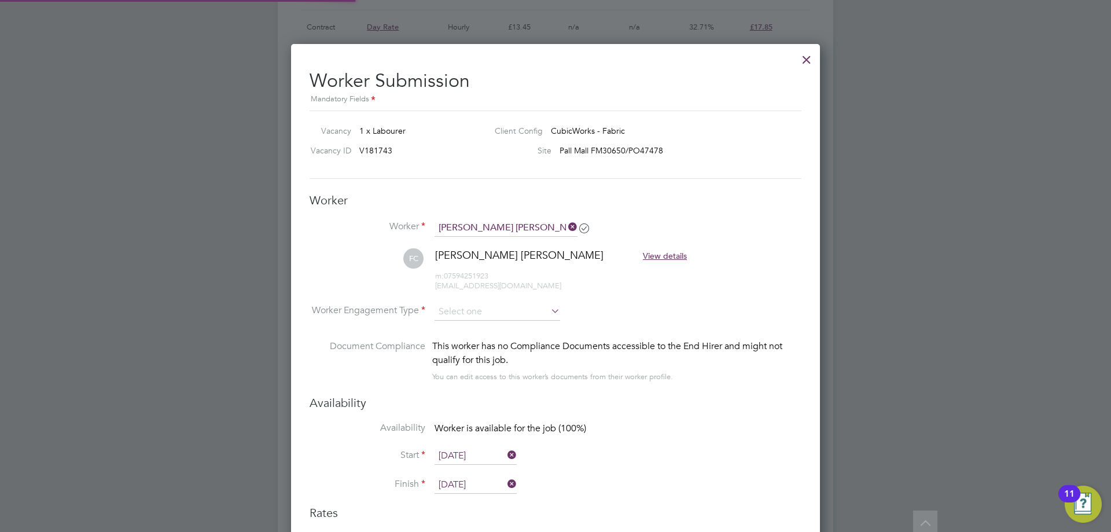
scroll to position [1023, 529]
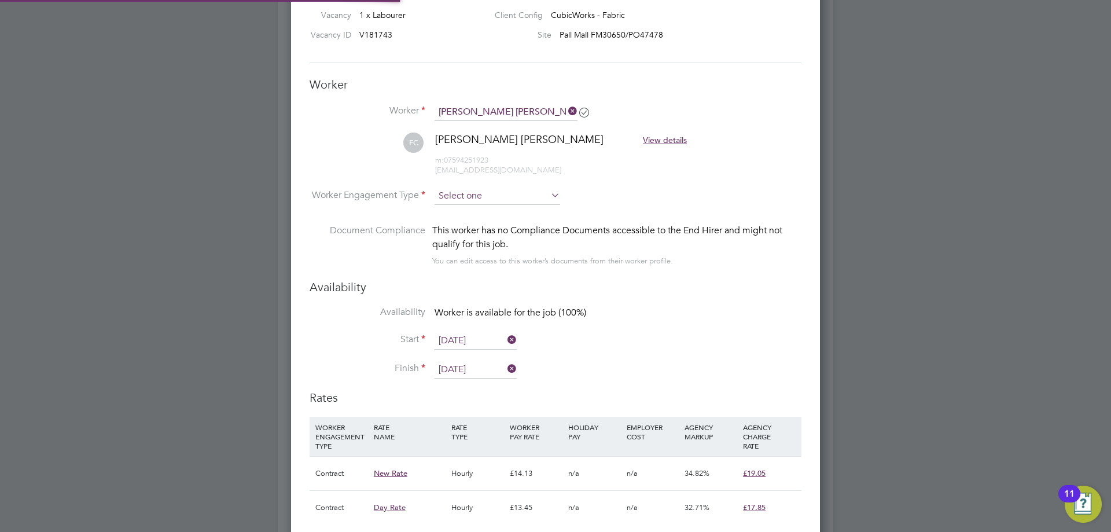
click at [472, 203] on input at bounding box center [498, 195] width 126 height 17
click at [472, 211] on li "Contract" at bounding box center [497, 212] width 127 height 15
type input "Contract"
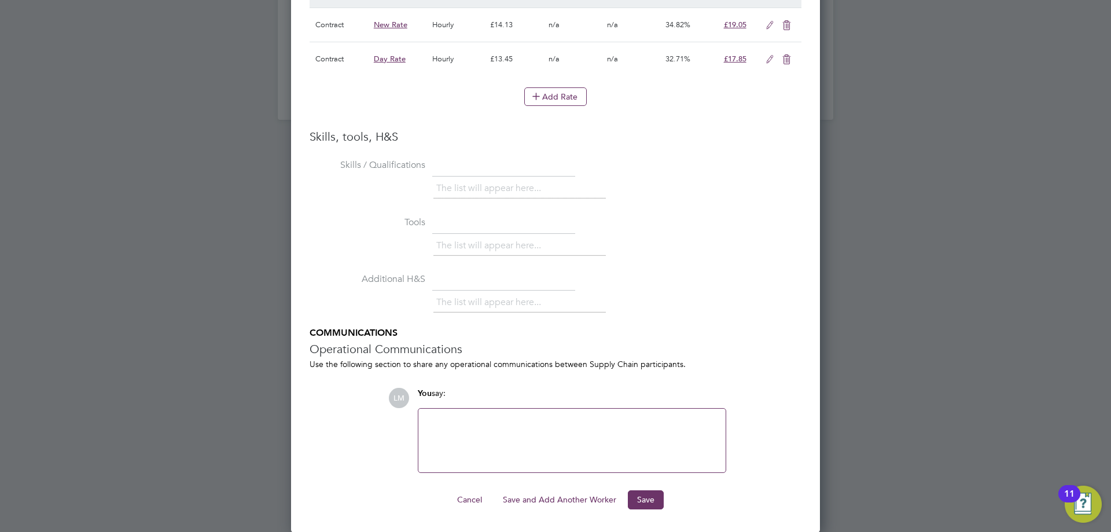
click at [648, 490] on ng-form "Worker Worker [PERSON_NAME] [PERSON_NAME] (471653) [PERSON_NAME] View details m…" at bounding box center [556, 68] width 492 height 881
click at [646, 504] on button "Save" at bounding box center [646, 499] width 36 height 19
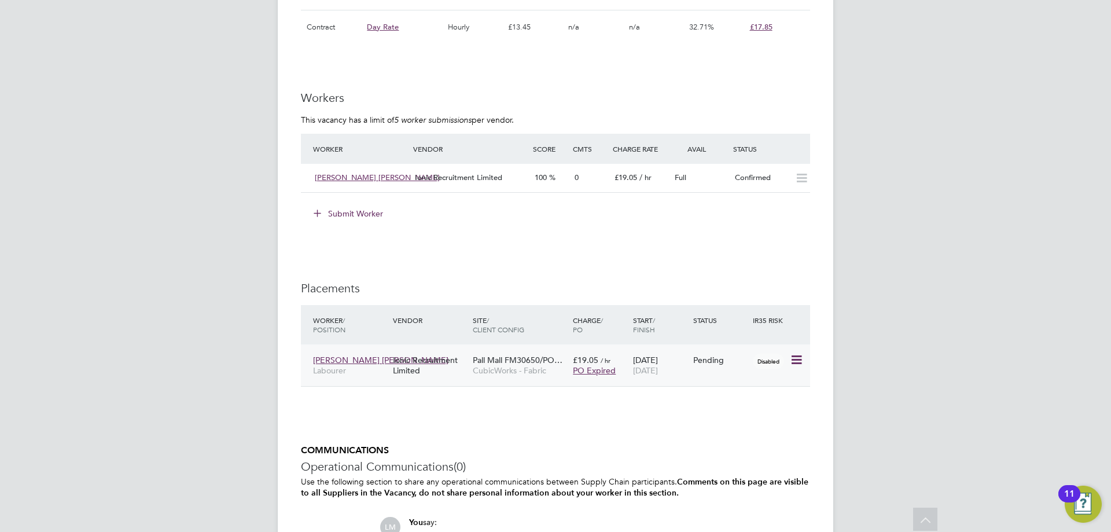
click at [799, 358] on icon at bounding box center [796, 360] width 12 height 14
drag, startPoint x: 728, startPoint y: 436, endPoint x: 718, endPoint y: 429, distance: 12.0
click at [727, 436] on li "Start" at bounding box center [743, 432] width 119 height 16
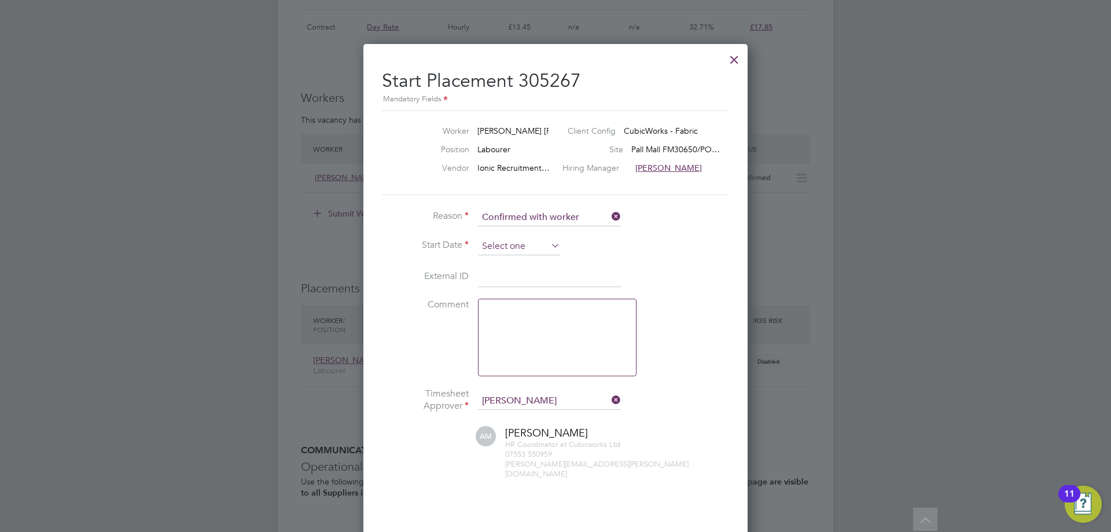
click at [531, 249] on input at bounding box center [519, 246] width 82 height 17
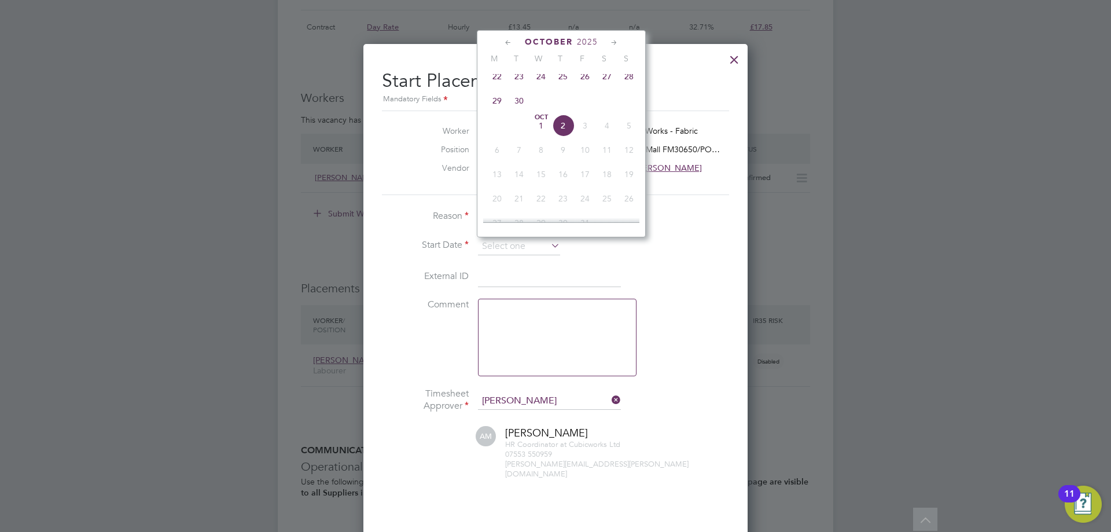
click at [494, 85] on span "22" at bounding box center [497, 76] width 22 height 22
type input "[DATE]"
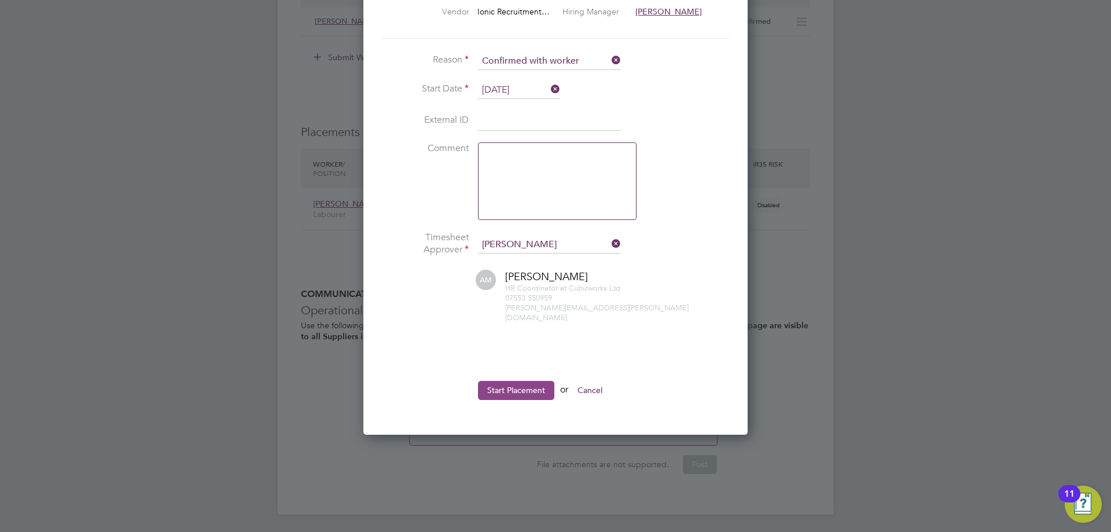
click at [510, 381] on button "Start Placement" at bounding box center [516, 390] width 76 height 19
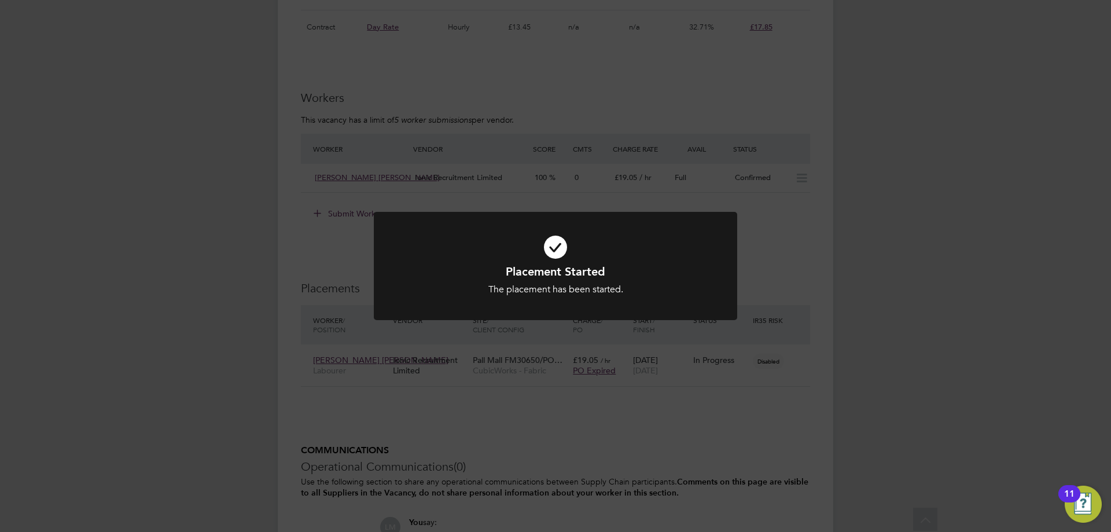
click at [463, 427] on div "Placement Started The placement has been started. Cancel Okay" at bounding box center [555, 266] width 1111 height 532
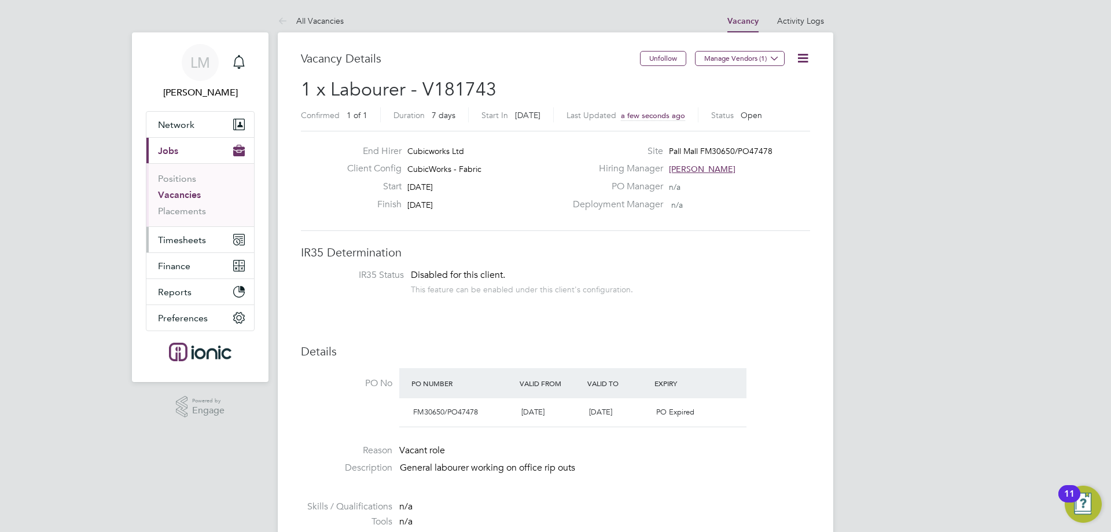
click at [191, 248] on button "Timesheets" at bounding box center [200, 239] width 108 height 25
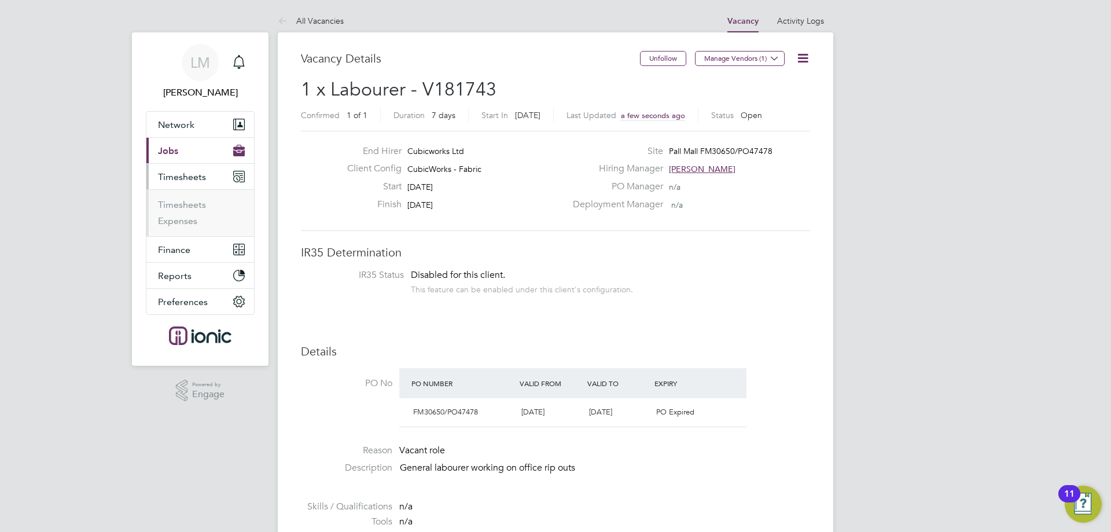
click at [186, 196] on ul "Timesheets Expenses" at bounding box center [200, 212] width 108 height 47
click at [186, 205] on link "Timesheets" at bounding box center [182, 204] width 48 height 11
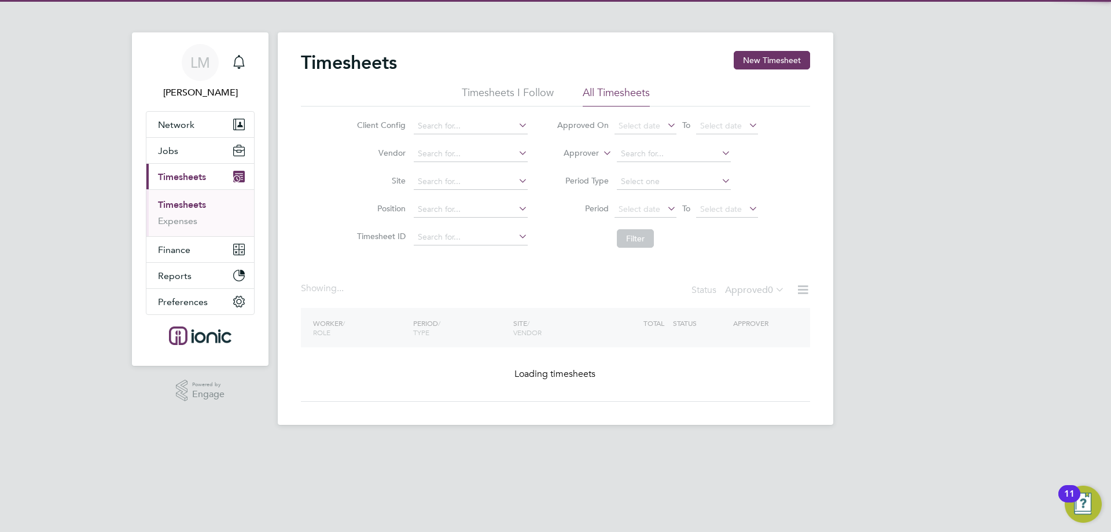
click at [789, 62] on button "New Timesheet" at bounding box center [772, 60] width 76 height 19
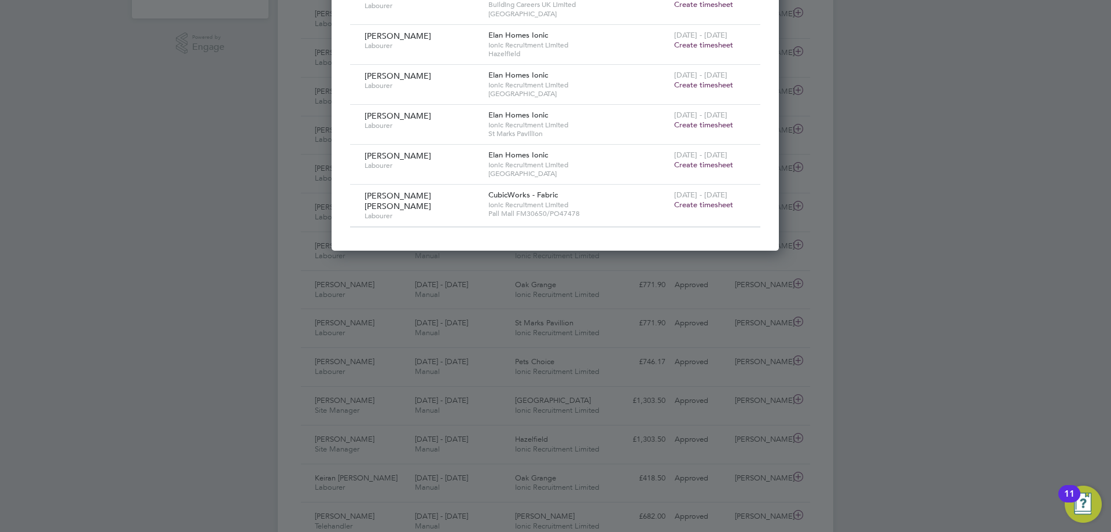
click at [689, 201] on span "Create timesheet" at bounding box center [703, 205] width 59 height 10
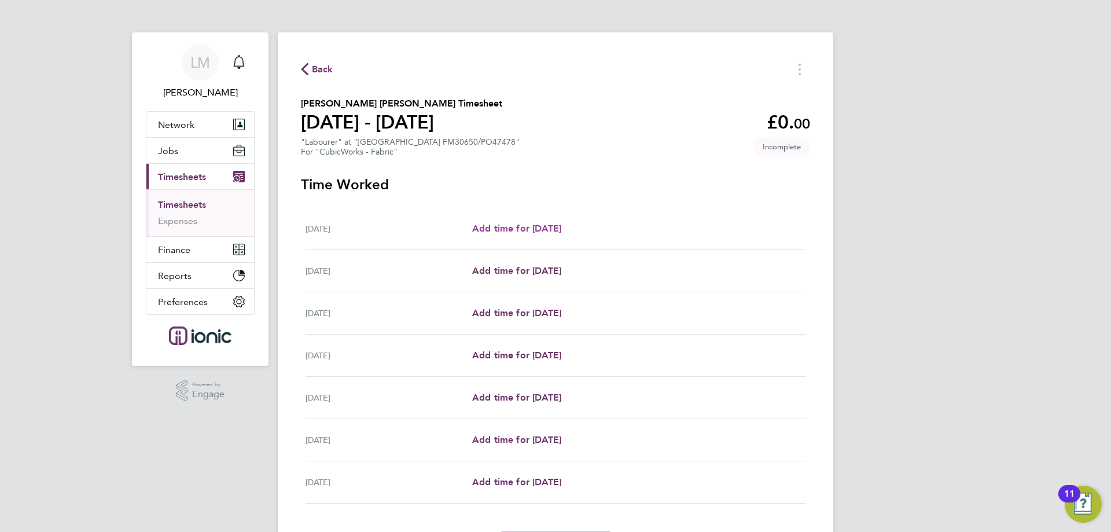
click at [561, 225] on span "Add time for [DATE]" at bounding box center [516, 228] width 89 height 11
select select "30"
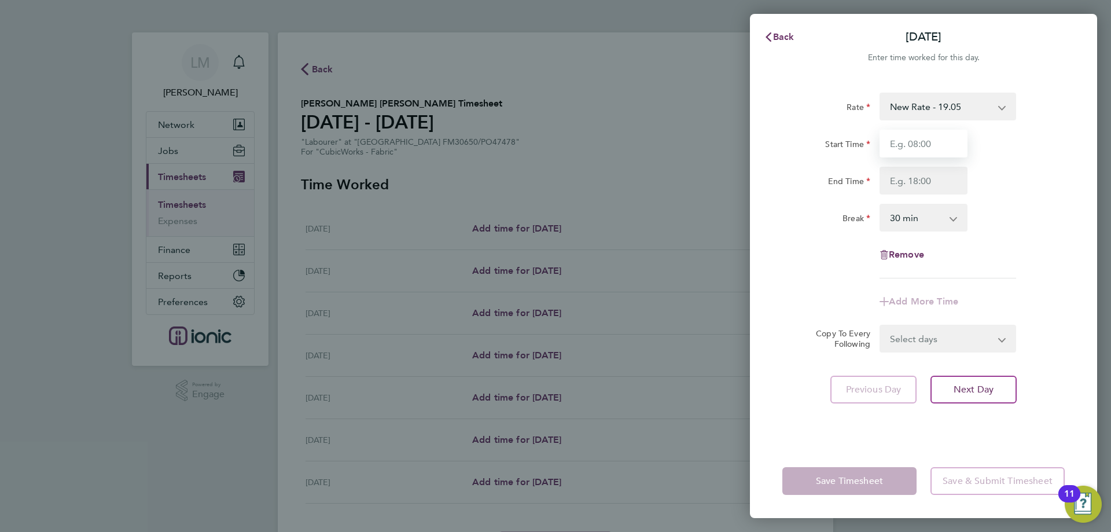
drag, startPoint x: 931, startPoint y: 136, endPoint x: 926, endPoint y: 156, distance: 20.1
click at [931, 136] on input "Start Time" at bounding box center [924, 144] width 88 height 28
type input "07:00"
click at [910, 186] on input "End Time" at bounding box center [924, 181] width 88 height 28
type input "16:30"
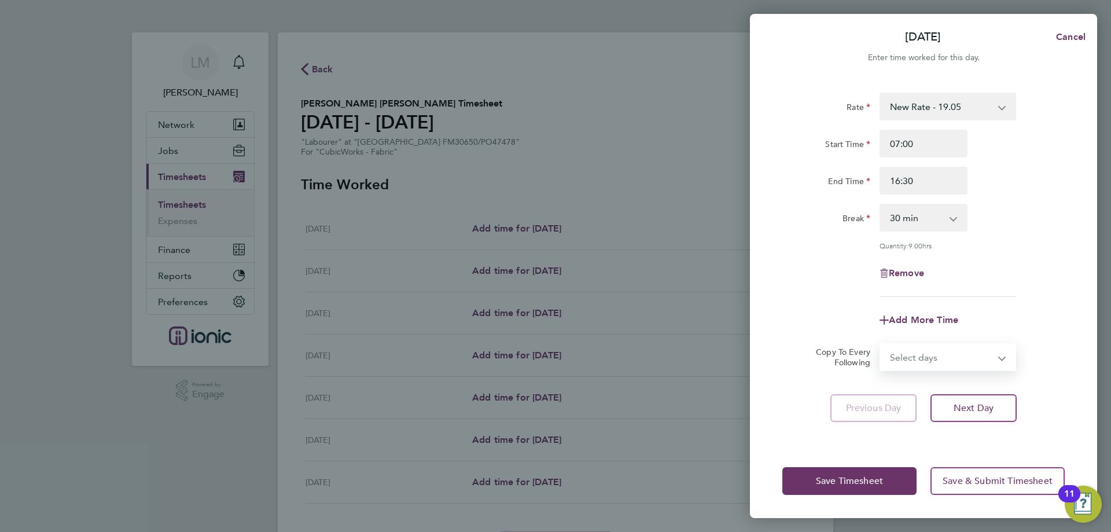
click at [912, 340] on form "Rate New Rate - 19.05 Day Rate - 17.85 Start Time 07:00 End Time 16:30 Break 0 …" at bounding box center [923, 232] width 282 height 278
select select "WEEKDAY"
click at [881, 344] on select "Select days Day Weekday (Mon-Fri) Weekend (Sat-Sun) [DATE] [DATE] [DATE] [DATE]…" at bounding box center [942, 356] width 122 height 25
select select "[DATE]"
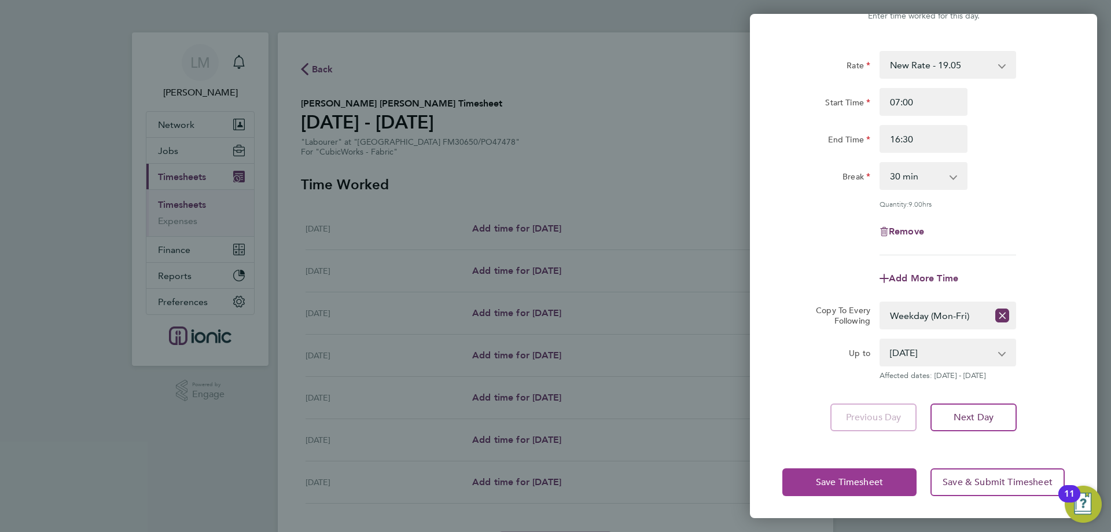
click at [862, 491] on button "Save Timesheet" at bounding box center [849, 482] width 134 height 28
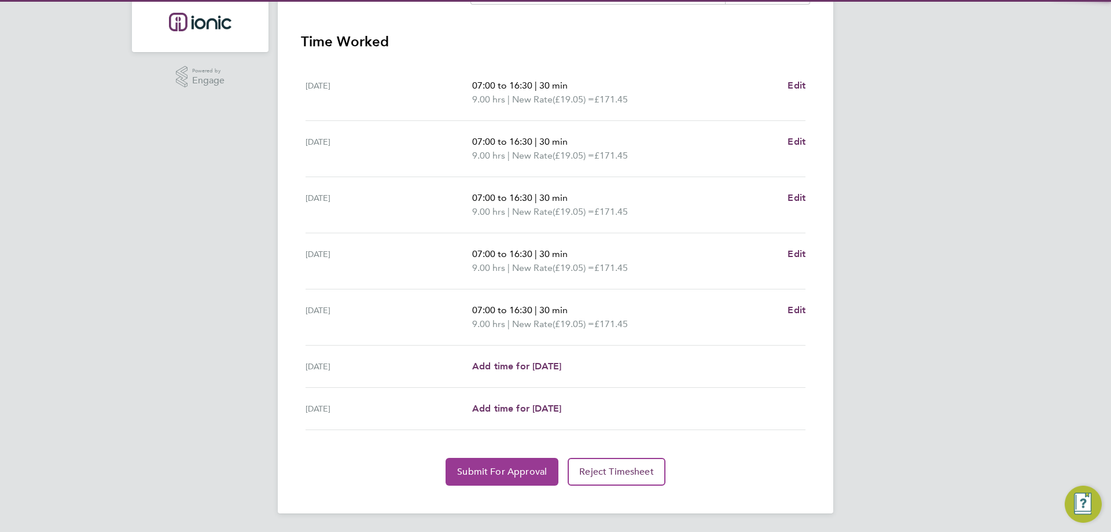
click at [485, 481] on button "Submit For Approval" at bounding box center [502, 472] width 113 height 28
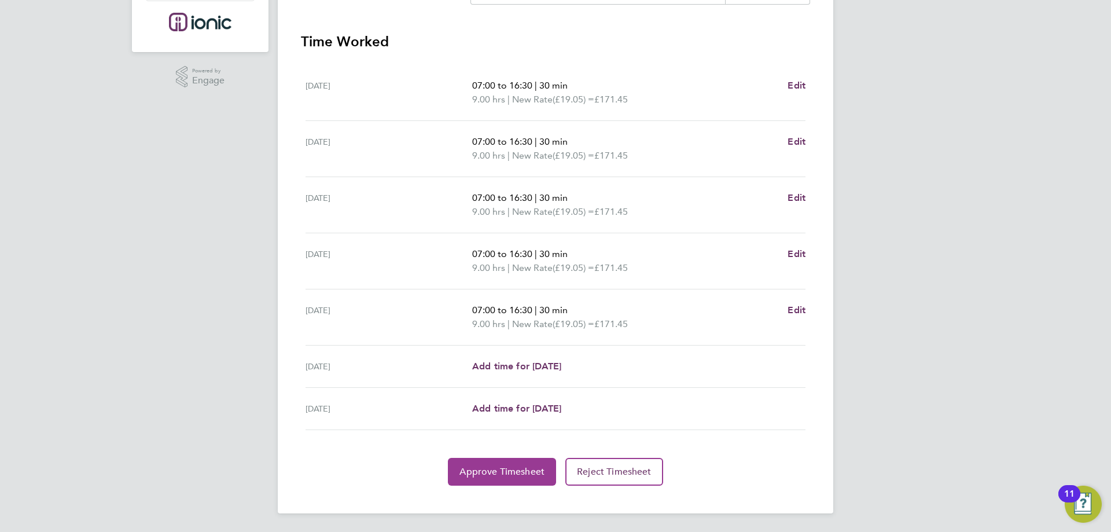
click at [459, 467] on button "Approve Timesheet" at bounding box center [502, 472] width 108 height 28
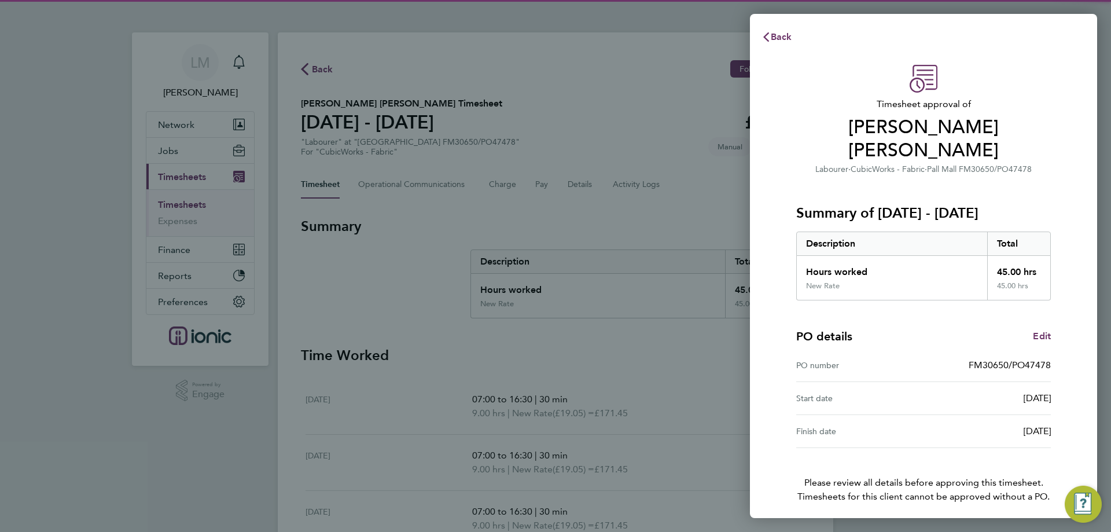
click at [940, 522] on button "Confirm Timesheet Approval" at bounding box center [923, 536] width 147 height 28
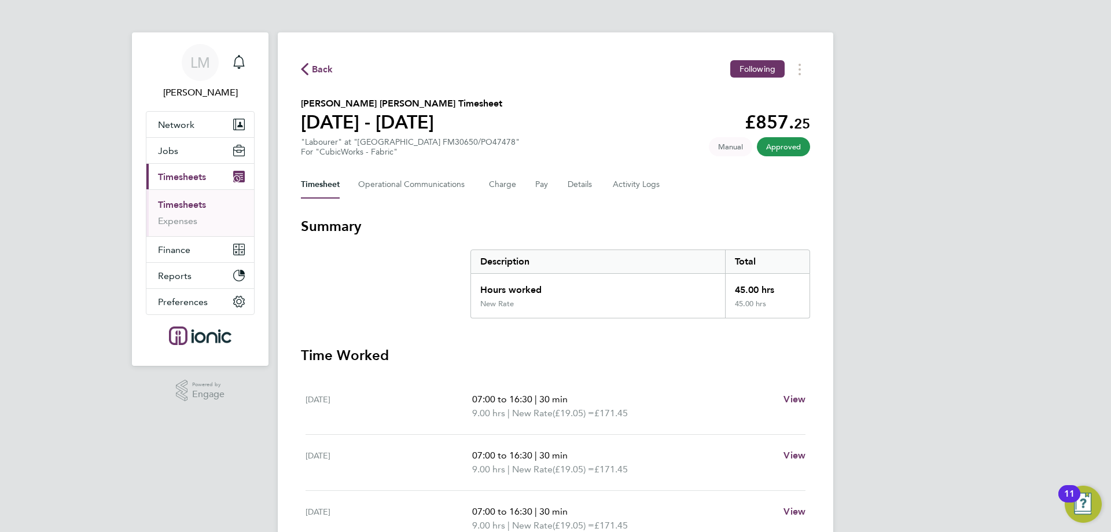
click at [325, 68] on span "Back" at bounding box center [322, 69] width 21 height 14
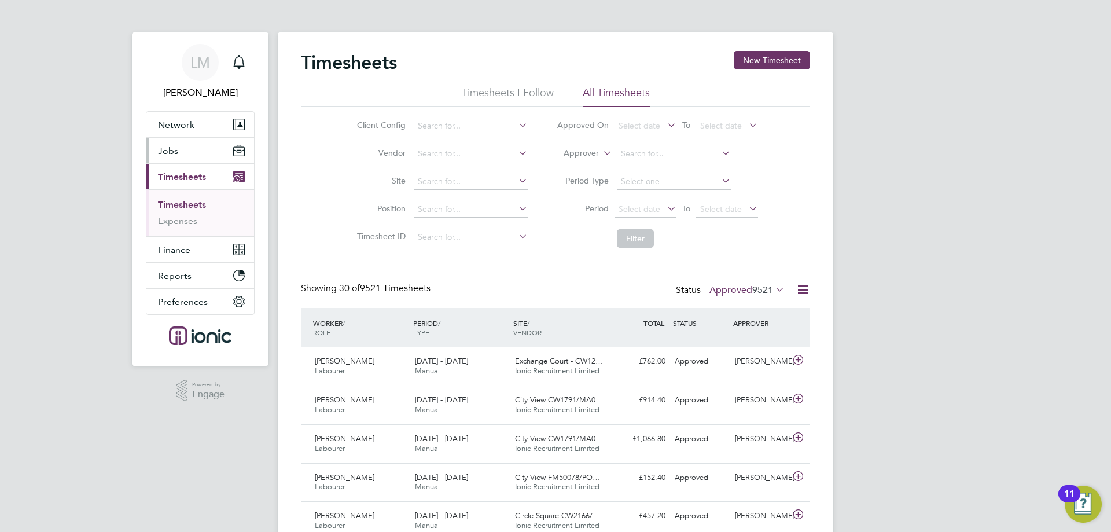
click at [171, 146] on span "Jobs" at bounding box center [168, 150] width 20 height 11
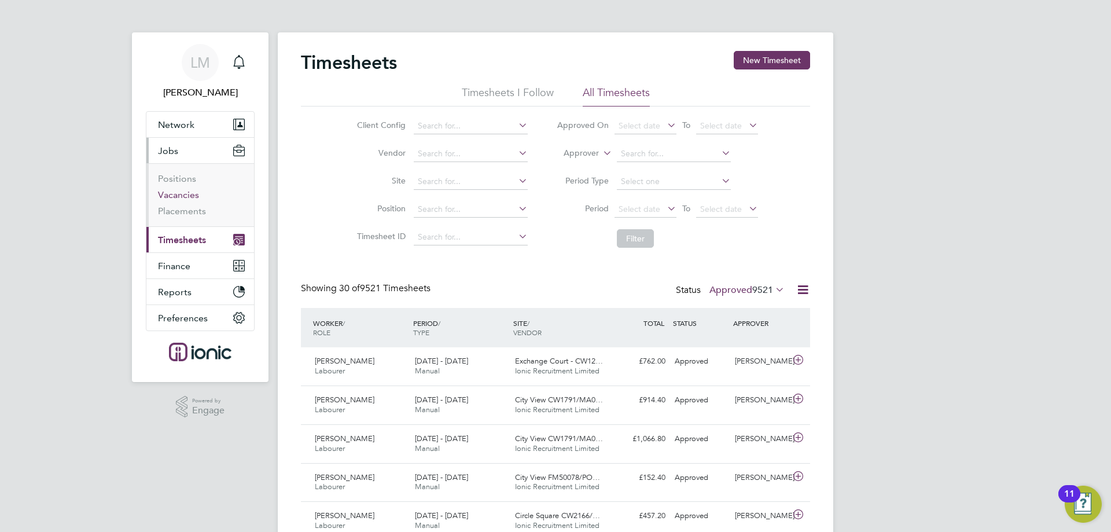
click at [179, 193] on link "Vacancies" at bounding box center [178, 194] width 41 height 11
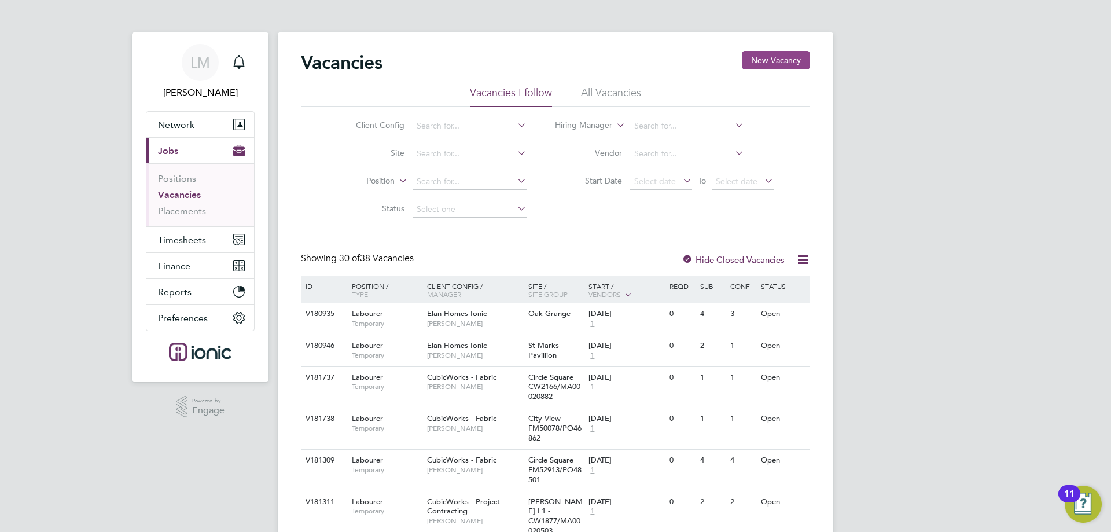
drag, startPoint x: 789, startPoint y: 57, endPoint x: 798, endPoint y: 70, distance: 15.4
click at [789, 57] on button "New Vacancy" at bounding box center [776, 60] width 68 height 19
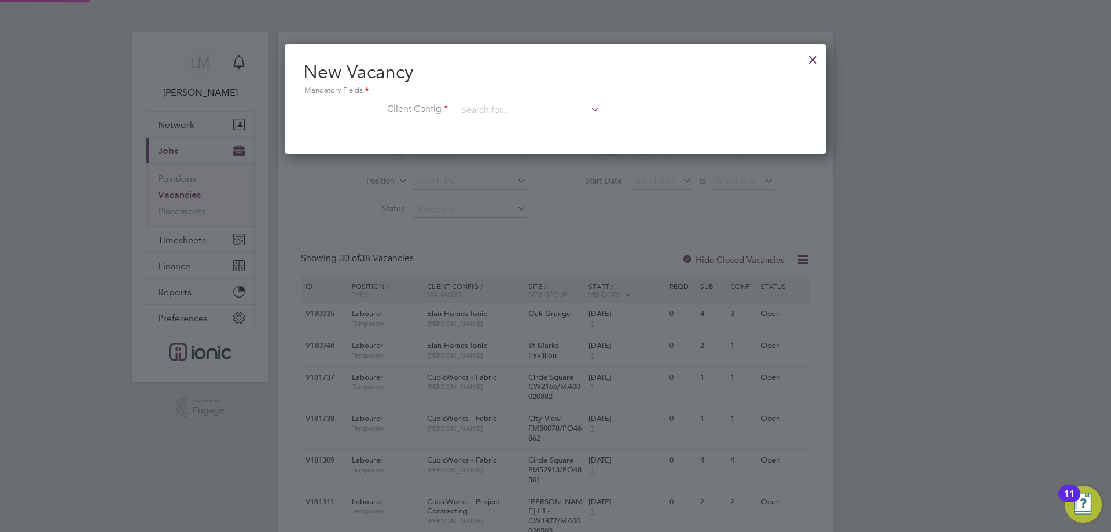
scroll to position [110, 542]
click at [517, 111] on input at bounding box center [528, 110] width 143 height 17
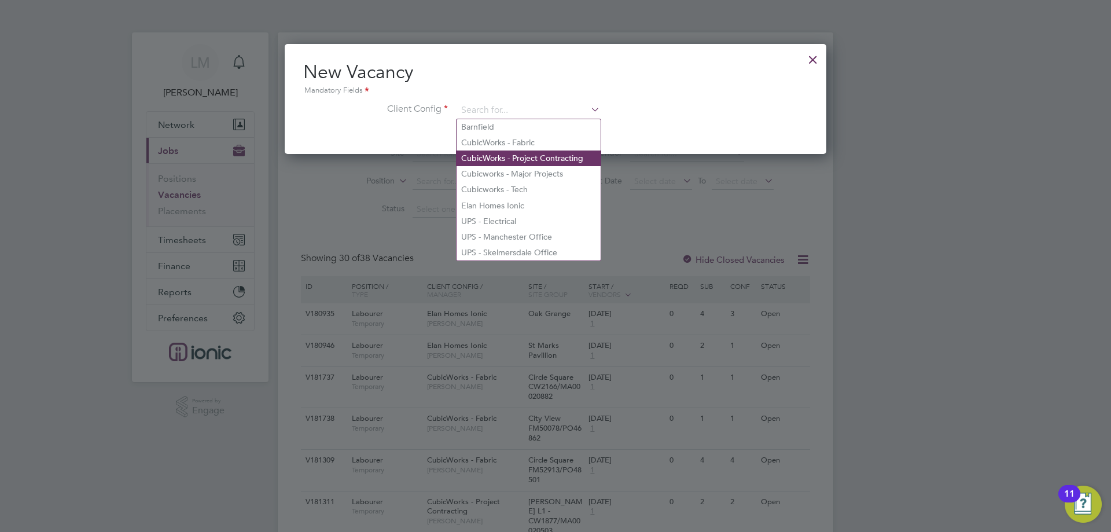
click at [521, 163] on li "CubicWorks - Project Contracting" at bounding box center [529, 158] width 144 height 16
type input "CubicWorks - Project Contracting"
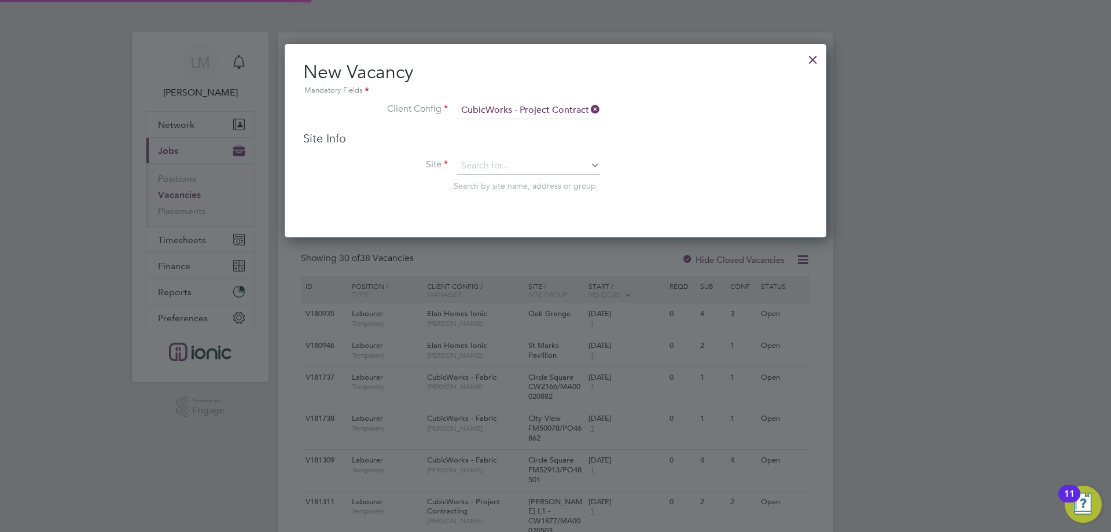
scroll to position [194, 542]
click at [519, 167] on input at bounding box center [528, 165] width 143 height 17
click at [538, 179] on b "CW2006" at bounding box center [554, 183] width 32 height 10
type input "St [PERSON_NAME] CW2006/MA00020224"
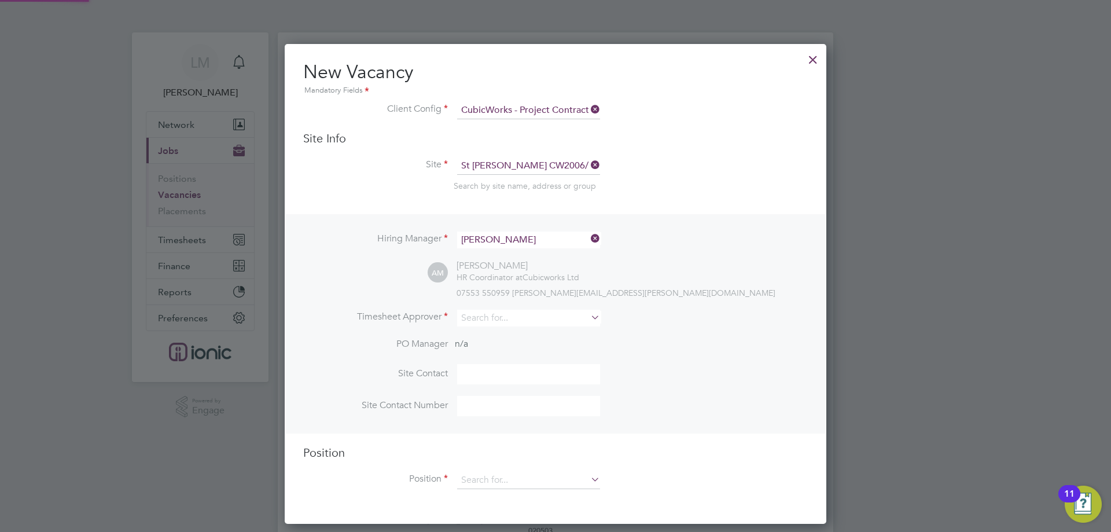
scroll to position [480, 542]
click at [495, 323] on input at bounding box center [528, 318] width 143 height 17
click at [492, 335] on li "[PERSON_NAME]" at bounding box center [529, 335] width 144 height 16
type input "[PERSON_NAME]"
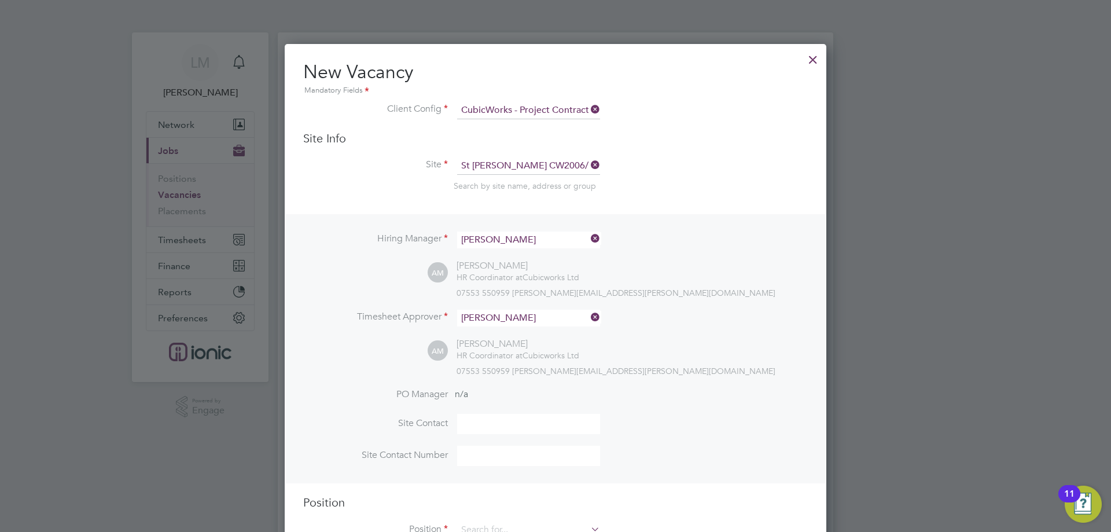
scroll to position [231, 0]
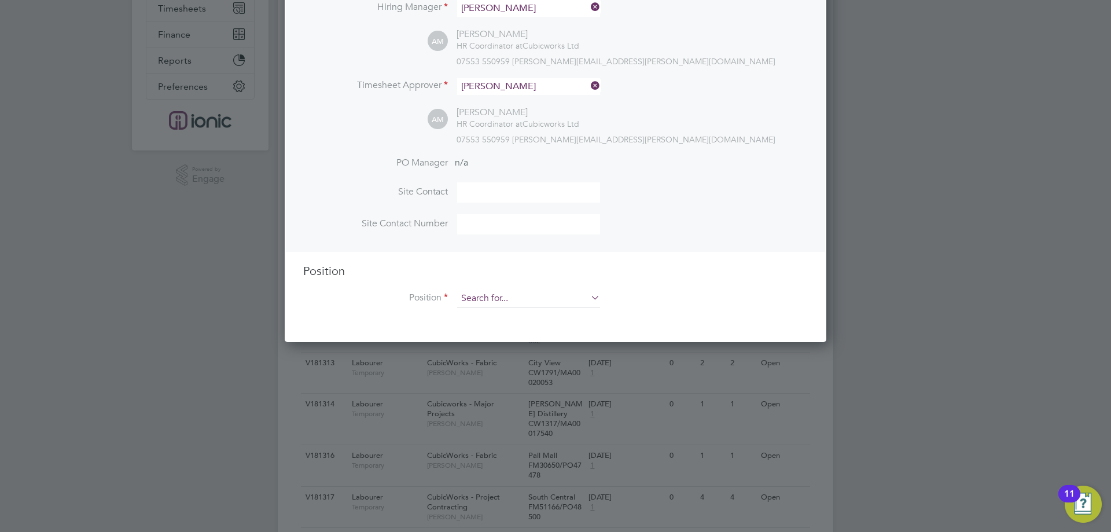
click at [502, 301] on input at bounding box center [528, 298] width 143 height 17
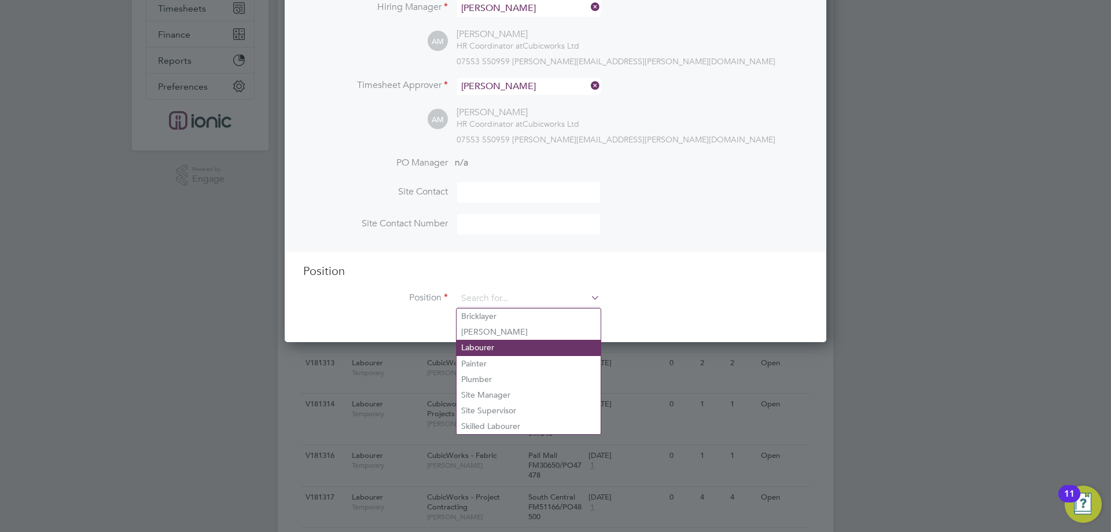
click at [506, 343] on li "Labourer" at bounding box center [529, 348] width 144 height 16
type input "Labourer"
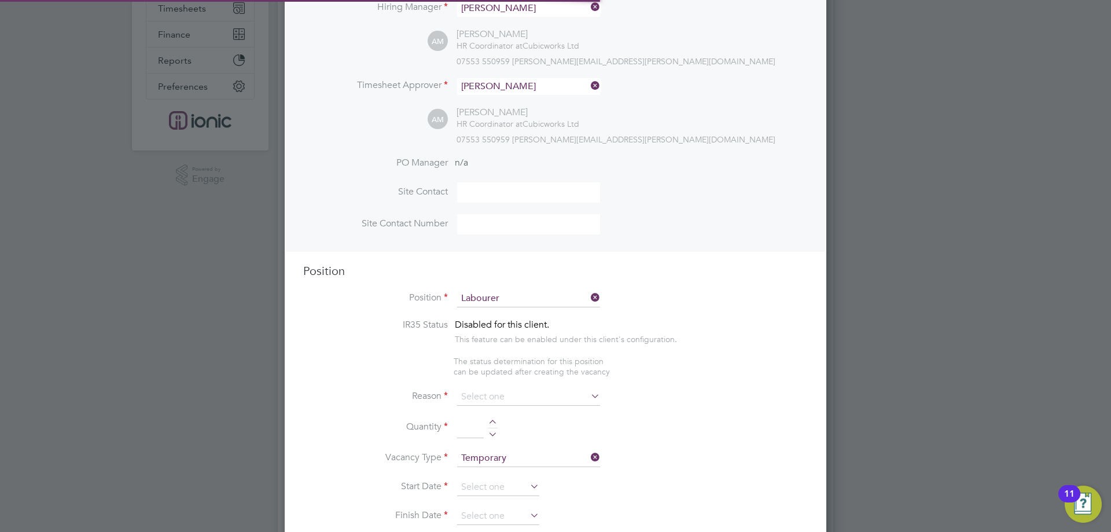
type textarea "General labourer, working on office rip outs / refurbs"
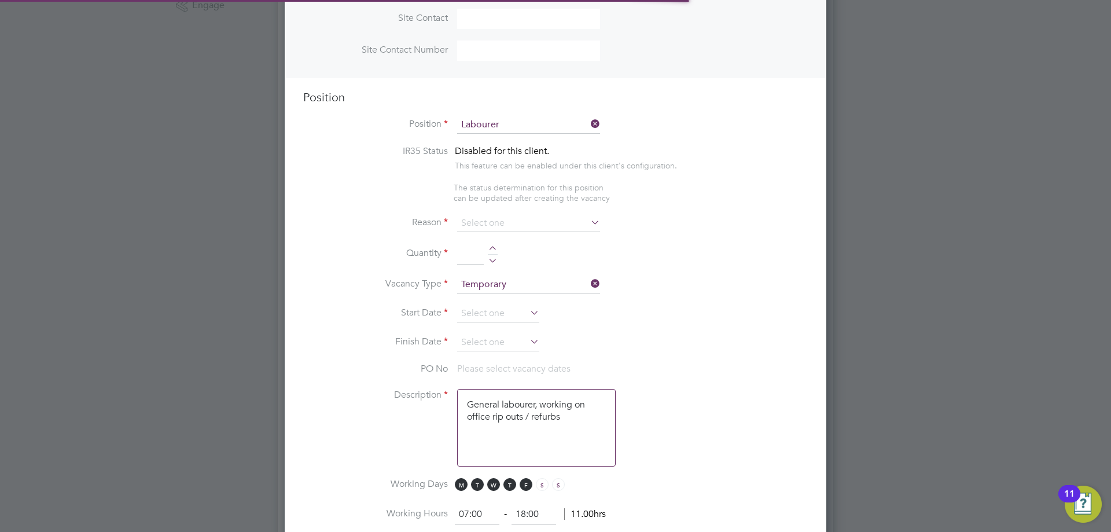
scroll to position [1678, 542]
click at [487, 223] on input at bounding box center [528, 223] width 143 height 17
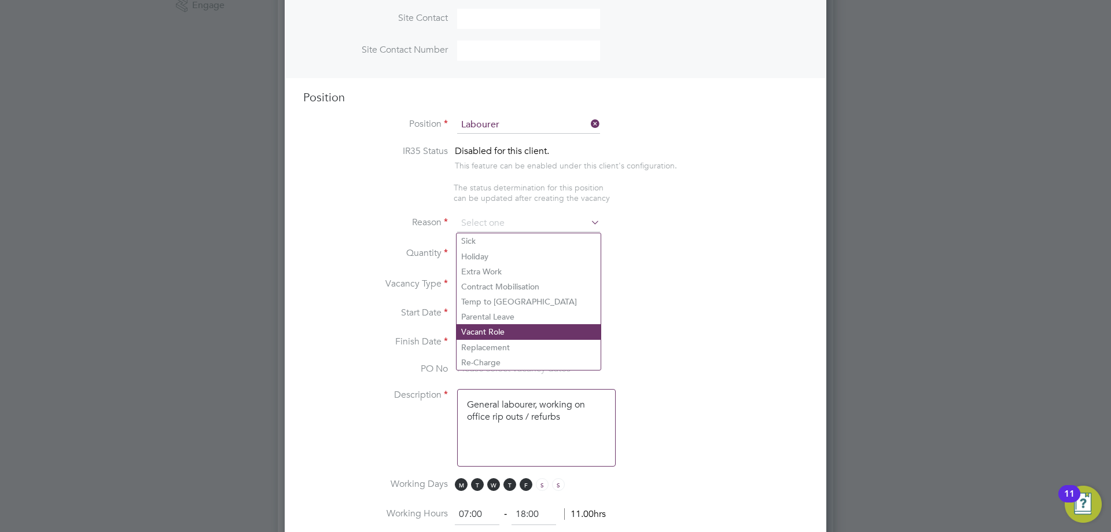
click at [507, 326] on li "Vacant Role" at bounding box center [529, 331] width 144 height 15
type input "Vacant Role"
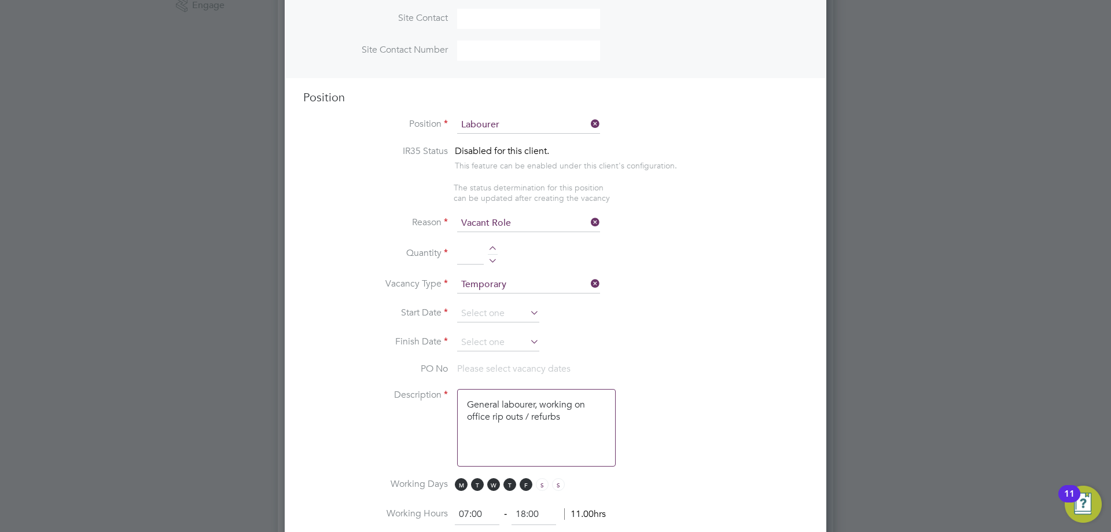
click at [493, 251] on div at bounding box center [493, 250] width 10 height 8
type input "1"
click at [490, 322] on input at bounding box center [498, 313] width 82 height 17
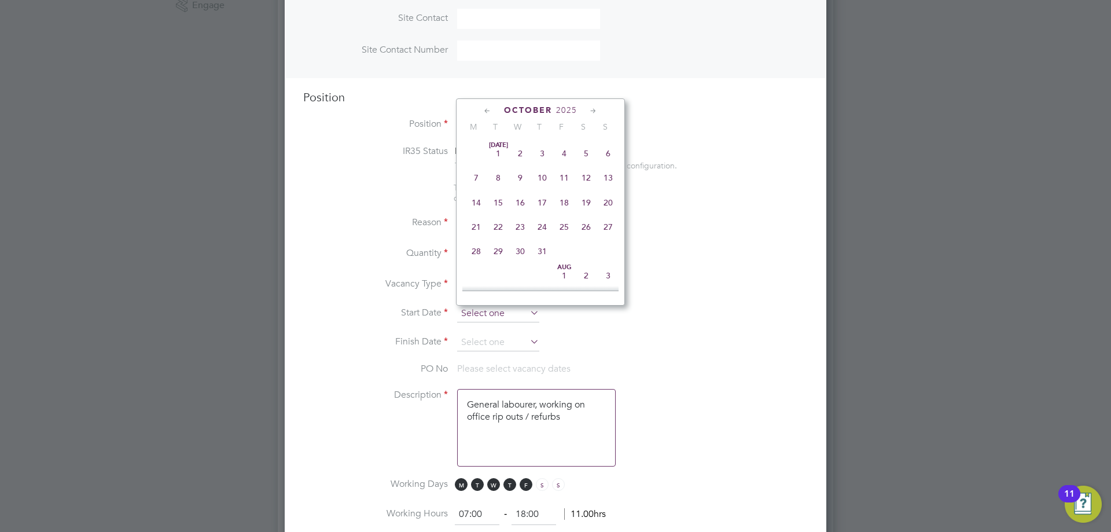
scroll to position [326, 0]
click at [477, 156] on span "22" at bounding box center [476, 145] width 22 height 22
type input "[DATE]"
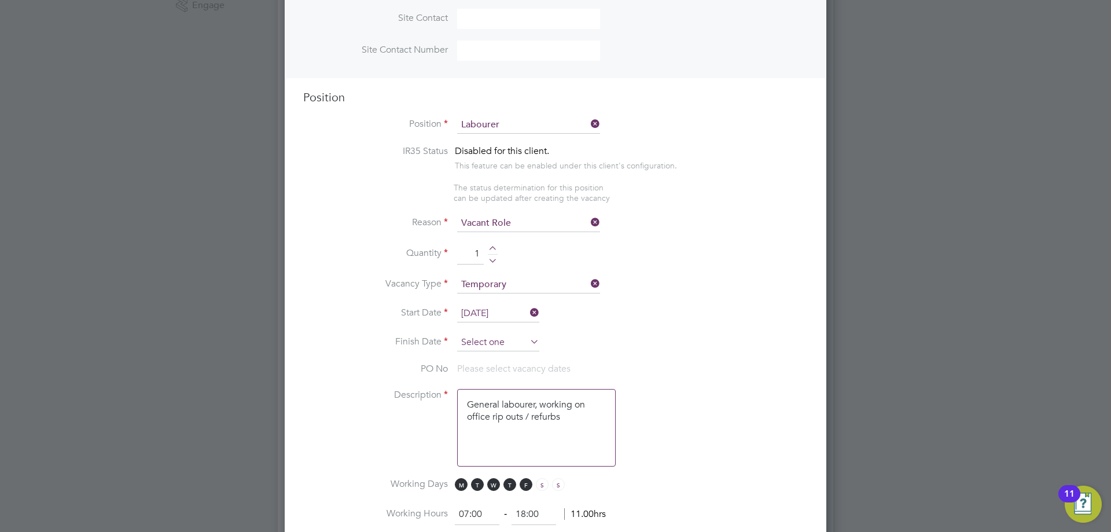
click at [492, 344] on input at bounding box center [498, 342] width 82 height 17
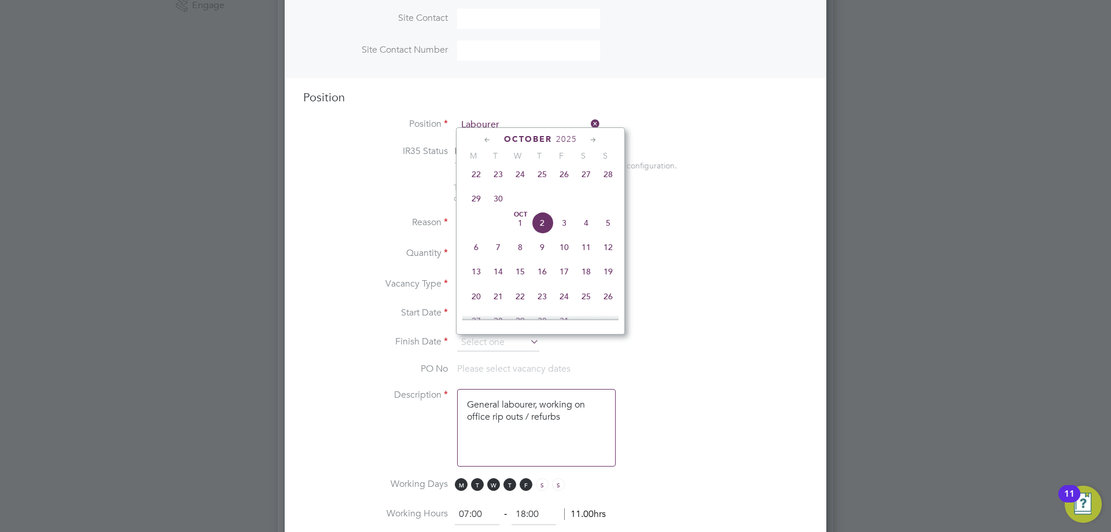
click at [606, 178] on span "28" at bounding box center [608, 174] width 22 height 22
type input "[DATE]"
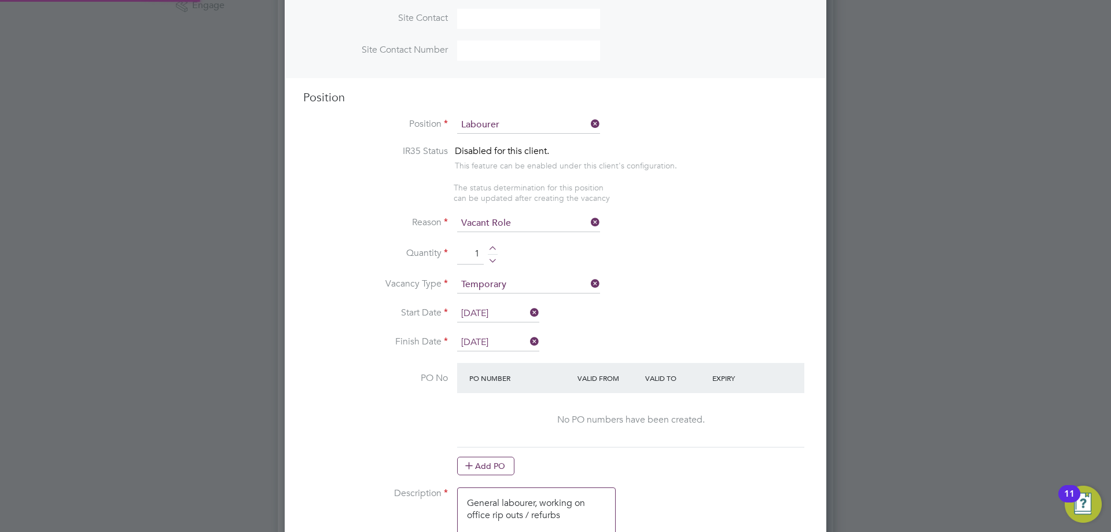
scroll to position [521, 0]
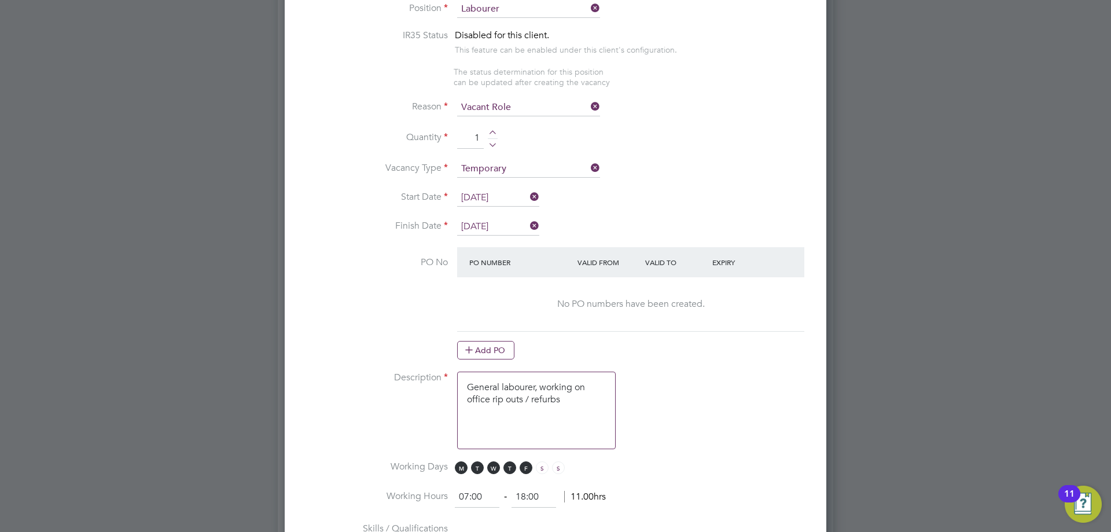
click at [473, 354] on icon at bounding box center [469, 349] width 9 height 9
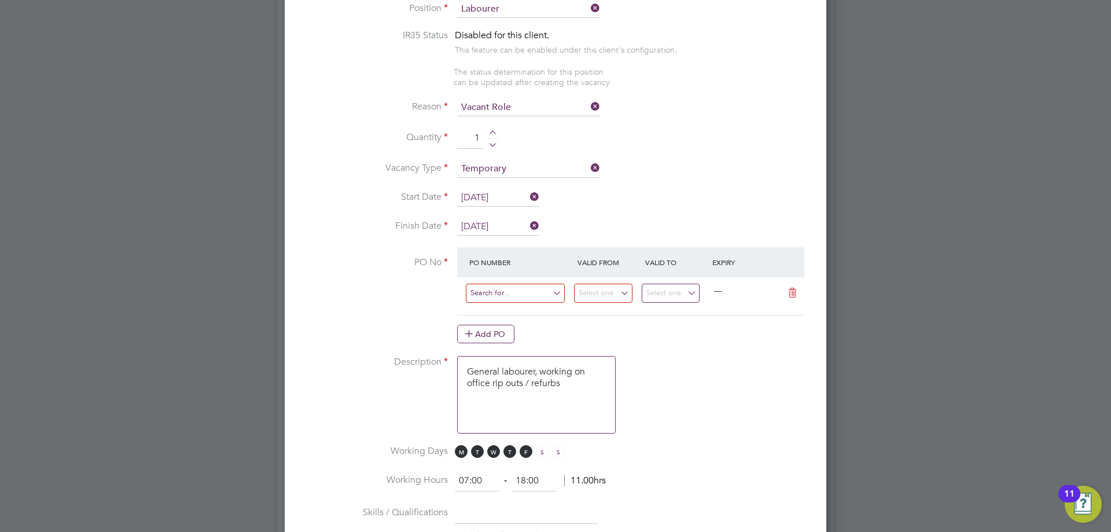
click at [505, 296] on input at bounding box center [515, 293] width 99 height 19
type input "CW2006"
click at [491, 323] on b "CW2006" at bounding box center [486, 327] width 32 height 10
type input "[DATE]"
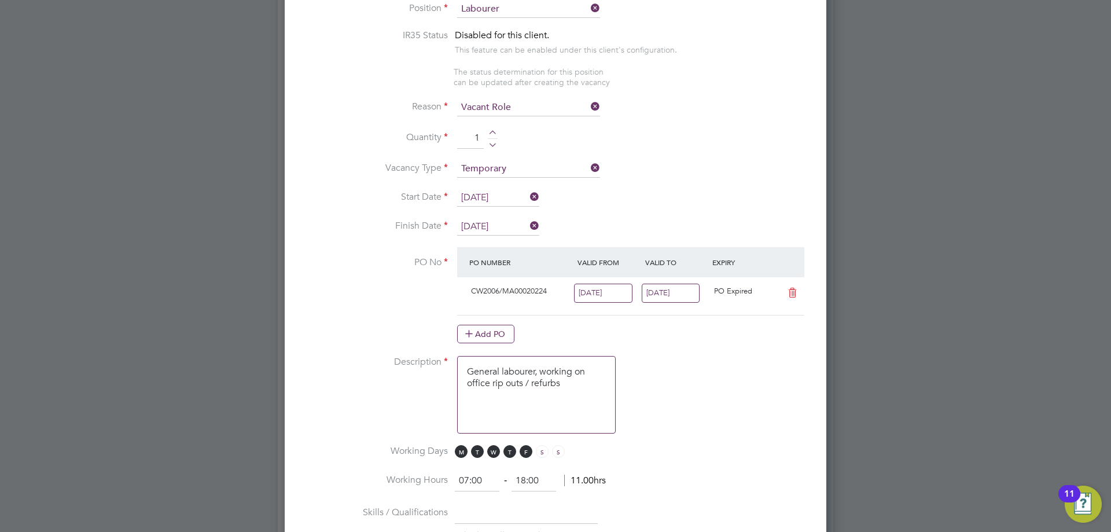
click at [656, 301] on input "[DATE]" at bounding box center [671, 293] width 58 height 19
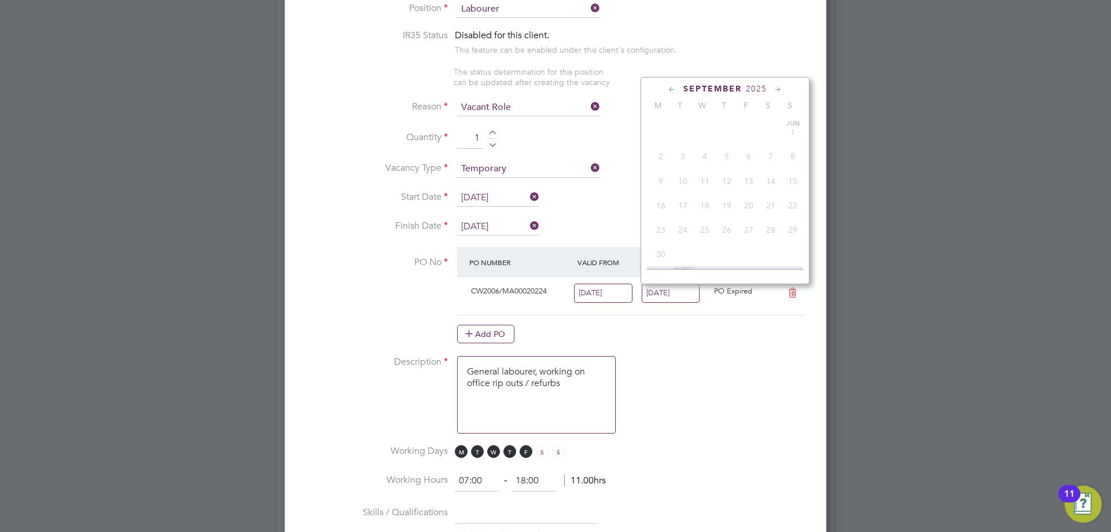
scroll to position [400, 0]
click at [792, 206] on span "28" at bounding box center [793, 196] width 22 height 22
type input "[DATE]"
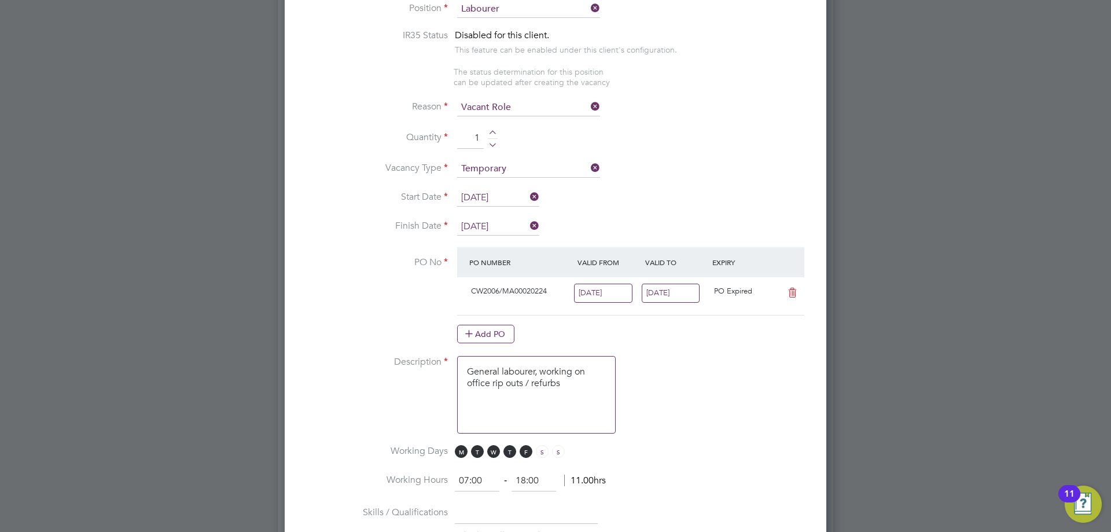
click at [621, 291] on input "[DATE]" at bounding box center [603, 293] width 58 height 19
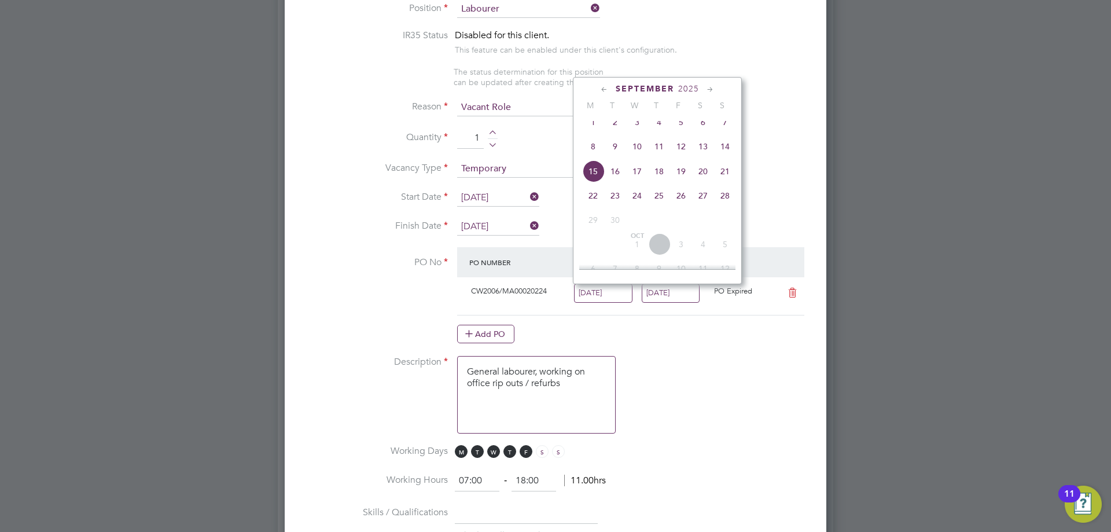
click at [585, 207] on span "22" at bounding box center [593, 196] width 22 height 22
type input "[DATE]"
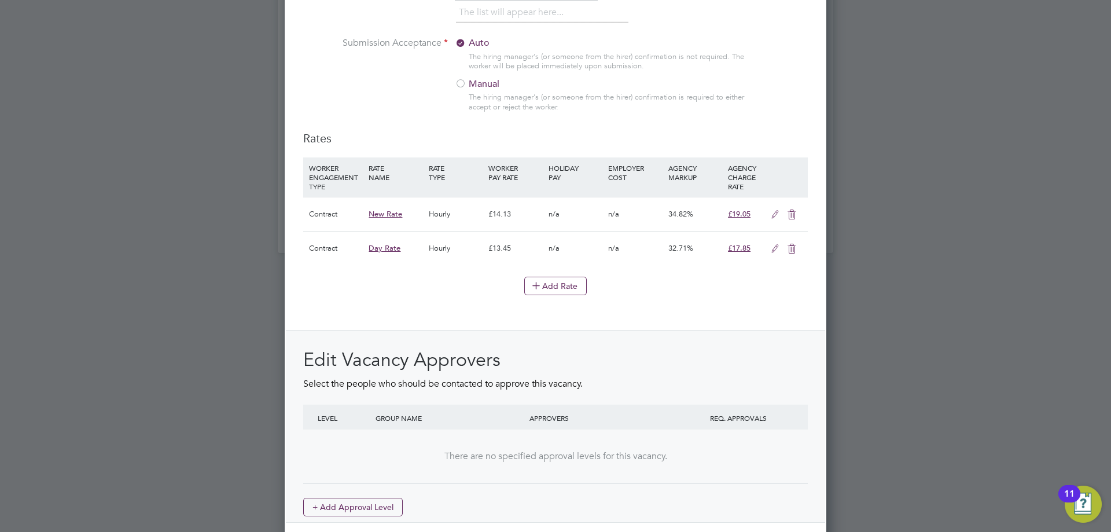
click at [773, 216] on icon at bounding box center [775, 214] width 14 height 9
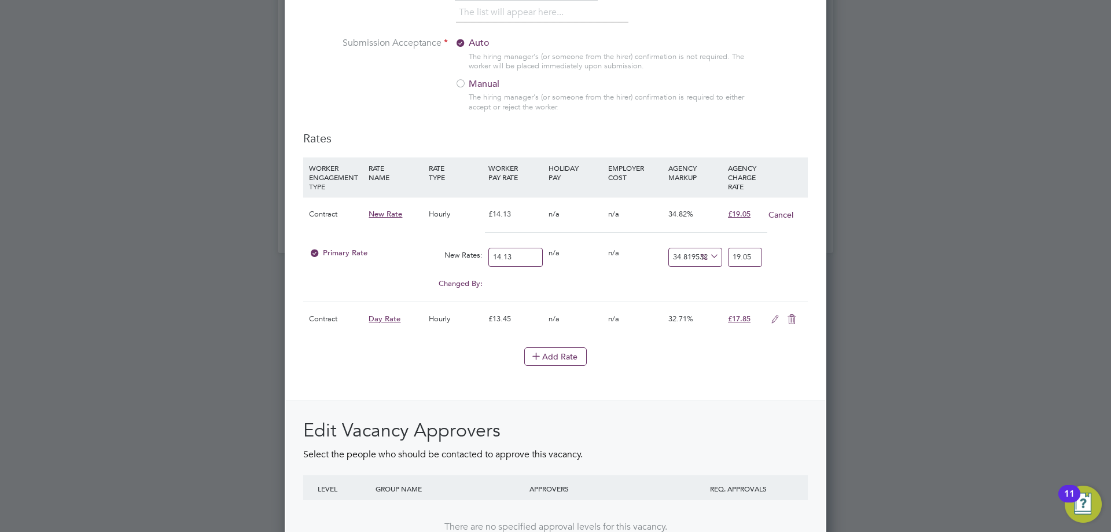
drag, startPoint x: 522, startPoint y: 256, endPoint x: 269, endPoint y: 256, distance: 253.5
type input "18"
type input "24.26751592356688"
type input "18.00"
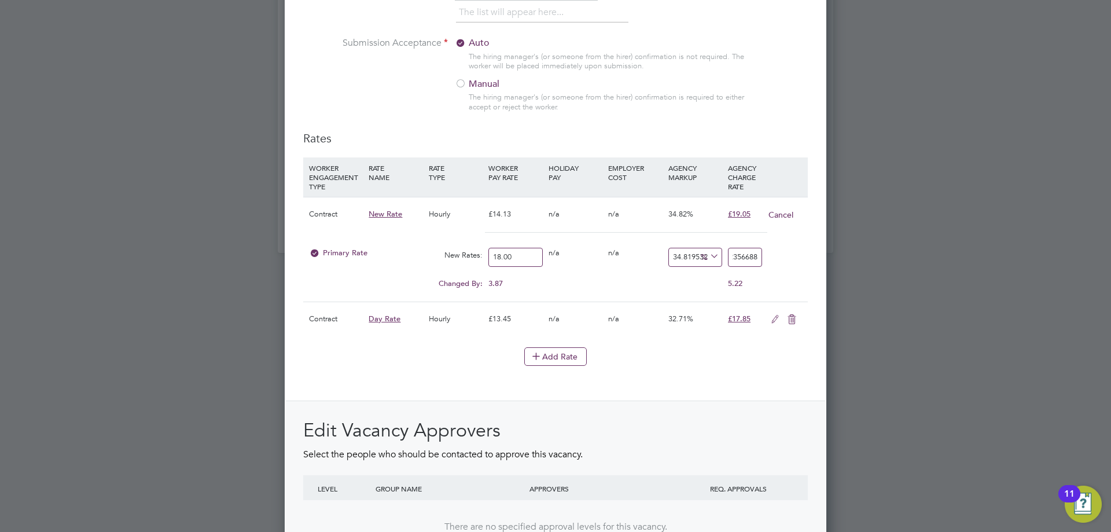
drag, startPoint x: 733, startPoint y: 255, endPoint x: 881, endPoint y: 263, distance: 148.4
type input "-88.88888888888889"
type input "2"
type input "22.22222222222222"
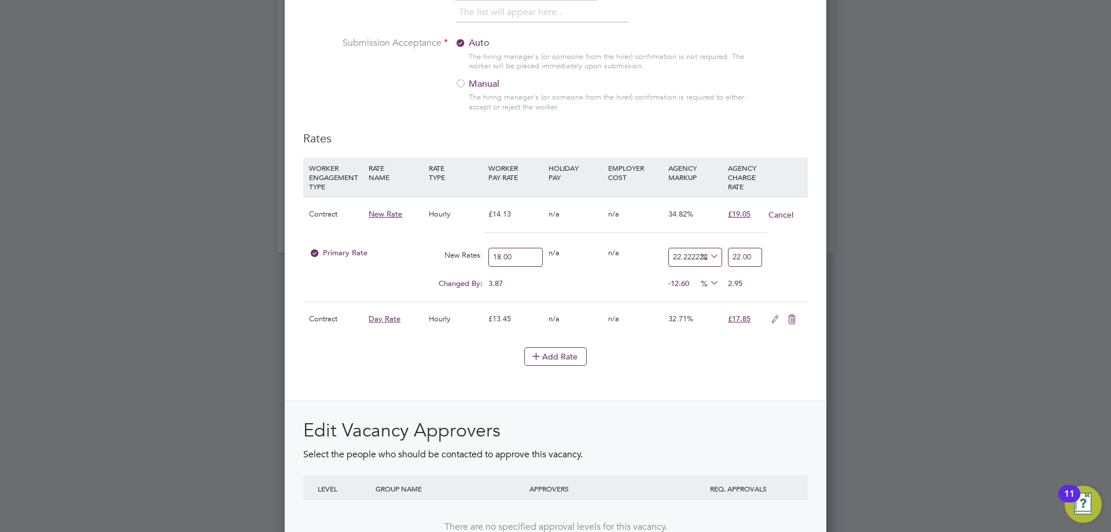
type input "22.00"
click at [617, 406] on div "Edit Vacancy Approvers Select the people who should be contacted to approve thi…" at bounding box center [555, 496] width 539 height 193
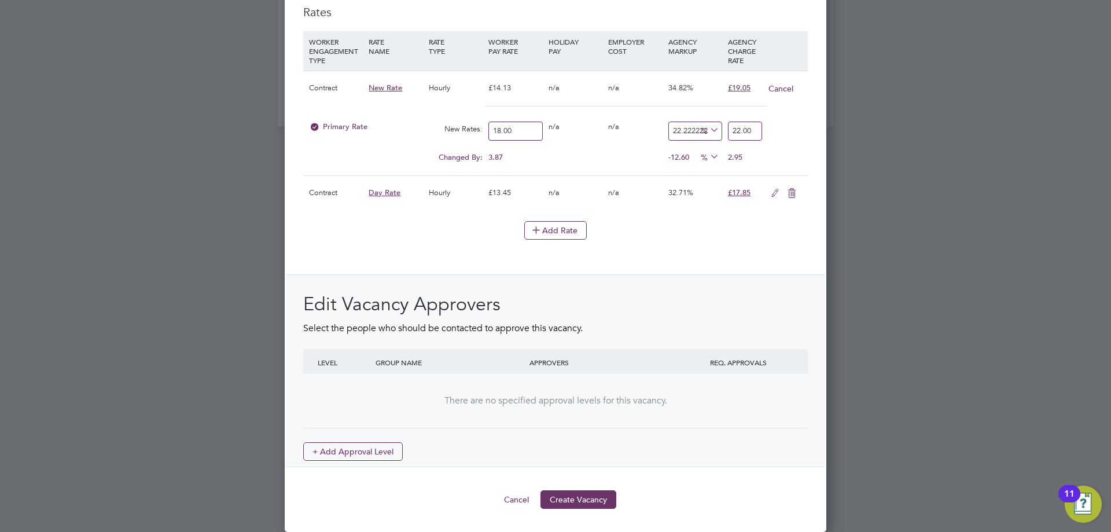
click at [598, 499] on button "Create Vacancy" at bounding box center [578, 499] width 76 height 19
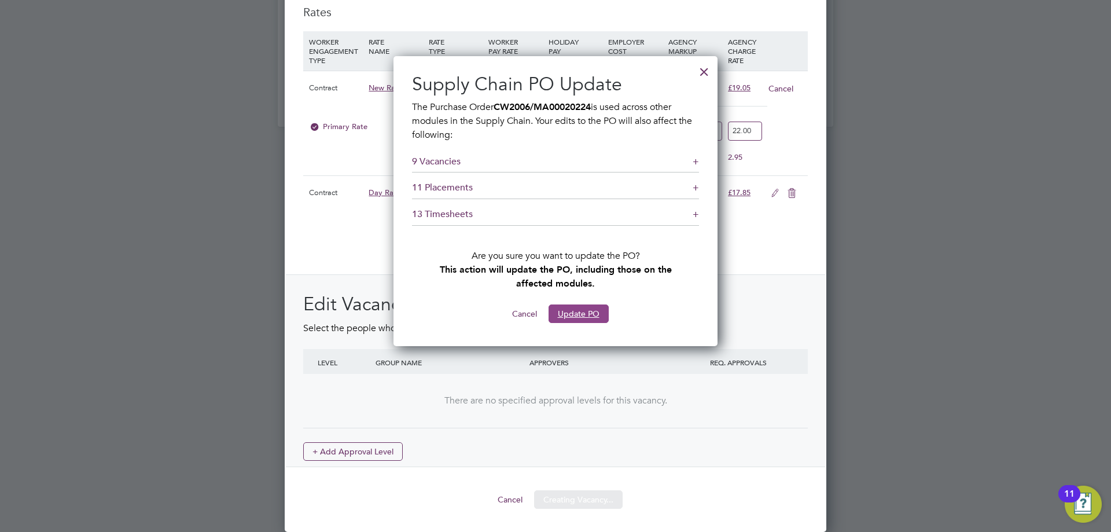
click at [578, 314] on button "Update PO" at bounding box center [579, 313] width 60 height 19
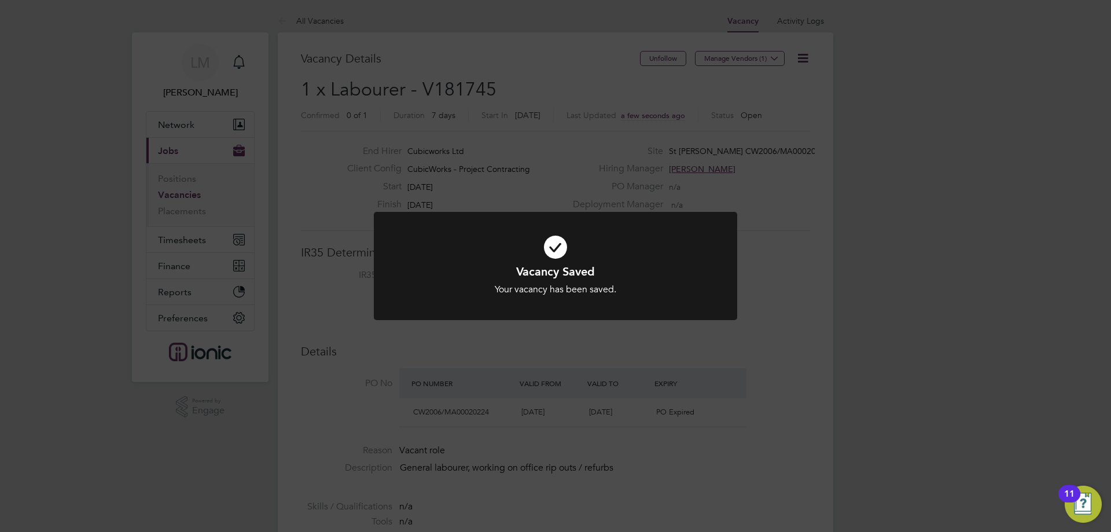
drag, startPoint x: 505, startPoint y: 453, endPoint x: 425, endPoint y: 306, distance: 167.0
click at [504, 450] on div "Vacancy Saved Your vacancy has been saved. Cancel Okay" at bounding box center [555, 266] width 1111 height 532
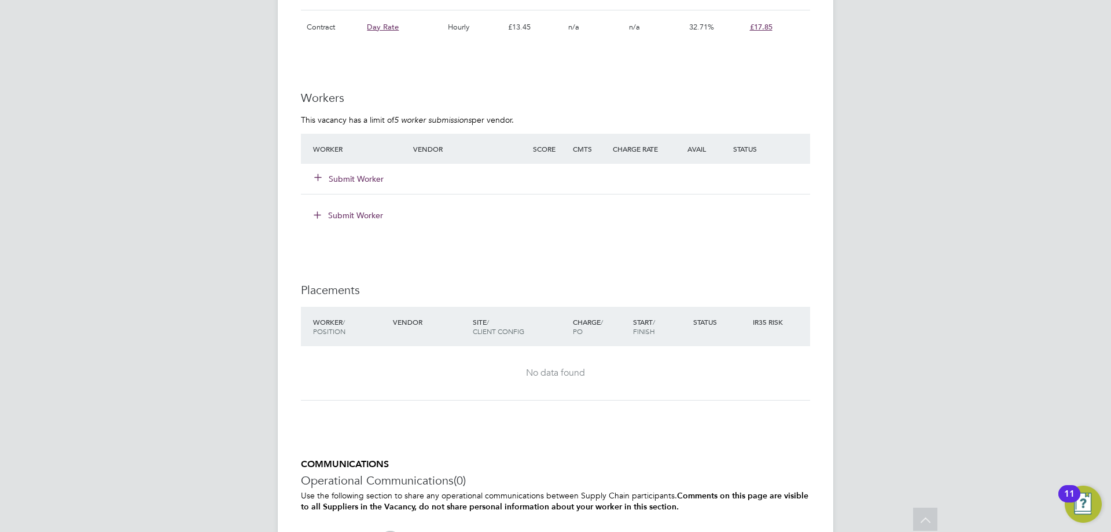
click at [358, 172] on div "Submit Worker" at bounding box center [370, 178] width 120 height 21
click at [362, 175] on button "Submit Worker" at bounding box center [349, 179] width 69 height 12
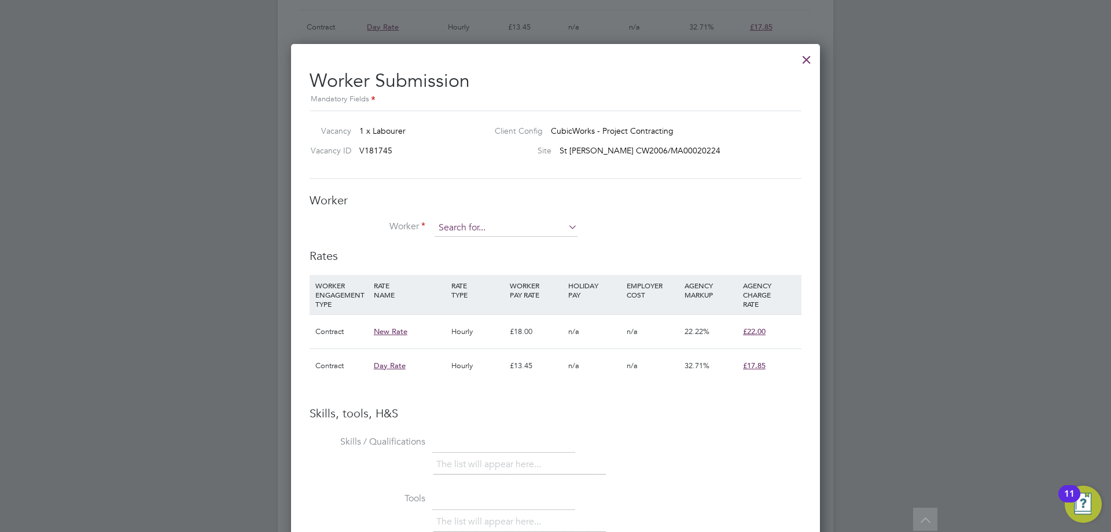
click at [506, 225] on input at bounding box center [506, 227] width 143 height 17
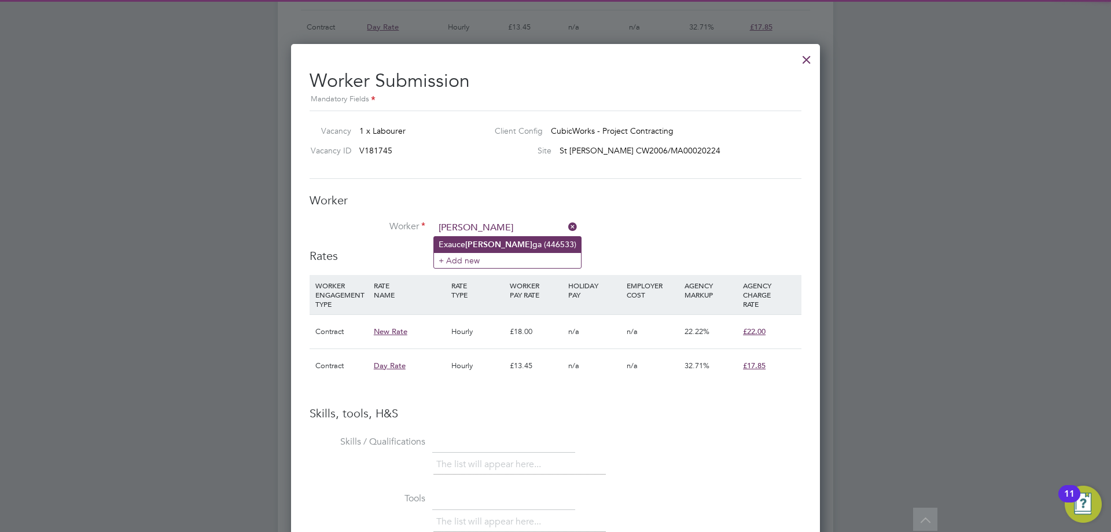
click at [503, 237] on li "Exauce Manan ga (446533)" at bounding box center [507, 245] width 147 height 16
type input "Exauce Mananga (446533)"
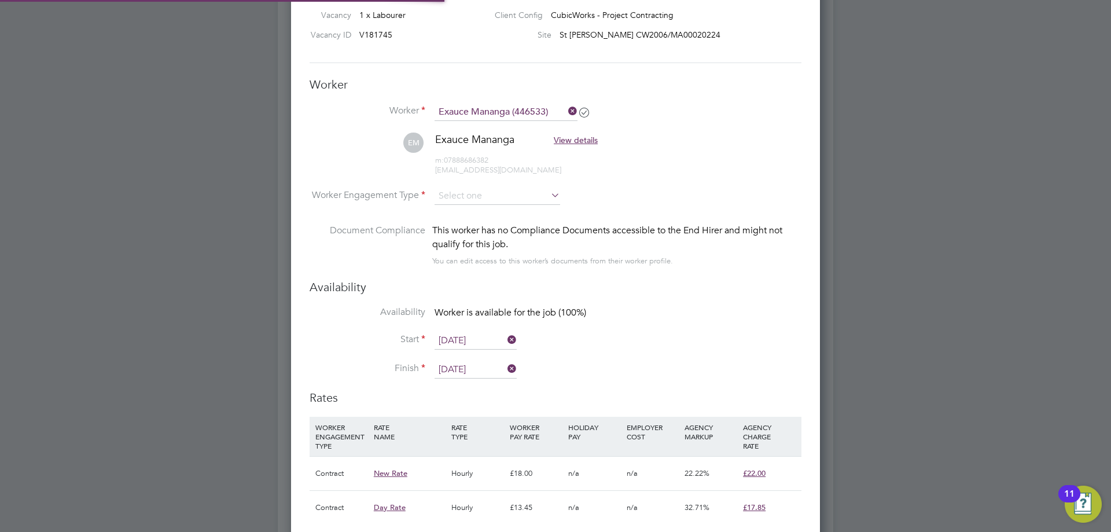
drag, startPoint x: 488, startPoint y: 203, endPoint x: 486, endPoint y: 208, distance: 6.0
click at [488, 203] on input at bounding box center [498, 195] width 126 height 17
click at [483, 216] on li "Contract" at bounding box center [497, 212] width 127 height 15
type input "Contract"
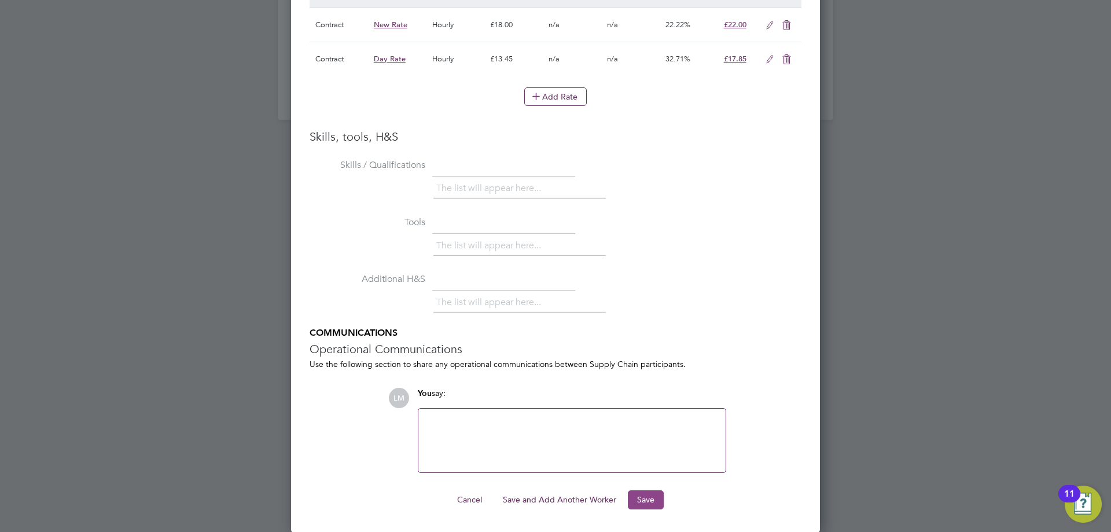
click at [648, 498] on button "Save" at bounding box center [646, 499] width 36 height 19
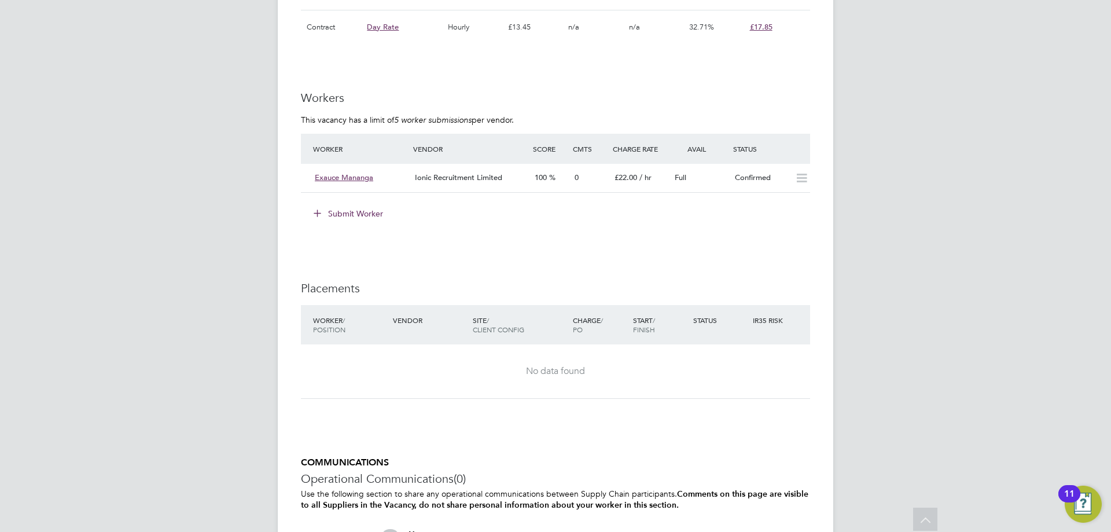
click at [508, 397] on div "No data found" at bounding box center [555, 371] width 486 height 54
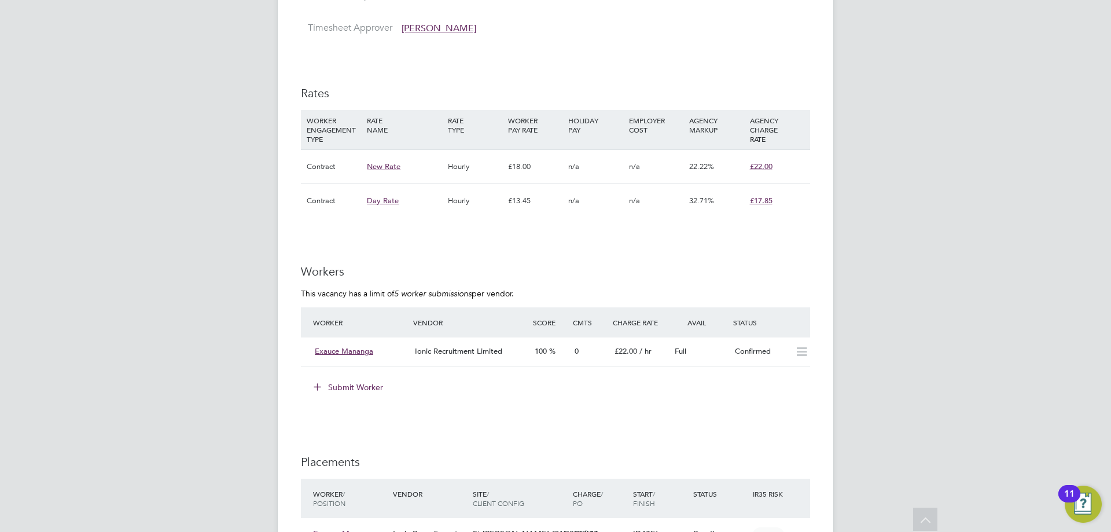
scroll to position [926, 0]
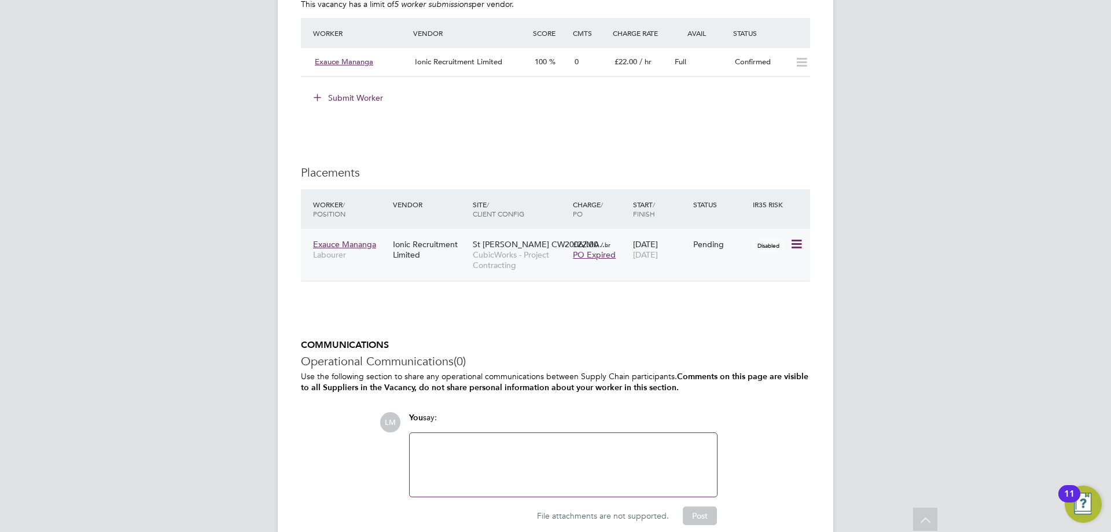
click at [797, 238] on icon at bounding box center [796, 244] width 12 height 14
click at [700, 315] on li "Start" at bounding box center [743, 316] width 119 height 16
type input "[PERSON_NAME]"
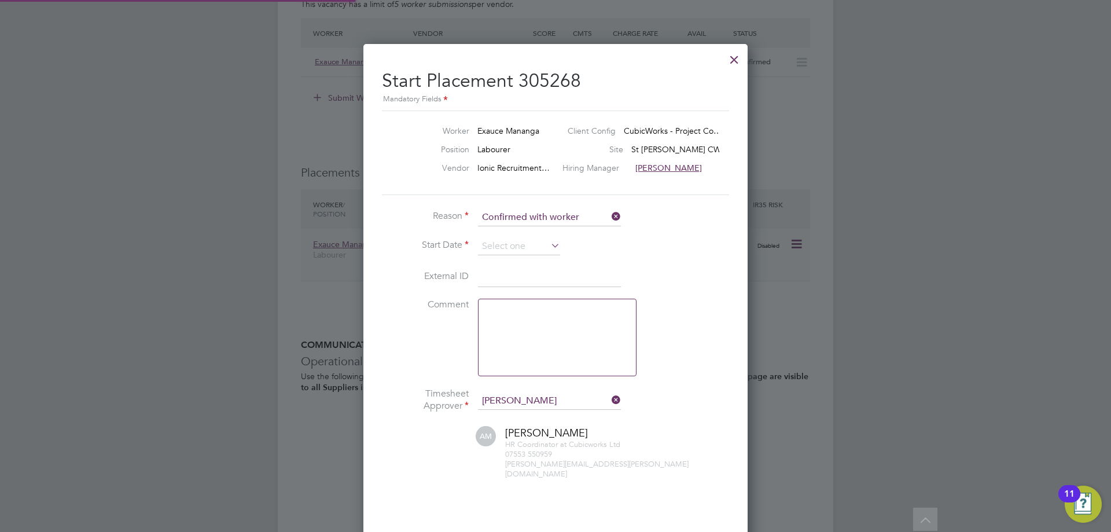
scroll to position [6, 6]
click at [537, 236] on li "Reason Confirmed with worker" at bounding box center [555, 223] width 347 height 29
click at [537, 243] on input at bounding box center [519, 246] width 82 height 17
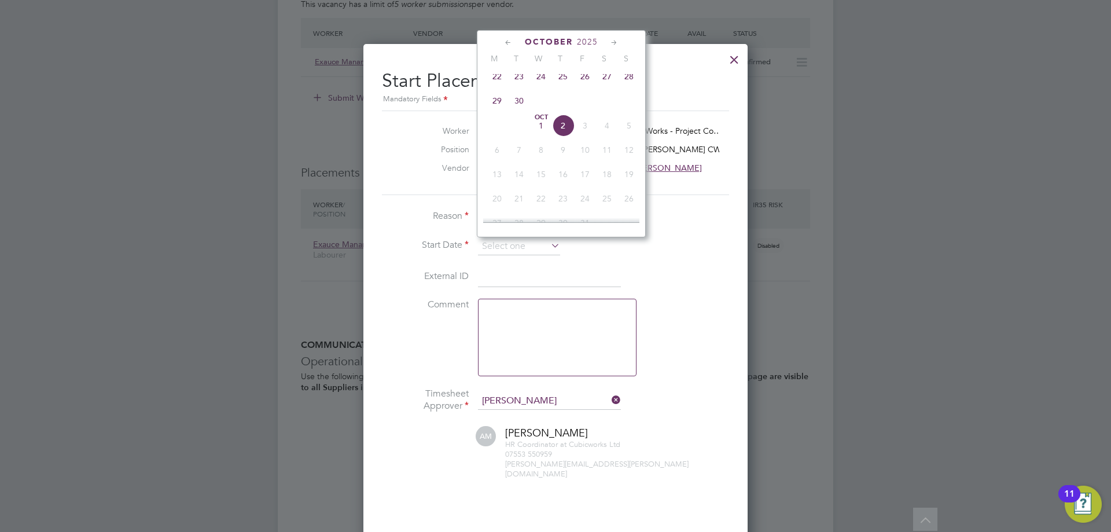
click at [498, 87] on span "22" at bounding box center [497, 76] width 22 height 22
type input "[DATE]"
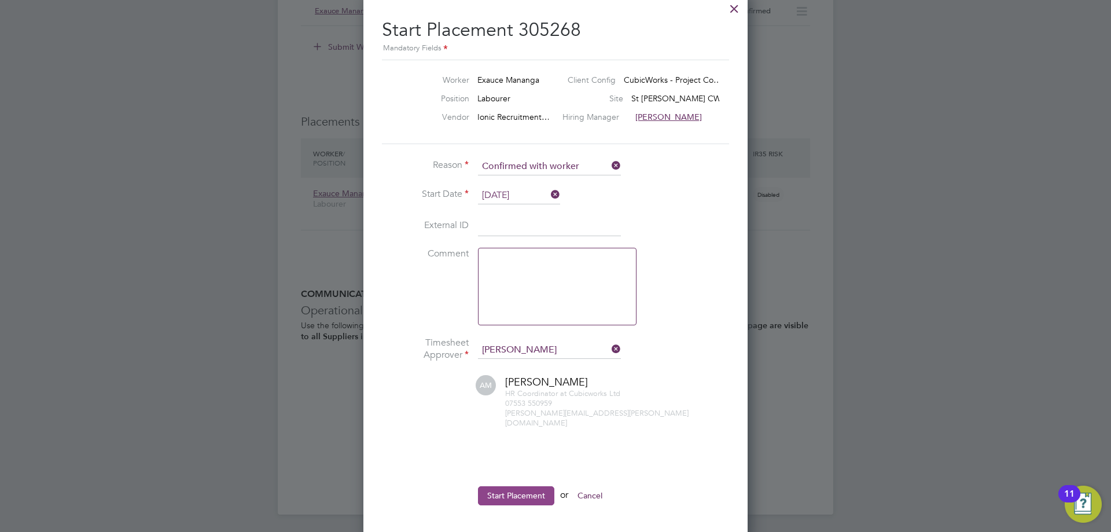
click at [502, 486] on button "Start Placement" at bounding box center [516, 495] width 76 height 19
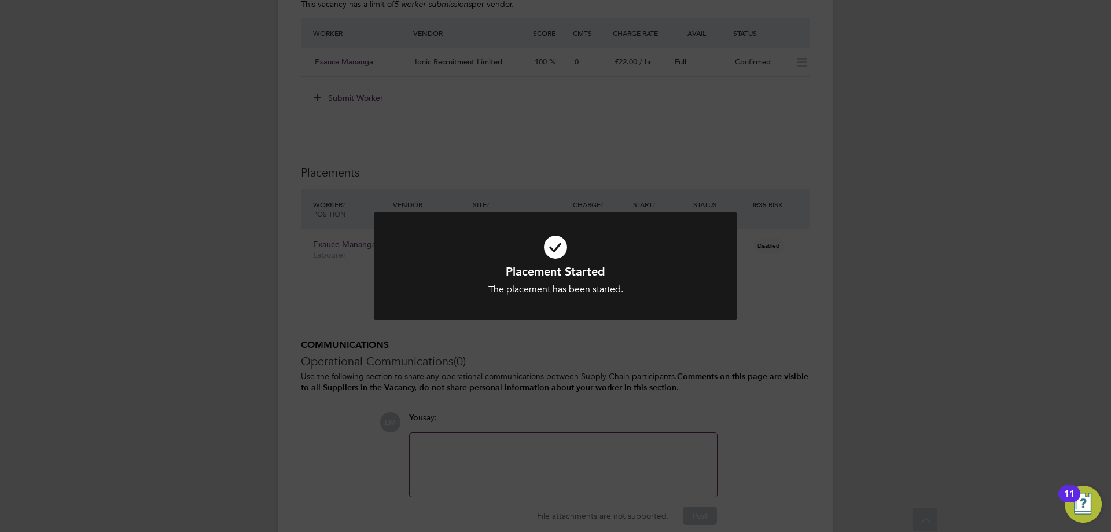
click at [396, 352] on div "Placement Started The placement has been started. Cancel Okay" at bounding box center [555, 266] width 1111 height 532
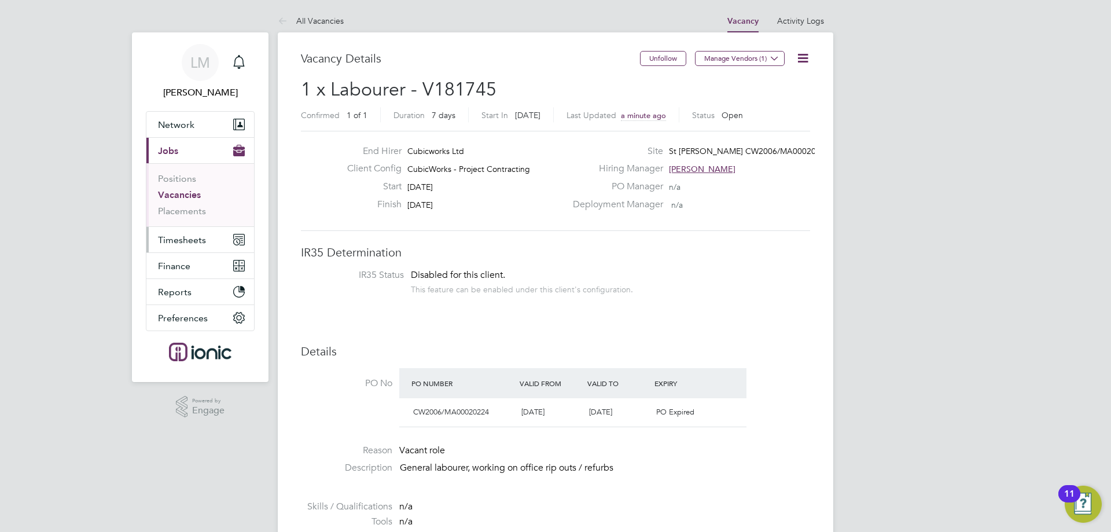
click at [195, 250] on button "Timesheets" at bounding box center [200, 239] width 108 height 25
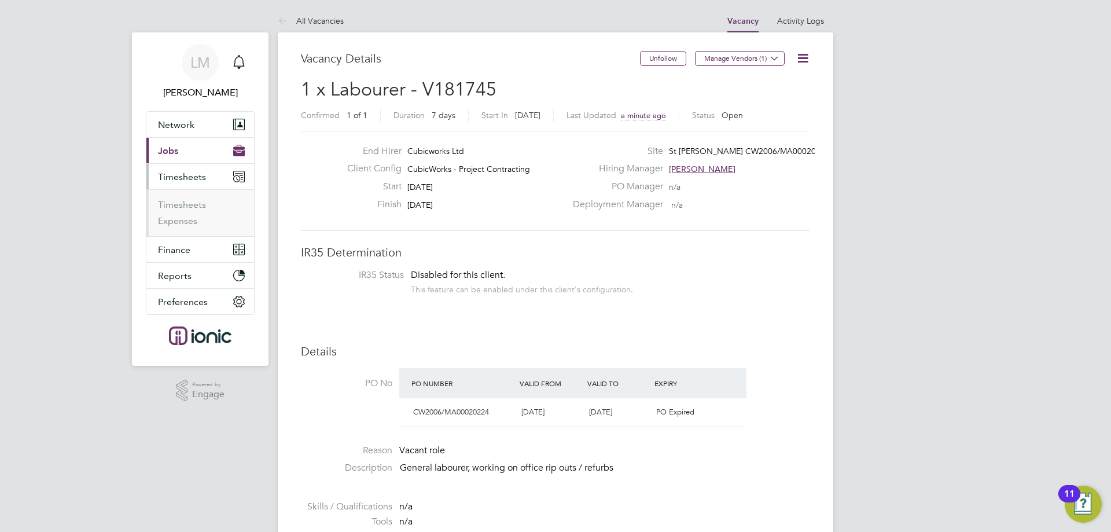
click at [196, 194] on ul "Timesheets Expenses" at bounding box center [200, 212] width 108 height 47
click at [194, 204] on link "Timesheets" at bounding box center [182, 204] width 48 height 11
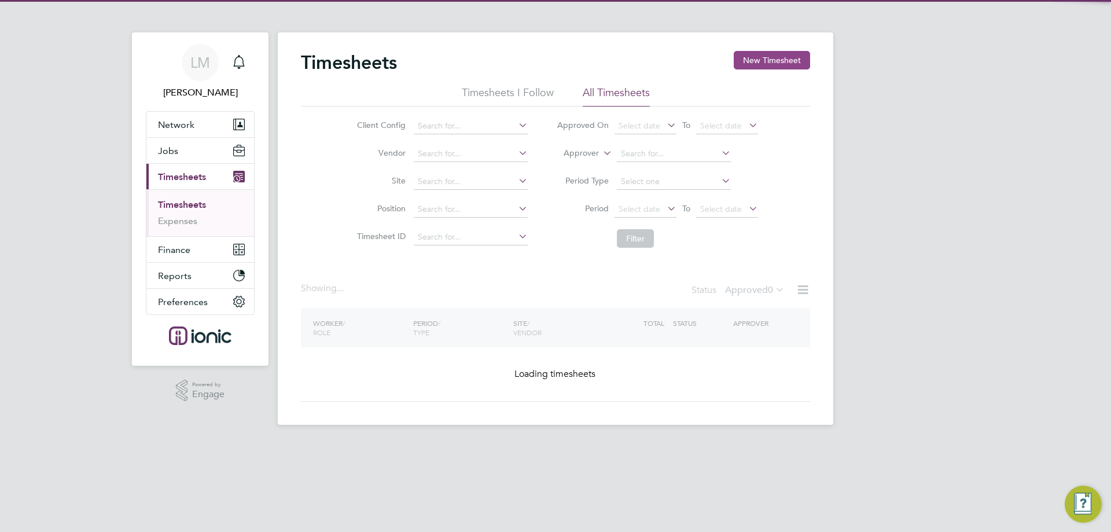
click at [758, 67] on button "New Timesheet" at bounding box center [772, 60] width 76 height 19
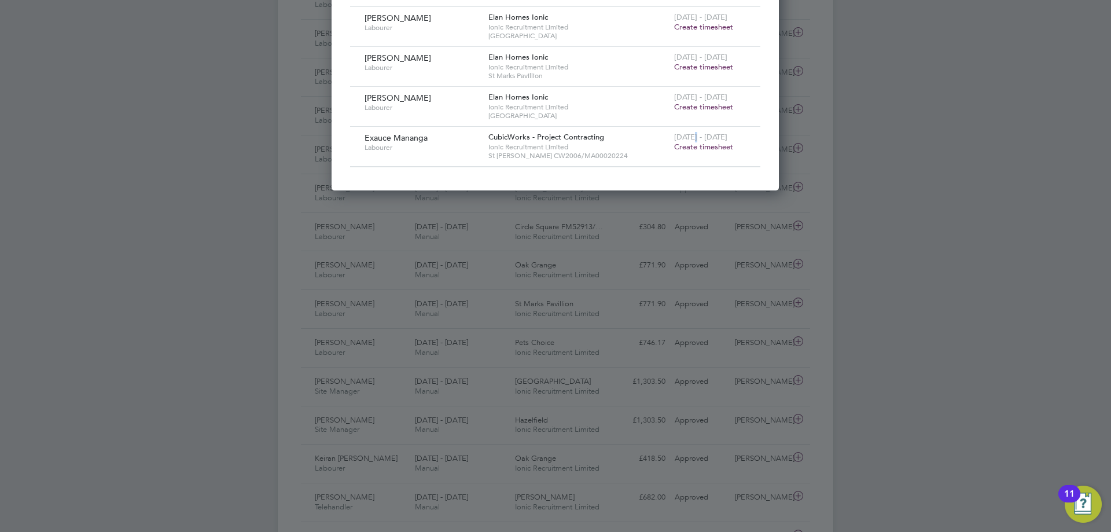
click at [692, 139] on span "[DATE] - [DATE]" at bounding box center [700, 137] width 53 height 10
click at [693, 145] on span "Create timesheet" at bounding box center [703, 147] width 59 height 10
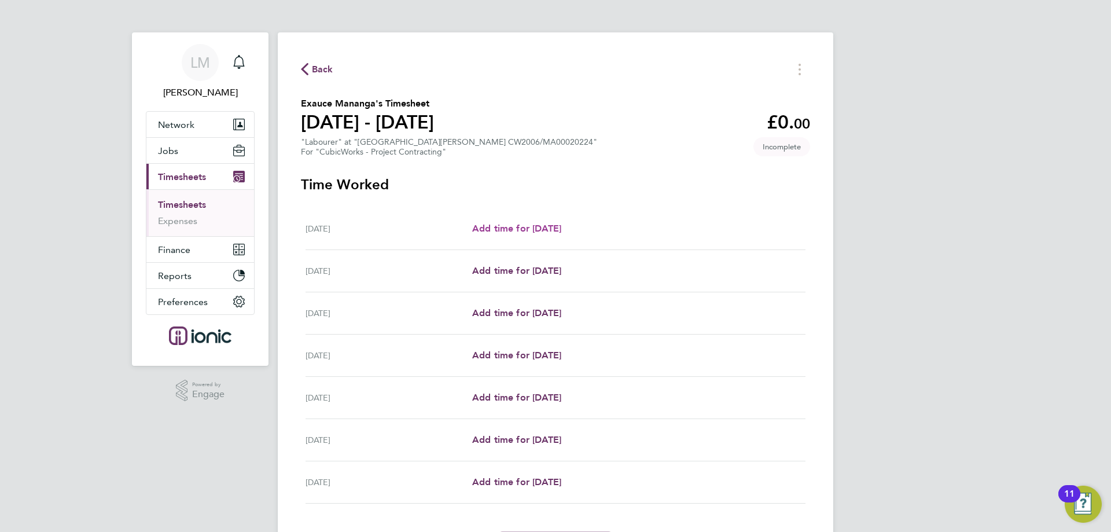
click at [532, 230] on span "Add time for [DATE]" at bounding box center [516, 228] width 89 height 11
select select "30"
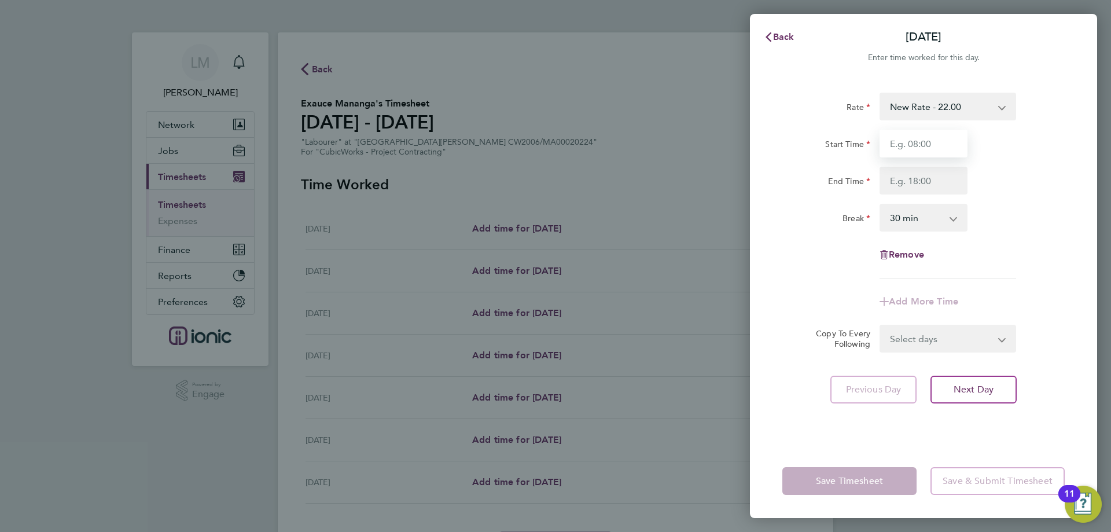
click at [911, 139] on input "Start Time" at bounding box center [924, 144] width 88 height 28
type input "07:30"
click at [914, 184] on input "End Time" at bounding box center [924, 181] width 88 height 28
type input "16:00"
drag, startPoint x: 932, startPoint y: 338, endPoint x: 935, endPoint y: 362, distance: 24.5
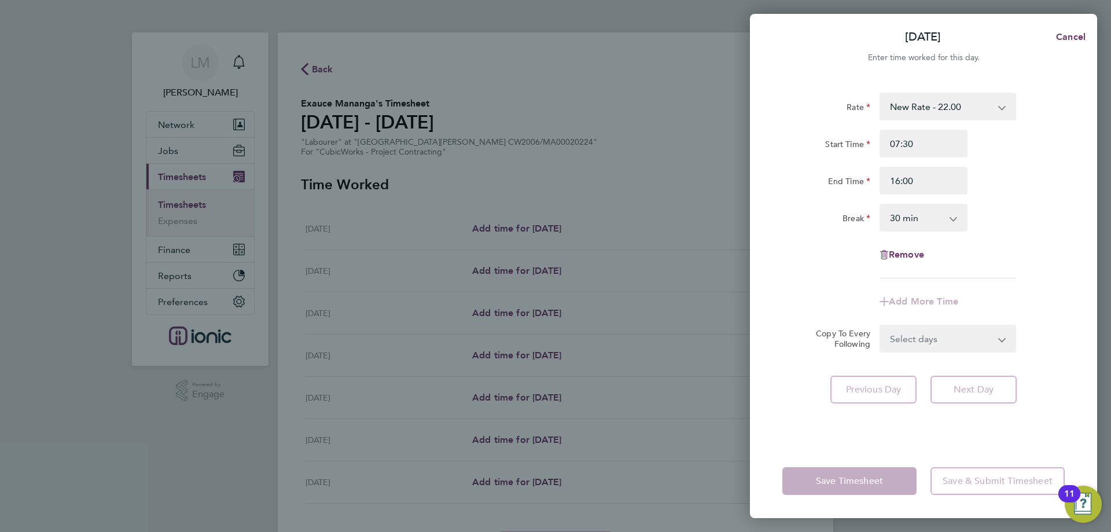
click at [933, 338] on form "Rate New Rate - 22.00 Day Rate - 17.85 Start Time 07:30 End Time 16:00 Break 0 …" at bounding box center [923, 223] width 282 height 260
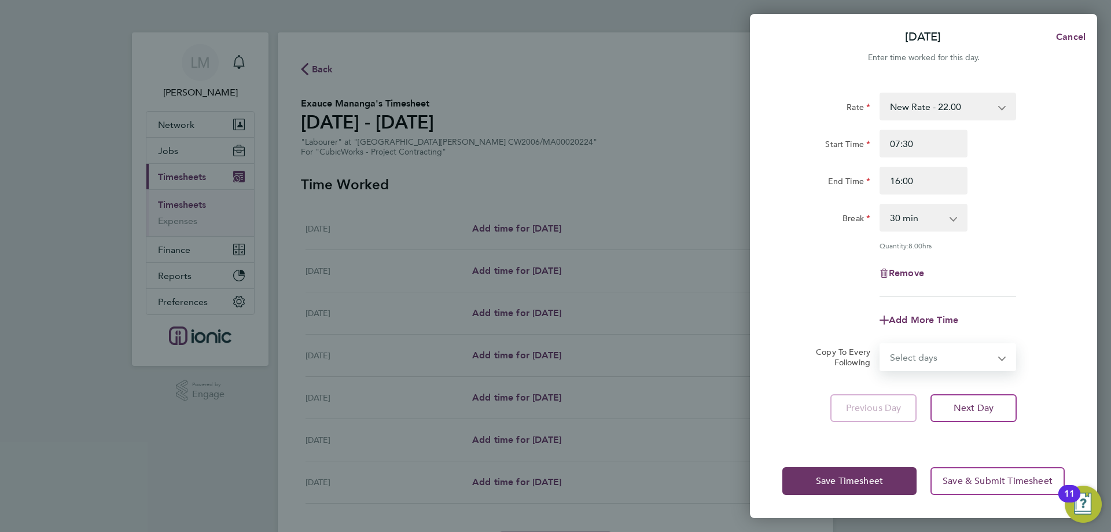
select select "TUE"
click at [881, 344] on select "Select days Day Weekday (Mon-Fri) Weekend (Sat-Sun) [DATE] [DATE] [DATE] [DATE]…" at bounding box center [942, 356] width 122 height 25
select select "[DATE]"
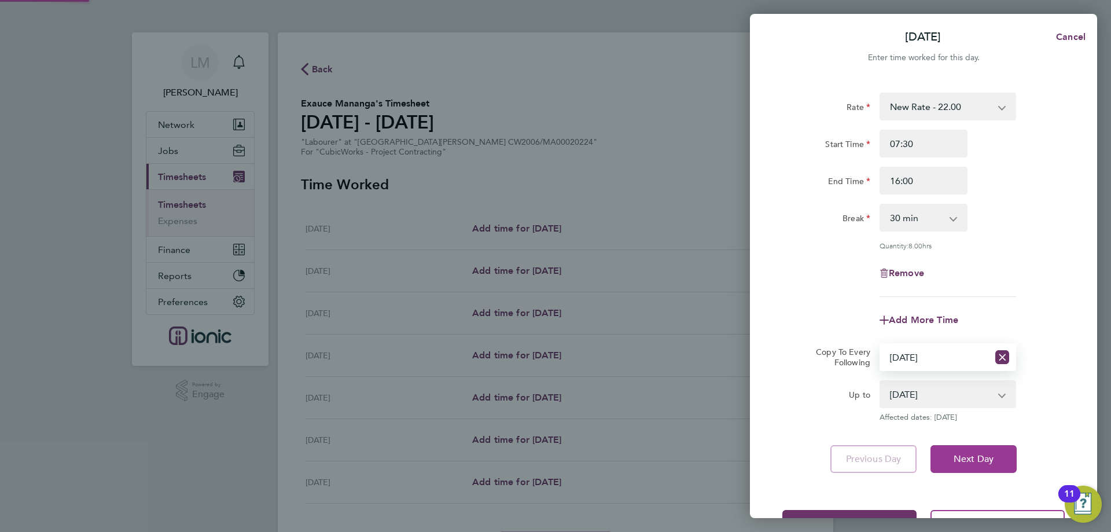
click at [979, 455] on span "Next Day" at bounding box center [974, 459] width 40 height 12
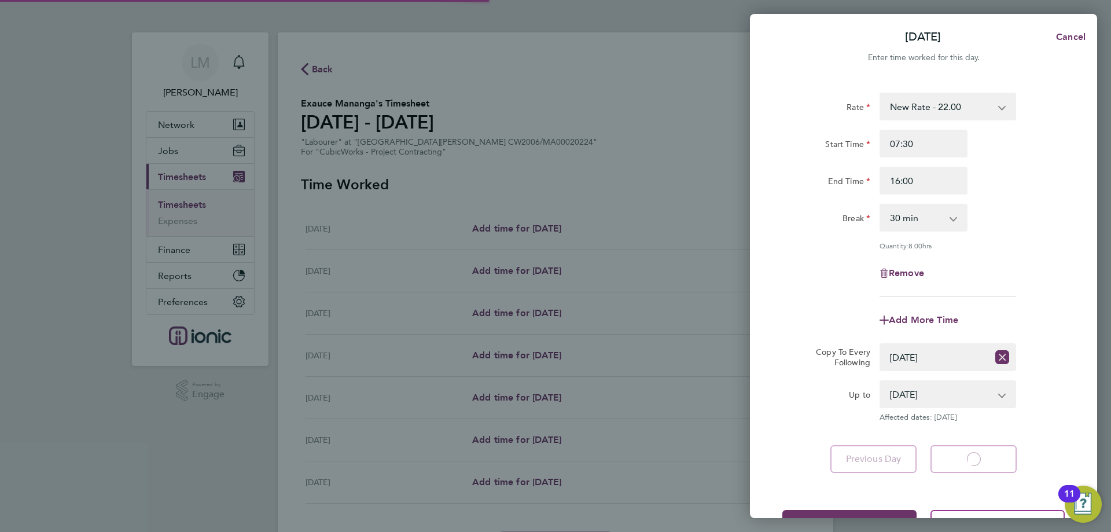
select select "30"
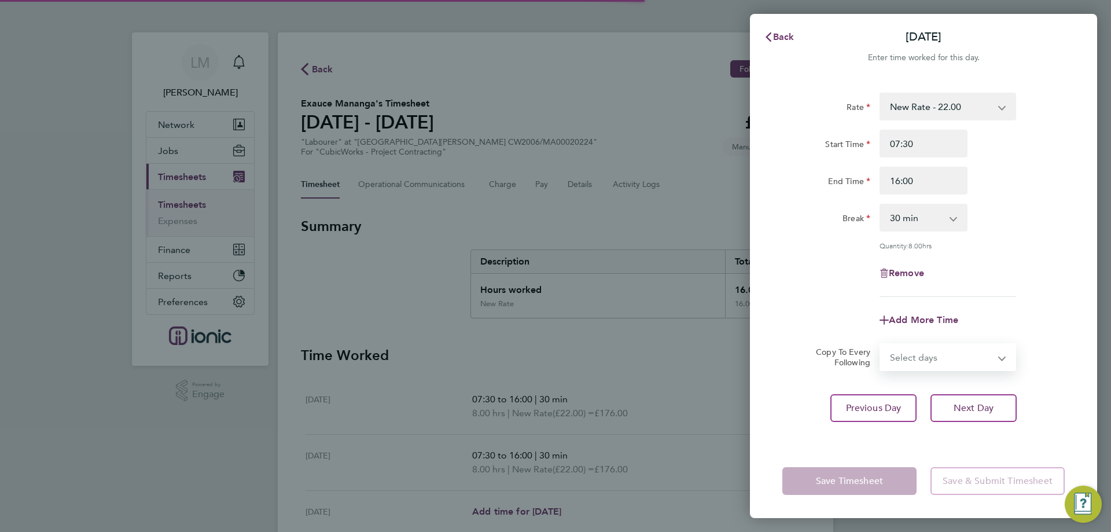
click at [911, 361] on select "Select days Day Weekday (Mon-Fri) Weekend (Sat-Sun) [DATE] [DATE] [DATE] [DATE]…" at bounding box center [942, 356] width 122 height 25
select select "WED"
click at [881, 344] on select "Select days Day Weekday (Mon-Fri) Weekend (Sat-Sun) [DATE] [DATE] [DATE] [DATE]…" at bounding box center [942, 356] width 122 height 25
select select "[DATE]"
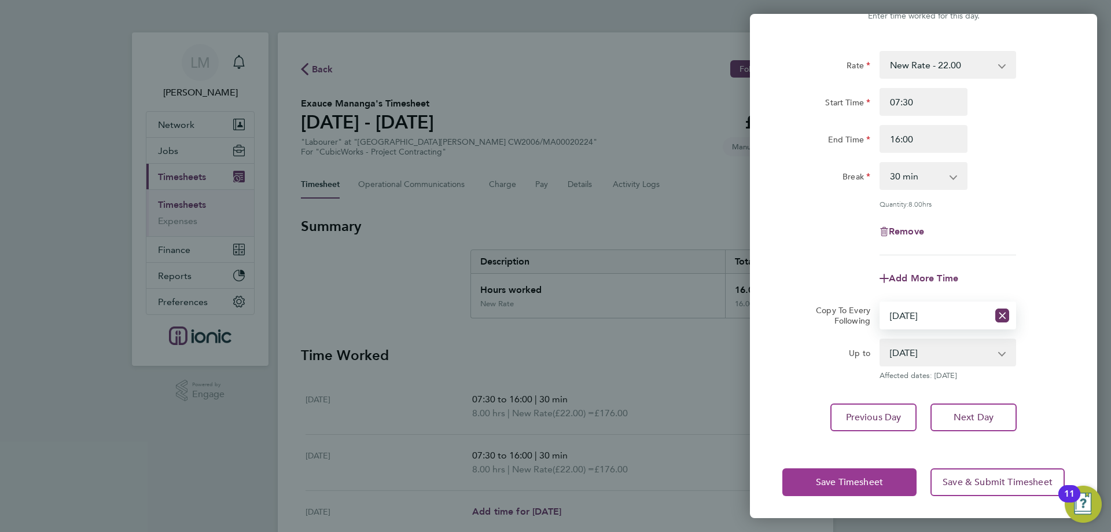
click at [898, 476] on button "Save Timesheet" at bounding box center [849, 482] width 134 height 28
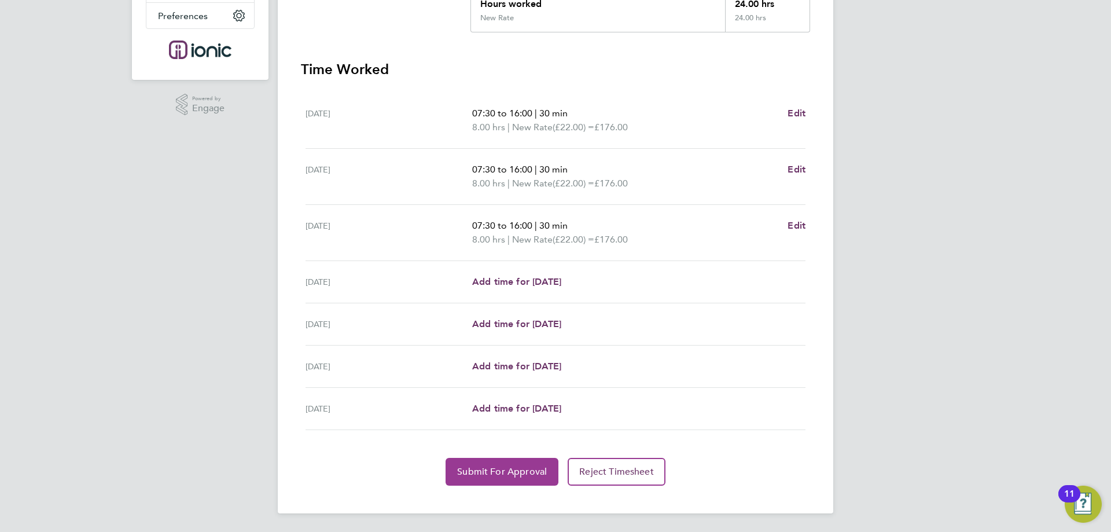
click at [491, 474] on span "Submit For Approval" at bounding box center [502, 472] width 90 height 12
click at [493, 472] on app-form-button "Submit For Approval Loading" at bounding box center [504, 472] width 117 height 28
click at [476, 472] on span "Approve Timesheet" at bounding box center [501, 472] width 85 height 12
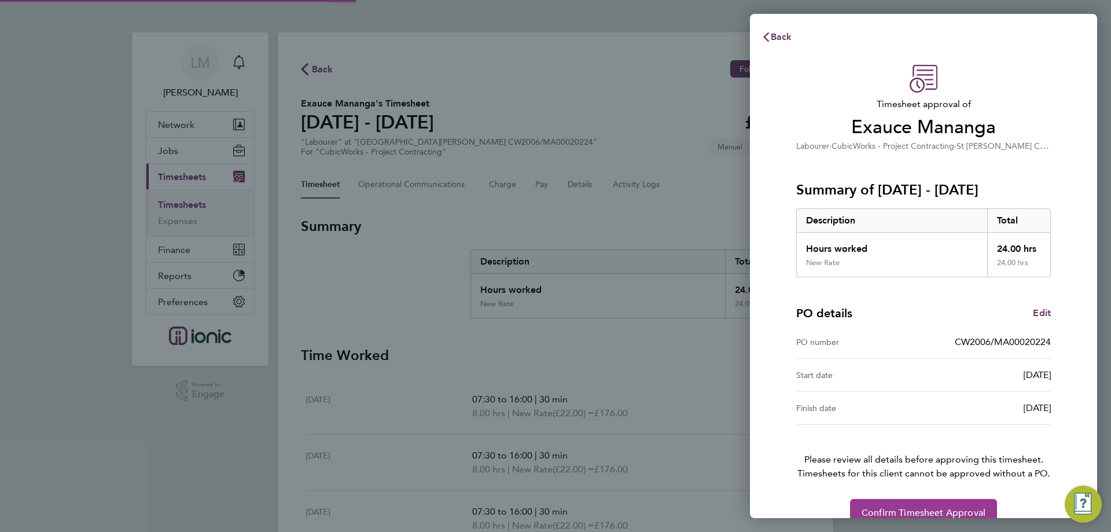
click at [911, 514] on span "Confirm Timesheet Approval" at bounding box center [924, 513] width 124 height 12
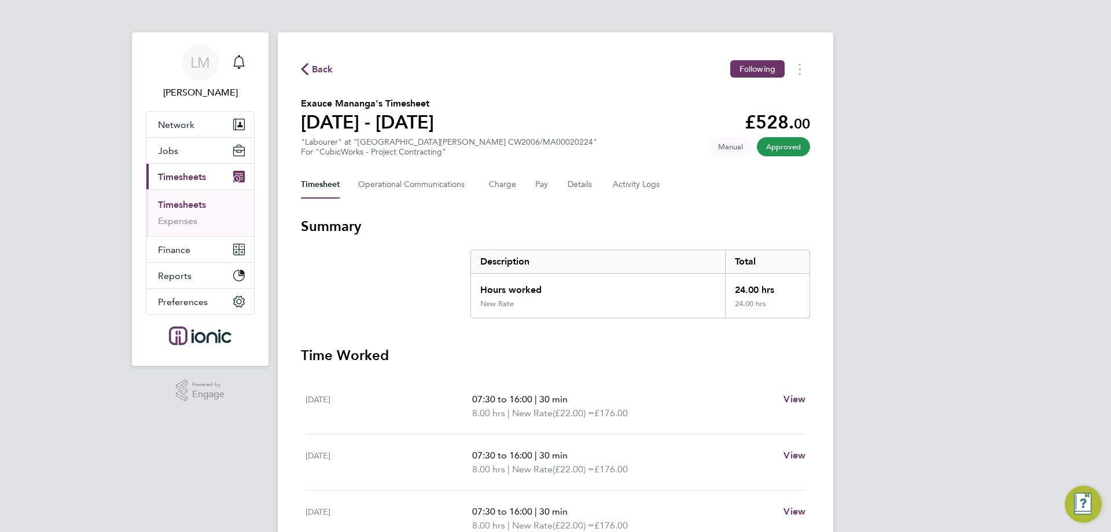
click at [323, 65] on span "Back" at bounding box center [322, 69] width 21 height 14
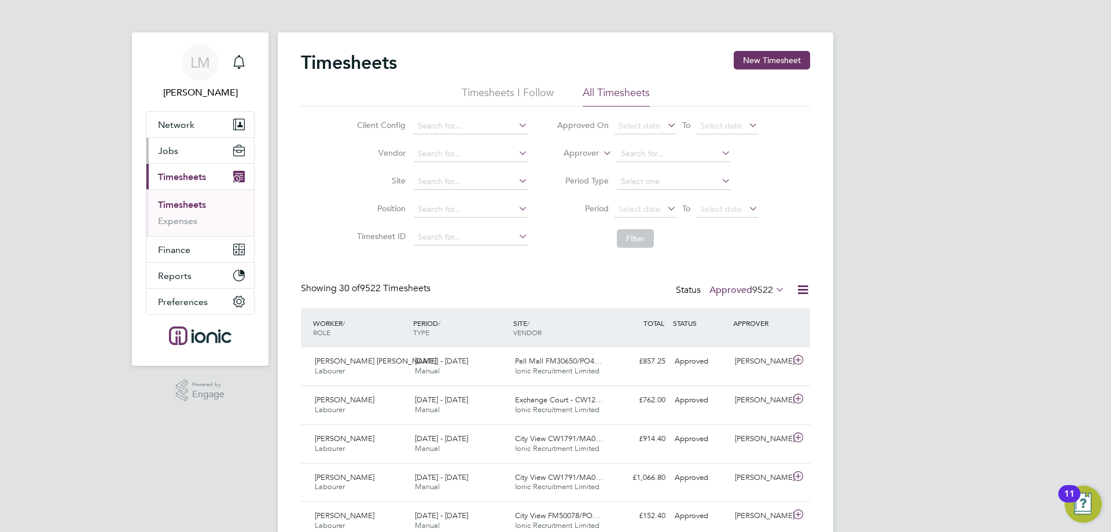
click at [183, 147] on button "Jobs" at bounding box center [200, 150] width 108 height 25
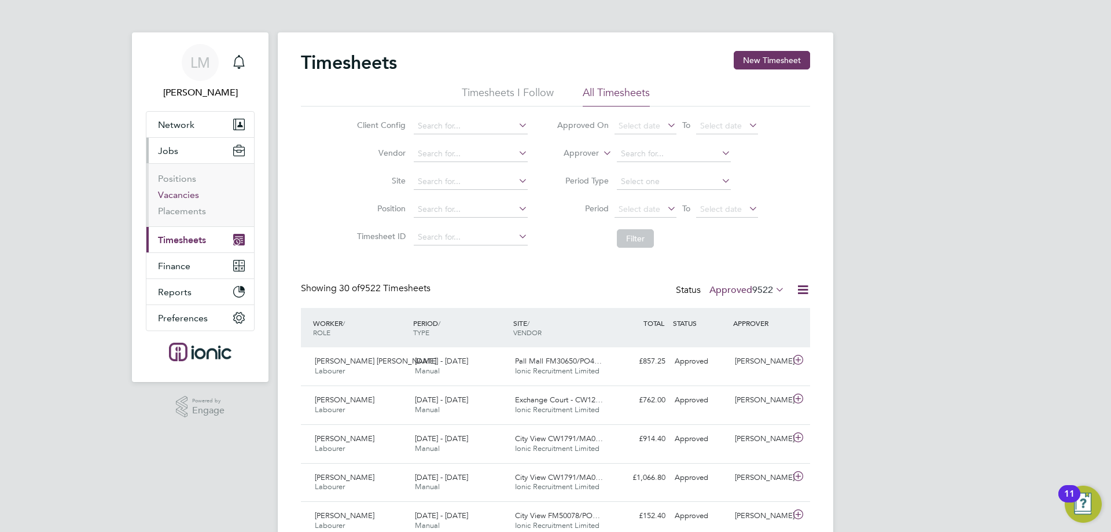
click at [170, 193] on link "Vacancies" at bounding box center [178, 194] width 41 height 11
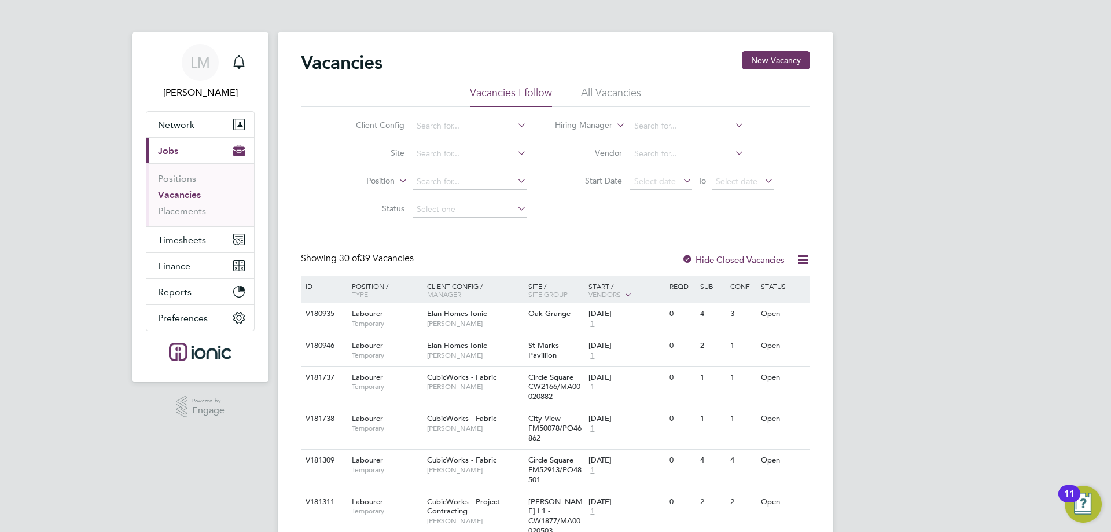
click at [768, 52] on button "New Vacancy" at bounding box center [776, 60] width 68 height 19
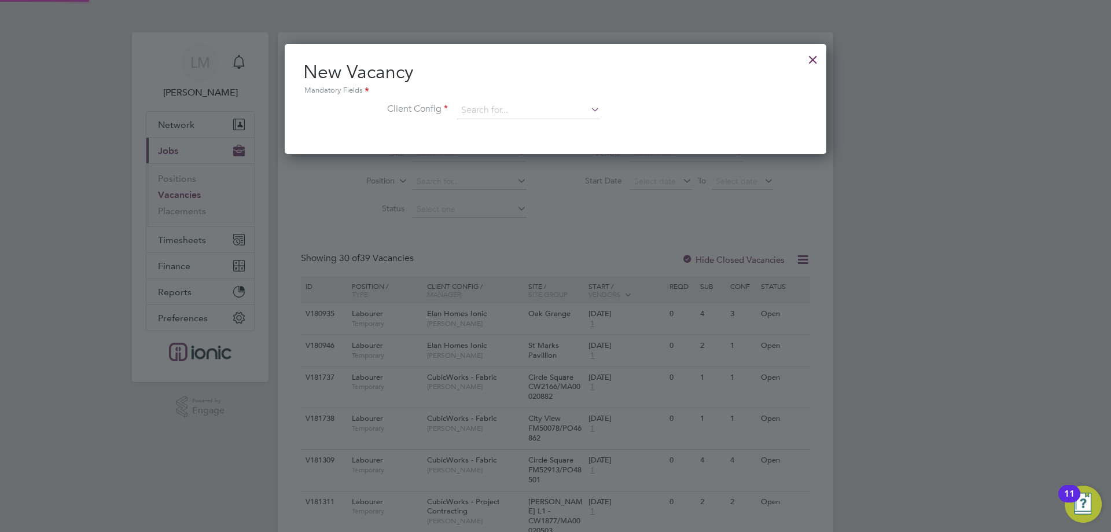
scroll to position [110, 542]
click at [539, 107] on input at bounding box center [528, 110] width 143 height 17
click at [540, 145] on li "CubicWorks - Fabric" at bounding box center [529, 143] width 144 height 16
type input "CubicWorks - Fabric"
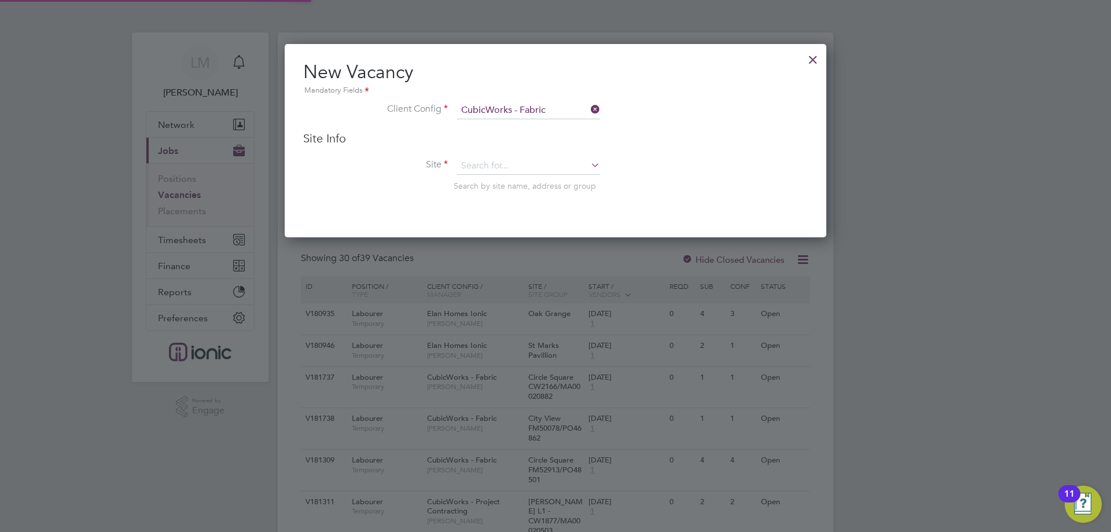
scroll to position [194, 542]
click at [534, 164] on input at bounding box center [528, 165] width 143 height 17
click at [500, 182] on li "Station House FM522 97/PO48502" at bounding box center [540, 183] width 166 height 16
type input "Station House FM52297/PO48502"
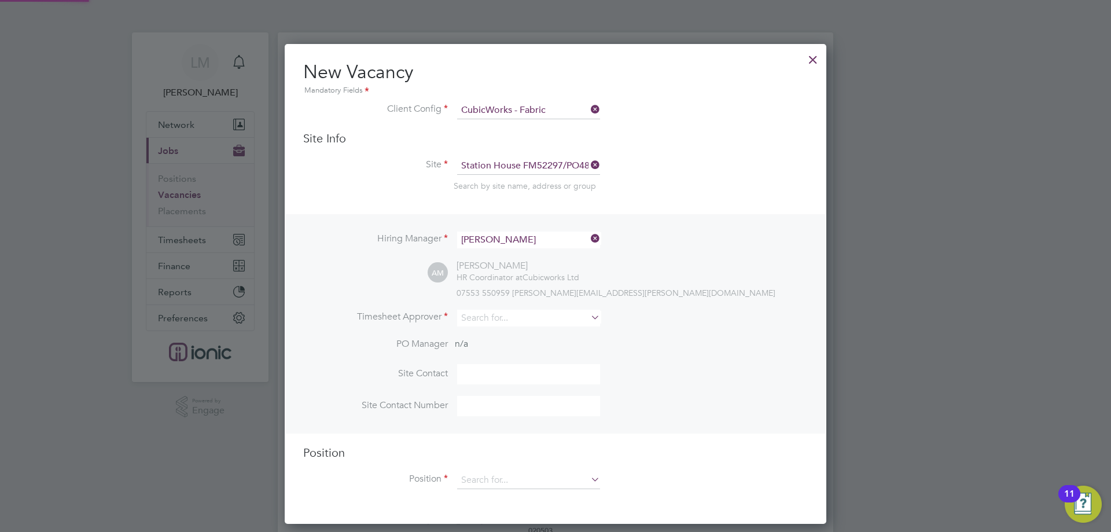
scroll to position [480, 542]
click at [490, 318] on input at bounding box center [528, 318] width 143 height 17
click at [534, 331] on li "[PERSON_NAME]" at bounding box center [529, 335] width 144 height 16
type input "[PERSON_NAME]"
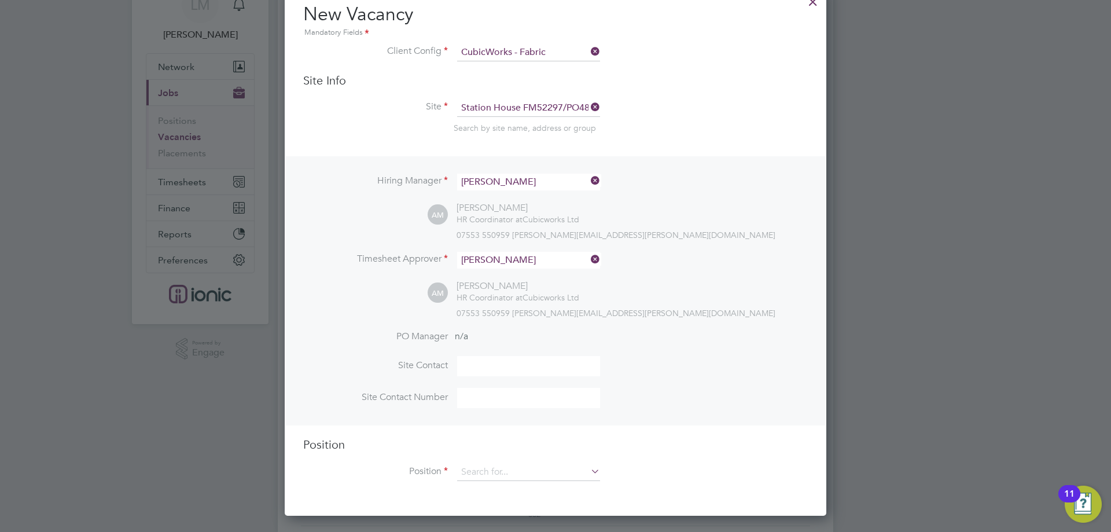
scroll to position [231, 0]
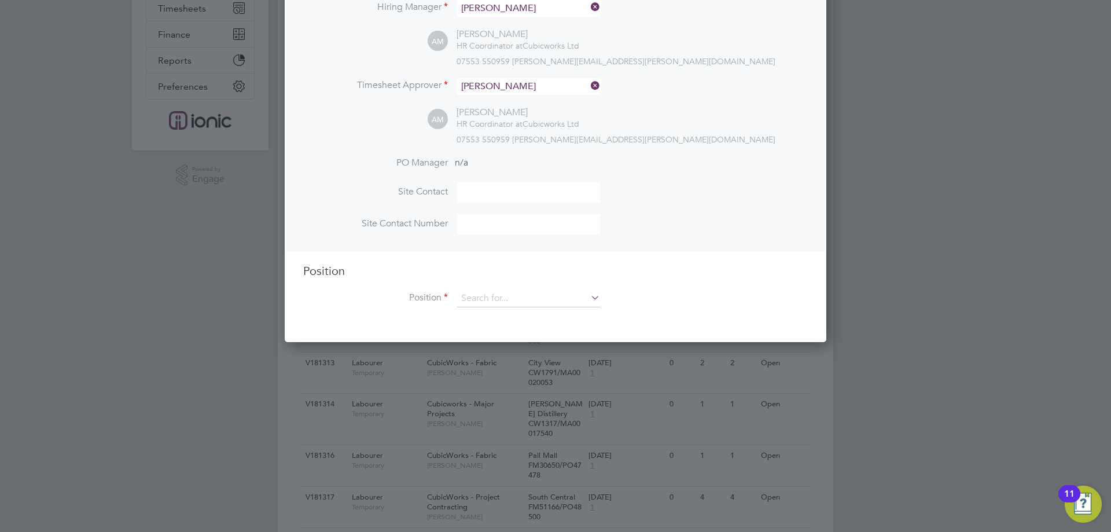
click at [531, 308] on li "Position" at bounding box center [555, 304] width 505 height 29
click at [529, 301] on input at bounding box center [528, 298] width 143 height 17
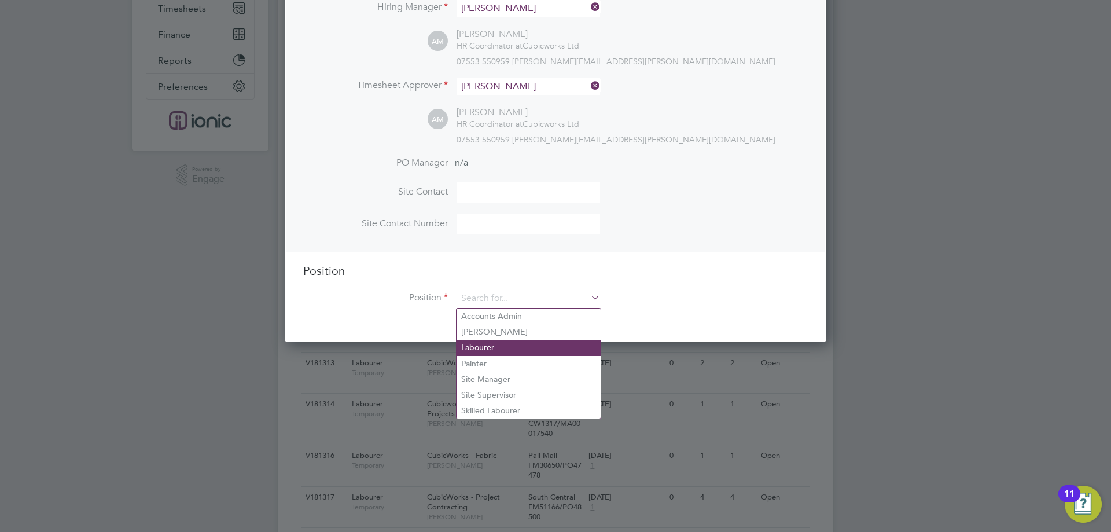
click at [503, 350] on li "Labourer" at bounding box center [529, 348] width 144 height 16
type input "Labourer"
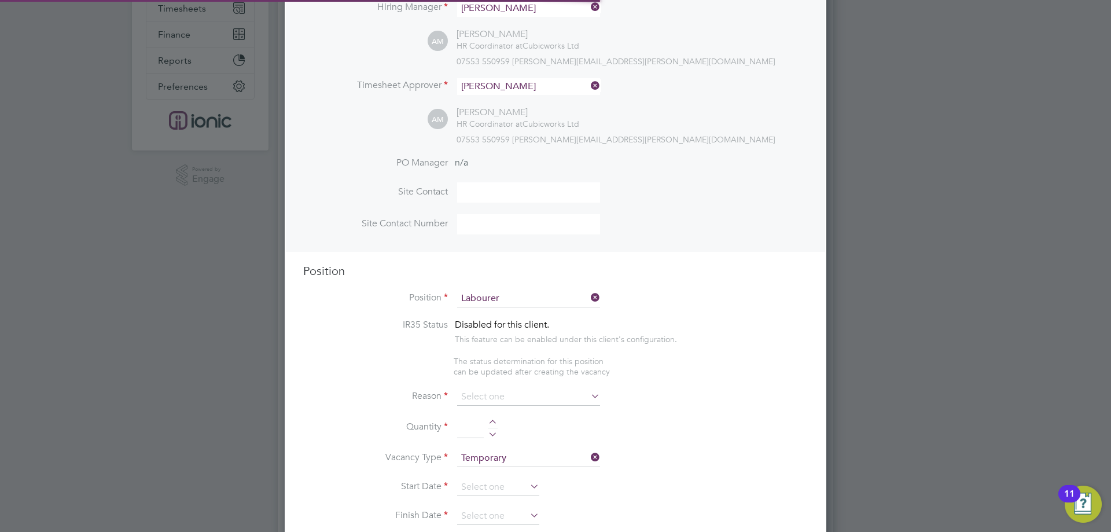
type textarea "General labourer working on office rip outs"
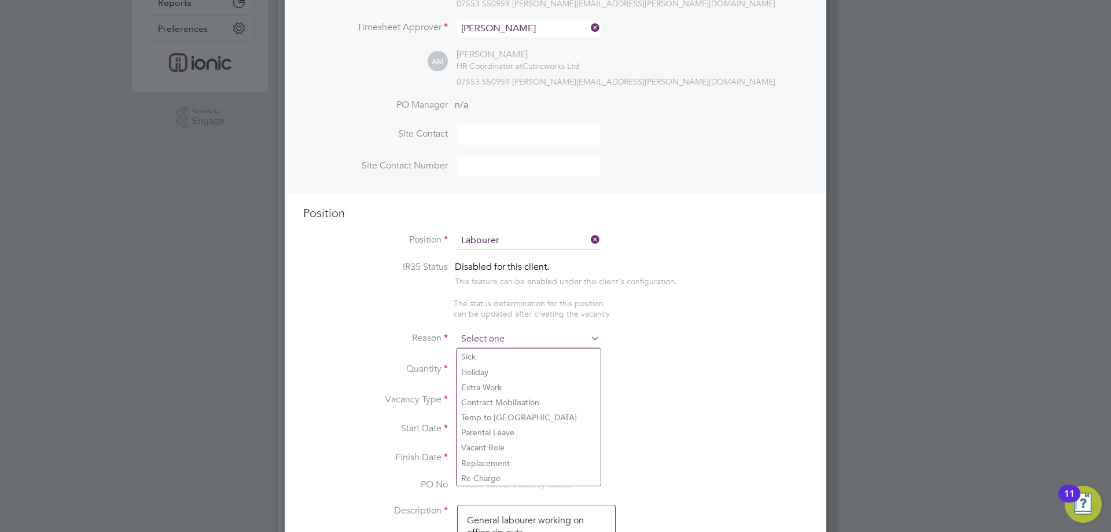
click at [499, 340] on input at bounding box center [528, 338] width 143 height 17
drag, startPoint x: 476, startPoint y: 447, endPoint x: 489, endPoint y: 381, distance: 67.3
click at [476, 446] on li "Vacant Role" at bounding box center [529, 447] width 144 height 15
type input "Vacant Role"
click at [494, 368] on div at bounding box center [493, 366] width 10 height 8
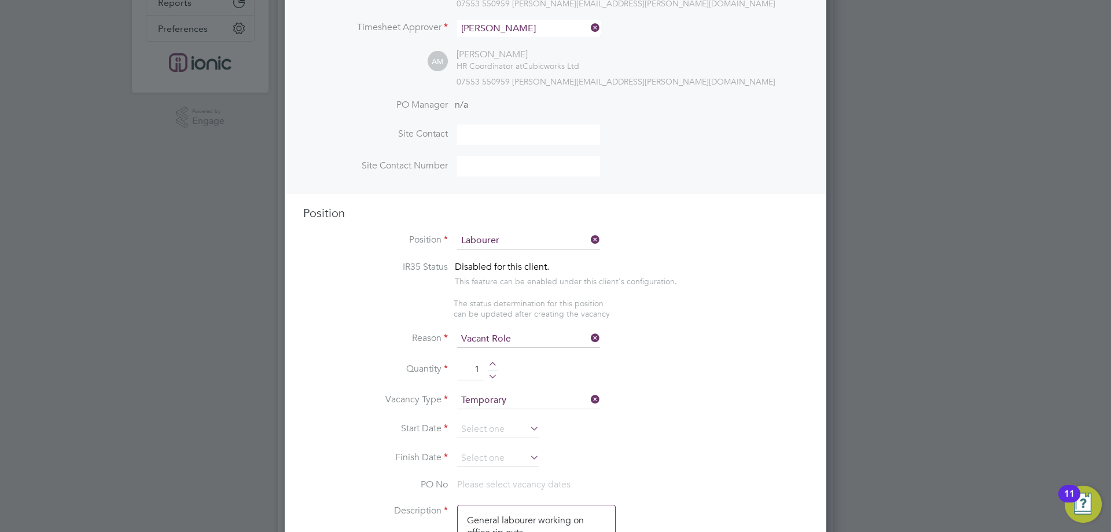
click at [496, 367] on div at bounding box center [493, 366] width 10 height 8
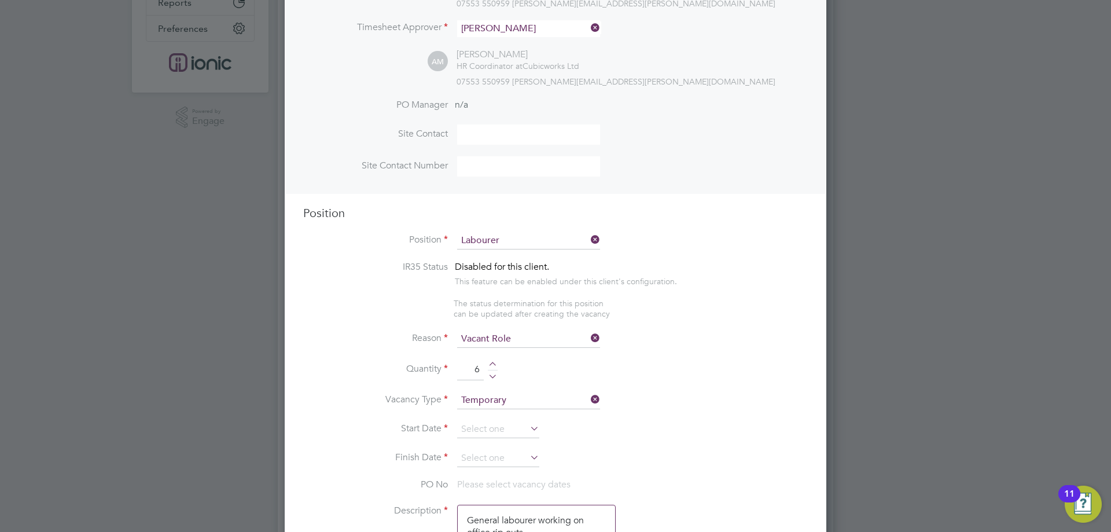
drag, startPoint x: 494, startPoint y: 366, endPoint x: 494, endPoint y: 378, distance: 11.6
click at [494, 369] on div at bounding box center [493, 366] width 10 height 8
type input "7"
click at [493, 422] on input at bounding box center [498, 429] width 82 height 17
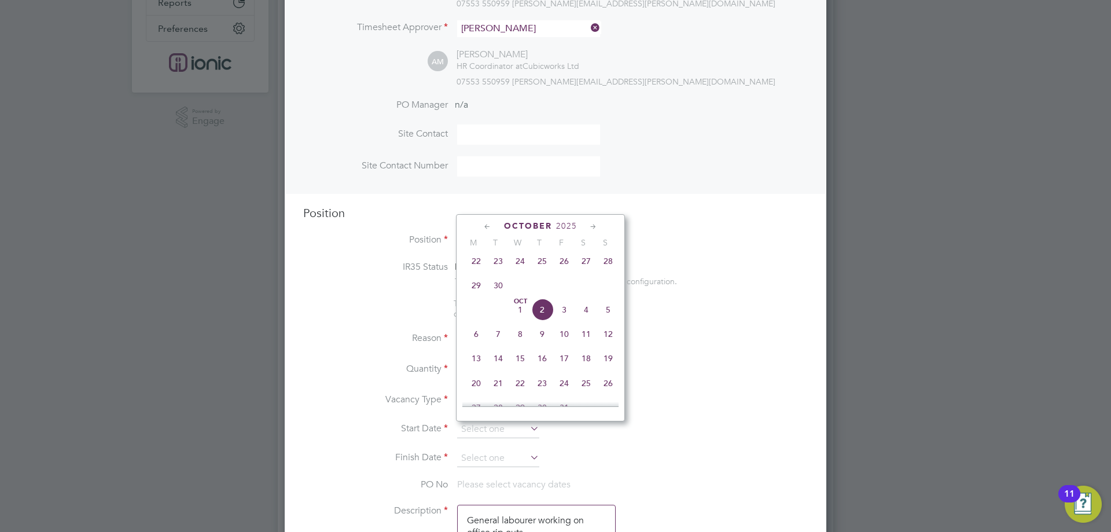
click at [476, 264] on span "22" at bounding box center [476, 261] width 22 height 22
type input "[DATE]"
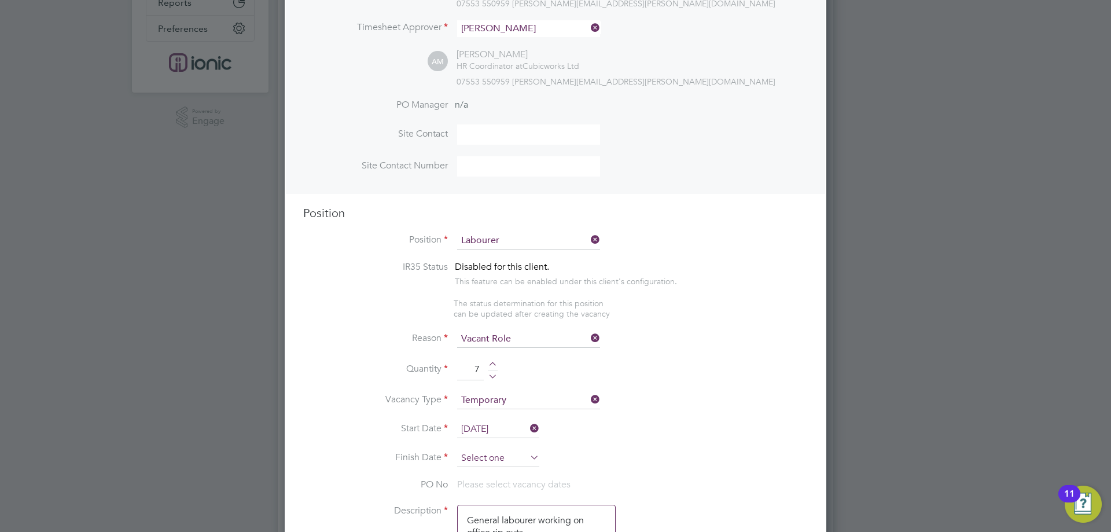
click at [492, 458] on input at bounding box center [498, 458] width 82 height 17
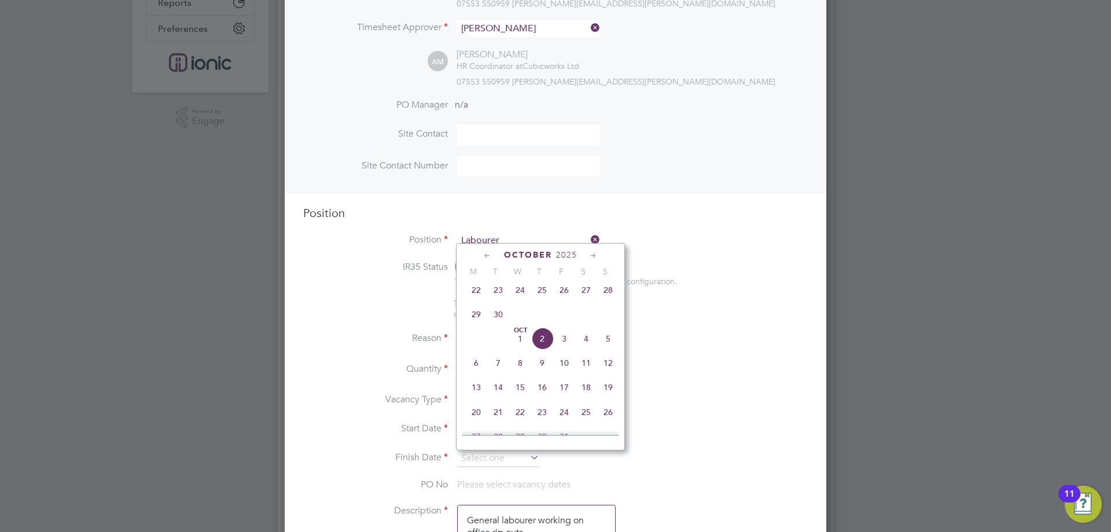
click at [606, 292] on span "28" at bounding box center [608, 290] width 22 height 22
type input "[DATE]"
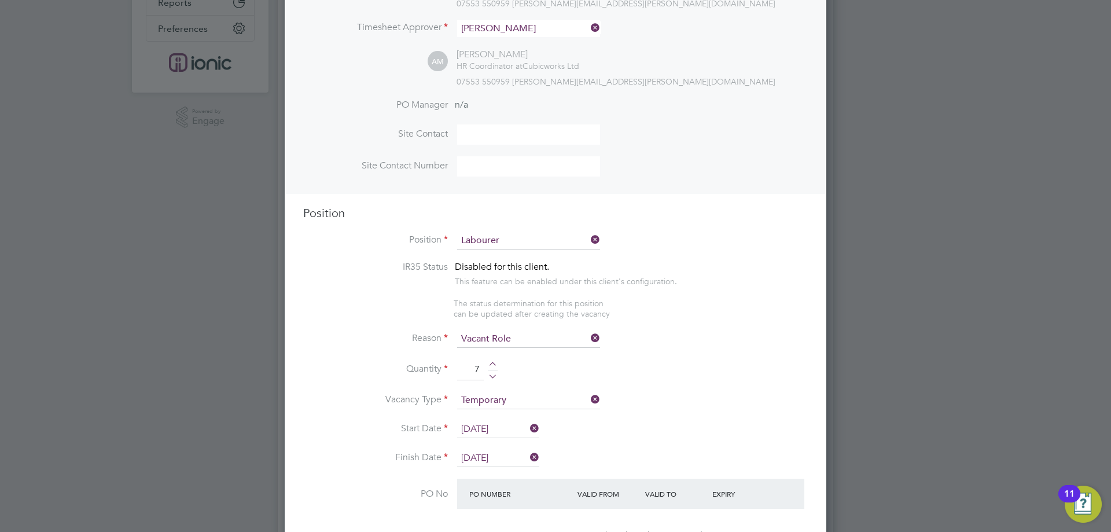
scroll to position [521, 0]
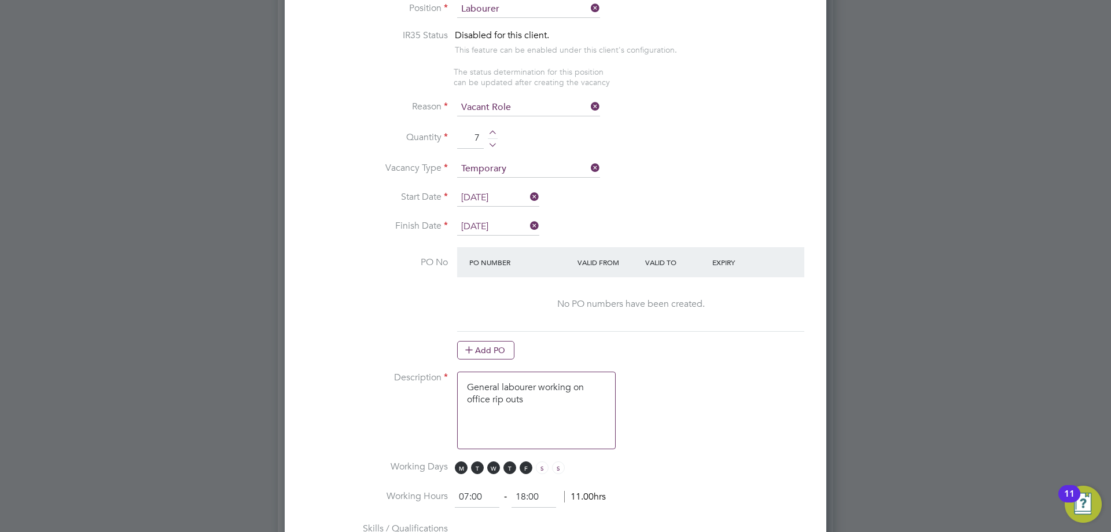
click at [501, 348] on button "Add PO" at bounding box center [485, 350] width 57 height 19
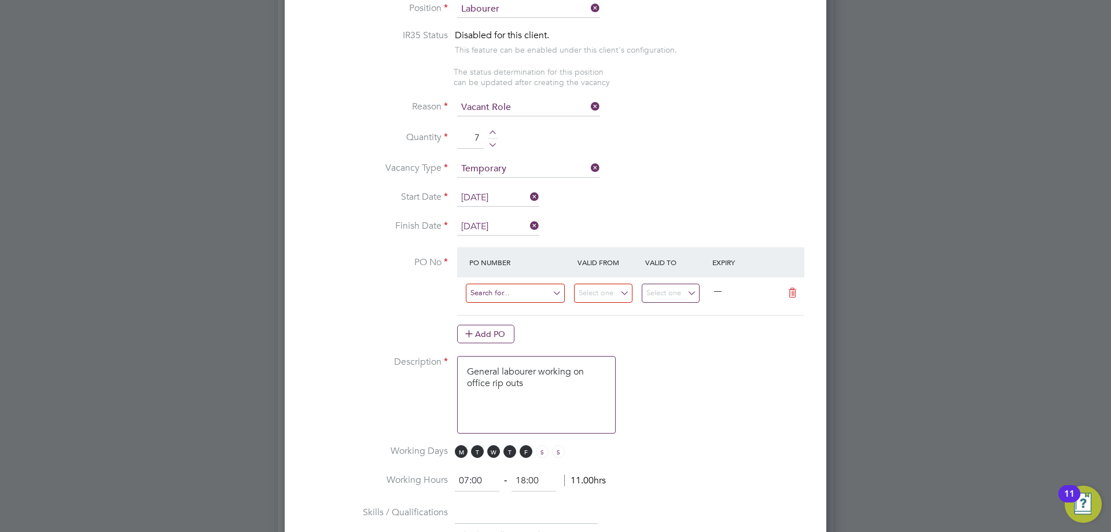
click at [496, 291] on input at bounding box center [515, 293] width 99 height 19
type input "f"
type input "FM52297"
click at [505, 308] on b "FM52297" at bounding box center [487, 312] width 35 height 10
type input "[DATE]"
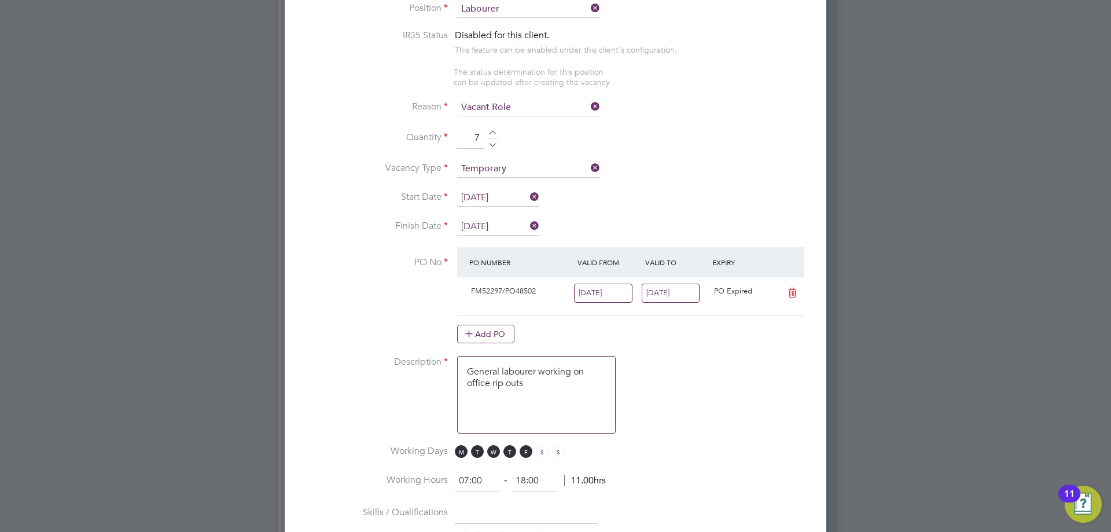
scroll to position [20, 109]
click at [676, 296] on input "21 Sep 2025" at bounding box center [671, 293] width 58 height 19
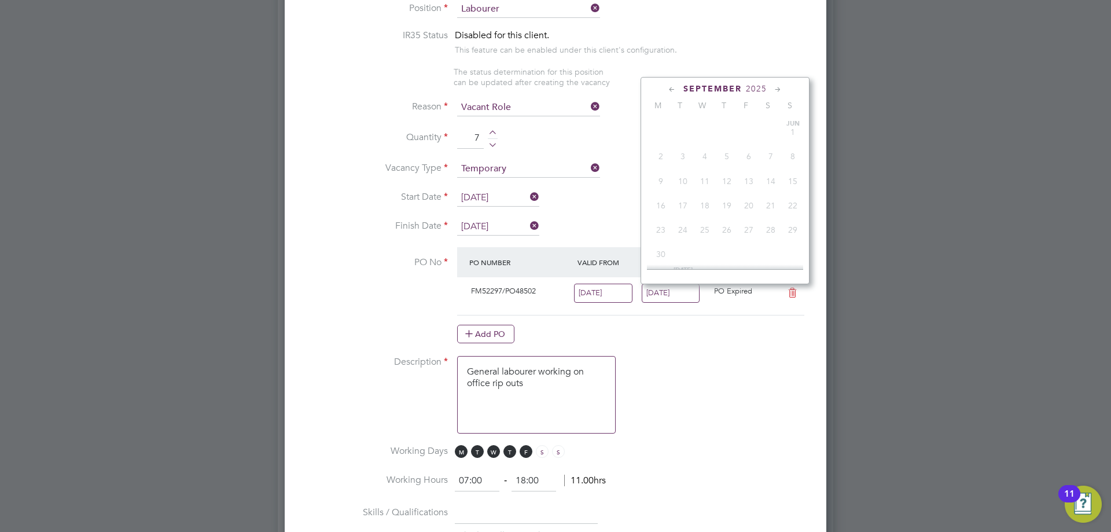
scroll to position [400, 0]
click at [792, 200] on span "28" at bounding box center [793, 196] width 22 height 22
type input "[DATE]"
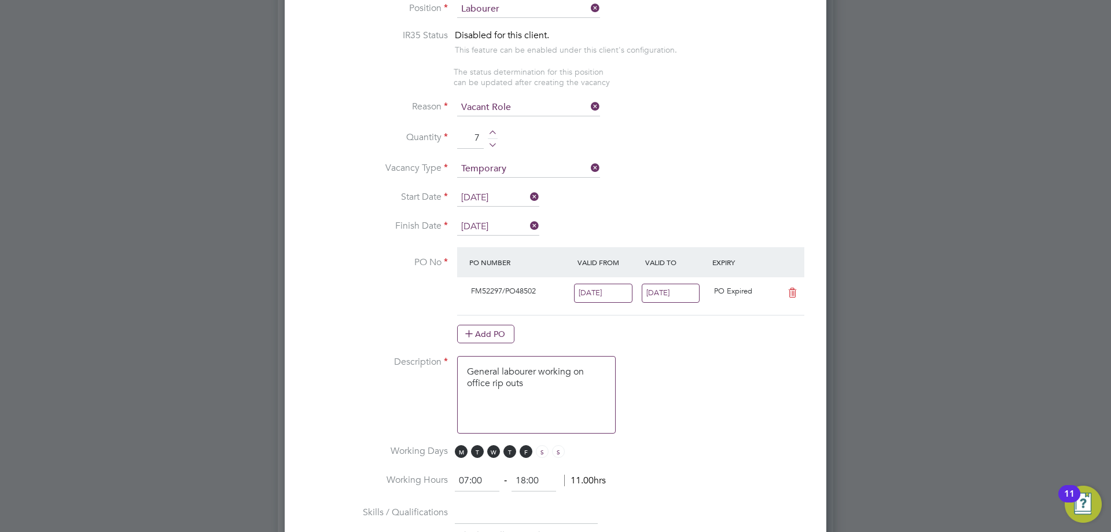
click at [583, 296] on input "[DATE]" at bounding box center [603, 293] width 58 height 19
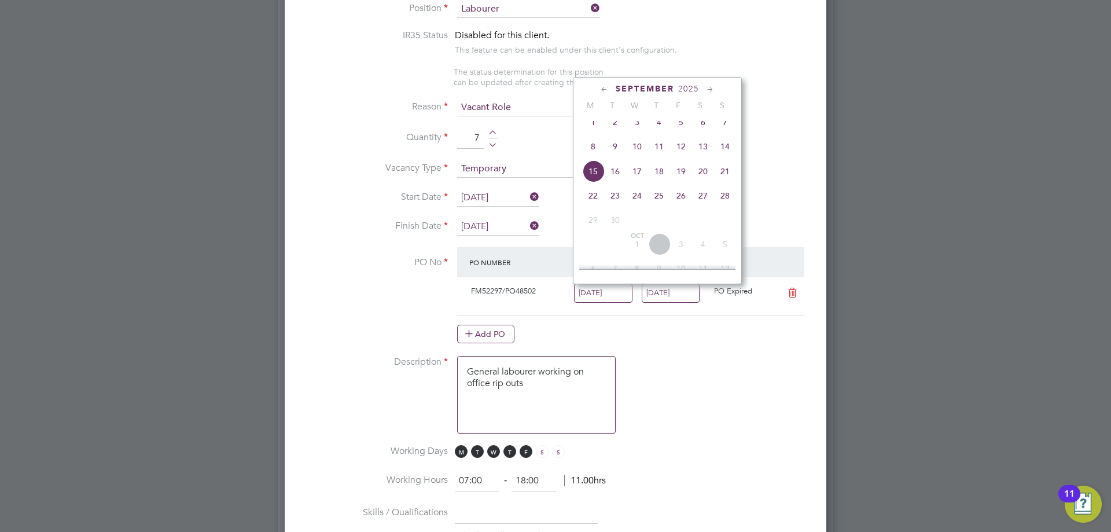
click at [592, 207] on span "22" at bounding box center [593, 196] width 22 height 22
type input "[DATE]"
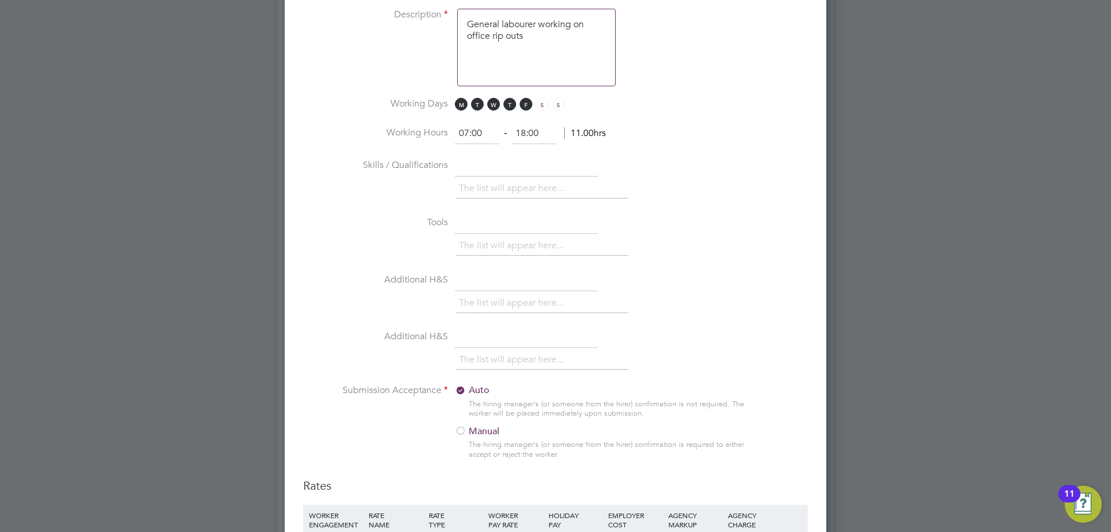
scroll to position [1271, 0]
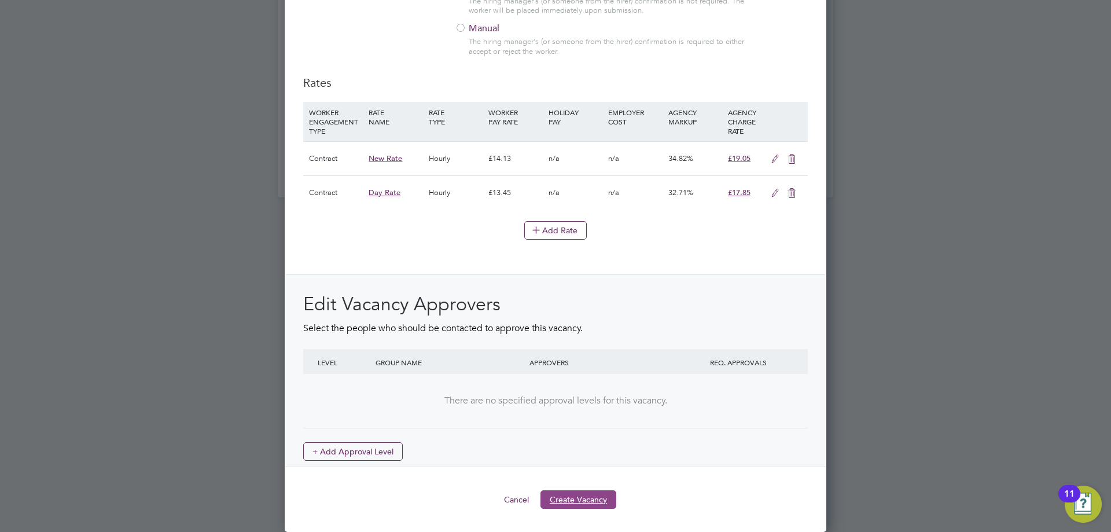
click at [595, 498] on button "Create Vacancy" at bounding box center [578, 499] width 76 height 19
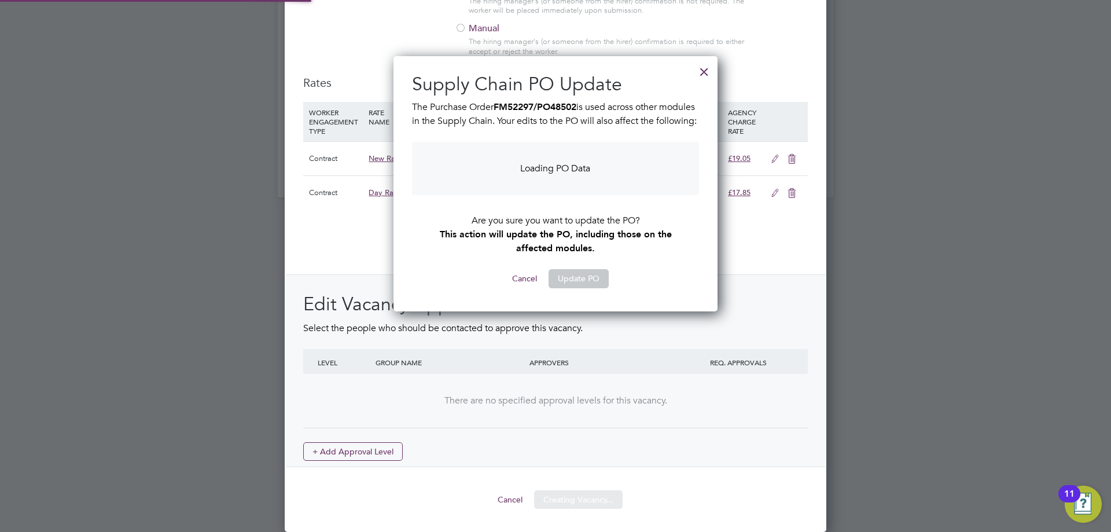
scroll to position [6, 6]
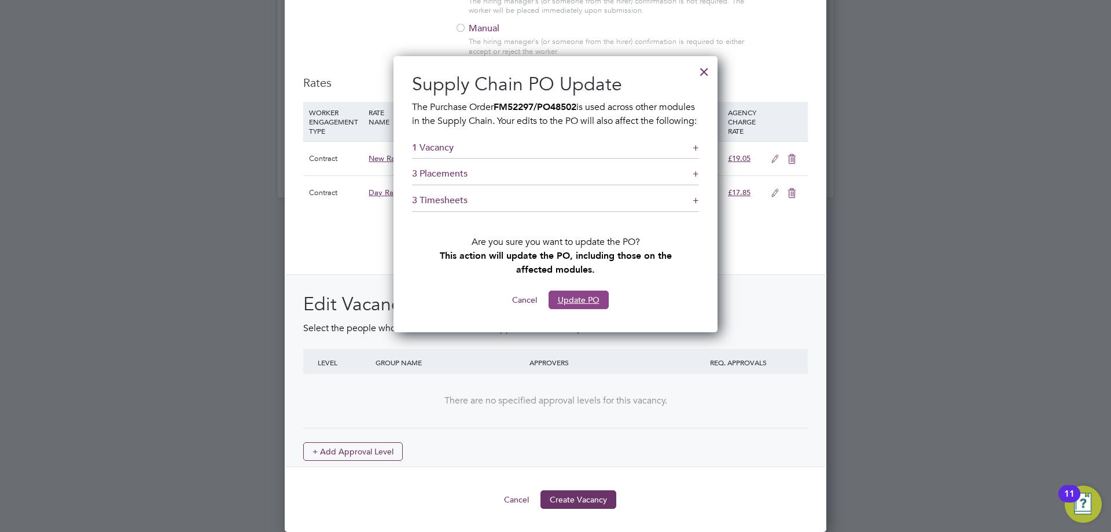
click at [563, 309] on button "Update PO" at bounding box center [579, 299] width 60 height 19
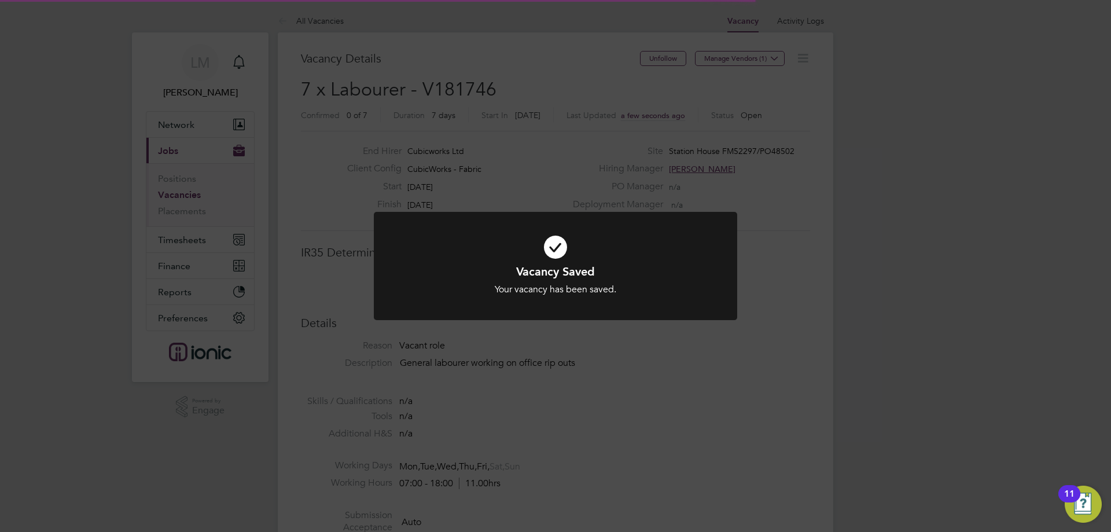
scroll to position [19, 249]
click at [516, 384] on div "Vacancy Saved Your vacancy has been saved. Cancel Okay" at bounding box center [555, 266] width 1111 height 532
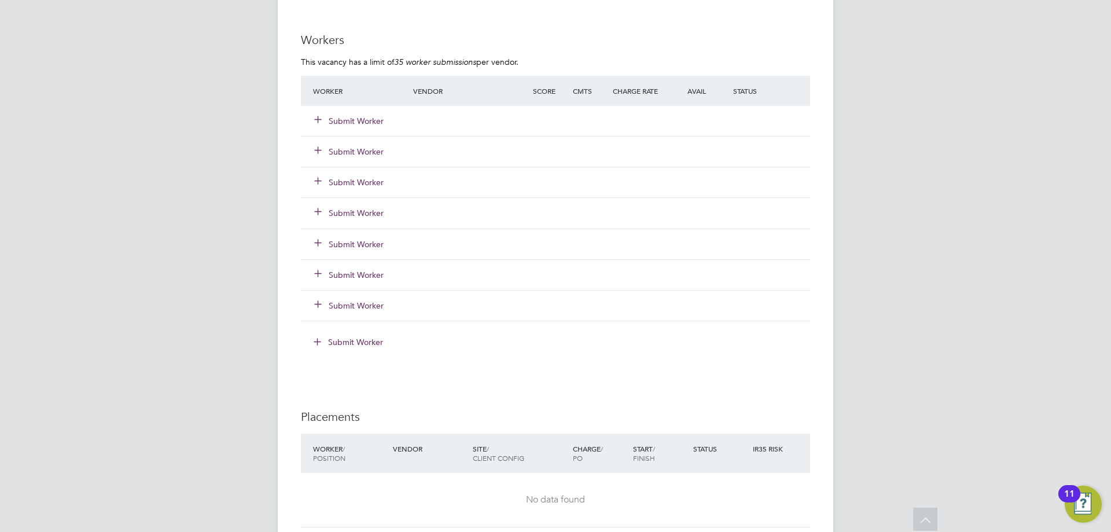
click at [354, 122] on button "Submit Worker" at bounding box center [349, 121] width 69 height 12
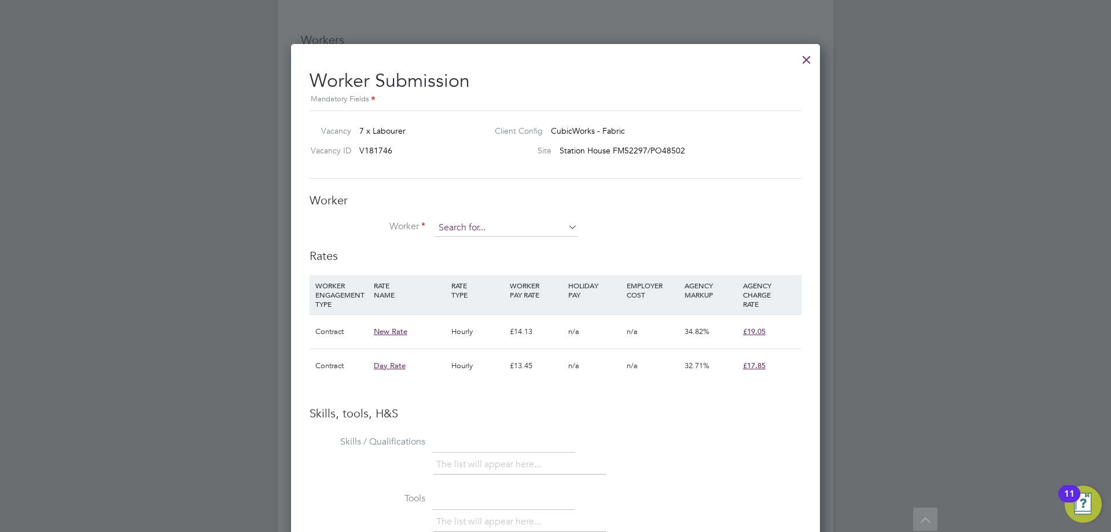
click at [508, 229] on input at bounding box center [506, 227] width 143 height 17
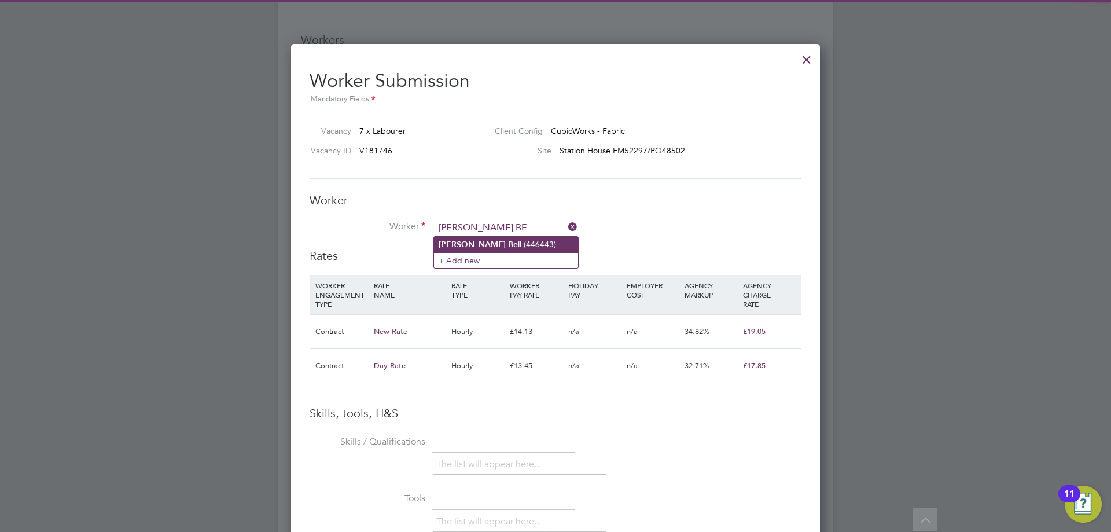
click at [523, 242] on li "Selvin Be ll (446443)" at bounding box center [506, 245] width 144 height 16
type input "Selvin Bell (446443)"
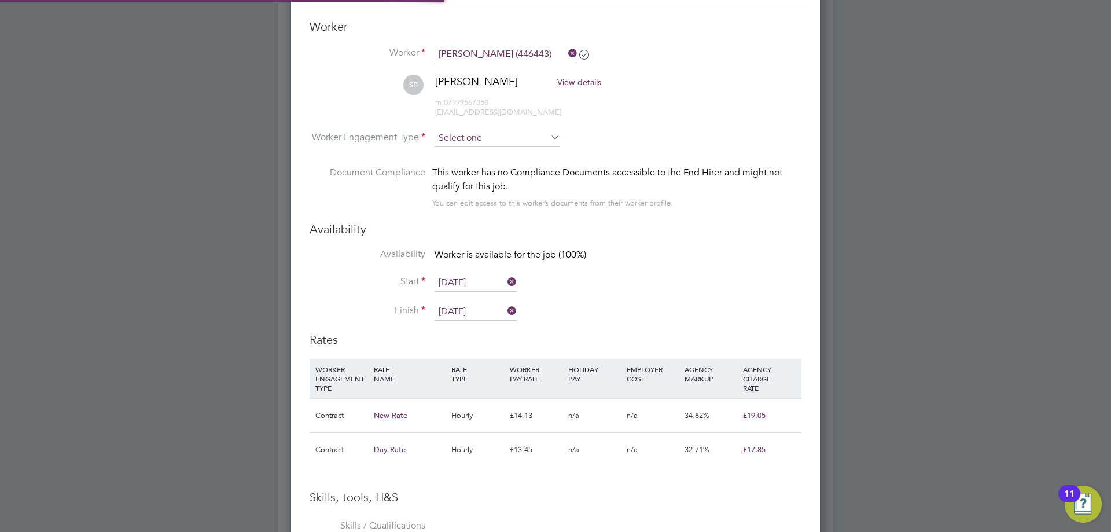
click at [469, 134] on input at bounding box center [498, 138] width 126 height 17
click at [479, 160] on li "Contract" at bounding box center [497, 154] width 127 height 15
type input "Contract"
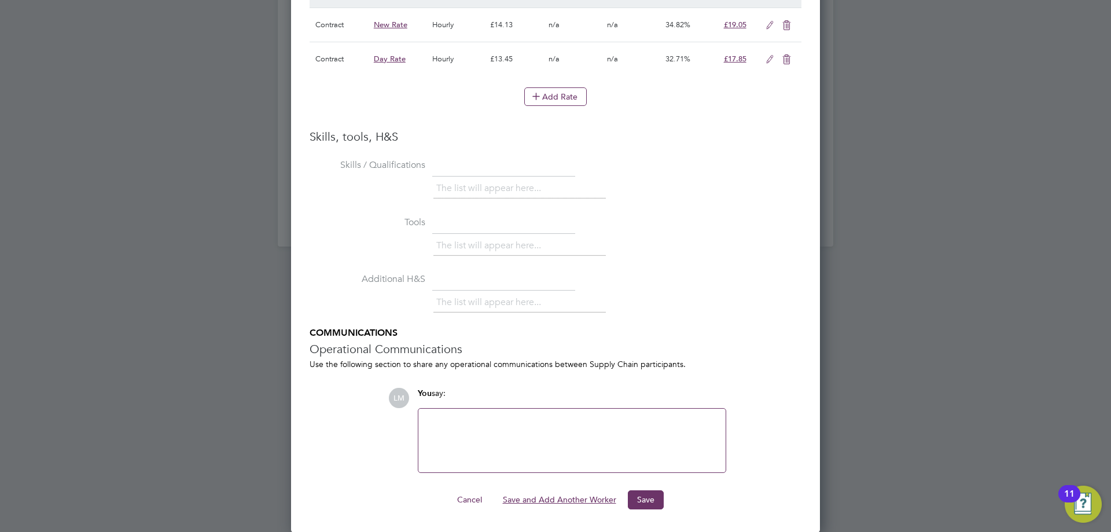
click at [573, 495] on button "Save and Add Another Worker" at bounding box center [560, 499] width 132 height 19
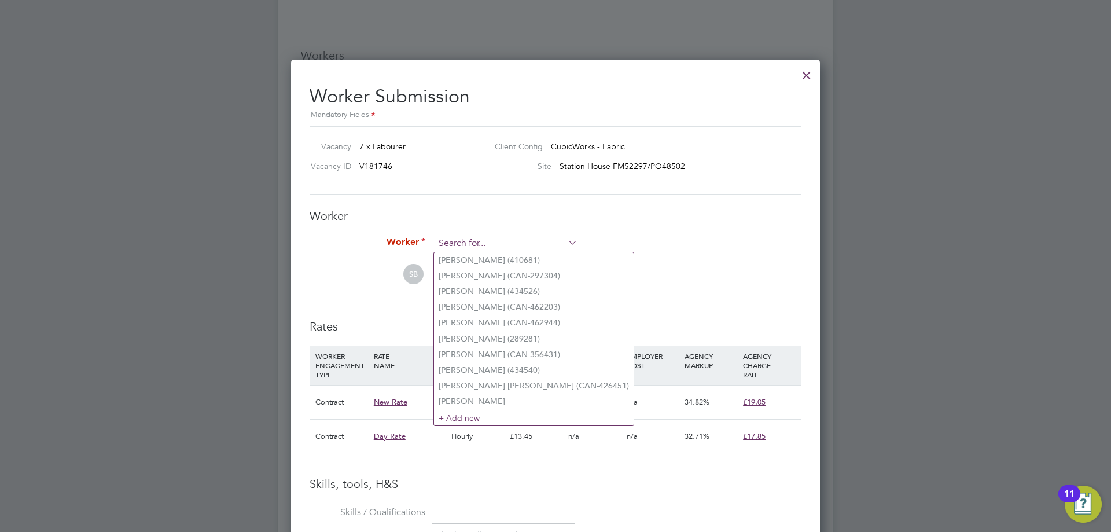
click at [462, 242] on input at bounding box center [506, 243] width 143 height 17
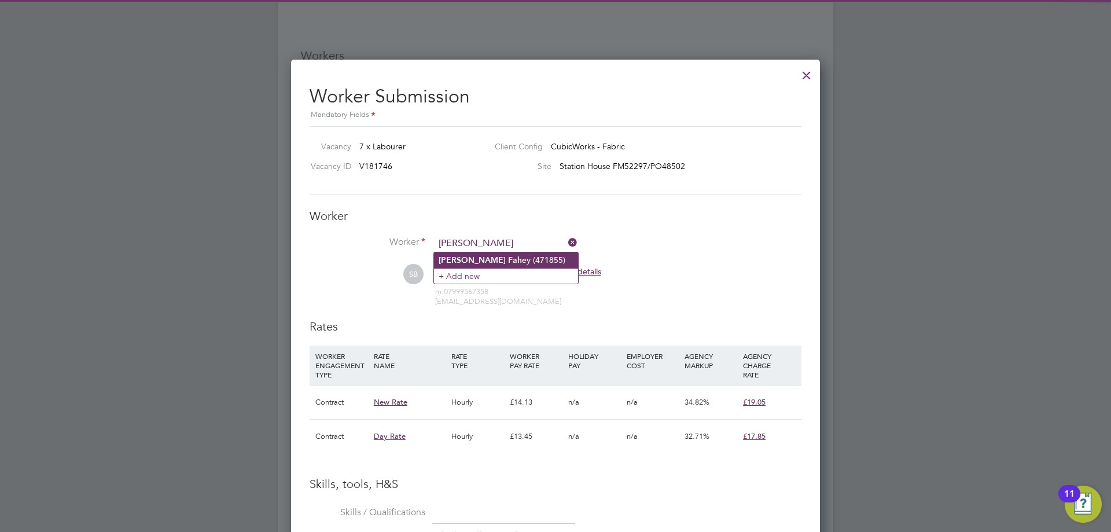
click at [529, 258] on li "Lee Fah ey (471855)" at bounding box center [506, 260] width 144 height 16
type input "Lee Fahey (471855)"
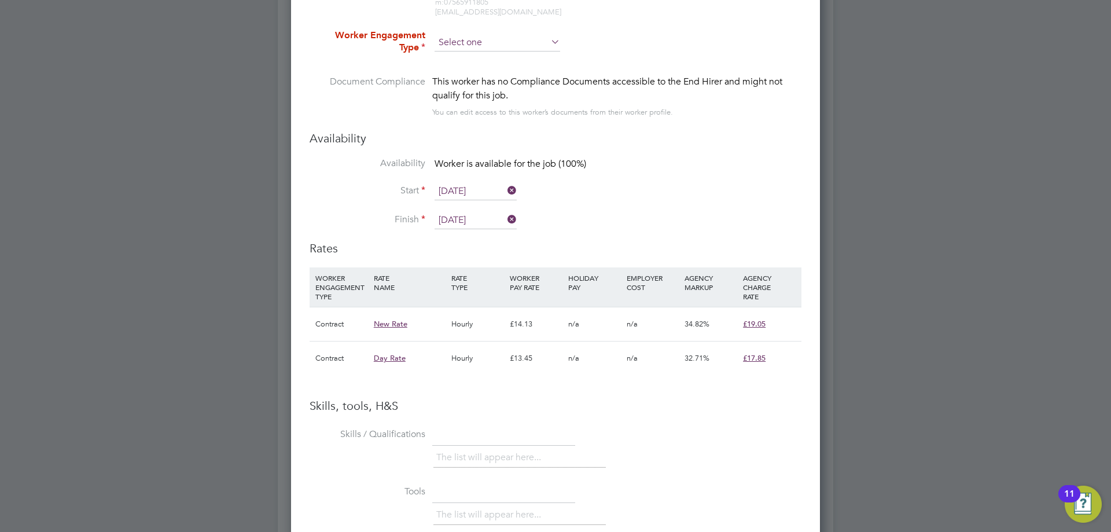
click at [464, 46] on input at bounding box center [498, 42] width 126 height 17
click at [464, 57] on li "Contract" at bounding box center [497, 58] width 127 height 15
type input "Contract"
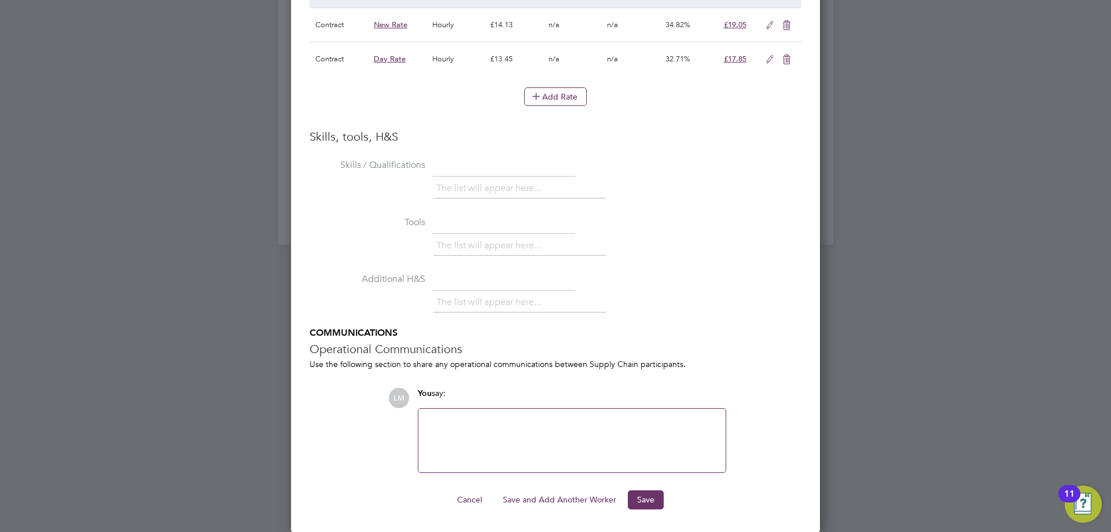
click at [543, 498] on button "Save and Add Another Worker" at bounding box center [560, 499] width 132 height 19
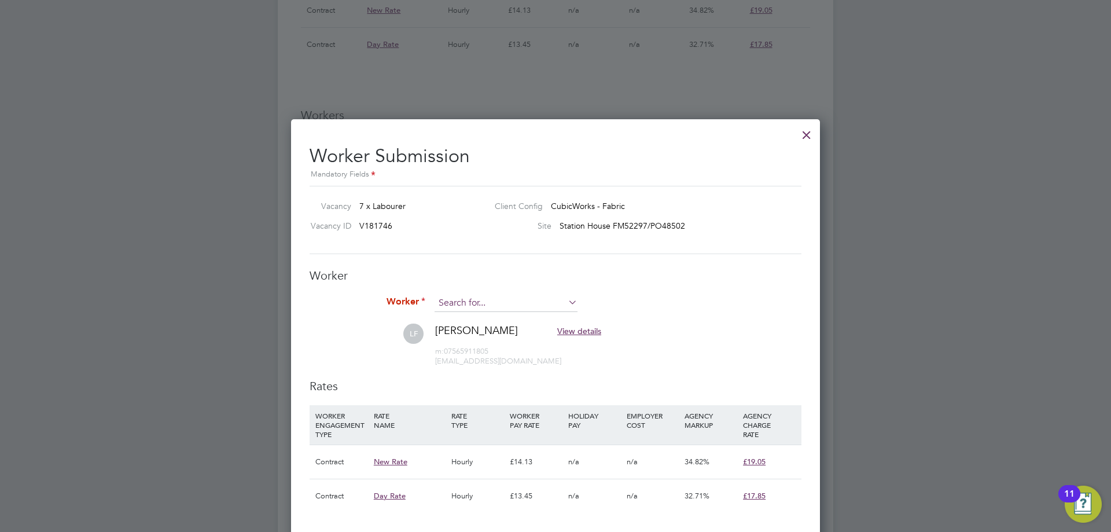
click at [479, 299] on input at bounding box center [506, 303] width 143 height 17
click at [505, 319] on b "Culle" at bounding box center [515, 320] width 20 height 10
type input "Cameron Cullen (Cullen)"
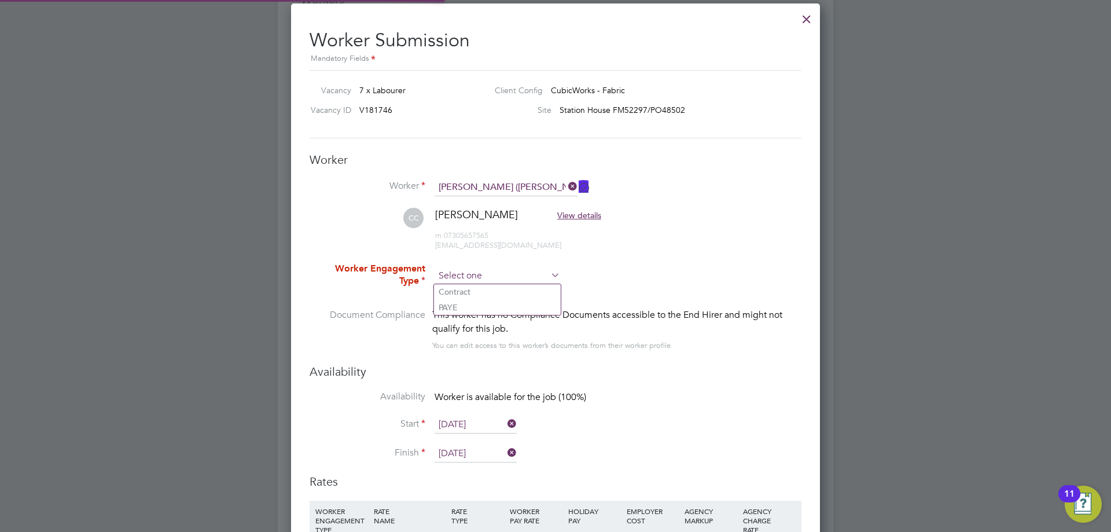
click at [465, 279] on input at bounding box center [498, 275] width 126 height 17
click at [465, 293] on li "Contract" at bounding box center [497, 291] width 127 height 15
type input "Contract"
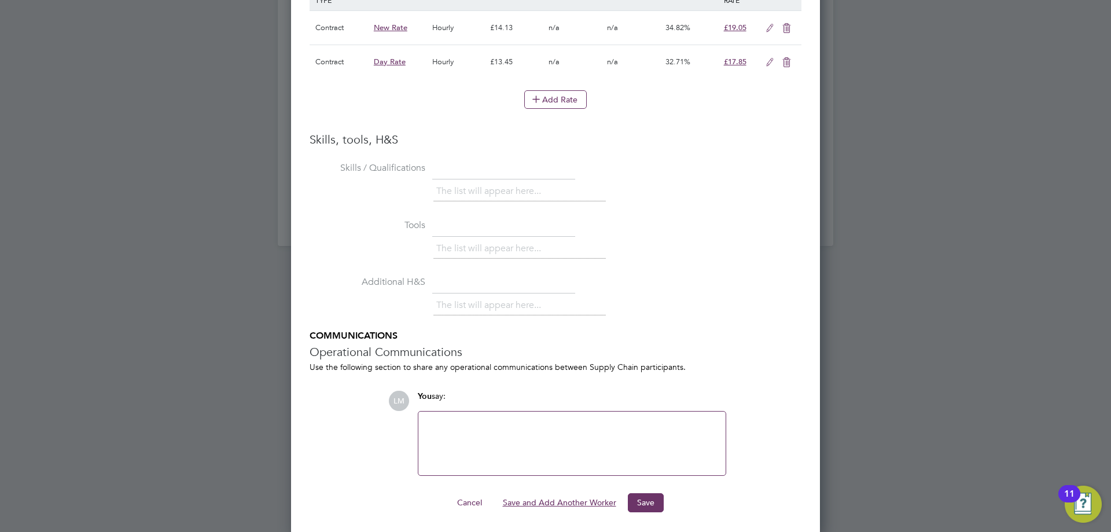
click at [539, 498] on button "Save and Add Another Worker" at bounding box center [560, 502] width 132 height 19
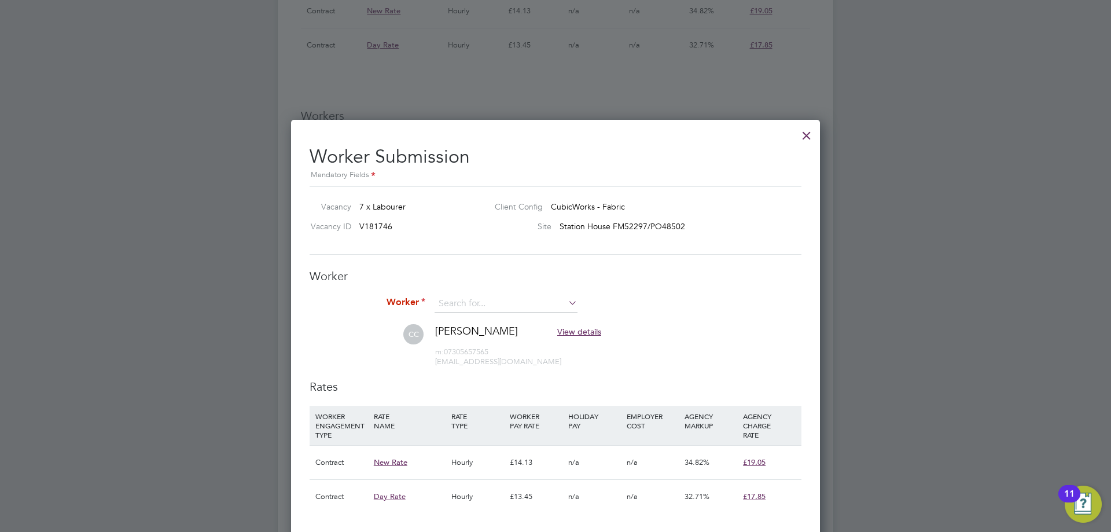
click at [479, 301] on div "All Vacancies Vacancy Activity Logs Vacancy Activity Logs All Vacancies Vacancy…" at bounding box center [556, 49] width 556 height 1664
click at [473, 300] on input at bounding box center [506, 303] width 143 height 17
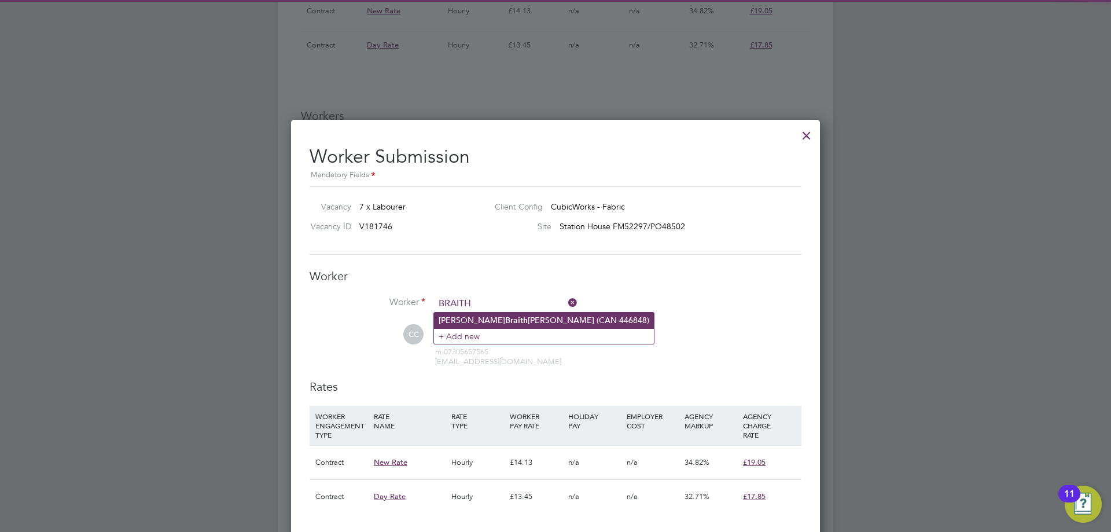
click at [464, 319] on li "William Braith waite (CAN-446848)" at bounding box center [544, 320] width 220 height 16
type input "[PERSON_NAME] (CAN-446848)"
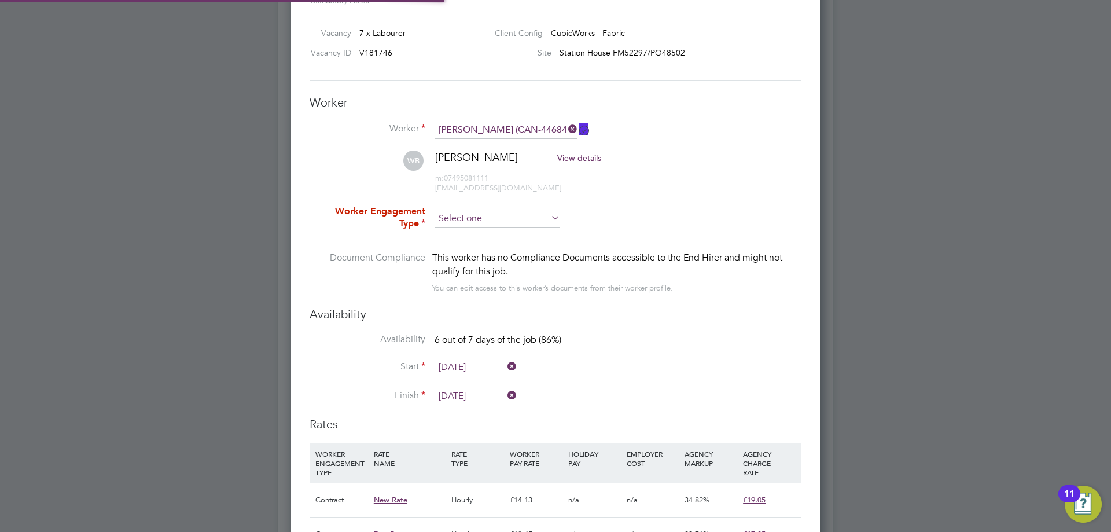
click at [458, 218] on input at bounding box center [498, 218] width 126 height 17
click at [458, 231] on li "Contract" at bounding box center [497, 234] width 127 height 15
type input "Contract"
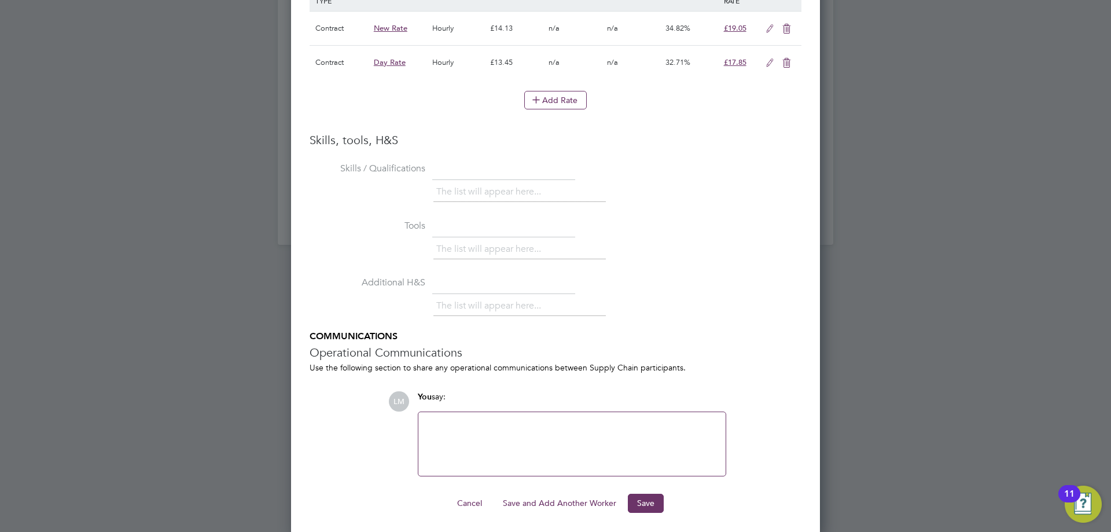
click at [544, 499] on button "Save and Add Another Worker" at bounding box center [560, 503] width 132 height 19
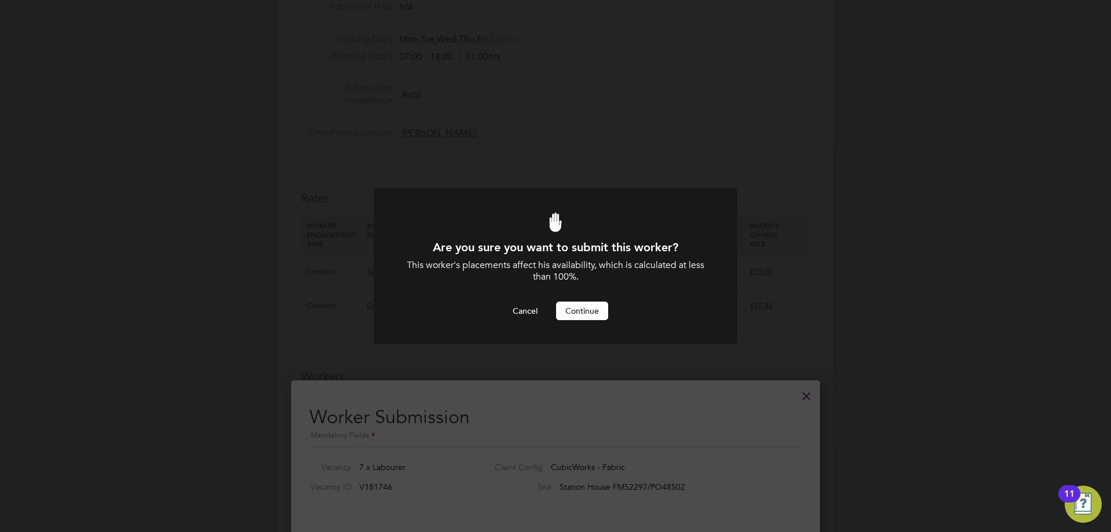
click at [580, 309] on button "Continue" at bounding box center [582, 310] width 52 height 19
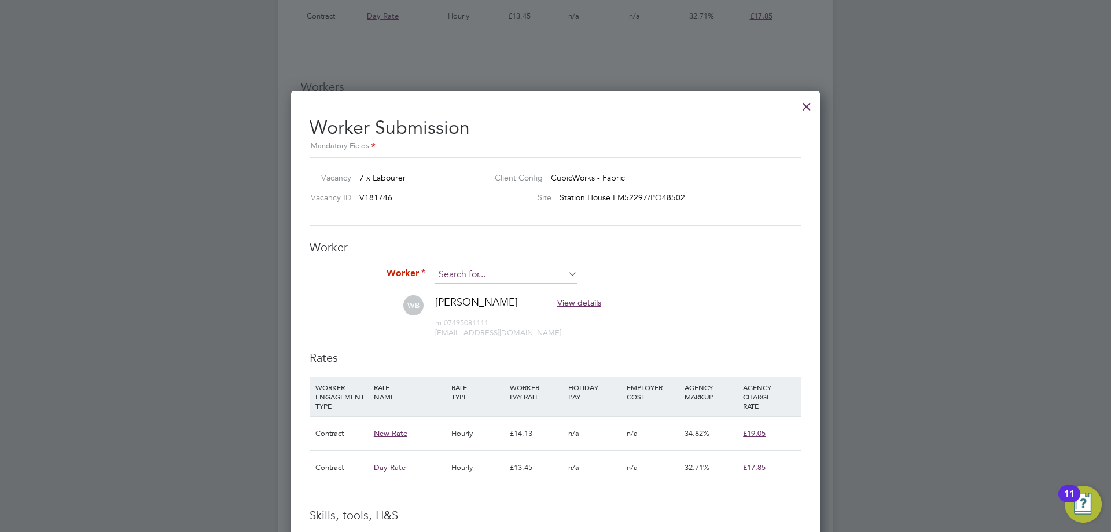
click at [487, 272] on input at bounding box center [506, 274] width 143 height 17
click at [468, 290] on b "Koohes" at bounding box center [479, 291] width 29 height 10
type input "Ashkan Koohestani (475055)"
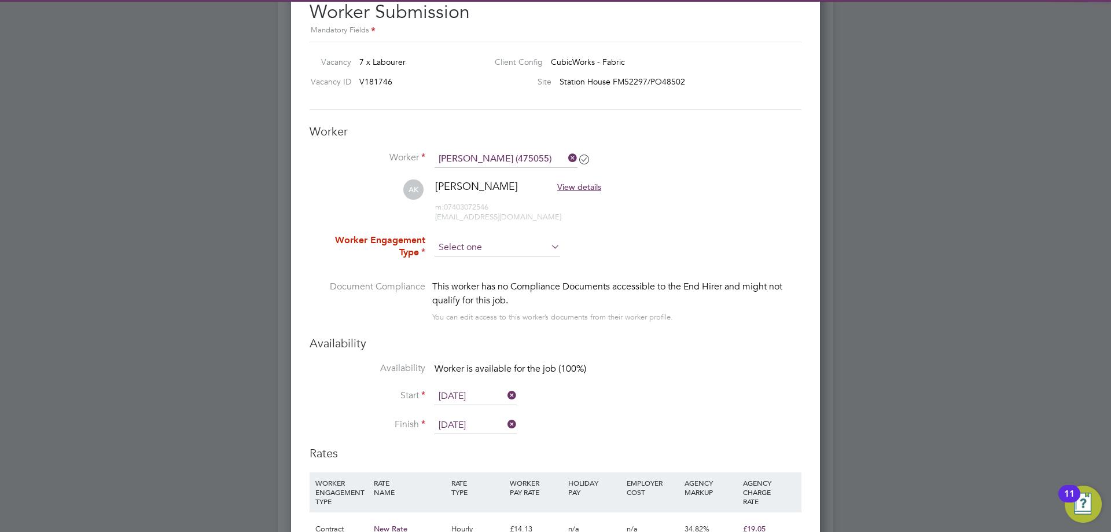
click at [470, 256] on li "Worker Engagement Type" at bounding box center [556, 256] width 492 height 45
click at [470, 251] on input at bounding box center [498, 247] width 126 height 17
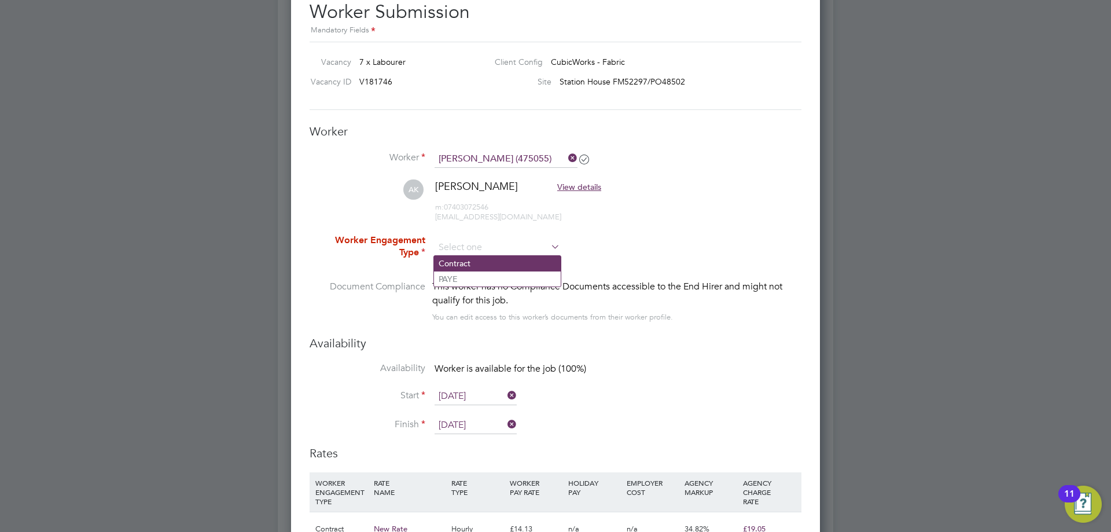
click at [470, 264] on li "Contract" at bounding box center [497, 263] width 127 height 15
type input "Contract"
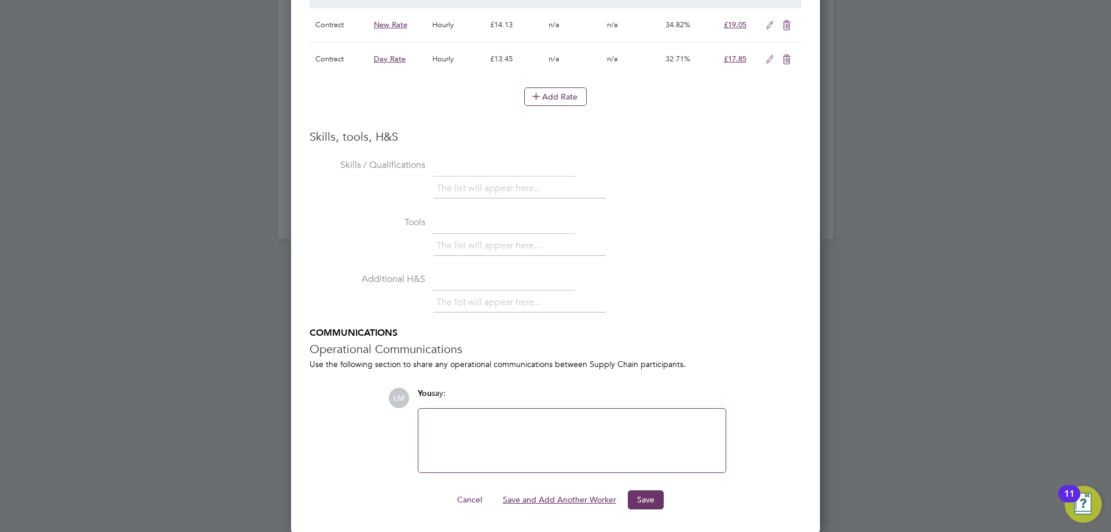
click at [580, 497] on button "Save and Add Another Worker" at bounding box center [560, 499] width 132 height 19
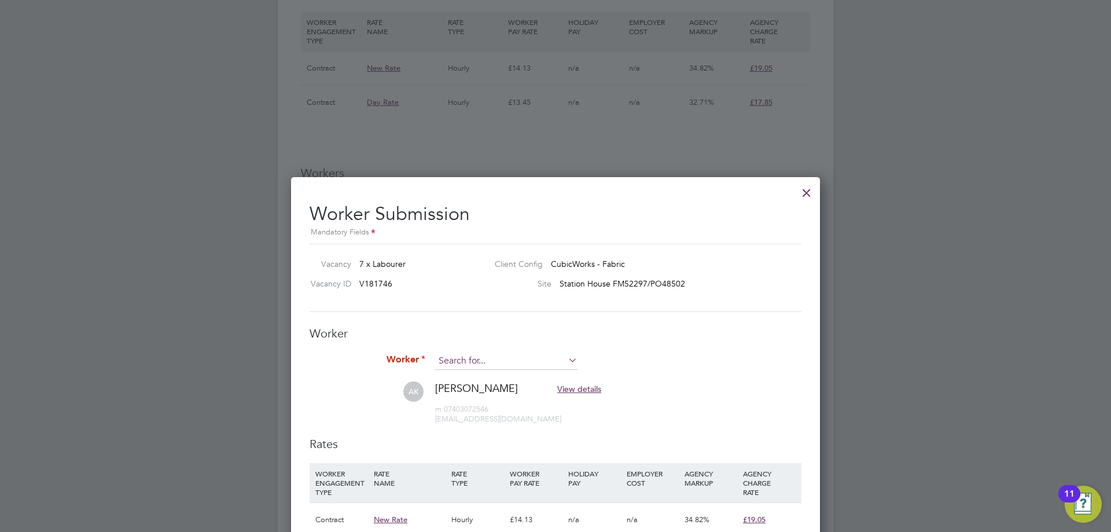
click at [498, 360] on input at bounding box center [506, 360] width 143 height 17
click at [492, 377] on li "Victory Ozoe mena (471432)" at bounding box center [506, 378] width 144 height 16
type input "Victory Ozoemena (471432)"
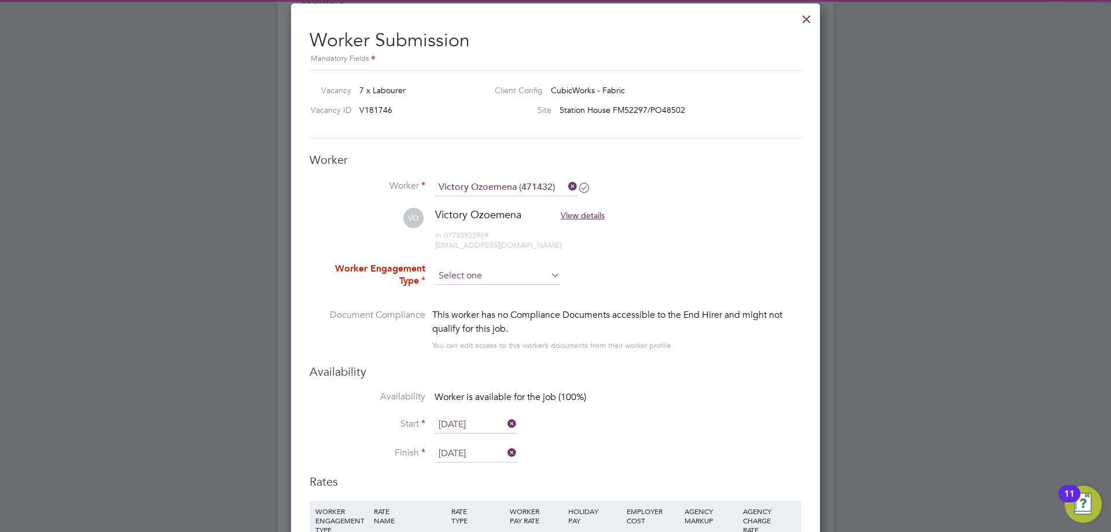
click at [481, 273] on input at bounding box center [498, 275] width 126 height 17
click at [475, 295] on li "Contract" at bounding box center [497, 291] width 127 height 15
type input "Contract"
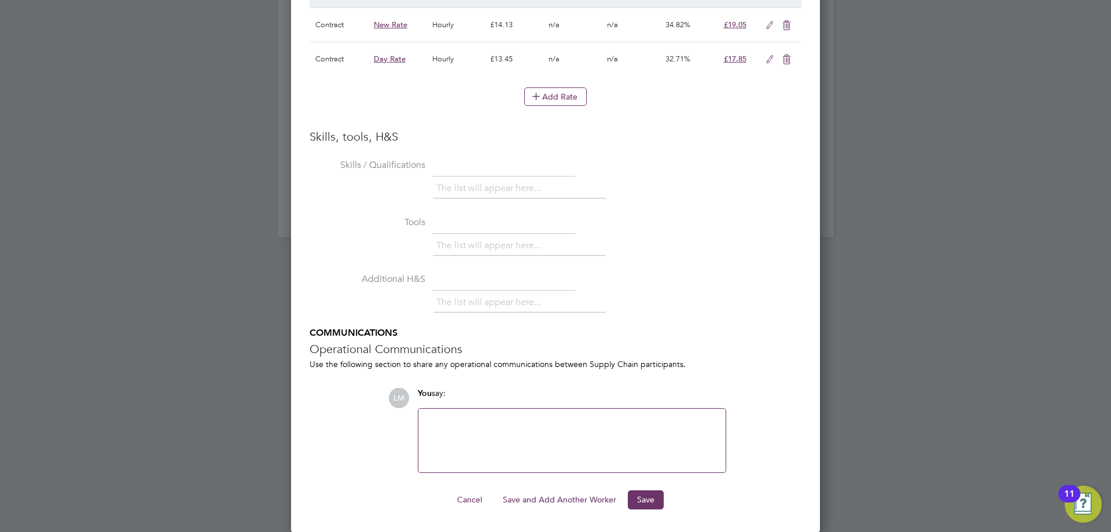
click at [542, 500] on button "Save and Add Another Worker" at bounding box center [560, 499] width 132 height 19
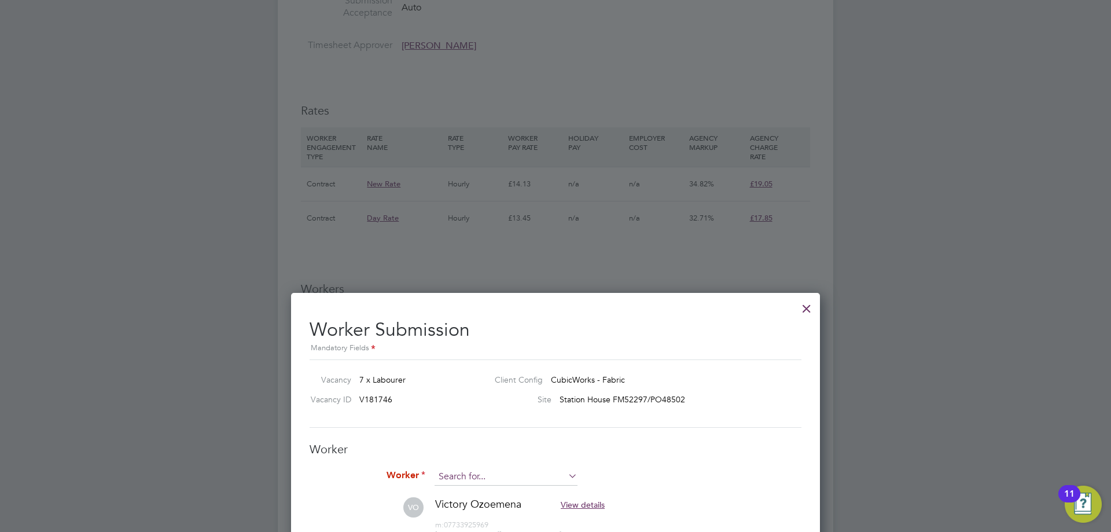
click at [479, 475] on input at bounding box center [506, 476] width 143 height 17
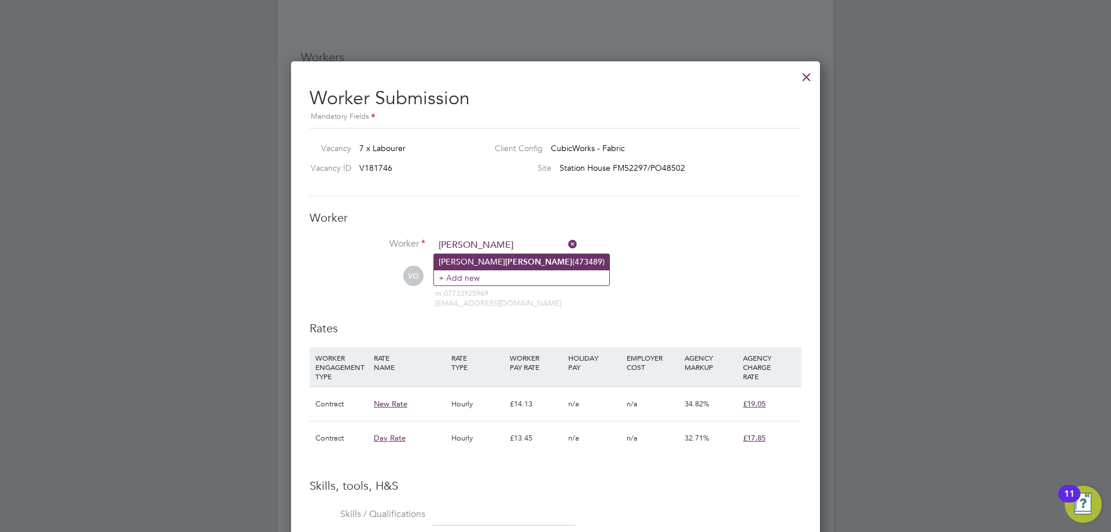
click at [508, 259] on li "Francis Windle (473489)" at bounding box center [521, 262] width 175 height 16
type input "Francis Windle (473489)"
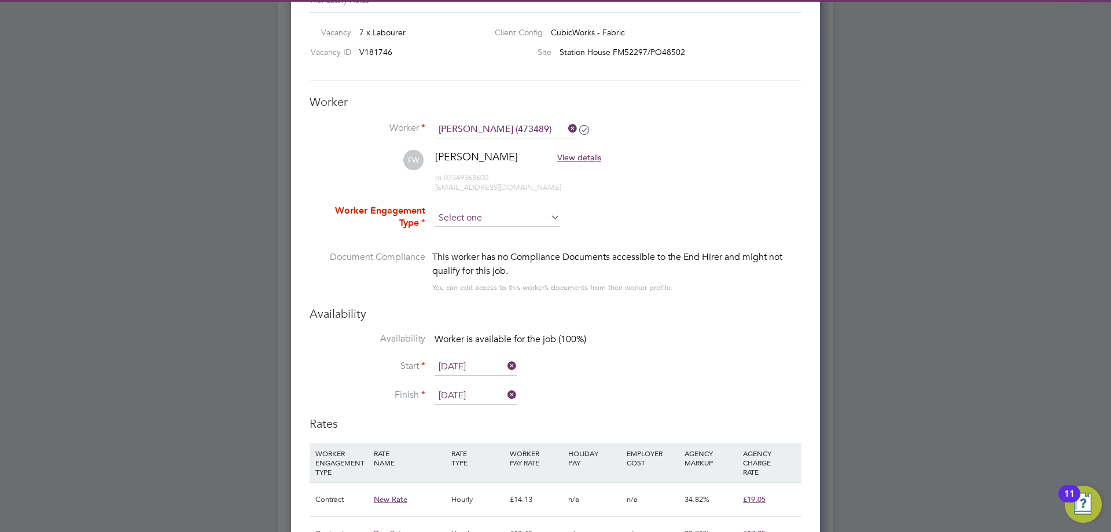
click at [488, 215] on input at bounding box center [498, 217] width 126 height 17
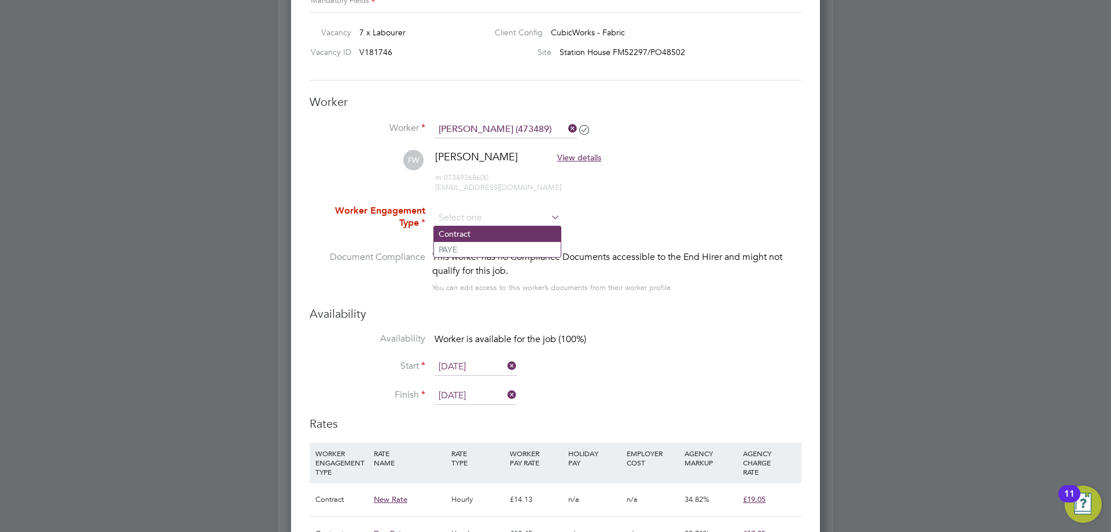
click at [479, 231] on li "Contract" at bounding box center [497, 233] width 127 height 15
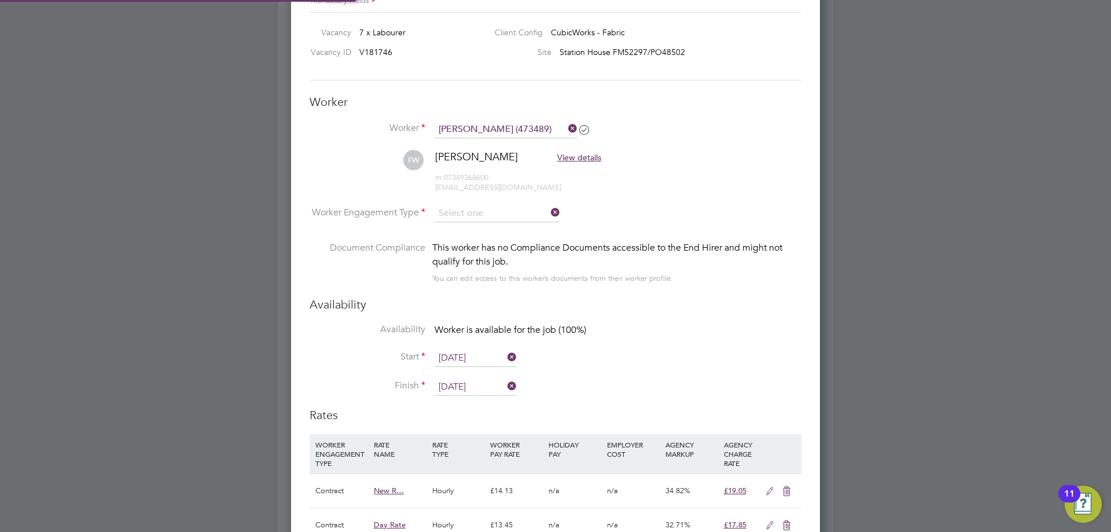
type input "Contract"
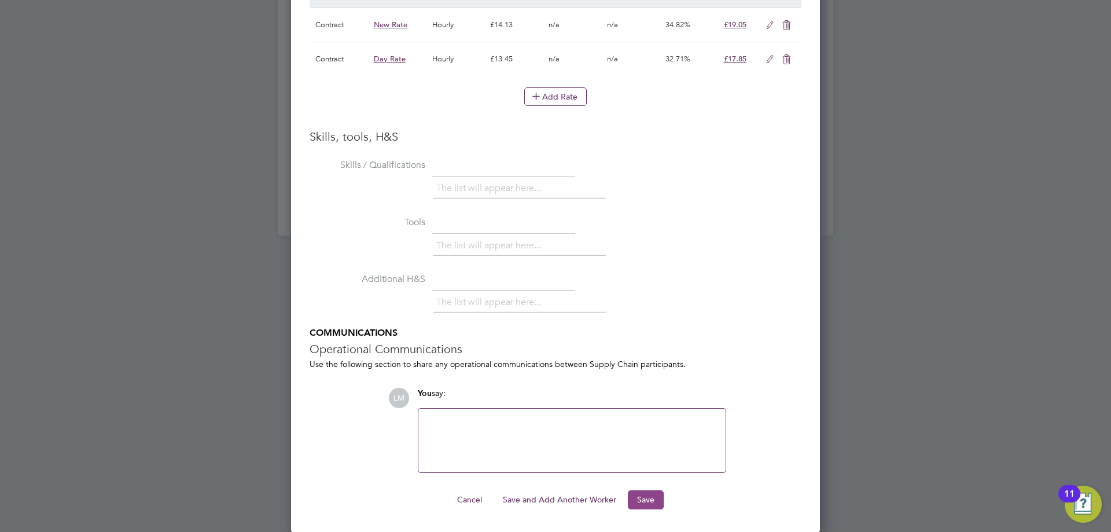
click at [654, 502] on button "Save" at bounding box center [646, 499] width 36 height 19
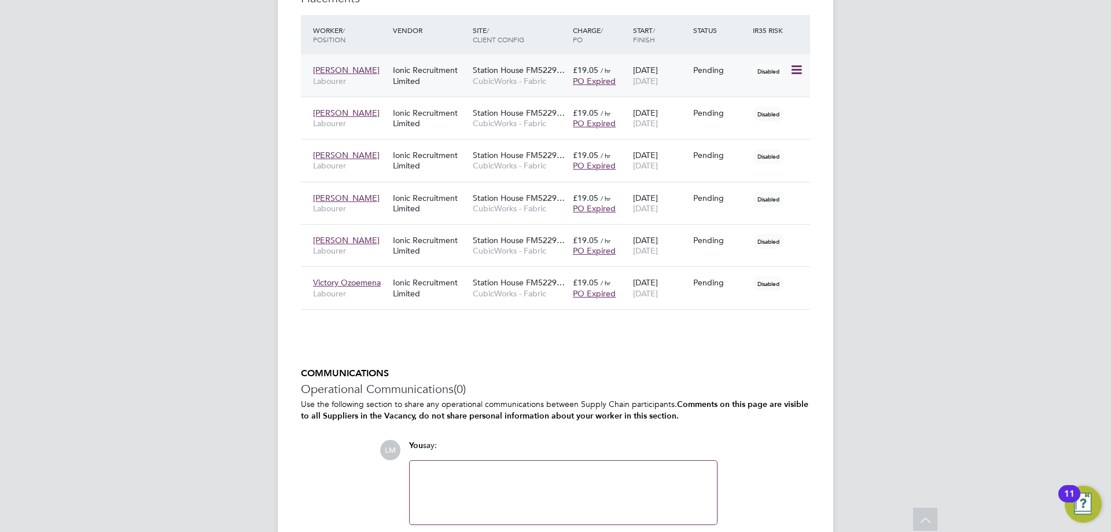
click at [798, 68] on icon at bounding box center [796, 70] width 12 height 14
click at [730, 138] on li "Start" at bounding box center [743, 142] width 119 height 16
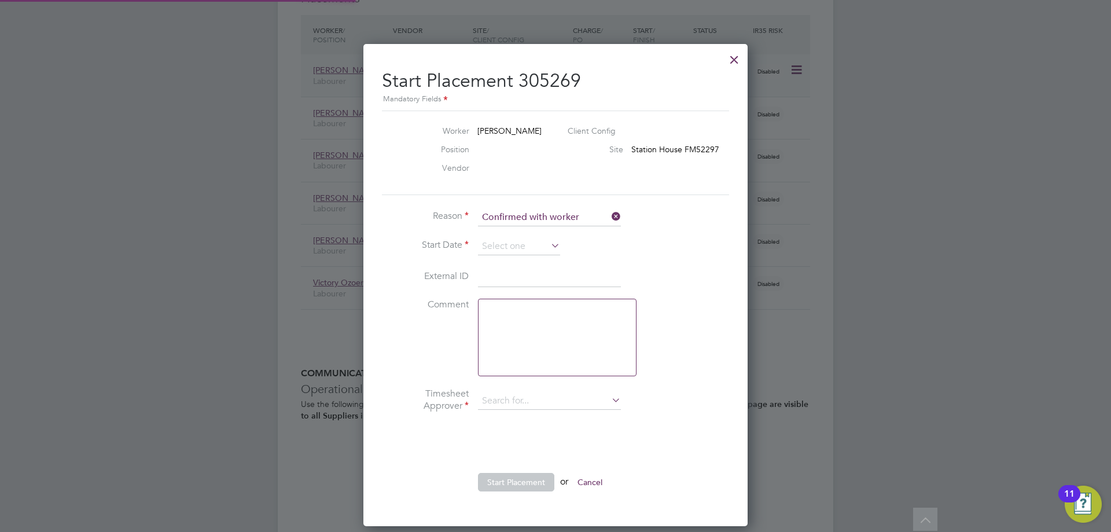
type input "[PERSON_NAME]"
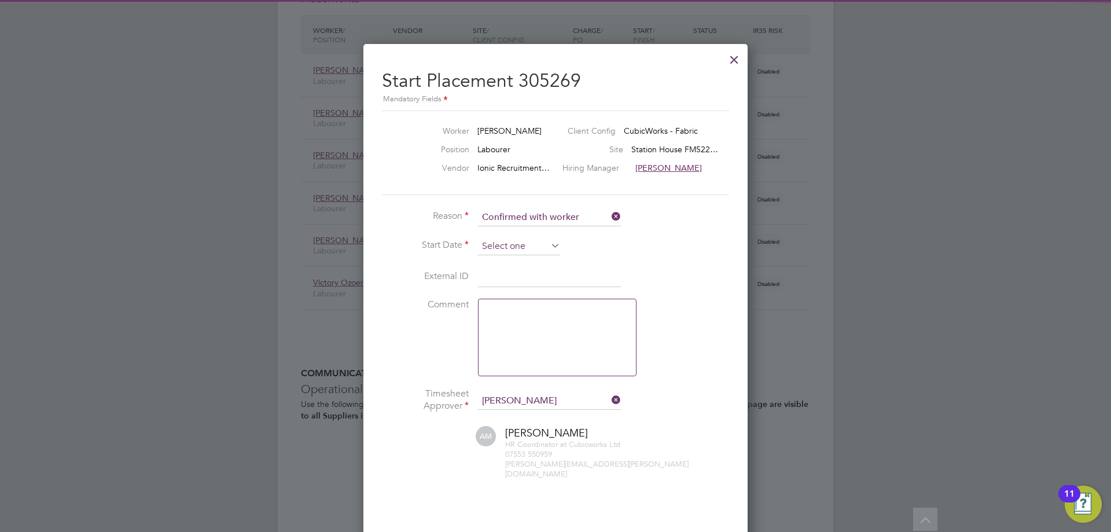
click at [527, 249] on input at bounding box center [519, 246] width 82 height 17
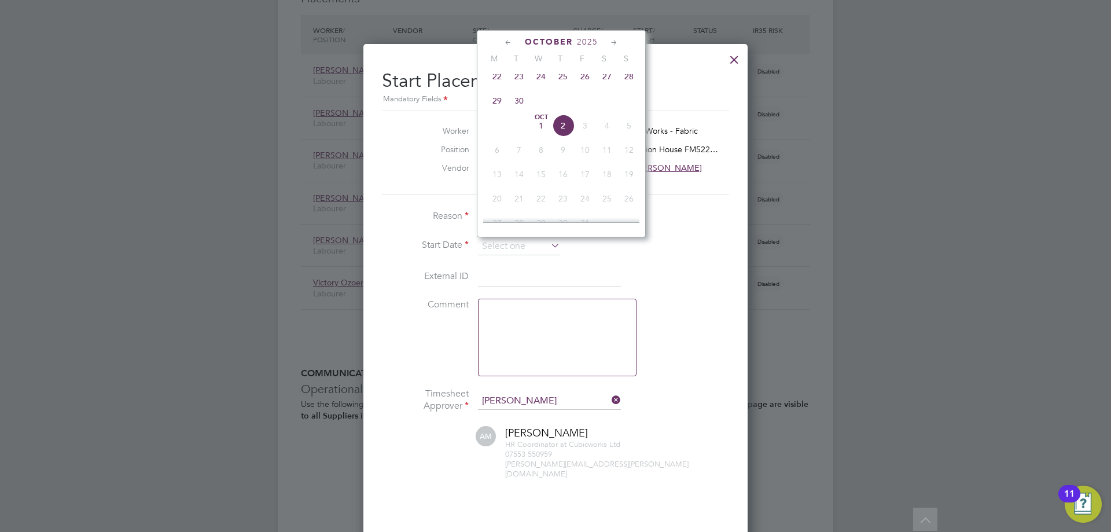
click at [491, 87] on span "22" at bounding box center [497, 76] width 22 height 22
type input "[DATE]"
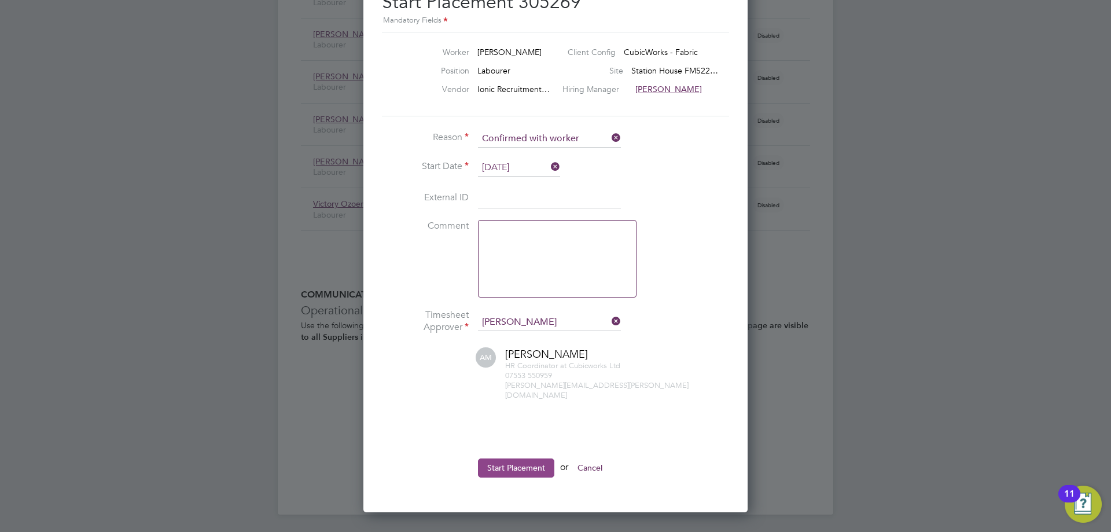
click at [515, 458] on button "Start Placement" at bounding box center [516, 467] width 76 height 19
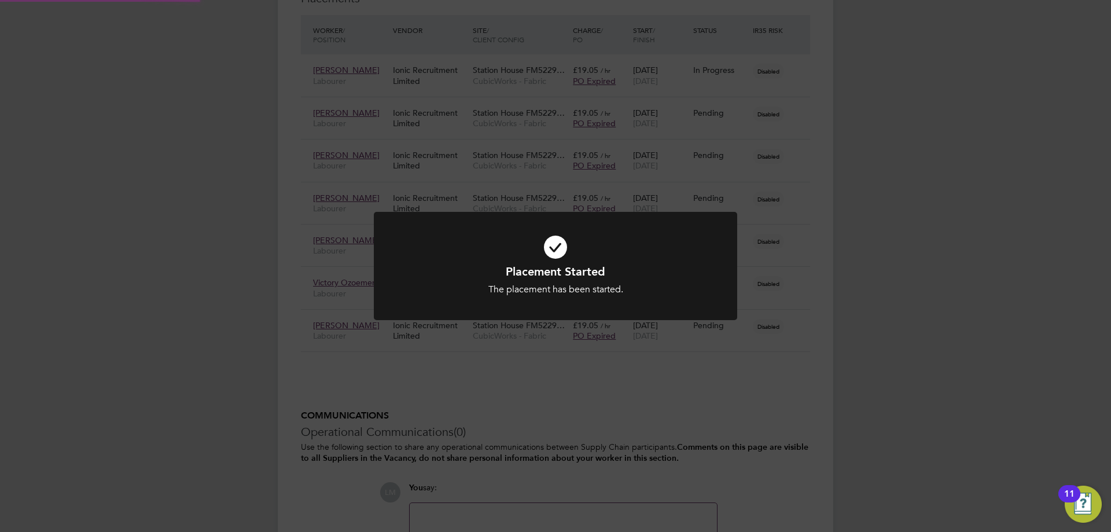
click at [812, 380] on div "Placement Started The placement has been started. Cancel Okay" at bounding box center [555, 266] width 1111 height 532
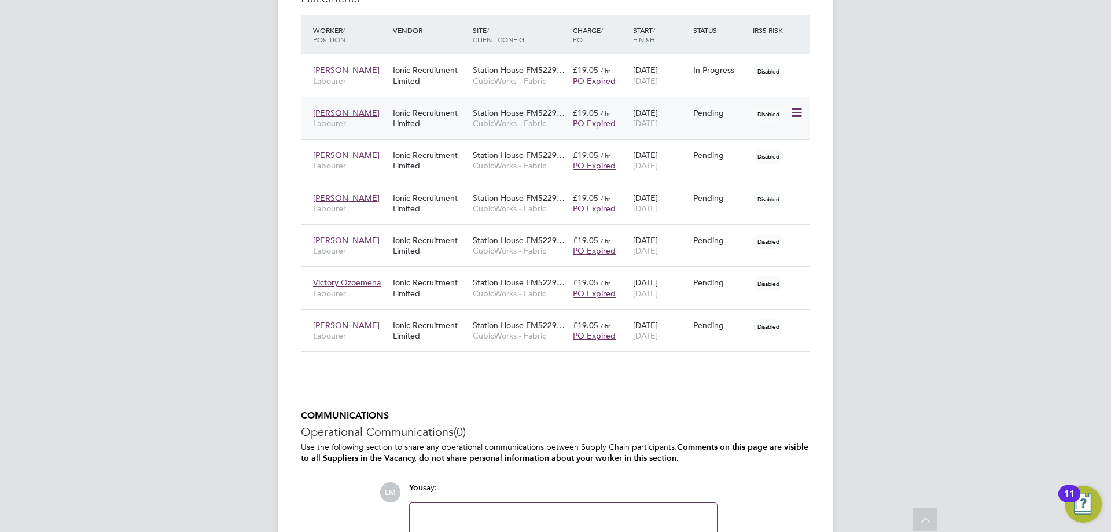
click at [793, 113] on icon at bounding box center [796, 113] width 12 height 14
click at [704, 183] on li "Start" at bounding box center [743, 184] width 119 height 16
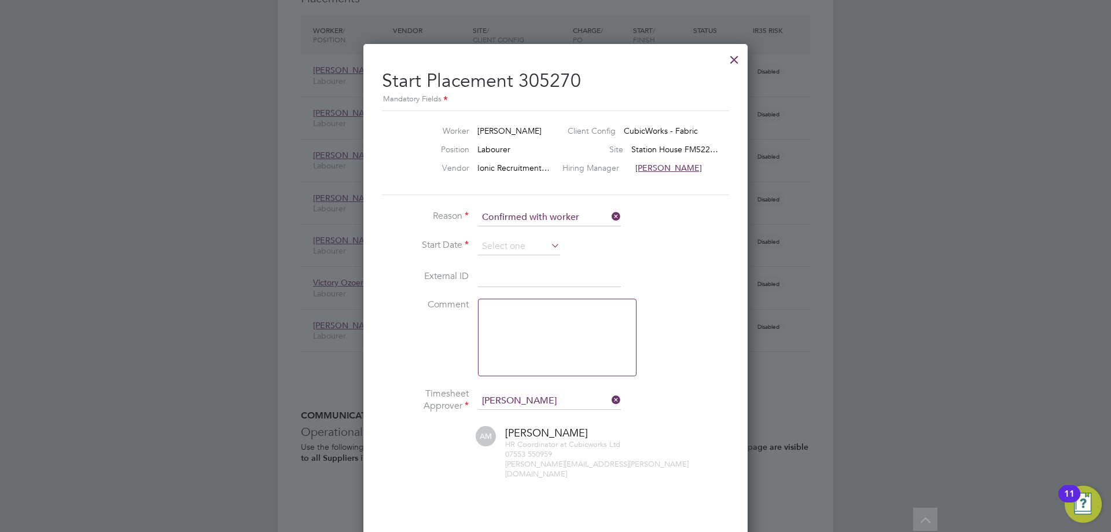
click at [548, 231] on li "Reason Confirmed with worker" at bounding box center [555, 223] width 347 height 29
click at [547, 244] on input at bounding box center [519, 246] width 82 height 17
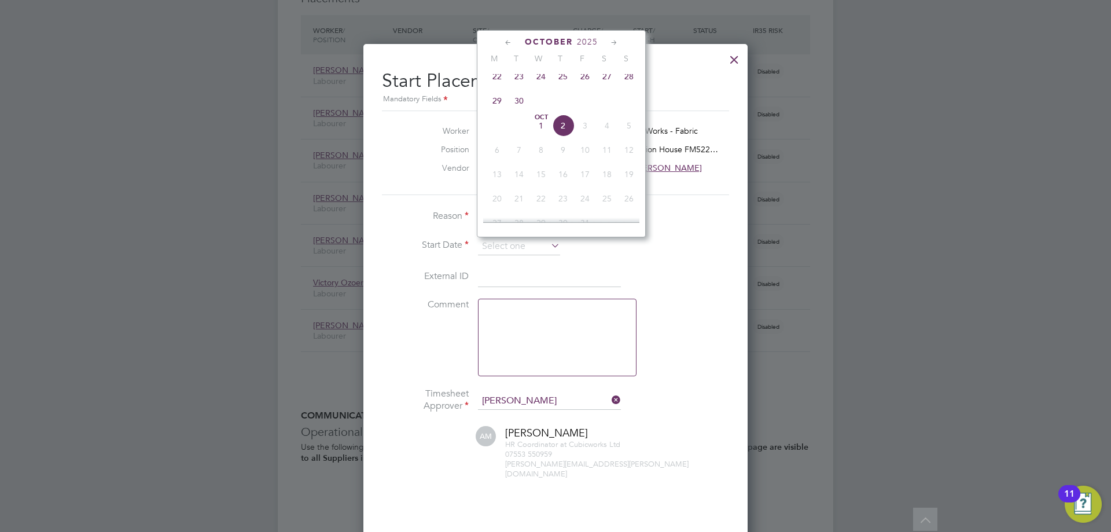
click at [490, 84] on span "22" at bounding box center [497, 76] width 22 height 22
type input "[DATE]"
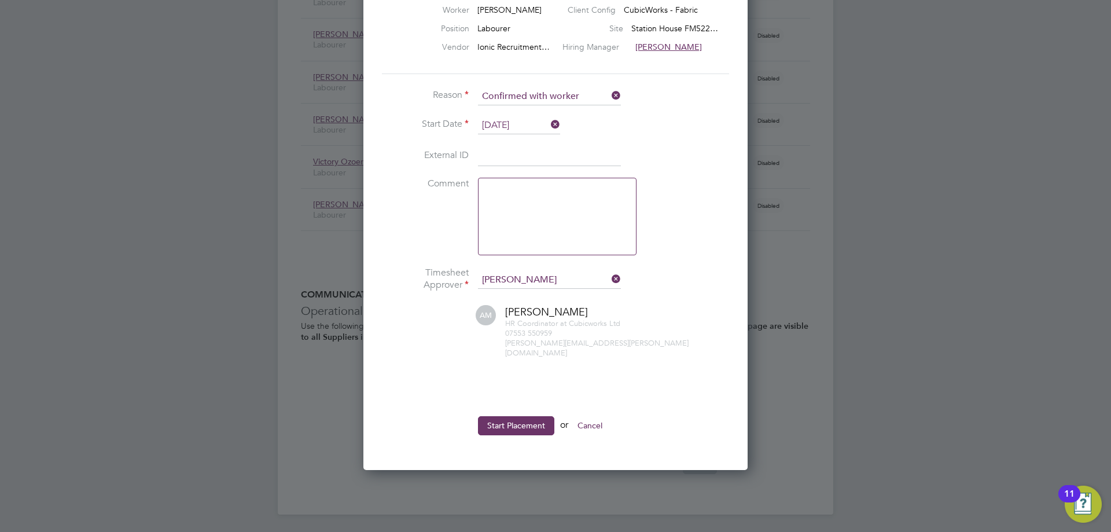
click at [522, 424] on button "Start Placement" at bounding box center [516, 425] width 76 height 19
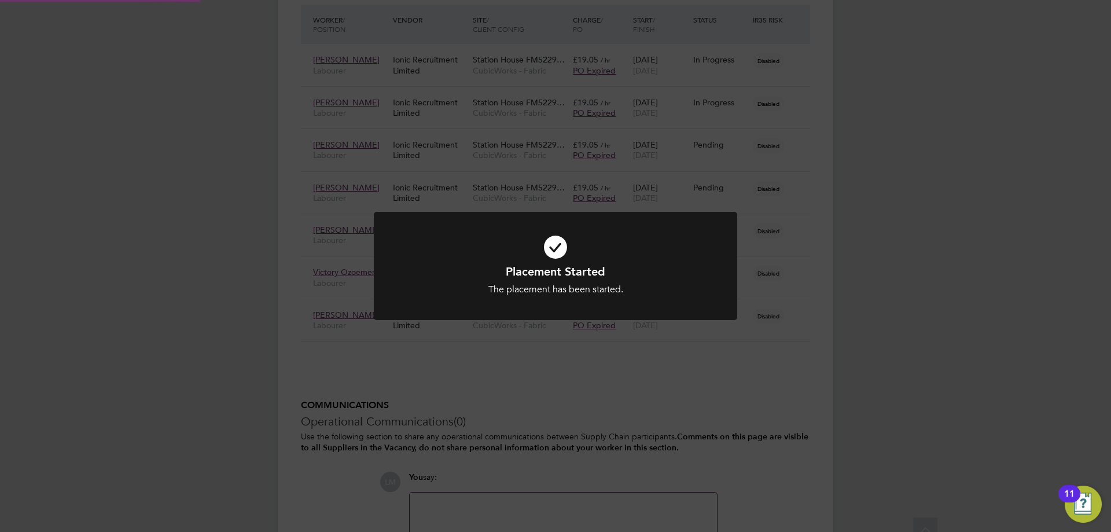
click at [841, 379] on div "Placement Started The placement has been started. Cancel Okay" at bounding box center [555, 266] width 1111 height 532
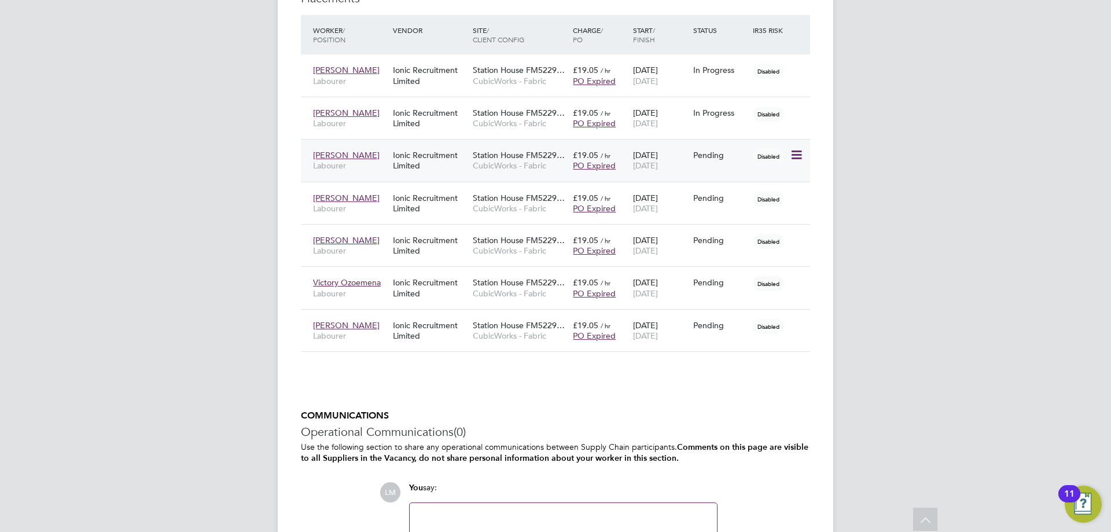
click at [793, 152] on icon at bounding box center [796, 155] width 12 height 14
click at [698, 228] on li "Start" at bounding box center [743, 227] width 119 height 16
type input "[PERSON_NAME]"
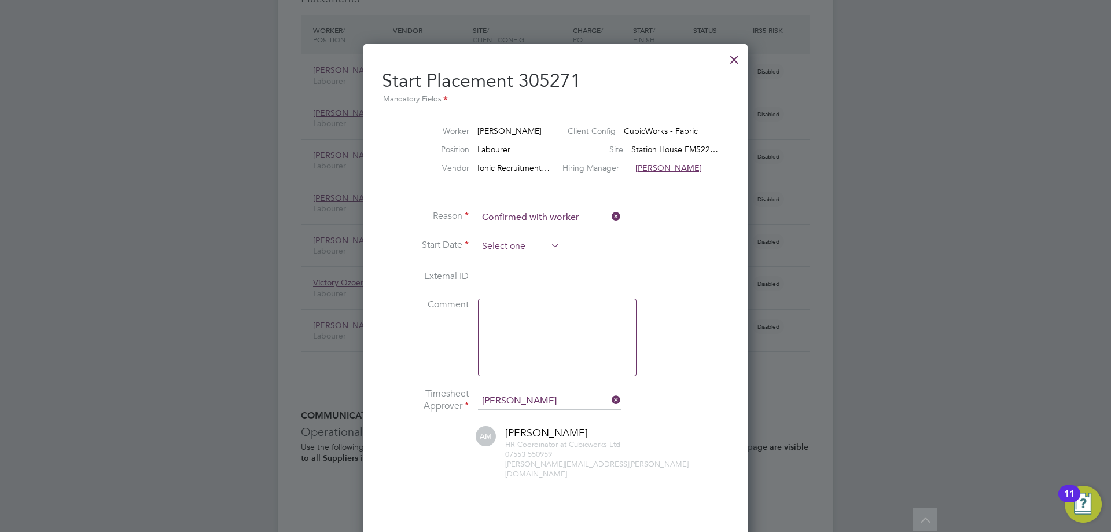
click at [518, 248] on input at bounding box center [519, 246] width 82 height 17
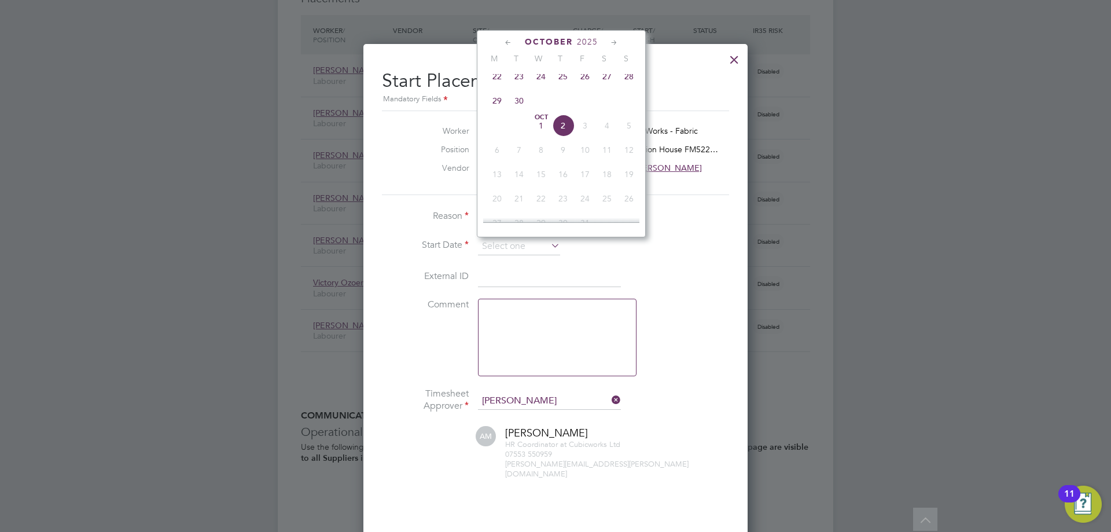
click at [495, 87] on span "22" at bounding box center [497, 76] width 22 height 22
type input "[DATE]"
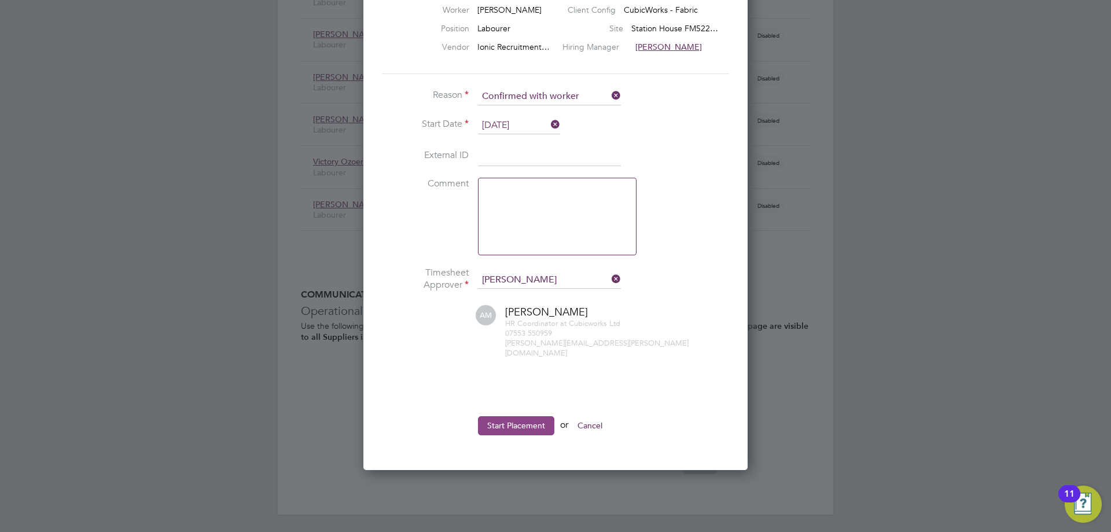
drag, startPoint x: 516, startPoint y: 439, endPoint x: 510, endPoint y: 418, distance: 21.5
click at [513, 433] on div "Start Placement 305271 Mandatory Fields Worker Cameron Cullen Client Config Cub…" at bounding box center [555, 196] width 384 height 547
click at [510, 418] on button "Start Placement" at bounding box center [516, 425] width 76 height 19
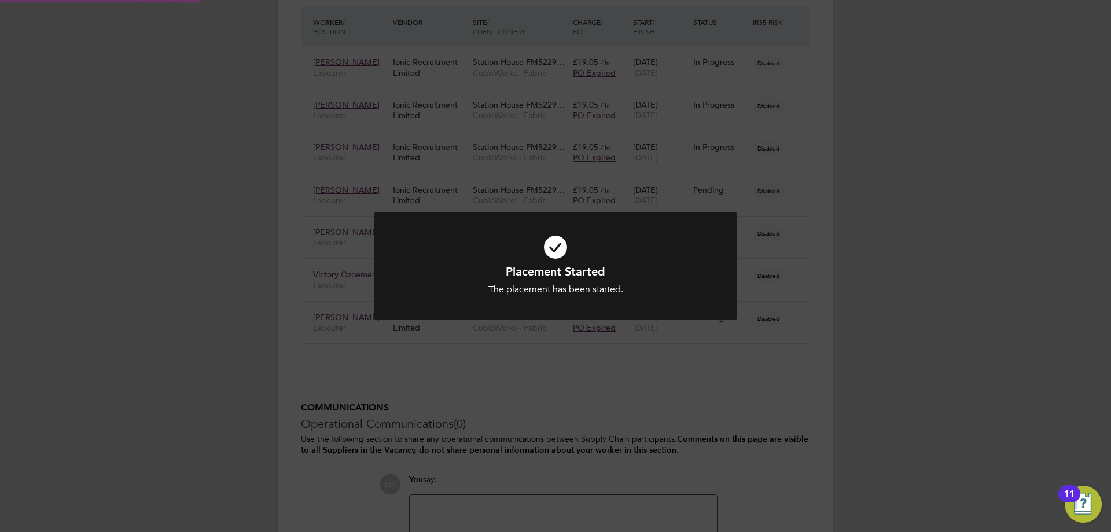
click at [833, 380] on div "Placement Started The placement has been started. Cancel Okay" at bounding box center [555, 266] width 1111 height 532
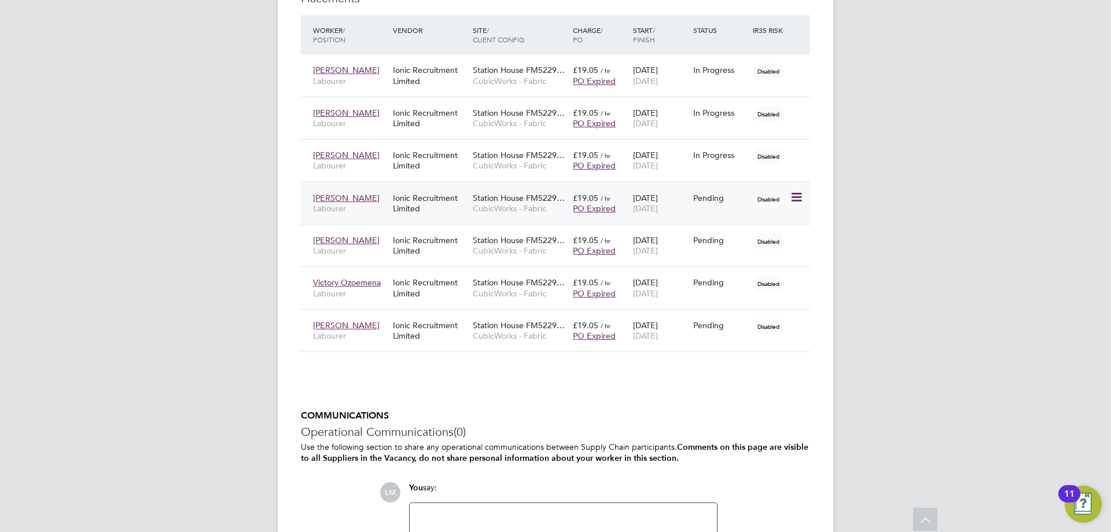
click at [800, 194] on icon at bounding box center [796, 197] width 12 height 14
click at [708, 270] on li "Start" at bounding box center [743, 270] width 119 height 16
type input "[PERSON_NAME]"
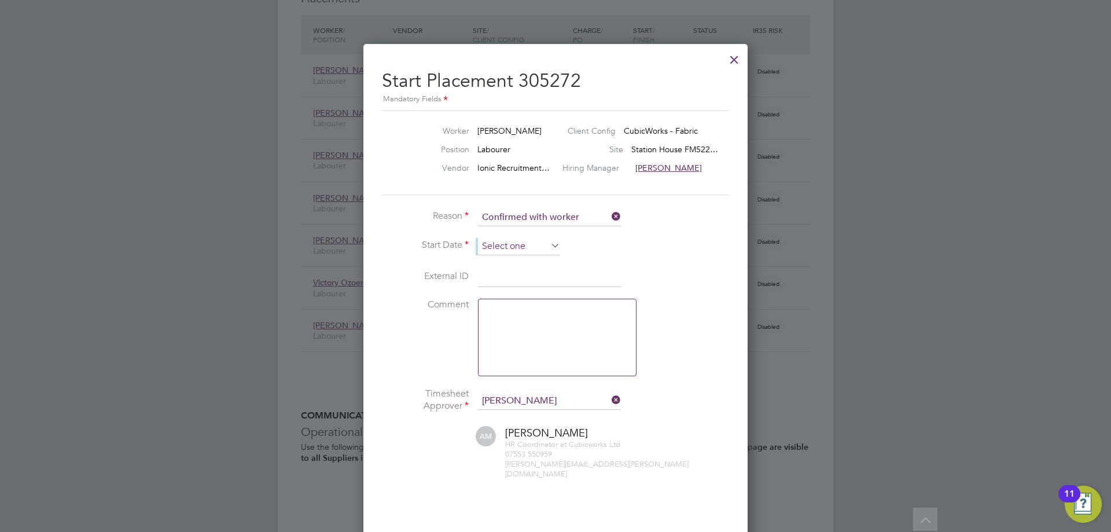
click at [516, 238] on ul "Reason Confirmed with worker Start Date External ID Comment Timesheet Approver …" at bounding box center [555, 388] width 347 height 359
click at [516, 240] on input at bounding box center [519, 246] width 82 height 17
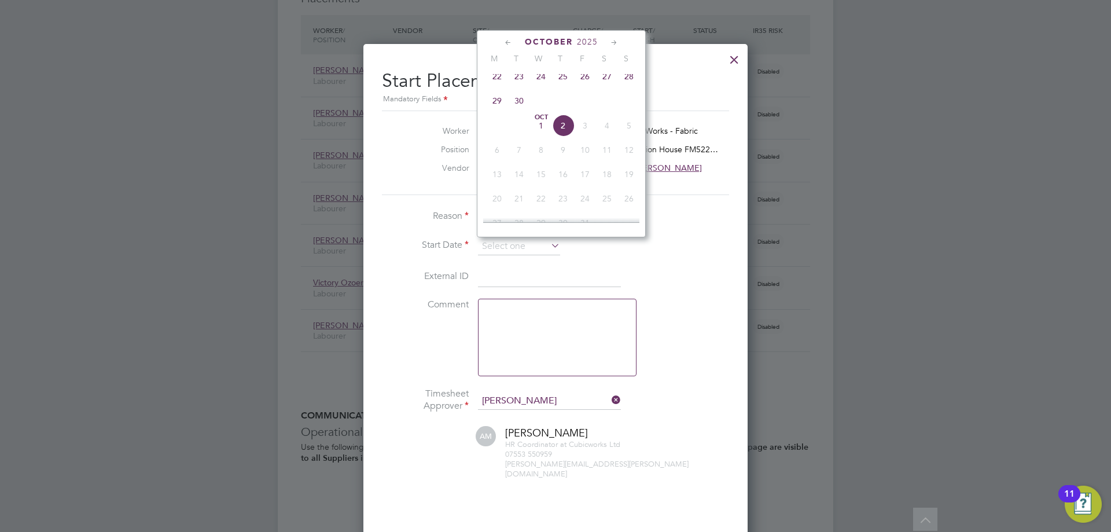
click at [495, 85] on span "22" at bounding box center [497, 76] width 22 height 22
type input "[DATE]"
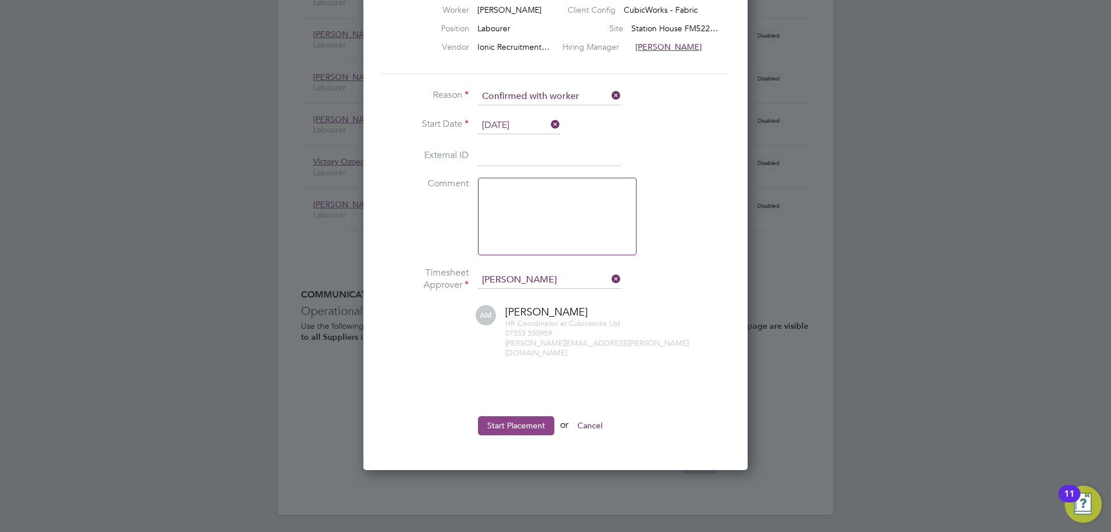
click at [499, 418] on button "Start Placement" at bounding box center [516, 425] width 76 height 19
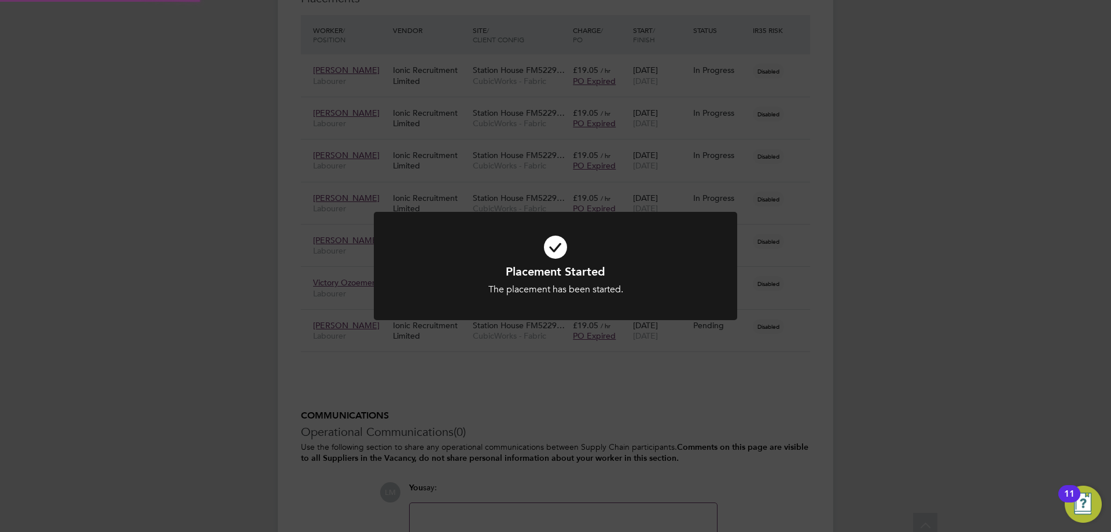
click at [865, 337] on div "Placement Started The placement has been started. Cancel Okay" at bounding box center [555, 266] width 1111 height 532
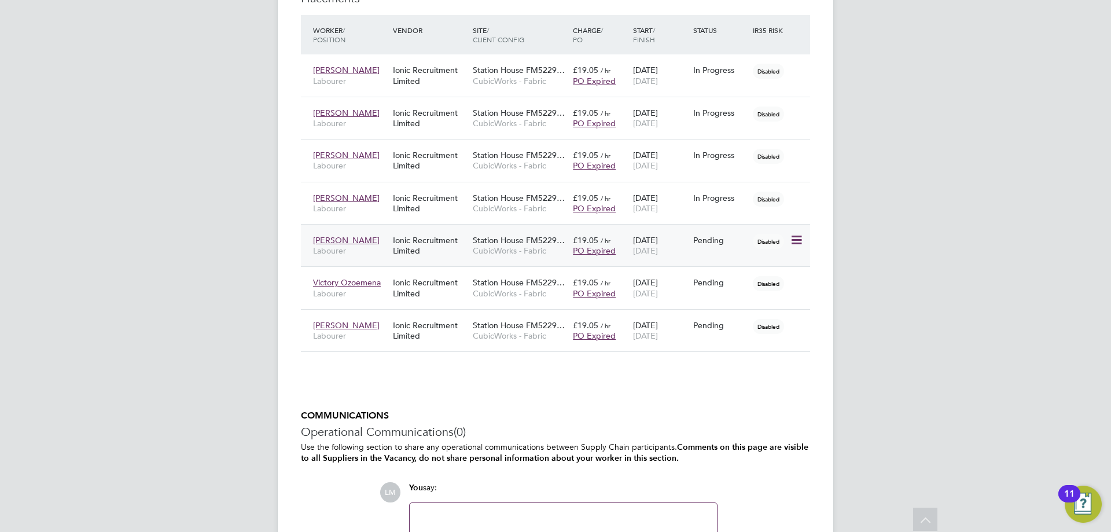
click at [794, 238] on icon at bounding box center [796, 240] width 12 height 14
click at [719, 307] on li "Start" at bounding box center [743, 312] width 119 height 16
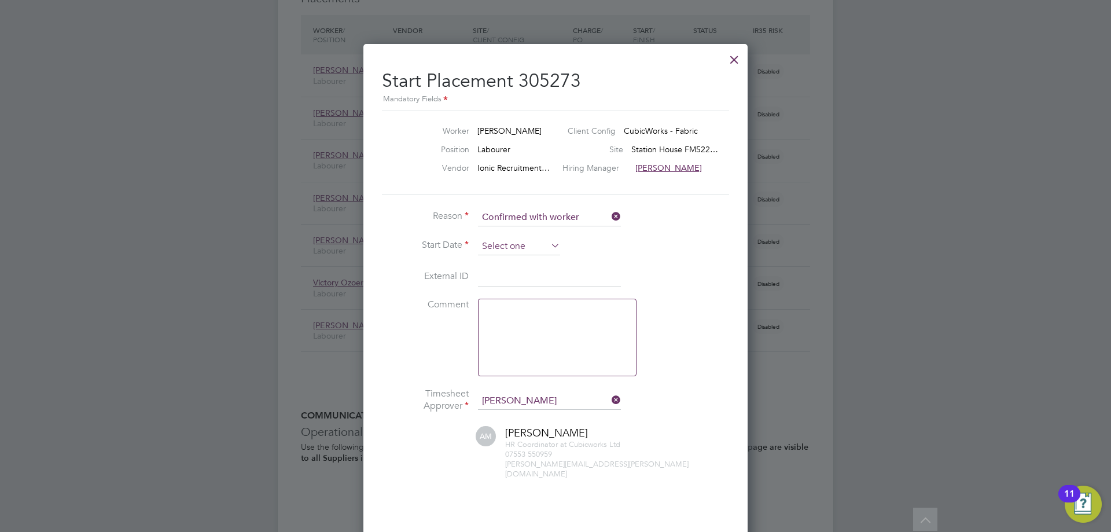
click at [517, 244] on input at bounding box center [519, 246] width 82 height 17
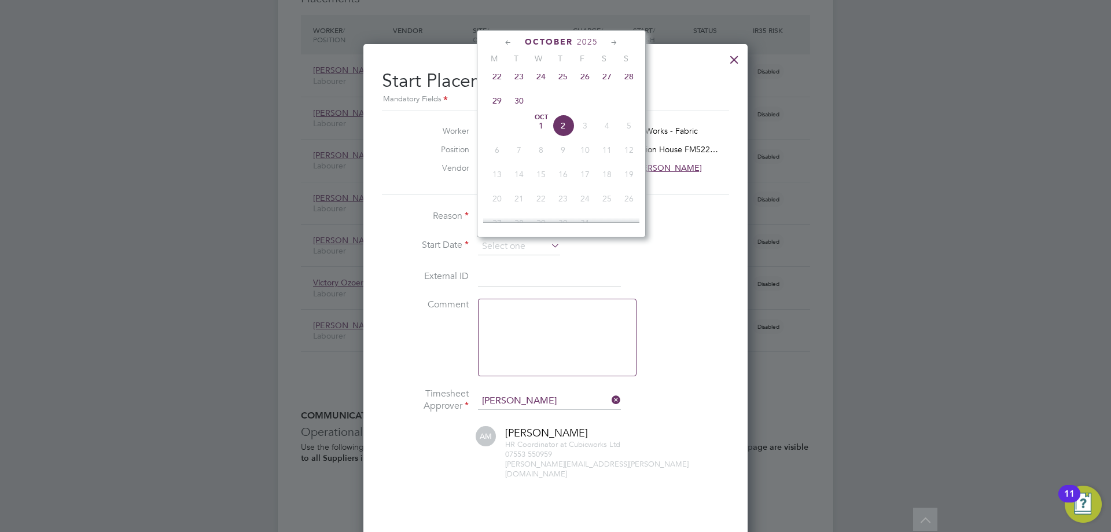
click at [494, 74] on span "22" at bounding box center [497, 76] width 22 height 22
type input "[DATE]"
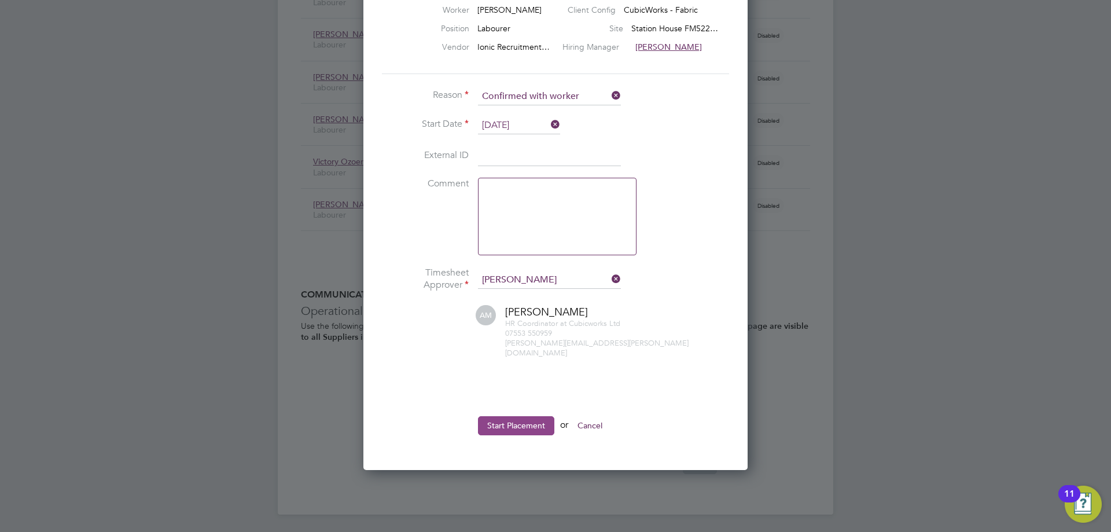
click at [516, 424] on button "Start Placement" at bounding box center [516, 425] width 76 height 19
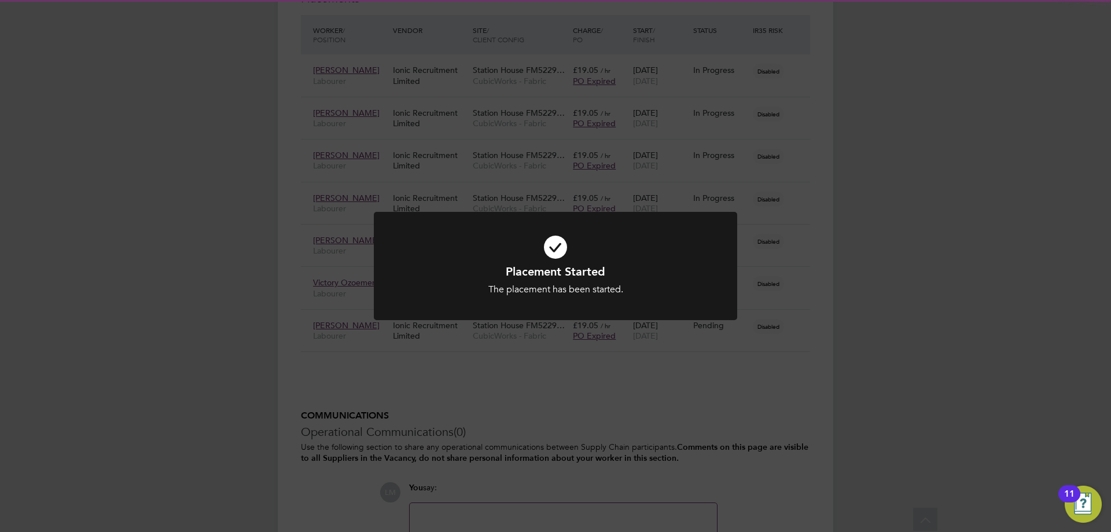
click at [911, 410] on div "Placement Started The placement has been started. Cancel Okay" at bounding box center [555, 266] width 1111 height 532
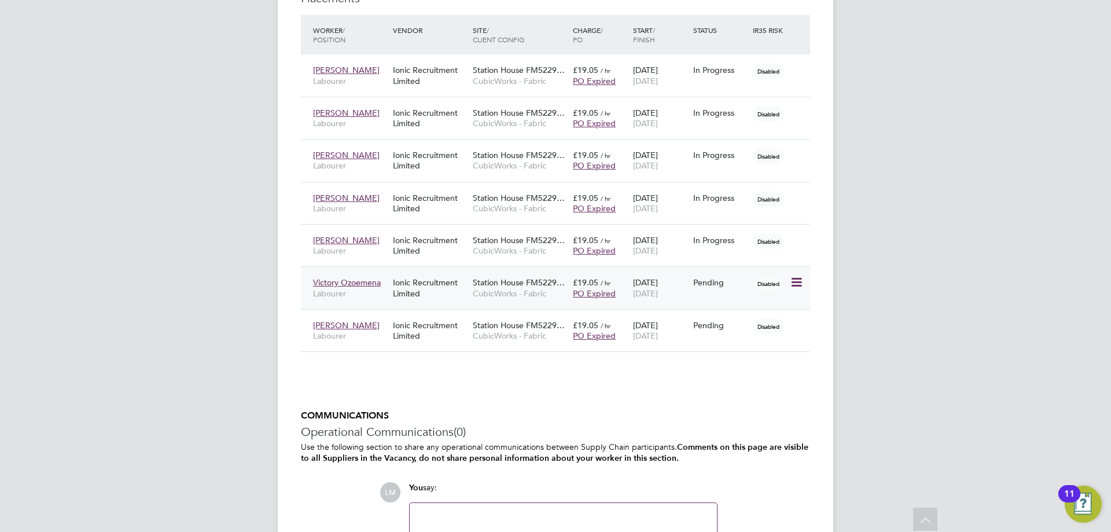
click at [796, 284] on icon at bounding box center [796, 282] width 12 height 14
click at [699, 353] on li "Start" at bounding box center [743, 355] width 119 height 16
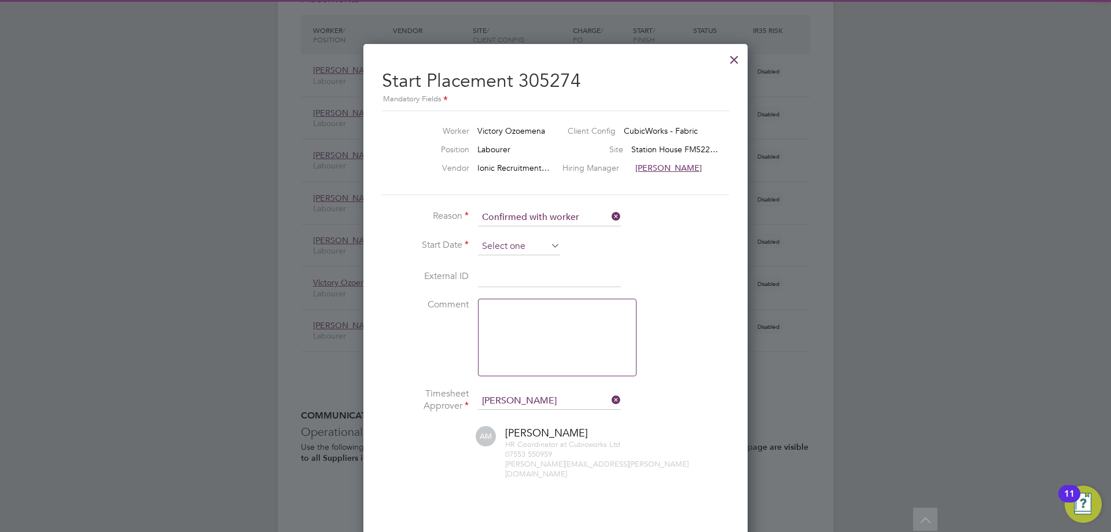
click at [502, 249] on input at bounding box center [519, 246] width 82 height 17
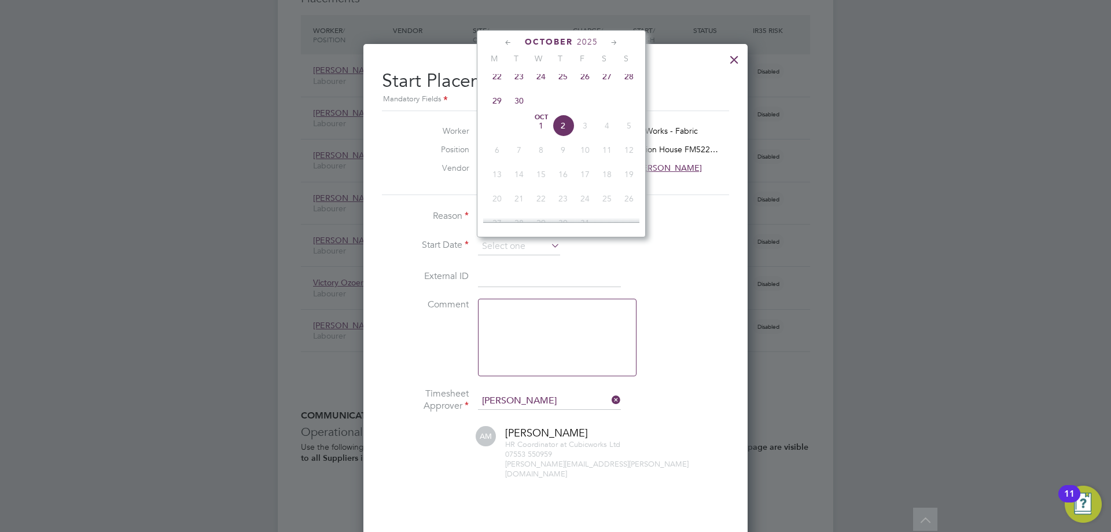
click at [494, 77] on span "22" at bounding box center [497, 76] width 22 height 22
type input "[DATE]"
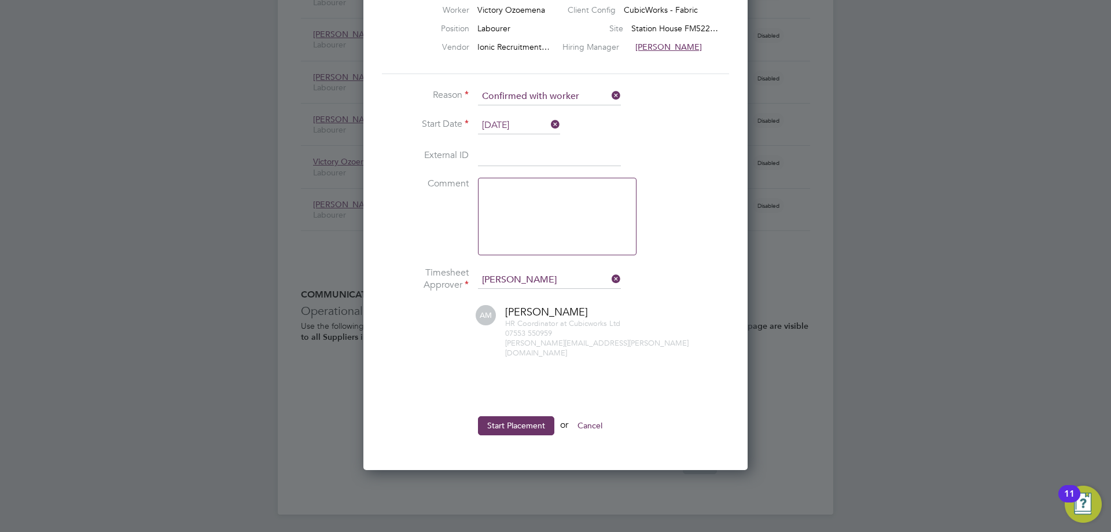
click at [518, 420] on button "Start Placement" at bounding box center [516, 425] width 76 height 19
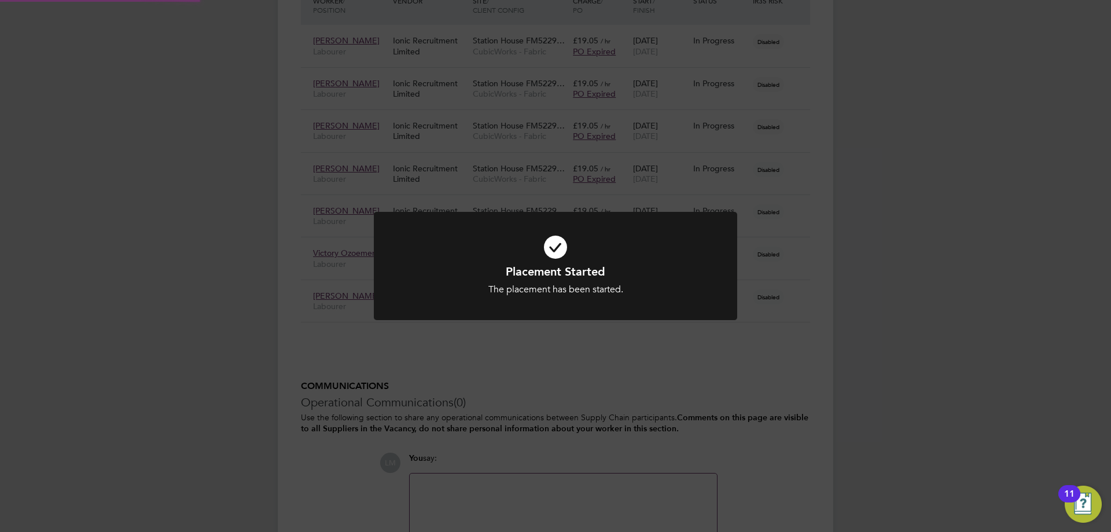
click at [889, 402] on div "Placement Started The placement has been started. Cancel Okay" at bounding box center [555, 266] width 1111 height 532
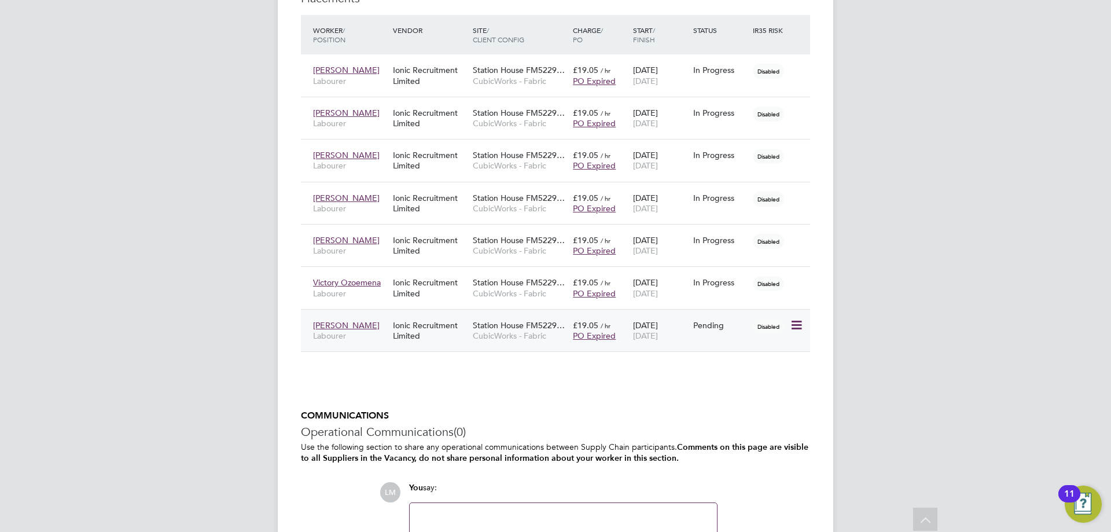
click at [800, 321] on icon at bounding box center [796, 325] width 12 height 14
click at [718, 391] on li "Start" at bounding box center [743, 397] width 119 height 16
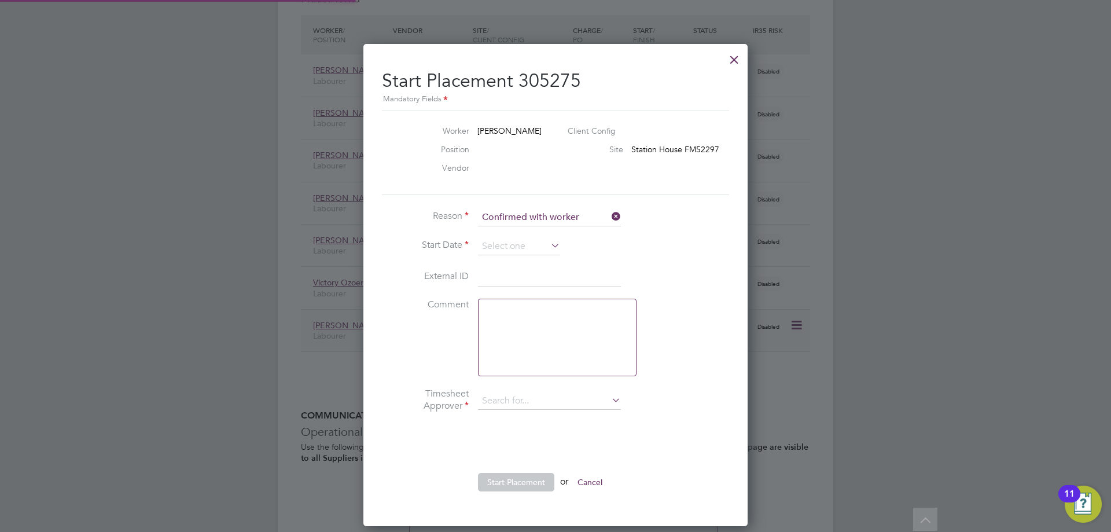
type input "[PERSON_NAME]"
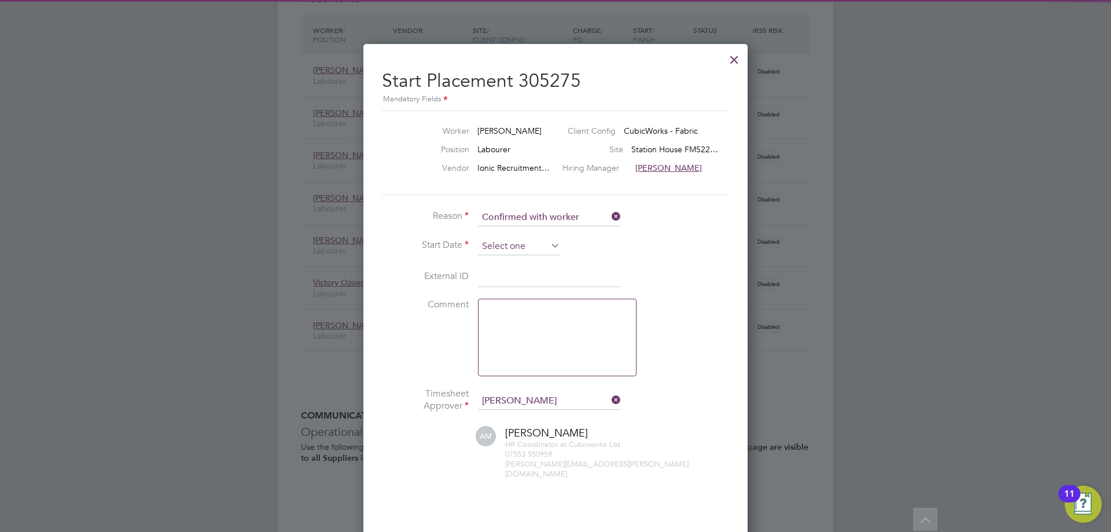
click at [535, 251] on input at bounding box center [519, 246] width 82 height 17
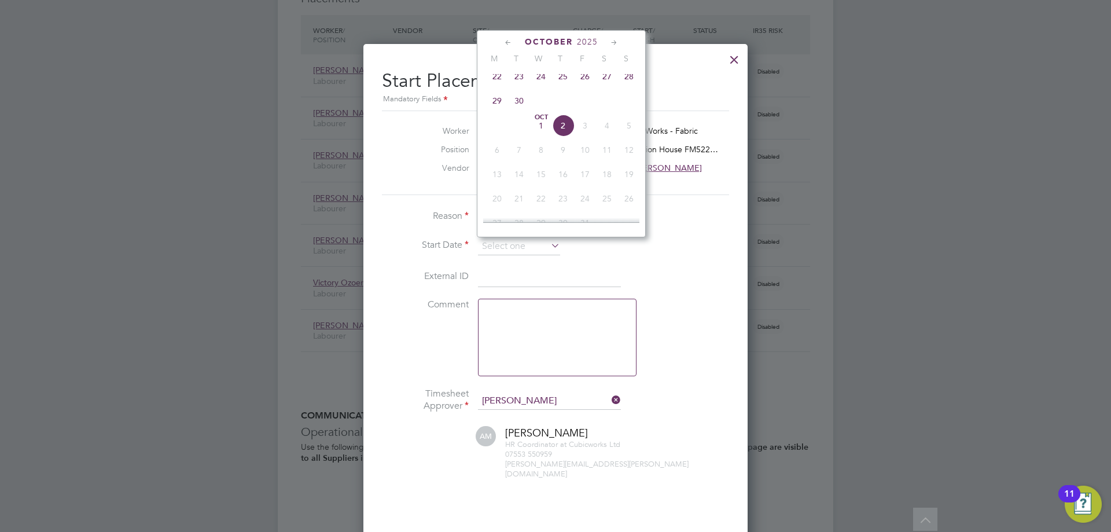
click at [494, 83] on span "22" at bounding box center [497, 76] width 22 height 22
type input "[DATE]"
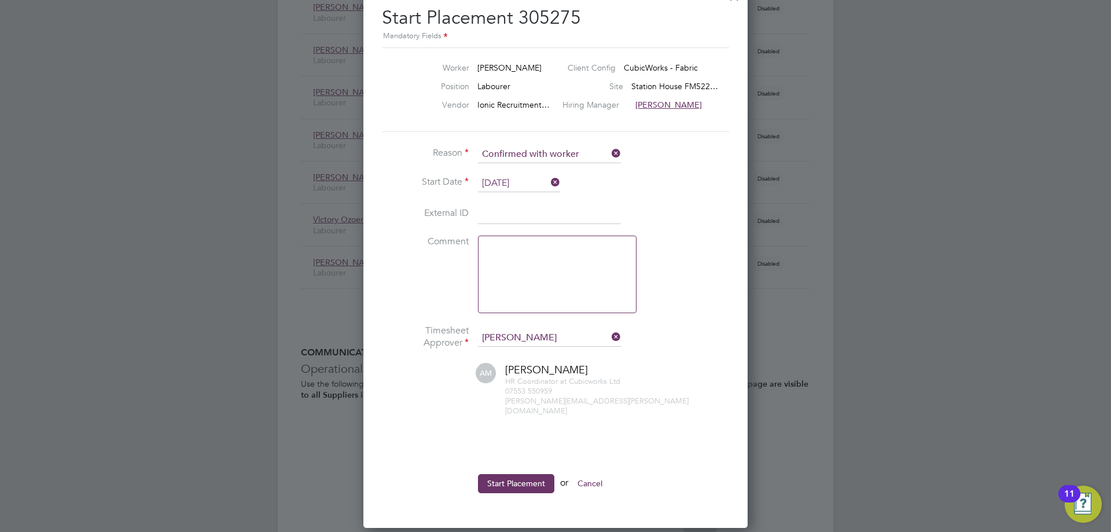
click at [510, 486] on li "Start Placement or Cancel" at bounding box center [555, 489] width 347 height 30
click at [517, 475] on button "Start Placement" at bounding box center [516, 483] width 76 height 19
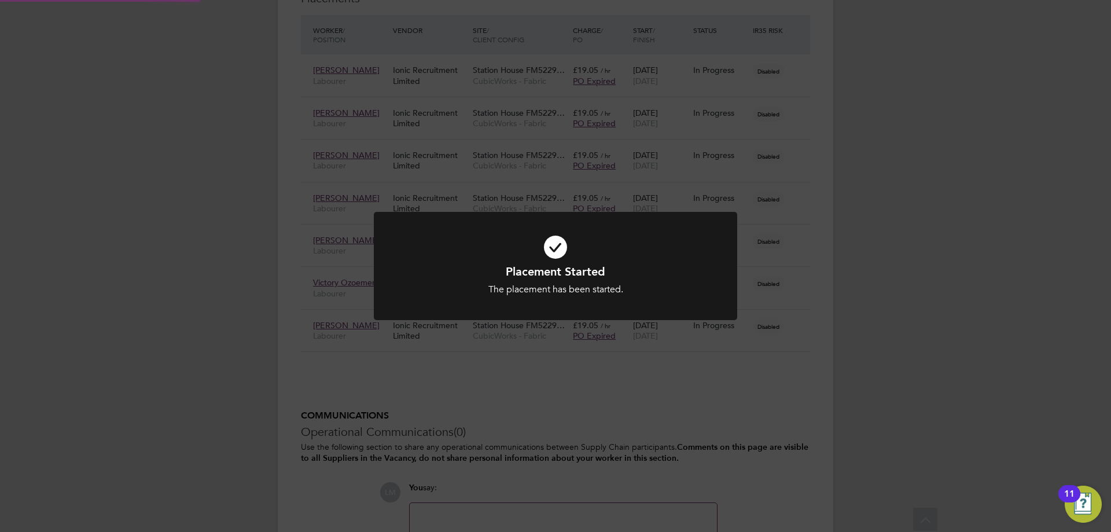
click at [859, 438] on div "Placement Started The placement has been started. Cancel Okay" at bounding box center [555, 266] width 1111 height 532
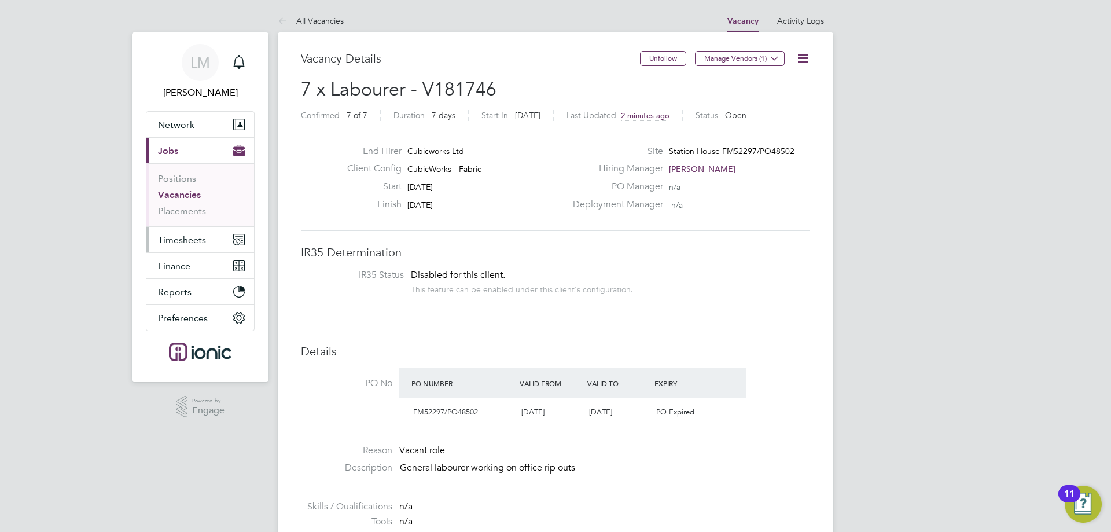
click at [178, 236] on span "Timesheets" at bounding box center [182, 239] width 48 height 11
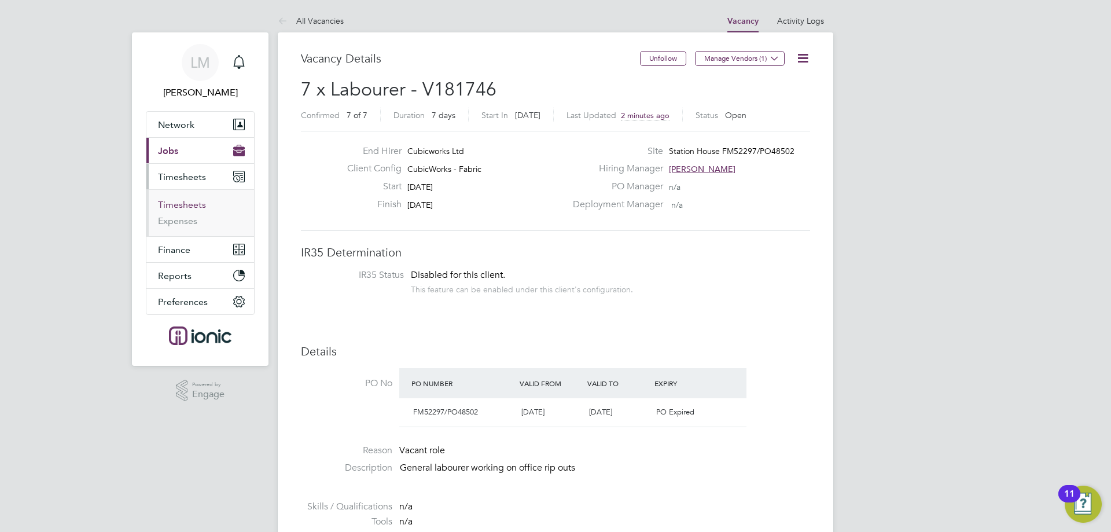
click at [190, 208] on link "Timesheets" at bounding box center [182, 204] width 48 height 11
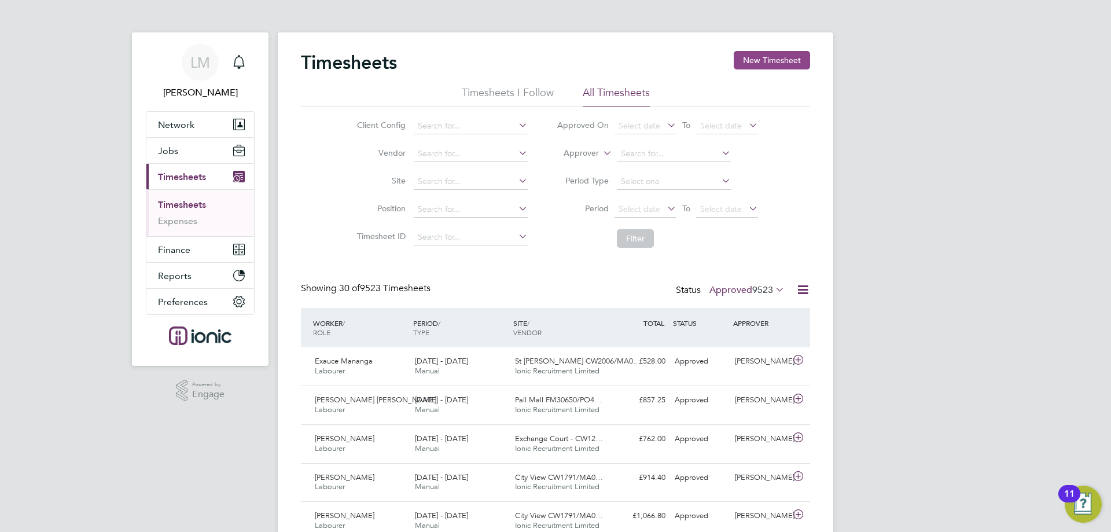
click at [771, 56] on button "New Timesheet" at bounding box center [772, 60] width 76 height 19
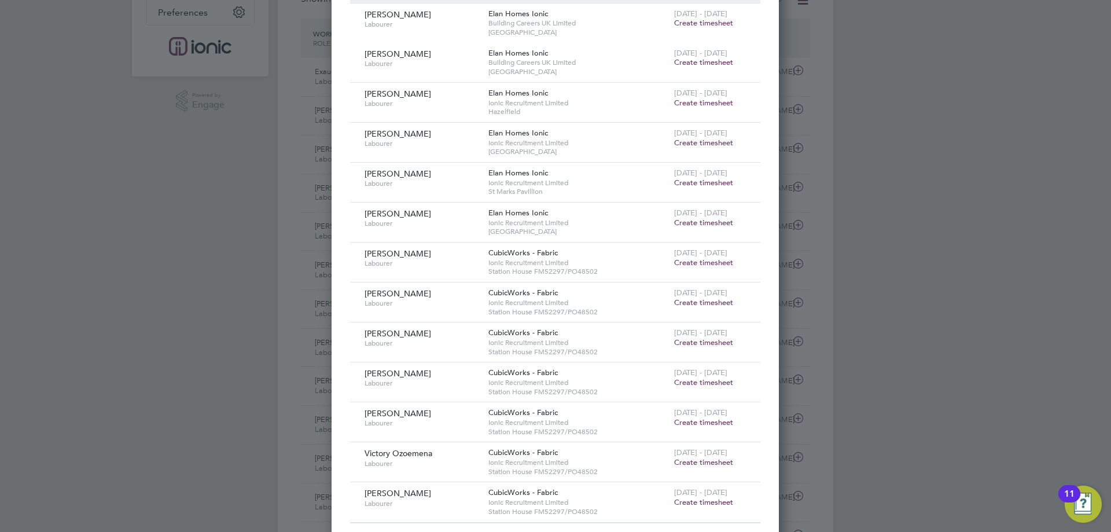
click at [691, 263] on span "Create timesheet" at bounding box center [703, 263] width 59 height 10
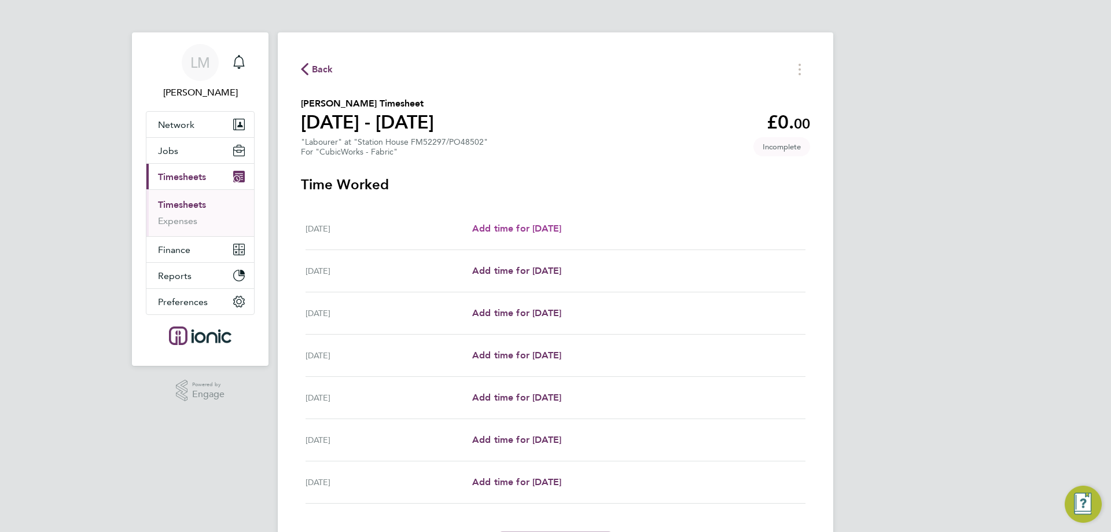
click at [540, 229] on span "Add time for Mon 22 Sep" at bounding box center [516, 228] width 89 height 11
select select "30"
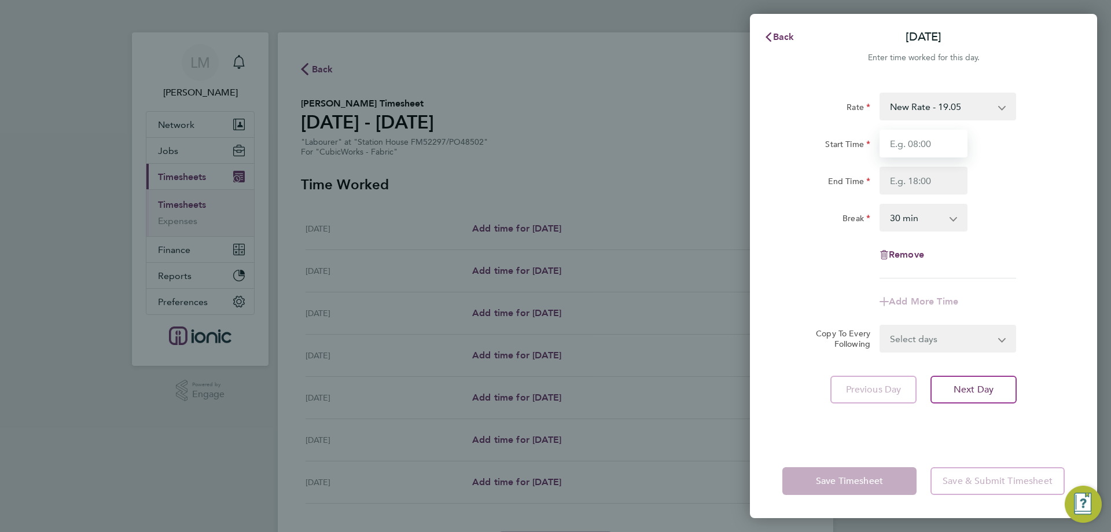
drag, startPoint x: 945, startPoint y: 146, endPoint x: 942, endPoint y: 159, distance: 12.6
click at [945, 146] on input "Start Time" at bounding box center [924, 144] width 88 height 28
type input "07:00"
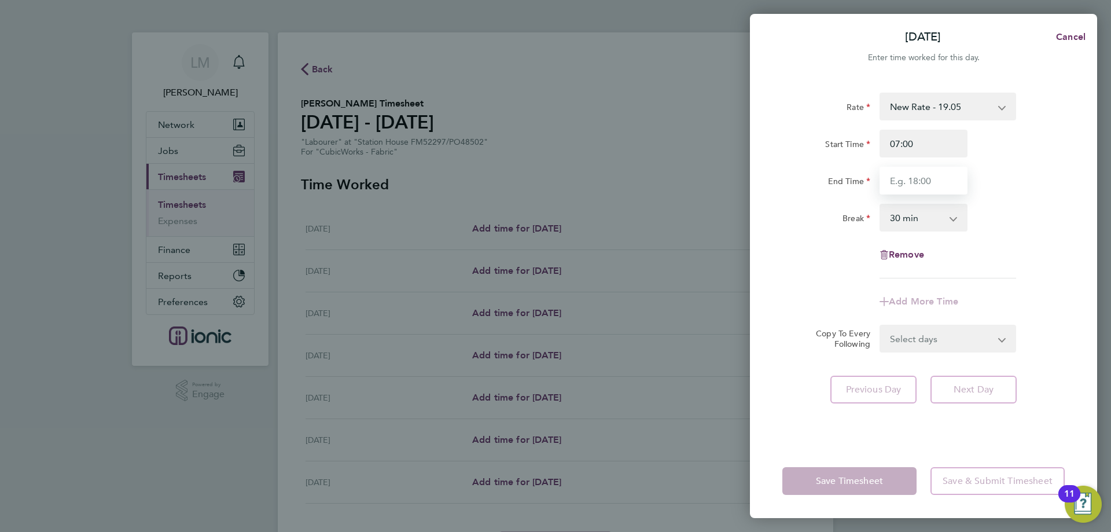
click at [913, 180] on input "End Time" at bounding box center [924, 181] width 88 height 28
type input "16:30"
click at [1051, 234] on div "Rate New Rate - 19.05 Day Rate - 17.85 Start Time 07:00 End Time 16:30 Break 0 …" at bounding box center [923, 186] width 282 height 186
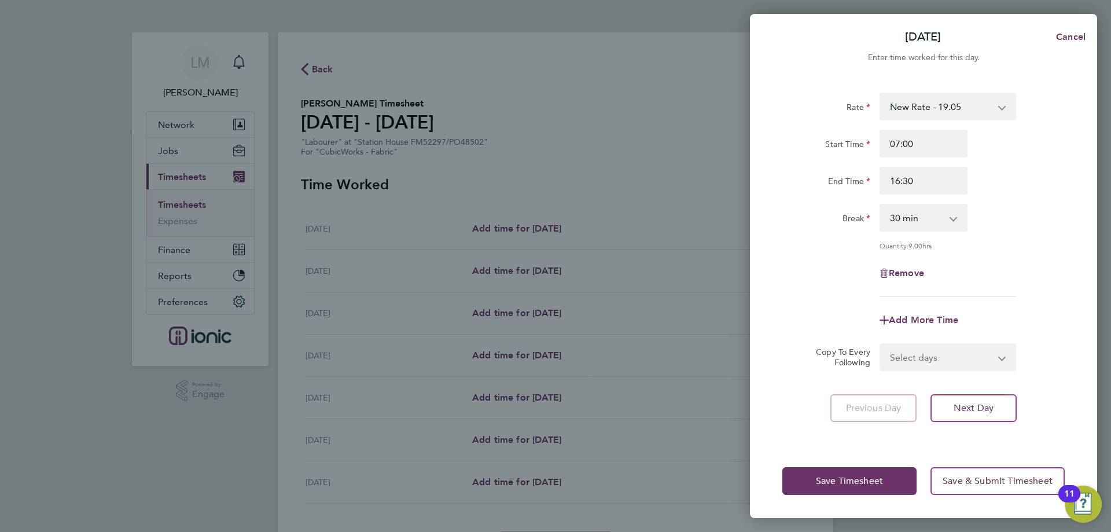
click at [957, 351] on select "Select days Day Weekday (Mon-Fri) Weekend (Sat-Sun) Tuesday Wednesday Thursday …" at bounding box center [942, 356] width 122 height 25
select select "WEEKDAY"
click at [881, 344] on select "Select days Day Weekday (Mon-Fri) Weekend (Sat-Sun) Tuesday Wednesday Thursday …" at bounding box center [942, 356] width 122 height 25
select select "2025-09-28"
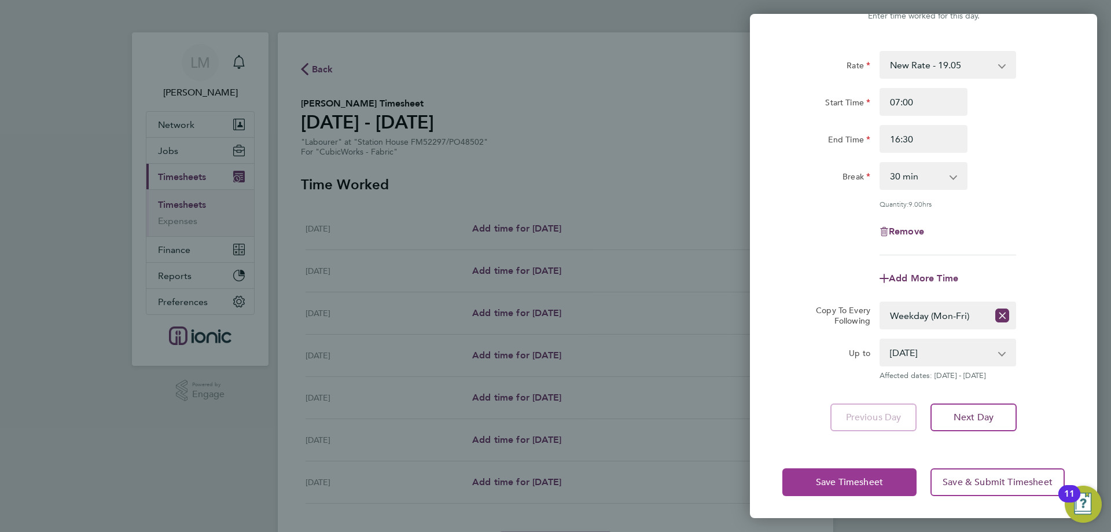
drag, startPoint x: 839, startPoint y: 481, endPoint x: 823, endPoint y: 461, distance: 25.6
click at [839, 481] on span "Save Timesheet" at bounding box center [849, 482] width 67 height 12
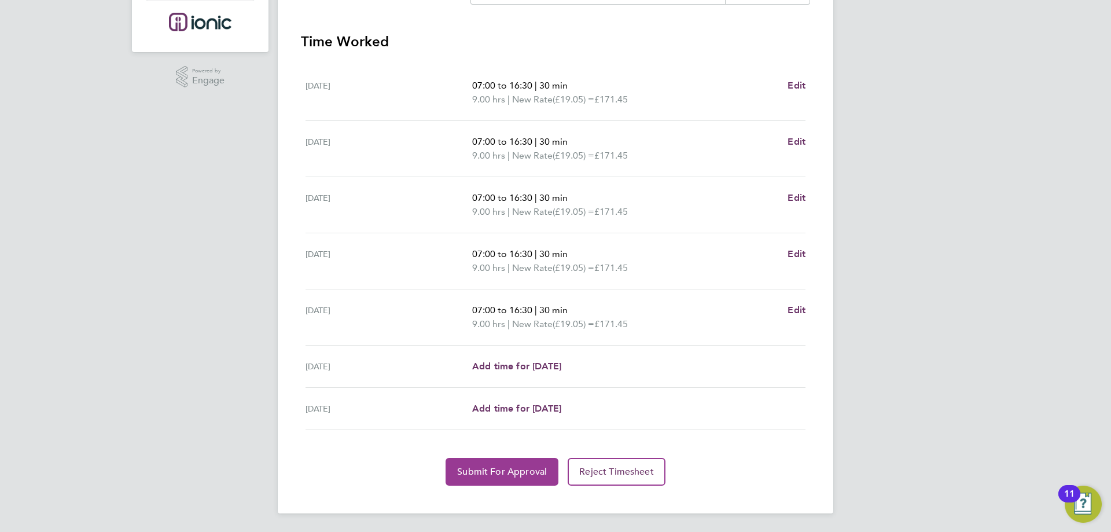
click at [491, 459] on button "Submit For Approval" at bounding box center [502, 472] width 113 height 28
click at [458, 473] on button "Approve Timesheet" at bounding box center [502, 472] width 108 height 28
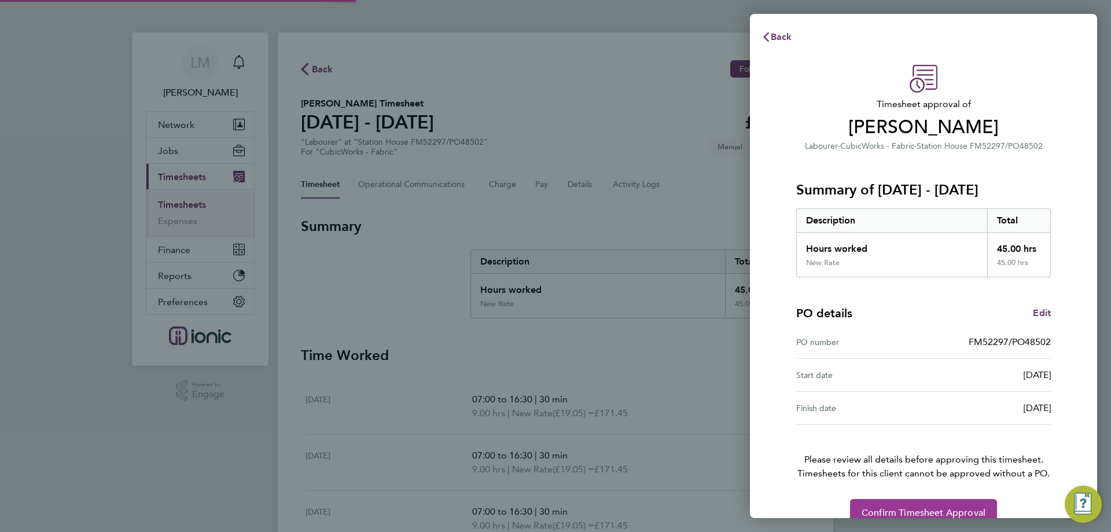
click at [982, 503] on button "Confirm Timesheet Approval" at bounding box center [923, 513] width 147 height 28
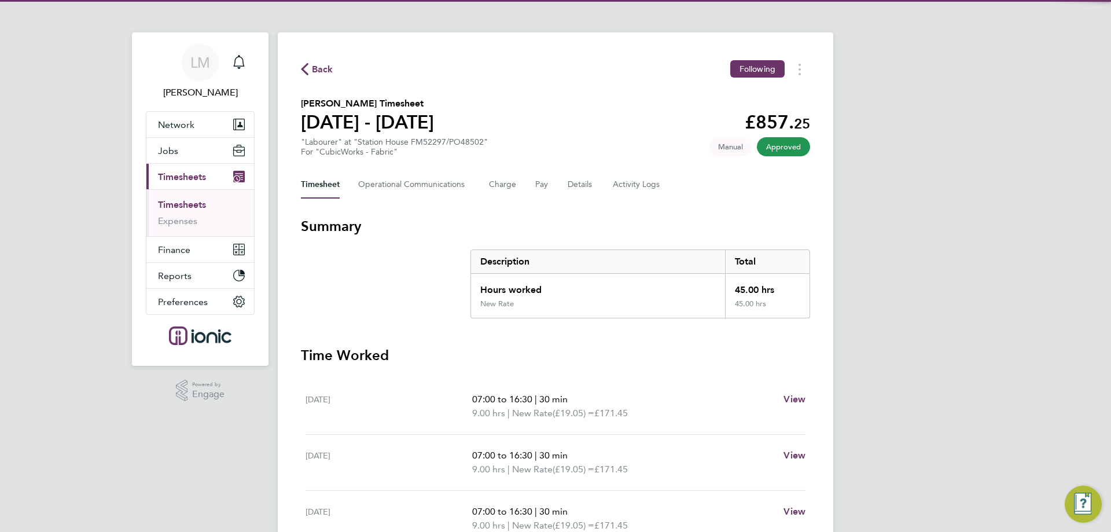
click at [315, 62] on span "Back" at bounding box center [322, 69] width 21 height 14
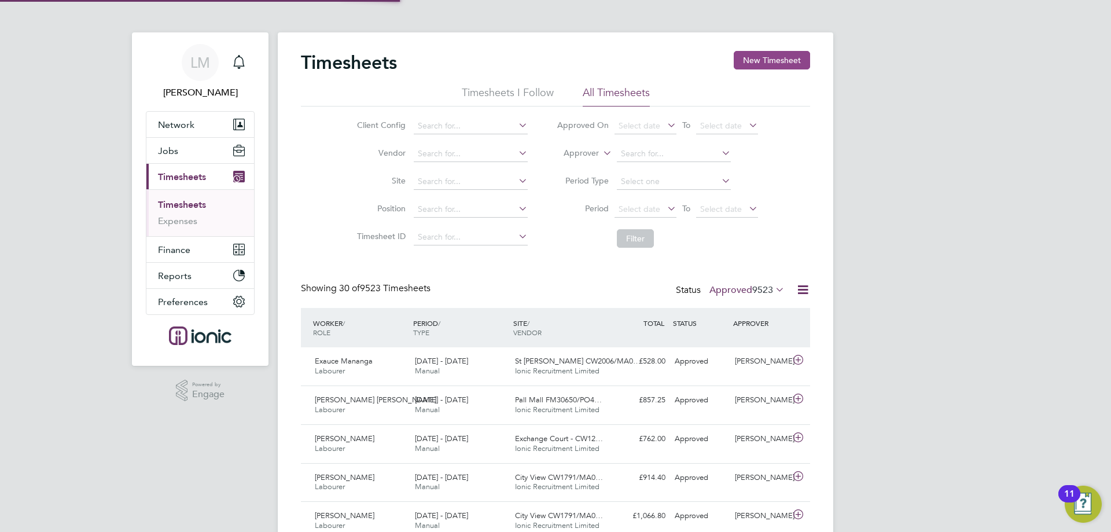
click at [775, 69] on button "New Timesheet" at bounding box center [772, 60] width 76 height 19
click at [774, 59] on button "New Timesheet" at bounding box center [772, 60] width 76 height 19
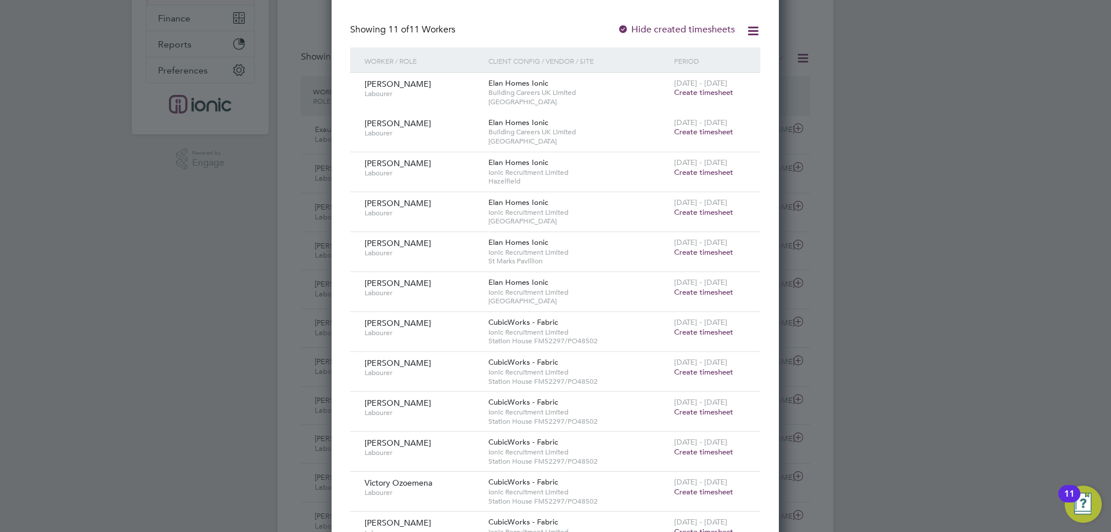
click at [703, 332] on span "Create timesheet" at bounding box center [703, 332] width 59 height 10
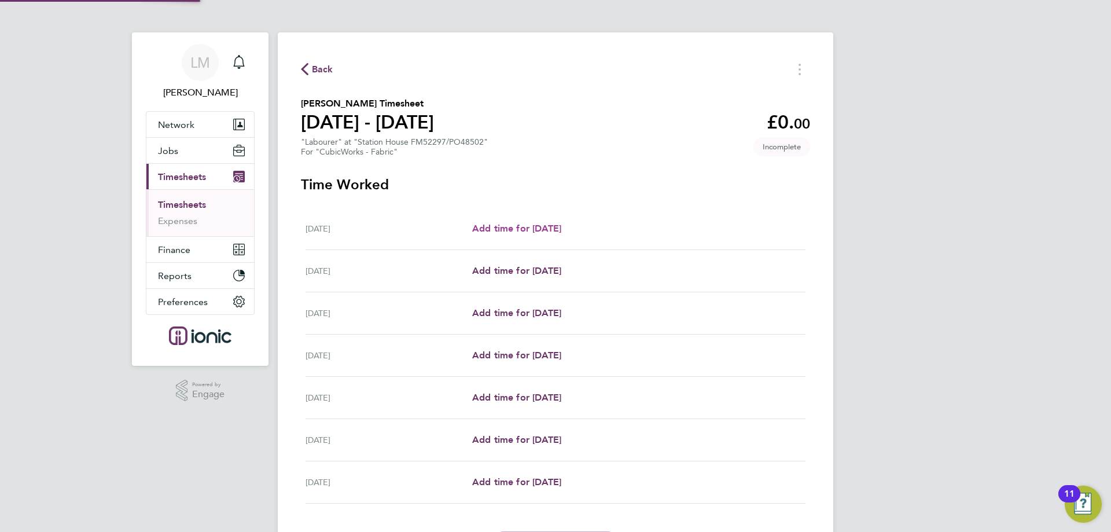
click at [495, 234] on link "Add time for Mon 22 Sep" at bounding box center [516, 229] width 89 height 14
select select "30"
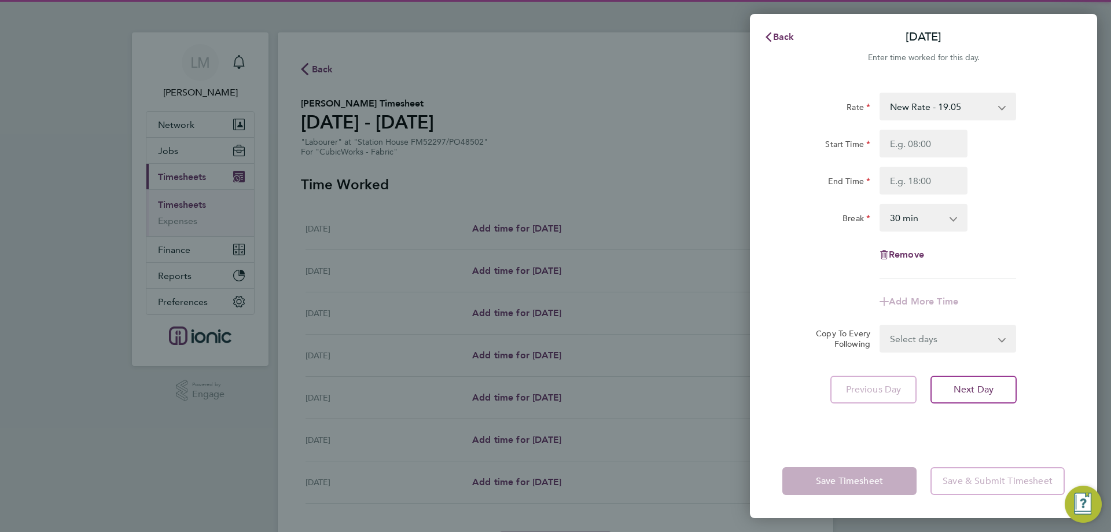
click at [494, 230] on div "Back Mon 22 Sep Enter time worked for this day. Rate New Rate - 19.05 Day Rate …" at bounding box center [555, 266] width 1111 height 532
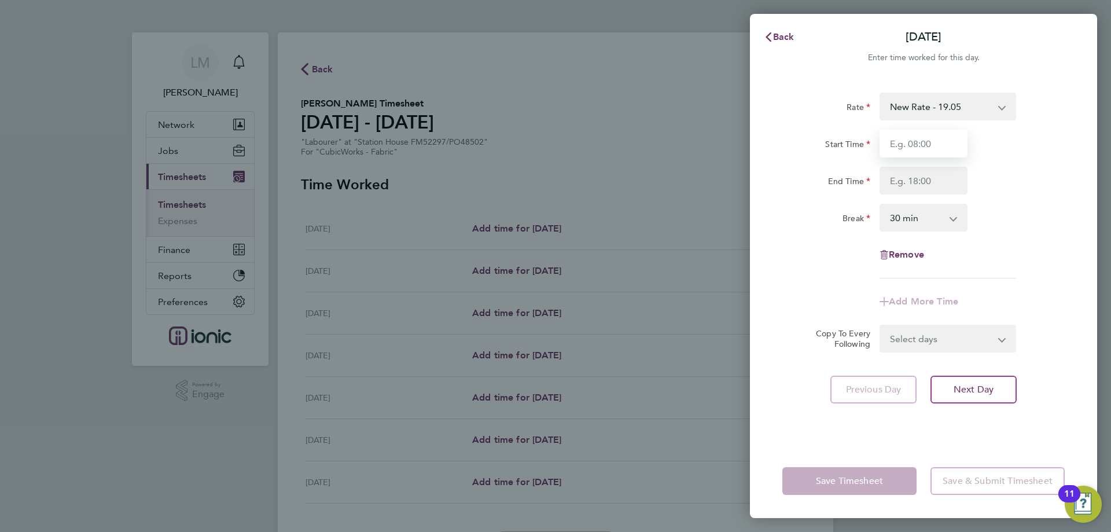
click at [944, 152] on input "Start Time" at bounding box center [924, 144] width 88 height 28
type input "07:00"
click at [922, 181] on input "End Time" at bounding box center [924, 181] width 88 height 28
type input "16:30"
click at [1036, 241] on div "Rate New Rate - 19.05 Day Rate - 17.85 Start Time 07:00 End Time 16:30 Break 0 …" at bounding box center [923, 186] width 282 height 186
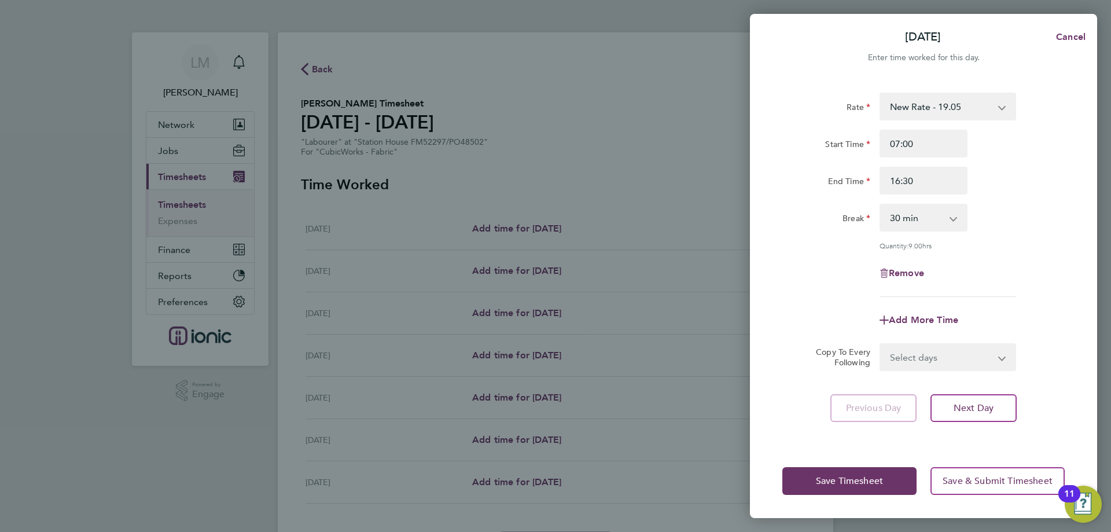
drag, startPoint x: 951, startPoint y: 354, endPoint x: 948, endPoint y: 364, distance: 10.3
click at [951, 354] on select "Select days Day Weekday (Mon-Fri) Weekend (Sat-Sun) Tuesday Wednesday Thursday …" at bounding box center [942, 356] width 122 height 25
select select "WEEKDAY"
click at [881, 344] on select "Select days Day Weekday (Mon-Fri) Weekend (Sat-Sun) Tuesday Wednesday Thursday …" at bounding box center [942, 356] width 122 height 25
select select "2025-09-28"
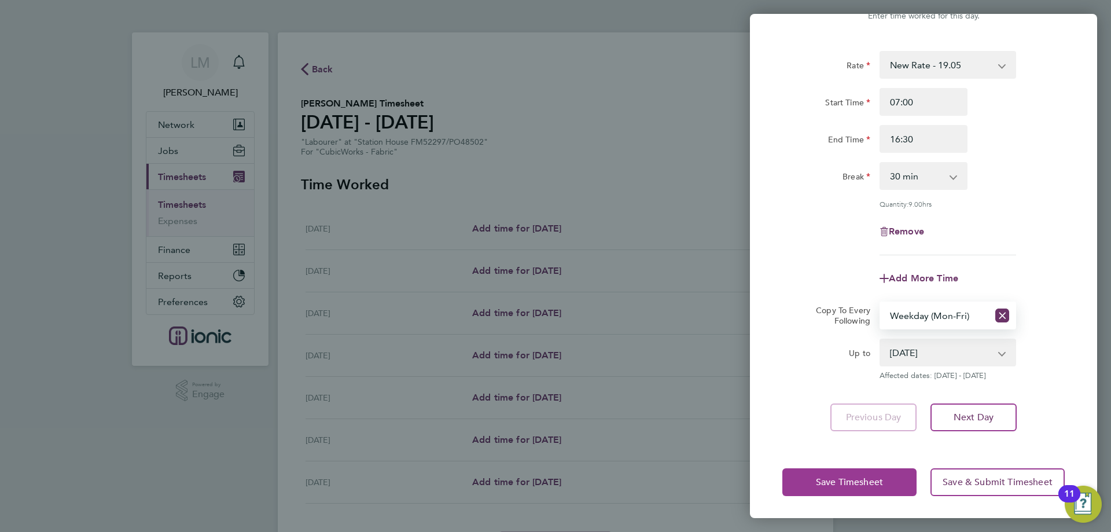
click at [883, 468] on button "Save Timesheet" at bounding box center [849, 482] width 134 height 28
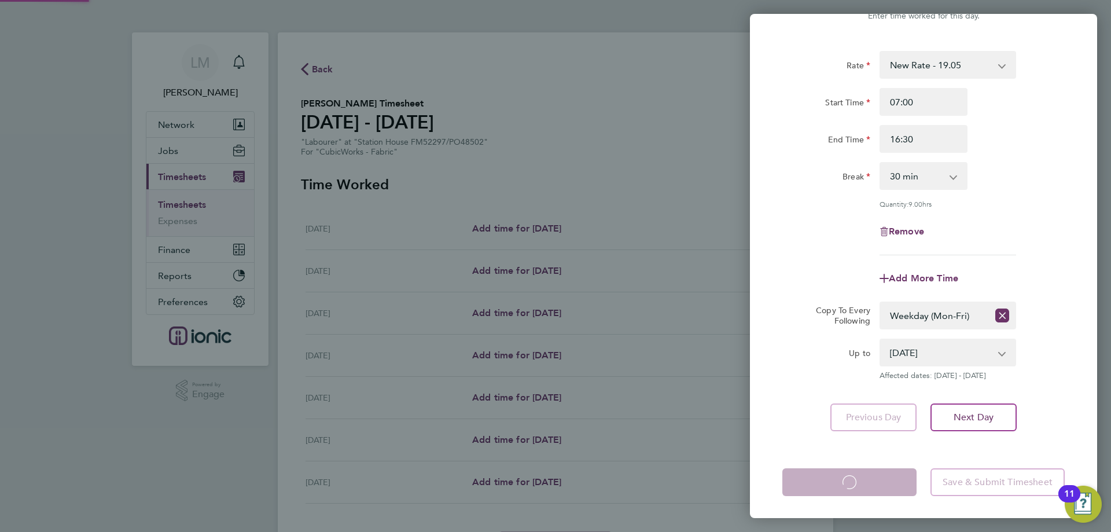
click at [878, 470] on app-form-button "Save Timesheet Loading" at bounding box center [852, 482] width 141 height 28
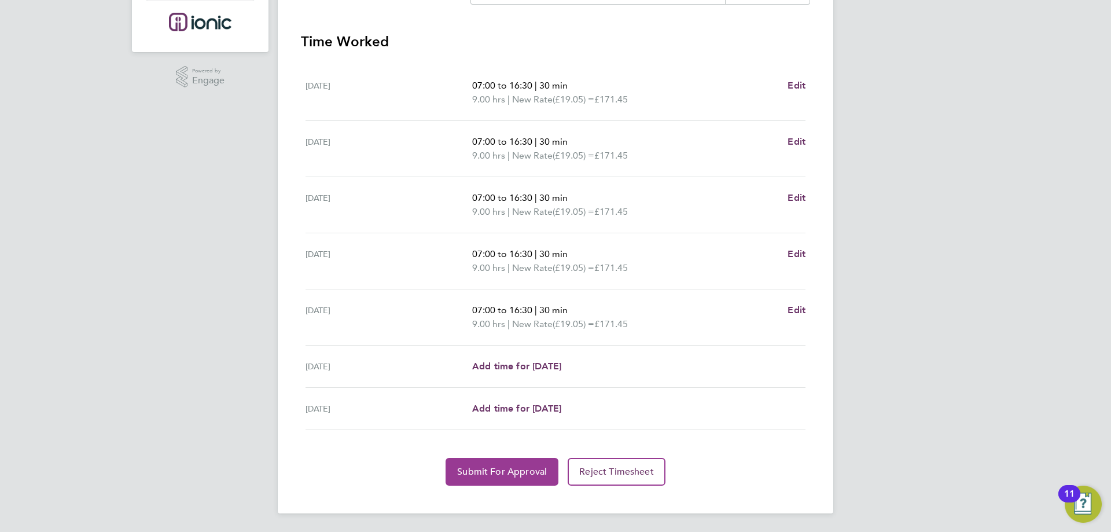
click at [495, 466] on span "Submit For Approval" at bounding box center [502, 472] width 90 height 12
click at [492, 467] on app-form-button "Submit For Approval Loading" at bounding box center [504, 472] width 117 height 28
click at [512, 472] on span "Approve Timesheet" at bounding box center [501, 472] width 85 height 12
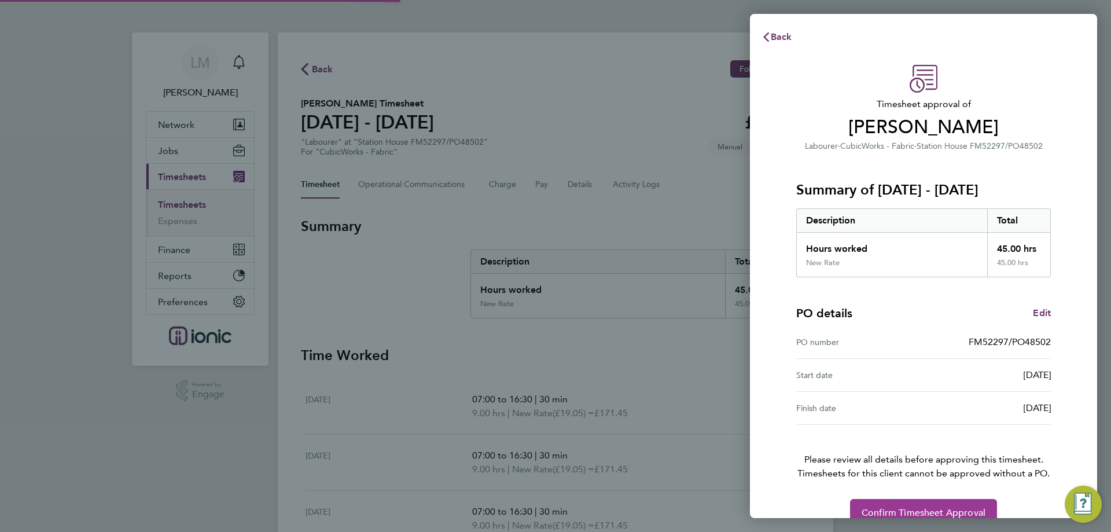
click at [911, 507] on span "Confirm Timesheet Approval" at bounding box center [924, 513] width 124 height 12
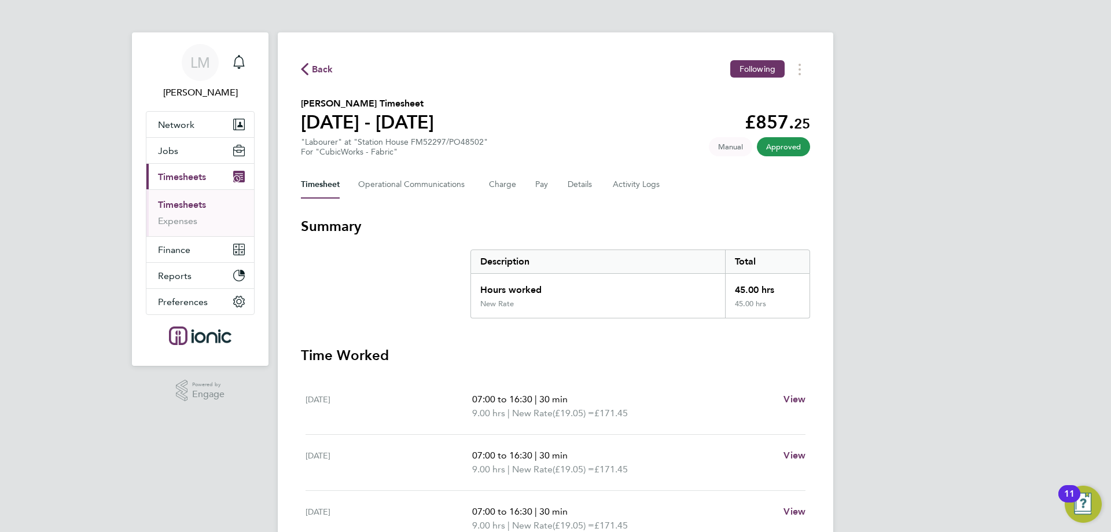
drag, startPoint x: 307, startPoint y: 67, endPoint x: 871, endPoint y: 102, distance: 564.8
click at [309, 67] on span "Back" at bounding box center [317, 68] width 32 height 11
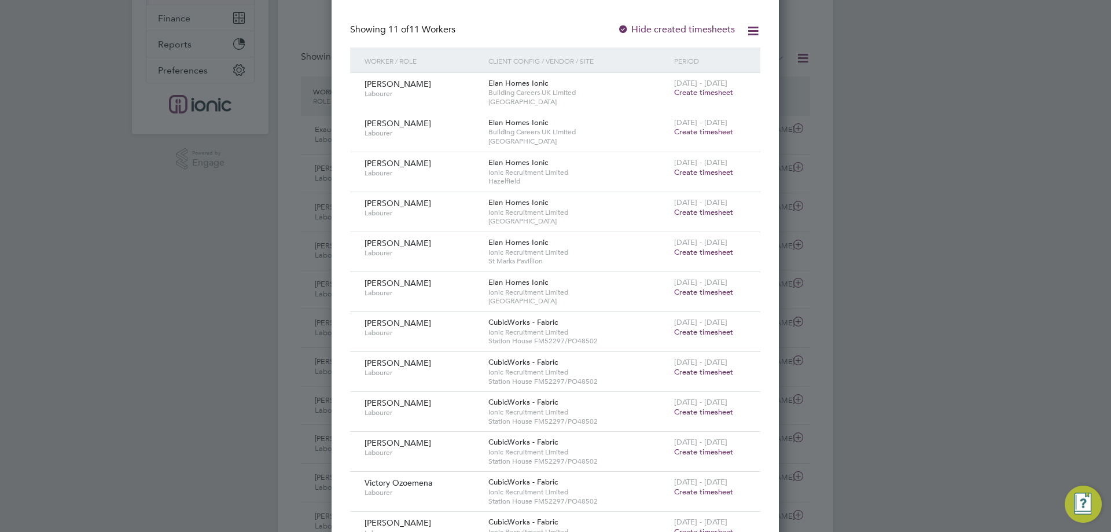
click at [684, 372] on span "Create timesheet" at bounding box center [703, 372] width 59 height 10
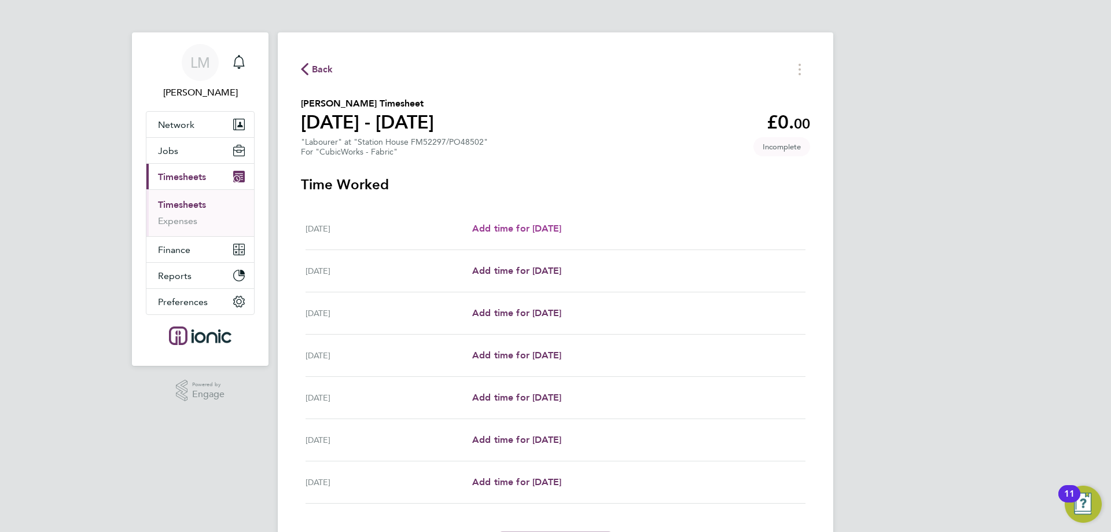
click at [526, 231] on span "Add time for Mon 22 Sep" at bounding box center [516, 228] width 89 height 11
select select "30"
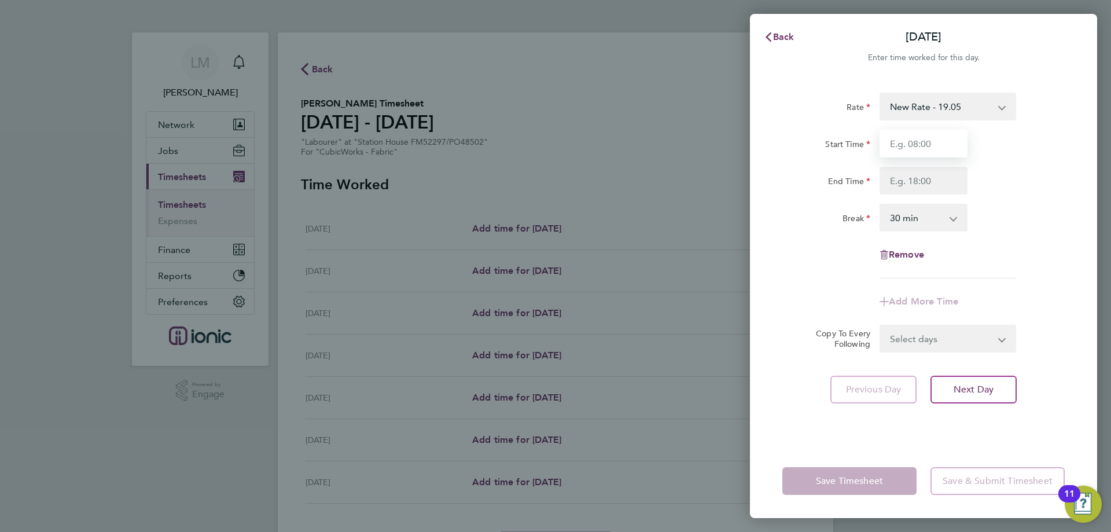
click at [917, 142] on input "Start Time" at bounding box center [924, 144] width 88 height 28
type input "07:30"
click at [929, 174] on input "End Time" at bounding box center [924, 181] width 88 height 28
type input "16:30"
click at [1035, 240] on div "Rate New Rate - 19.05 Day Rate - 17.85 Start Time 07:30 End Time 16:30 Break 0 …" at bounding box center [923, 186] width 282 height 186
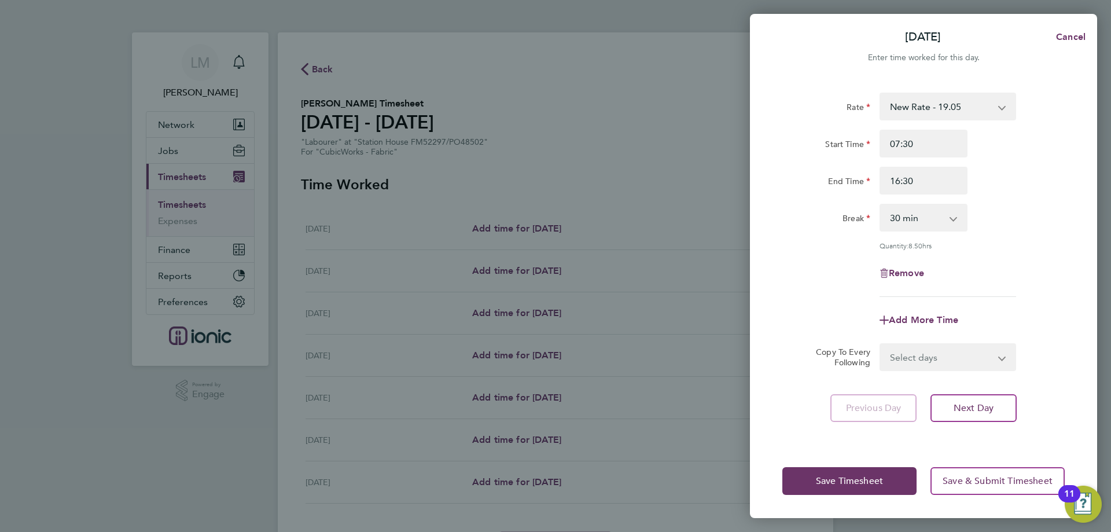
click at [938, 357] on select "Select days Day Weekday (Mon-Fri) Weekend (Sat-Sun) Tuesday Wednesday Thursday …" at bounding box center [942, 356] width 122 height 25
select select "WEEKDAY"
click at [881, 344] on select "Select days Day Weekday (Mon-Fri) Weekend (Sat-Sun) Tuesday Wednesday Thursday …" at bounding box center [942, 356] width 122 height 25
select select "2025-09-28"
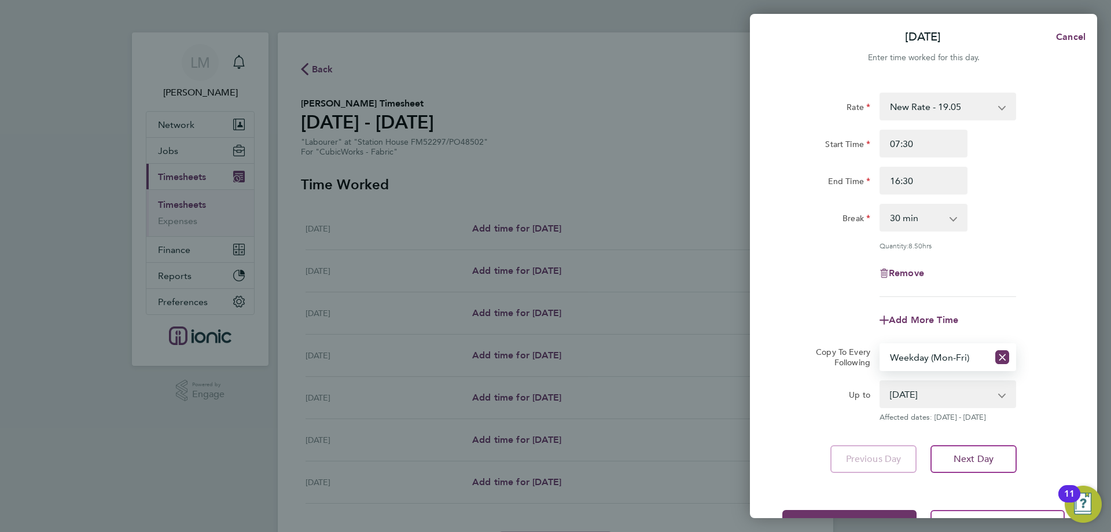
click at [842, 335] on form "Rate New Rate - 19.05 Day Rate - 17.85 Start Time 07:30 End Time 16:30 Break 0 …" at bounding box center [923, 257] width 282 height 329
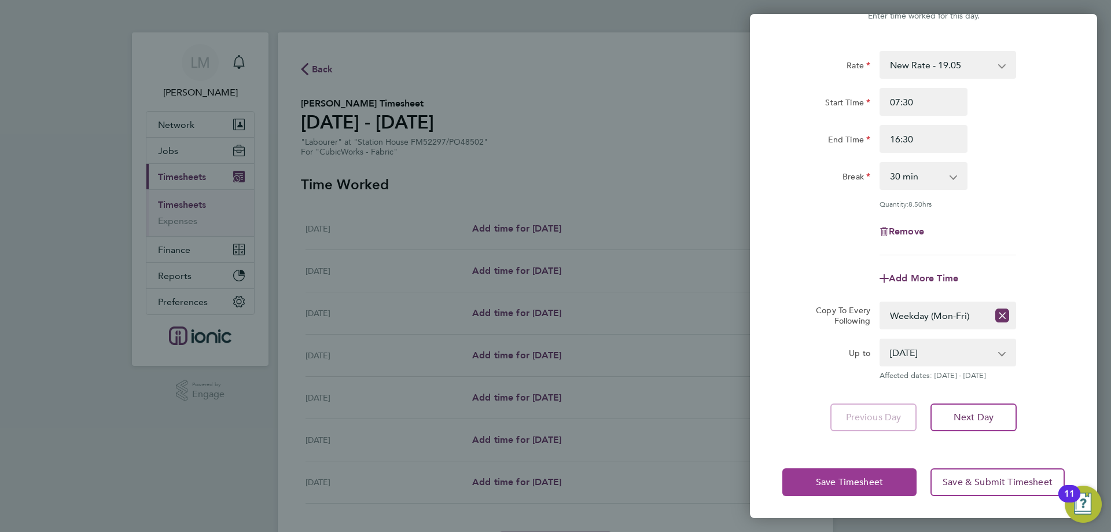
click at [860, 490] on button "Save Timesheet" at bounding box center [849, 482] width 134 height 28
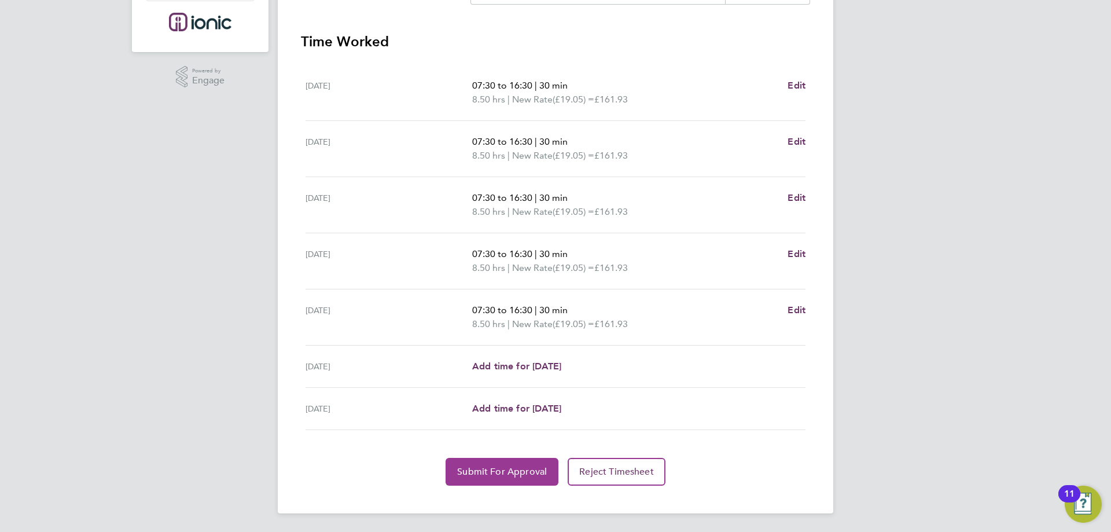
click at [509, 469] on span "Submit For Approval" at bounding box center [502, 472] width 90 height 12
click at [515, 471] on span "Approve Timesheet" at bounding box center [501, 472] width 85 height 12
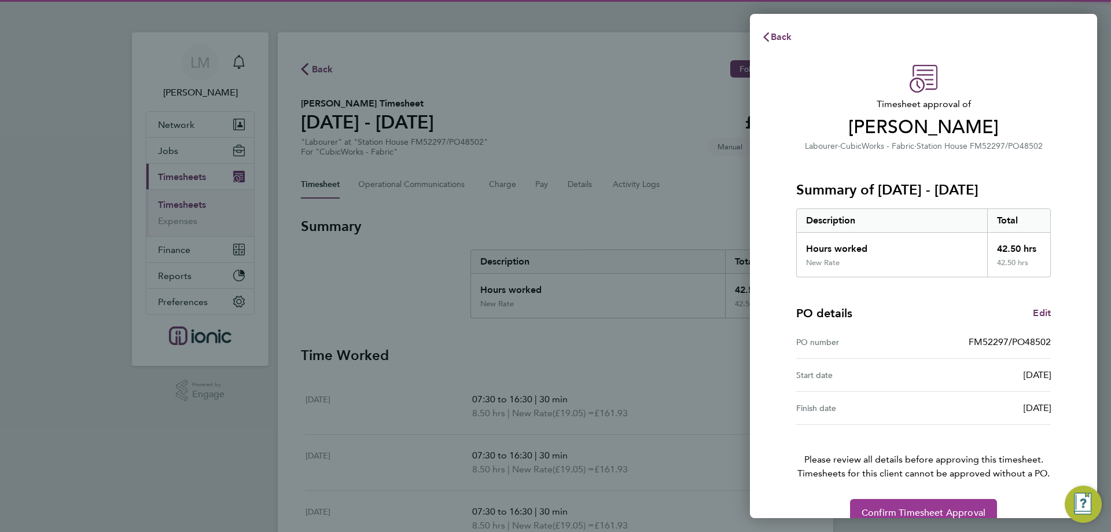
click at [894, 509] on span "Confirm Timesheet Approval" at bounding box center [924, 513] width 124 height 12
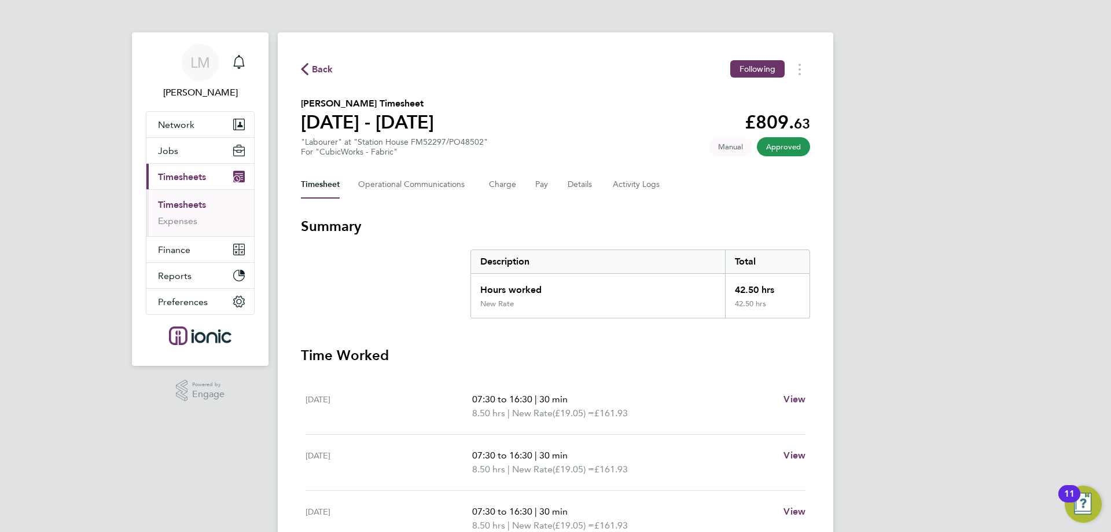
click at [319, 65] on span "Back" at bounding box center [322, 69] width 21 height 14
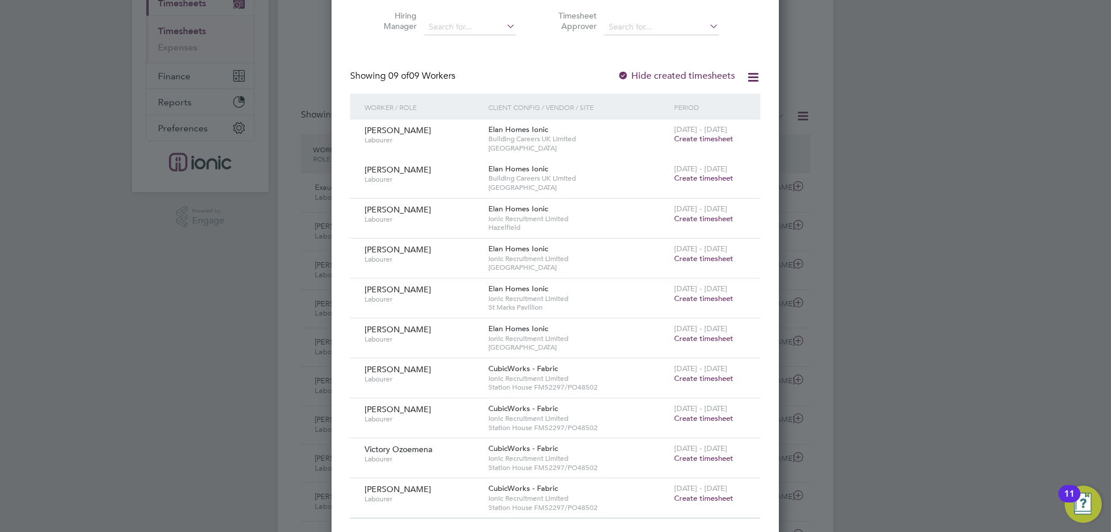
click at [685, 380] on span "Create timesheet" at bounding box center [703, 378] width 59 height 10
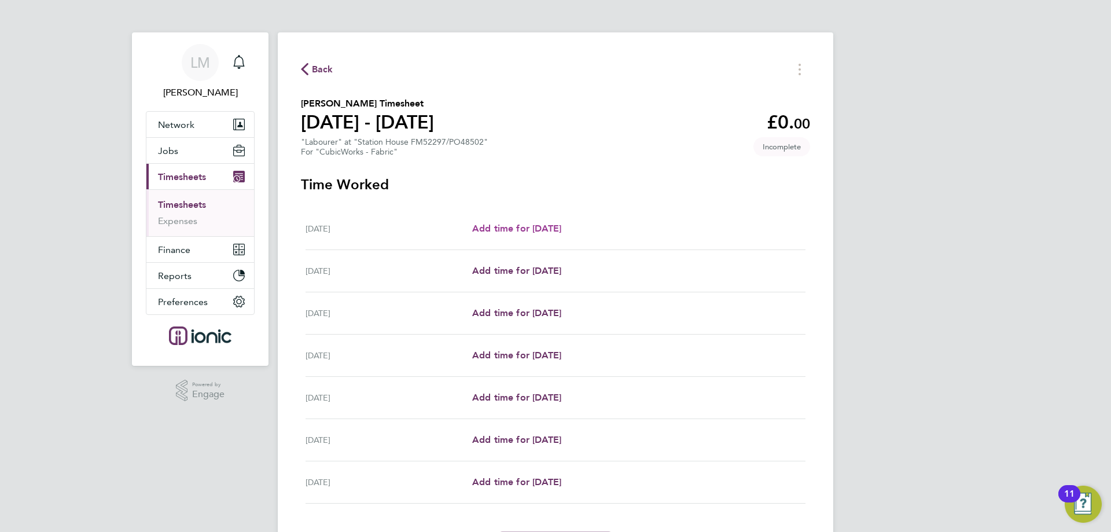
click at [521, 226] on span "Add time for Mon 22 Sep" at bounding box center [516, 228] width 89 height 11
select select "30"
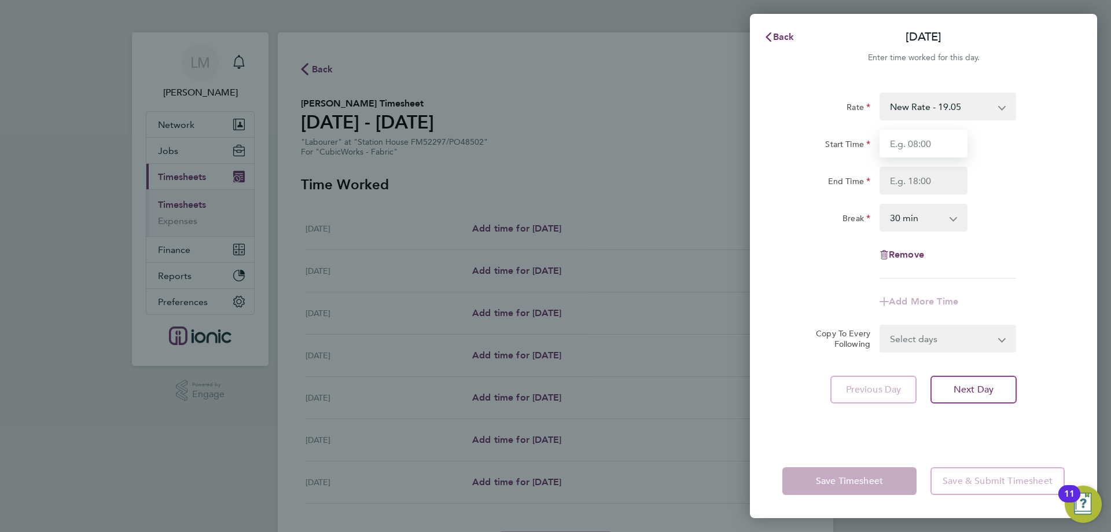
click at [915, 144] on input "Start Time" at bounding box center [924, 144] width 88 height 28
type input "07:30"
click at [923, 176] on input "End Time" at bounding box center [924, 181] width 88 height 28
type input "16:00"
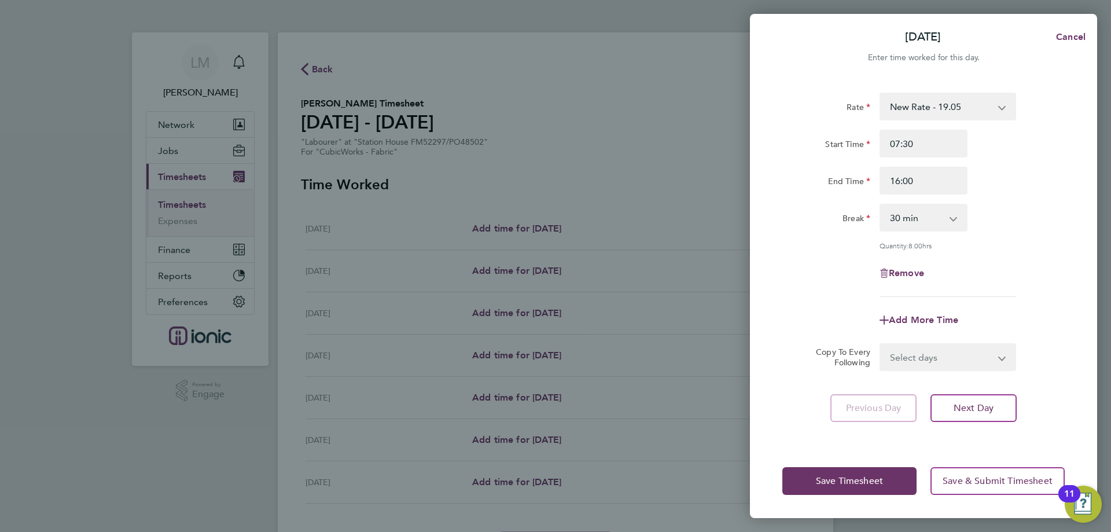
click at [1019, 227] on div "Break 0 min 15 min 30 min 45 min 60 min 75 min 90 min" at bounding box center [924, 218] width 292 height 28
click at [844, 489] on button "Save Timesheet" at bounding box center [849, 481] width 134 height 28
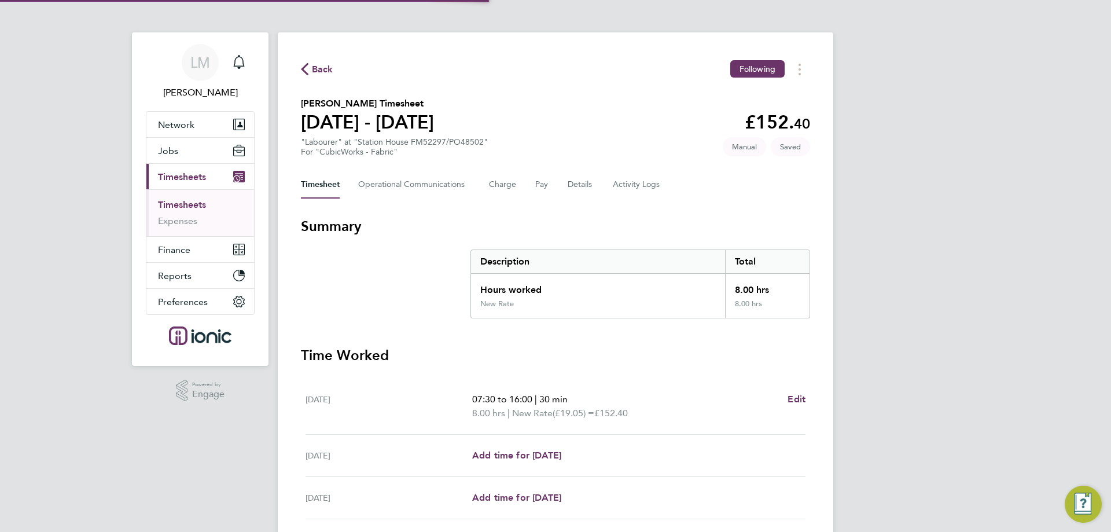
click at [843, 483] on div "LM Laura Moody Notifications Applications: Network Team Members Businesses Site…" at bounding box center [555, 395] width 1111 height 790
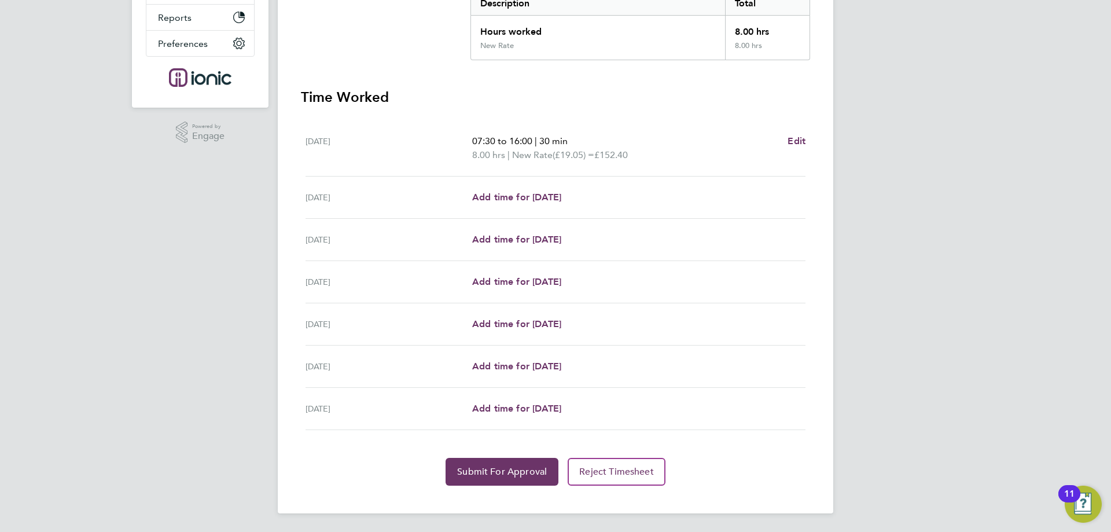
click at [486, 486] on div "Back Following William Braithwaite's Timesheet 22 - 28 Sept 2025 £152. 40 "Labo…" at bounding box center [556, 143] width 556 height 739
click at [487, 480] on button "Submit For Approval" at bounding box center [502, 472] width 113 height 28
click at [471, 480] on app-form-button "Submit For Approval Loading" at bounding box center [504, 472] width 117 height 28
click at [471, 480] on app-root "LM Laura Moody Notifications Applications: Network Team Members Businesses Site…" at bounding box center [555, 137] width 1111 height 790
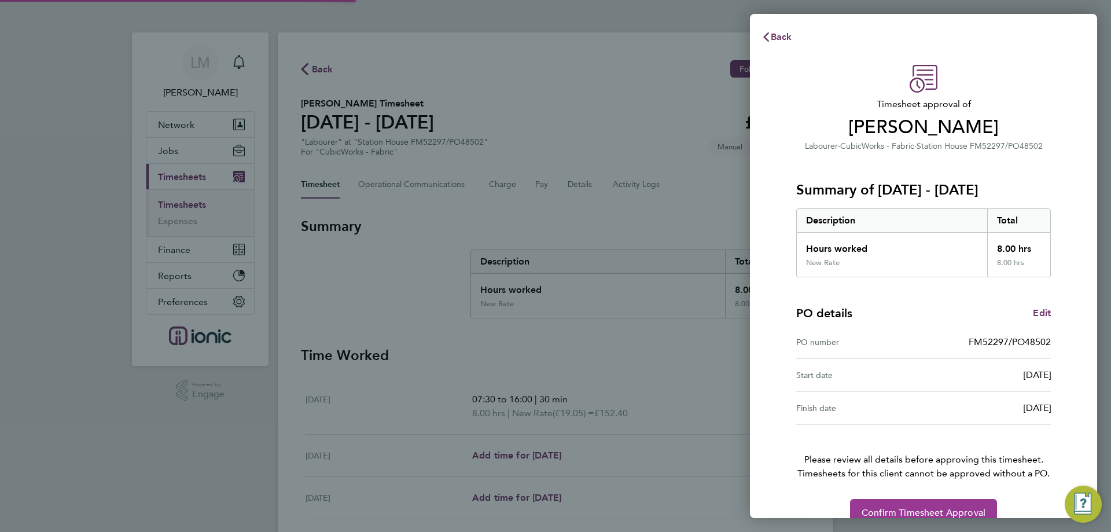
click at [940, 514] on span "Confirm Timesheet Approval" at bounding box center [924, 513] width 124 height 12
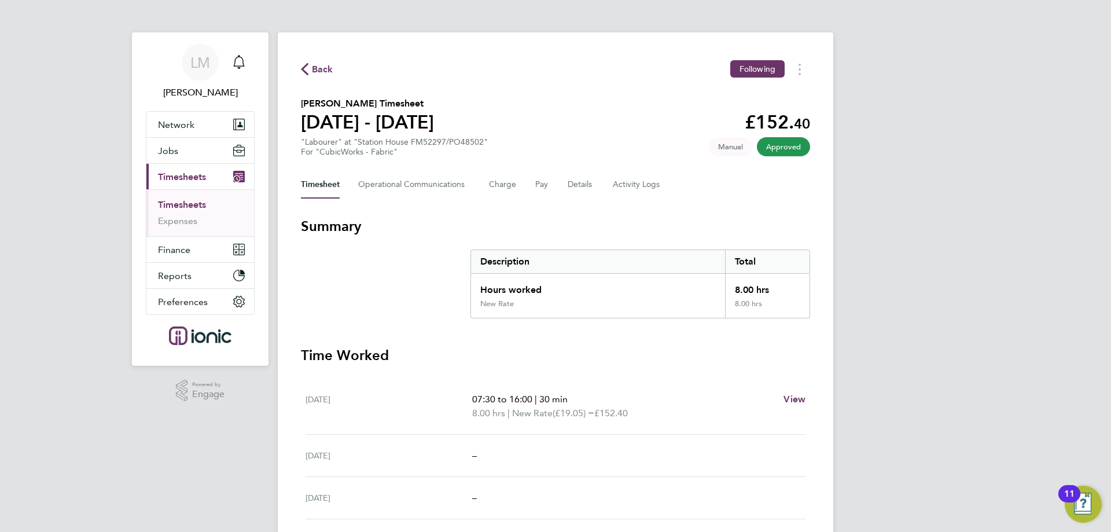
click at [325, 75] on span "Back" at bounding box center [322, 69] width 21 height 14
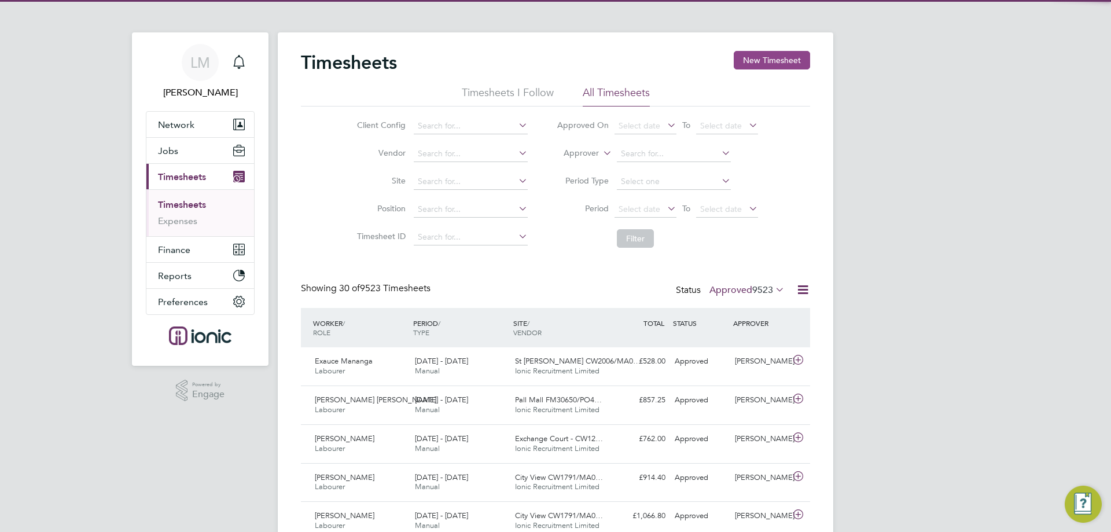
click at [787, 53] on button "New Timesheet" at bounding box center [772, 60] width 76 height 19
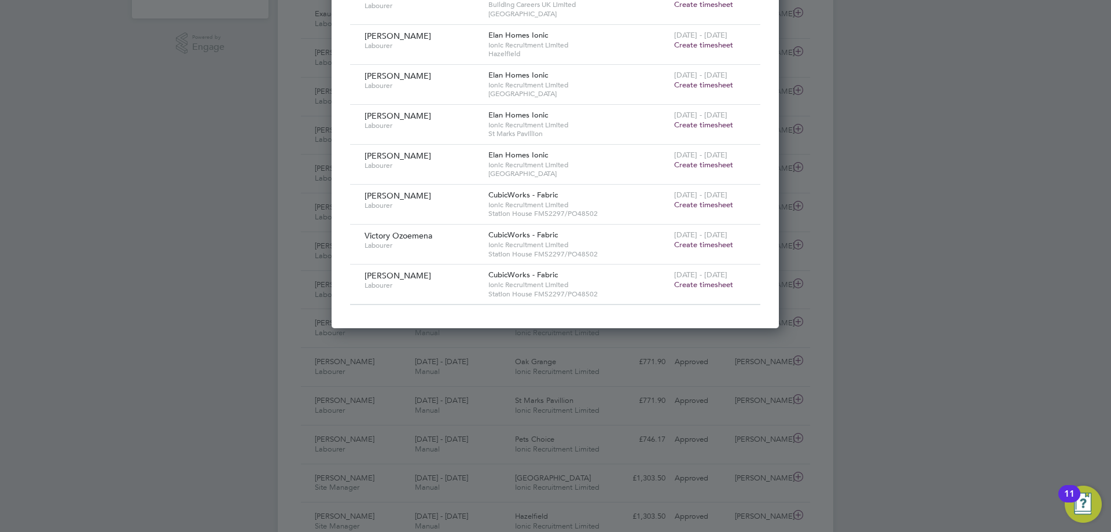
click at [701, 205] on span "Create timesheet" at bounding box center [703, 205] width 59 height 10
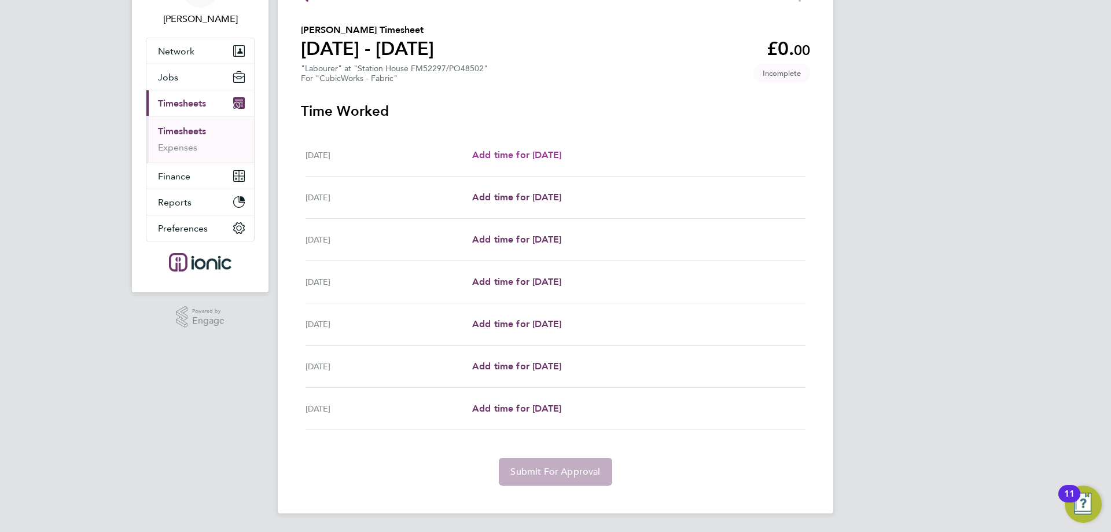
click at [524, 148] on link "Add time for Mon 22 Sep" at bounding box center [516, 155] width 89 height 14
select select "30"
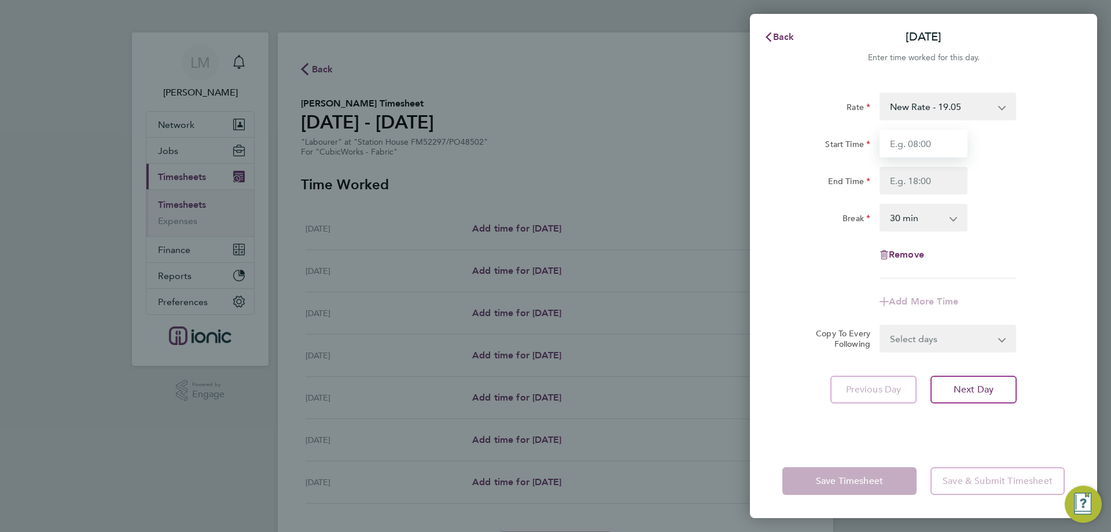
drag, startPoint x: 939, startPoint y: 136, endPoint x: 939, endPoint y: 152, distance: 16.2
click at [939, 136] on input "Start Time" at bounding box center [924, 144] width 88 height 28
type input "07:30"
click at [928, 179] on input "End Time" at bounding box center [924, 181] width 88 height 28
click at [1028, 222] on div "Break 0 min 15 min 30 min 45 min 60 min 75 min 90 min" at bounding box center [924, 218] width 292 height 28
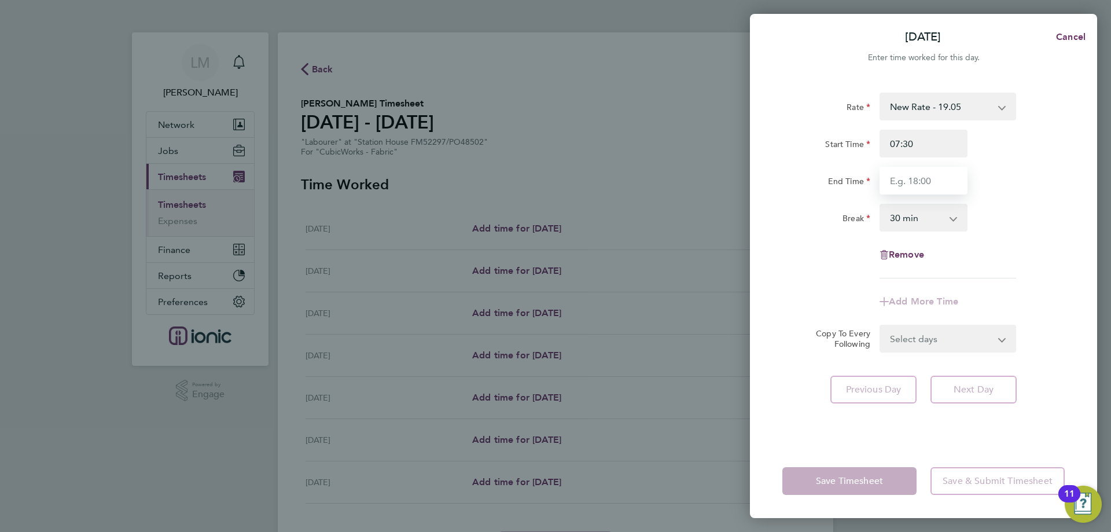
drag, startPoint x: 899, startPoint y: 185, endPoint x: 907, endPoint y: 195, distance: 12.7
click at [899, 185] on input "End Time" at bounding box center [924, 181] width 88 height 28
type input "16:00"
click at [1027, 224] on div "Break 0 min 15 min 30 min 45 min 60 min 75 min 90 min" at bounding box center [924, 218] width 292 height 28
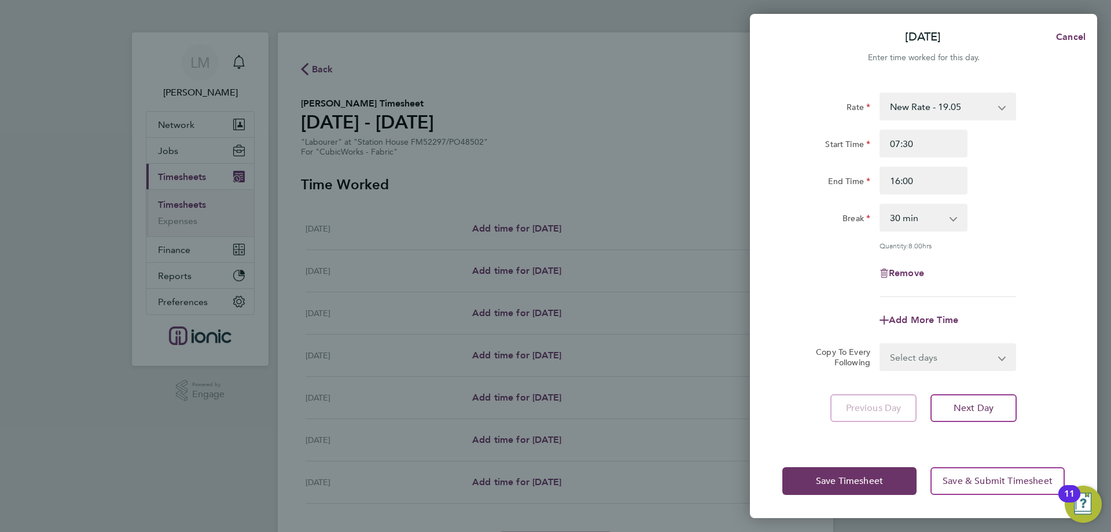
click at [955, 362] on select "Select days Day Weekday (Mon-Fri) Weekend (Sat-Sun) Tuesday Wednesday Thursday …" at bounding box center [942, 356] width 122 height 25
select select "TUE"
click at [881, 344] on select "Select days Day Weekday (Mon-Fri) Weekend (Sat-Sun) Tuesday Wednesday Thursday …" at bounding box center [942, 356] width 122 height 25
select select "2025-09-28"
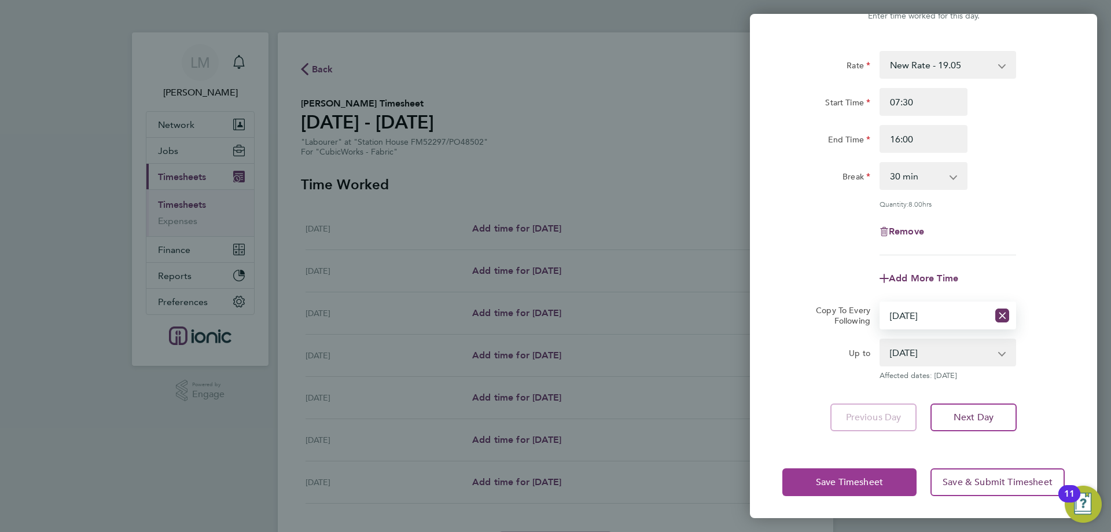
click at [826, 492] on button "Save Timesheet" at bounding box center [849, 482] width 134 height 28
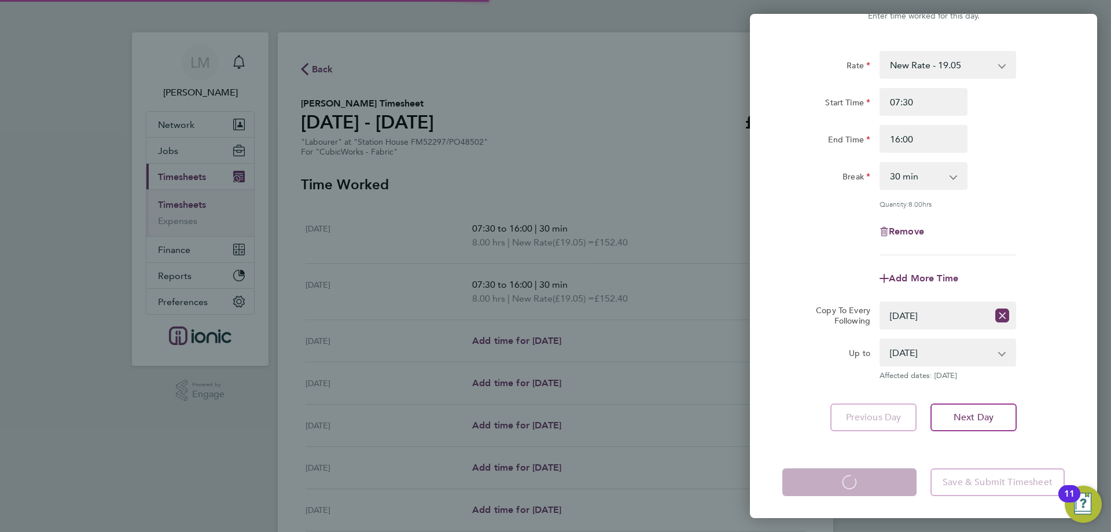
click at [812, 481] on app-form-button "Save Timesheet Loading" at bounding box center [852, 482] width 141 height 28
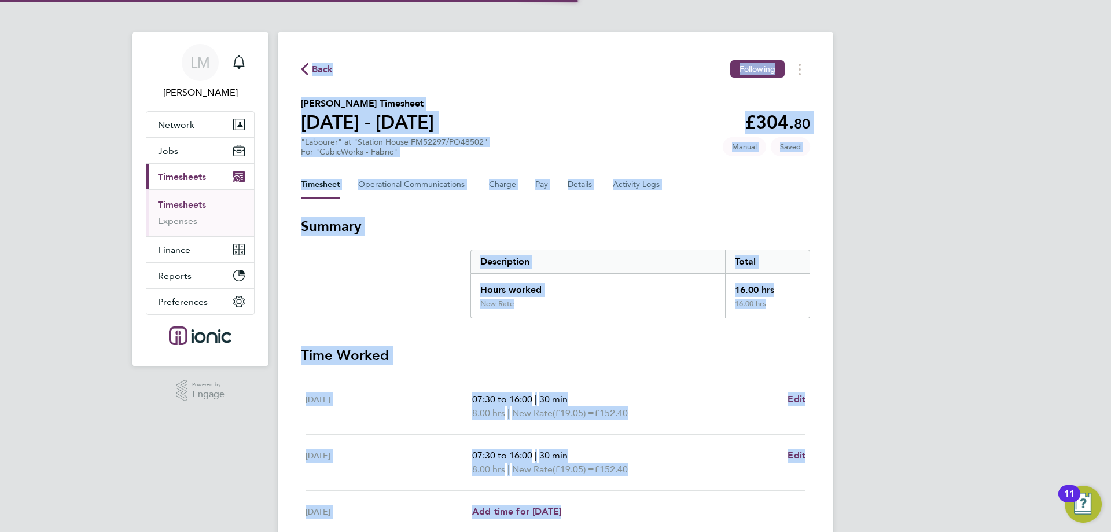
click at [812, 481] on div "Back Following Ashkan Koohestani's Timesheet 22 - 28 Sept 2025 £304. 80 "Labour…" at bounding box center [556, 408] width 556 height 753
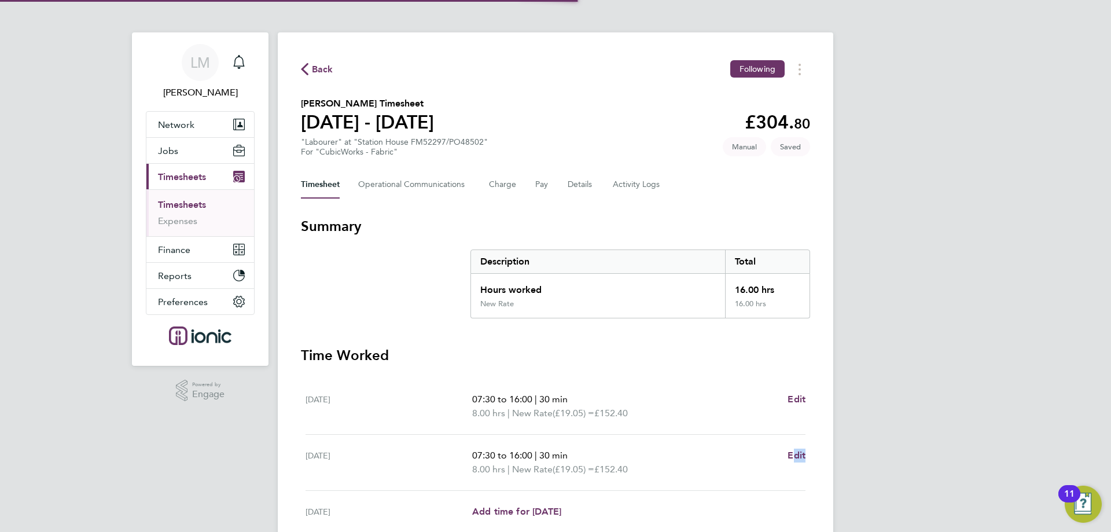
click at [812, 481] on div "Back Following Ashkan Koohestani's Timesheet 22 - 28 Sept 2025 £304. 80 "Labour…" at bounding box center [556, 408] width 556 height 753
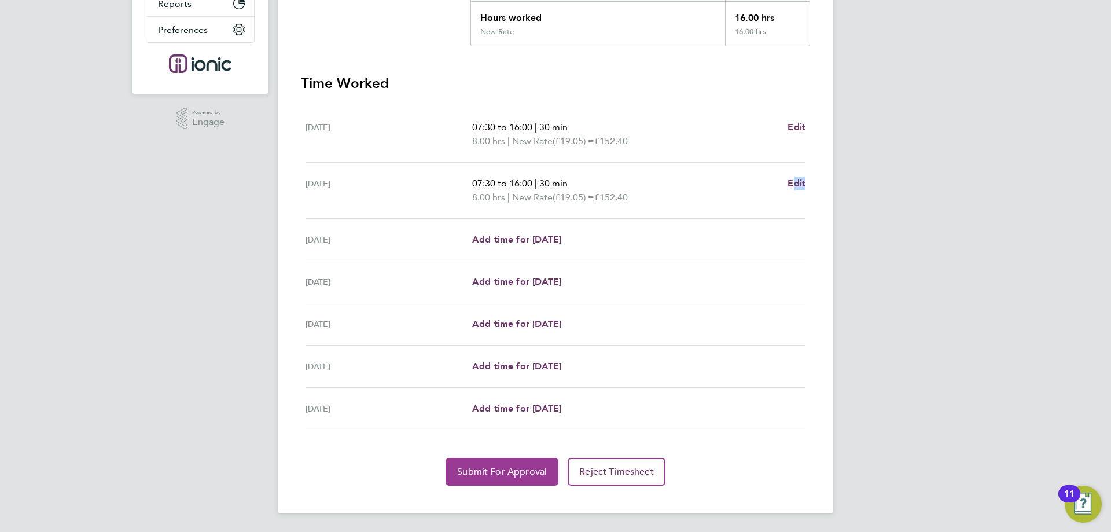
click at [495, 468] on span "Submit For Approval" at bounding box center [502, 472] width 90 height 12
click at [484, 469] on span "Approve Timesheet" at bounding box center [501, 472] width 85 height 12
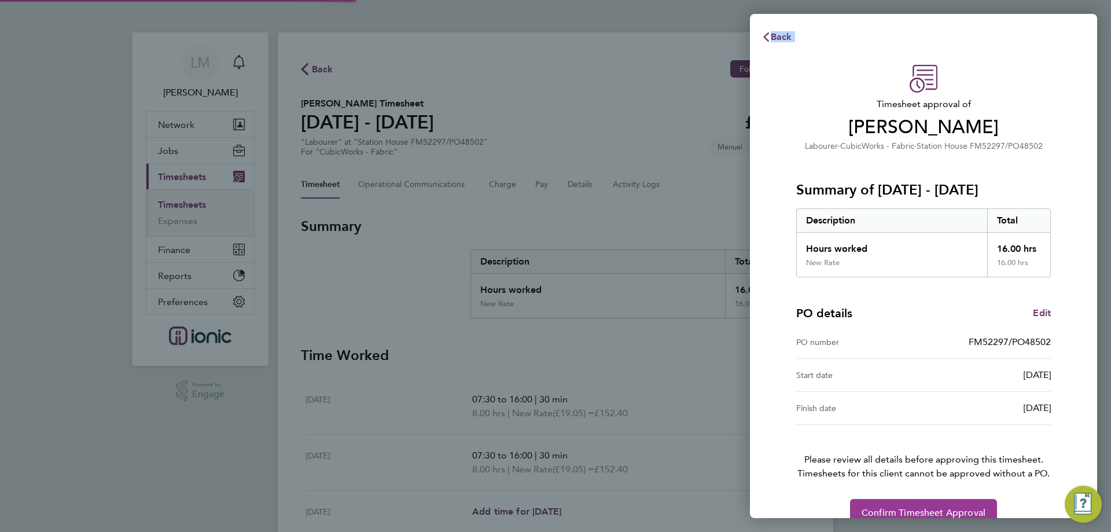
click at [964, 506] on button "Confirm Timesheet Approval" at bounding box center [923, 513] width 147 height 28
click at [964, 506] on div "LM Laura Moody Notifications Applications: Network Team Members Businesses Site…" at bounding box center [555, 402] width 1111 height 804
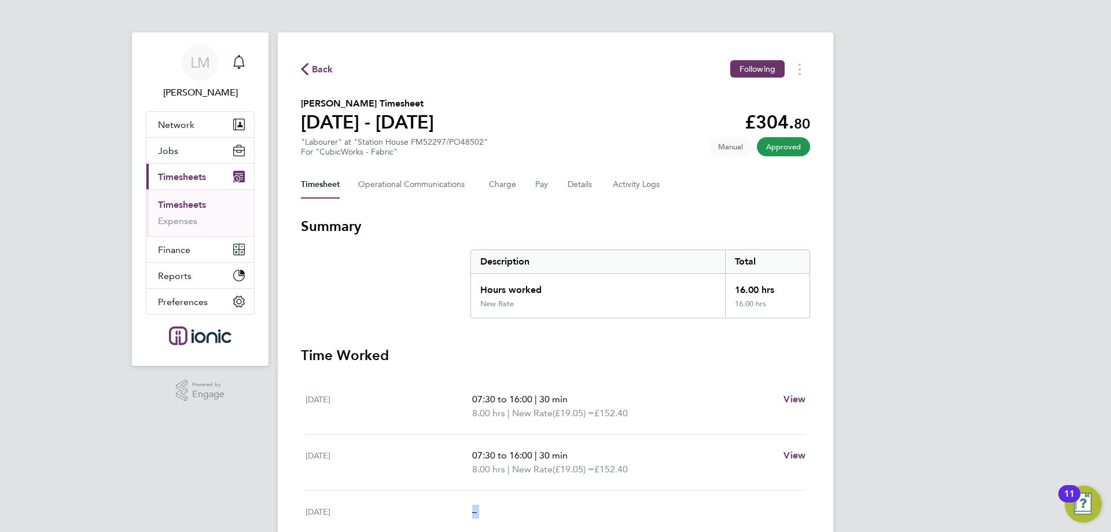
drag, startPoint x: 336, startPoint y: 62, endPoint x: 326, endPoint y: 61, distance: 9.3
click at [326, 61] on div "Back Following" at bounding box center [555, 69] width 509 height 18
click at [310, 67] on span "Back" at bounding box center [317, 68] width 32 height 11
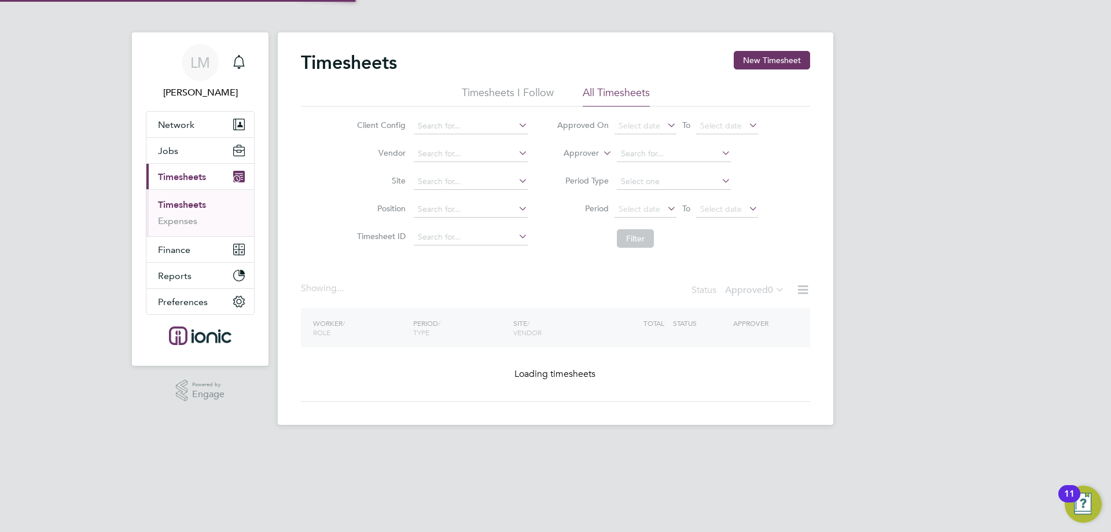
click at [782, 53] on button "New Timesheet" at bounding box center [772, 60] width 76 height 19
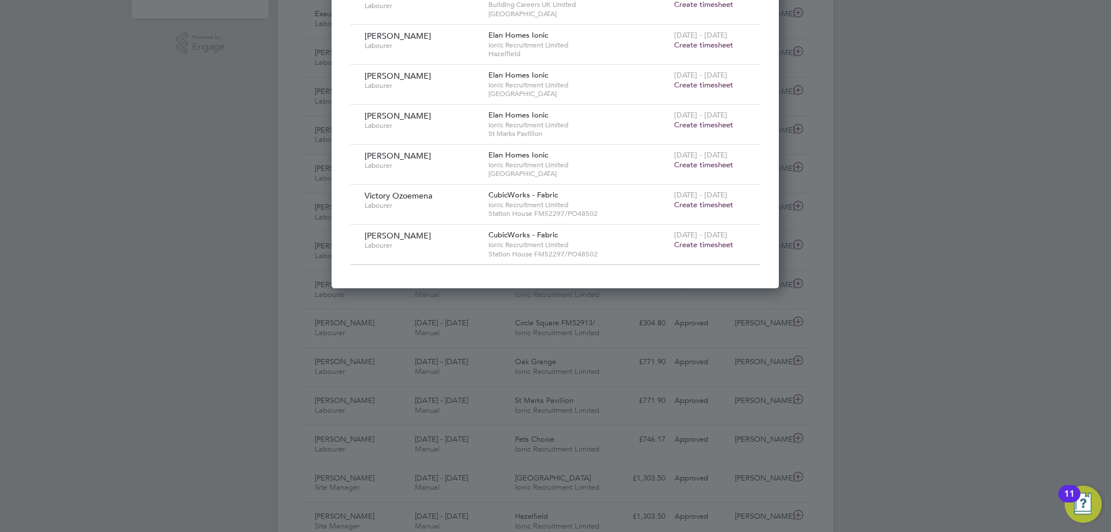
click at [691, 203] on span "Create timesheet" at bounding box center [703, 205] width 59 height 10
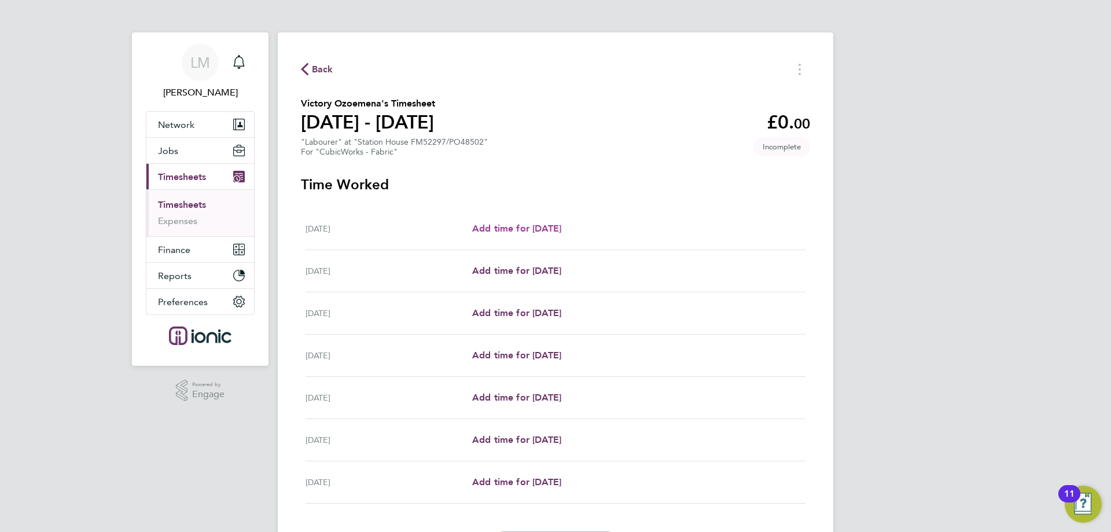
click at [495, 227] on span "Add time for Mon 22 Sep" at bounding box center [516, 228] width 89 height 11
select select "30"
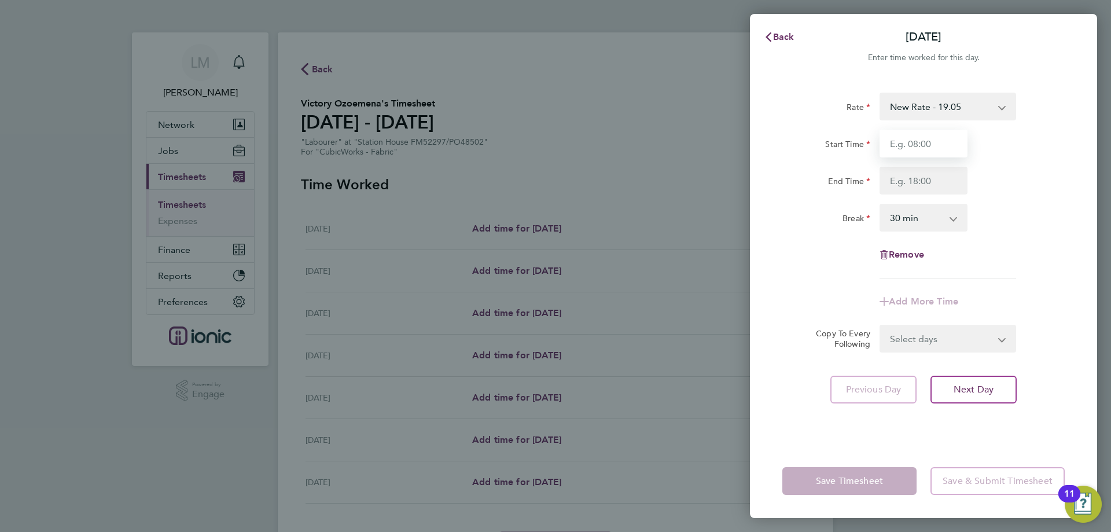
click at [914, 144] on input "Start Time" at bounding box center [924, 144] width 88 height 28
type input "07:30"
drag, startPoint x: 924, startPoint y: 177, endPoint x: 927, endPoint y: 189, distance: 12.5
click at [924, 177] on input "End Time" at bounding box center [924, 181] width 88 height 28
type input "16:00"
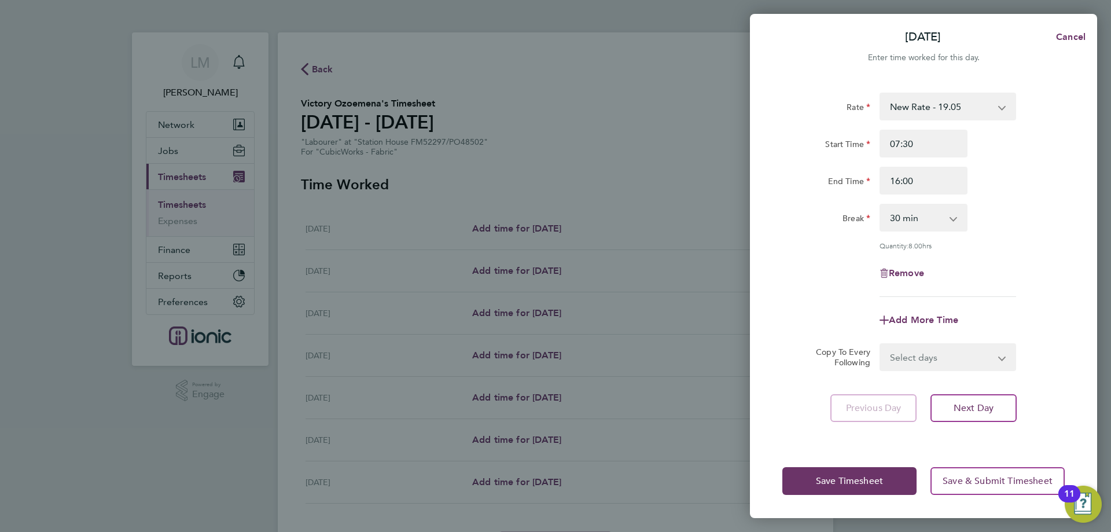
click at [1062, 219] on div "Break 0 min 15 min 30 min 45 min 60 min 75 min 90 min" at bounding box center [924, 218] width 292 height 28
click at [840, 491] on button "Save Timesheet" at bounding box center [849, 481] width 134 height 28
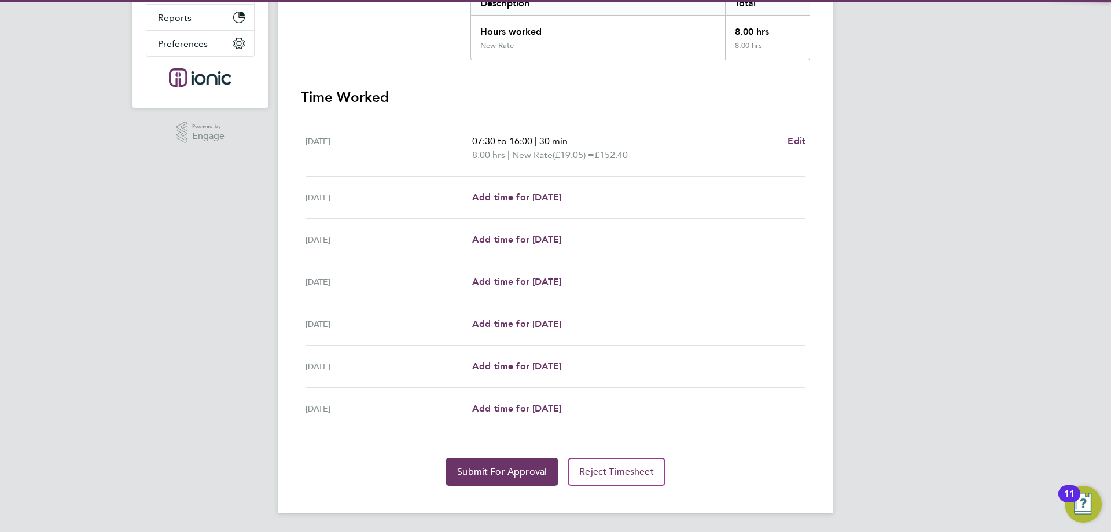
drag, startPoint x: 431, startPoint y: 469, endPoint x: 437, endPoint y: 468, distance: 6.4
click at [432, 469] on div "Submit For Approval Reject Timesheet" at bounding box center [555, 472] width 509 height 28
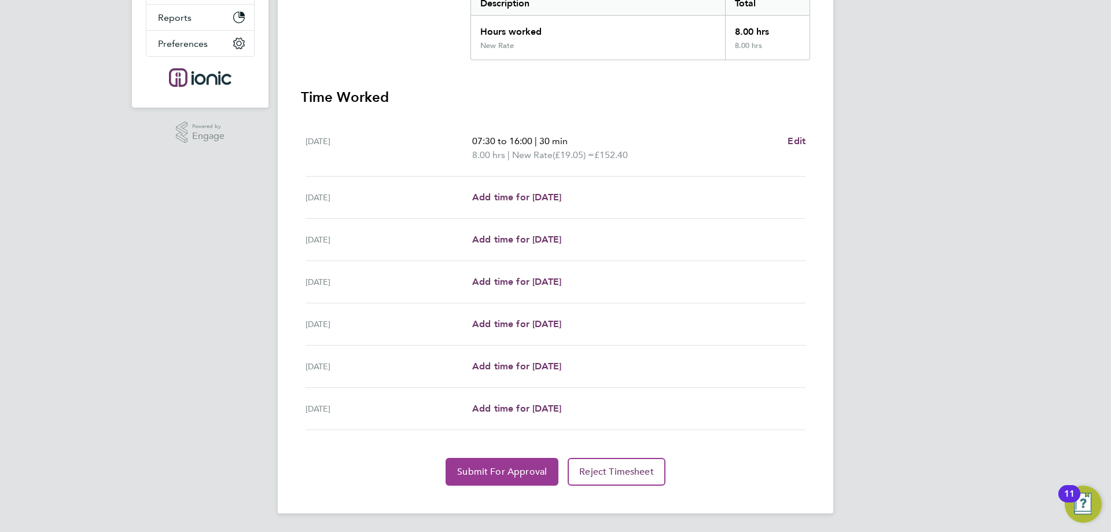
click at [485, 469] on span "Submit For Approval" at bounding box center [502, 472] width 90 height 12
click at [475, 468] on span "Approve Timesheet" at bounding box center [501, 472] width 85 height 12
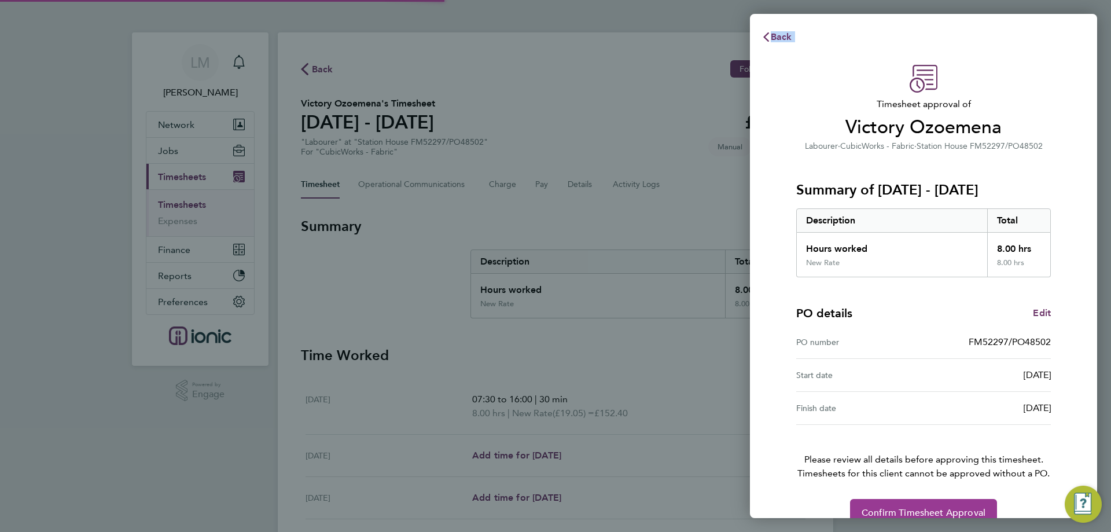
click at [889, 510] on span "Confirm Timesheet Approval" at bounding box center [924, 513] width 124 height 12
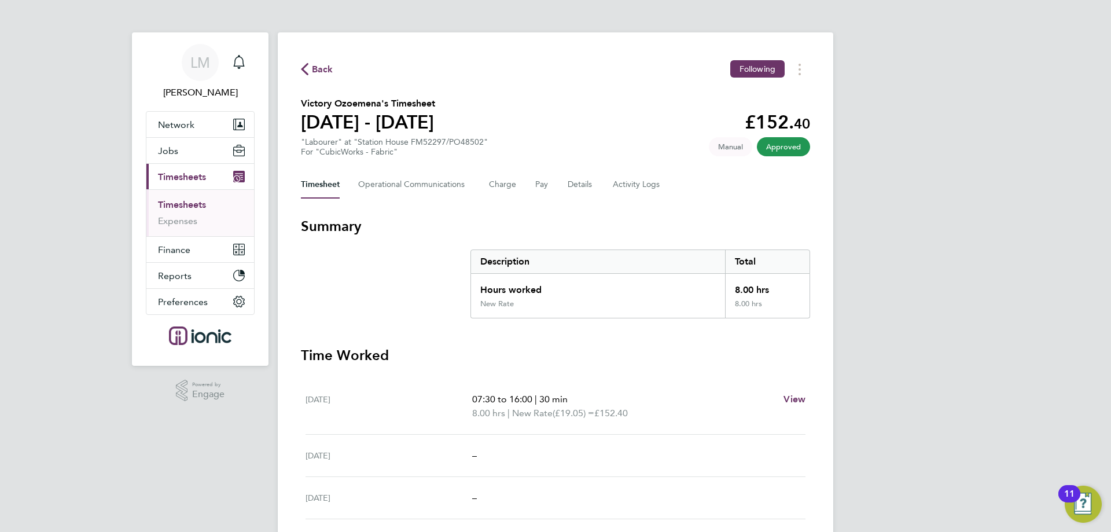
click at [314, 65] on span "Back" at bounding box center [322, 69] width 21 height 14
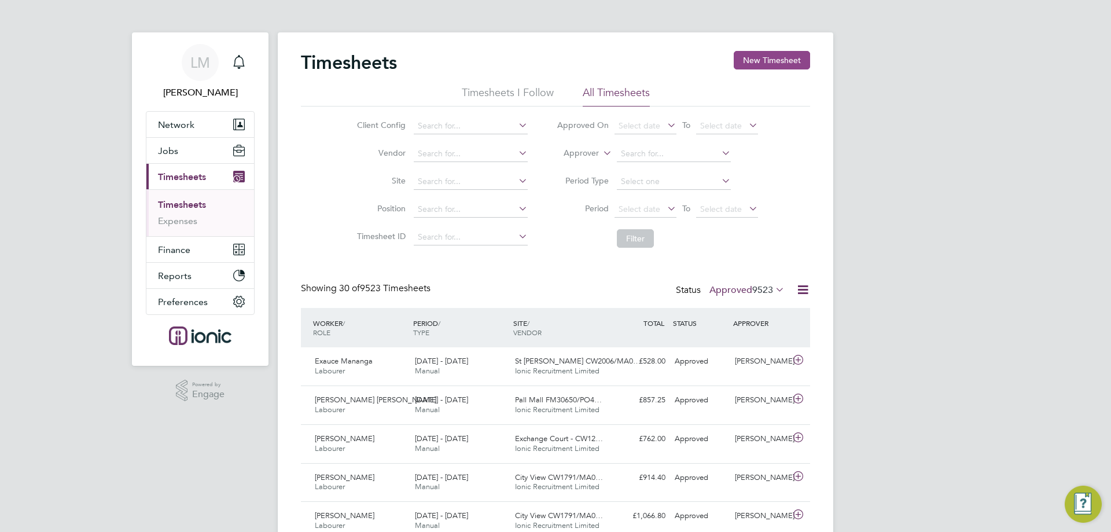
click at [764, 60] on button "New Timesheet" at bounding box center [772, 60] width 76 height 19
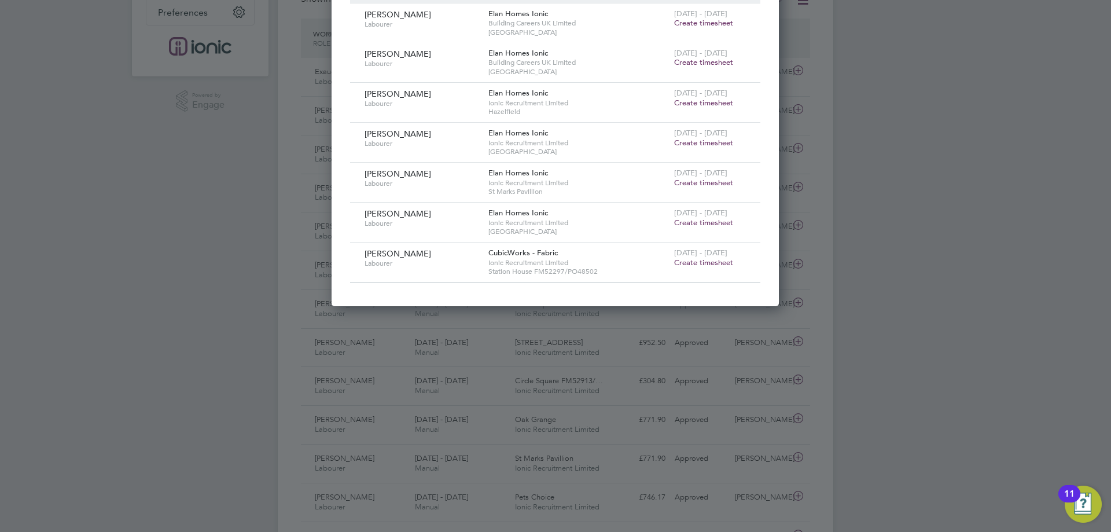
click at [697, 262] on span "Create timesheet" at bounding box center [703, 263] width 59 height 10
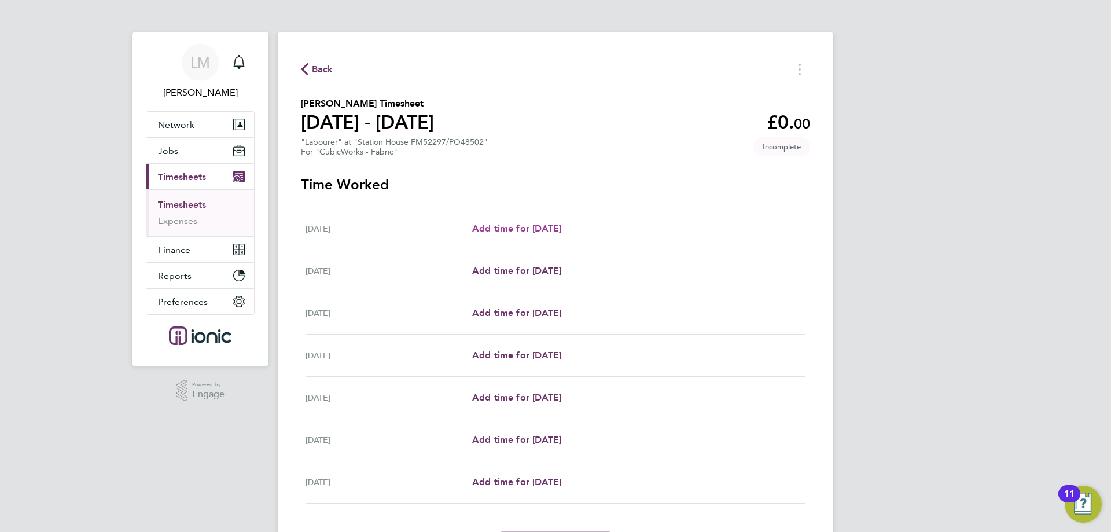
click at [504, 223] on span "Add time for Mon 22 Sep" at bounding box center [516, 228] width 89 height 11
select select "30"
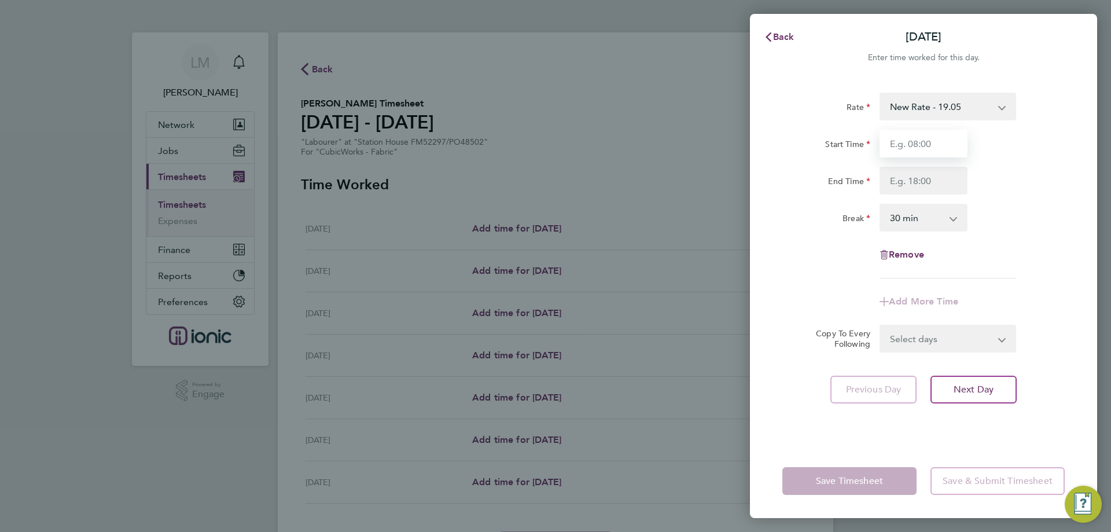
click at [917, 139] on input "Start Time" at bounding box center [924, 144] width 88 height 28
type input "07:00"
click at [922, 183] on input "End Time" at bounding box center [924, 181] width 88 height 28
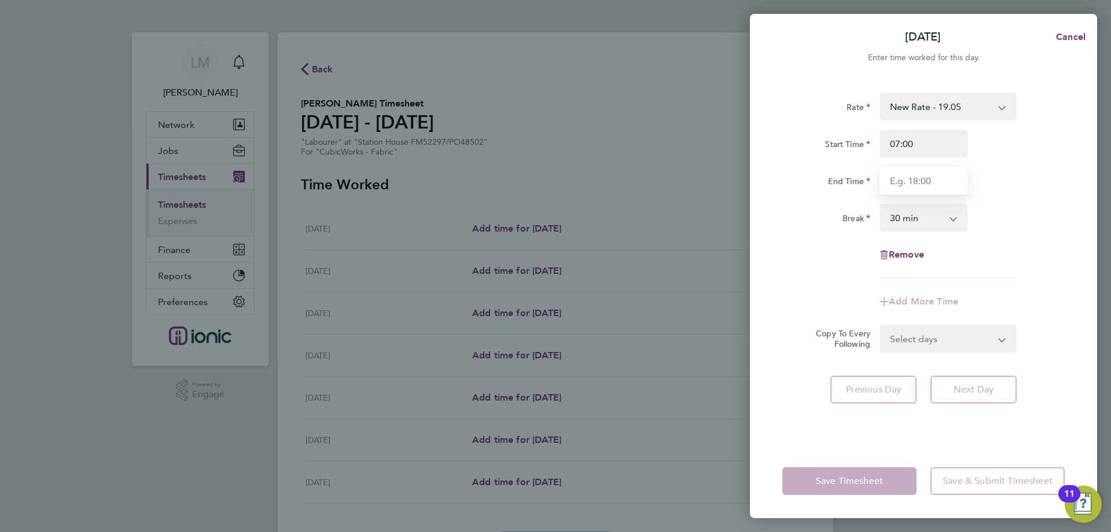
type input "16:30"
click at [942, 330] on form "Rate New Rate - 19.05 Day Rate - 17.85 Start Time 07:00 End Time 16:30 Break 0 …" at bounding box center [923, 223] width 282 height 260
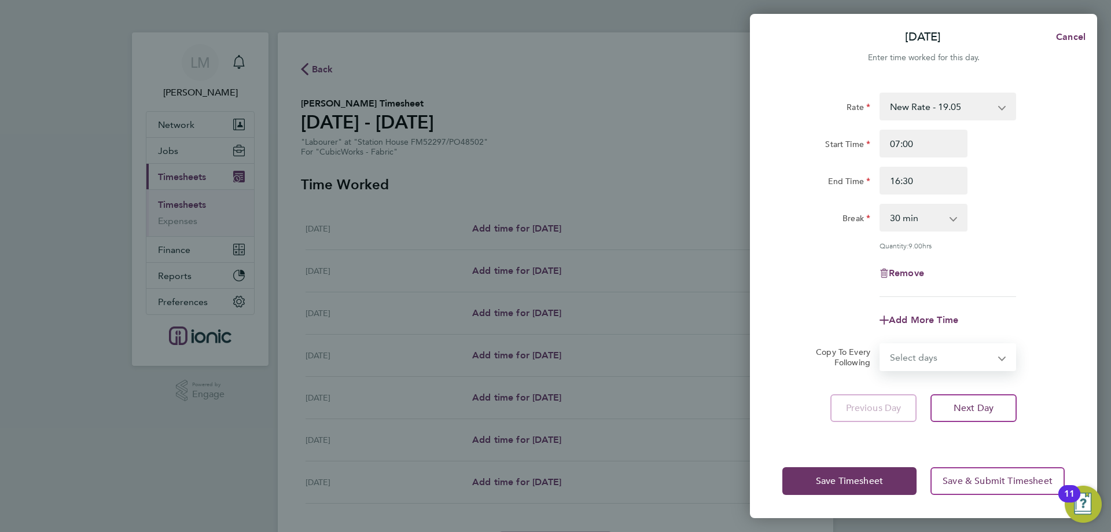
select select "TUE"
click at [881, 344] on select "Select days Day Weekday (Mon-Fri) Weekend (Sat-Sun) Tuesday Wednesday Thursday …" at bounding box center [942, 356] width 122 height 25
select select "2025-09-28"
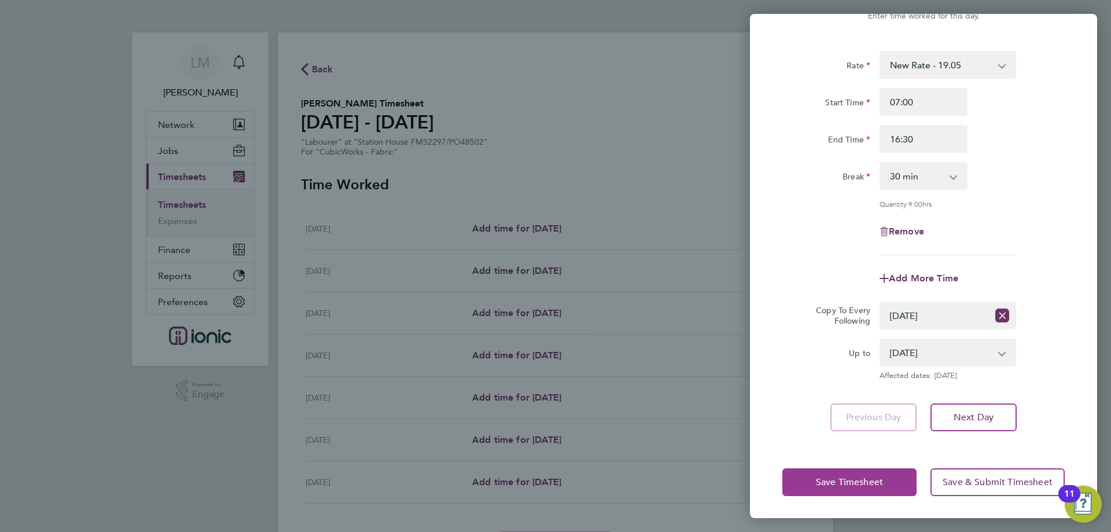
click at [861, 494] on button "Save Timesheet" at bounding box center [849, 482] width 134 height 28
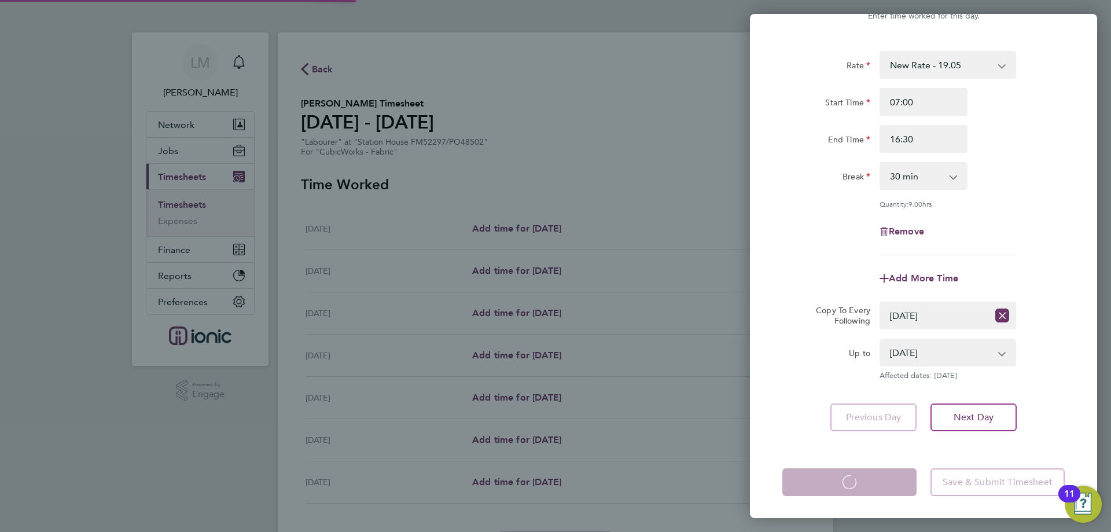
click at [794, 476] on app-form-button "Save Timesheet Loading" at bounding box center [852, 482] width 141 height 28
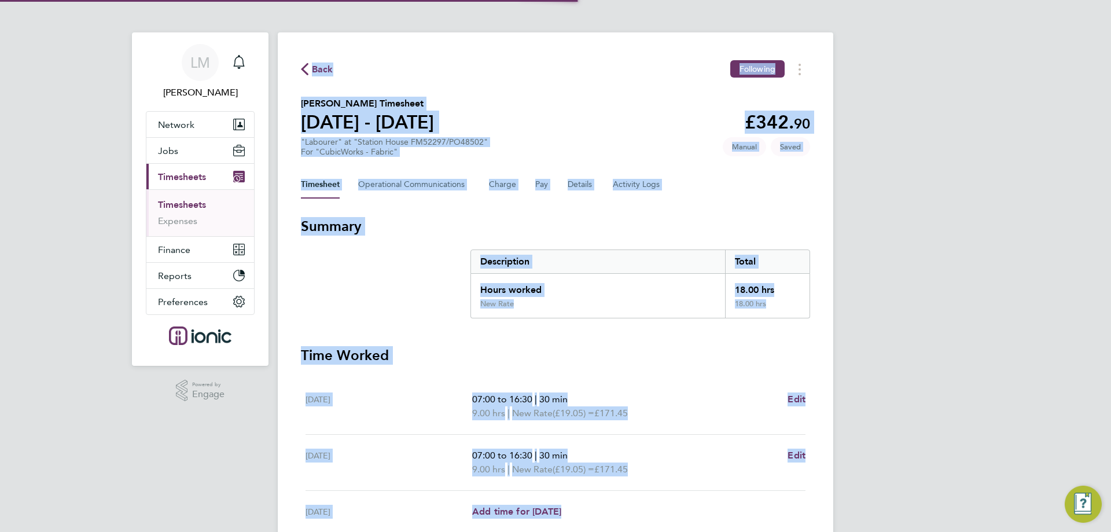
click at [795, 476] on div "Tue 23 Sep 07:00 to 16:30 | 30 min 9.00 hrs | New Rate (£19.05) = £171.45 Edit" at bounding box center [556, 463] width 500 height 56
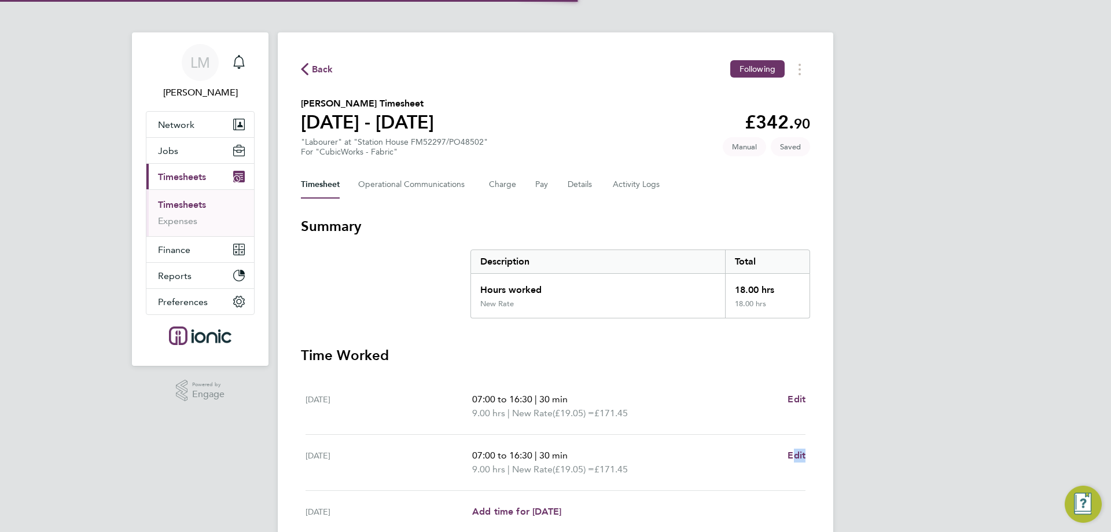
click at [796, 476] on div "Tue 23 Sep 07:00 to 16:30 | 30 min 9.00 hrs | New Rate (£19.05) = £171.45 Edit" at bounding box center [556, 463] width 500 height 56
click at [798, 477] on div "Tue 23 Sep 07:00 to 16:30 | 30 min 9.00 hrs | New Rate (£19.05) = £171.45 Edit" at bounding box center [556, 463] width 500 height 56
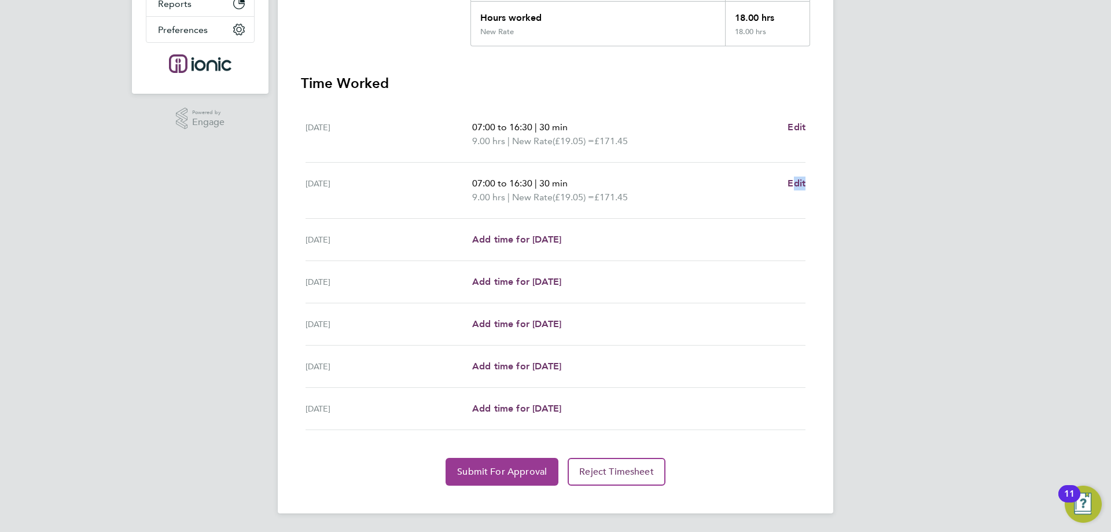
click at [501, 473] on span "Submit For Approval" at bounding box center [502, 472] width 90 height 12
click at [503, 476] on span "Approve Timesheet" at bounding box center [501, 472] width 85 height 12
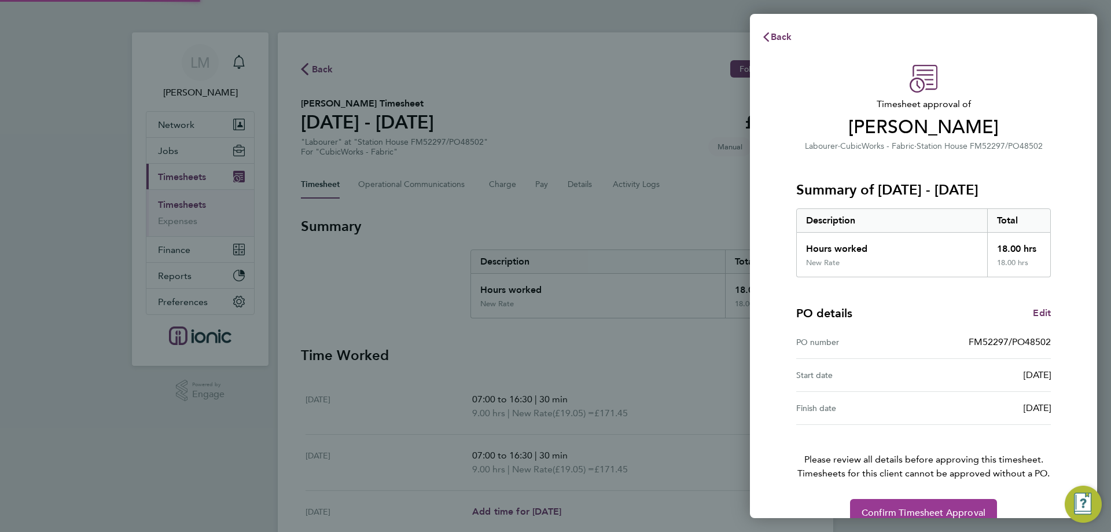
click at [967, 509] on span "Confirm Timesheet Approval" at bounding box center [924, 513] width 124 height 12
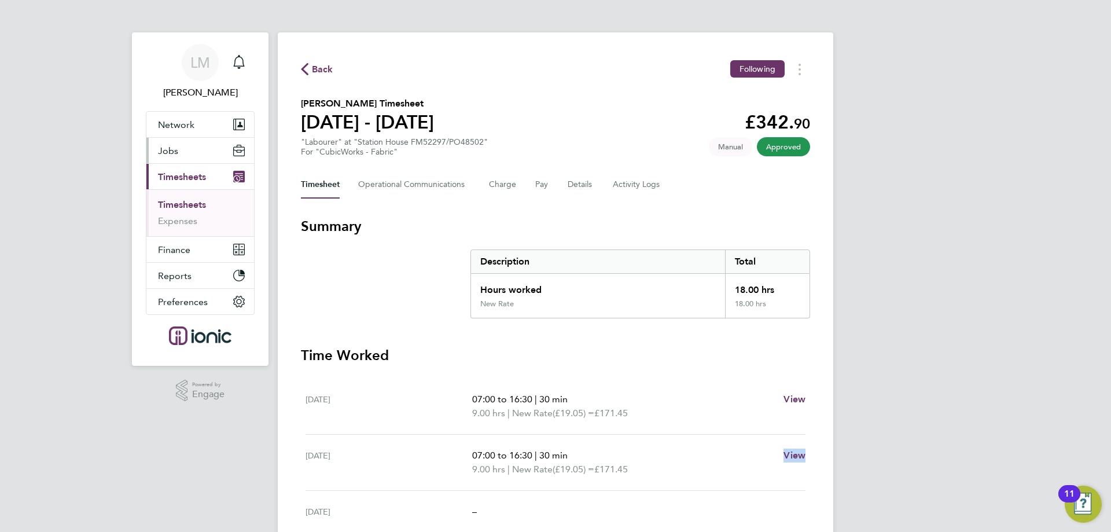
click at [204, 145] on button "Jobs" at bounding box center [200, 150] width 108 height 25
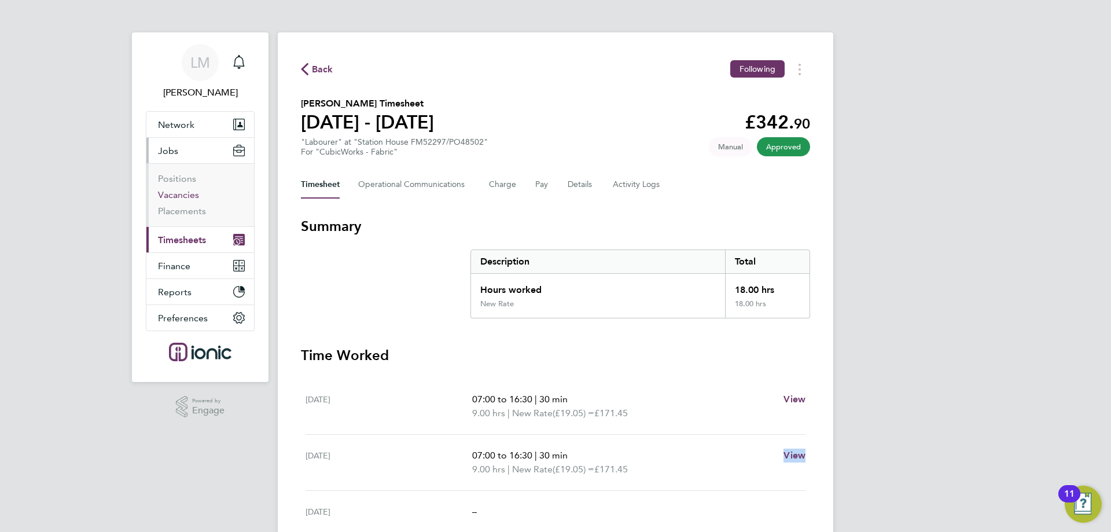
click at [186, 193] on link "Vacancies" at bounding box center [178, 194] width 41 height 11
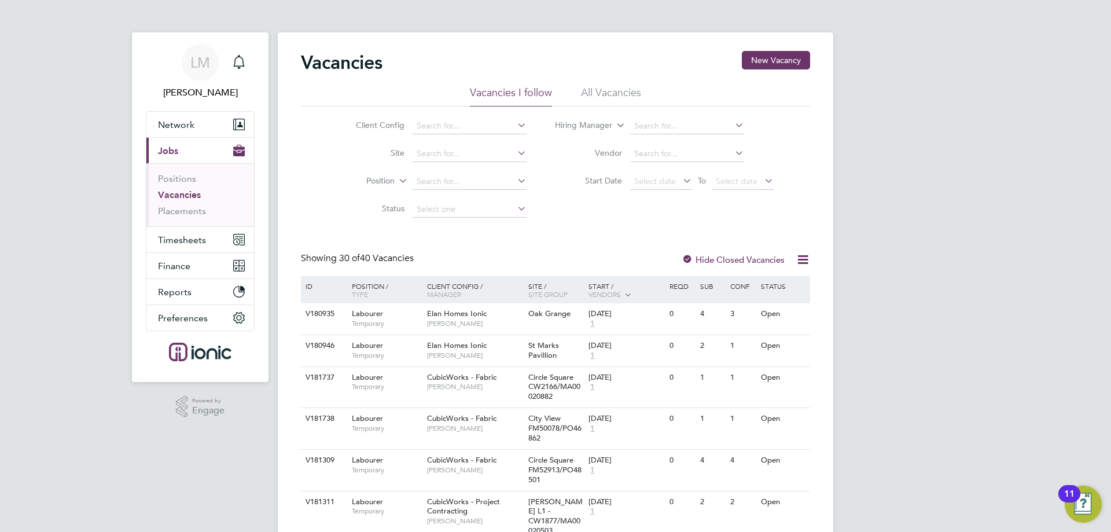
click at [781, 67] on button "New Vacancy" at bounding box center [776, 60] width 68 height 19
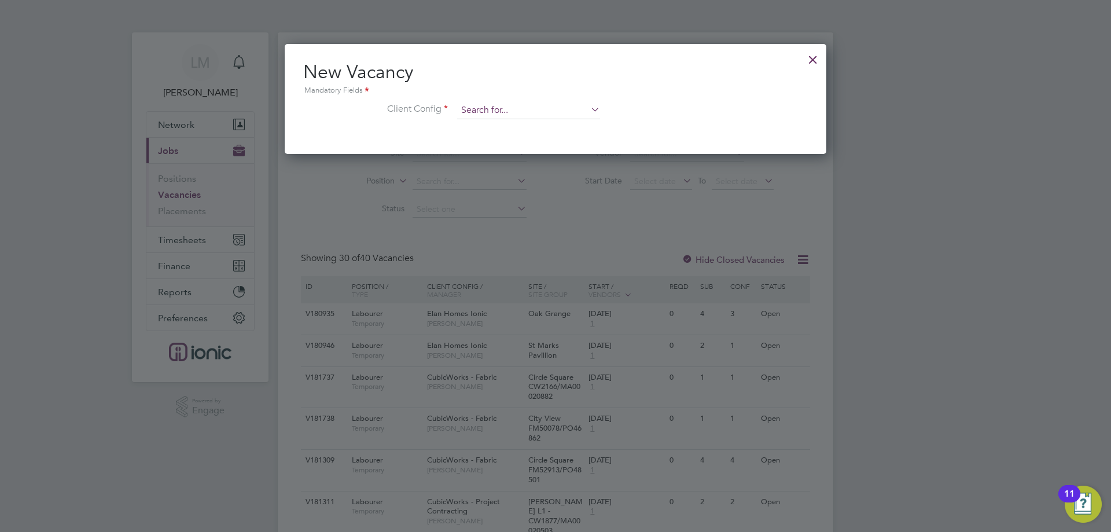
click at [566, 116] on input at bounding box center [528, 110] width 143 height 17
click at [542, 159] on li "CubicWorks - Project Contracting" at bounding box center [529, 158] width 144 height 16
type input "CubicWorks - Project Contracting"
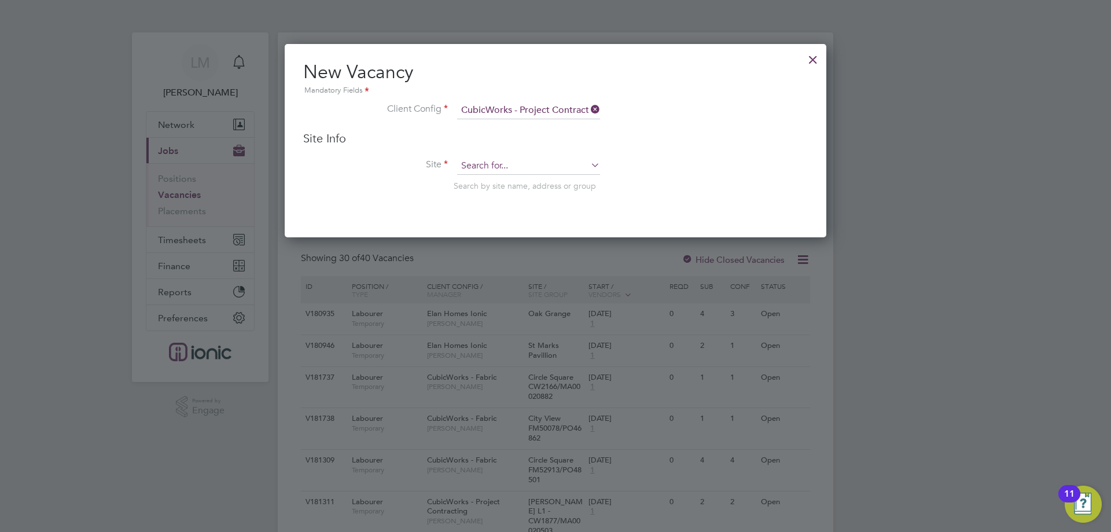
click at [537, 167] on input at bounding box center [528, 165] width 143 height 17
type input "F"
type input "E"
drag, startPoint x: 535, startPoint y: 164, endPoint x: 381, endPoint y: 145, distance: 155.0
click at [381, 145] on div "Site Info Site THE EXCH Search by site name, address or group" at bounding box center [555, 172] width 505 height 83
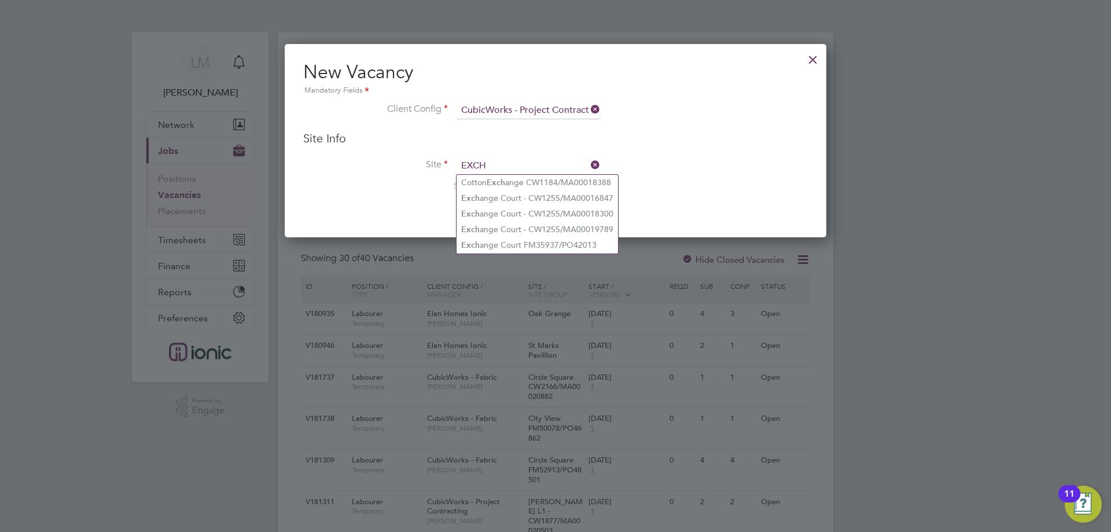
type input "EXCH"
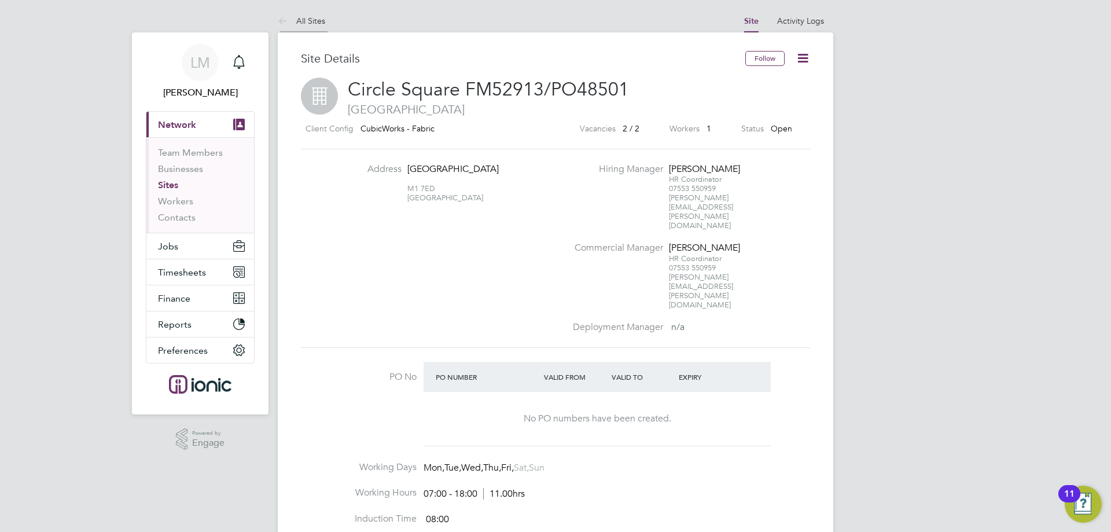
click at [311, 17] on link "All Sites" at bounding box center [301, 21] width 47 height 10
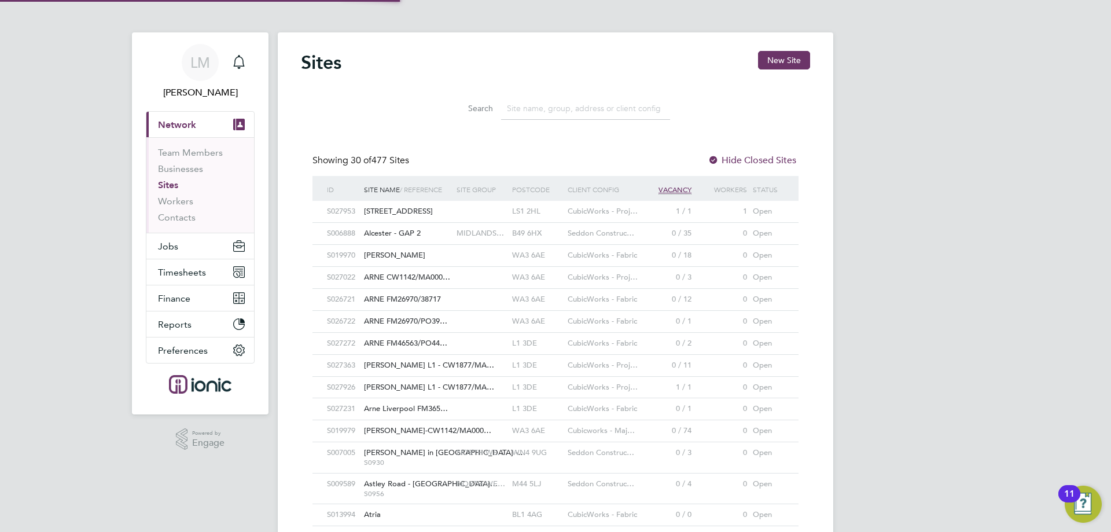
click at [536, 109] on input at bounding box center [585, 108] width 169 height 23
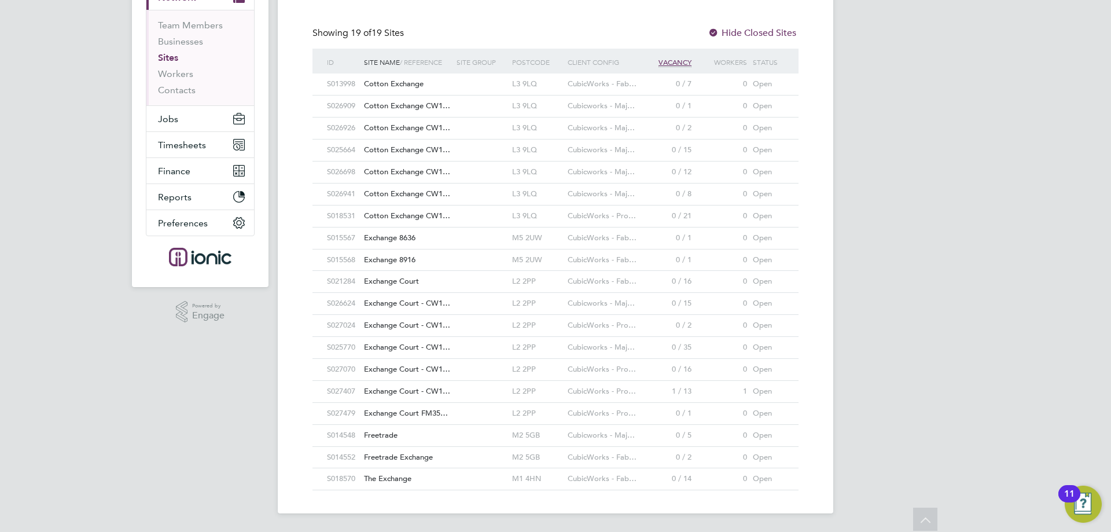
type input "EXCHA"
click at [433, 480] on div "The Exchange" at bounding box center [407, 478] width 93 height 21
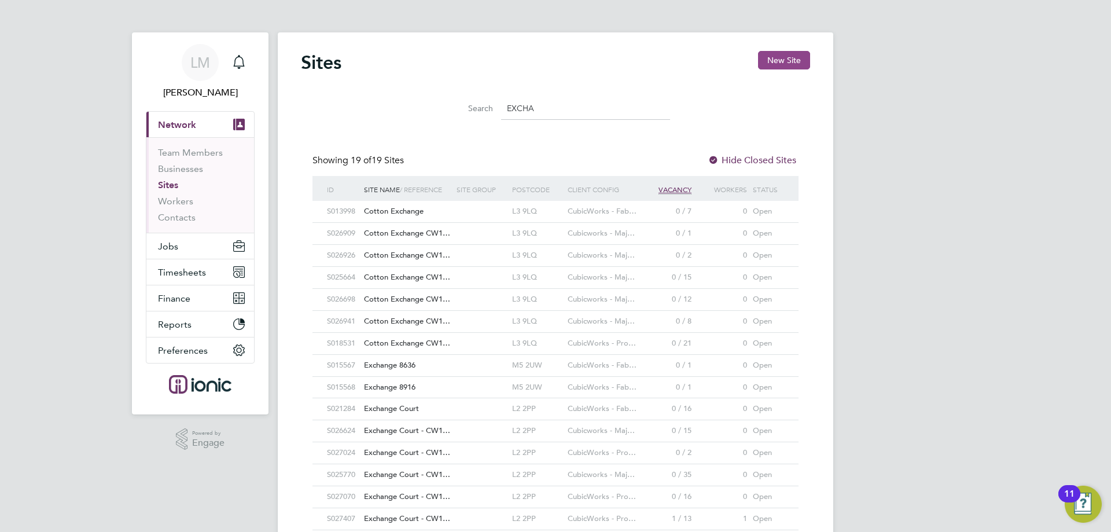
click at [782, 58] on button "New Site" at bounding box center [784, 60] width 52 height 19
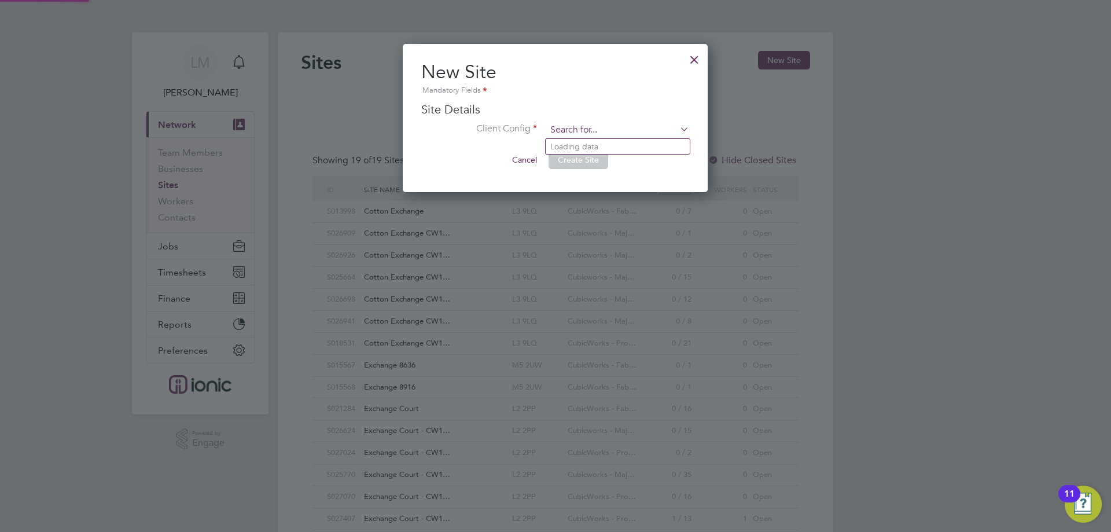
click at [562, 135] on input at bounding box center [617, 130] width 143 height 17
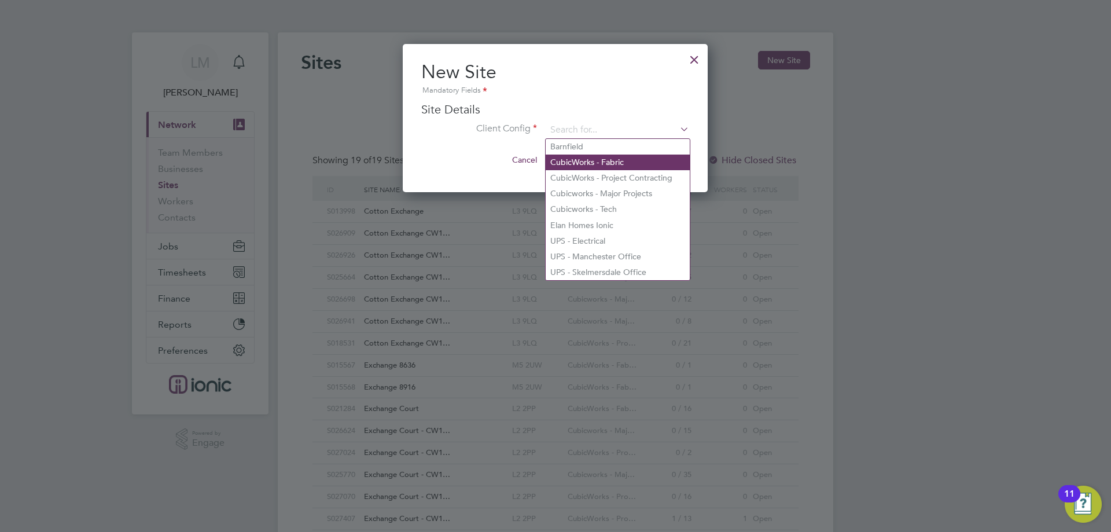
click at [591, 167] on li "CubicWorks - Fabric" at bounding box center [618, 163] width 144 height 16
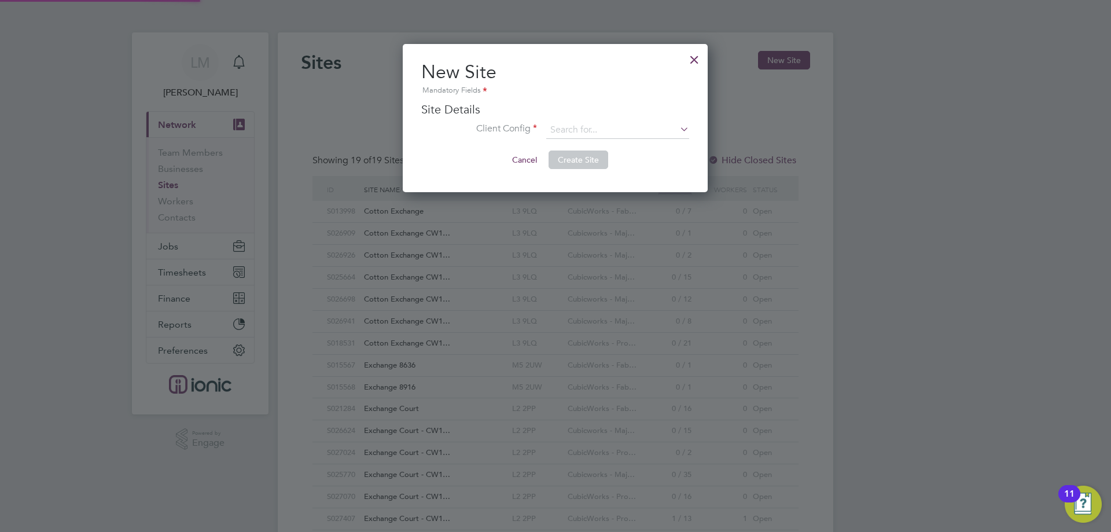
type input "CubicWorks - Fabric"
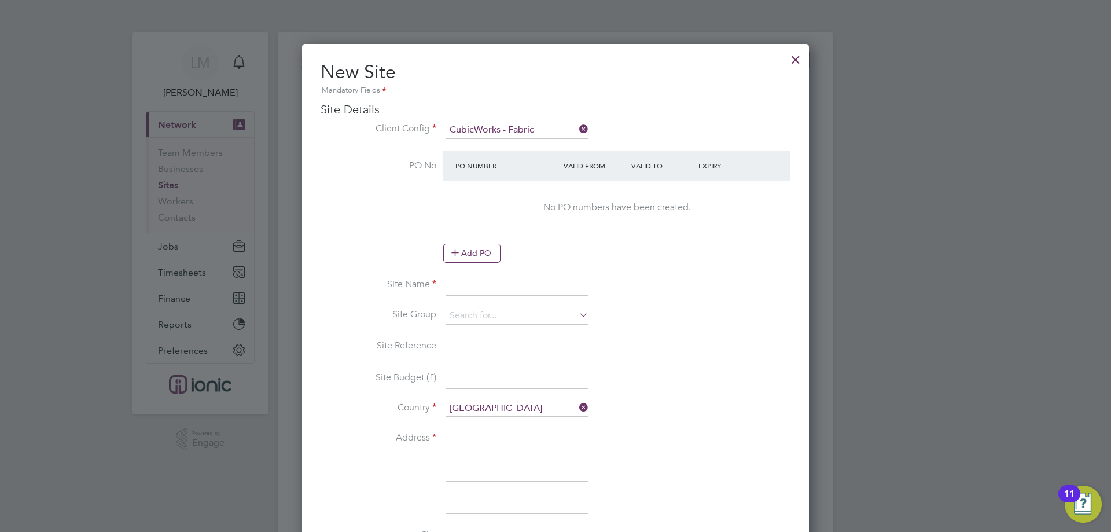
click at [501, 288] on input at bounding box center [517, 285] width 143 height 21
drag, startPoint x: 503, startPoint y: 285, endPoint x: 667, endPoint y: 297, distance: 164.2
click at [661, 296] on li "Site Name The Exchange FM53139/PO48664" at bounding box center [556, 291] width 470 height 32
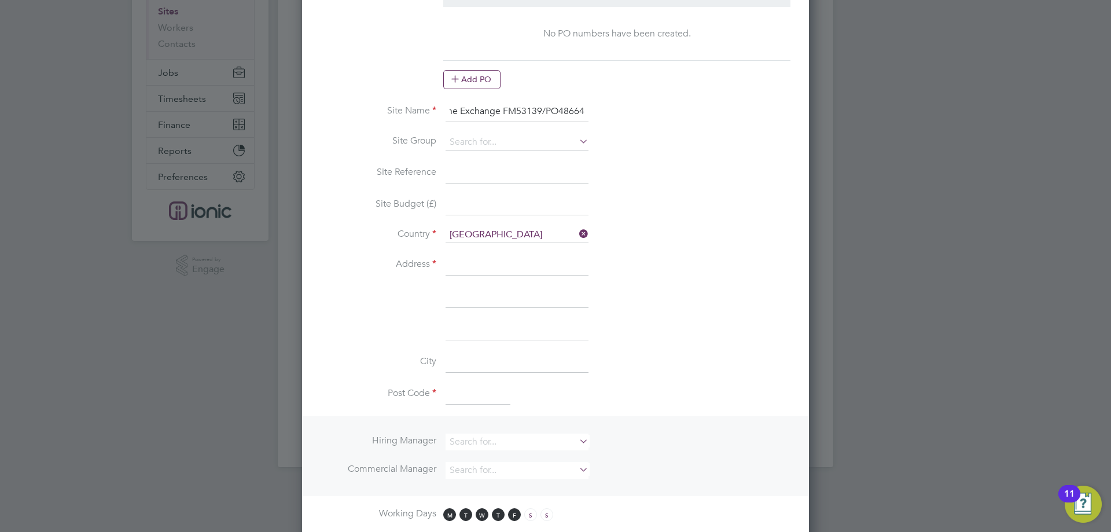
type input "The Exchange FM53139/PO48664"
click at [484, 267] on input at bounding box center [517, 265] width 143 height 21
click at [498, 267] on input "3 NEW" at bounding box center [517, 265] width 143 height 21
type input "[STREET_ADDRESS][US_STATE]"
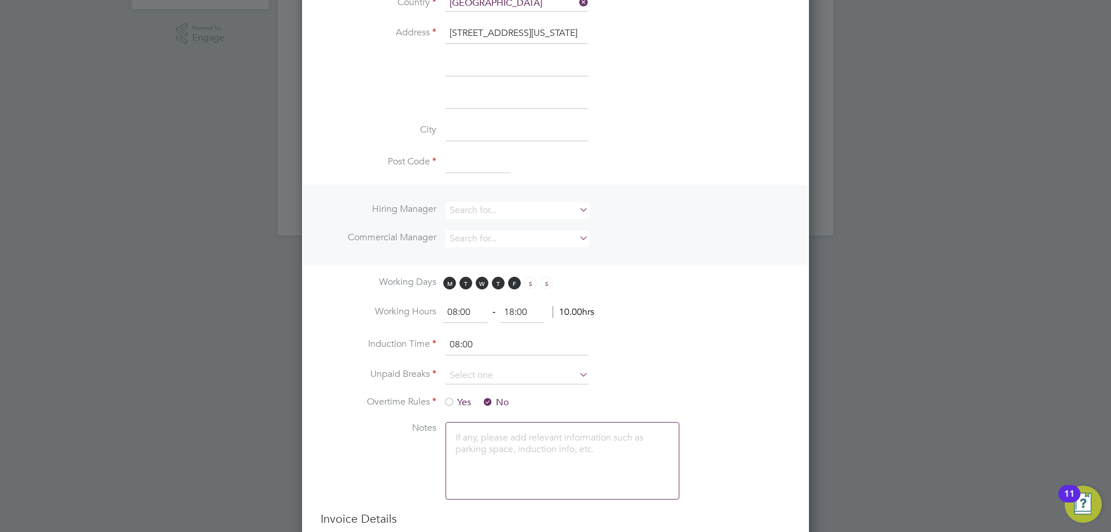
click at [467, 162] on input at bounding box center [478, 163] width 65 height 21
type input "M1 4HN"
click at [509, 209] on input at bounding box center [517, 210] width 143 height 17
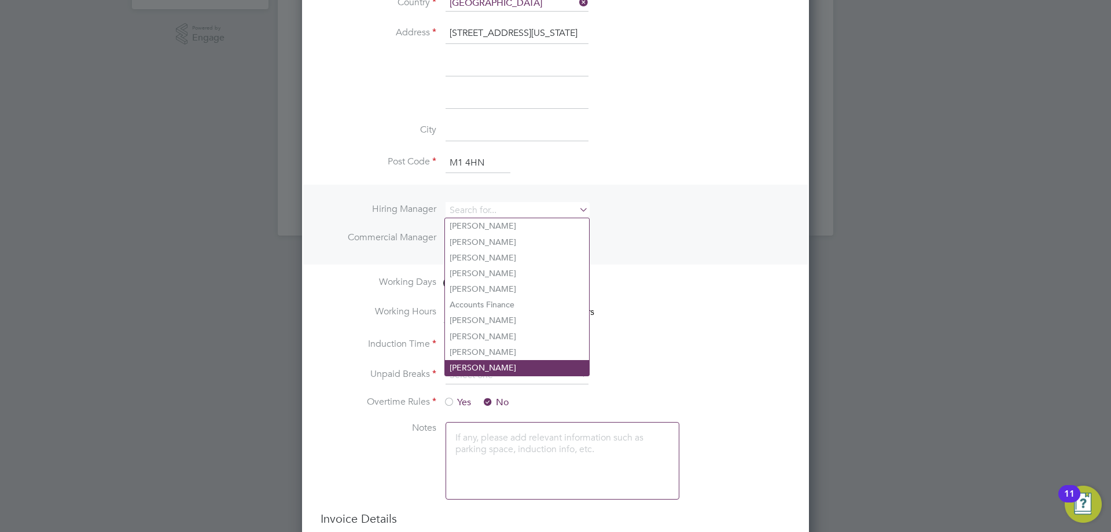
click at [486, 360] on li "[PERSON_NAME]" at bounding box center [517, 368] width 144 height 16
type input "[PERSON_NAME]"
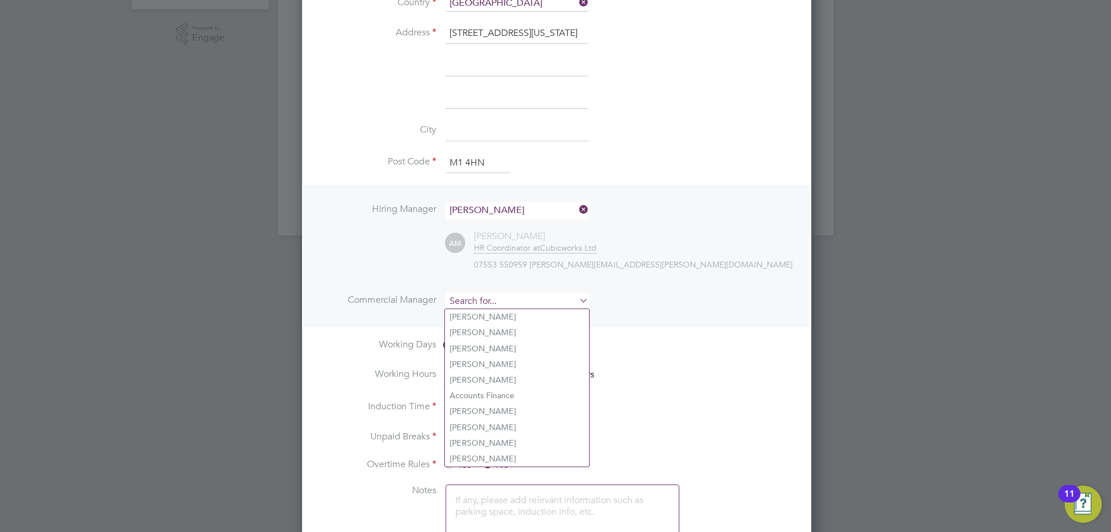
click at [479, 306] on input at bounding box center [517, 301] width 143 height 17
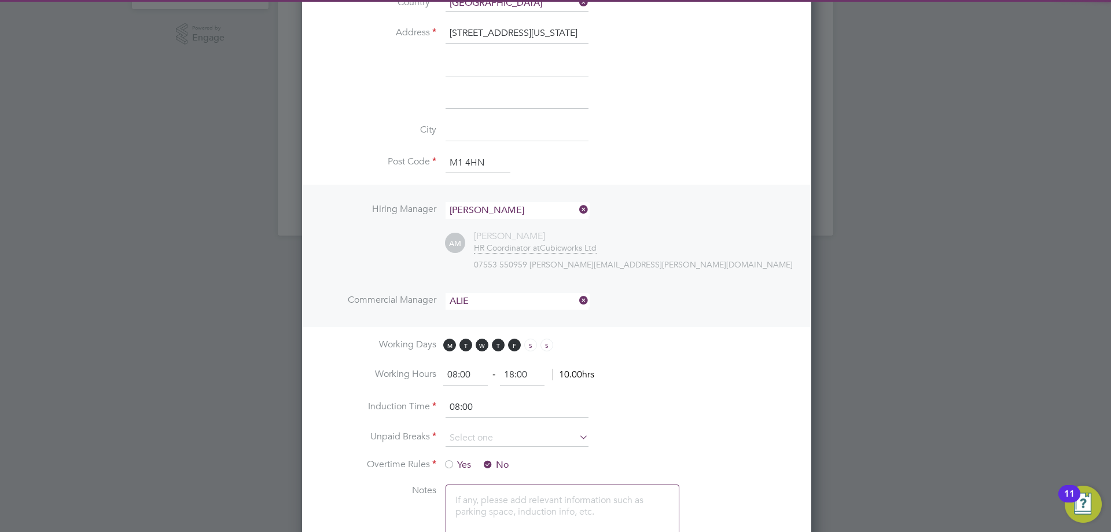
click at [481, 316] on li "[PERSON_NAME]" at bounding box center [517, 317] width 144 height 16
type input "[PERSON_NAME]"
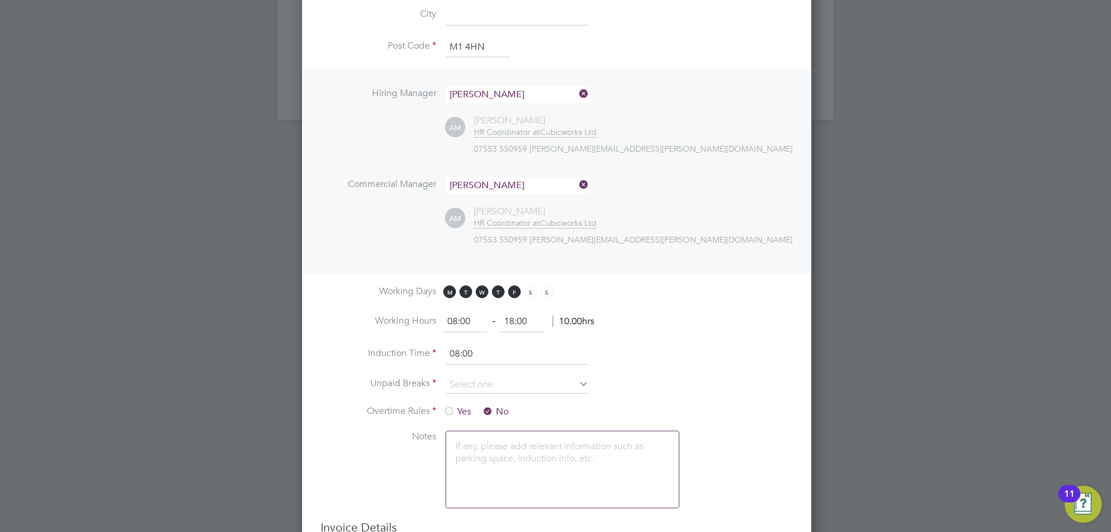
drag, startPoint x: 475, startPoint y: 313, endPoint x: 345, endPoint y: 304, distance: 129.9
click at [345, 304] on ng-template "PO No PO Number Valid From Valid To Expiry No PO numbers have been created. Add…" at bounding box center [557, 75] width 472 height 891
type input "07:30"
click at [350, 244] on ul "Hiring Manager [PERSON_NAME] AM [PERSON_NAME] HR Coordinator at Cubicworks Ltd …" at bounding box center [557, 171] width 472 height 170
click at [475, 383] on input at bounding box center [517, 384] width 143 height 17
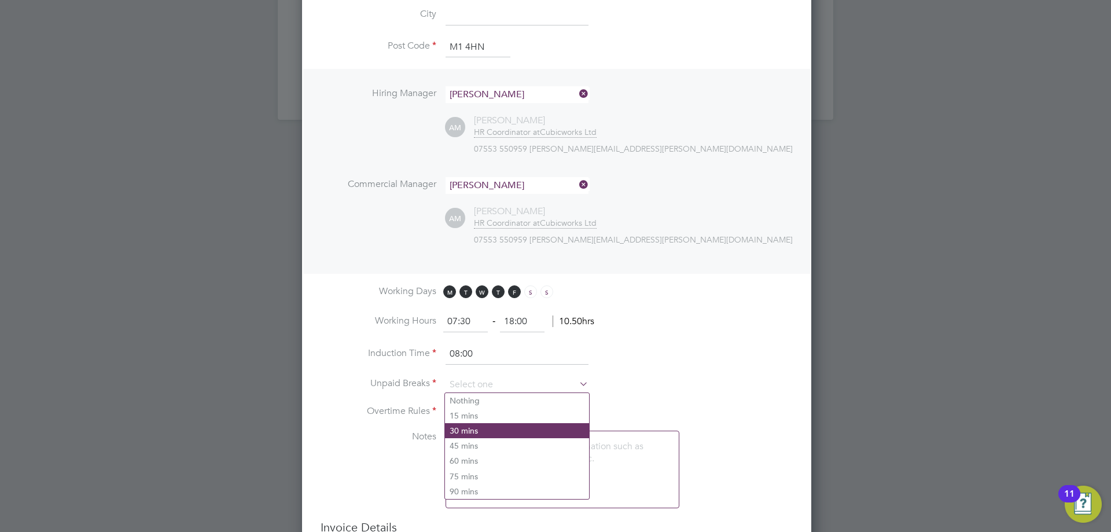
click at [473, 429] on li "30 mins" at bounding box center [517, 430] width 144 height 15
type input "30 mins"
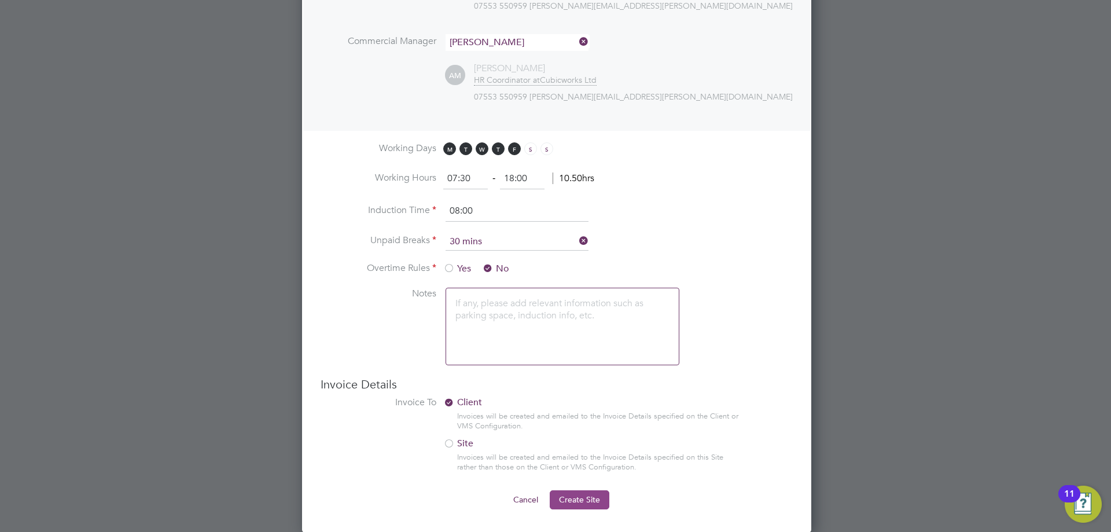
click at [594, 499] on span "Create Site" at bounding box center [579, 499] width 41 height 10
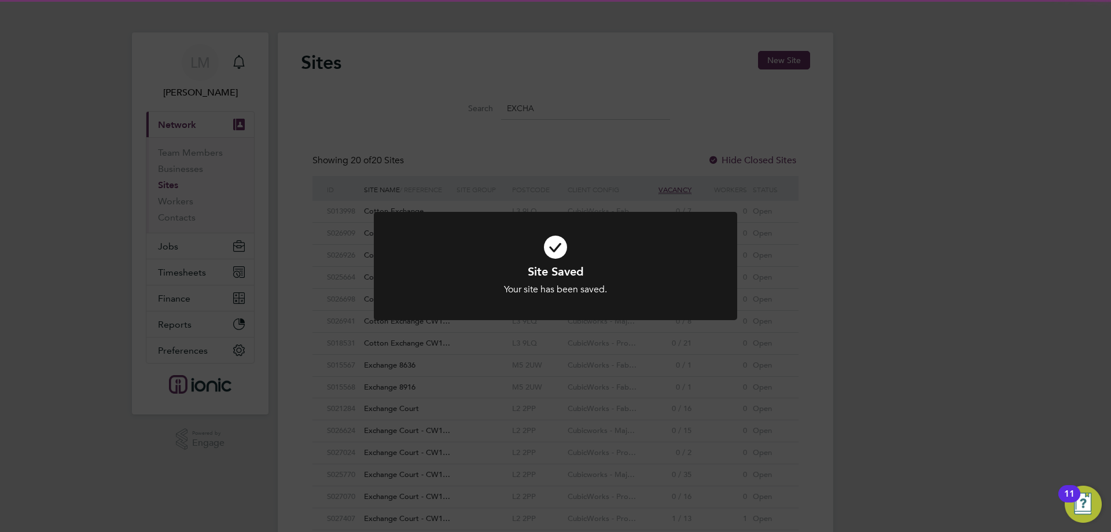
drag, startPoint x: 572, startPoint y: 363, endPoint x: 627, endPoint y: 74, distance: 294.5
click at [573, 364] on div "Site Saved Your site has been saved. Cancel Okay" at bounding box center [555, 266] width 1111 height 532
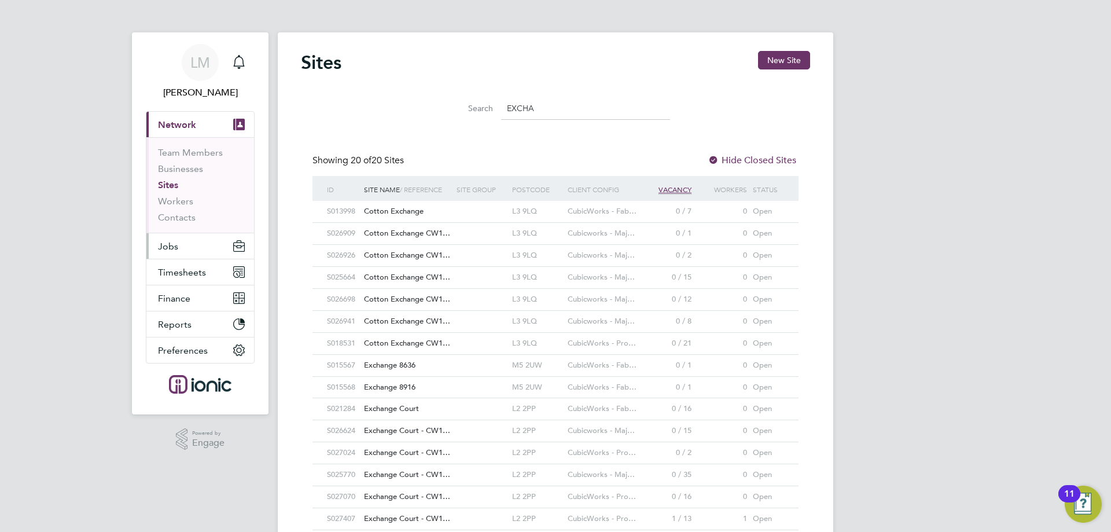
click at [206, 245] on button "Jobs" at bounding box center [200, 245] width 108 height 25
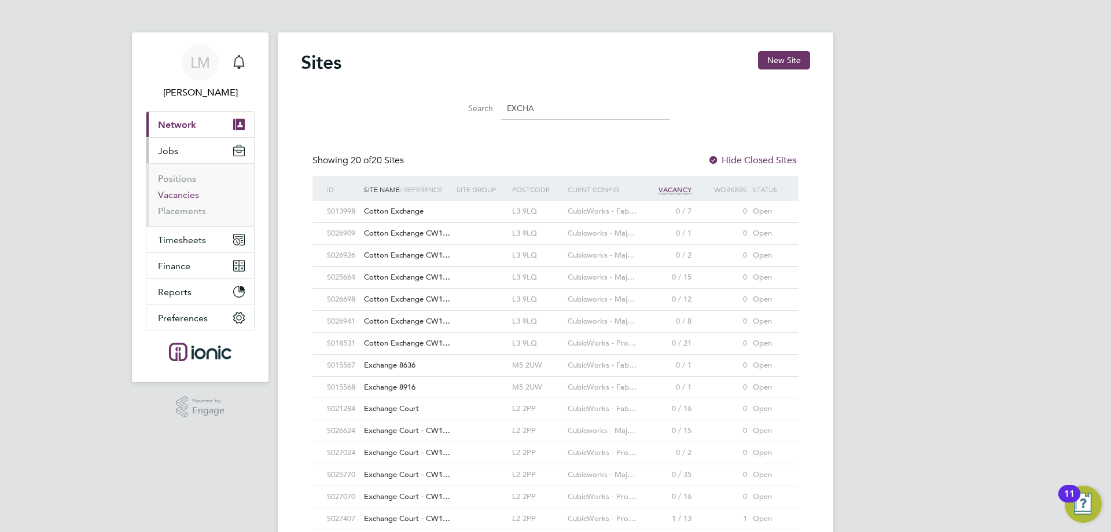
click at [185, 193] on link "Vacancies" at bounding box center [178, 194] width 41 height 11
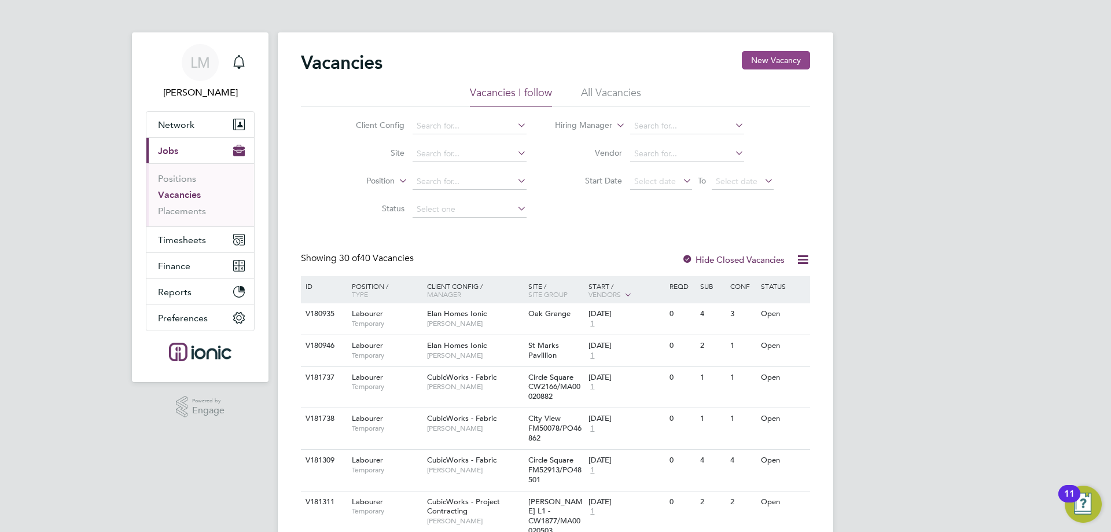
click at [778, 64] on button "New Vacancy" at bounding box center [776, 60] width 68 height 19
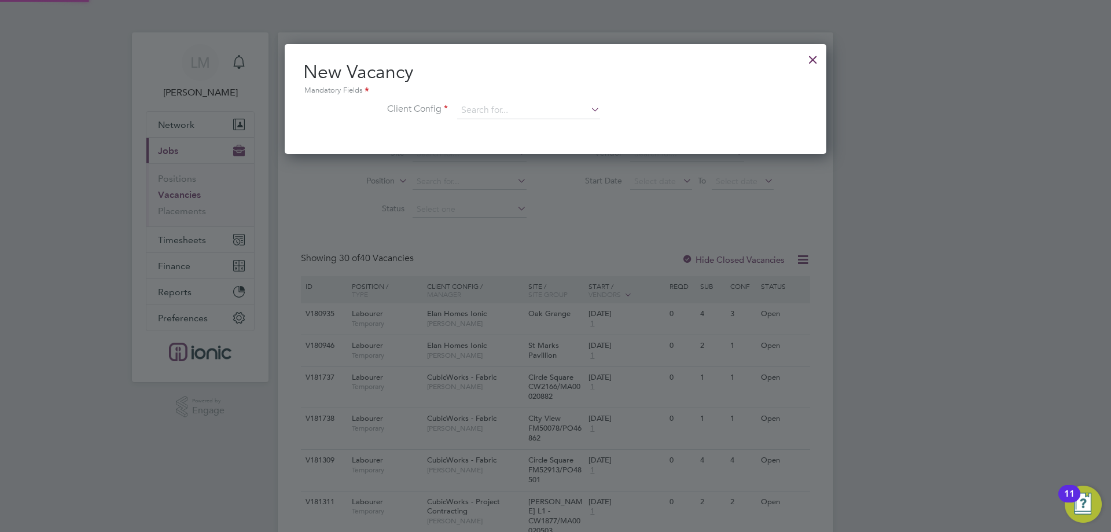
scroll to position [110, 542]
click at [513, 114] on input at bounding box center [528, 110] width 143 height 17
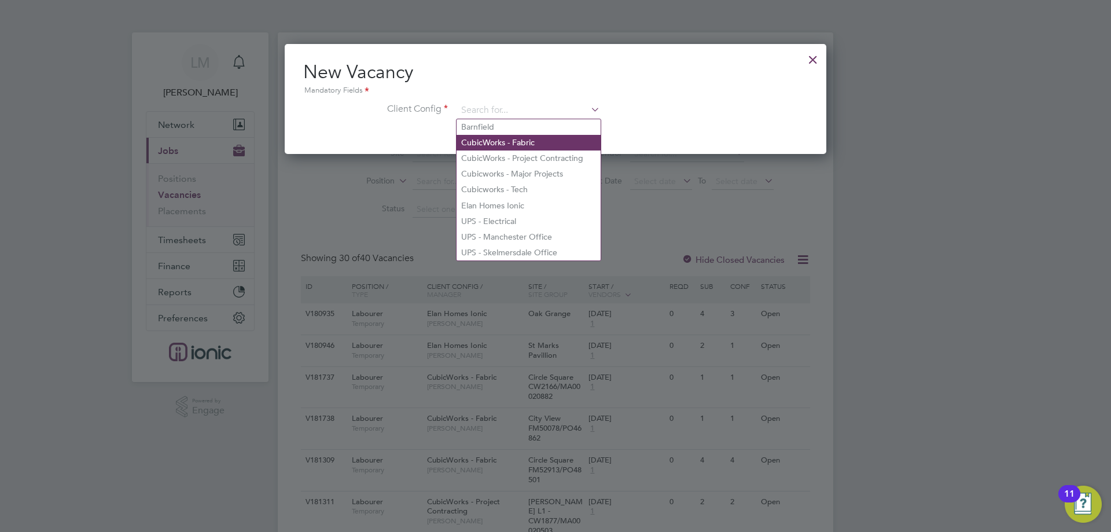
click at [519, 139] on li "CubicWorks - Fabric" at bounding box center [529, 143] width 144 height 16
type input "CubicWorks - Fabric"
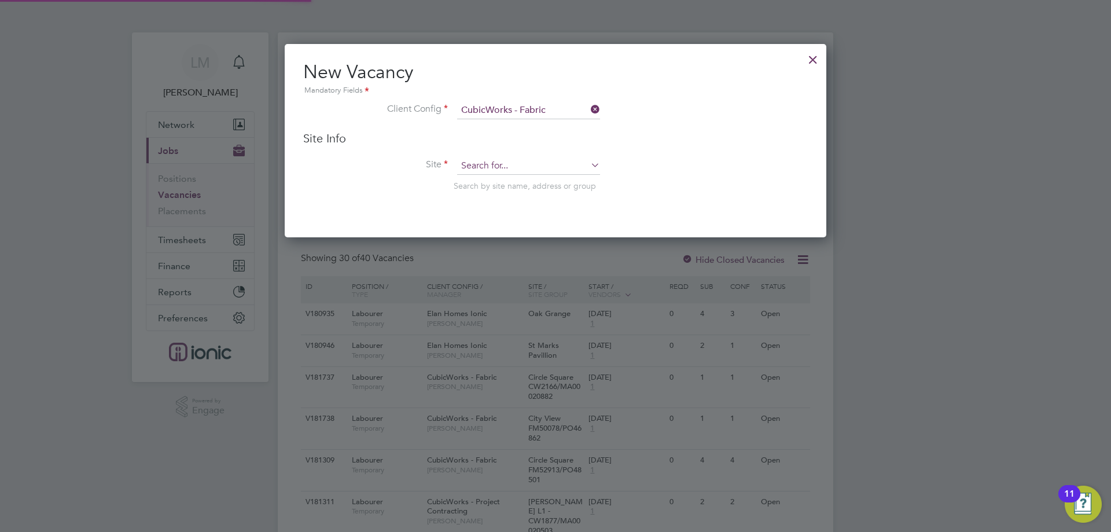
scroll to position [194, 542]
click at [511, 164] on input at bounding box center [528, 165] width 143 height 17
click at [517, 181] on b "FM531" at bounding box center [527, 183] width 26 height 10
type input "The Exchange FM53139/PO48664"
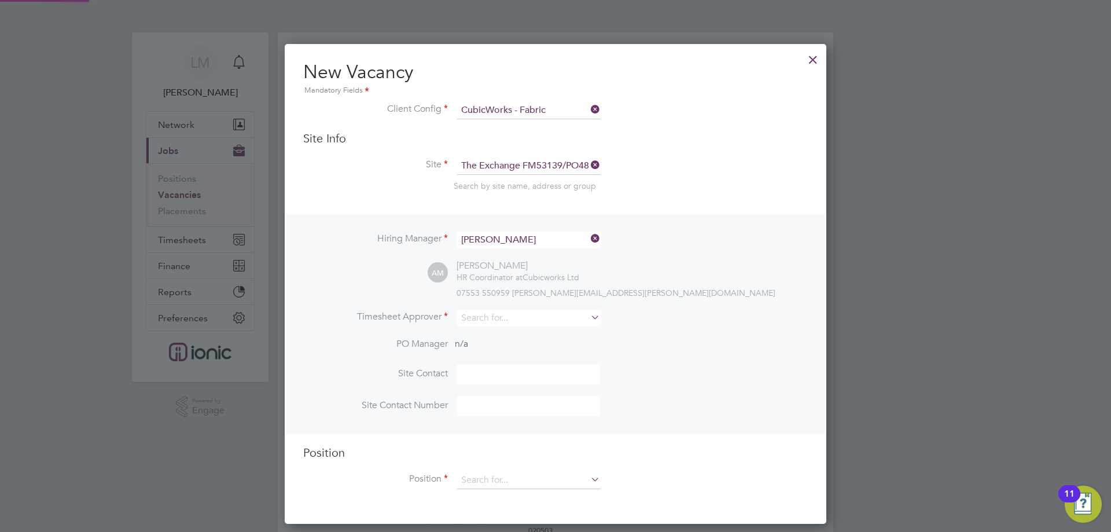
scroll to position [116, 0]
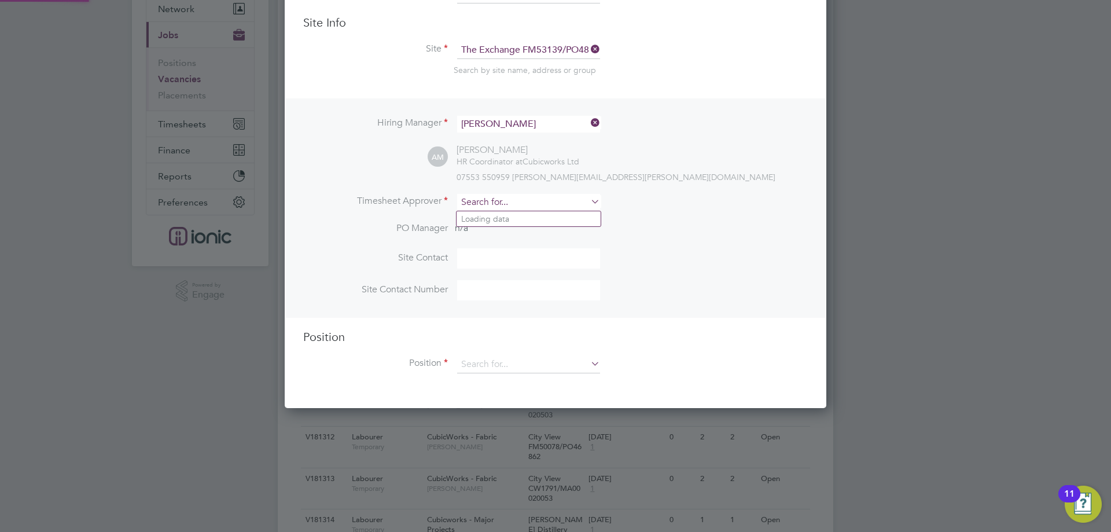
click at [510, 203] on input at bounding box center [528, 202] width 143 height 17
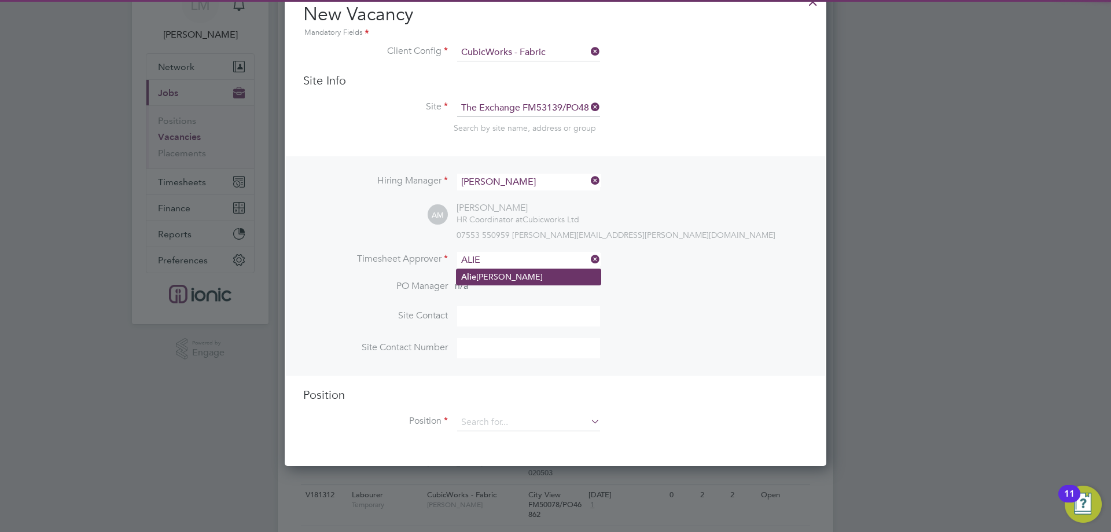
click at [540, 271] on li "[PERSON_NAME]" at bounding box center [529, 277] width 144 height 16
type input "[PERSON_NAME]"
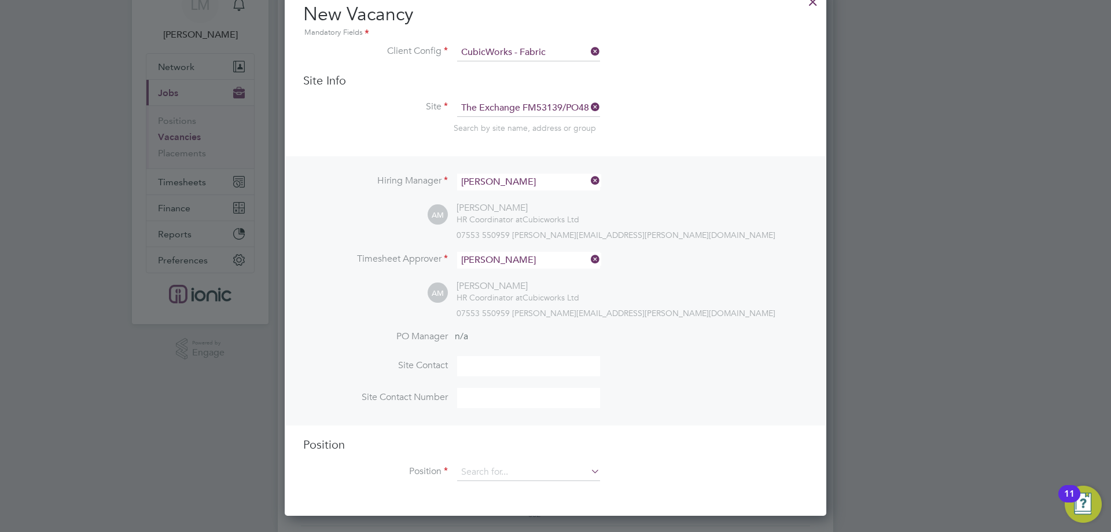
scroll to position [289, 0]
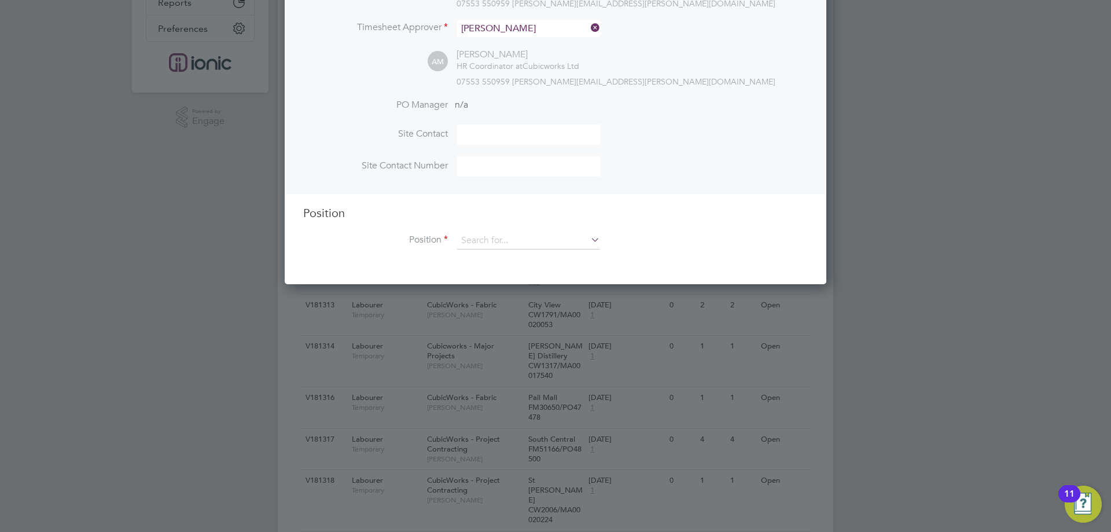
click at [517, 253] on li "Position" at bounding box center [555, 246] width 505 height 29
click at [519, 243] on input at bounding box center [528, 240] width 143 height 17
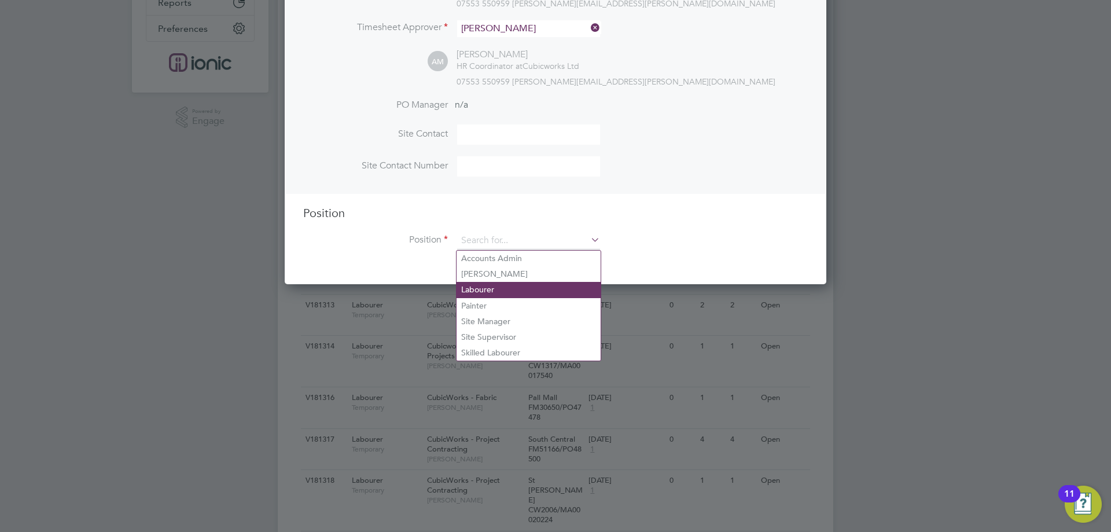
click at [501, 288] on li "Labourer" at bounding box center [529, 290] width 144 height 16
type input "Labourer"
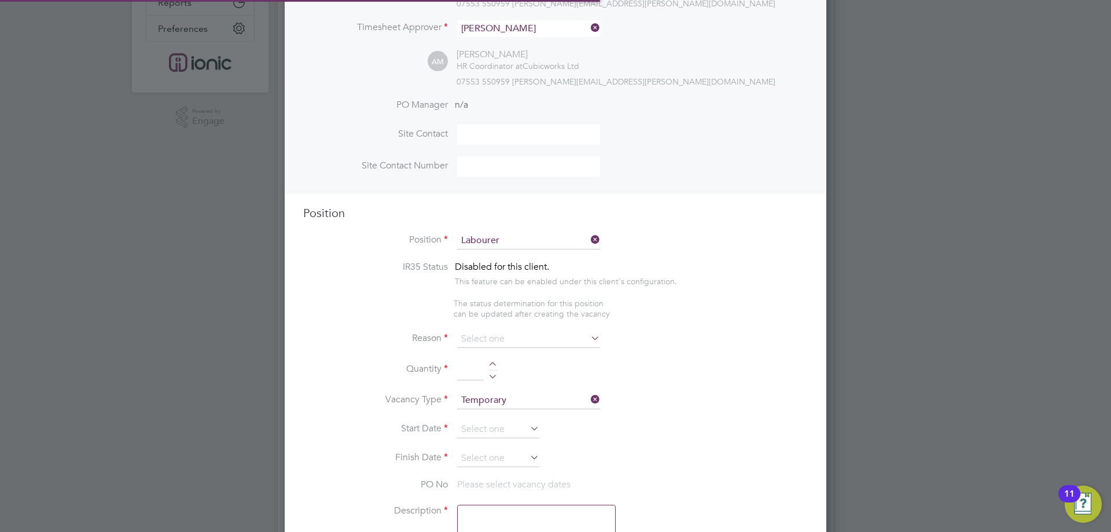
scroll to position [6, 6]
type textarea "General labourer working on office rip outs"
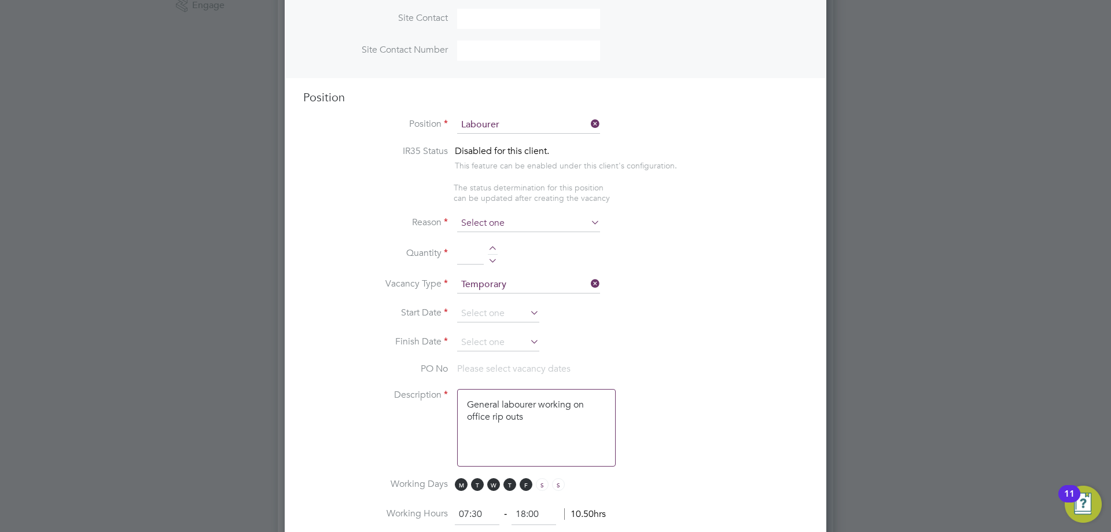
click at [480, 230] on input at bounding box center [528, 223] width 143 height 17
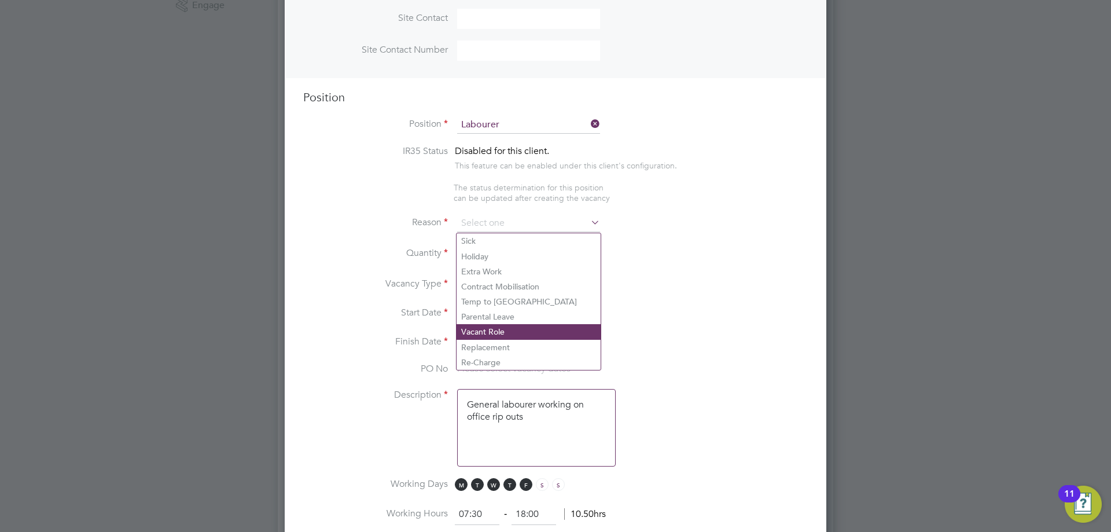
click at [486, 329] on li "Vacant Role" at bounding box center [529, 331] width 144 height 15
type input "Vacant Role"
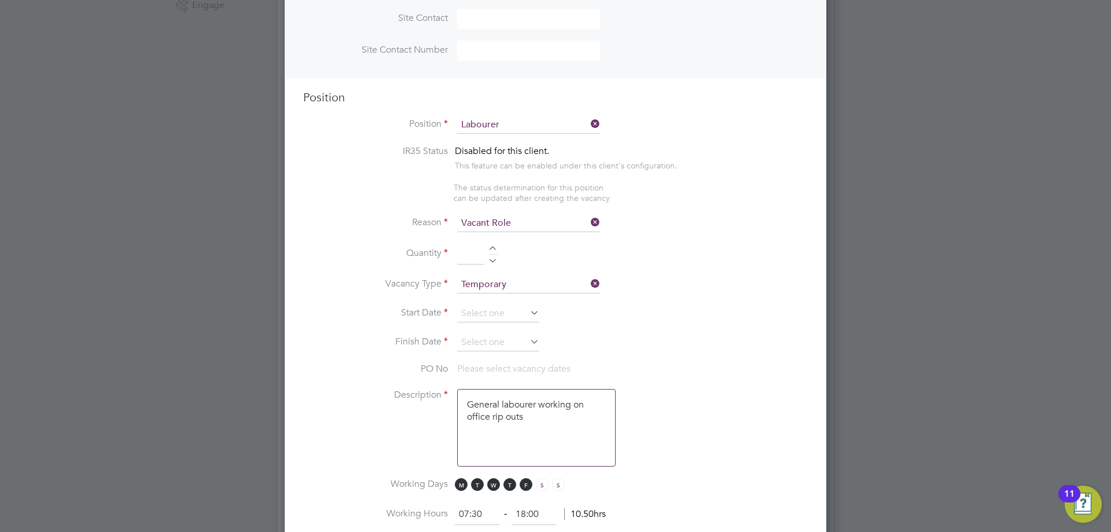
click at [492, 249] on div at bounding box center [493, 250] width 10 height 8
type input "1"
click at [475, 307] on input at bounding box center [498, 313] width 82 height 17
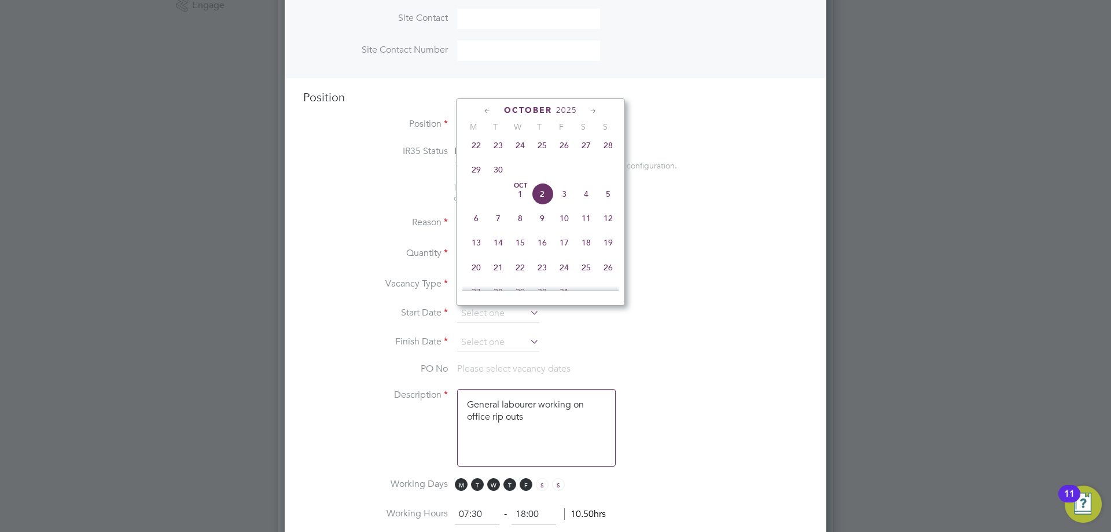
click at [479, 147] on span "22" at bounding box center [476, 145] width 22 height 22
type input "[DATE]"
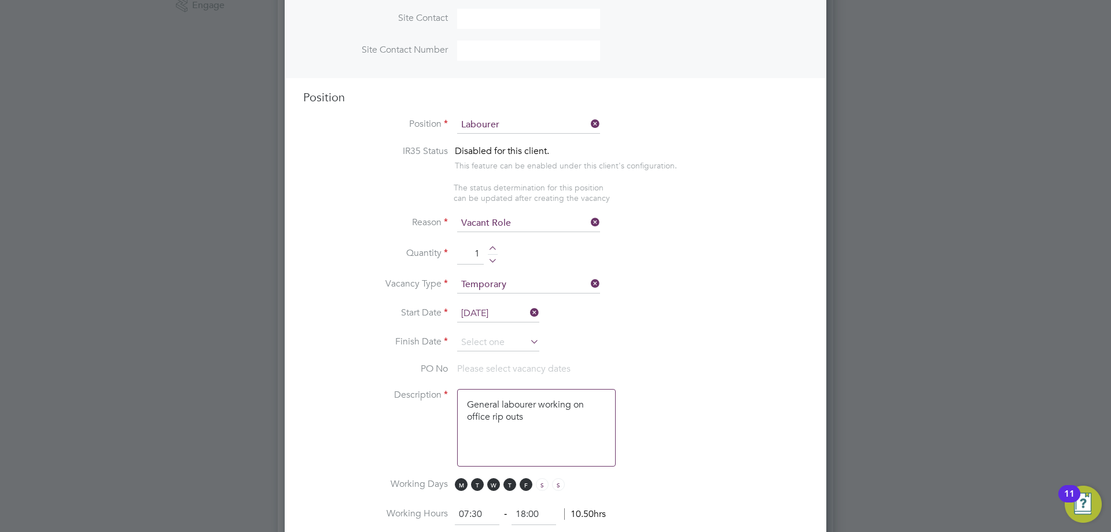
drag, startPoint x: 489, startPoint y: 343, endPoint x: 499, endPoint y: 305, distance: 38.9
click at [488, 343] on input at bounding box center [498, 342] width 82 height 17
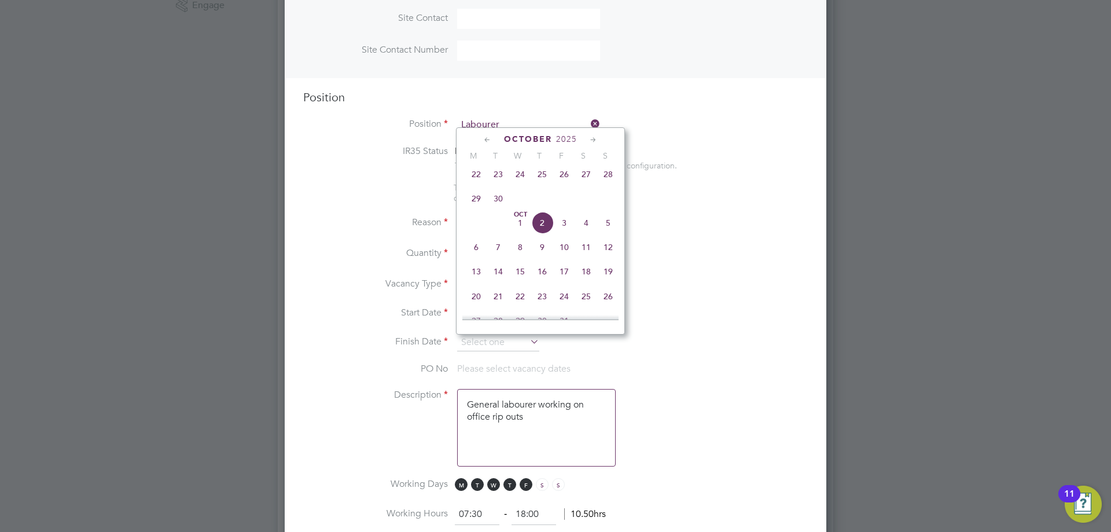
click at [604, 185] on span "28" at bounding box center [608, 174] width 22 height 22
type input "[DATE]"
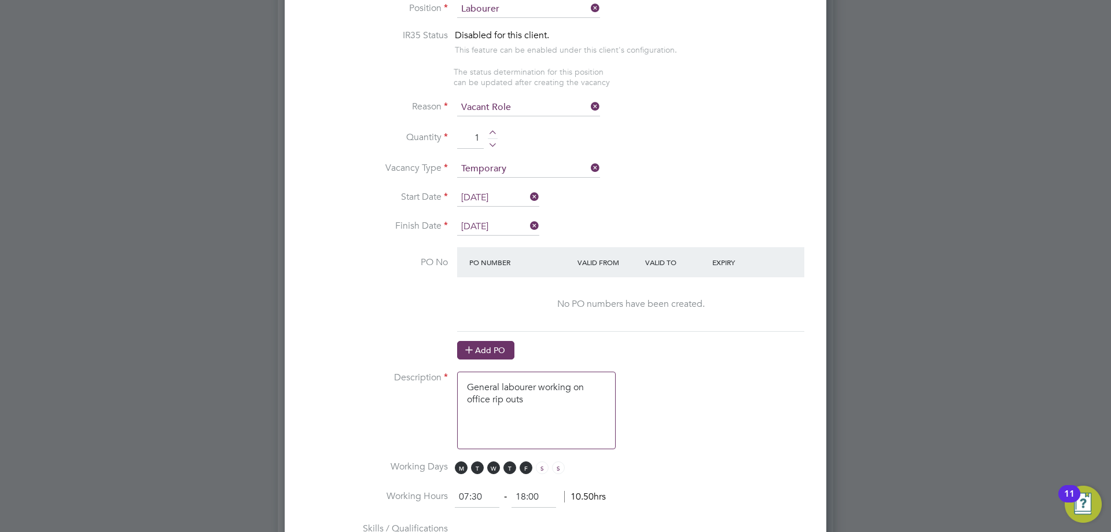
click at [499, 350] on button "Add PO" at bounding box center [485, 350] width 57 height 19
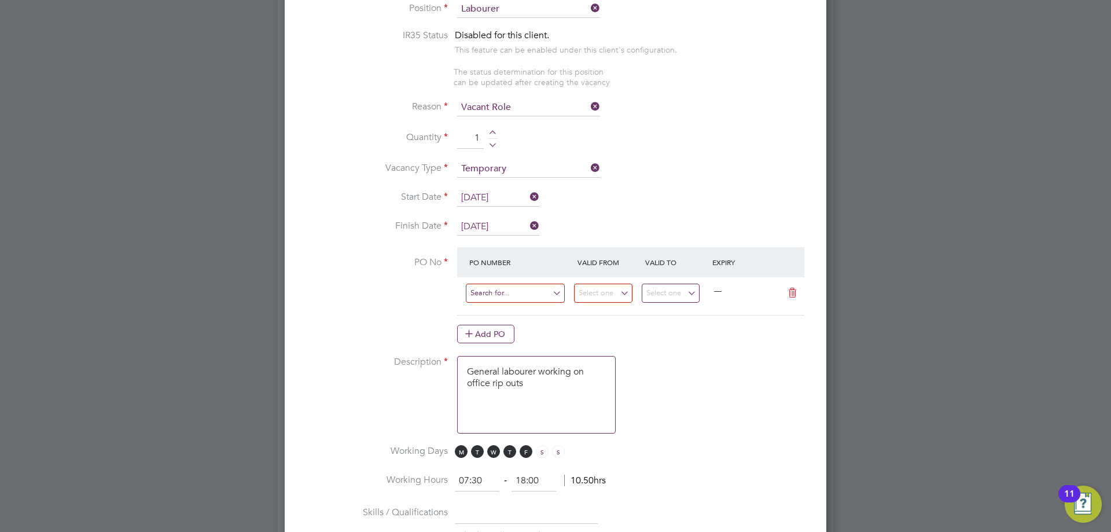
click at [517, 301] on div at bounding box center [520, 296] width 108 height 28
click at [501, 287] on input at bounding box center [515, 293] width 99 height 19
paste input "FM53139/PO48664"
type input "FM53139/PO48664"
click at [367, 299] on li "PO No PO Number Valid From Valid To Expiry FM53139/PO48664 — Add PO" at bounding box center [555, 301] width 505 height 108
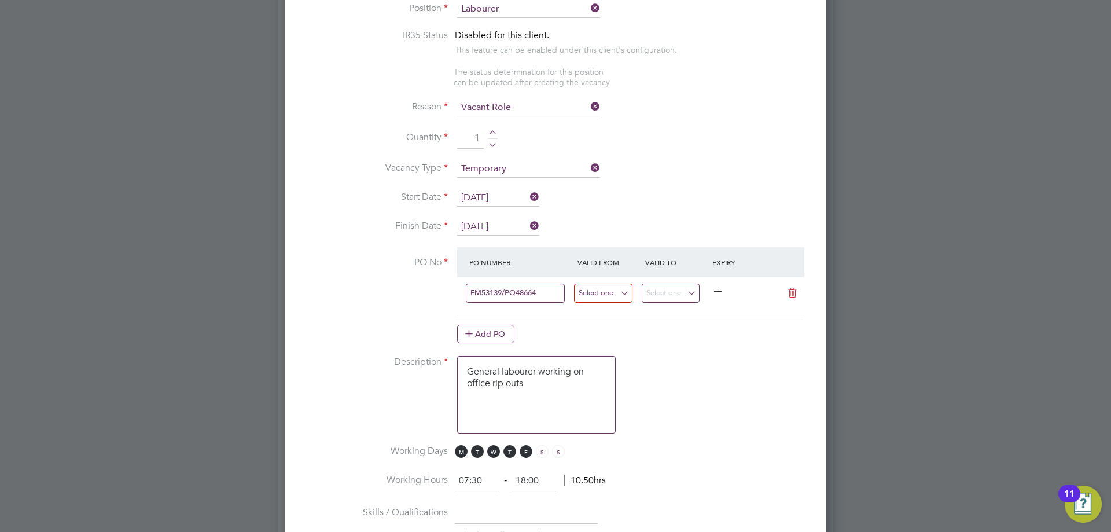
click at [616, 293] on input at bounding box center [603, 293] width 58 height 19
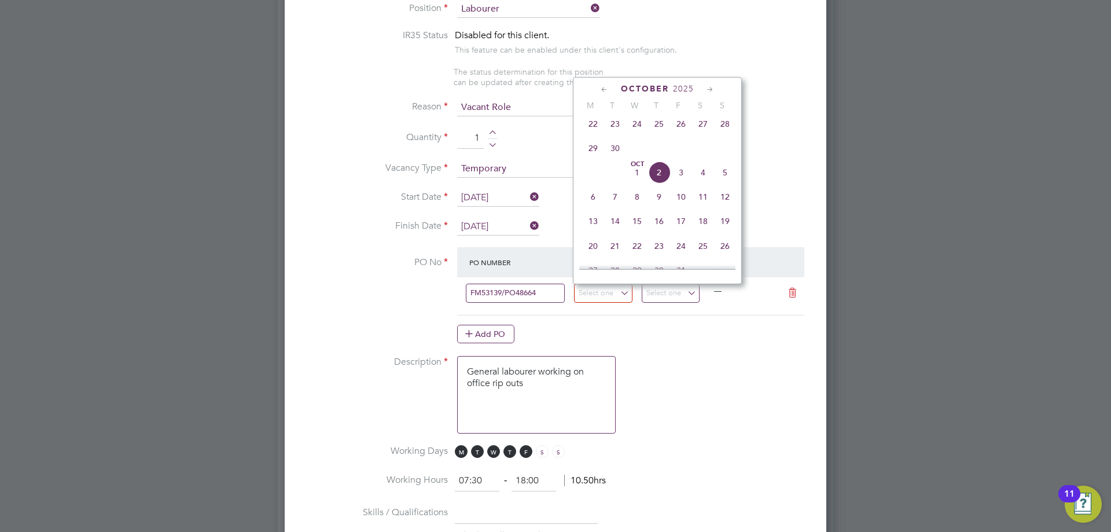
click at [590, 152] on span "29" at bounding box center [593, 148] width 22 height 22
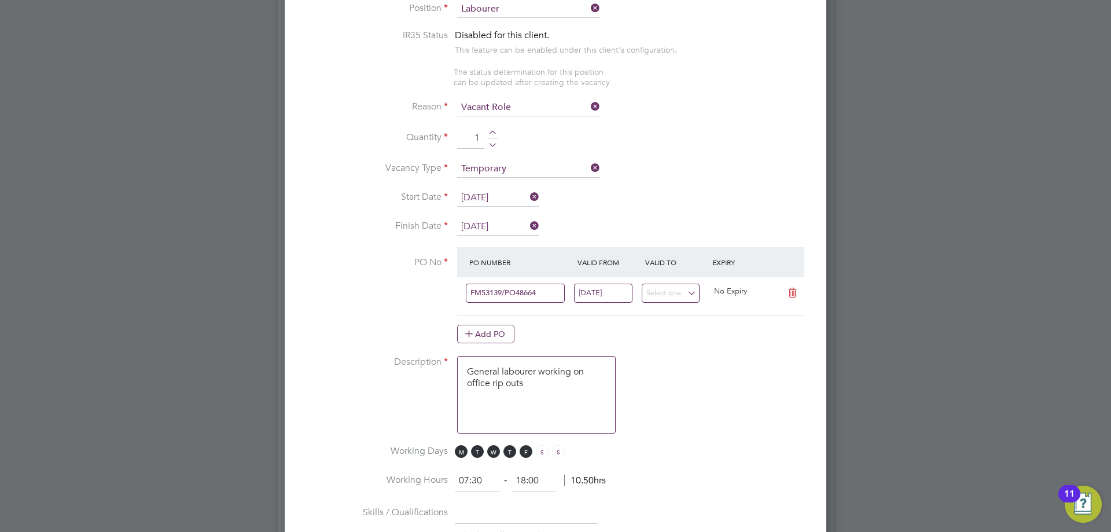
click at [598, 291] on input "[DATE]" at bounding box center [603, 293] width 58 height 19
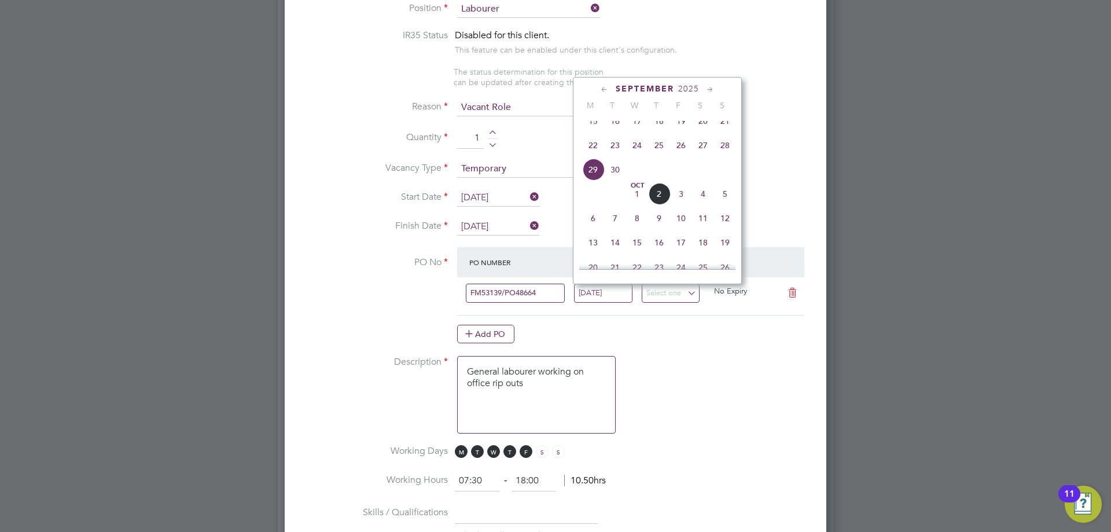
click at [594, 156] on span "22" at bounding box center [593, 145] width 22 height 22
type input "[DATE]"
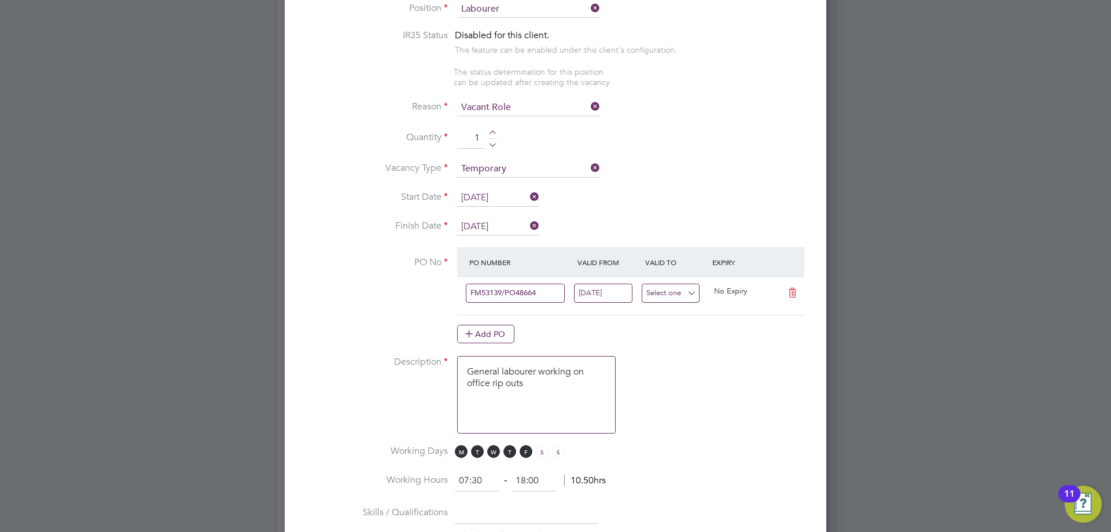
click at [656, 299] on input at bounding box center [671, 293] width 58 height 19
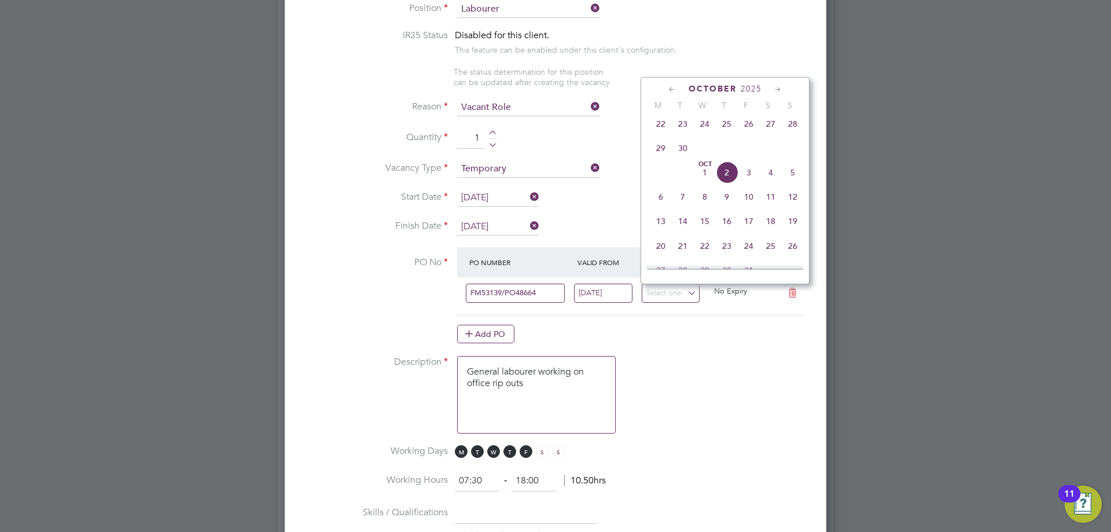
click at [796, 129] on span "28" at bounding box center [793, 124] width 22 height 22
type input "[DATE]"
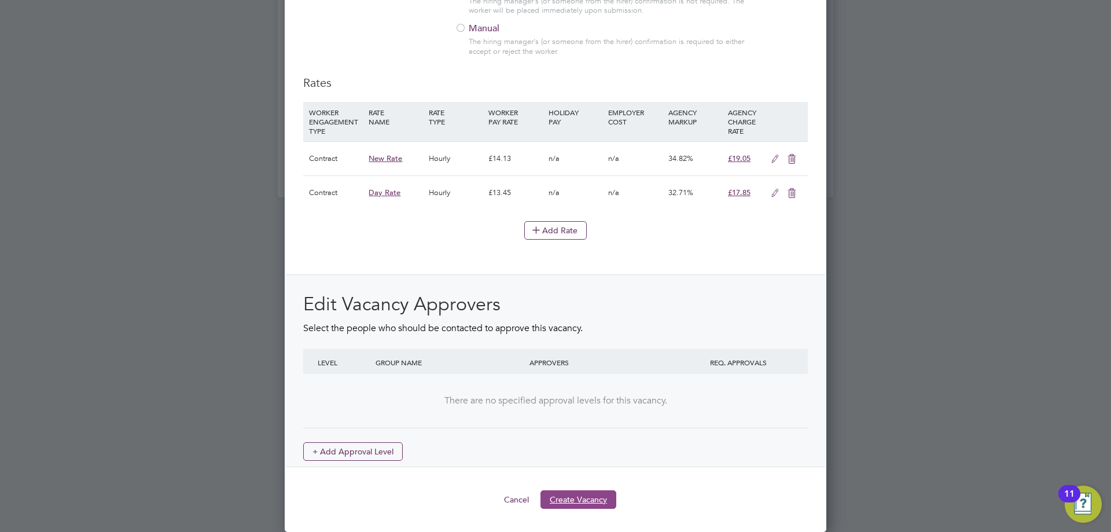
click at [604, 496] on button "Create Vacancy" at bounding box center [578, 499] width 76 height 19
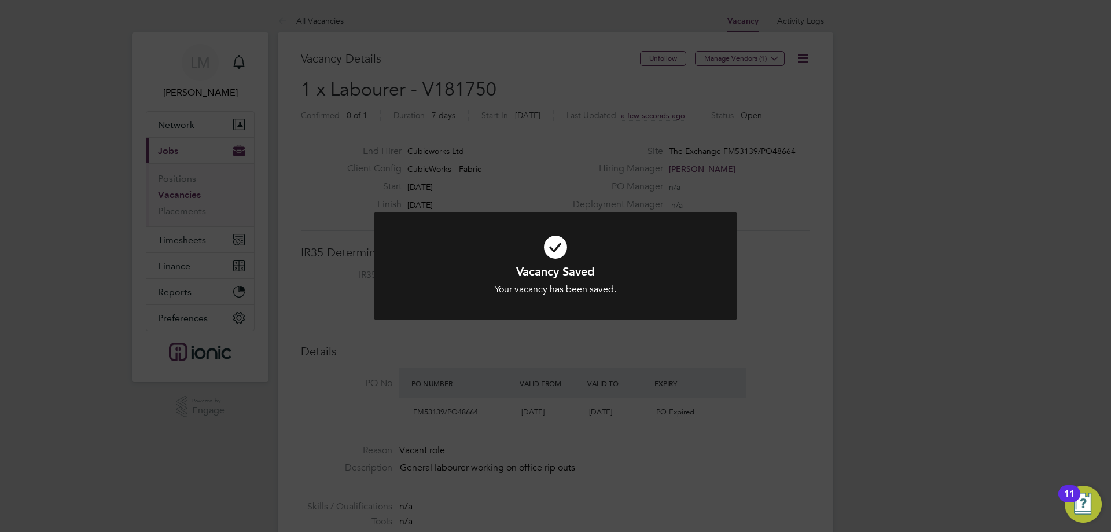
drag, startPoint x: 421, startPoint y: 385, endPoint x: 417, endPoint y: 380, distance: 6.6
click at [420, 385] on div "Vacancy Saved Your vacancy has been saved. Cancel Okay" at bounding box center [555, 266] width 1111 height 532
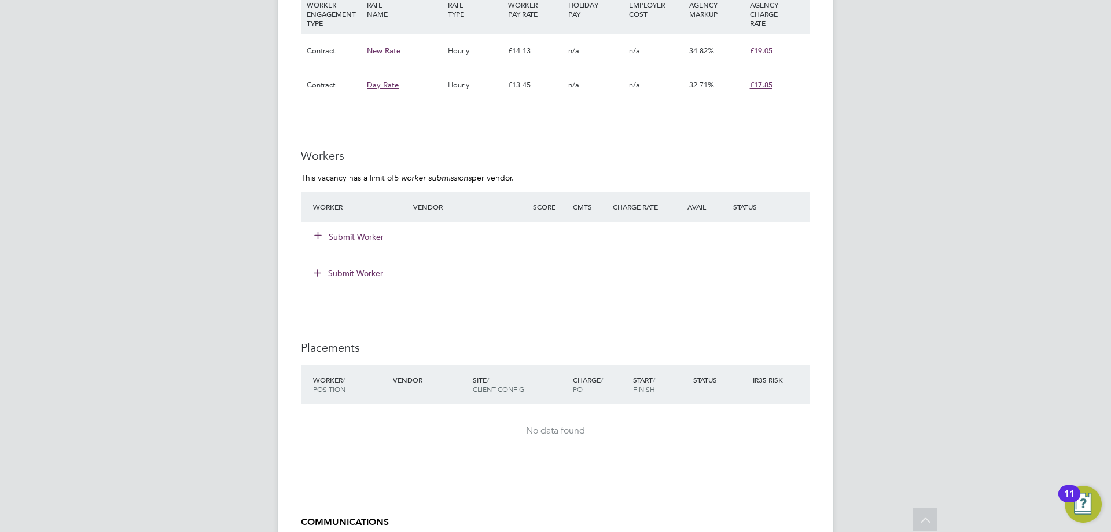
click at [348, 233] on button "Submit Worker" at bounding box center [349, 237] width 69 height 12
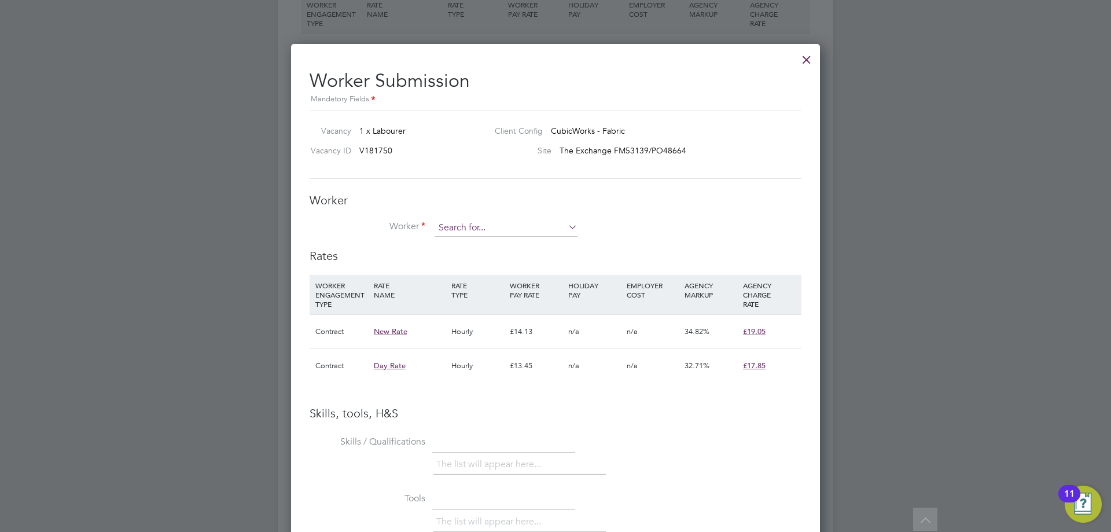
click at [453, 229] on input at bounding box center [506, 227] width 143 height 17
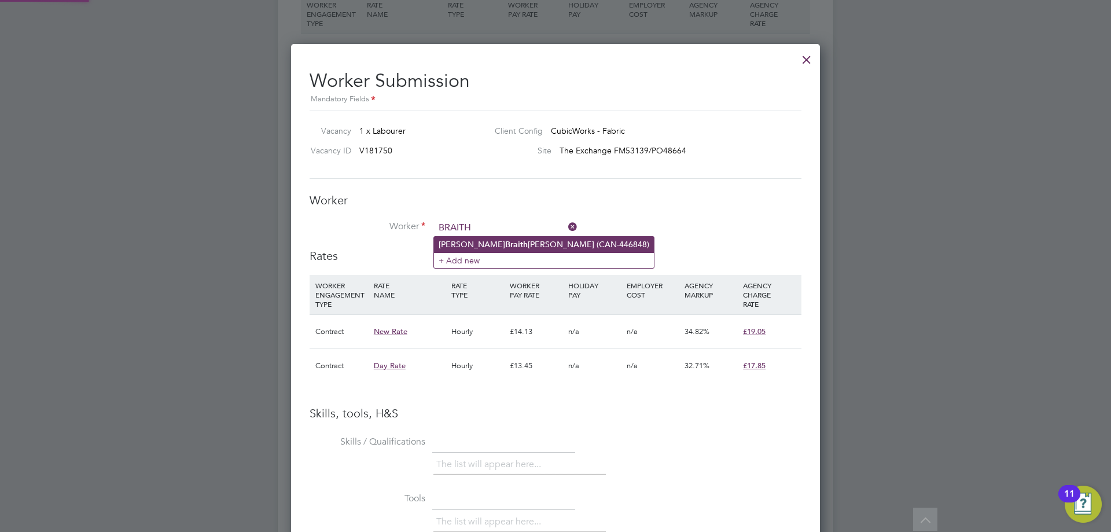
click at [505, 246] on b "Braith" at bounding box center [516, 245] width 23 height 10
type input "[PERSON_NAME] (CAN-446848)"
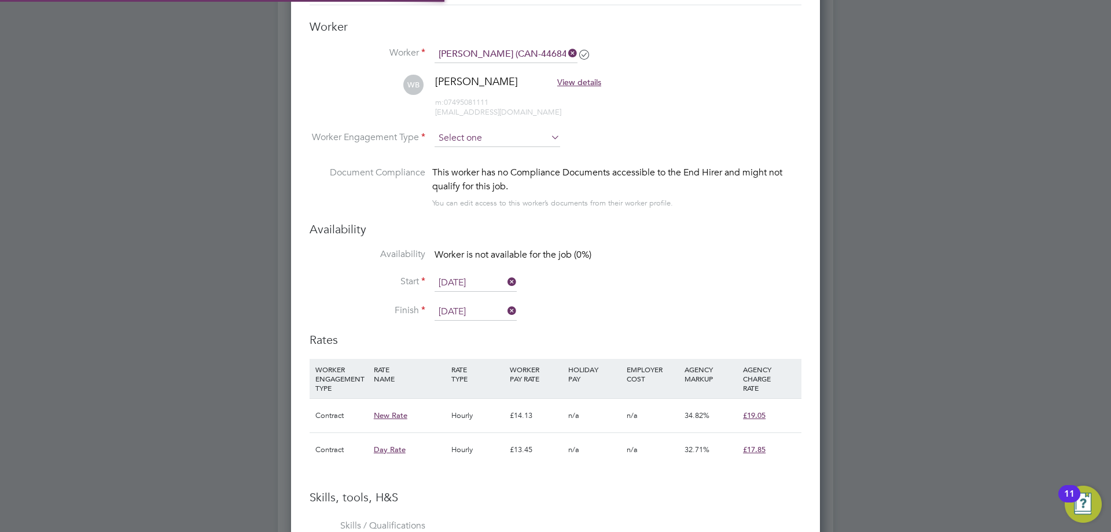
click at [475, 144] on input at bounding box center [498, 138] width 126 height 17
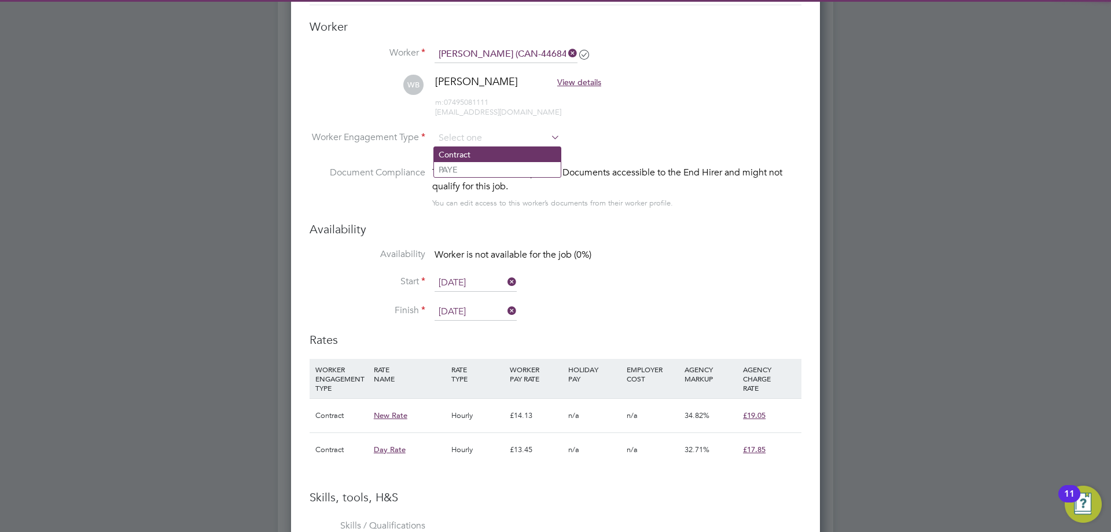
click at [476, 157] on li "Contract" at bounding box center [497, 154] width 127 height 15
type input "Contract"
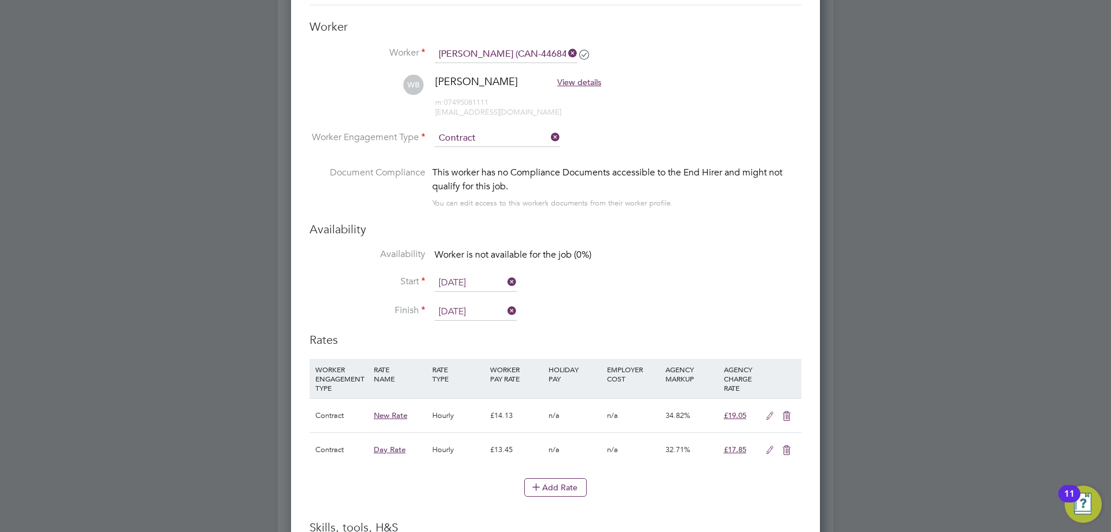
click at [448, 282] on input "[DATE]" at bounding box center [476, 282] width 82 height 17
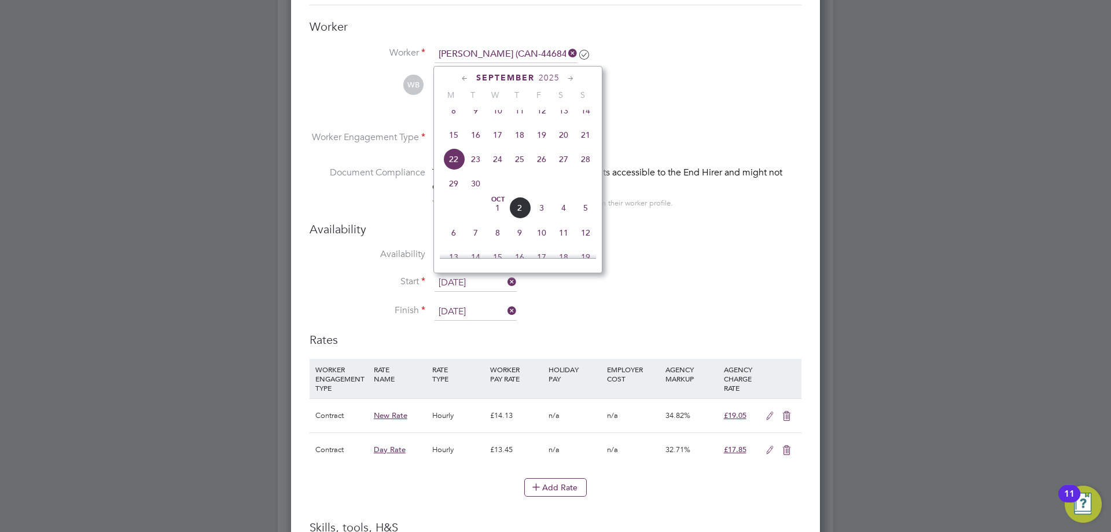
drag, startPoint x: 502, startPoint y: 167, endPoint x: 448, endPoint y: 213, distance: 70.6
click at [501, 167] on span "24" at bounding box center [498, 159] width 22 height 22
type input "[DATE]"
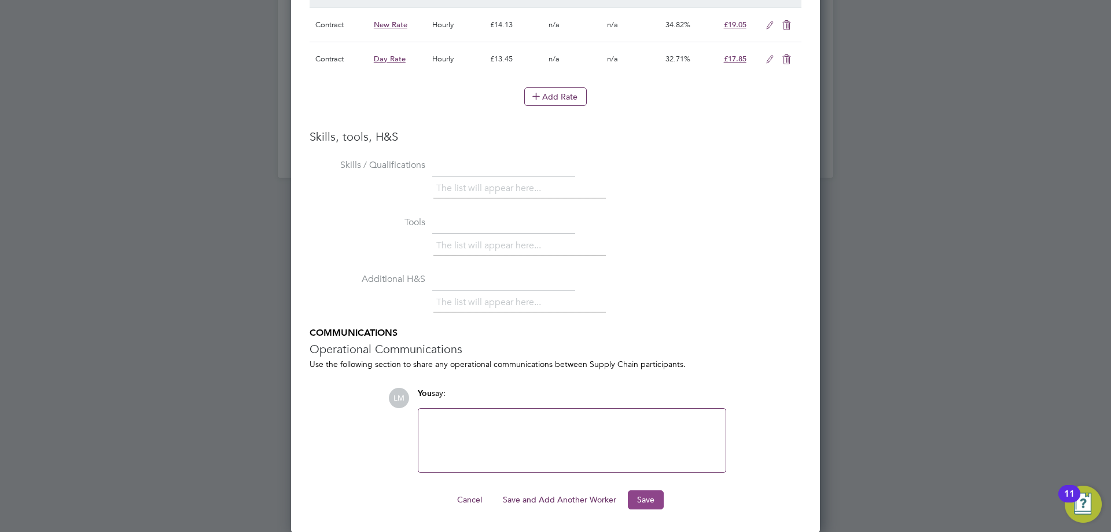
click at [654, 498] on button "Save" at bounding box center [646, 499] width 36 height 19
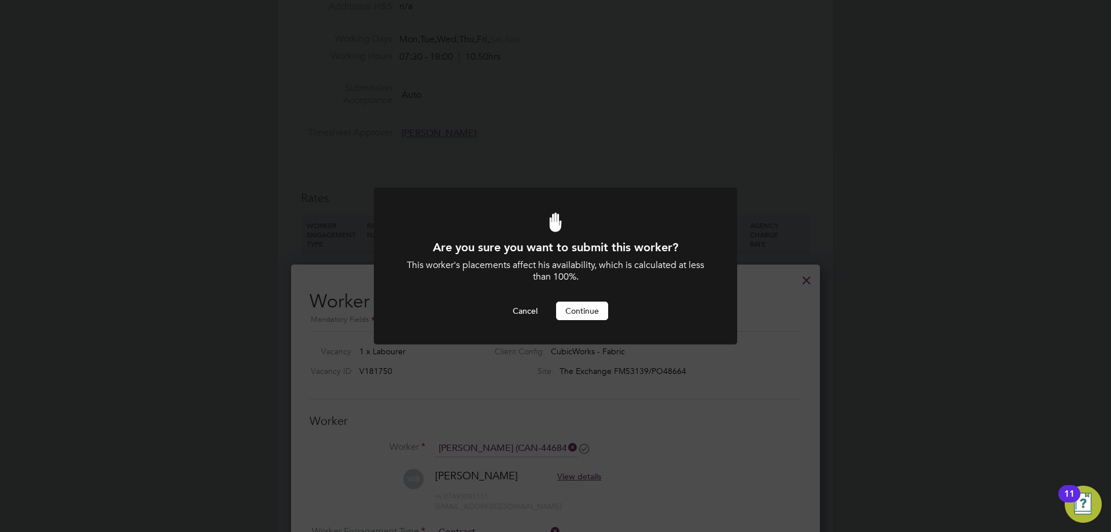
click at [582, 311] on button "Continue" at bounding box center [582, 310] width 52 height 19
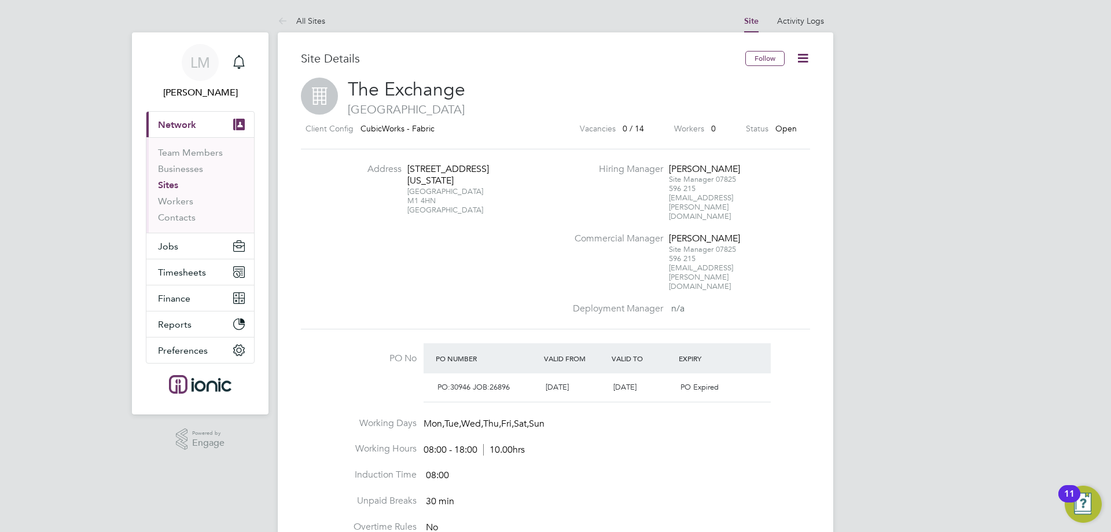
scroll to position [20, 109]
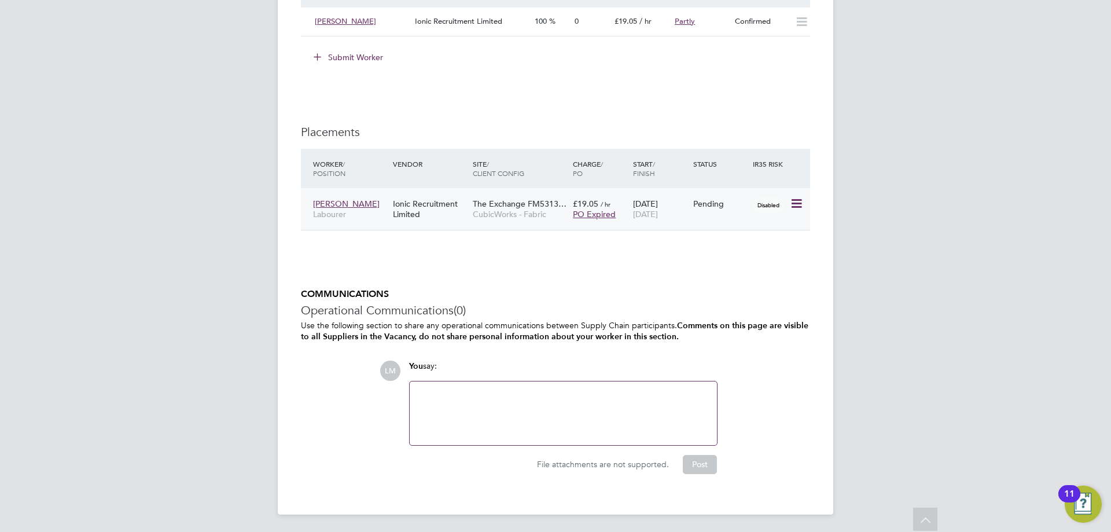
click at [794, 201] on icon at bounding box center [796, 204] width 12 height 14
click at [692, 280] on li "Start" at bounding box center [743, 275] width 119 height 16
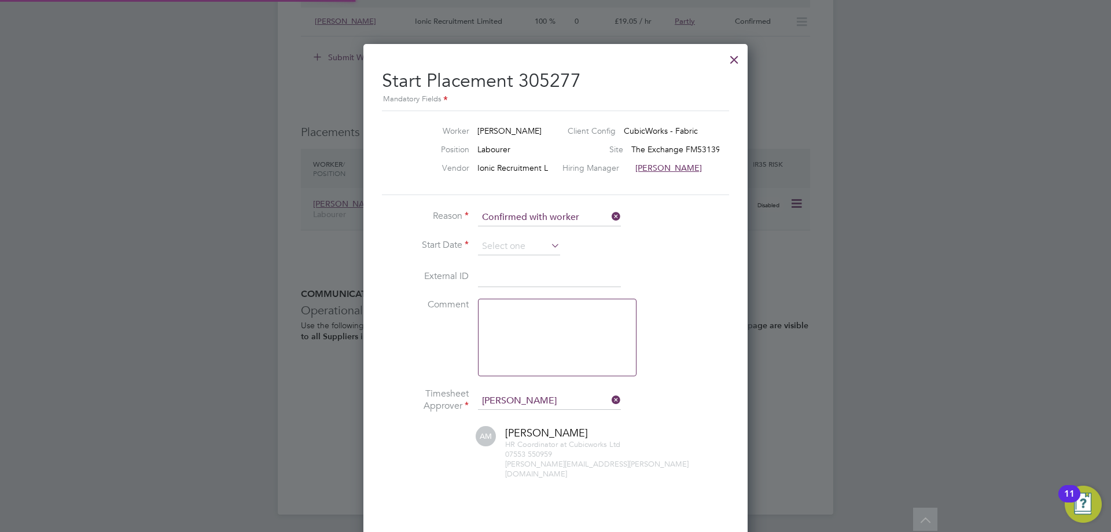
scroll to position [12, 153]
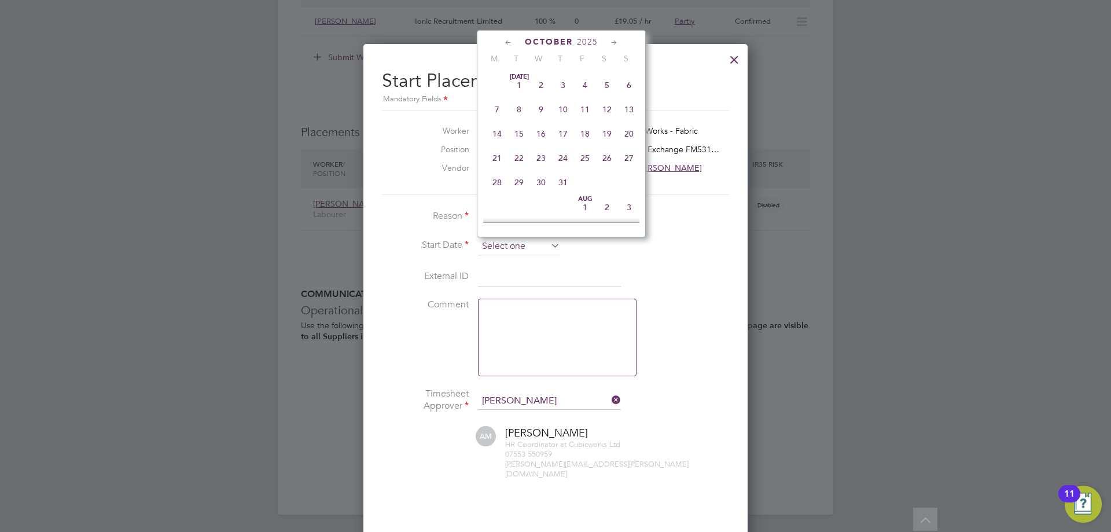
click at [517, 241] on input at bounding box center [519, 246] width 82 height 17
click at [542, 87] on span "24" at bounding box center [541, 76] width 22 height 22
type input "[DATE]"
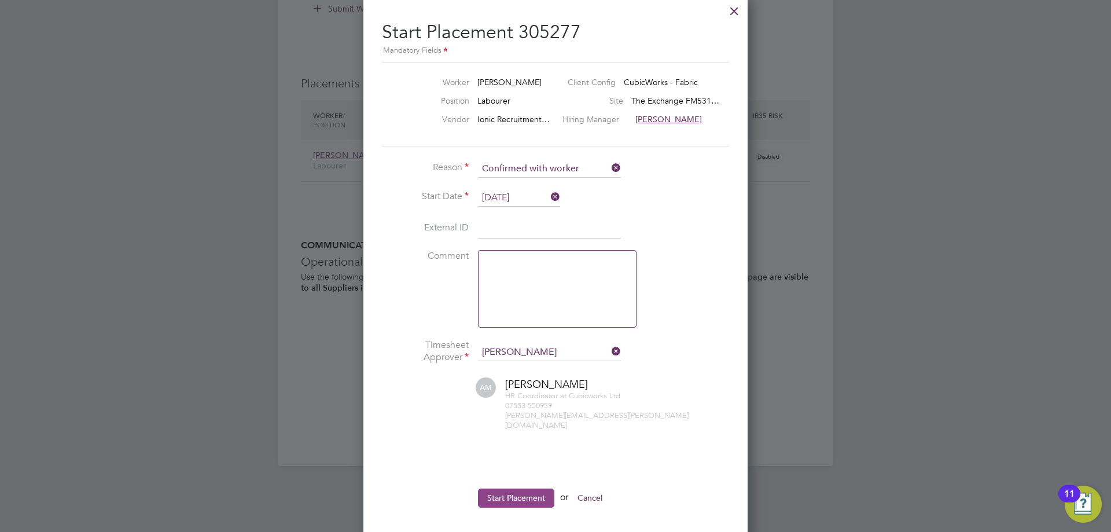
click at [532, 498] on li "Start Placement or Cancel" at bounding box center [555, 503] width 347 height 30
click at [525, 492] on button "Start Placement" at bounding box center [516, 497] width 76 height 19
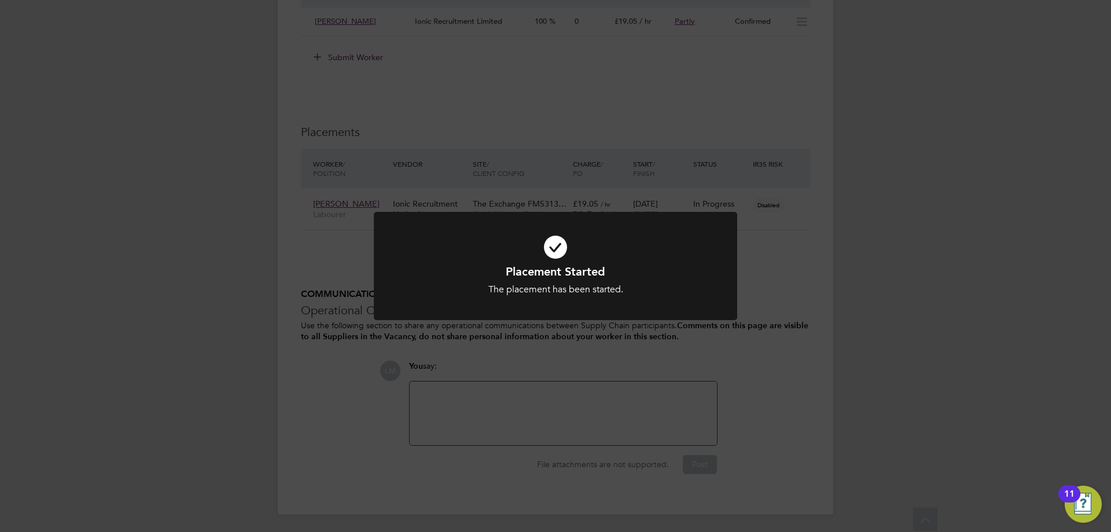
drag, startPoint x: 428, startPoint y: 444, endPoint x: 392, endPoint y: 429, distance: 39.4
click at [428, 444] on div "Placement Started The placement has been started. Cancel Okay" at bounding box center [555, 266] width 1111 height 532
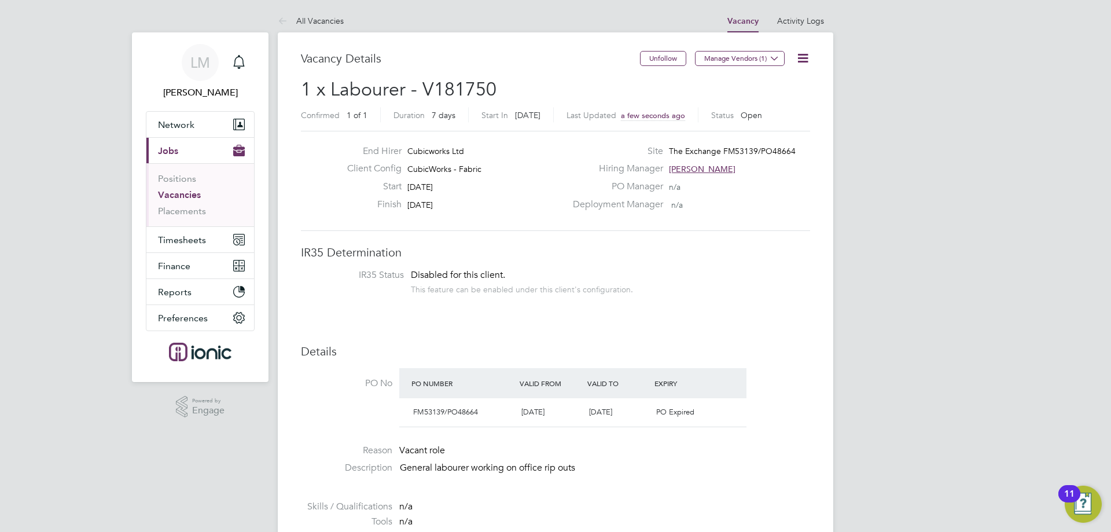
click at [173, 190] on link "Vacancies" at bounding box center [179, 194] width 43 height 11
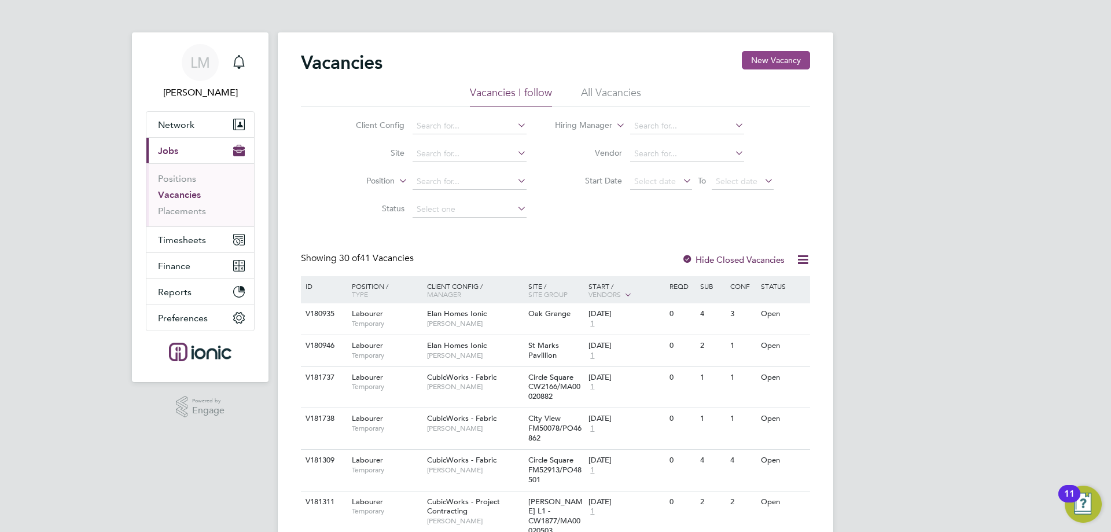
click at [768, 60] on button "New Vacancy" at bounding box center [776, 60] width 68 height 19
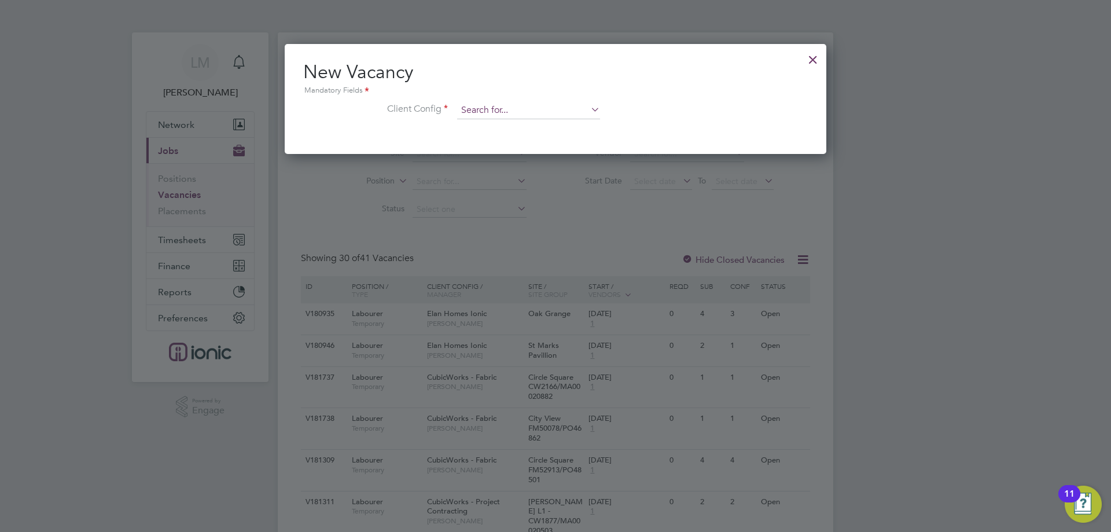
click at [525, 114] on input at bounding box center [528, 110] width 143 height 17
click at [522, 173] on li "Cubicworks - Major Projects" at bounding box center [529, 174] width 144 height 16
type input "Cubicworks - Major Projects"
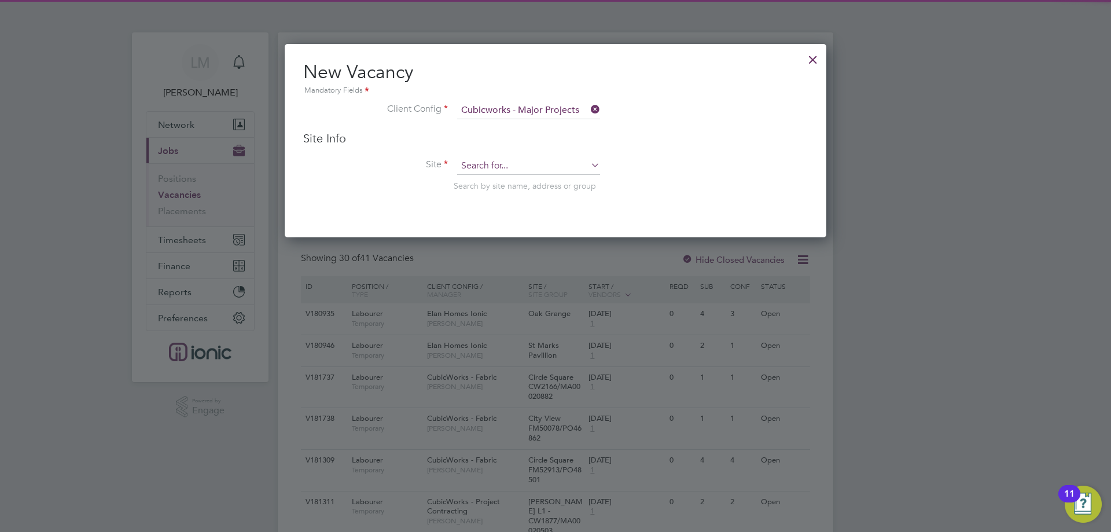
click at [508, 166] on input at bounding box center [528, 165] width 143 height 17
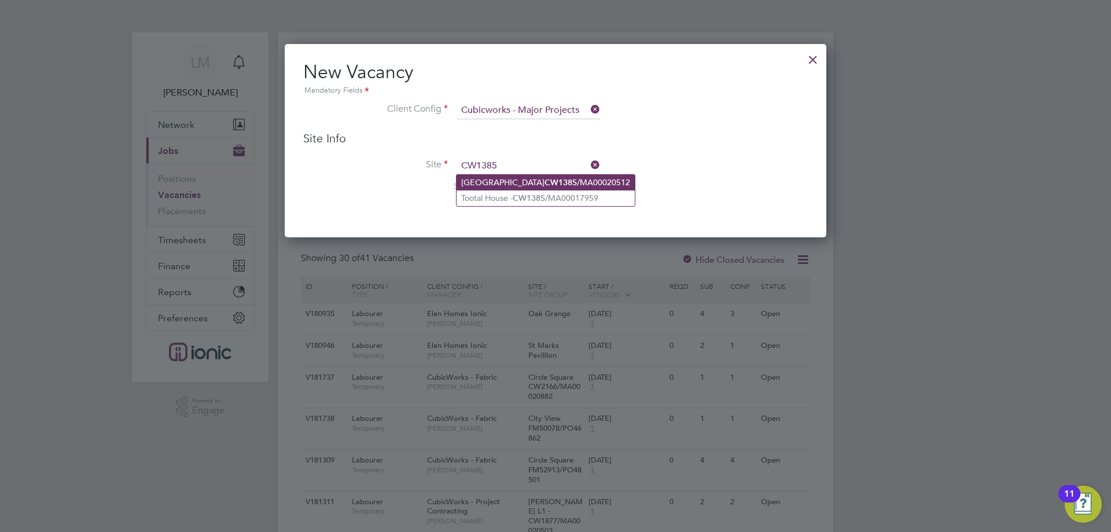
click at [505, 182] on li "Tootal Building CW1385 /MA00020512" at bounding box center [546, 183] width 178 height 16
type input "Tootal Building CW1385/MA00020512"
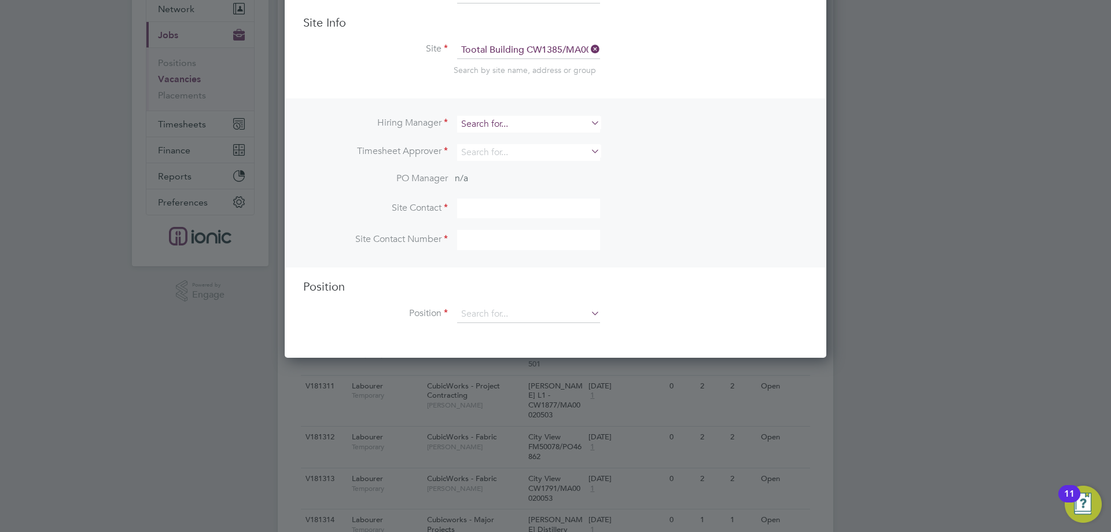
click at [505, 122] on input at bounding box center [528, 124] width 143 height 17
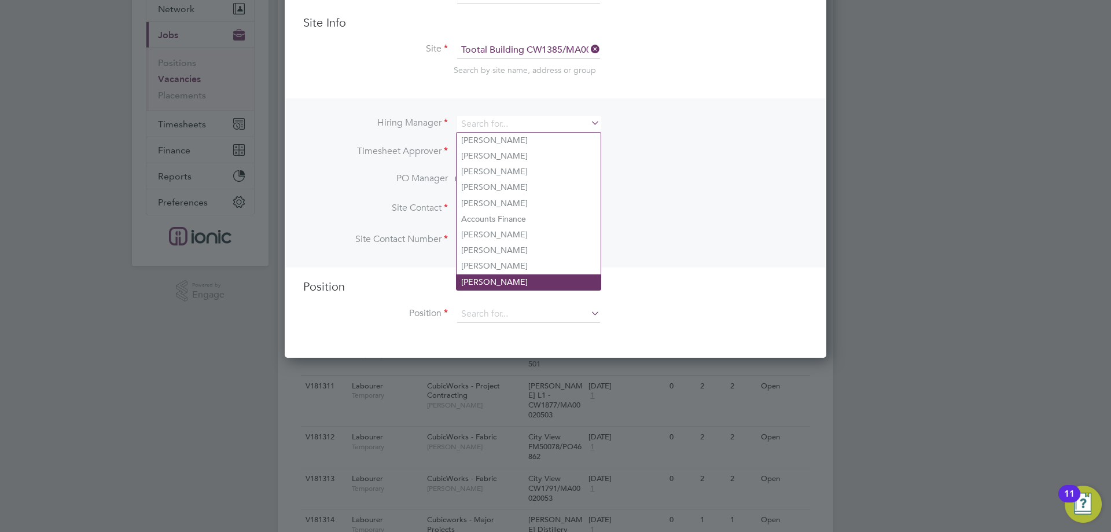
click at [491, 281] on li "[PERSON_NAME]" at bounding box center [529, 282] width 144 height 16
type input "[PERSON_NAME]"
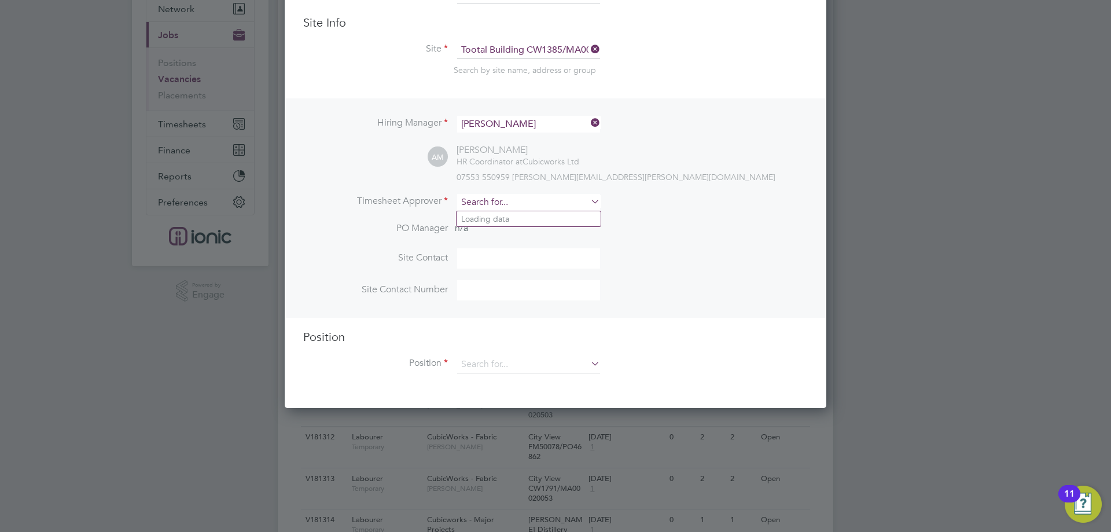
click at [498, 205] on input at bounding box center [528, 202] width 143 height 17
click at [501, 215] on li "[PERSON_NAME]" at bounding box center [529, 219] width 144 height 16
type input "[PERSON_NAME]"
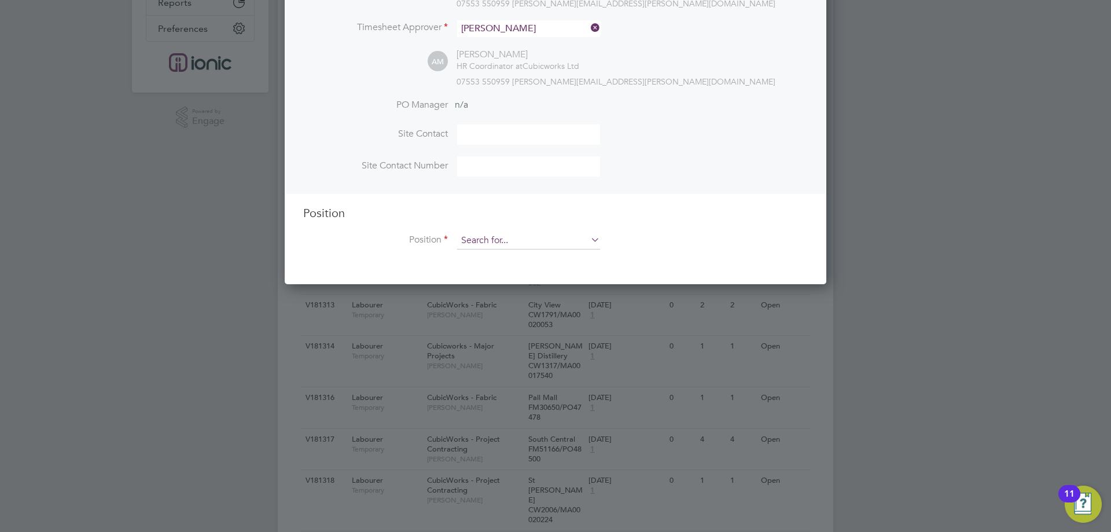
click at [494, 237] on input at bounding box center [528, 240] width 143 height 17
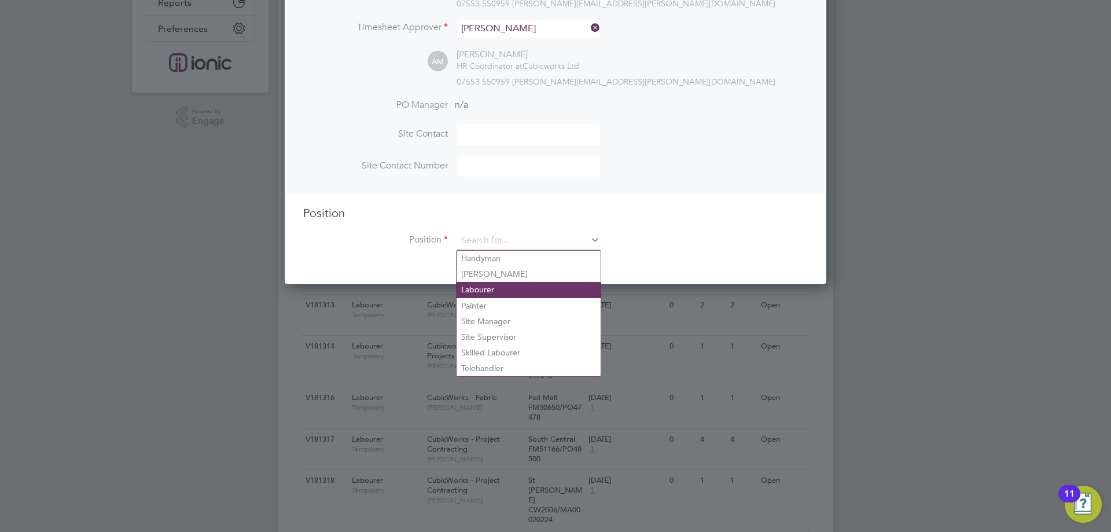
click at [499, 292] on li "Labourer" at bounding box center [529, 290] width 144 height 16
type input "Labourer"
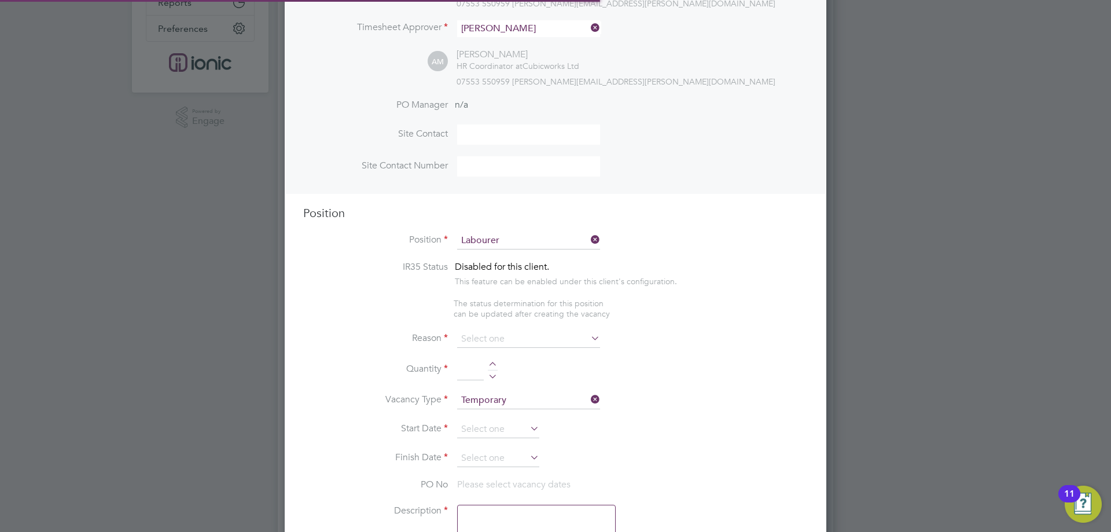
type textarea "General laboring duties"
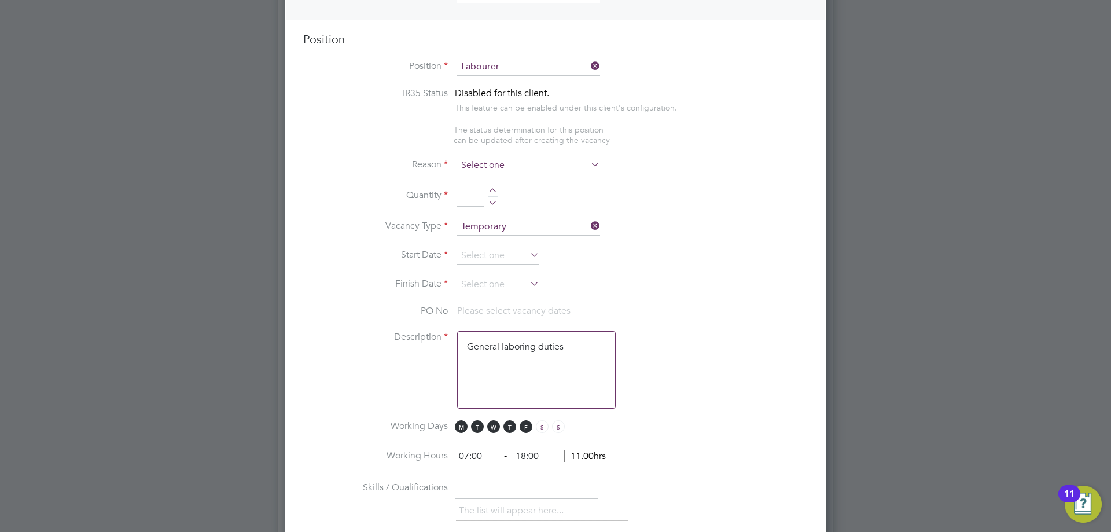
click at [483, 169] on input at bounding box center [528, 165] width 143 height 17
click at [495, 268] on li "Vacant Role" at bounding box center [529, 273] width 144 height 15
type input "Vacant Role"
click at [491, 196] on div at bounding box center [493, 192] width 10 height 8
type input "1"
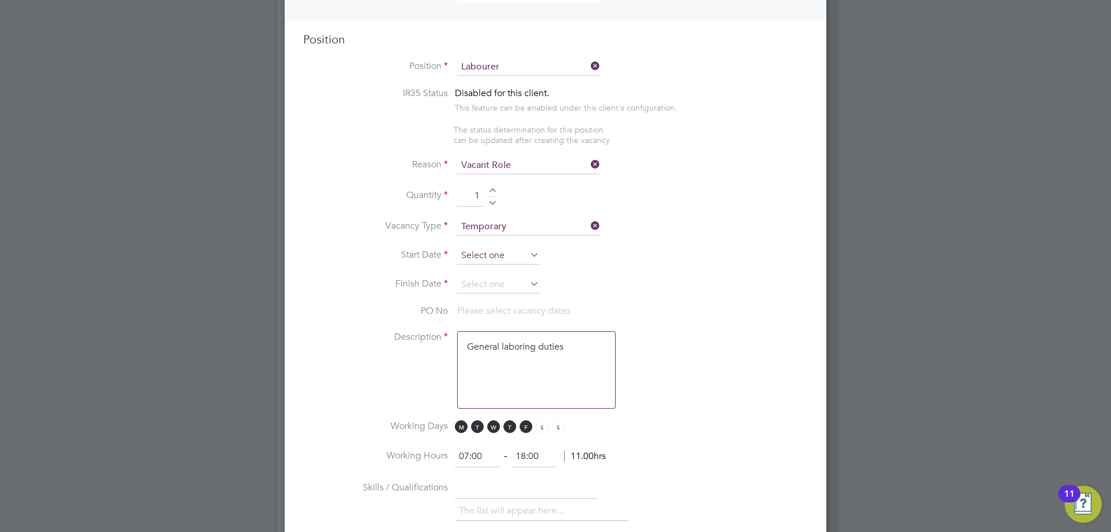
click at [480, 256] on input at bounding box center [498, 255] width 82 height 17
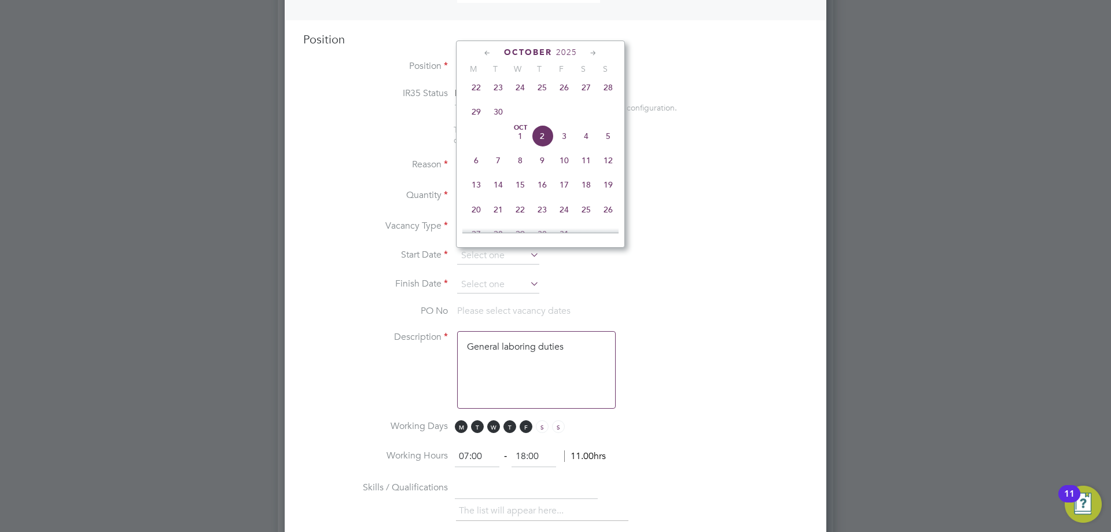
click at [484, 90] on span "22" at bounding box center [476, 87] width 22 height 22
type input "[DATE]"
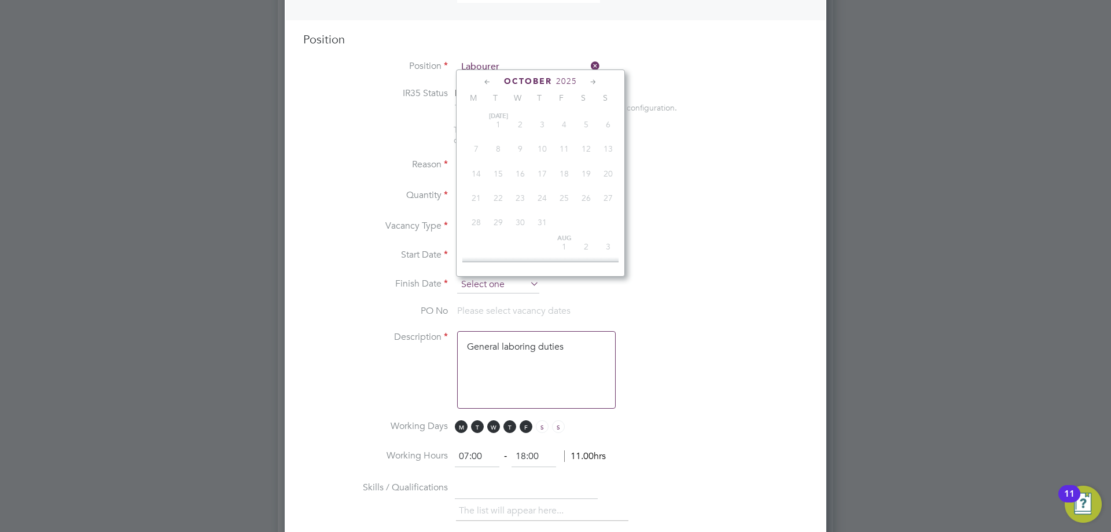
click at [501, 284] on input at bounding box center [498, 284] width 82 height 17
click at [611, 122] on span "28" at bounding box center [608, 116] width 22 height 22
type input "[DATE]"
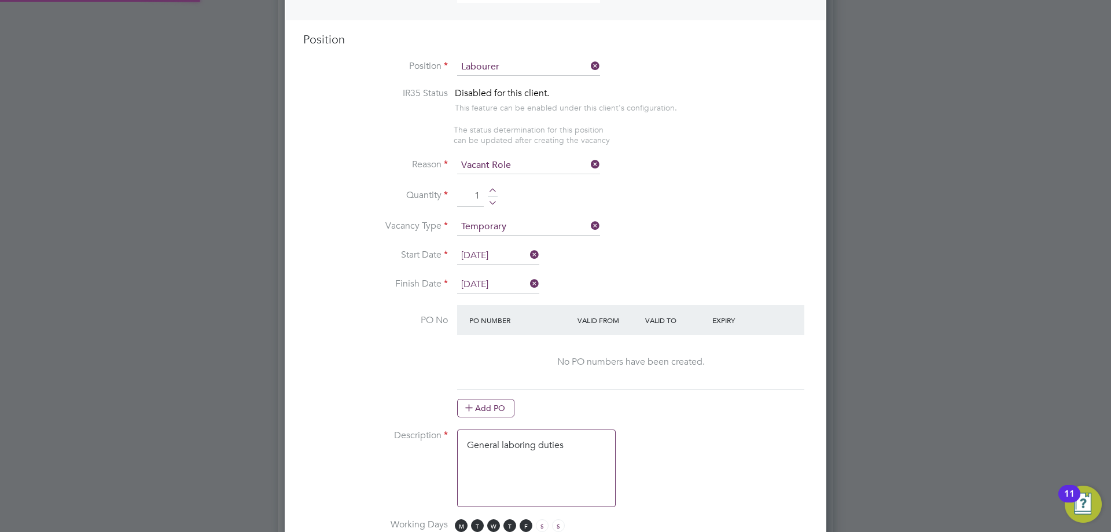
scroll to position [1776, 542]
drag, startPoint x: 492, startPoint y: 401, endPoint x: 484, endPoint y: 379, distance: 23.4
click at [490, 400] on button "Add PO" at bounding box center [485, 408] width 57 height 19
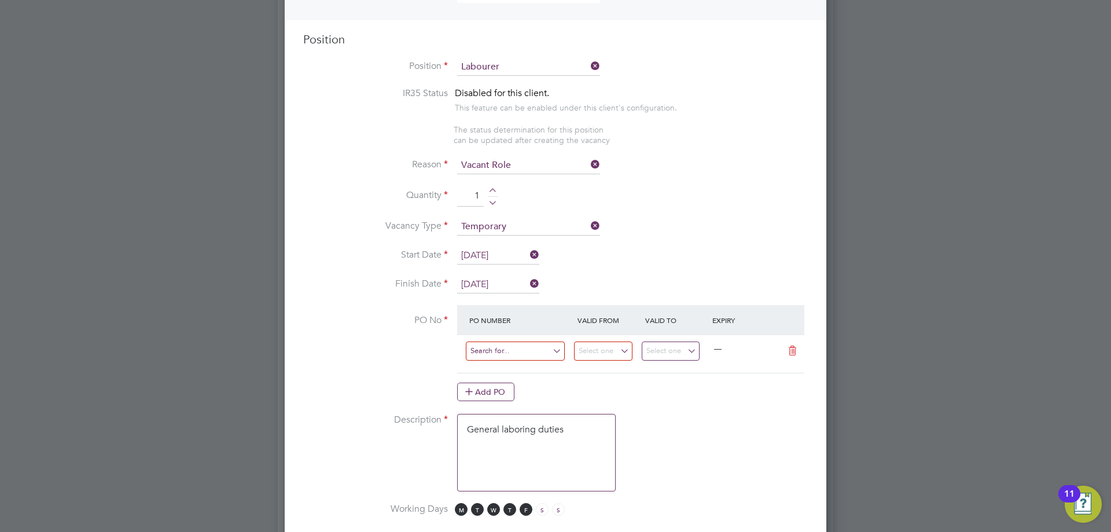
click at [496, 354] on input at bounding box center [515, 350] width 99 height 19
type input "cw1385/"
click at [506, 385] on li "CW1385/ MA00020512" at bounding box center [515, 385] width 100 height 16
type input "[DATE]"
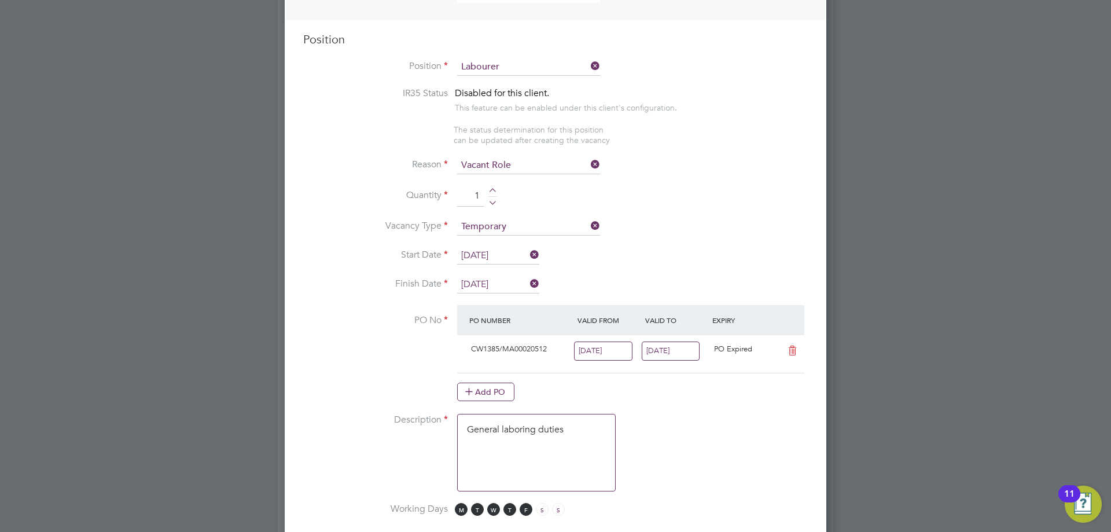
click at [663, 357] on input "[DATE]" at bounding box center [671, 350] width 58 height 19
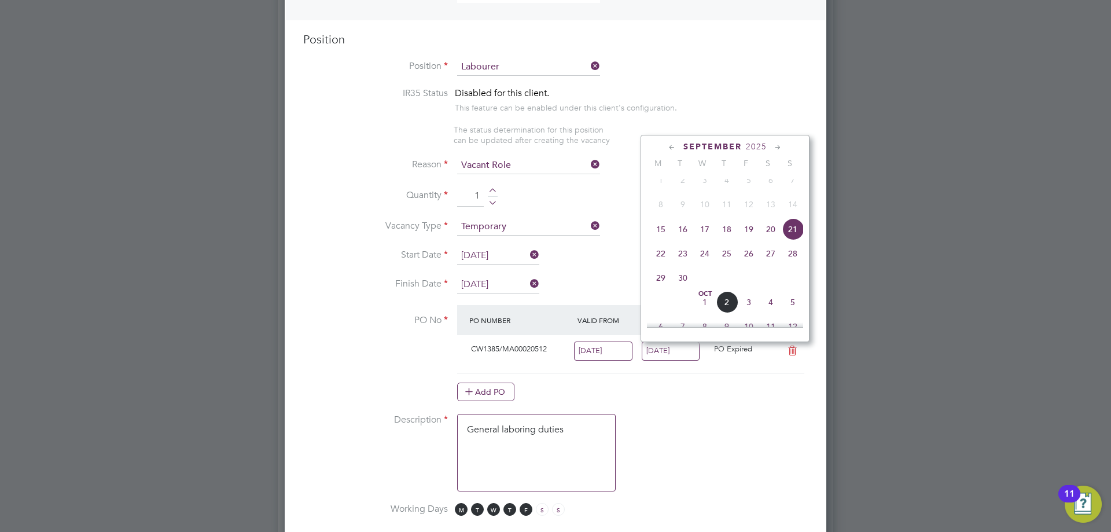
click at [791, 263] on span "28" at bounding box center [793, 253] width 22 height 22
type input "[DATE]"
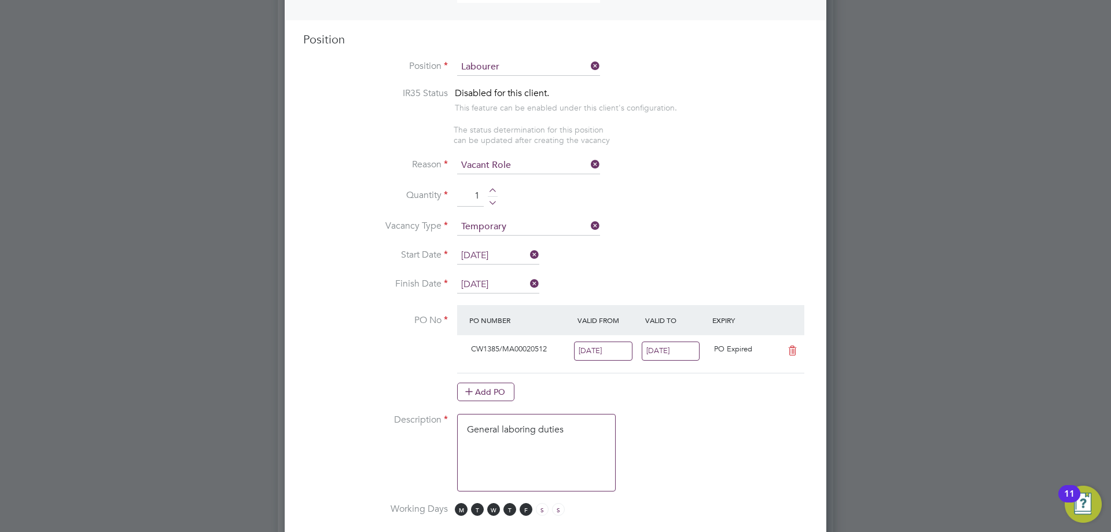
click at [580, 353] on input "[DATE]" at bounding box center [603, 350] width 58 height 19
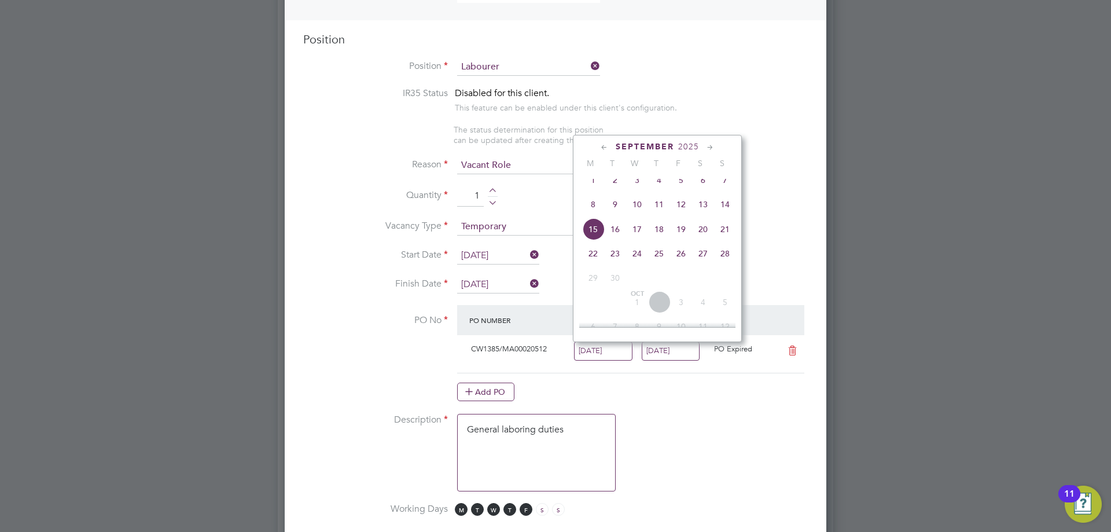
click at [594, 264] on span "22" at bounding box center [593, 253] width 22 height 22
type input "[DATE]"
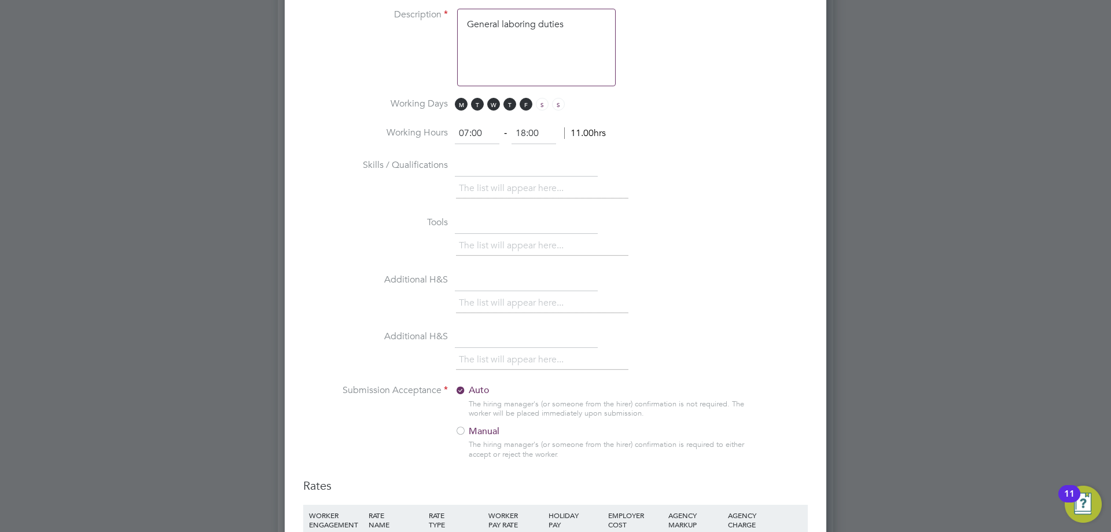
scroll to position [1215, 0]
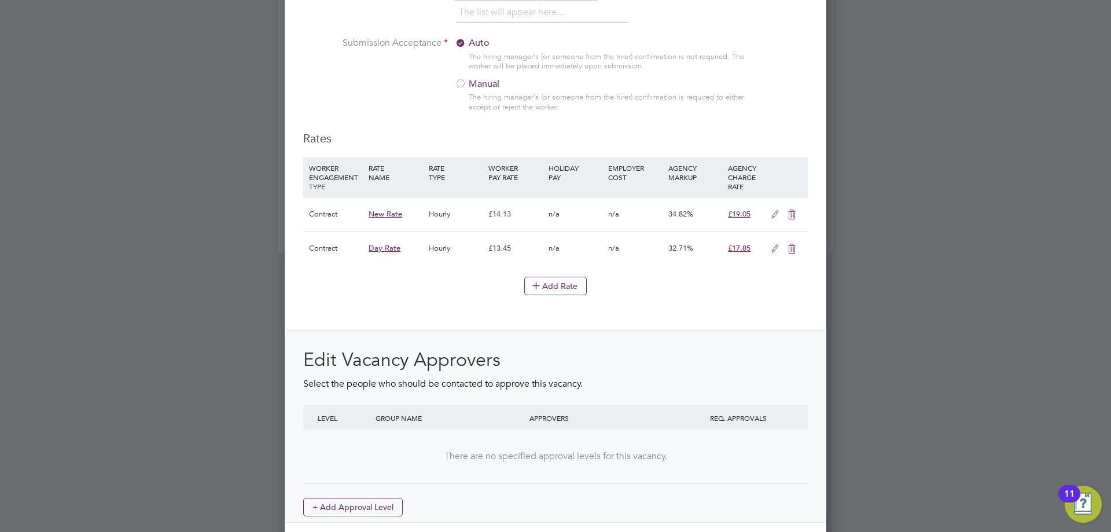
click at [774, 217] on icon at bounding box center [775, 214] width 14 height 9
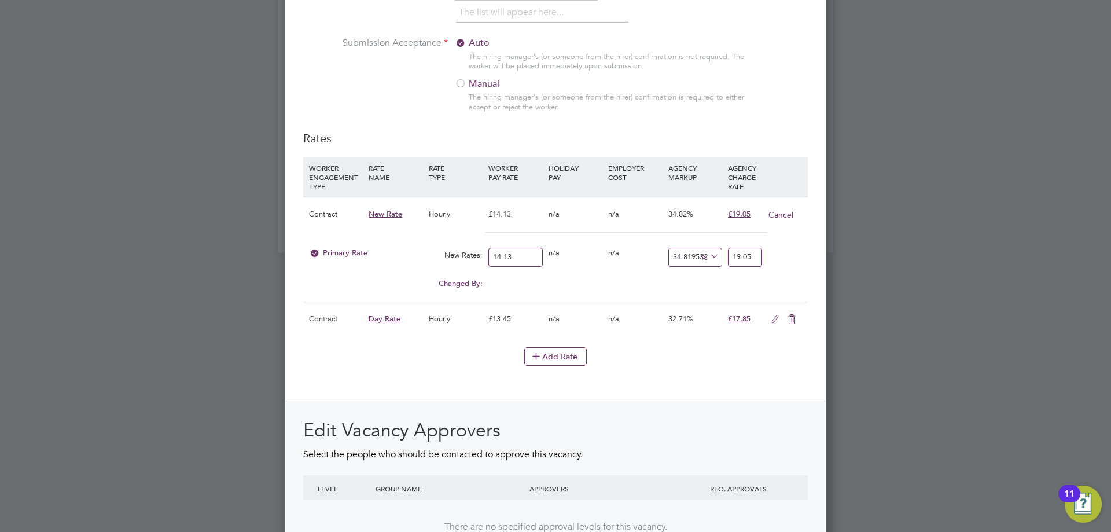
scroll to position [1830, 542]
drag, startPoint x: 520, startPoint y: 263, endPoint x: 131, endPoint y: 237, distance: 390.3
type input "1"
type input "1.3481953290870488"
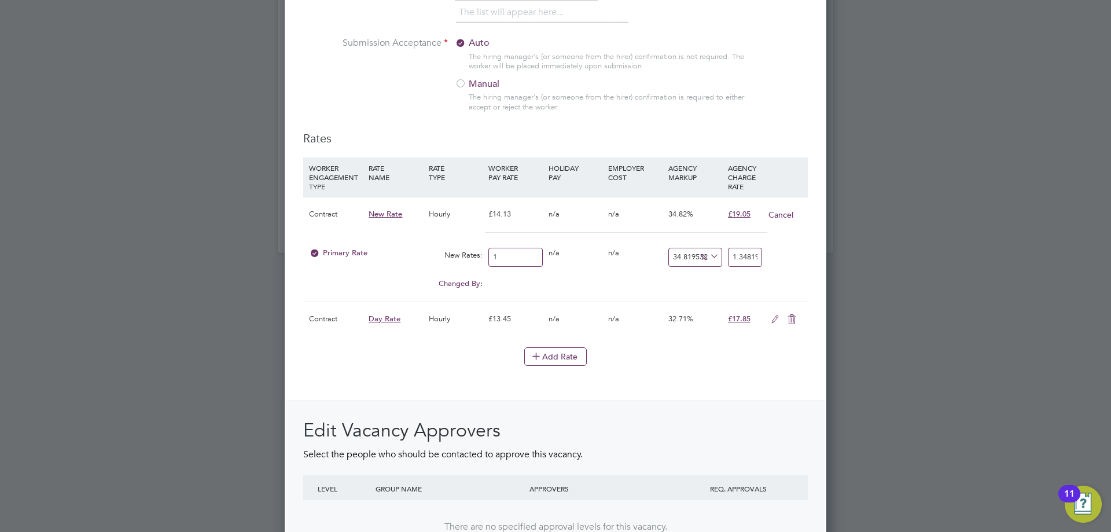
type input "15"
type input "20.222929936305732"
type input "15.5"
type input "20.897027600849256"
type input "15.50"
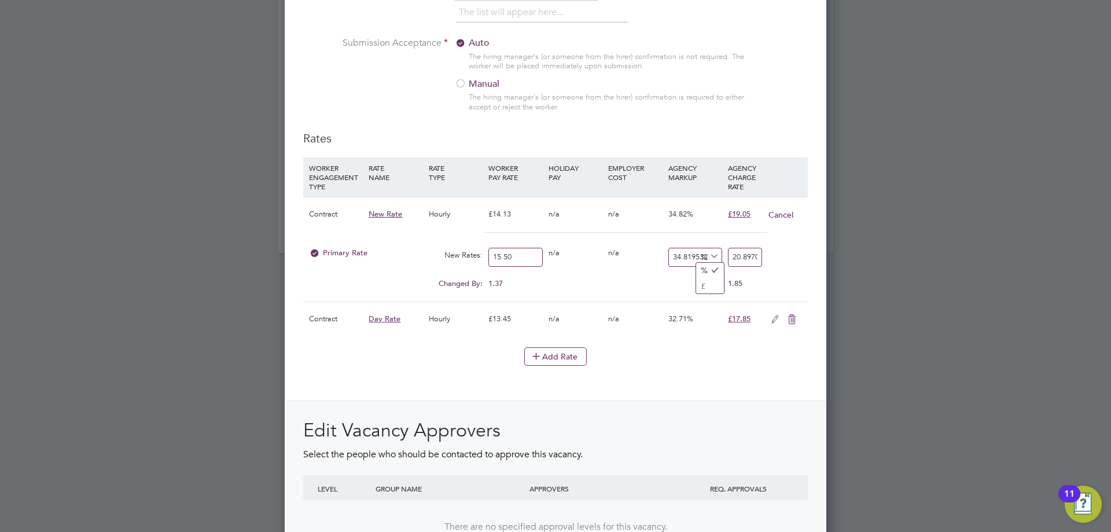
scroll to position [0, 49]
type input "-93.54838709677419"
type input "1"
type input "22.580645161290324"
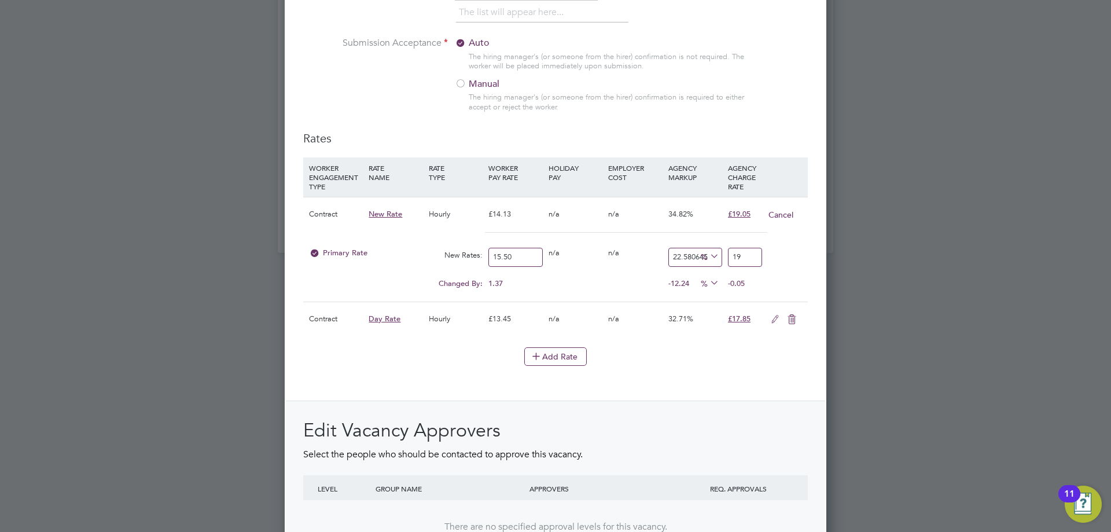
type input "19.0"
type input "22.903225806451612"
type input "19.05"
click at [714, 392] on div "Rates WORKER ENGAGEMENT TYPE RATE NAME RATE TYPE WORKER PAY RATE HOLIDAY PAY EM…" at bounding box center [555, 362] width 505 height 462
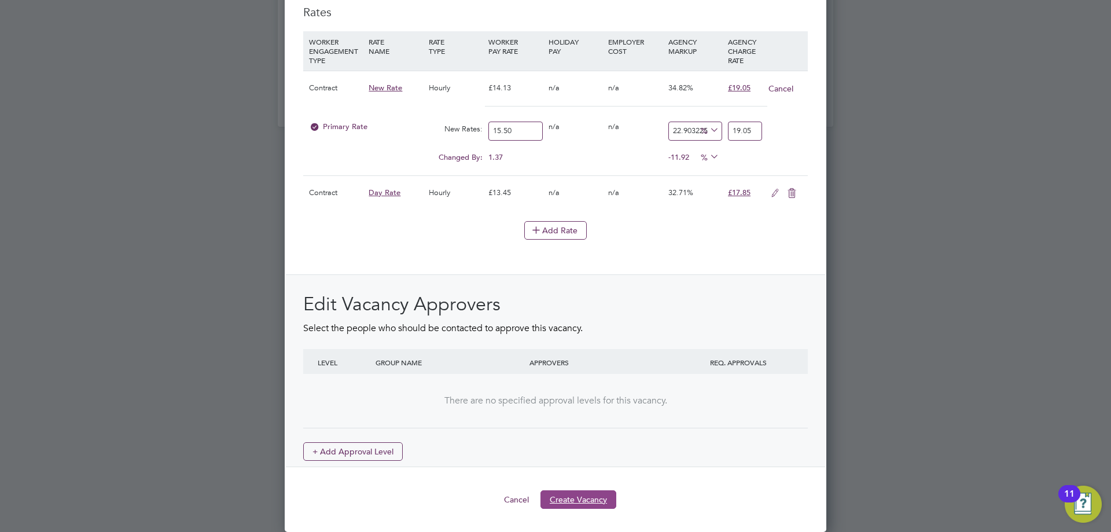
click at [606, 495] on button "Create Vacancy" at bounding box center [578, 499] width 76 height 19
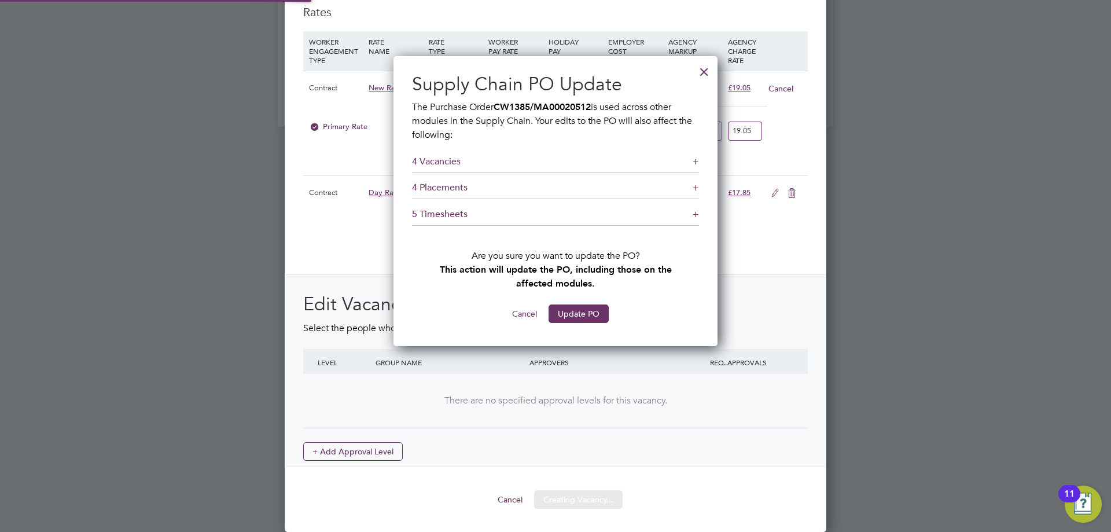
scroll to position [290, 325]
click at [581, 322] on button "Update PO" at bounding box center [579, 313] width 60 height 19
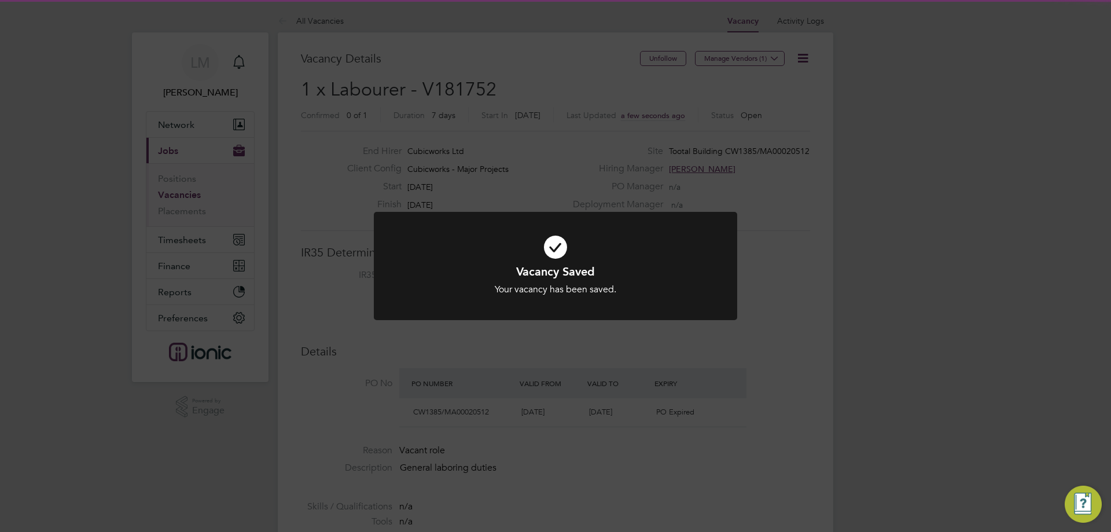
scroll to position [6, 6]
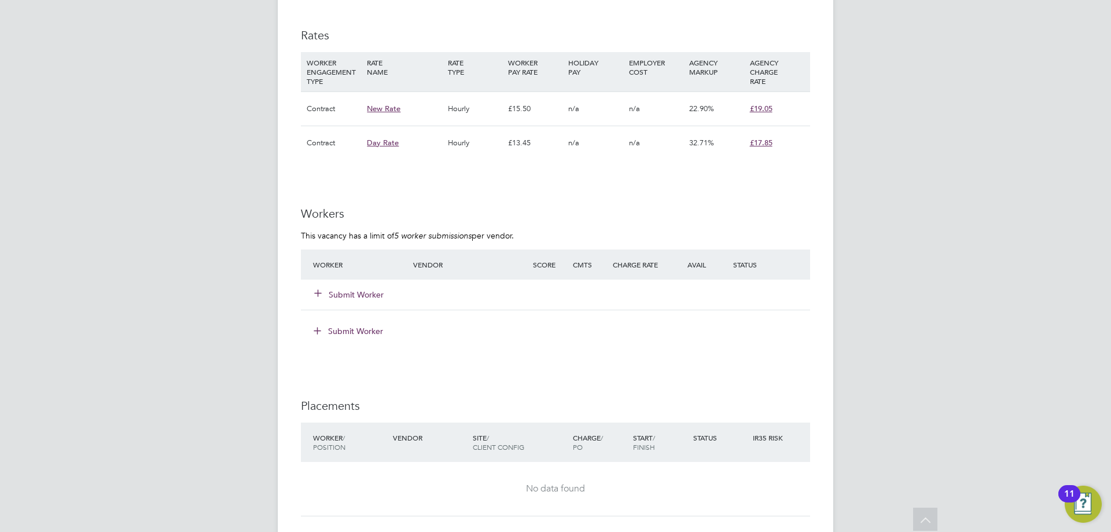
click at [354, 292] on button "Submit Worker" at bounding box center [349, 295] width 69 height 12
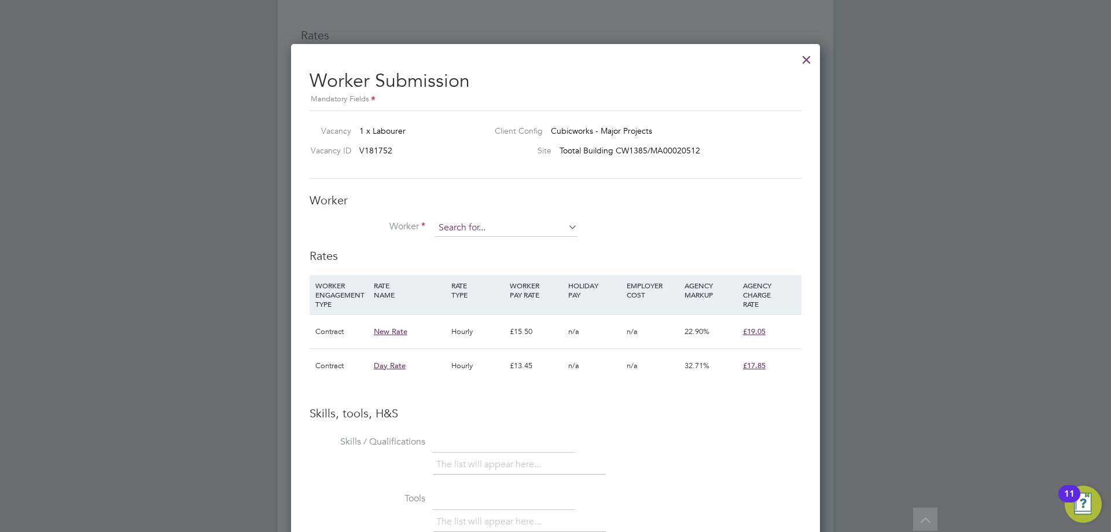
click at [528, 219] on input at bounding box center [506, 227] width 143 height 17
click at [523, 245] on li "[PERSON_NAME] [PERSON_NAME] (458342)" at bounding box center [532, 245] width 197 height 16
type input "[PERSON_NAME] (458342)"
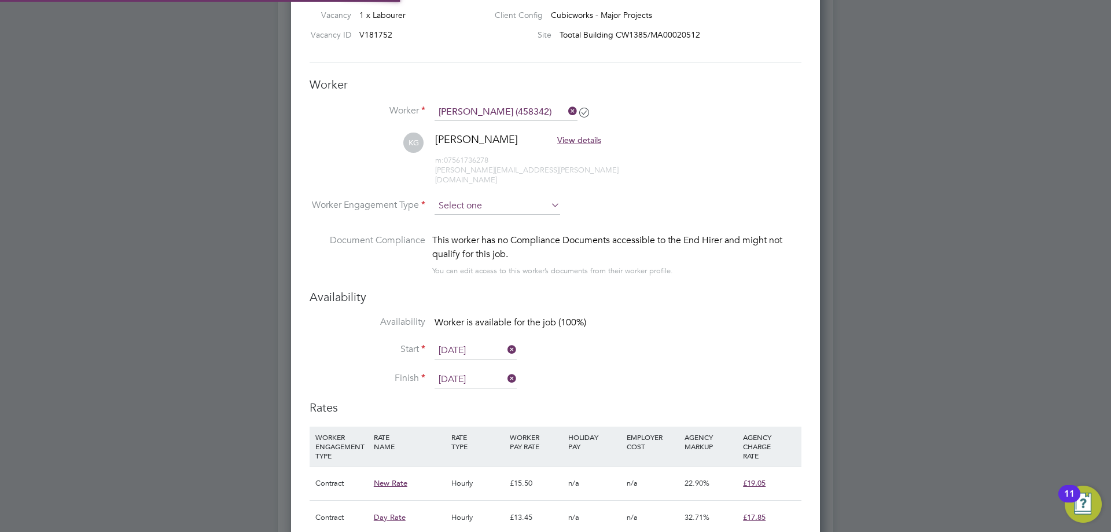
click at [510, 197] on input at bounding box center [498, 205] width 126 height 17
click at [503, 213] on li "Contract" at bounding box center [497, 212] width 127 height 15
type input "Contract"
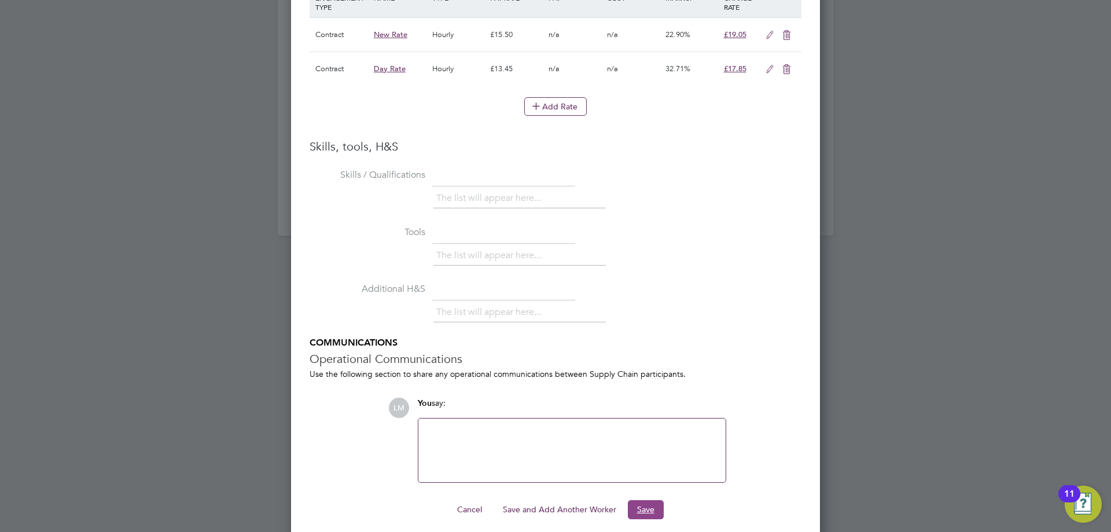
click at [649, 501] on button "Save" at bounding box center [646, 509] width 36 height 19
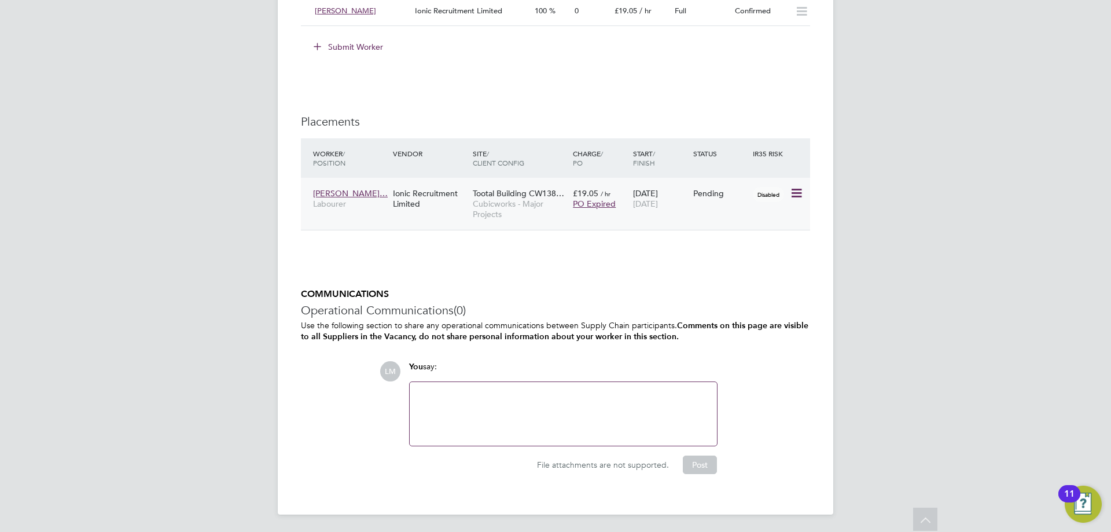
click at [796, 192] on icon at bounding box center [796, 193] width 12 height 14
click at [703, 262] on li "Start" at bounding box center [743, 265] width 119 height 16
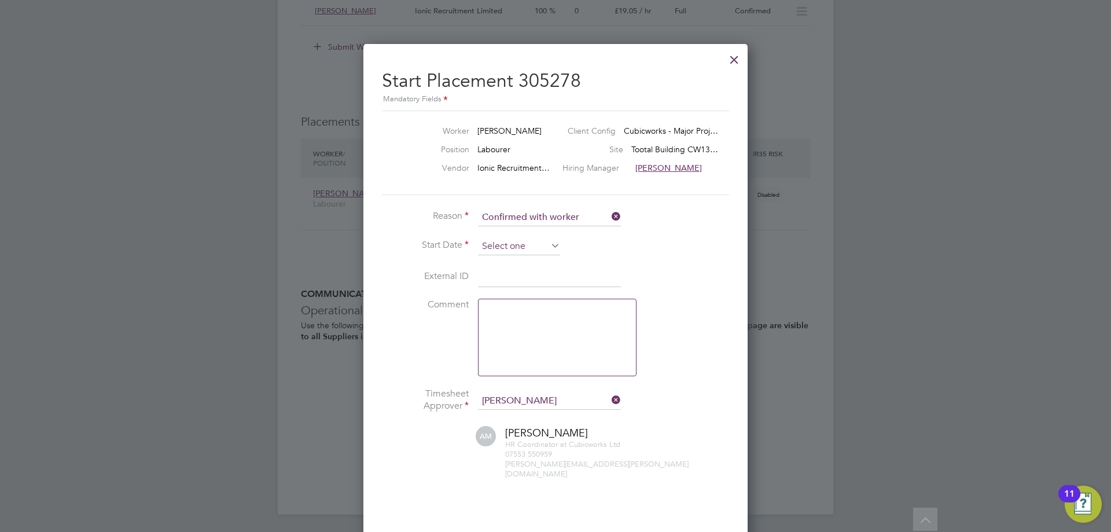
click at [541, 249] on input at bounding box center [519, 246] width 82 height 17
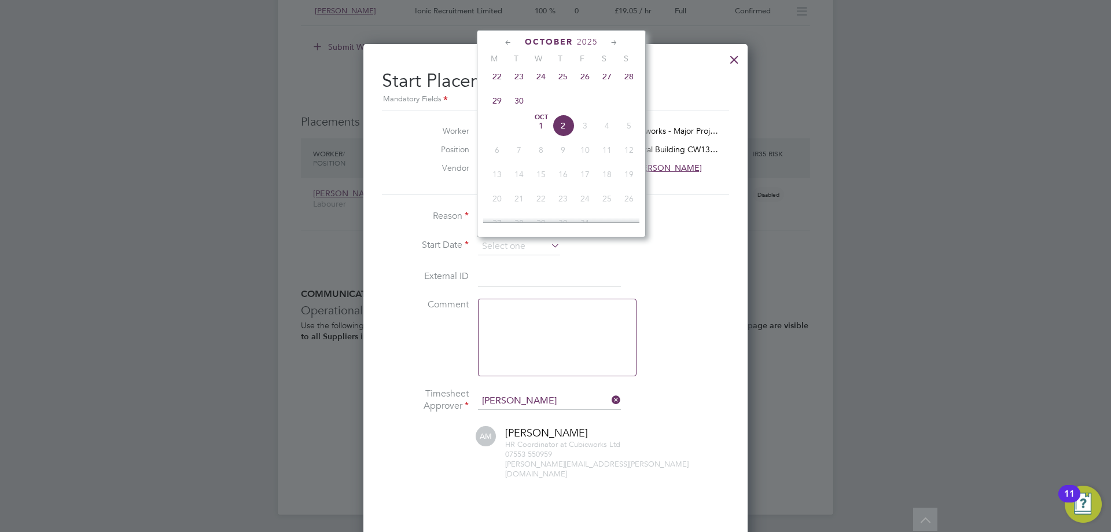
drag, startPoint x: 494, startPoint y: 81, endPoint x: 481, endPoint y: 124, distance: 44.7
click at [495, 81] on span "22" at bounding box center [497, 76] width 22 height 22
type input "[DATE]"
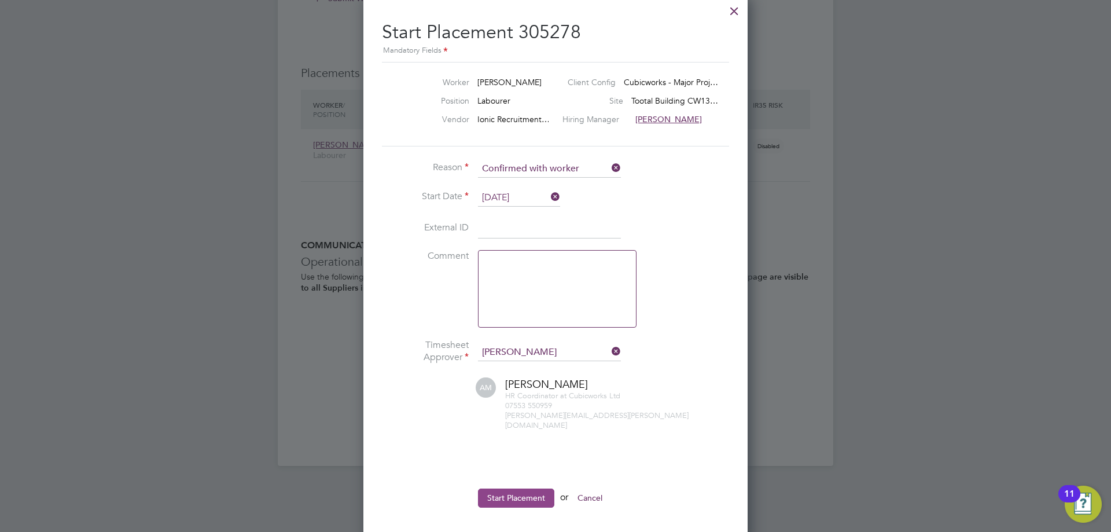
click at [493, 492] on button "Start Placement" at bounding box center [516, 497] width 76 height 19
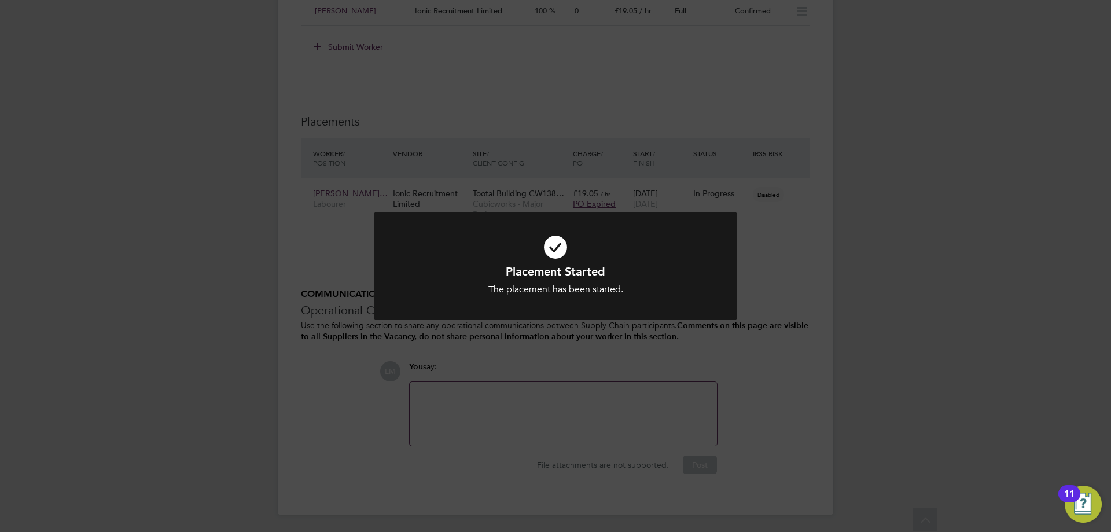
click at [539, 413] on div "Placement Started The placement has been started. Cancel Okay" at bounding box center [555, 266] width 1111 height 532
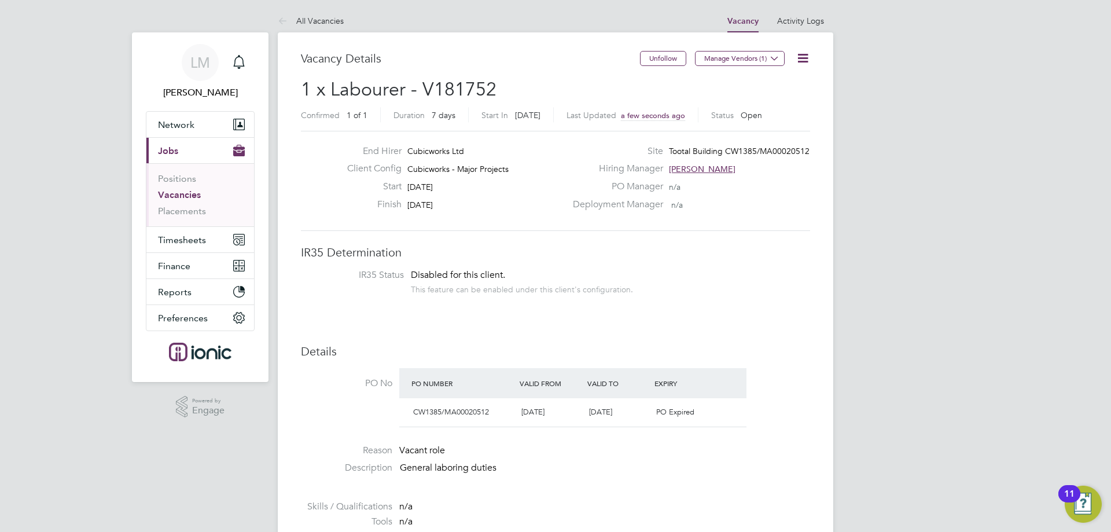
click at [183, 193] on link "Vacancies" at bounding box center [179, 194] width 43 height 11
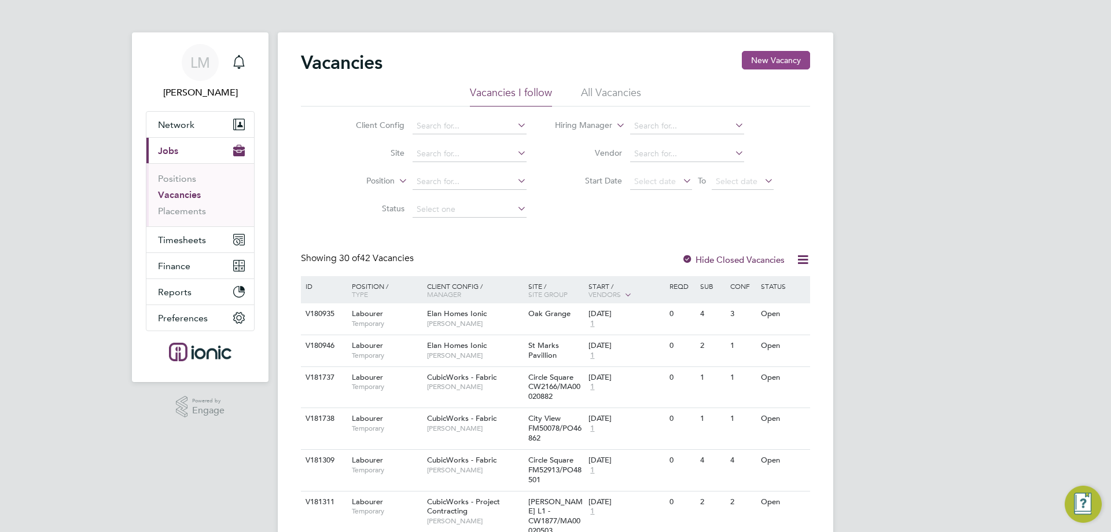
click at [785, 54] on button "New Vacancy" at bounding box center [776, 60] width 68 height 19
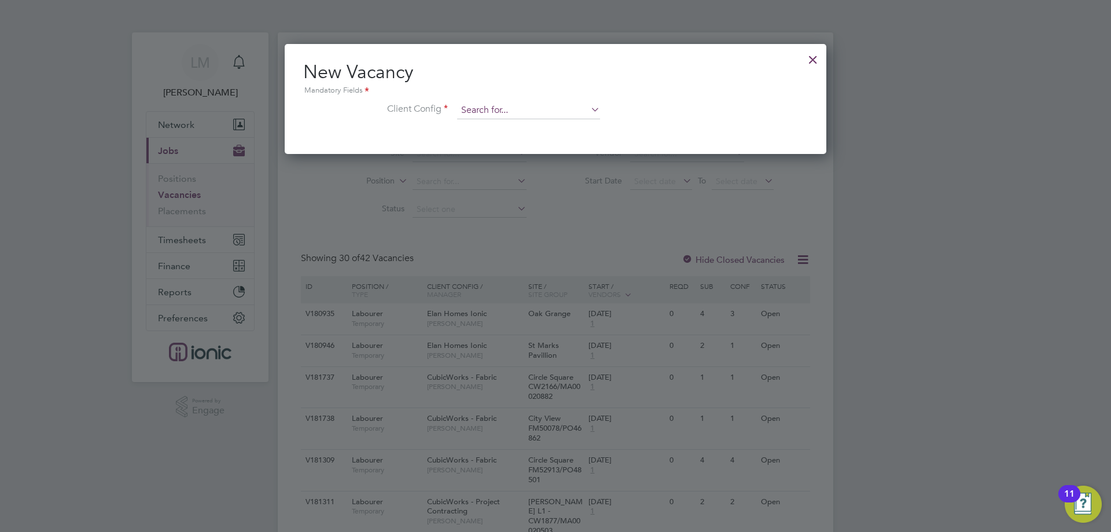
click at [562, 108] on input at bounding box center [528, 110] width 143 height 17
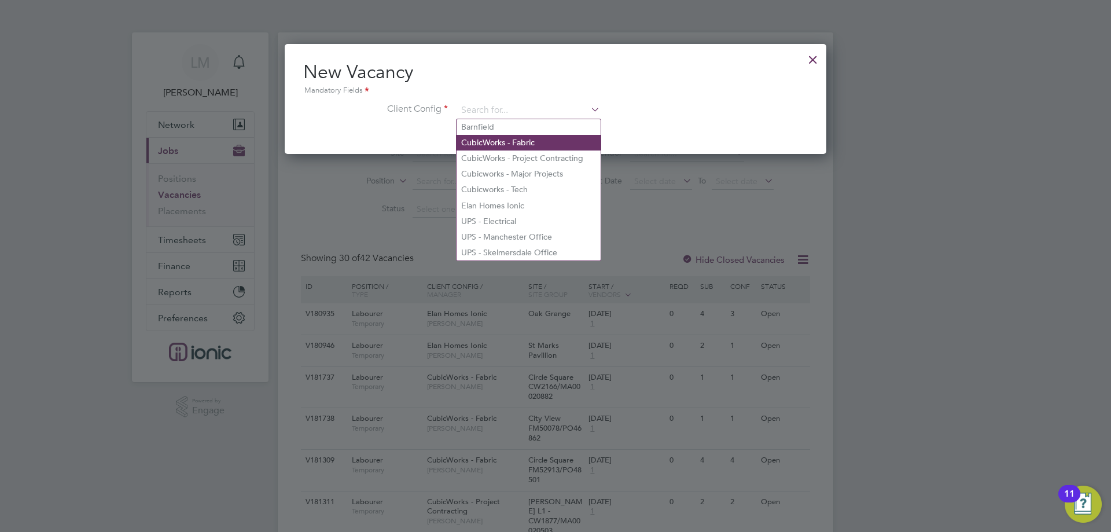
click at [520, 144] on li "CubicWorks - Fabric" at bounding box center [529, 143] width 144 height 16
type input "CubicWorks - Fabric"
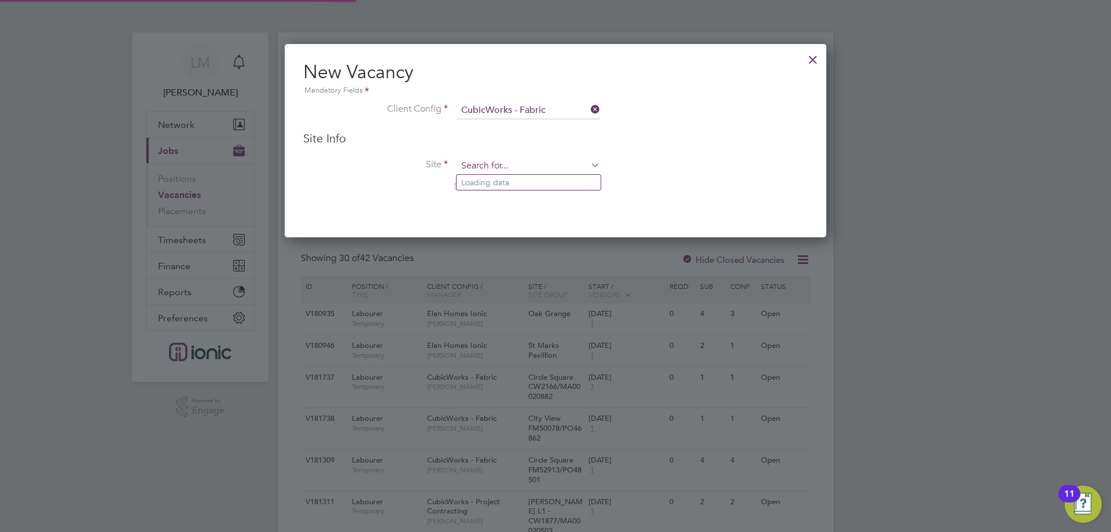
click at [516, 168] on input at bounding box center [528, 165] width 143 height 17
click at [517, 182] on li "DIV526 /PO47251" at bounding box center [529, 183] width 144 height 16
type input "DIV526/PO47251"
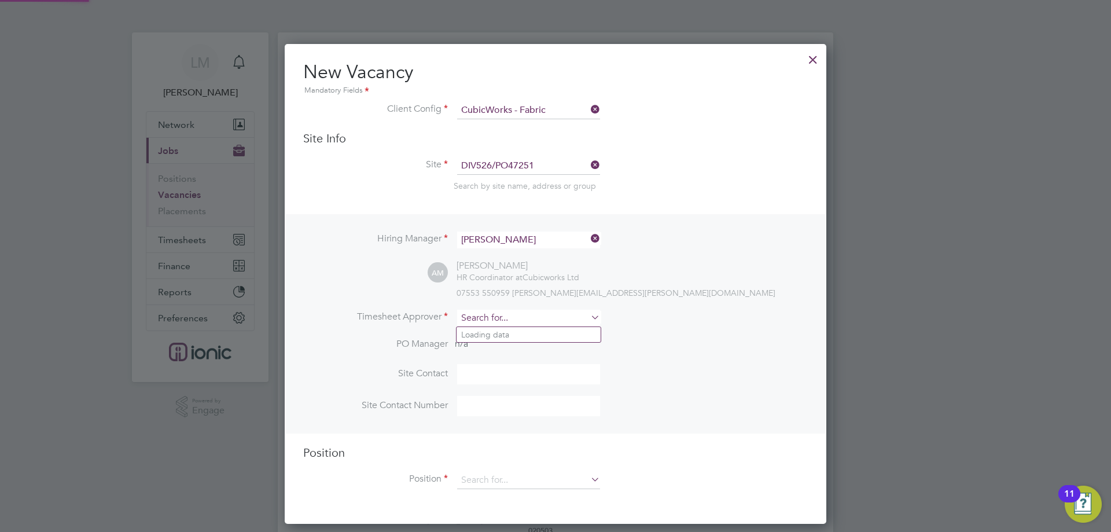
click at [490, 325] on input at bounding box center [528, 318] width 143 height 17
click at [510, 335] on li "[PERSON_NAME]" at bounding box center [529, 335] width 144 height 16
type input "[PERSON_NAME]"
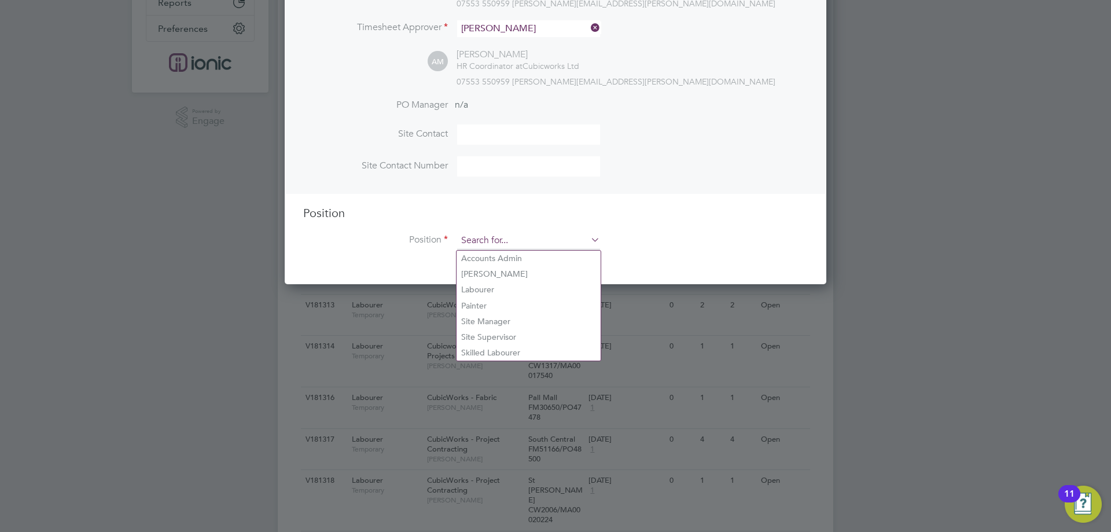
click at [502, 240] on input at bounding box center [528, 240] width 143 height 17
click at [497, 293] on li "Labourer" at bounding box center [529, 290] width 144 height 16
type input "Labourer"
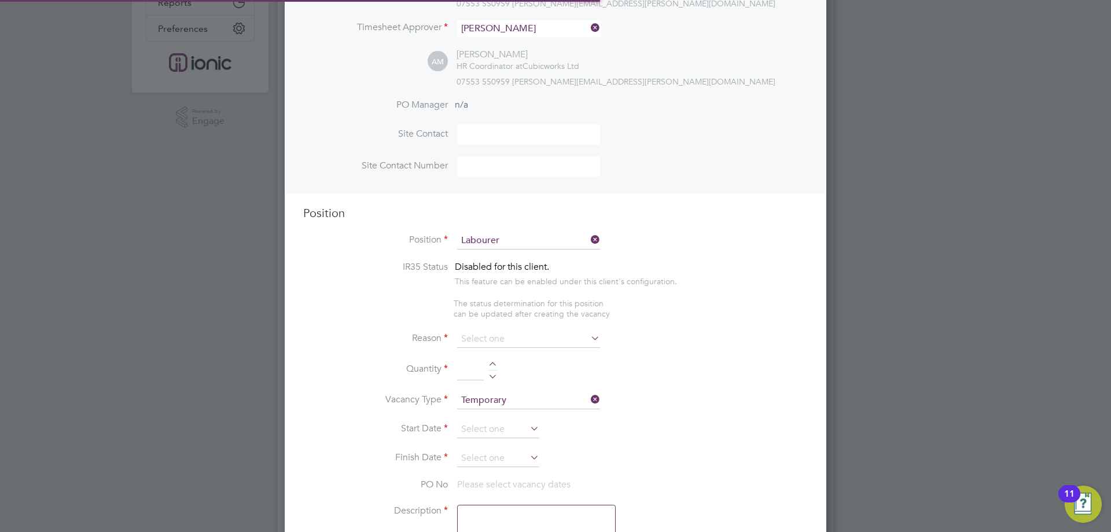
type textarea "General labourer working on office rip outs"
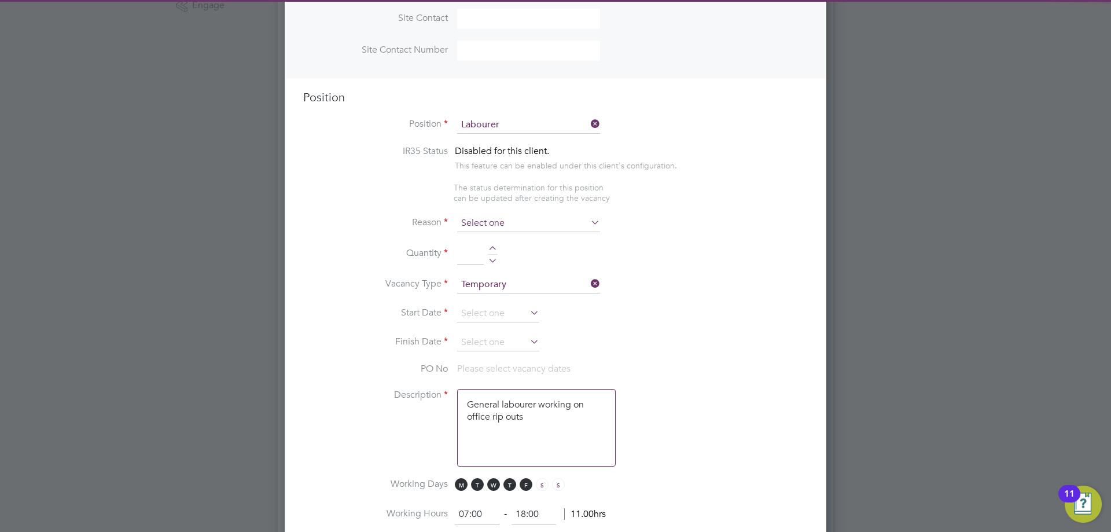
click at [504, 225] on input at bounding box center [528, 223] width 143 height 17
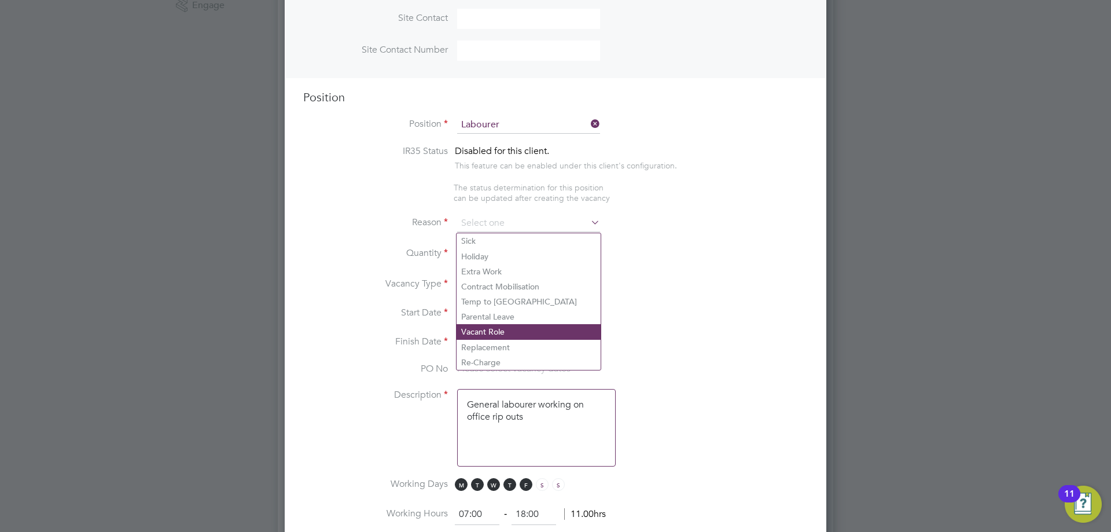
click at [485, 332] on li "Vacant Role" at bounding box center [529, 331] width 144 height 15
type input "Vacant Role"
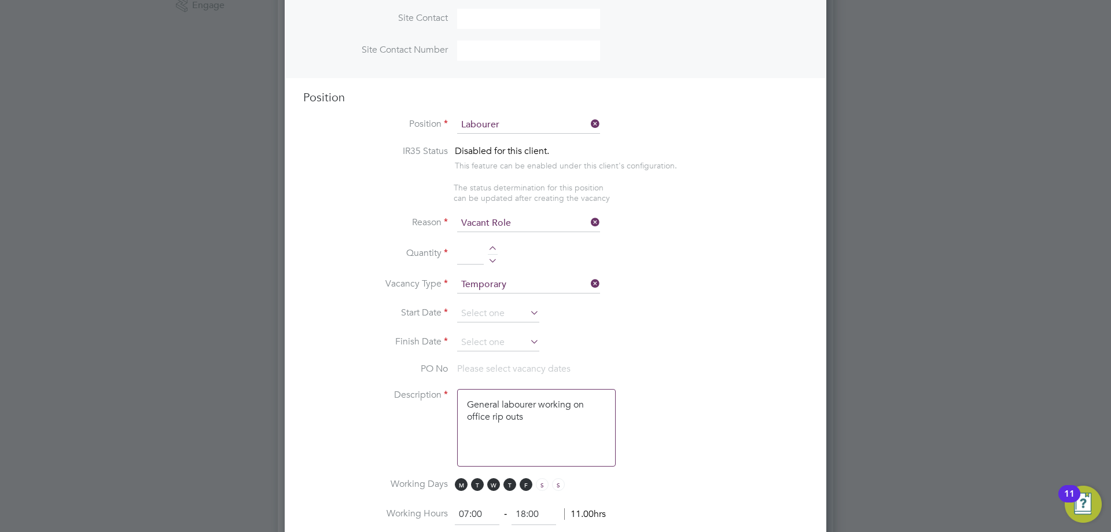
click at [494, 247] on div at bounding box center [493, 250] width 10 height 8
type input "1"
click at [492, 318] on input at bounding box center [498, 313] width 82 height 17
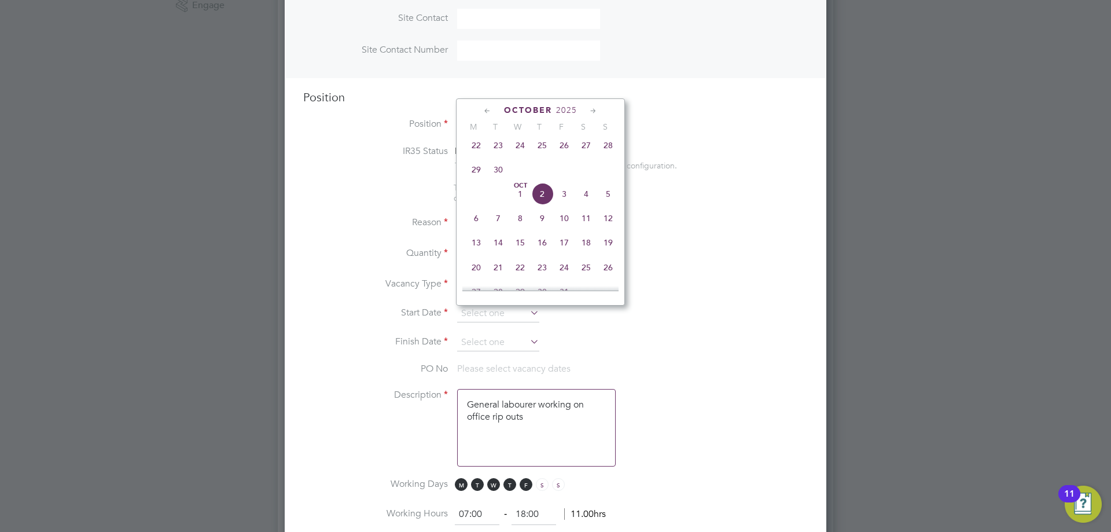
click at [473, 155] on span "22" at bounding box center [476, 145] width 22 height 22
type input "[DATE]"
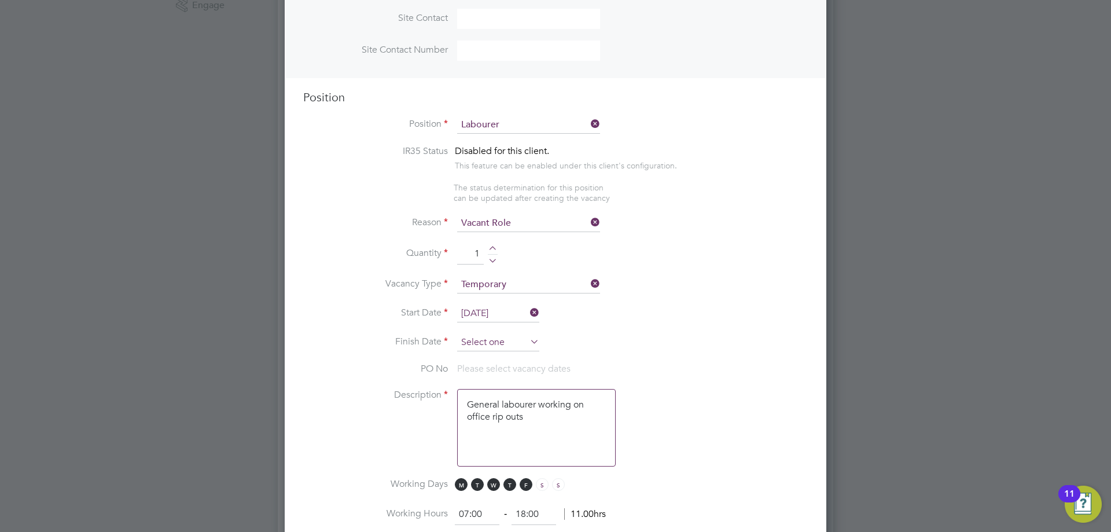
click at [484, 345] on input at bounding box center [498, 342] width 82 height 17
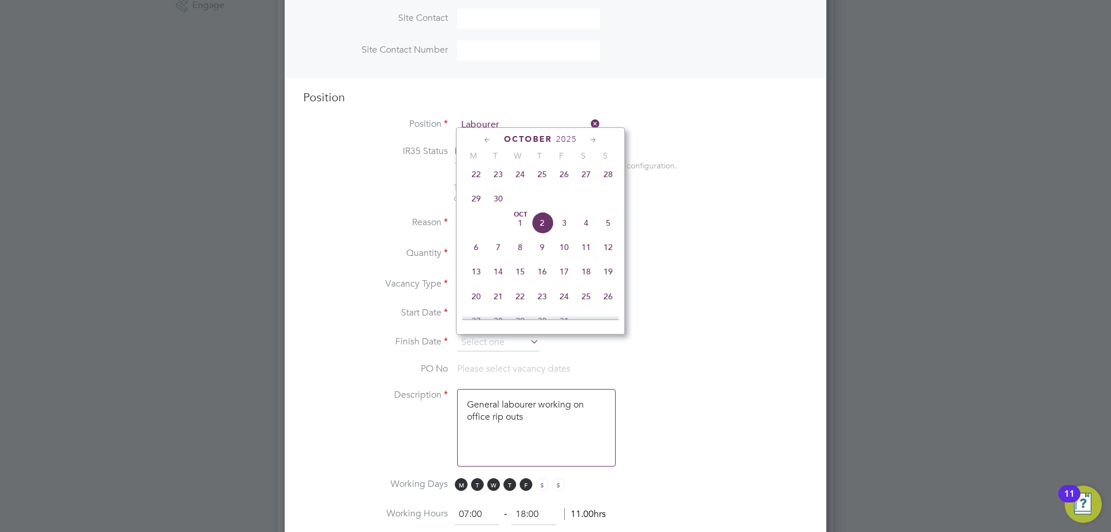
click at [609, 185] on span "28" at bounding box center [608, 174] width 22 height 22
type input "[DATE]"
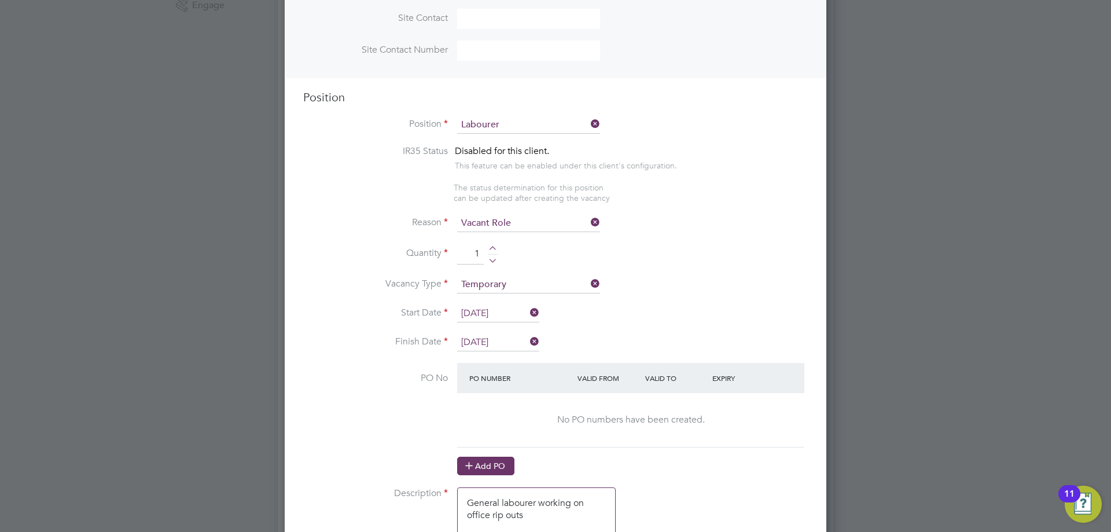
click at [485, 468] on button "Add PO" at bounding box center [485, 466] width 57 height 19
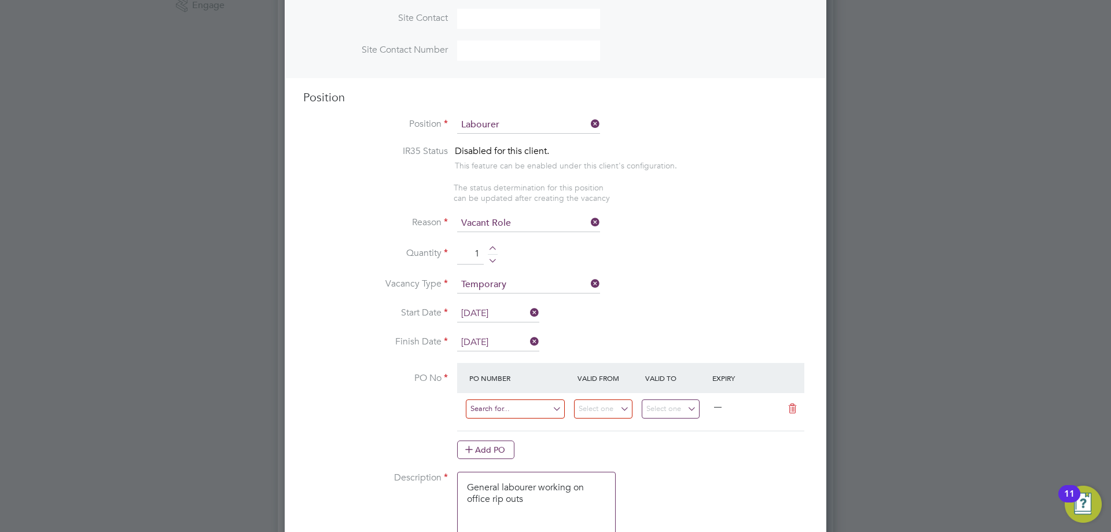
click at [502, 411] on input at bounding box center [515, 408] width 99 height 19
type input "DIV526/PO47251"
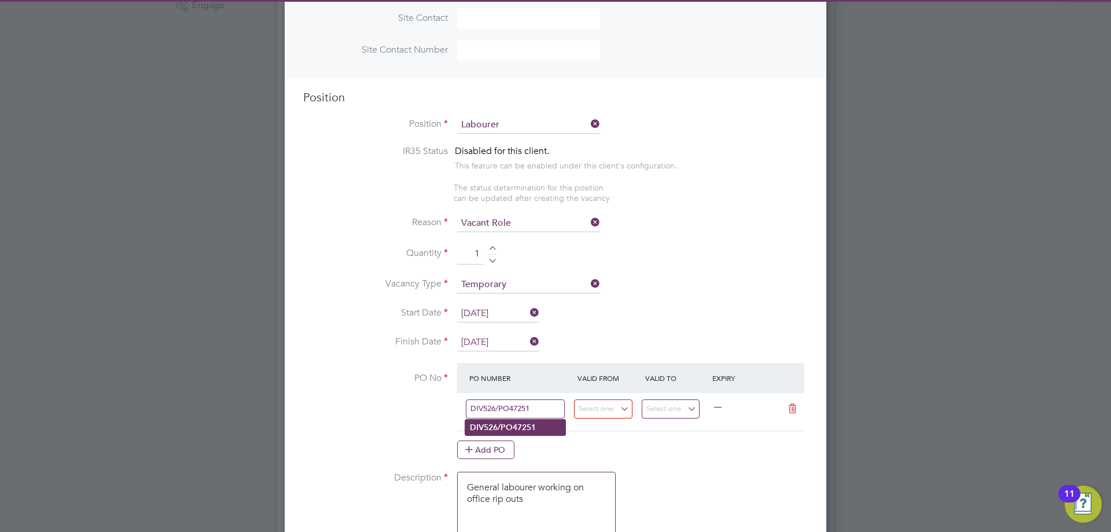
click at [499, 431] on b "DIV526/PO47251" at bounding box center [503, 427] width 66 height 10
type input "[DATE]"
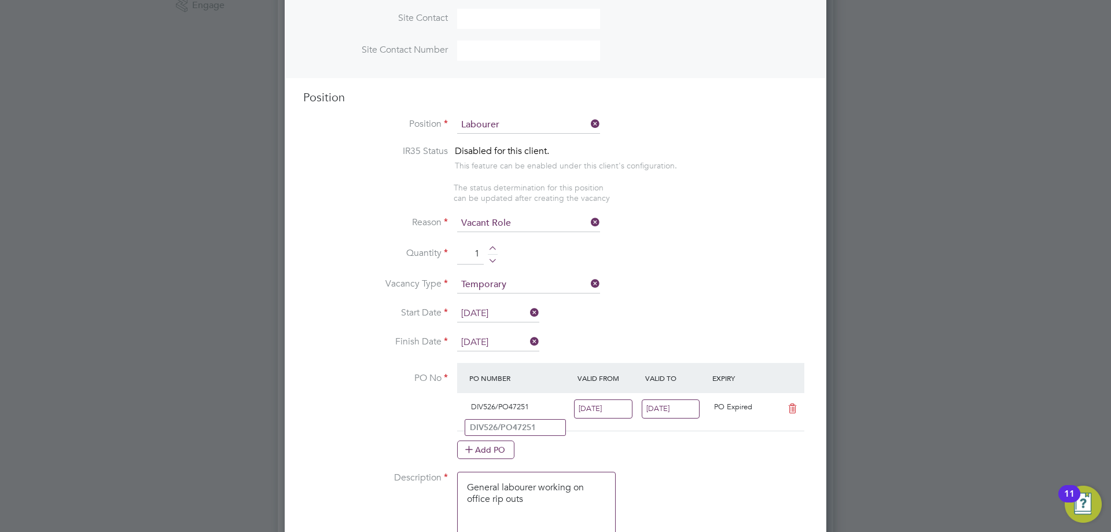
click at [675, 416] on input "[DATE]" at bounding box center [671, 408] width 58 height 19
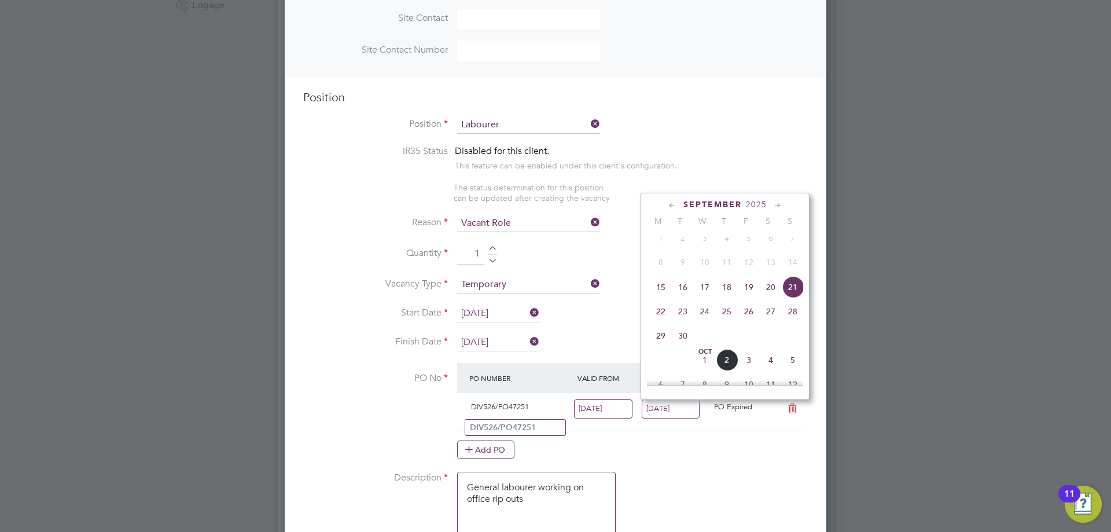
click at [790, 322] on span "28" at bounding box center [793, 311] width 22 height 22
type input "[DATE]"
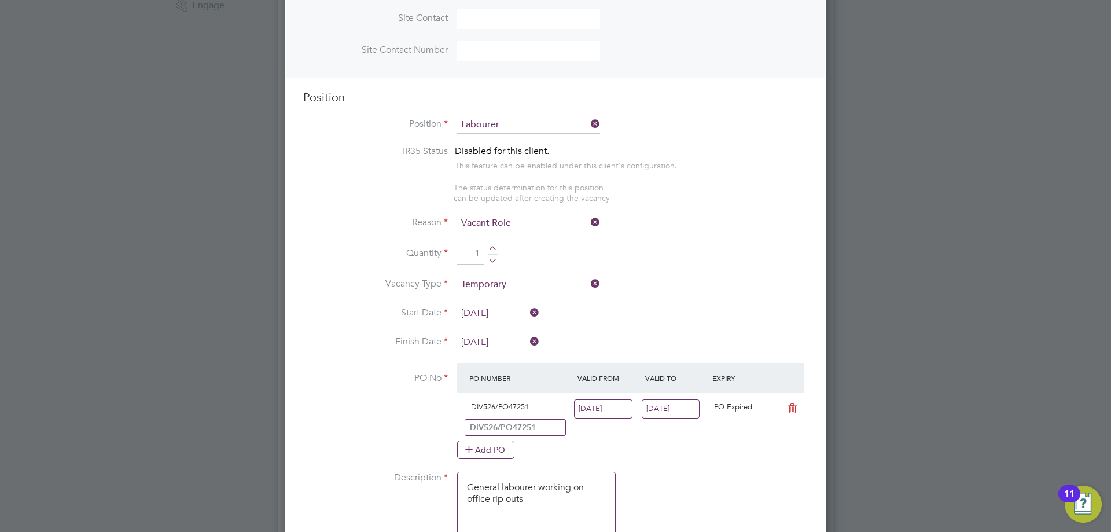
click at [624, 404] on input "[DATE]" at bounding box center [603, 408] width 58 height 19
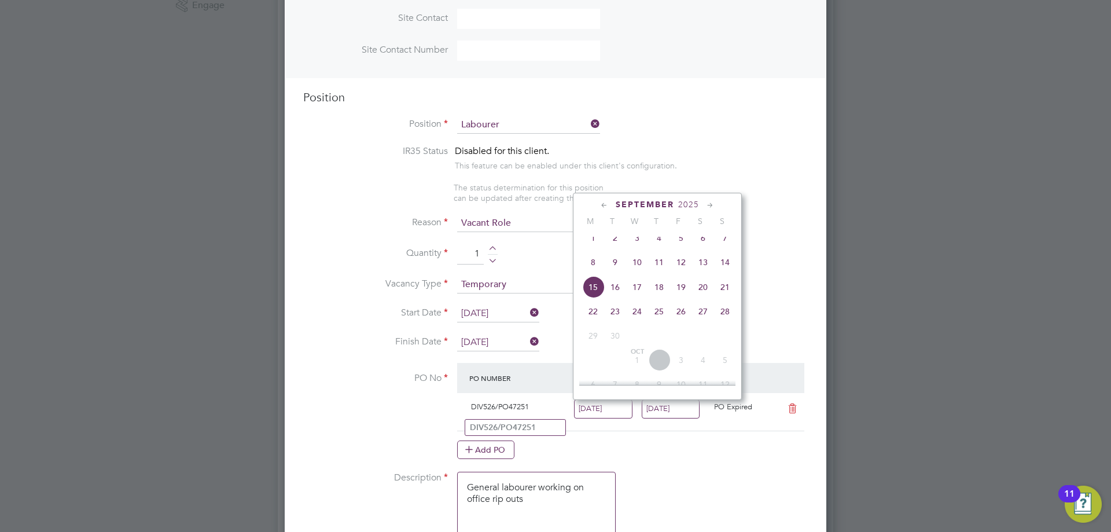
click at [596, 322] on span "22" at bounding box center [593, 311] width 22 height 22
type input "[DATE]"
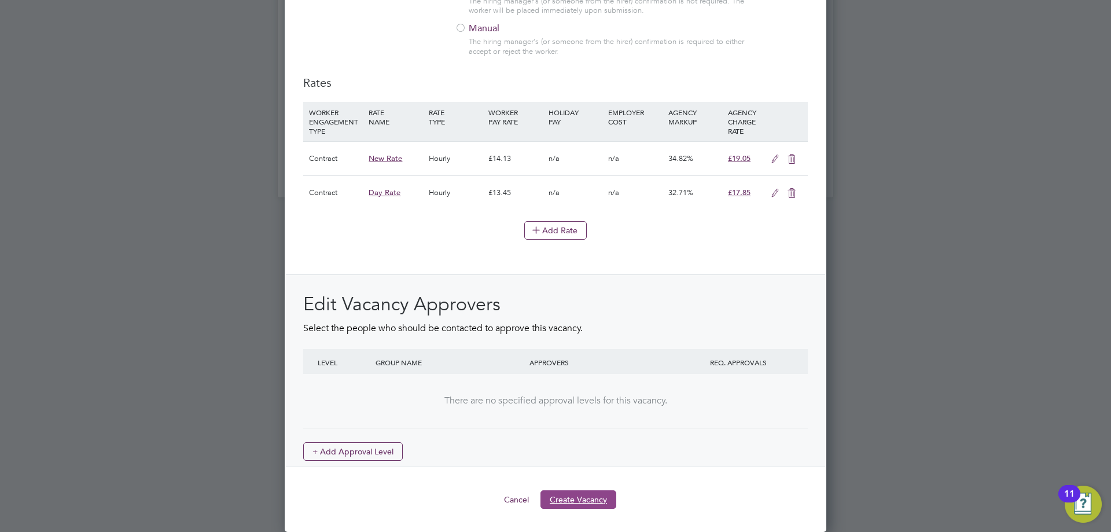
click at [584, 503] on button "Create Vacancy" at bounding box center [578, 499] width 76 height 19
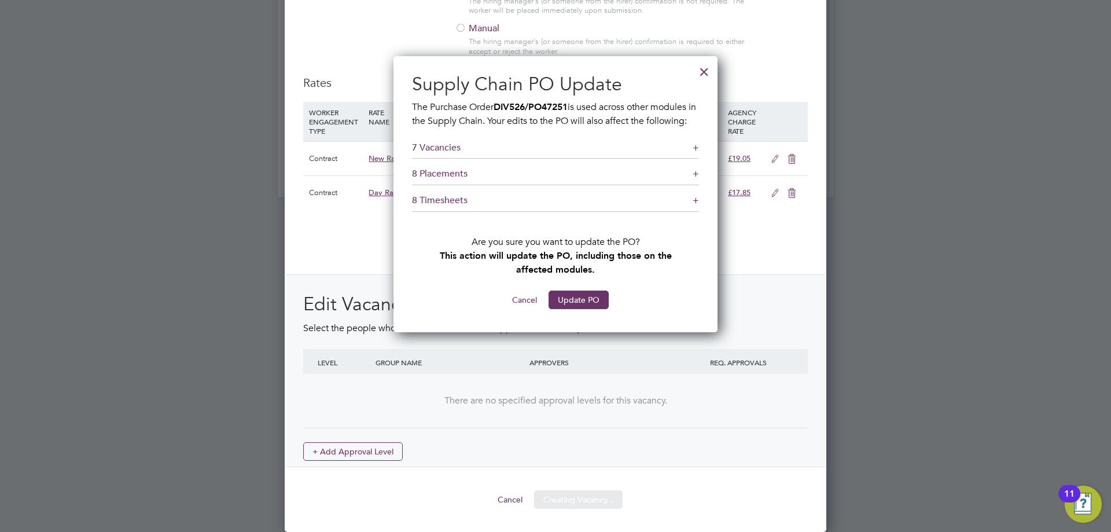
click at [578, 294] on div "Supply Chain PO Update The Purchase Order DIV526/PO47251 is used across other m…" at bounding box center [555, 190] width 287 height 237
click at [584, 309] on button "Update PO" at bounding box center [579, 299] width 60 height 19
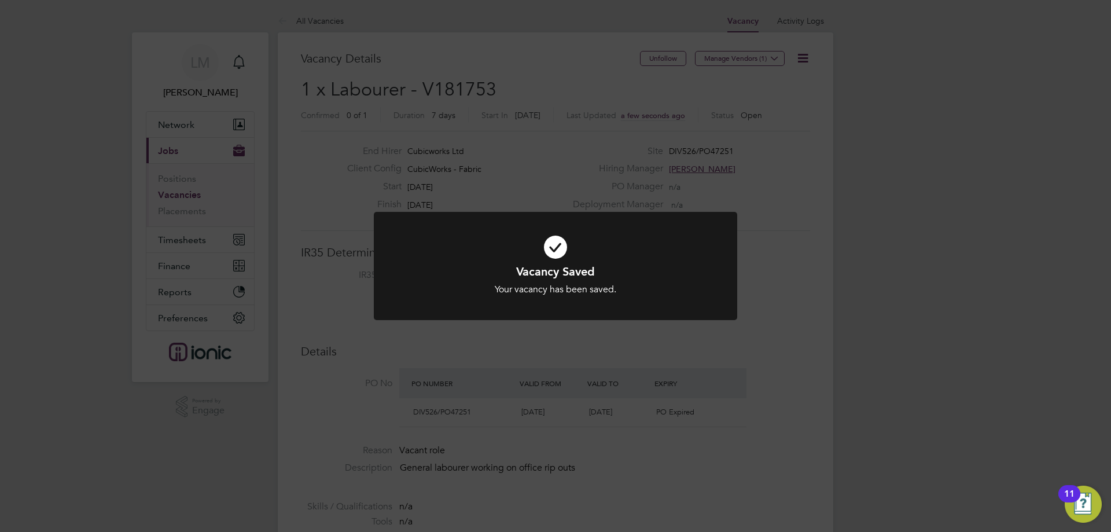
click at [532, 385] on div "Vacancy Saved Your vacancy has been saved. Cancel Okay" at bounding box center [555, 266] width 1111 height 532
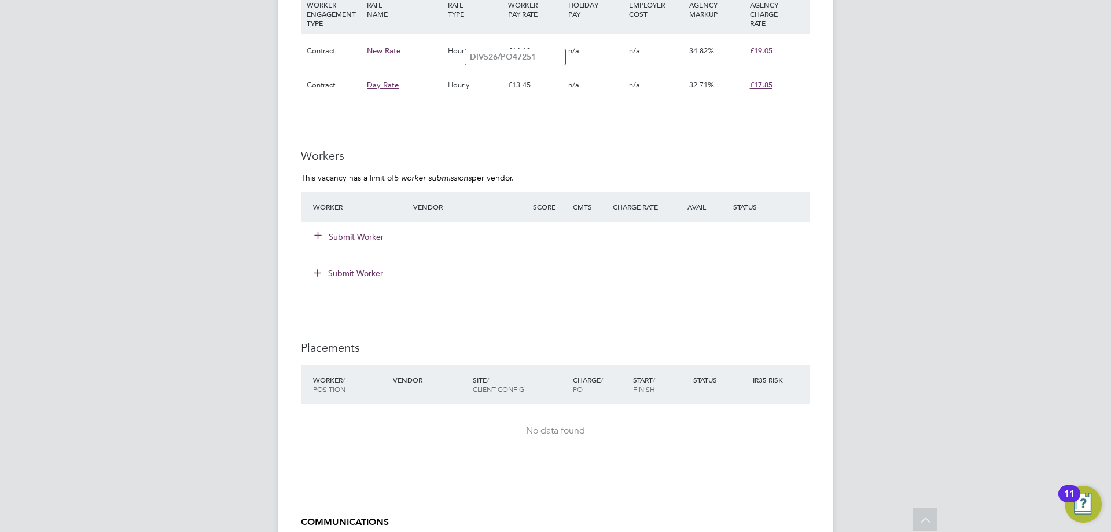
click at [351, 237] on button "Submit Worker" at bounding box center [349, 237] width 69 height 12
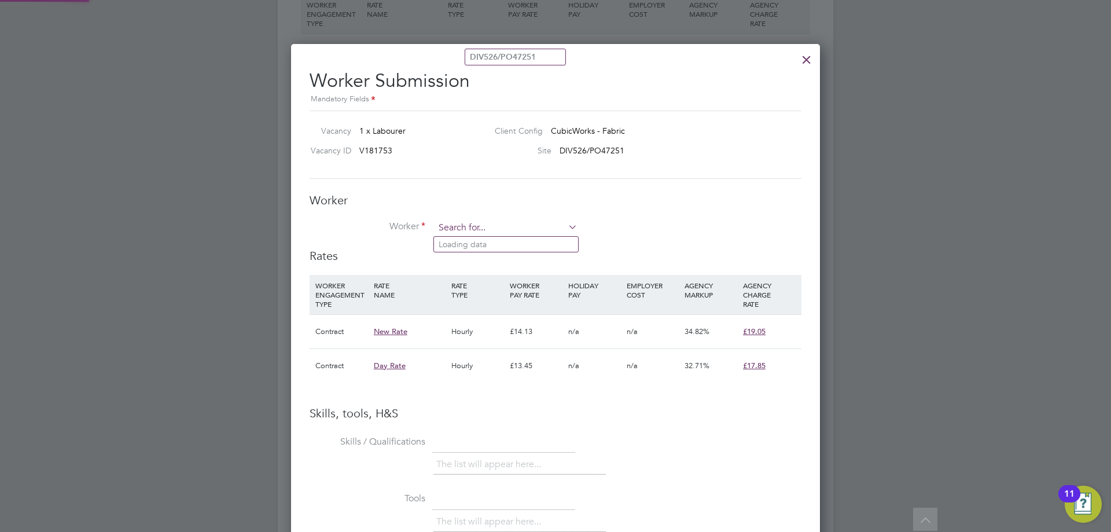
click at [472, 229] on input at bounding box center [506, 227] width 143 height 17
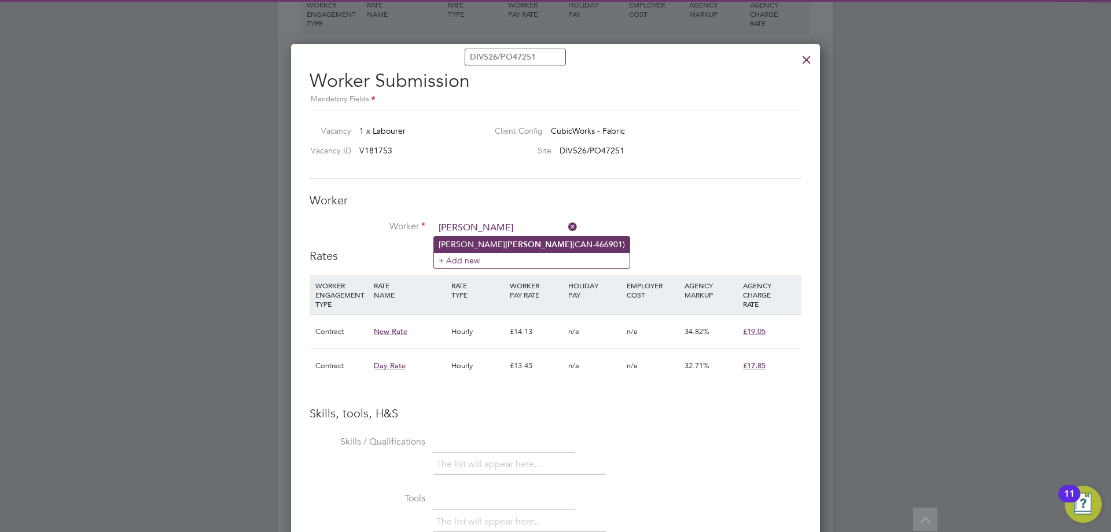
click at [505, 245] on b "[PERSON_NAME]" at bounding box center [538, 245] width 67 height 10
type input "[PERSON_NAME] (CAN-466901)"
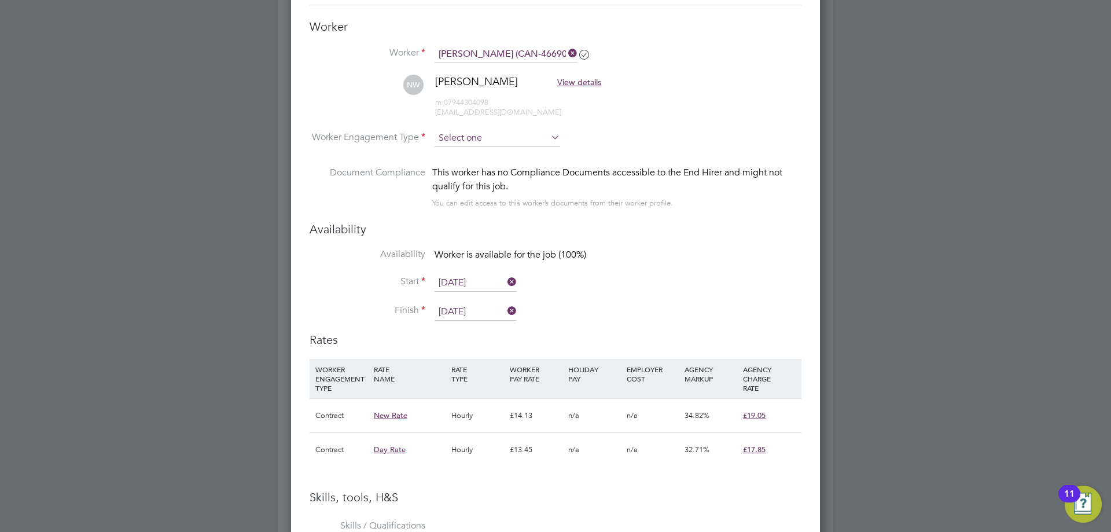
click at [485, 133] on input at bounding box center [498, 138] width 126 height 17
click at [475, 153] on li "Contract" at bounding box center [497, 154] width 127 height 15
type input "Contract"
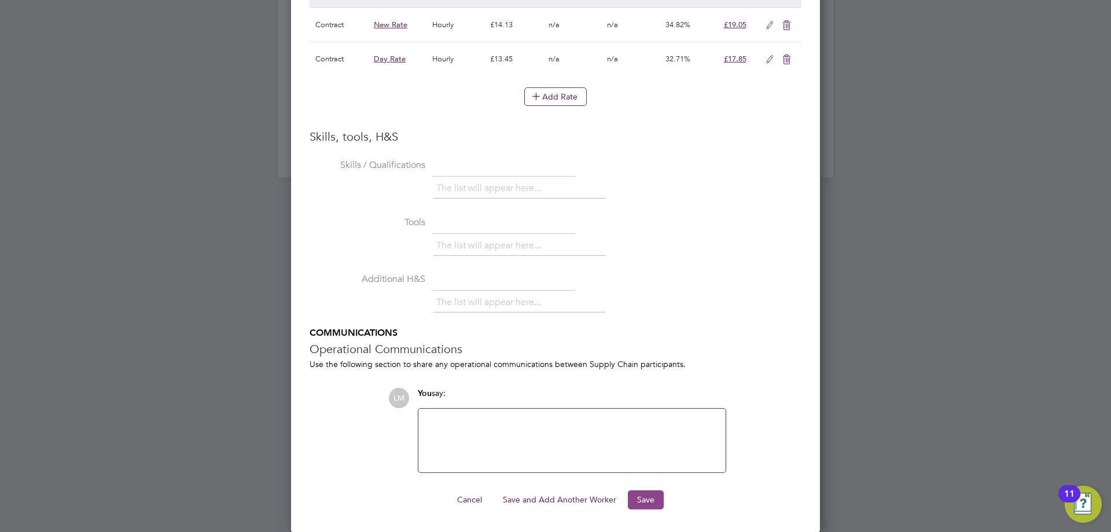
click at [663, 496] on button "Save" at bounding box center [646, 499] width 36 height 19
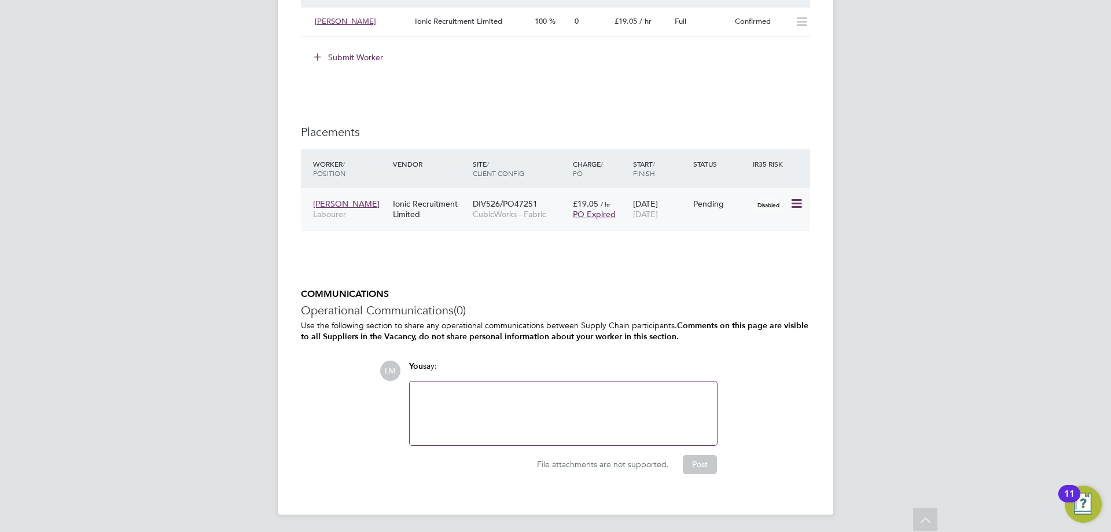
click at [799, 200] on icon at bounding box center [796, 204] width 12 height 14
click at [726, 277] on li "Start" at bounding box center [743, 275] width 119 height 16
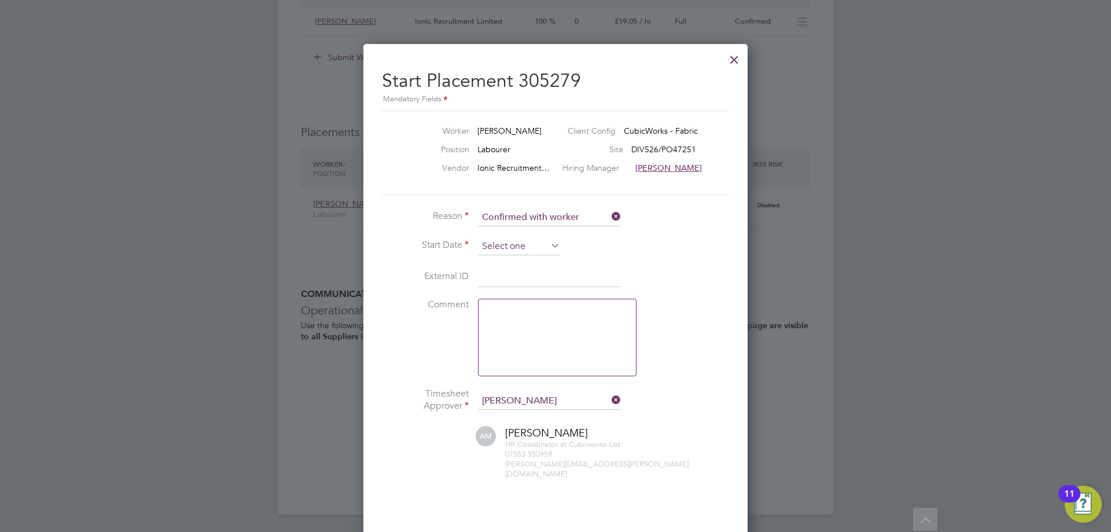
click at [523, 248] on input at bounding box center [519, 246] width 82 height 17
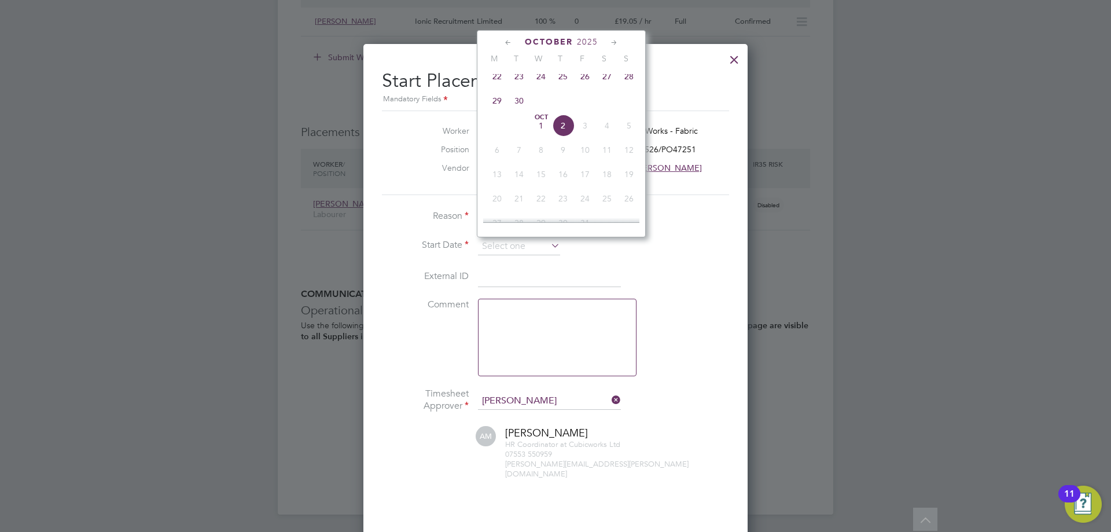
click at [498, 80] on span "22" at bounding box center [497, 76] width 22 height 22
type input "[DATE]"
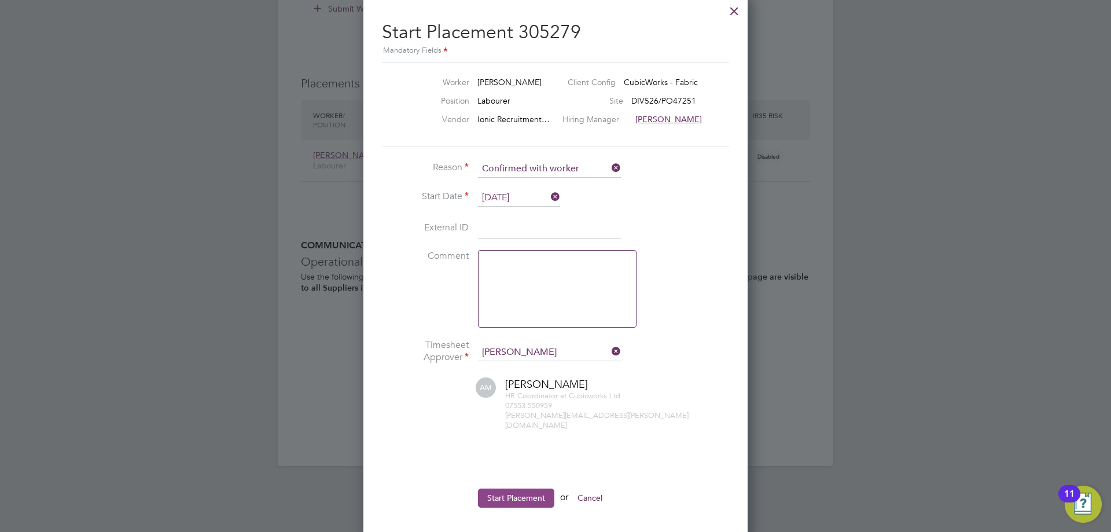
click at [501, 488] on button "Start Placement" at bounding box center [516, 497] width 76 height 19
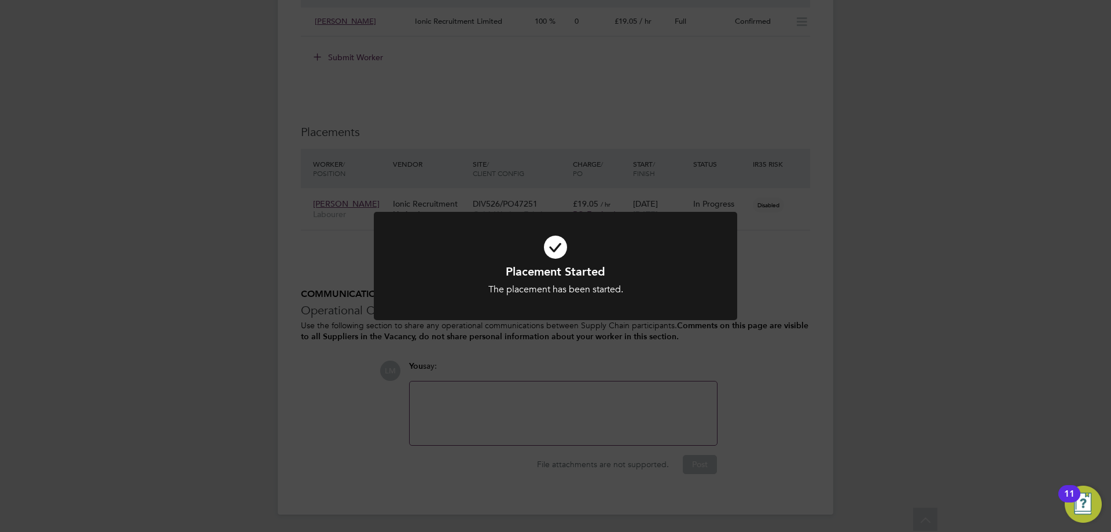
click at [514, 448] on div "Placement Started The placement has been started. Cancel Okay" at bounding box center [555, 266] width 1111 height 532
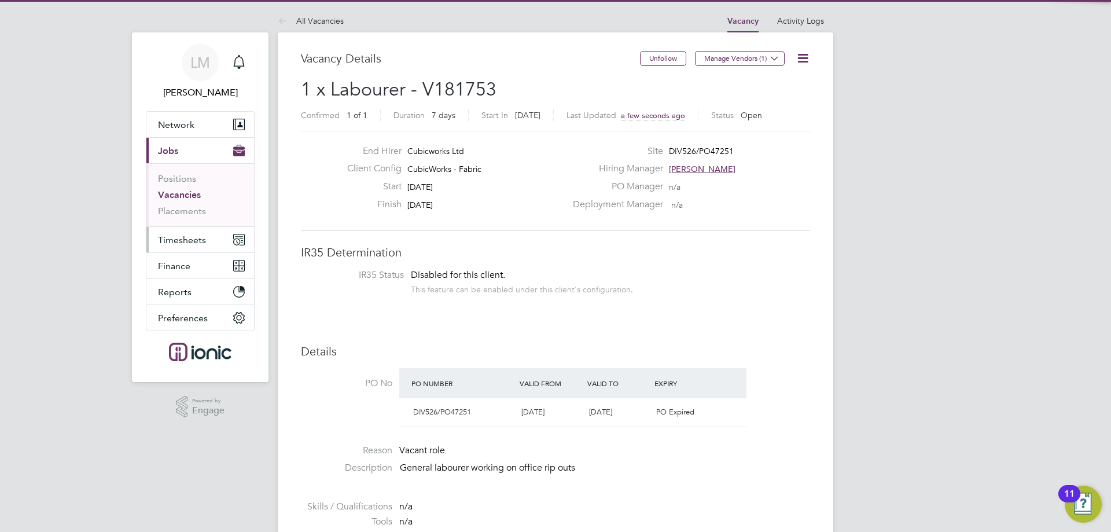
click at [196, 241] on span "Timesheets" at bounding box center [182, 239] width 48 height 11
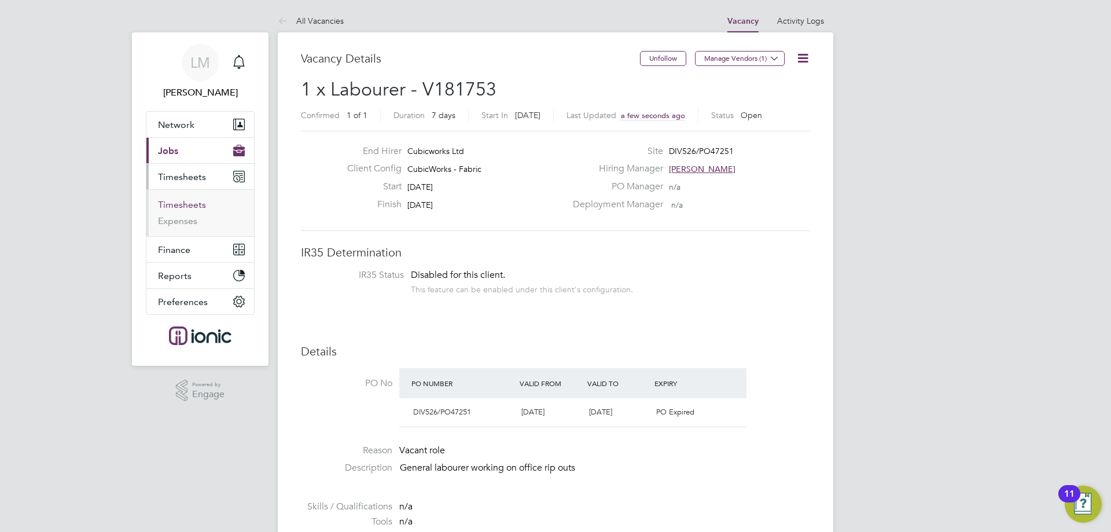
click at [187, 204] on link "Timesheets" at bounding box center [182, 204] width 48 height 11
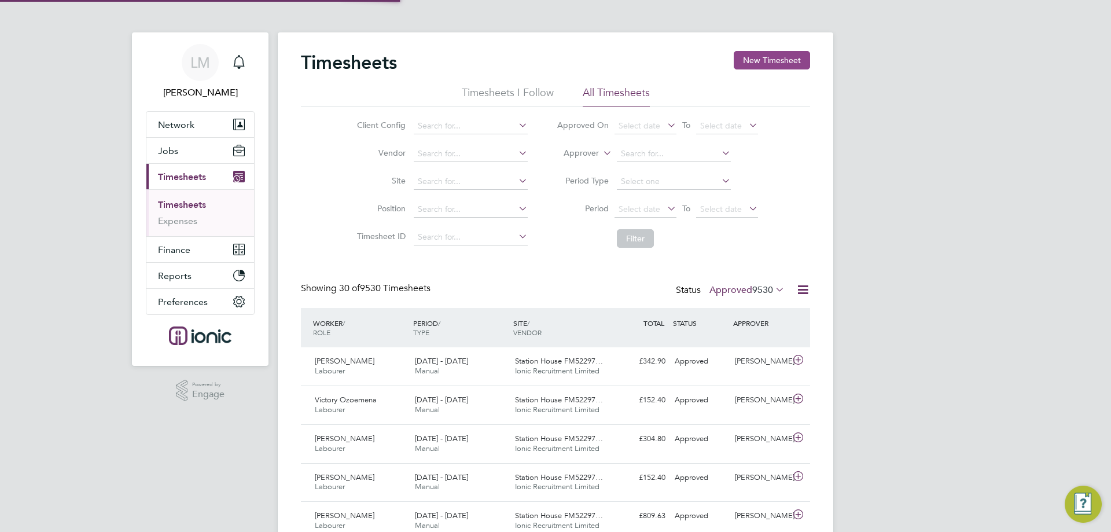
click at [778, 58] on button "New Timesheet" at bounding box center [772, 60] width 76 height 19
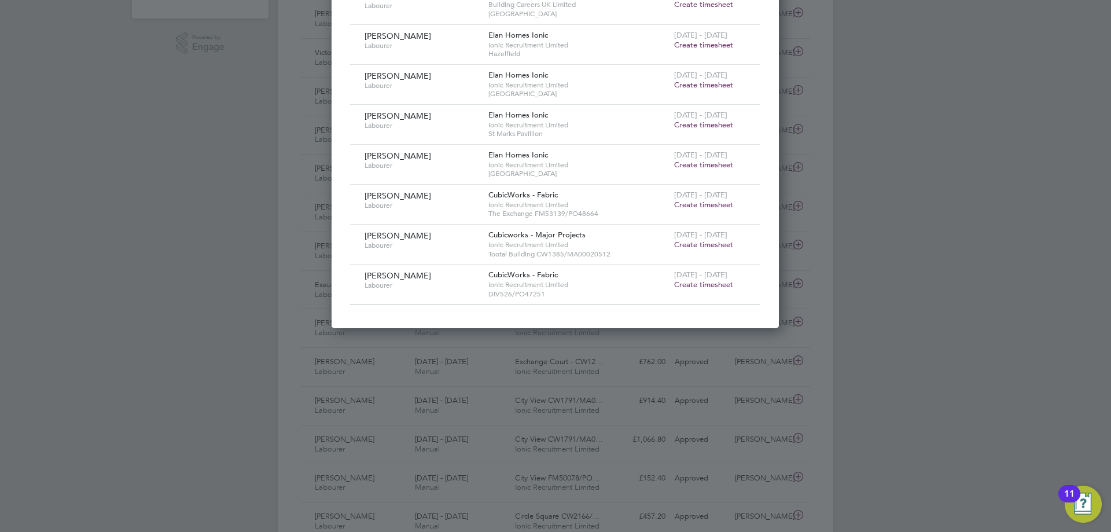
click at [690, 202] on span "Create timesheet" at bounding box center [703, 205] width 59 height 10
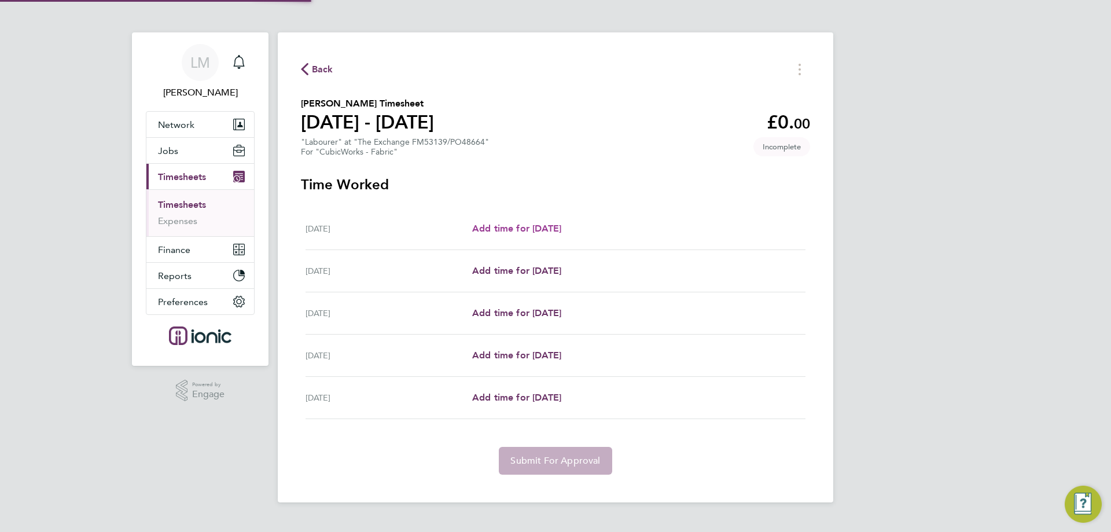
click at [527, 230] on span "Add time for Wed 24 Sep" at bounding box center [516, 228] width 89 height 11
select select "30"
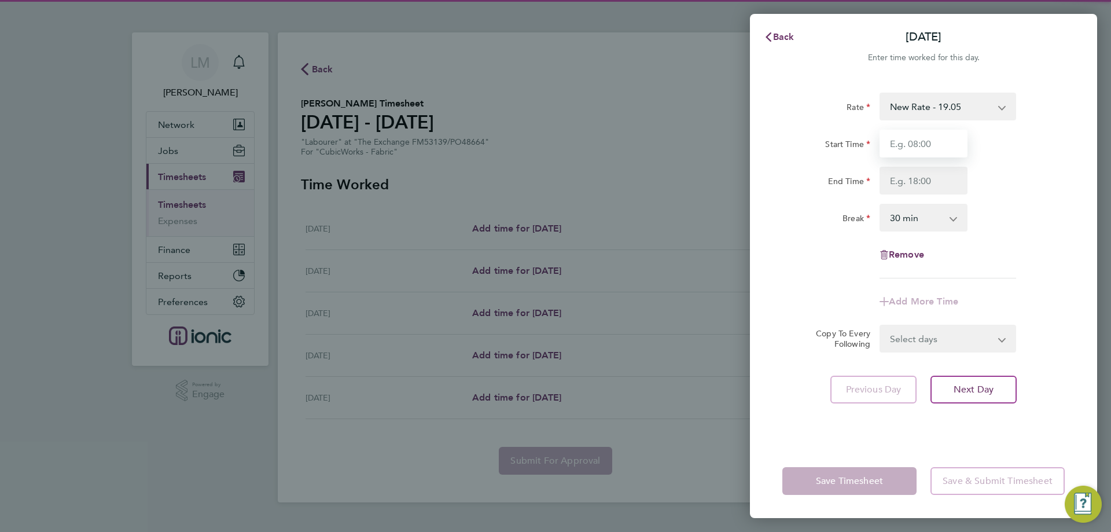
click at [909, 141] on input "Start Time" at bounding box center [924, 144] width 88 height 28
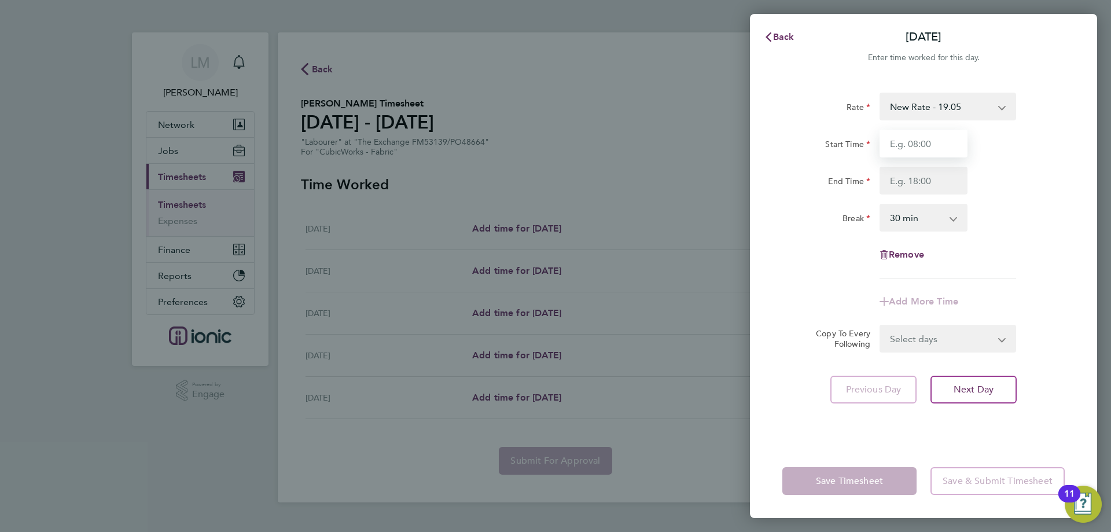
type input "07:30"
click at [917, 178] on input "End Time" at bounding box center [924, 181] width 88 height 28
type input "16:00"
click at [847, 468] on app-form-button "Save Timesheet" at bounding box center [852, 481] width 141 height 28
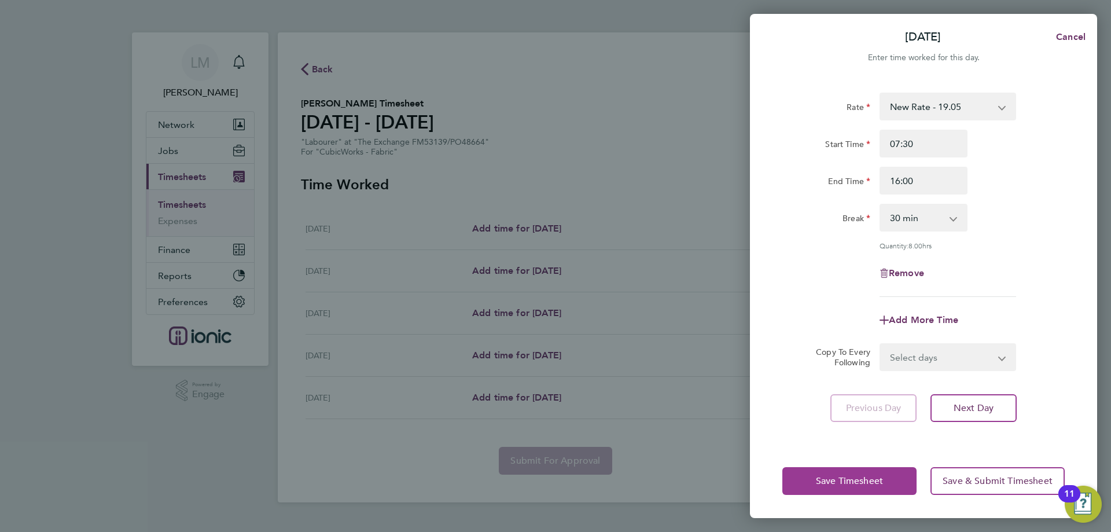
click at [851, 481] on span "Save Timesheet" at bounding box center [849, 481] width 67 height 12
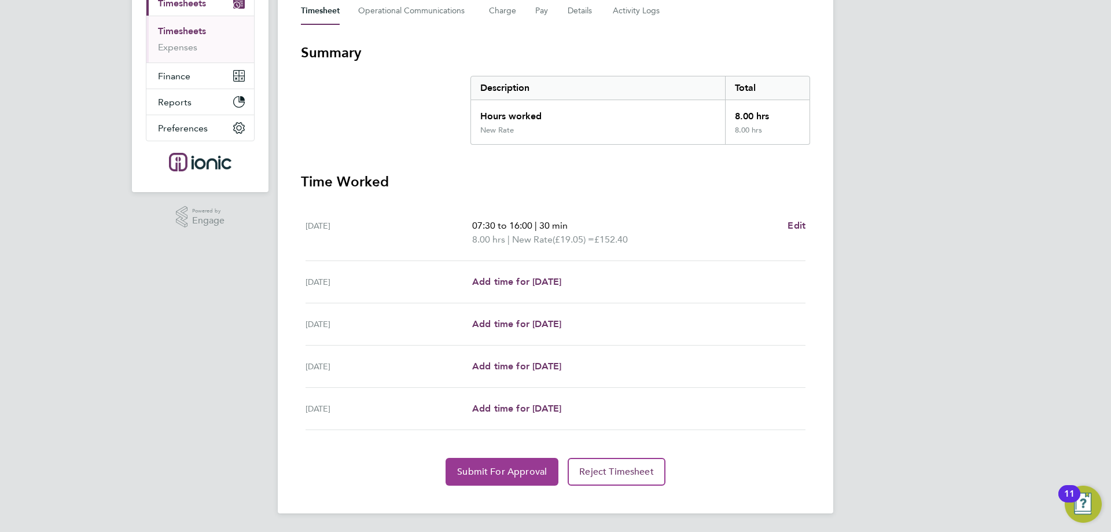
click at [458, 483] on button "Submit For Approval" at bounding box center [502, 472] width 113 height 28
click at [464, 473] on span "Approve Timesheet" at bounding box center [501, 472] width 85 height 12
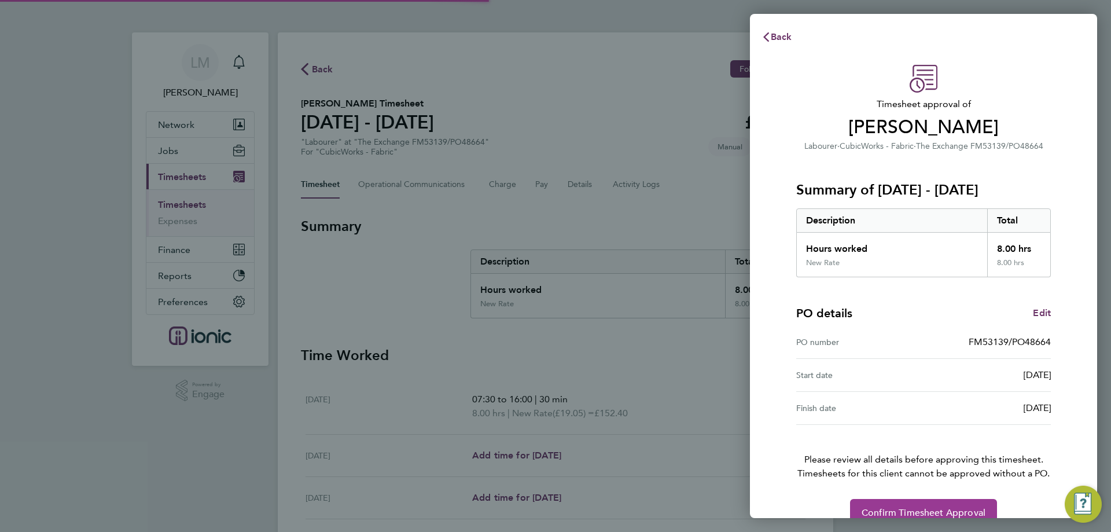
click at [875, 505] on button "Confirm Timesheet Approval" at bounding box center [923, 513] width 147 height 28
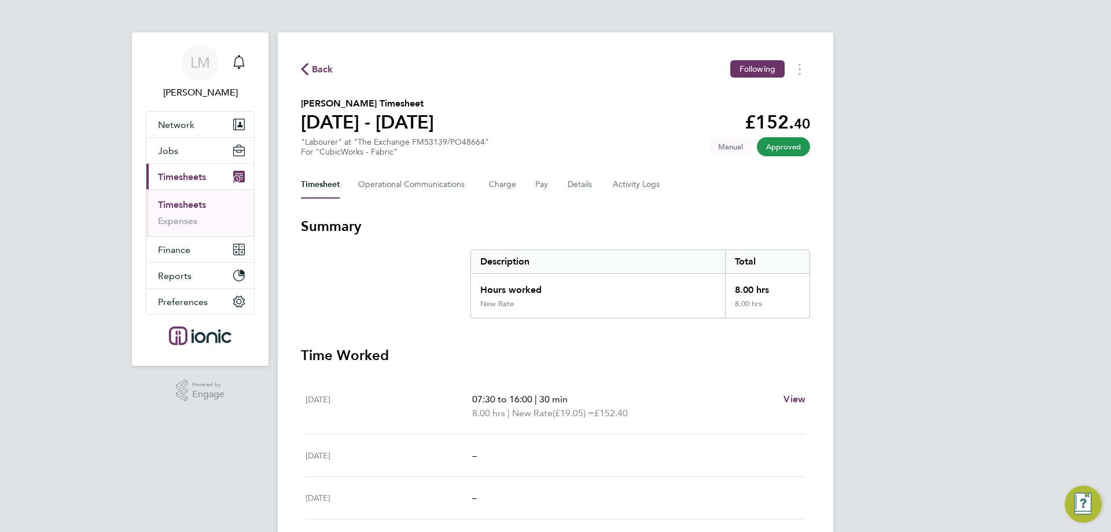
click at [328, 72] on span "Back" at bounding box center [322, 69] width 21 height 14
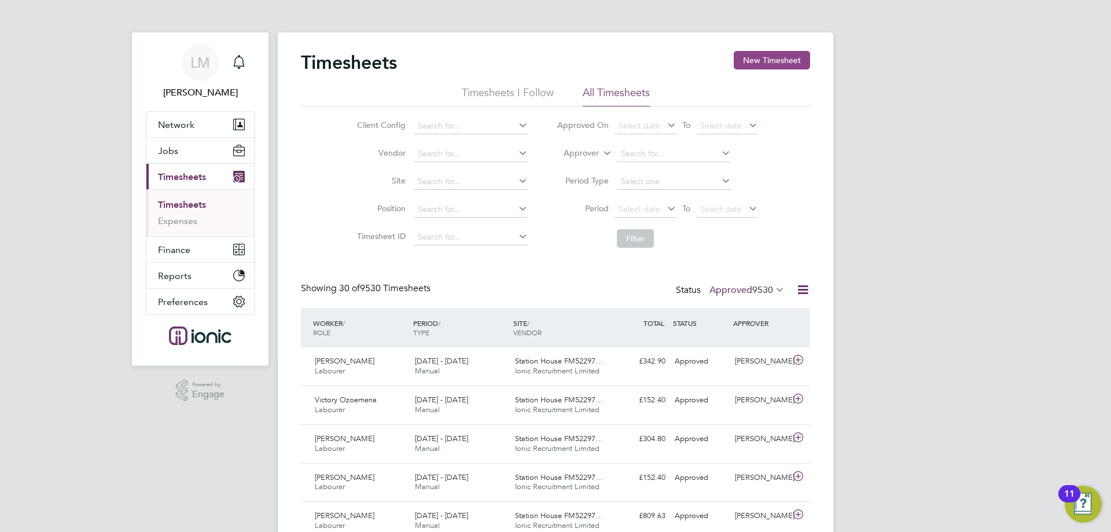
click at [769, 60] on button "New Timesheet" at bounding box center [772, 60] width 76 height 19
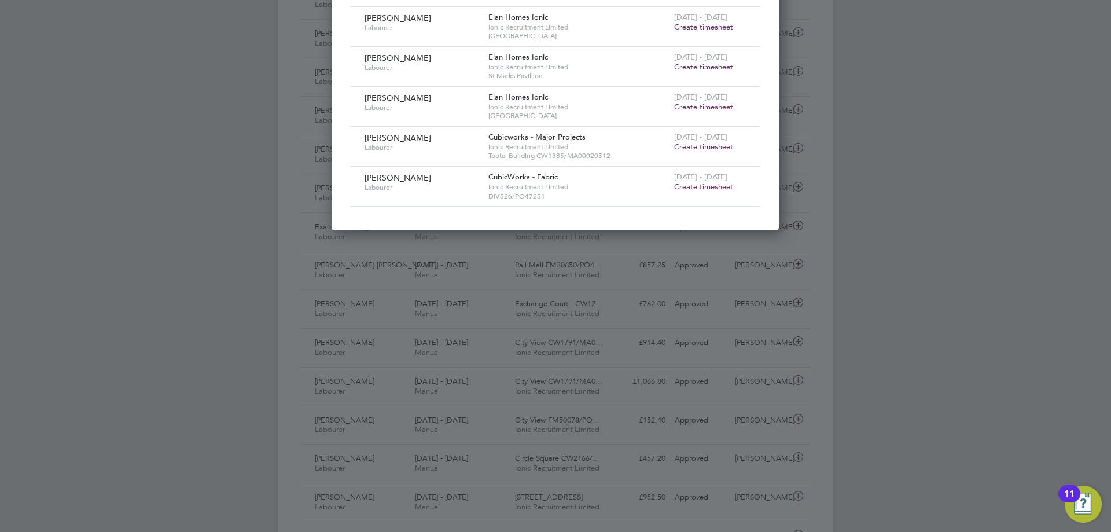
click at [686, 148] on span "Create timesheet" at bounding box center [703, 147] width 59 height 10
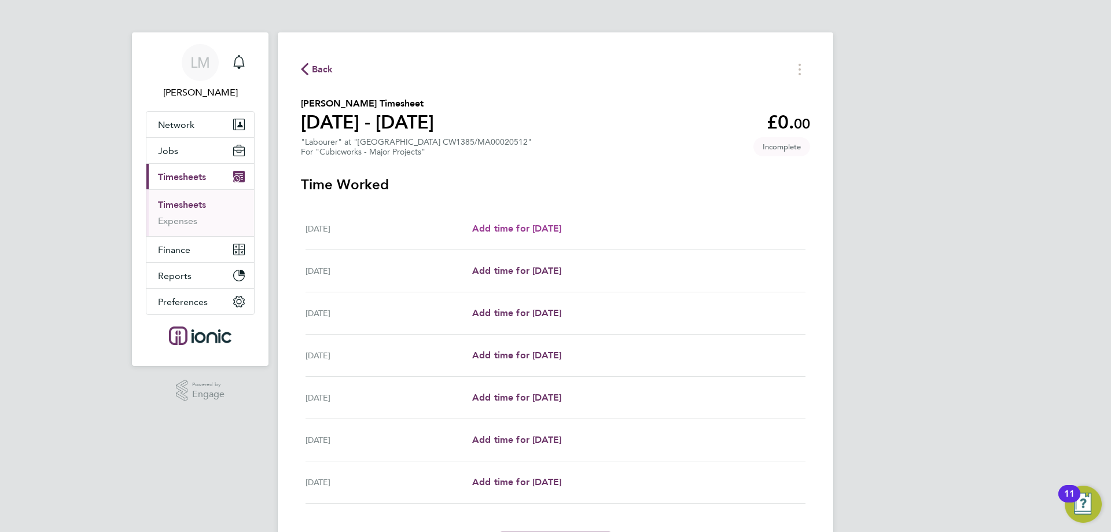
click at [531, 226] on span "Add time for Mon 22 Sep" at bounding box center [516, 228] width 89 height 11
select select "30"
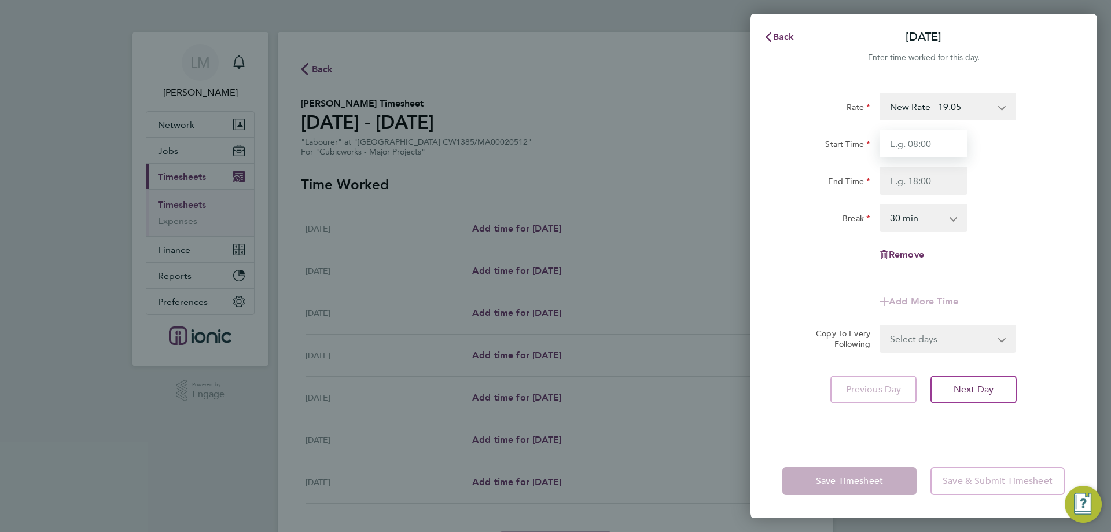
click at [903, 144] on input "Start Time" at bounding box center [924, 144] width 88 height 28
type input "07:00"
click at [921, 181] on input "End Time" at bounding box center [924, 181] width 88 height 28
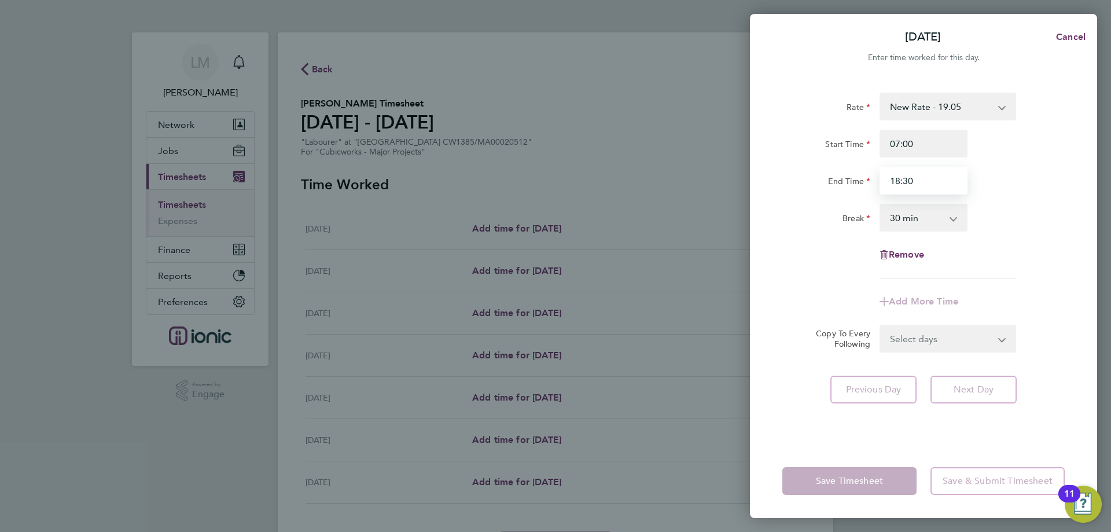
type input "18:30"
click at [850, 243] on div "Rate New Rate - 19.05 Day Rate - 17.85 Start Time 07:00 End Time 18:30 Break 0 …" at bounding box center [923, 186] width 282 height 186
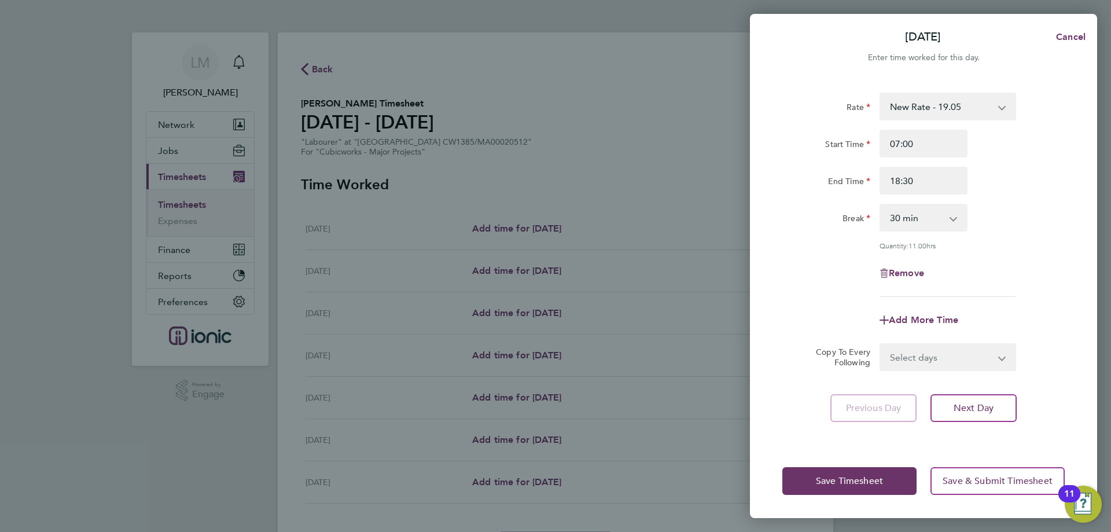
click at [921, 354] on select "Select days Day Weekday (Mon-Fri) Weekend (Sat-Sun) Tuesday Wednesday Thursday …" at bounding box center [942, 356] width 122 height 25
select select "WEEKDAY"
click at [881, 344] on select "Select days Day Weekday (Mon-Fri) Weekend (Sat-Sun) Tuesday Wednesday Thursday …" at bounding box center [942, 356] width 122 height 25
select select "2025-09-28"
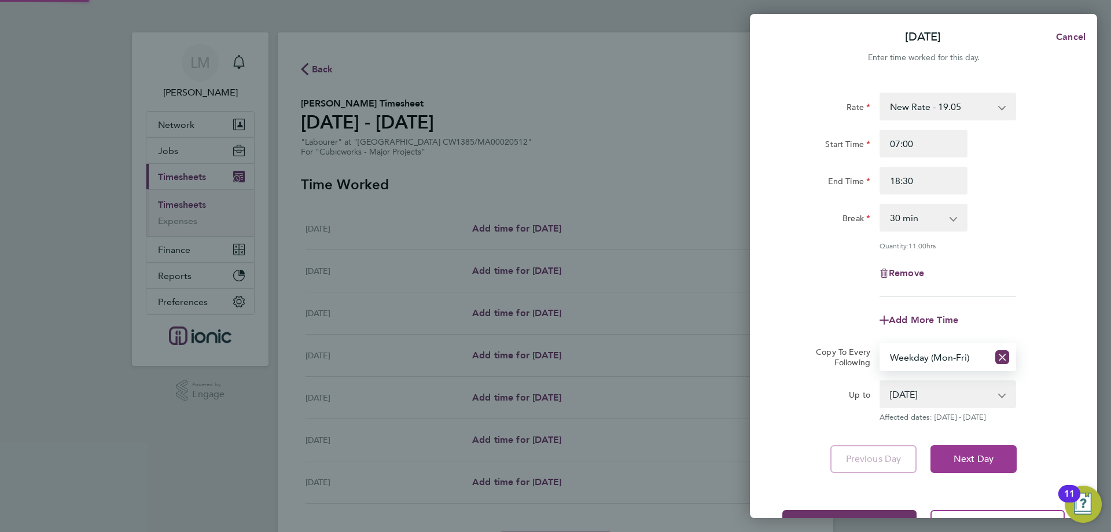
click at [962, 457] on span "Next Day" at bounding box center [974, 459] width 40 height 12
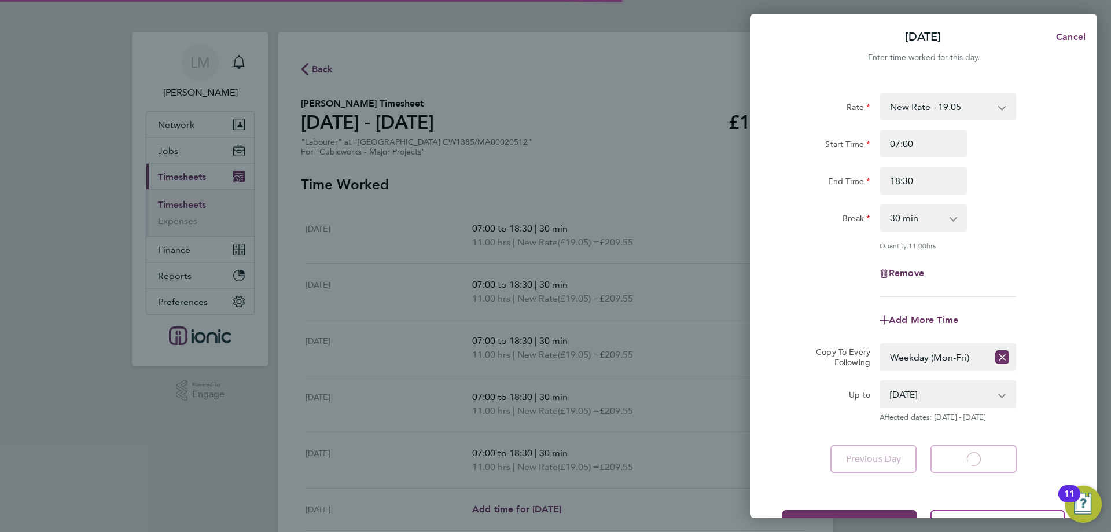
select select "30"
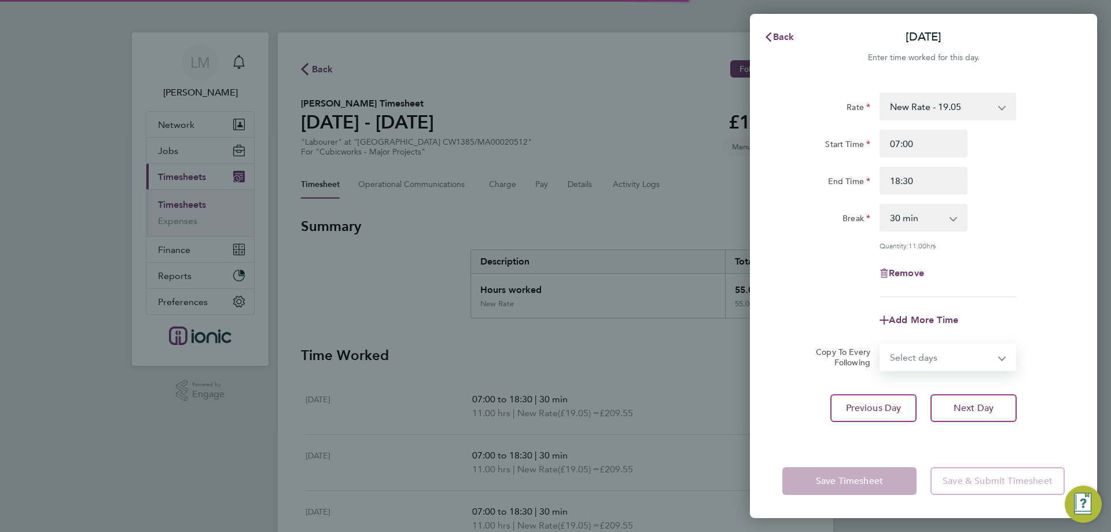
drag, startPoint x: 900, startPoint y: 351, endPoint x: 903, endPoint y: 356, distance: 6.7
click at [903, 356] on select "Select days Day Weekday (Mon-Fri) Weekend (Sat-Sun) Wednesday Thursday Friday S…" at bounding box center [942, 356] width 122 height 25
select select "WEEKEND"
click at [881, 344] on select "Select days Day Weekday (Mon-Fri) Weekend (Sat-Sun) Wednesday Thursday Friday S…" at bounding box center [942, 356] width 122 height 25
select select "2025-09-28"
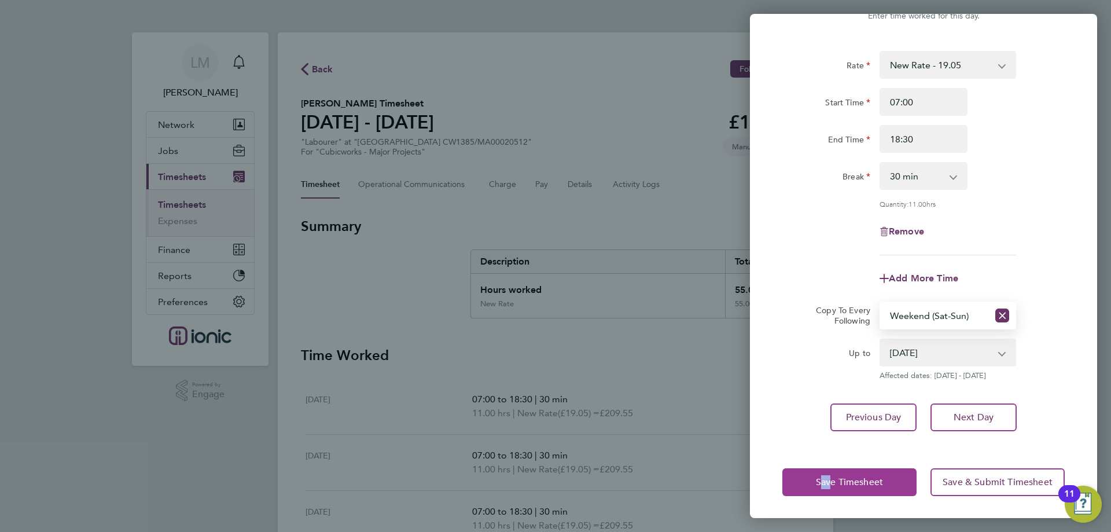
click at [826, 468] on div "Save Timesheet Save & Submit Timesheet" at bounding box center [923, 482] width 347 height 74
drag, startPoint x: 845, startPoint y: 487, endPoint x: 702, endPoint y: 454, distance: 146.7
click at [845, 487] on button "Save Timesheet" at bounding box center [849, 482] width 134 height 28
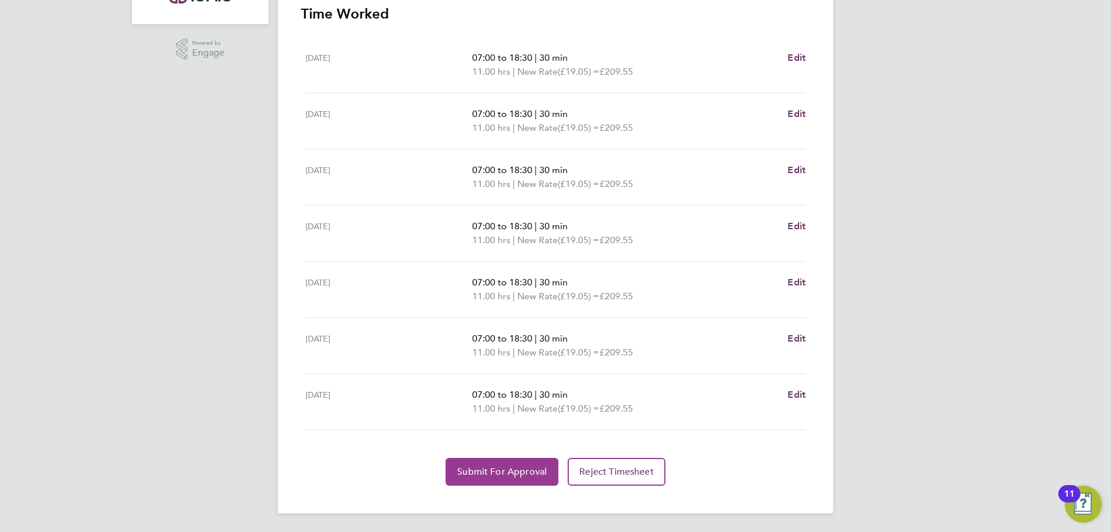
click at [465, 462] on button "Submit For Approval" at bounding box center [502, 472] width 113 height 28
click at [487, 475] on span "Approve Timesheet" at bounding box center [501, 472] width 85 height 12
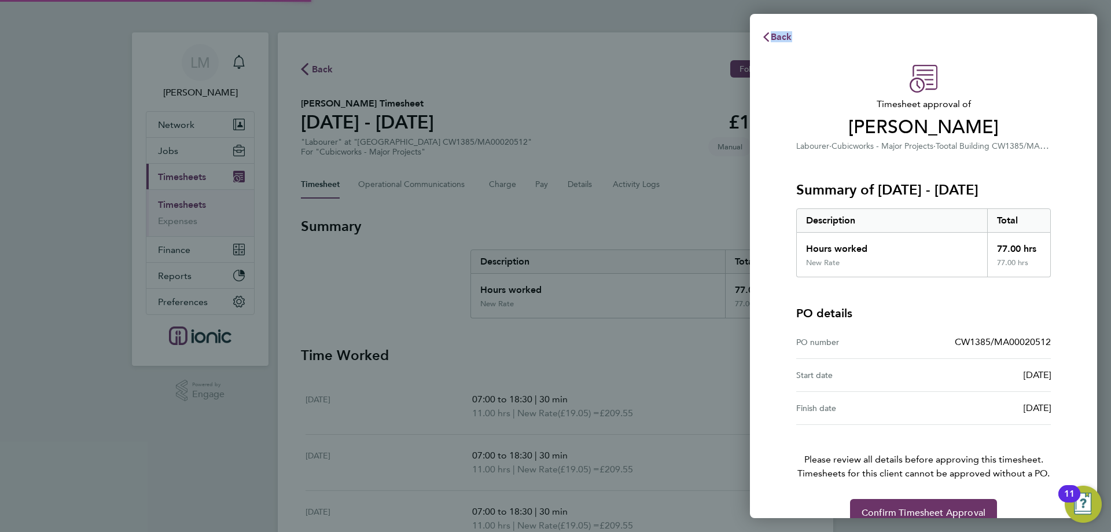
click at [488, 475] on div "Back Timesheet approval of Krzysztof Grodzinski Labourer · Cubicworks - Major P…" at bounding box center [555, 266] width 1111 height 532
click at [978, 508] on span "Confirm Timesheet Approval" at bounding box center [924, 513] width 124 height 12
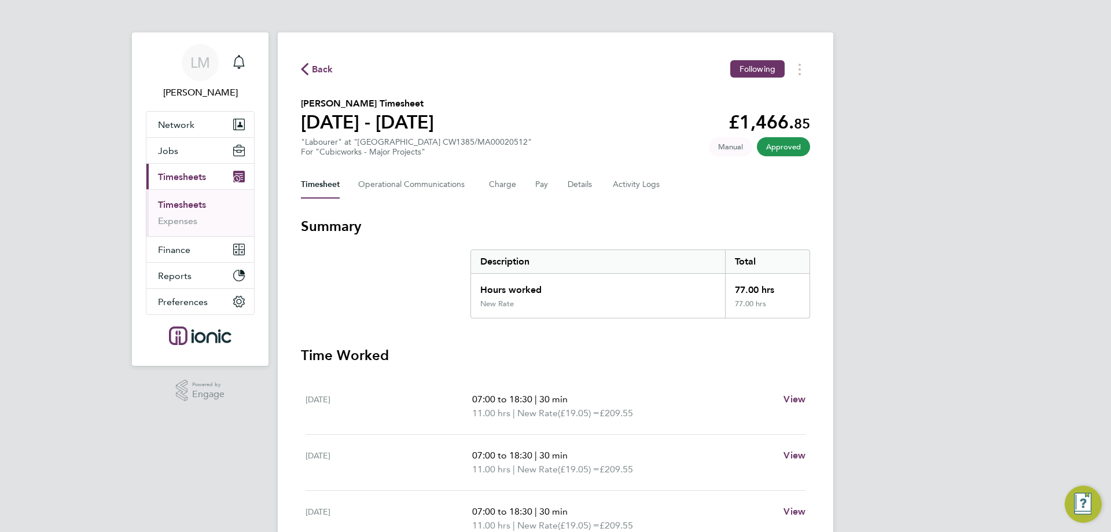
click at [329, 70] on span "Back" at bounding box center [322, 69] width 21 height 14
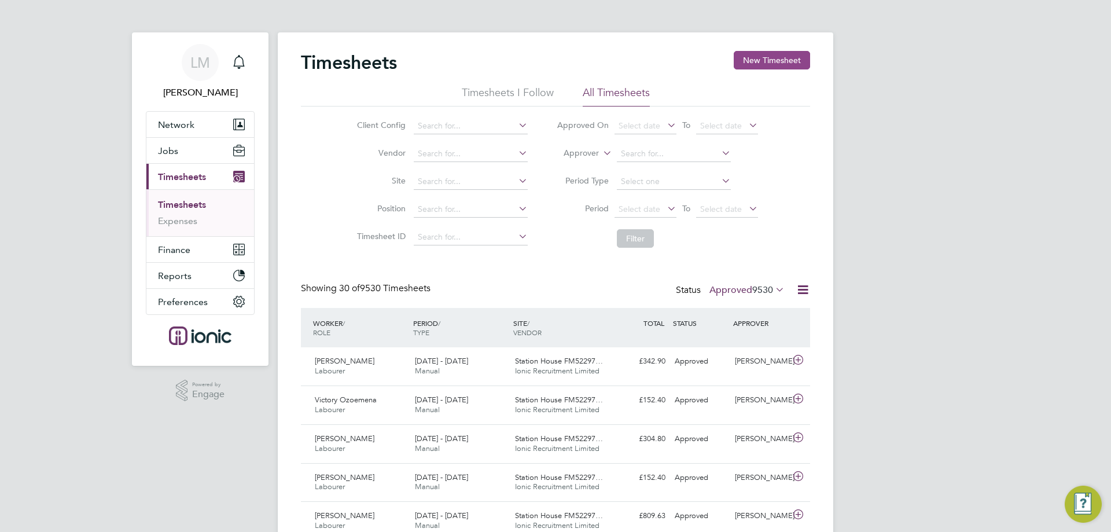
click at [756, 57] on button "New Timesheet" at bounding box center [772, 60] width 76 height 19
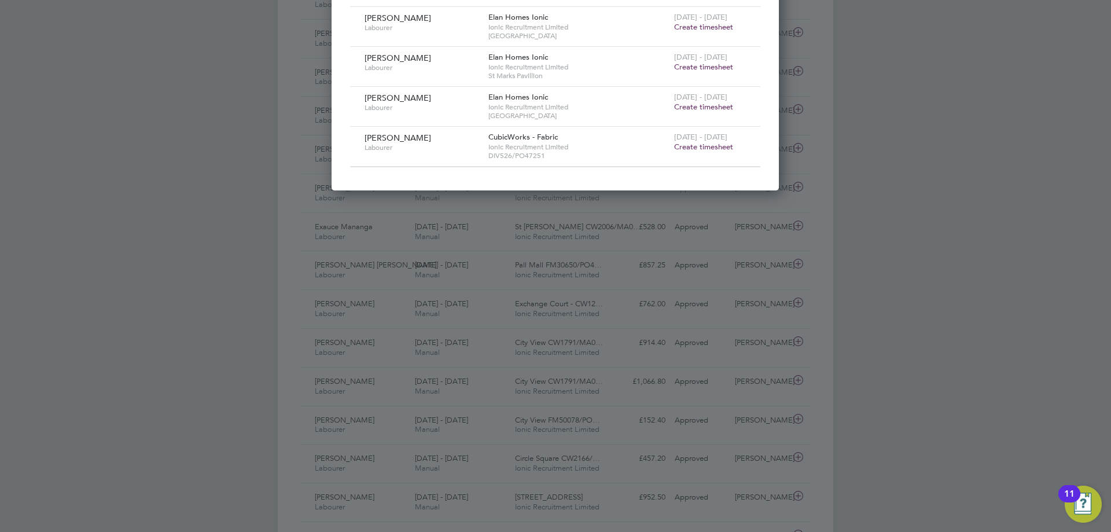
click at [715, 147] on span "Create timesheet" at bounding box center [703, 147] width 59 height 10
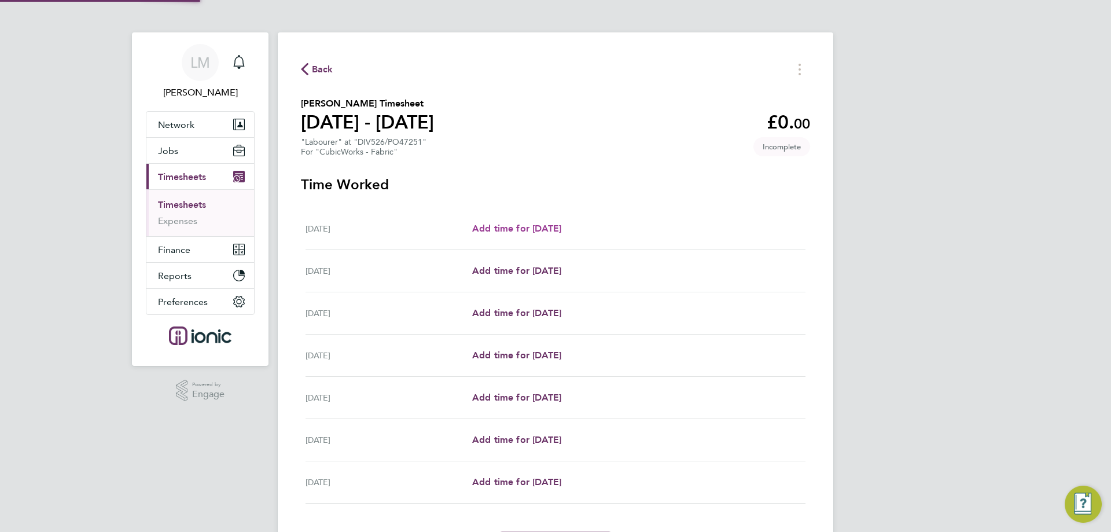
click at [535, 227] on span "Add time for Mon 22 Sep" at bounding box center [516, 228] width 89 height 11
select select "30"
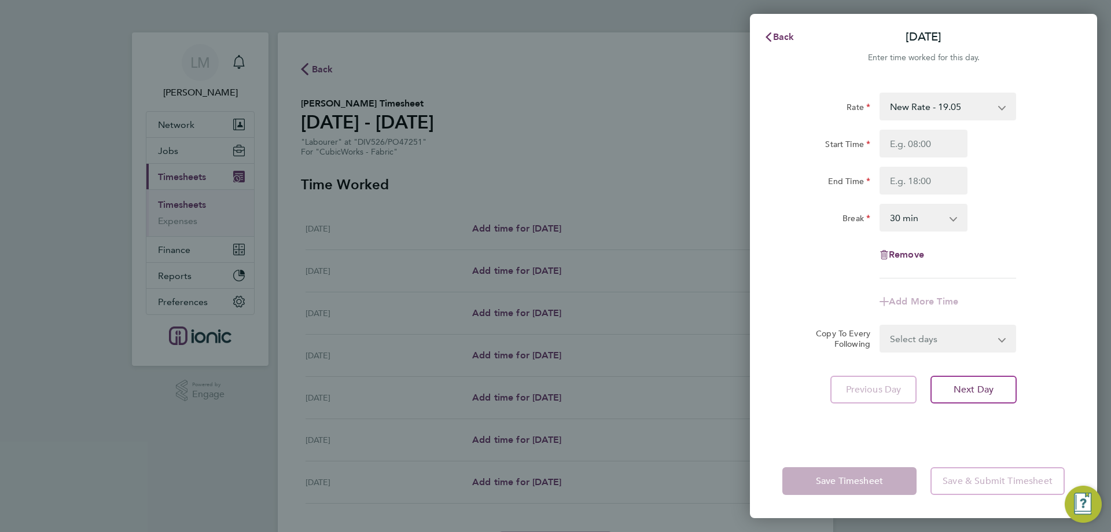
click at [939, 127] on div "Rate New Rate - 19.05 Day Rate - 17.85 Start Time End Time Break 0 min 15 min 3…" at bounding box center [923, 186] width 282 height 186
click at [935, 137] on input "Start Time" at bounding box center [924, 144] width 88 height 28
type input "07:30"
click at [915, 185] on input "End Time" at bounding box center [924, 181] width 88 height 28
type input "16:00"
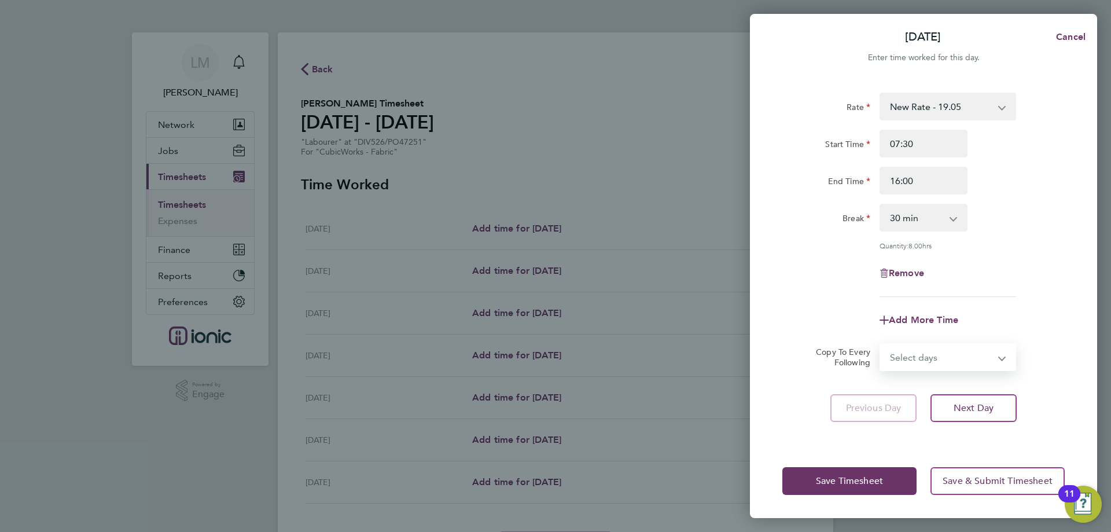
click at [949, 337] on form "Rate New Rate - 19.05 Day Rate - 17.85 Start Time 07:30 End Time 16:00 Break 0 …" at bounding box center [923, 232] width 282 height 278
select select "WEEKDAY"
click at [881, 344] on select "Select days Day Weekday (Mon-Fri) Weekend (Sat-Sun) Tuesday Wednesday Thursday …" at bounding box center [942, 356] width 122 height 25
select select "2025-09-28"
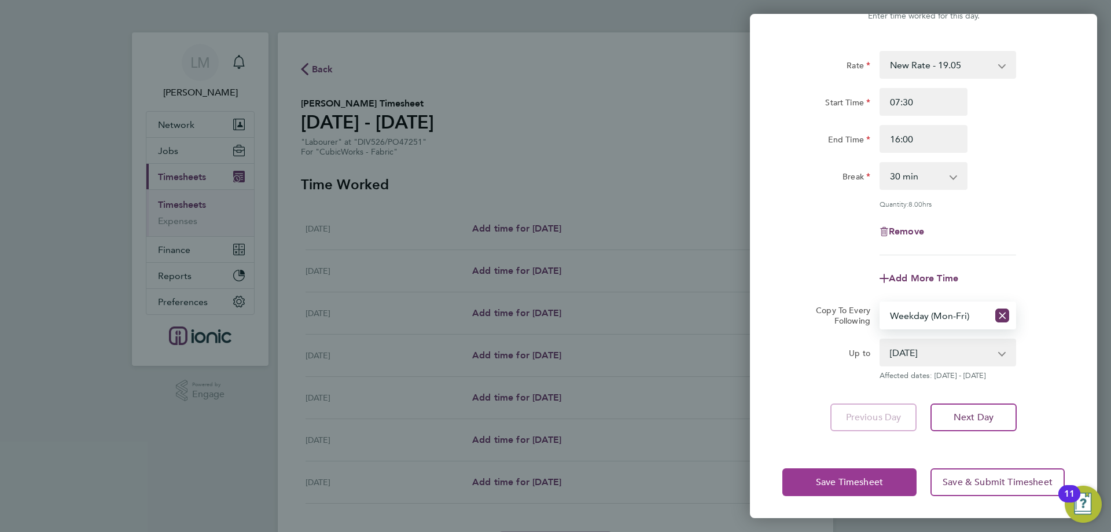
click at [879, 486] on span "Save Timesheet" at bounding box center [849, 482] width 67 height 12
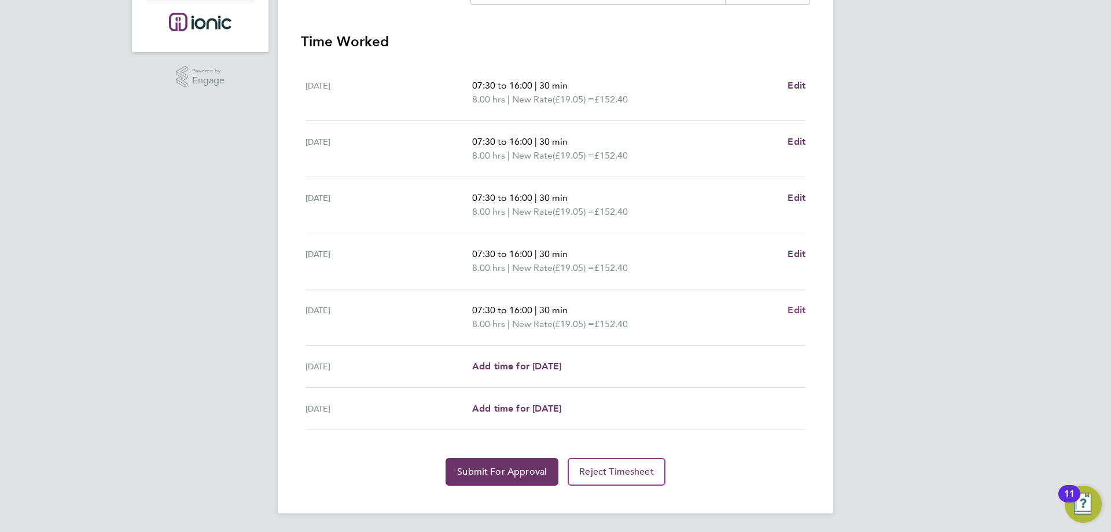
click at [792, 308] on span "Edit" at bounding box center [797, 309] width 18 height 11
select select "30"
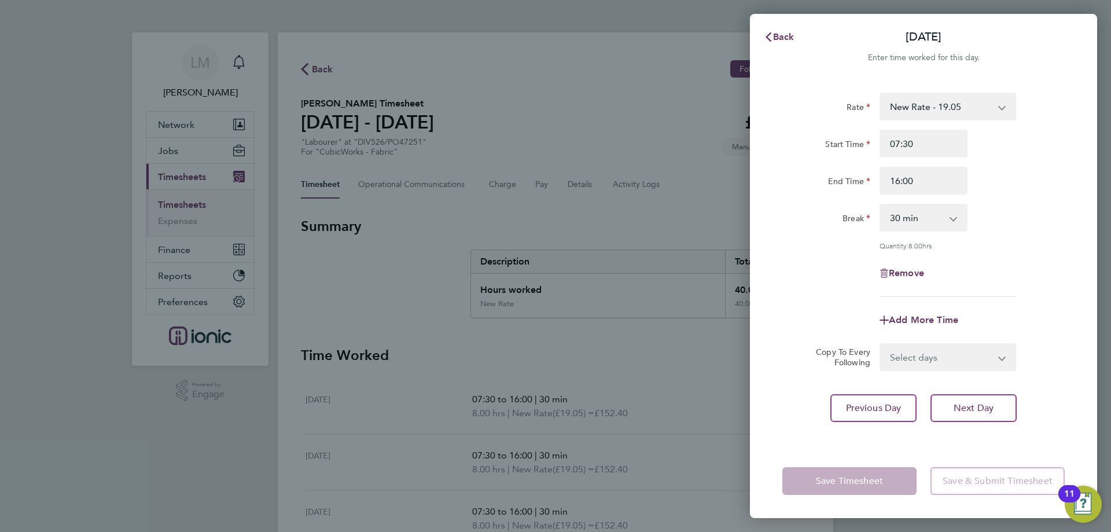
click at [884, 266] on div "Remove" at bounding box center [923, 273] width 97 height 28
click at [908, 277] on div "Remove" at bounding box center [923, 273] width 97 height 28
click at [899, 272] on span "Remove" at bounding box center [906, 272] width 35 height 11
select select "null"
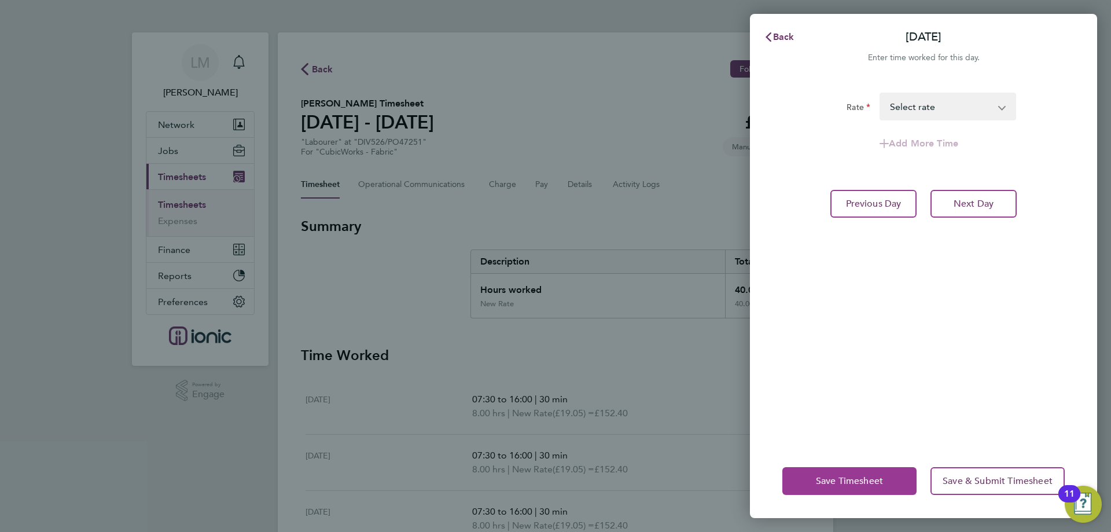
click at [822, 479] on span "Save Timesheet" at bounding box center [849, 481] width 67 height 12
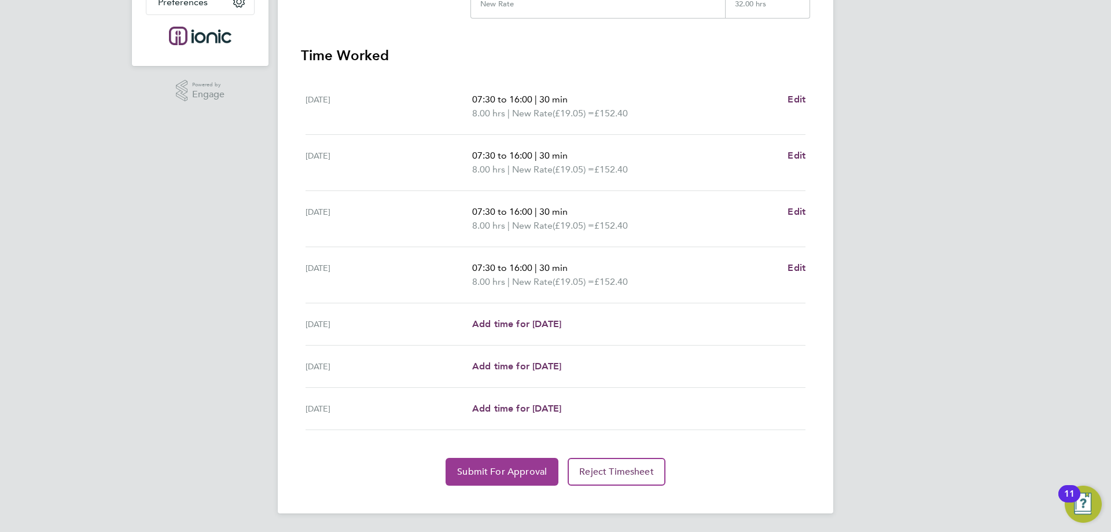
click at [483, 480] on button "Submit For Approval" at bounding box center [502, 472] width 113 height 28
click at [483, 469] on app-form-button "Submit For Approval Loading" at bounding box center [504, 472] width 117 height 28
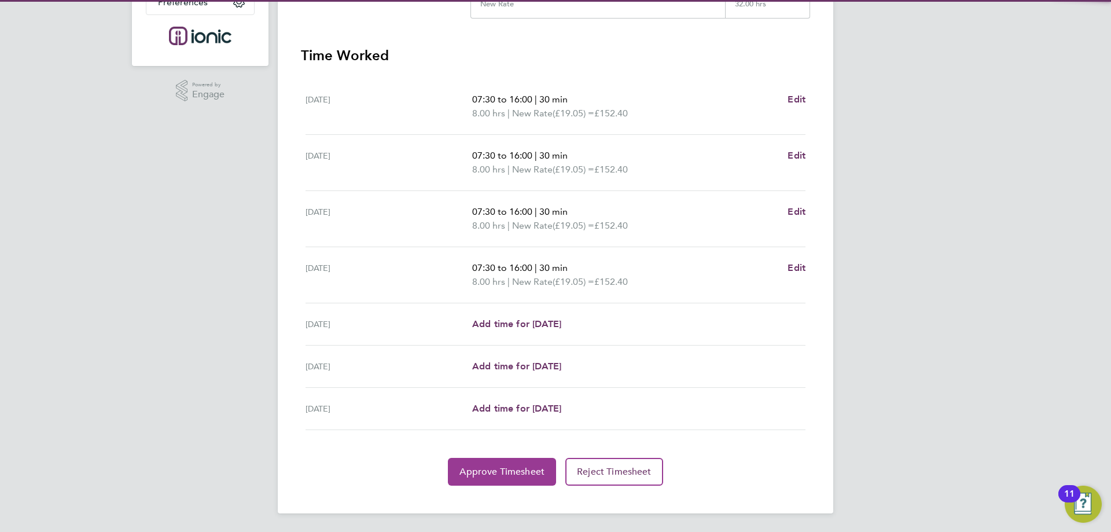
click at [469, 468] on span "Approve Timesheet" at bounding box center [501, 472] width 85 height 12
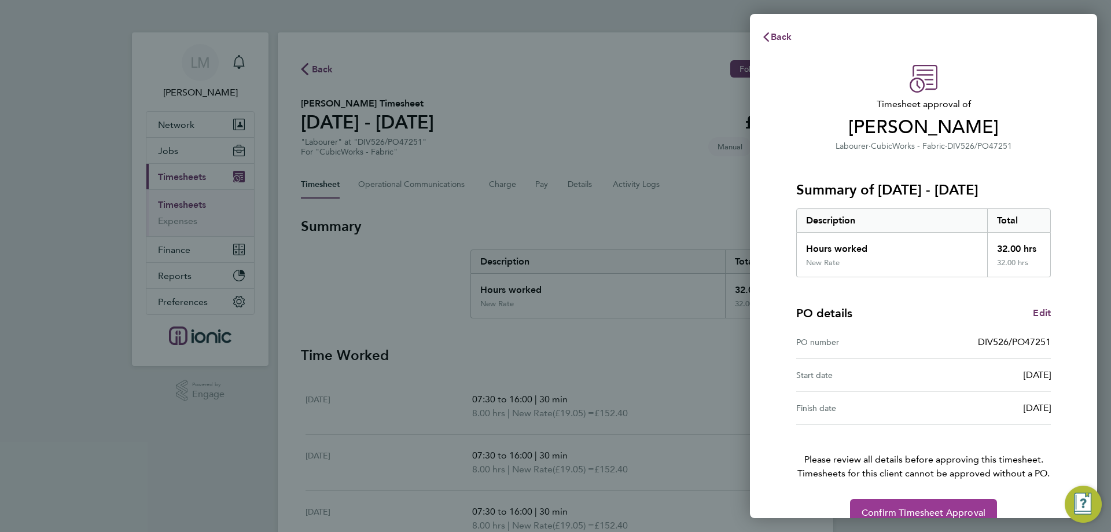
click at [904, 501] on button "Confirm Timesheet Approval" at bounding box center [923, 513] width 147 height 28
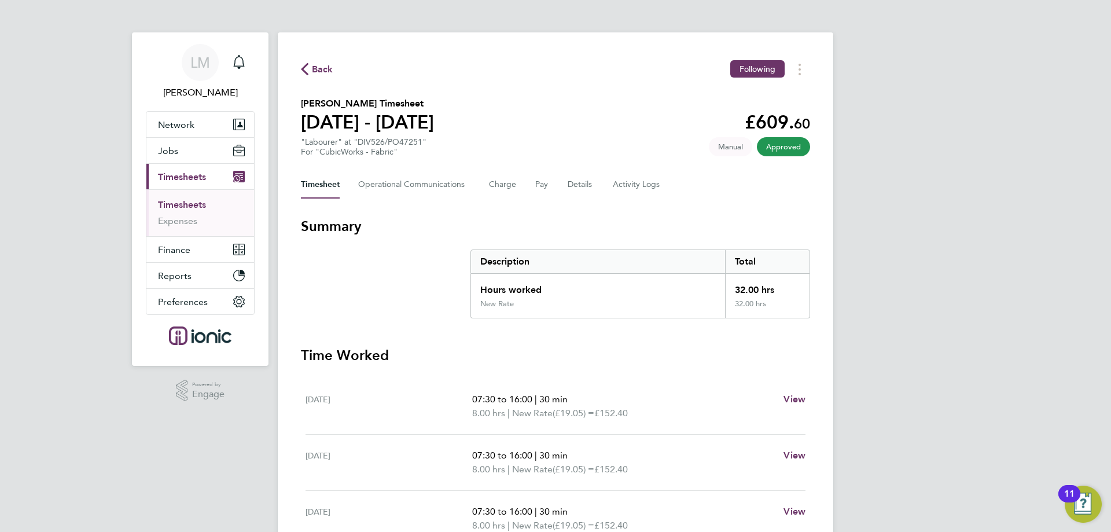
click at [330, 219] on h3 "Summary" at bounding box center [555, 226] width 509 height 19
drag, startPoint x: 311, startPoint y: 226, endPoint x: 353, endPoint y: 229, distance: 41.7
click at [353, 229] on h3 "Summary" at bounding box center [555, 226] width 509 height 19
click at [341, 234] on h3 "Summary" at bounding box center [555, 226] width 509 height 19
click at [183, 150] on button "Jobs" at bounding box center [200, 150] width 108 height 25
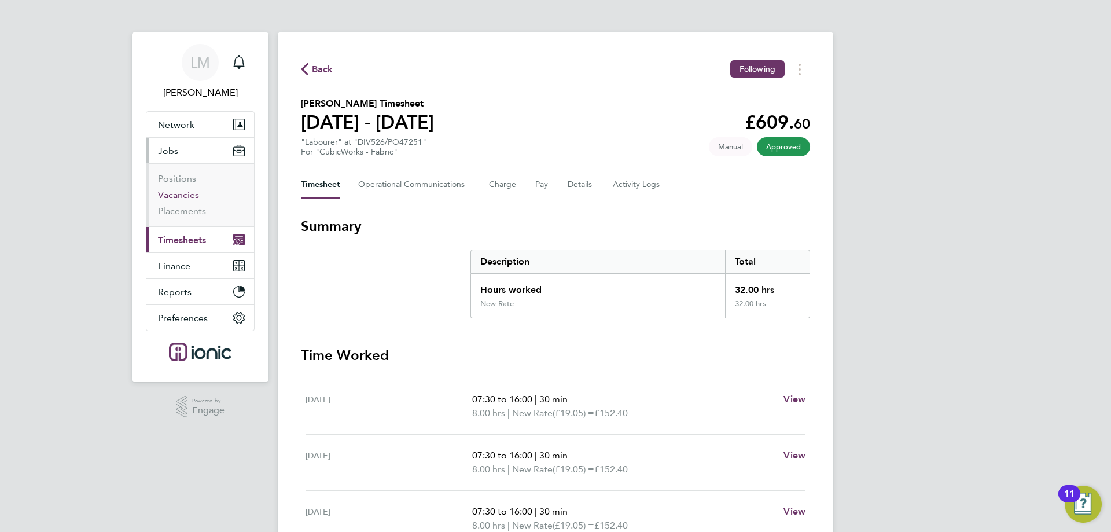
click at [179, 191] on link "Vacancies" at bounding box center [178, 194] width 41 height 11
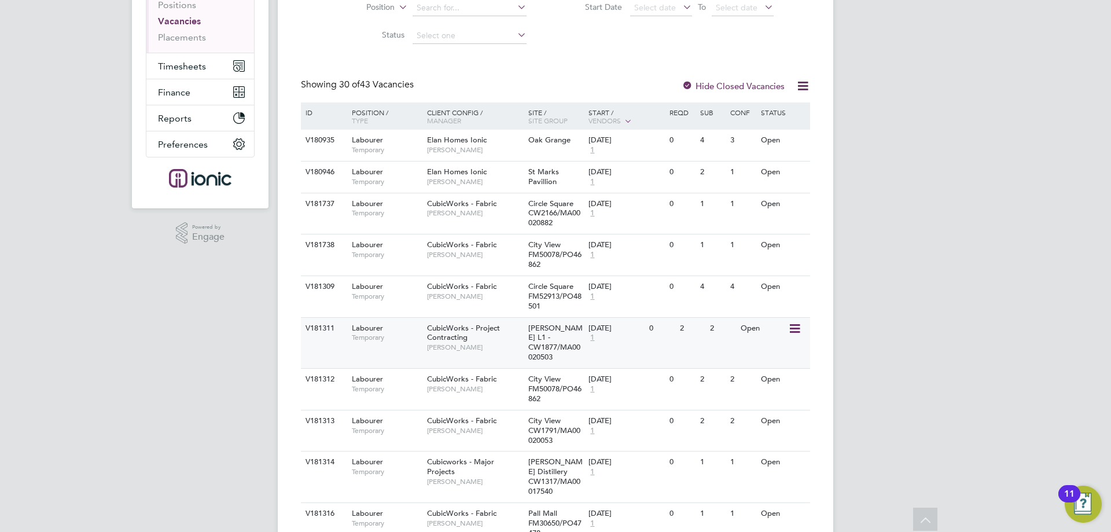
scroll to position [116, 0]
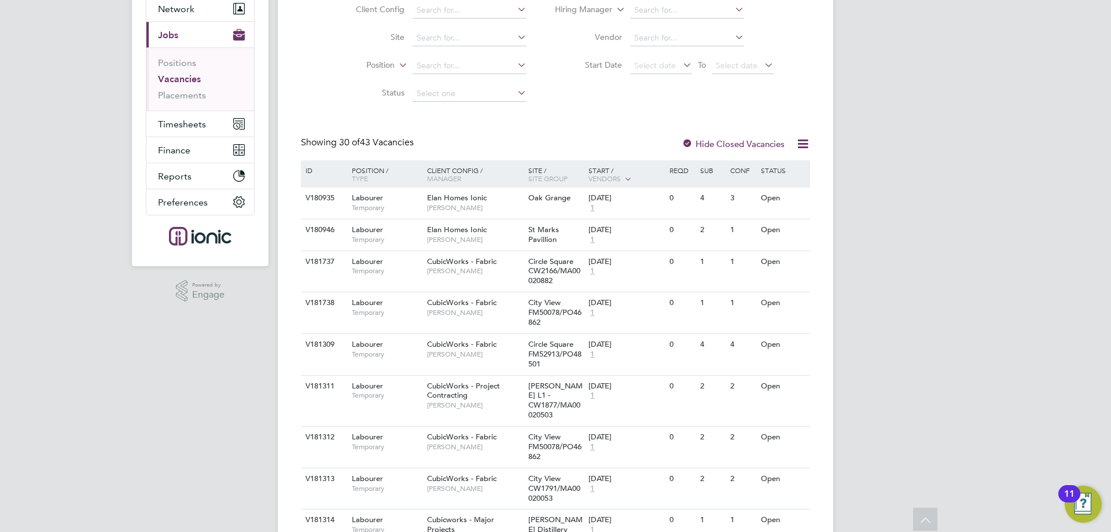
click at [389, 146] on span "30 of 43 Vacancies" at bounding box center [376, 143] width 75 height 12
click at [390, 144] on span "30 of 43 Vacancies" at bounding box center [376, 143] width 75 height 12
